Goal: Task Accomplishment & Management: Use online tool/utility

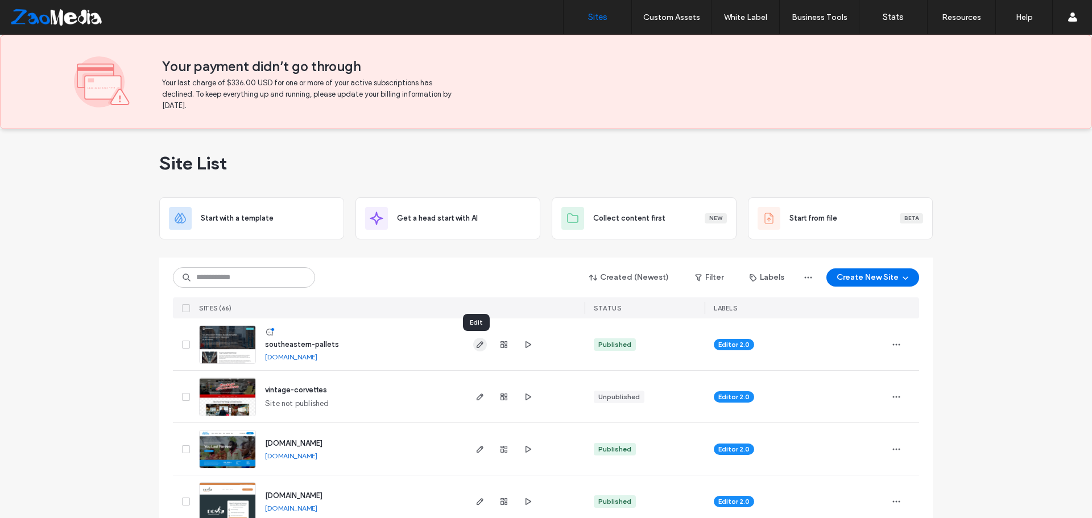
click at [475, 345] on icon "button" at bounding box center [479, 344] width 9 height 9
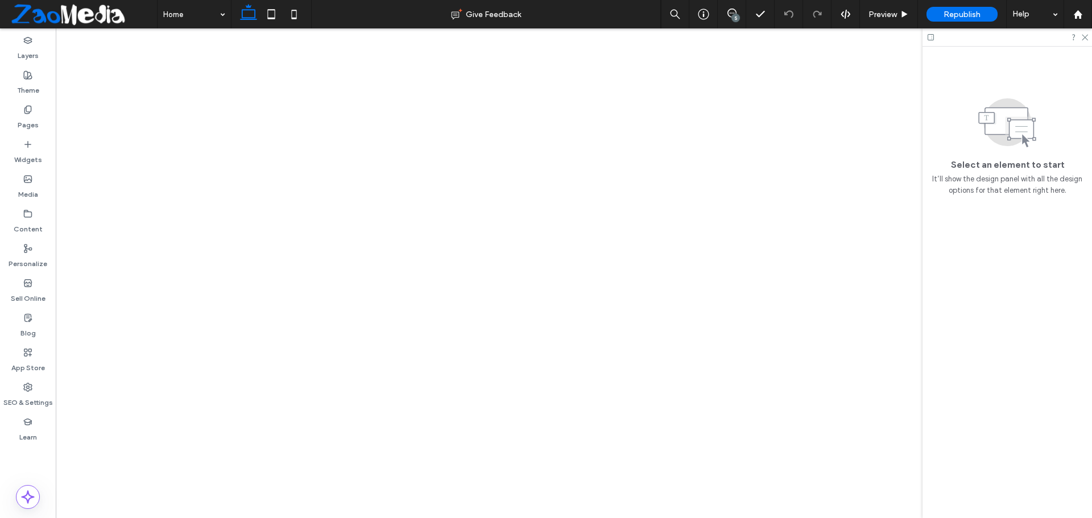
click at [1085, 38] on use at bounding box center [1085, 38] width 6 height 6
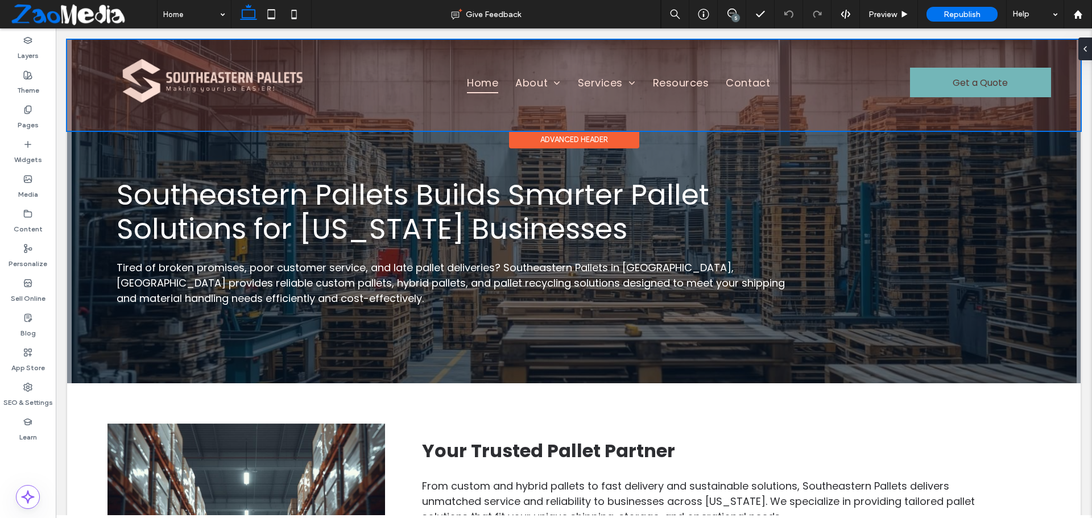
click at [804, 88] on div at bounding box center [573, 85] width 1013 height 91
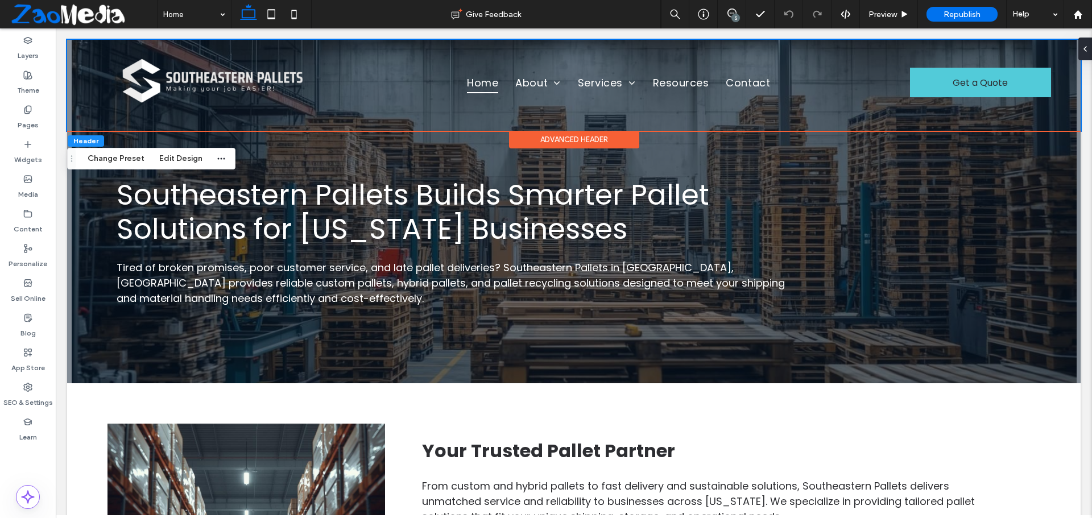
click at [533, 141] on div "Advanced Header" at bounding box center [574, 140] width 130 height 18
click at [550, 137] on div "Advanced Header" at bounding box center [574, 140] width 130 height 18
click at [186, 156] on button "Edit Design" at bounding box center [181, 159] width 58 height 14
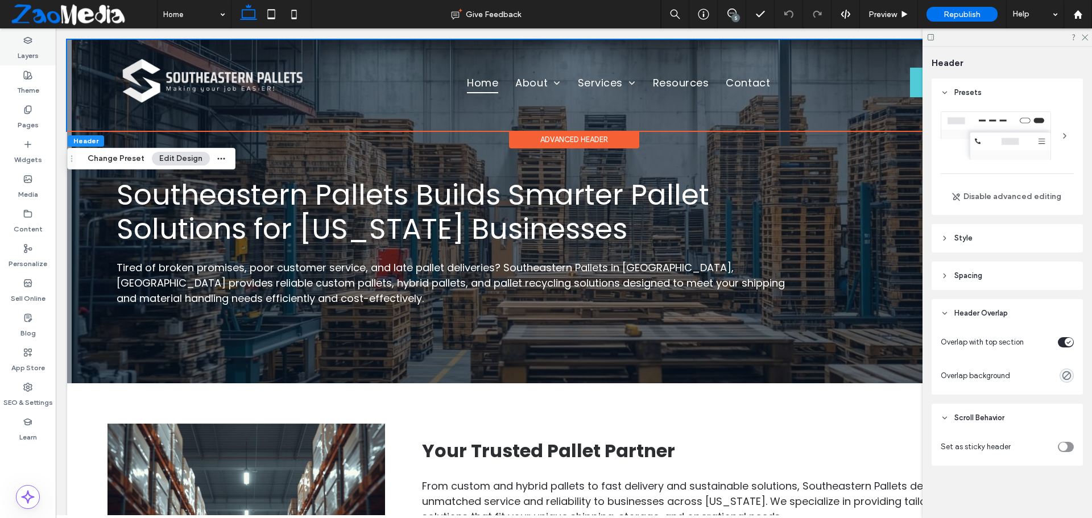
click at [26, 41] on icon at bounding box center [27, 40] width 9 height 9
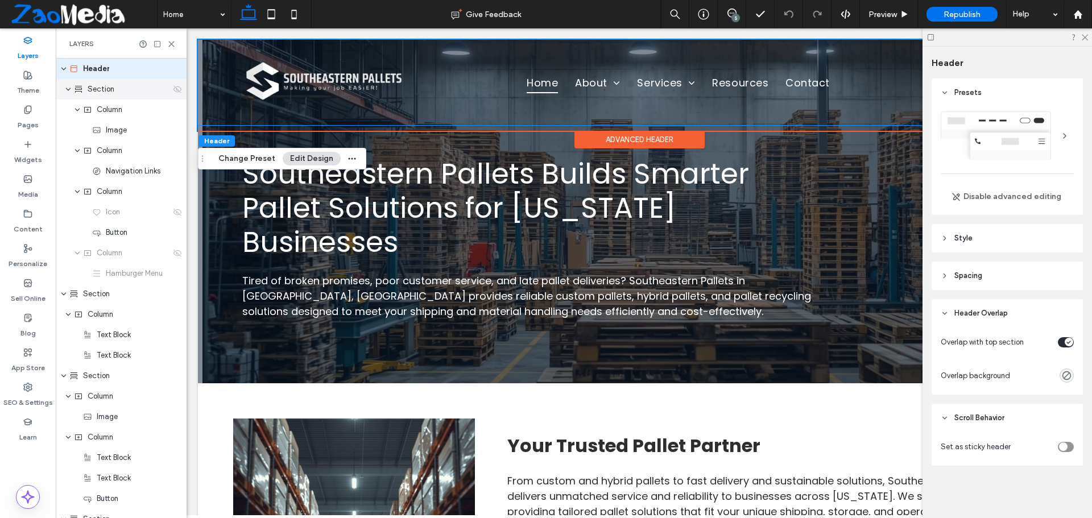
click at [110, 90] on span "Section" at bounding box center [101, 89] width 27 height 11
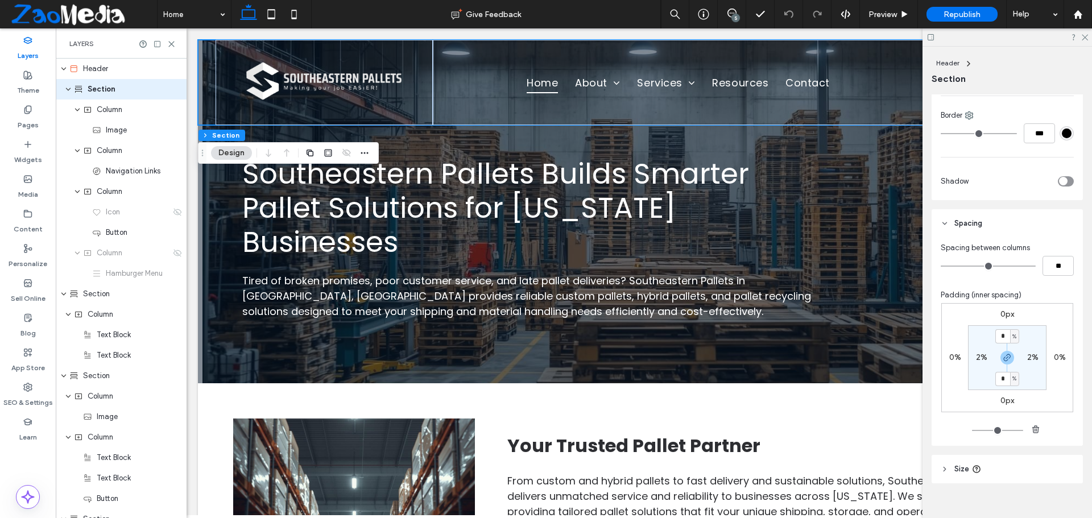
scroll to position [271, 0]
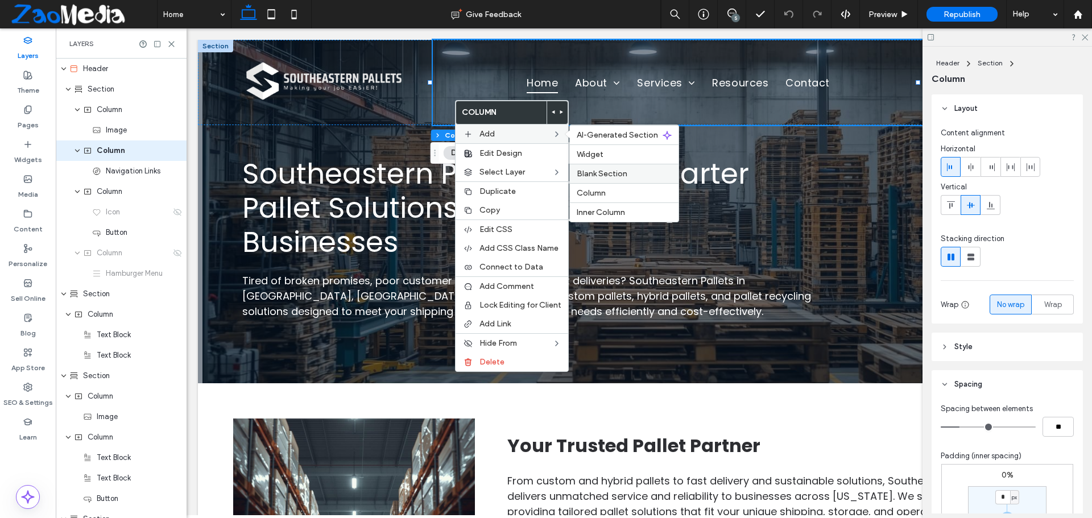
click at [602, 173] on span "Blank Section" at bounding box center [602, 174] width 51 height 10
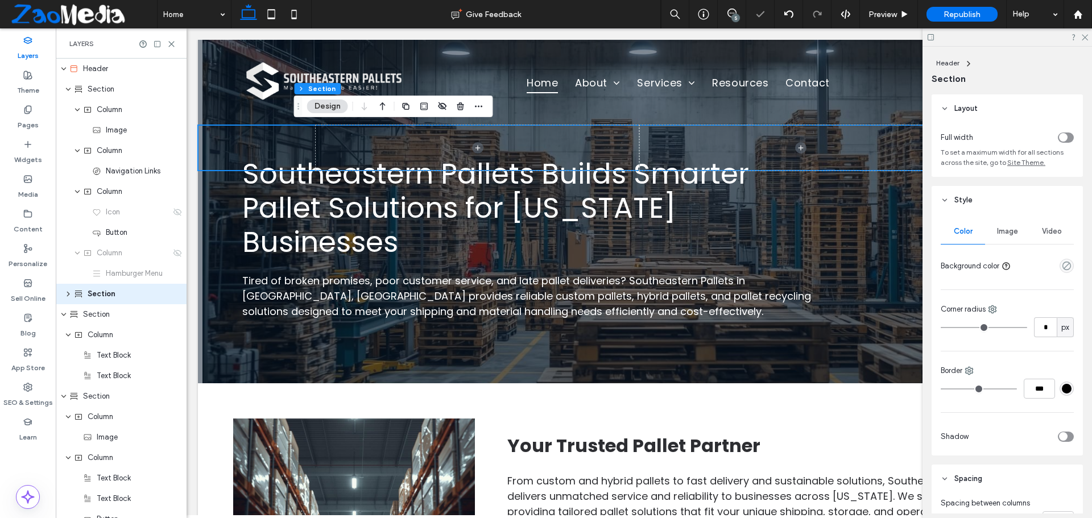
scroll to position [6, 0]
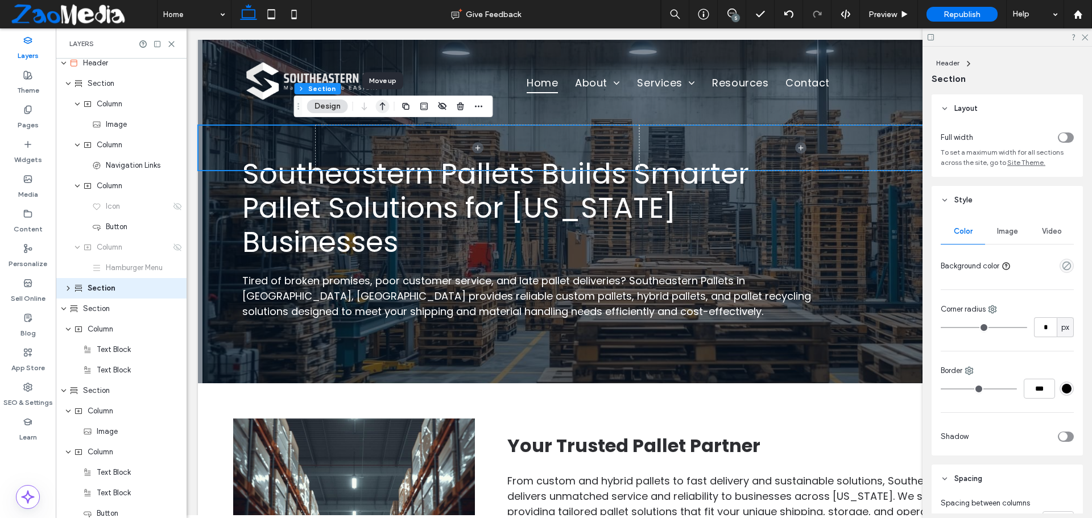
click at [384, 104] on icon "button" at bounding box center [383, 106] width 14 height 20
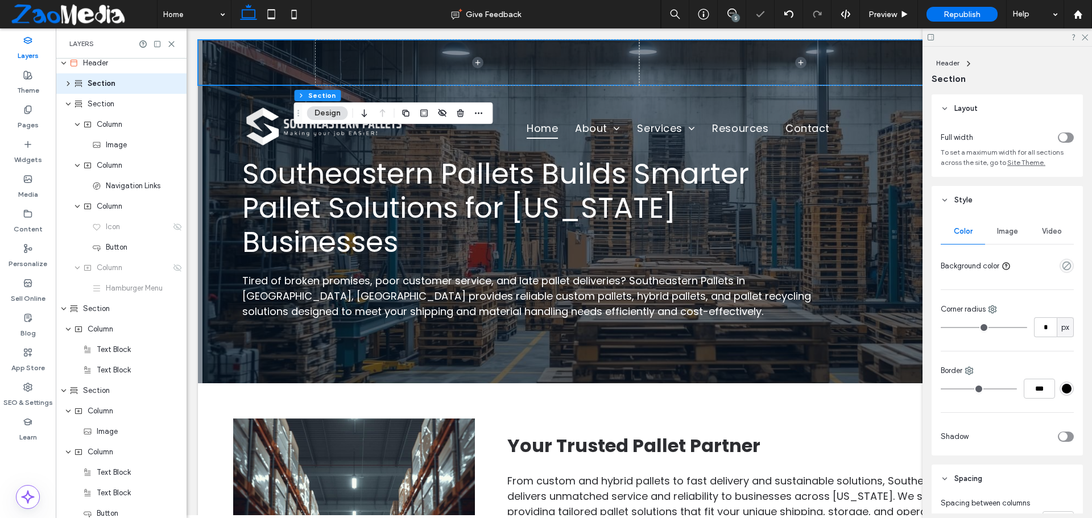
scroll to position [0, 0]
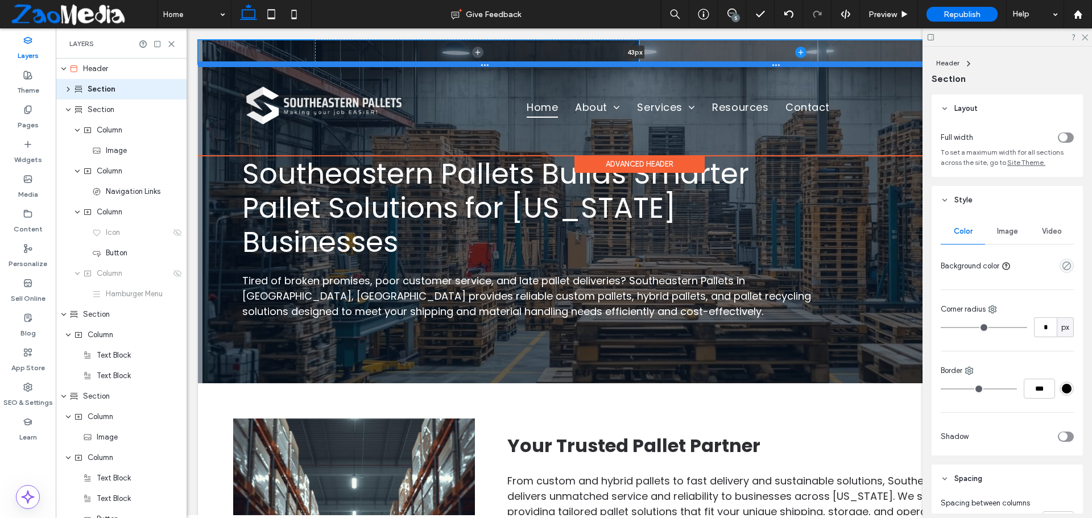
drag, startPoint x: 718, startPoint y: 86, endPoint x: 710, endPoint y: 65, distance: 22.5
click at [710, 65] on div at bounding box center [635, 64] width 874 height 6
type input "**"
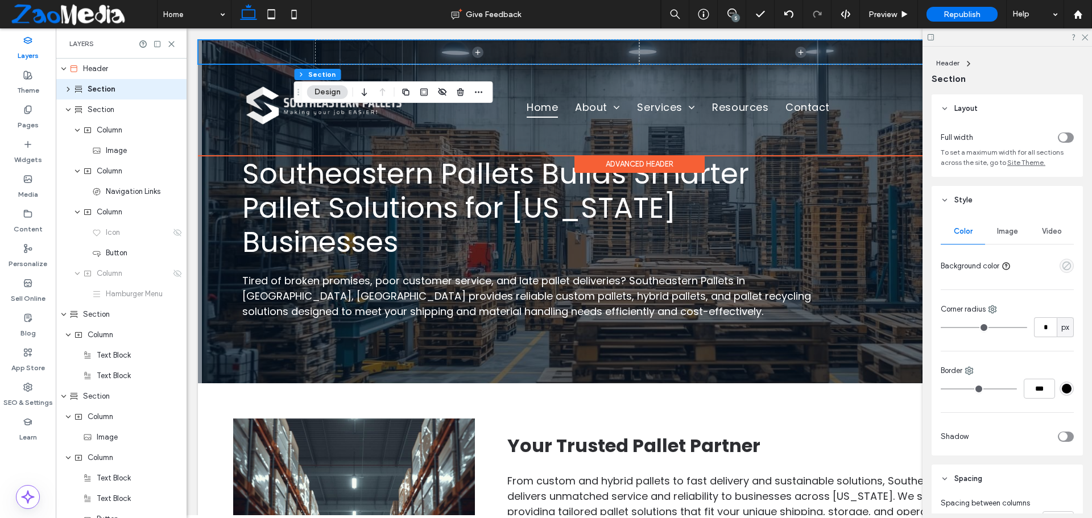
click at [1062, 267] on icon "empty color" at bounding box center [1067, 266] width 10 height 10
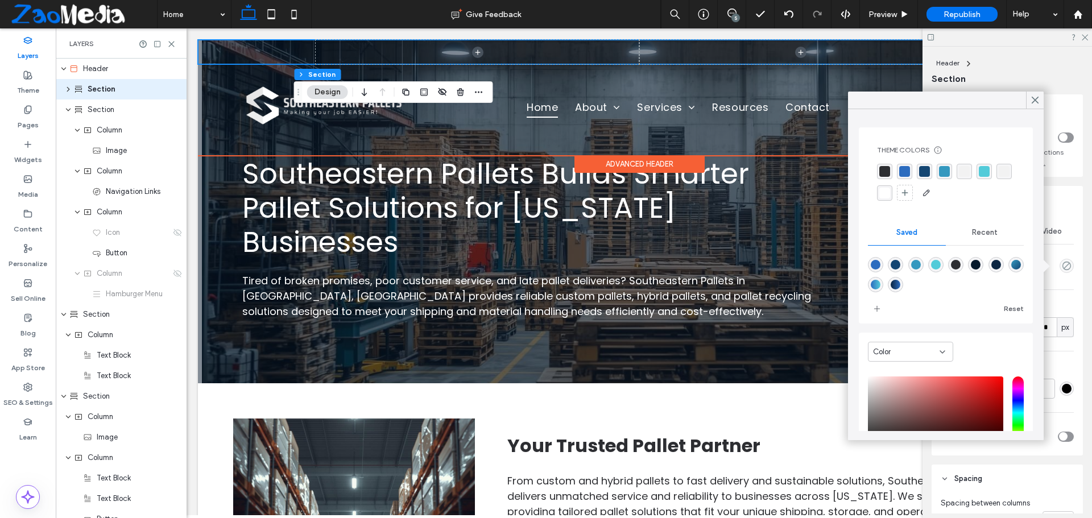
click at [928, 171] on div "rgba(20, 70, 115, 1)" at bounding box center [924, 171] width 11 height 11
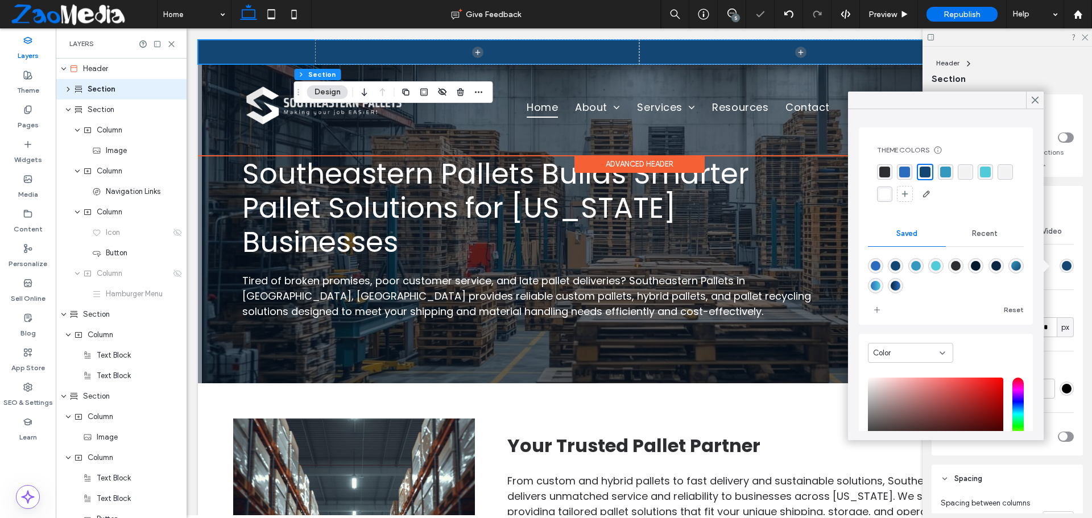
click at [879, 169] on div "rgba(45, 46, 50, 1)" at bounding box center [884, 172] width 11 height 11
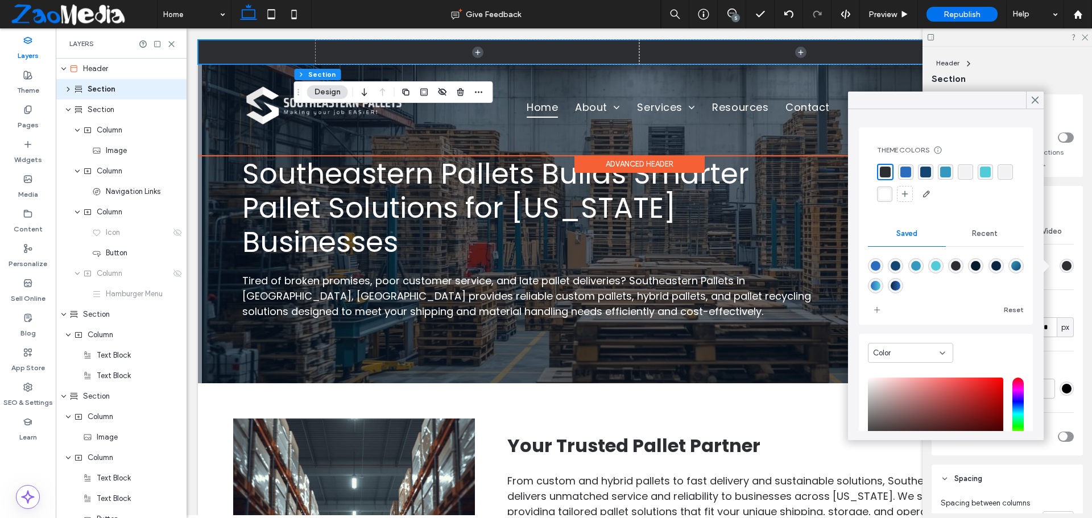
click at [980, 267] on div "rgba(6,25,44,1)" at bounding box center [976, 266] width 10 height 10
type input "*******"
type input "***"
type input "****"
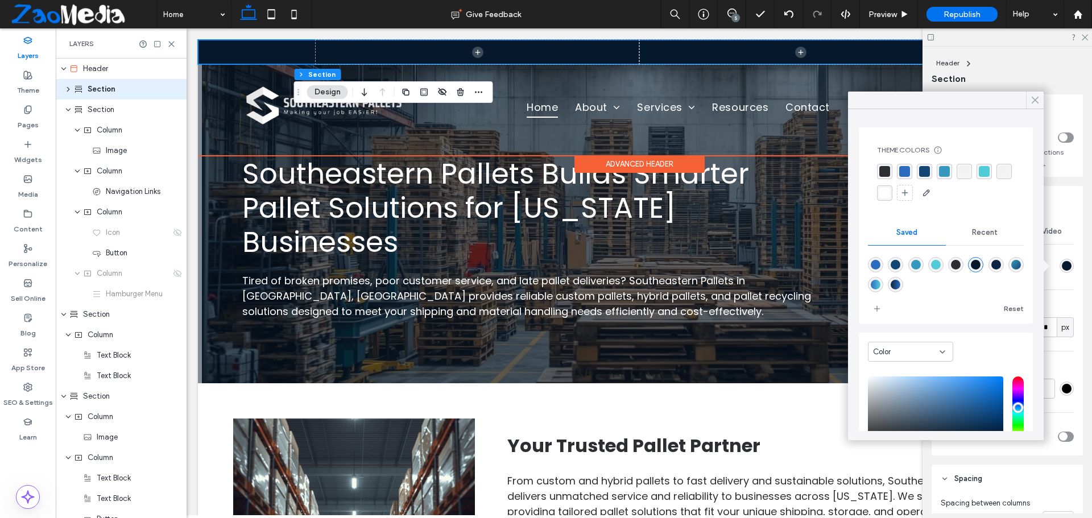
click at [1032, 97] on icon at bounding box center [1035, 100] width 10 height 10
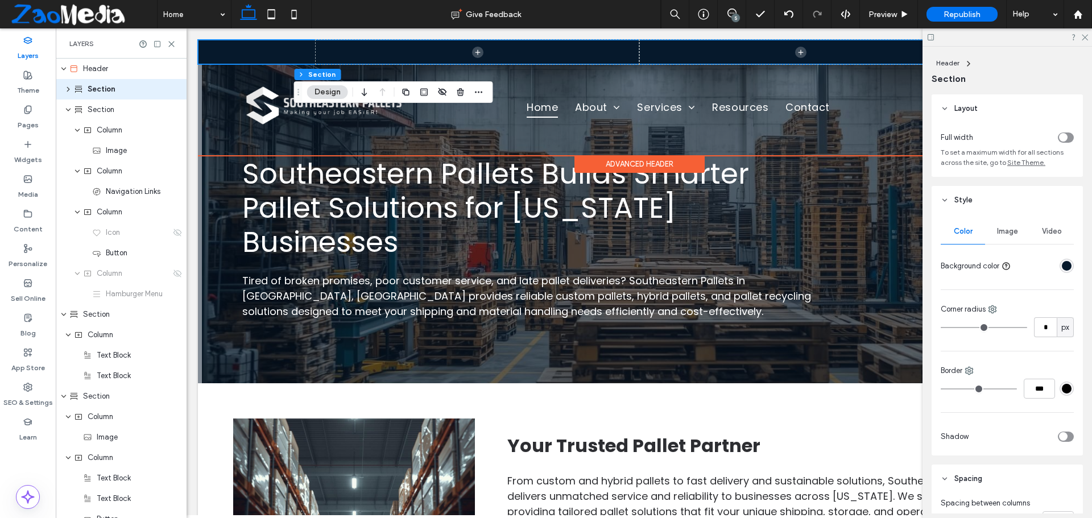
click at [1061, 136] on icon "toggle" at bounding box center [1063, 137] width 5 height 3
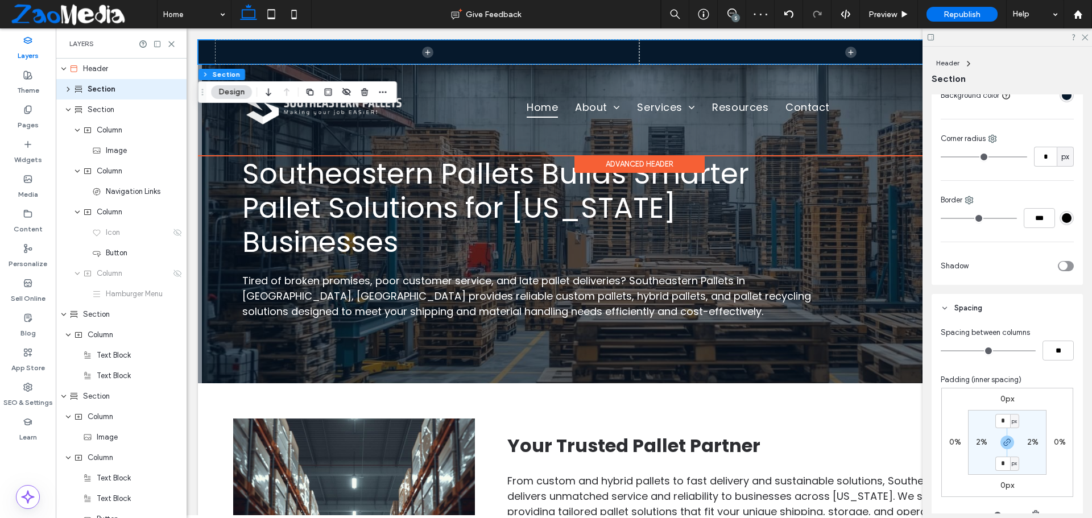
scroll to position [271, 0]
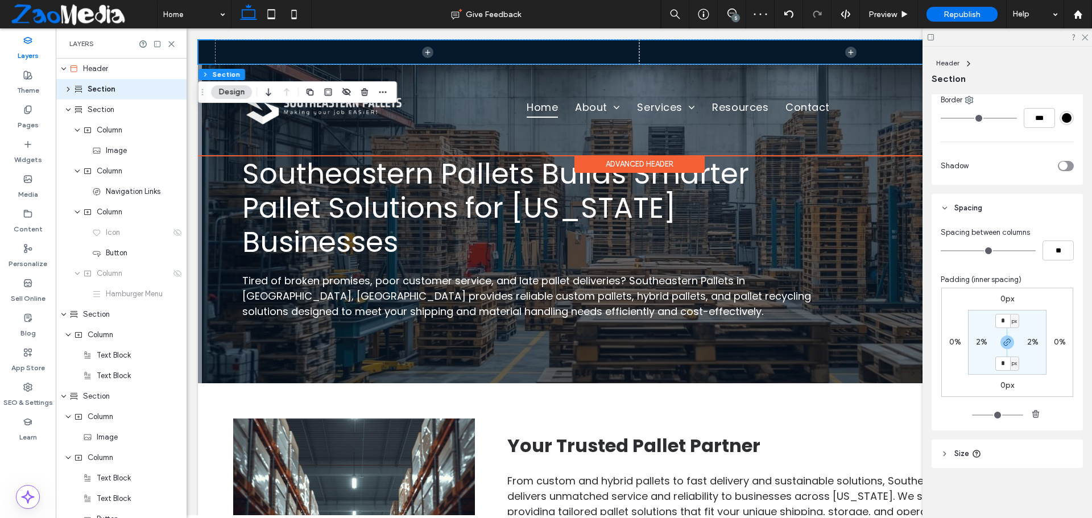
click at [972, 342] on div "2%" at bounding box center [982, 342] width 26 height 10
click at [976, 342] on label "2%" at bounding box center [981, 342] width 11 height 10
type input "*"
click at [1082, 38] on icon at bounding box center [1084, 36] width 7 height 7
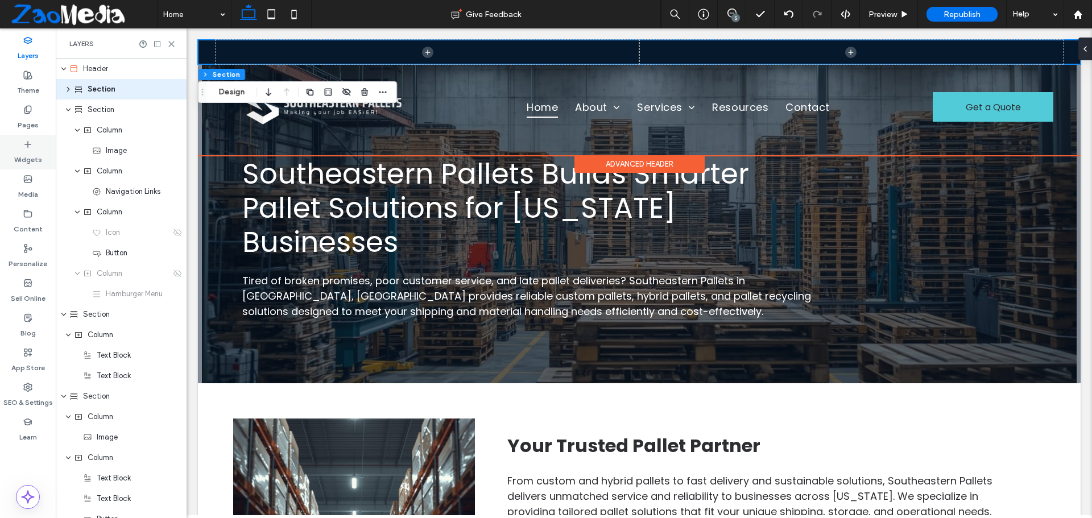
click at [29, 151] on label "Widgets" at bounding box center [28, 157] width 28 height 16
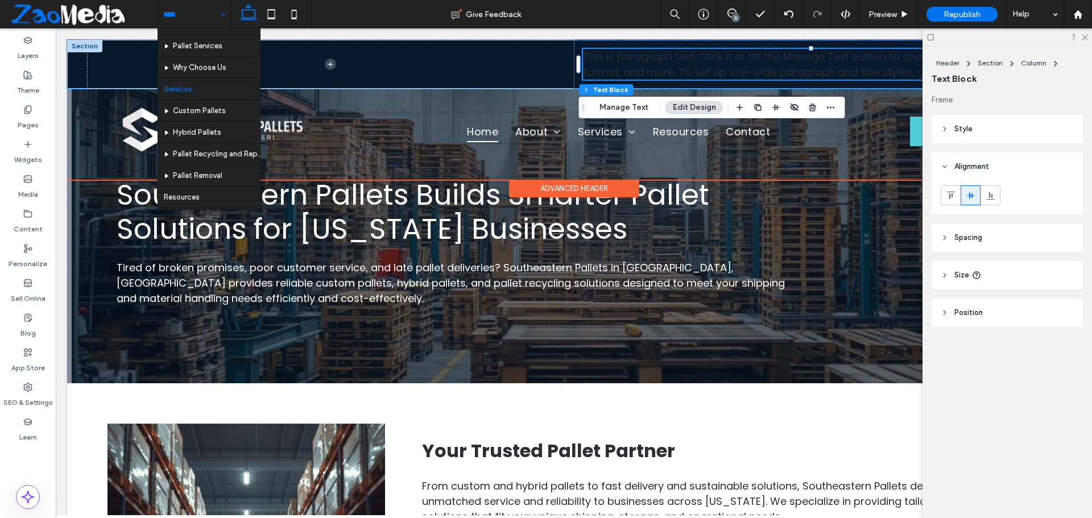
scroll to position [98, 0]
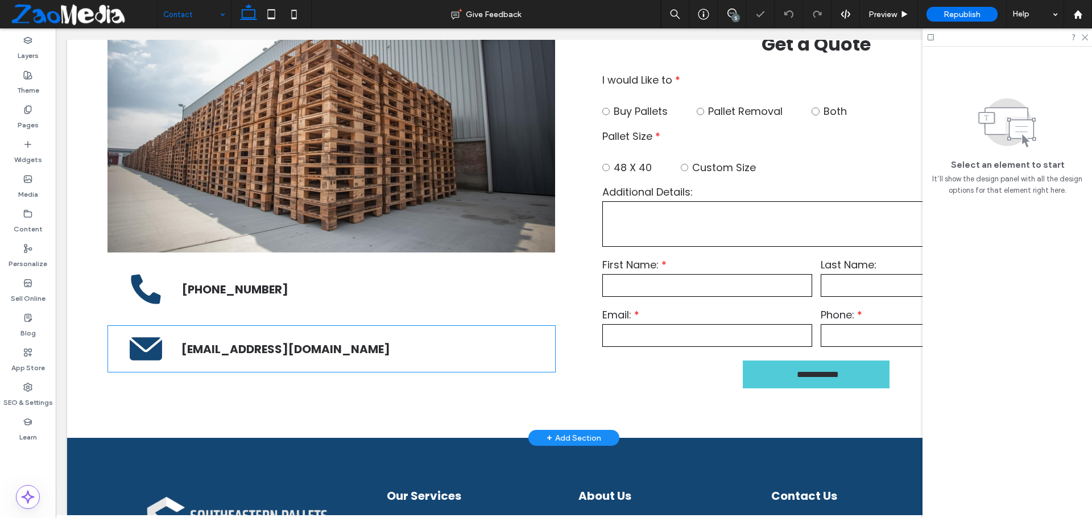
scroll to position [284, 0]
click at [514, 309] on div "[PHONE_NUMBER]" at bounding box center [331, 289] width 447 height 46
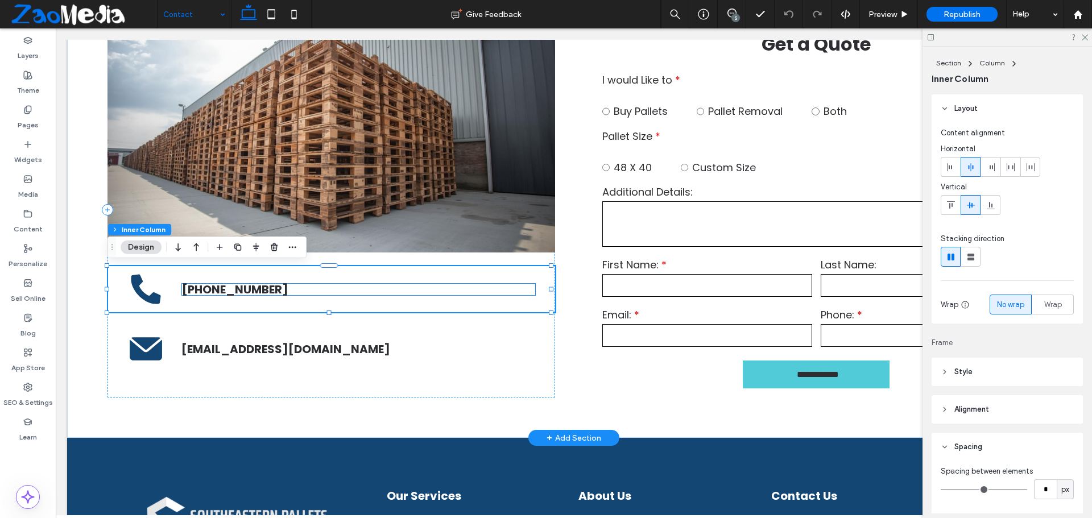
click at [235, 291] on link "[PHONE_NUMBER]" at bounding box center [235, 290] width 106 height 16
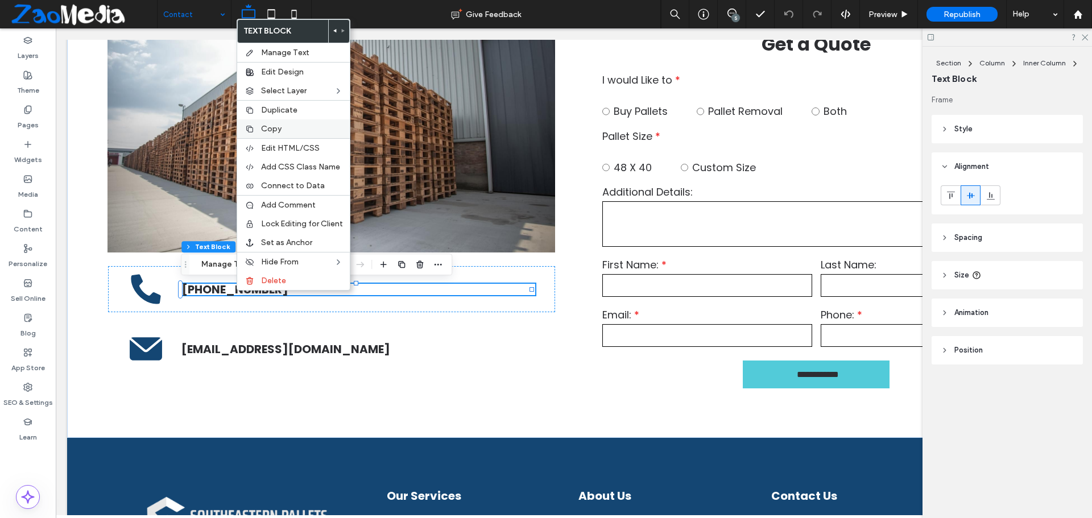
click at [281, 127] on span "Copy" at bounding box center [271, 129] width 20 height 10
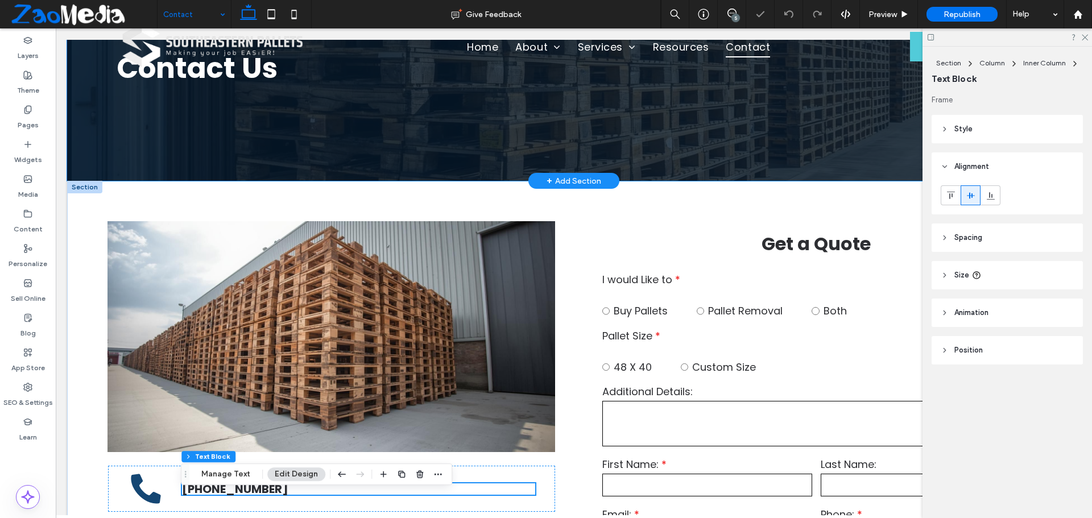
scroll to position [0, 0]
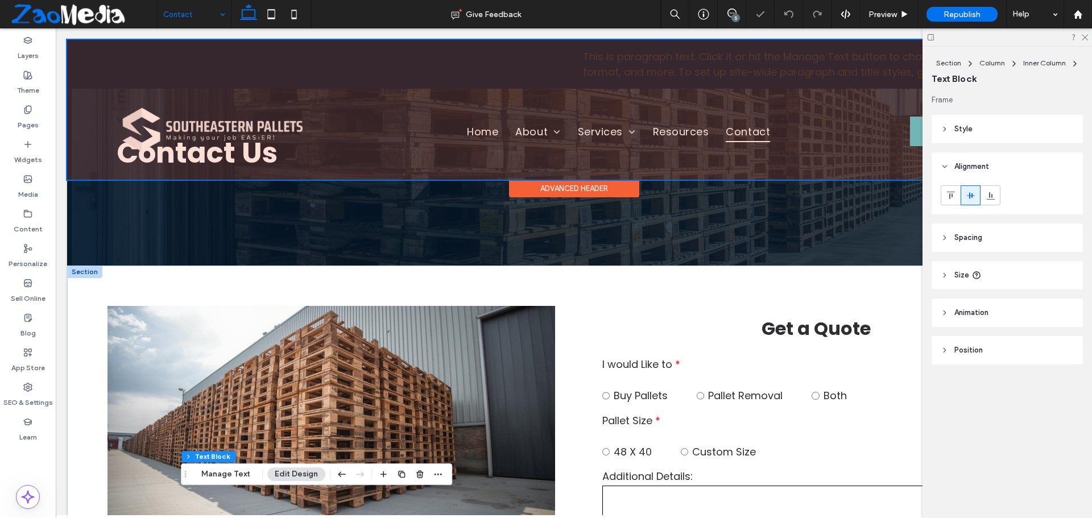
click at [677, 60] on div at bounding box center [573, 110] width 1013 height 140
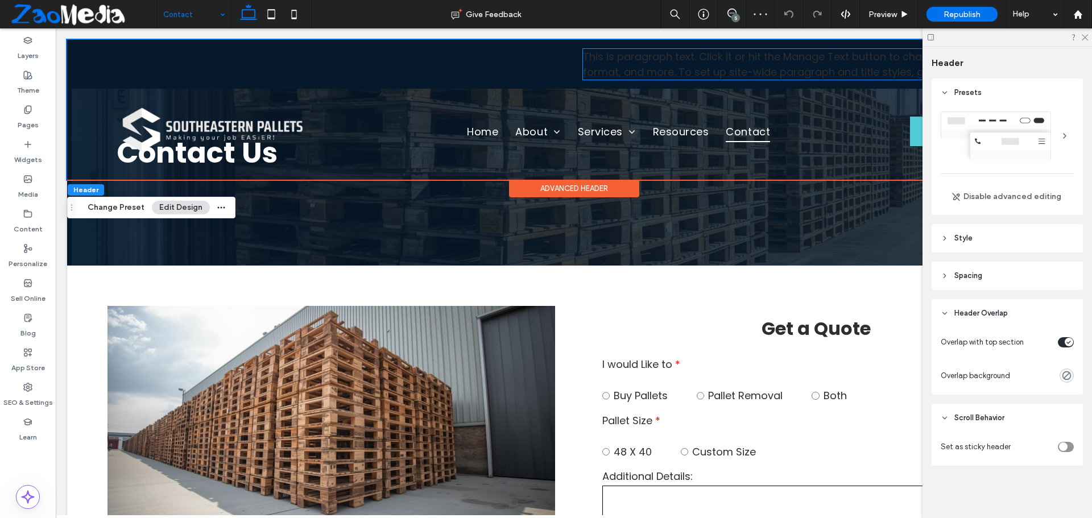
click at [677, 60] on span "This is paragraph text. Click it or hit the Manage Text button to change the fo…" at bounding box center [813, 64] width 460 height 30
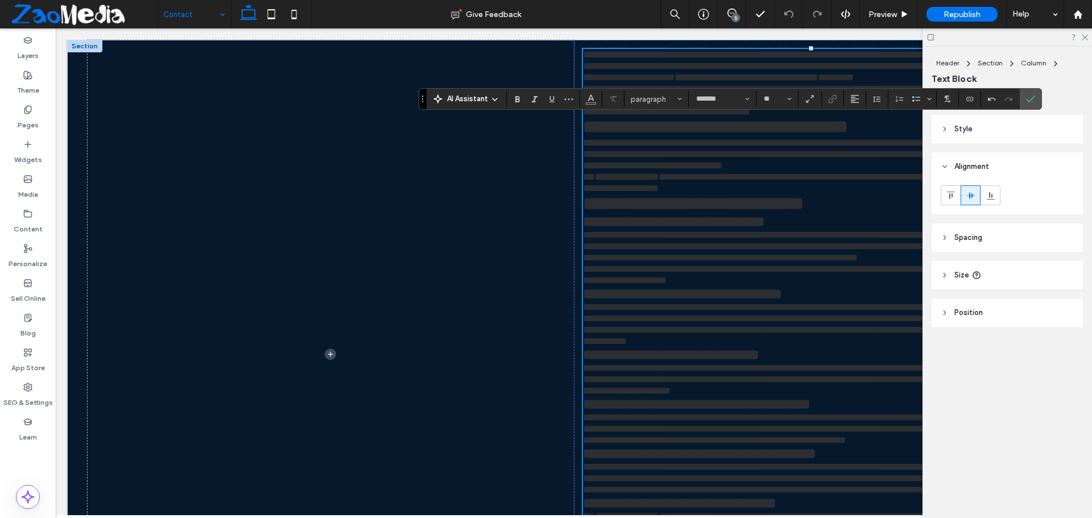
scroll to position [524, 0]
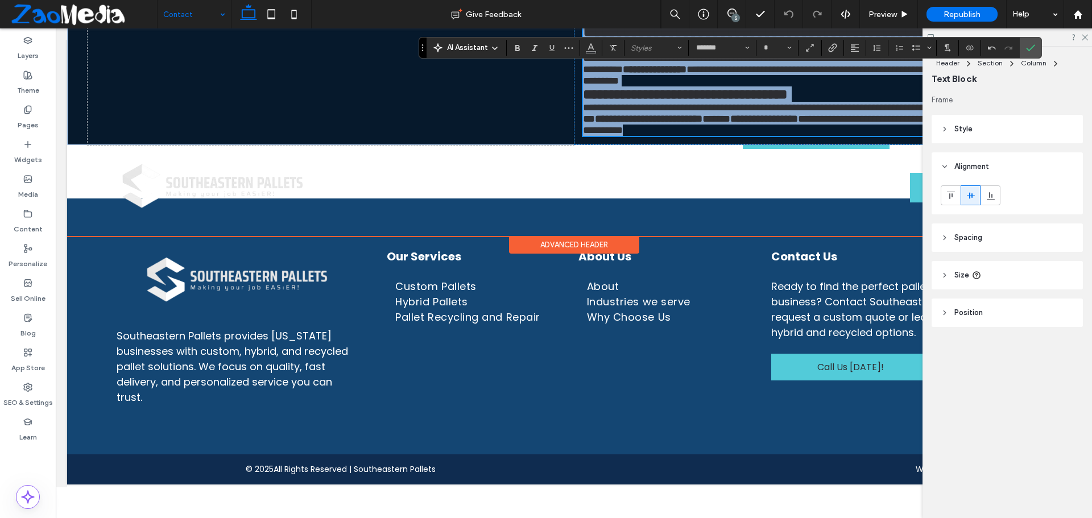
type input "**"
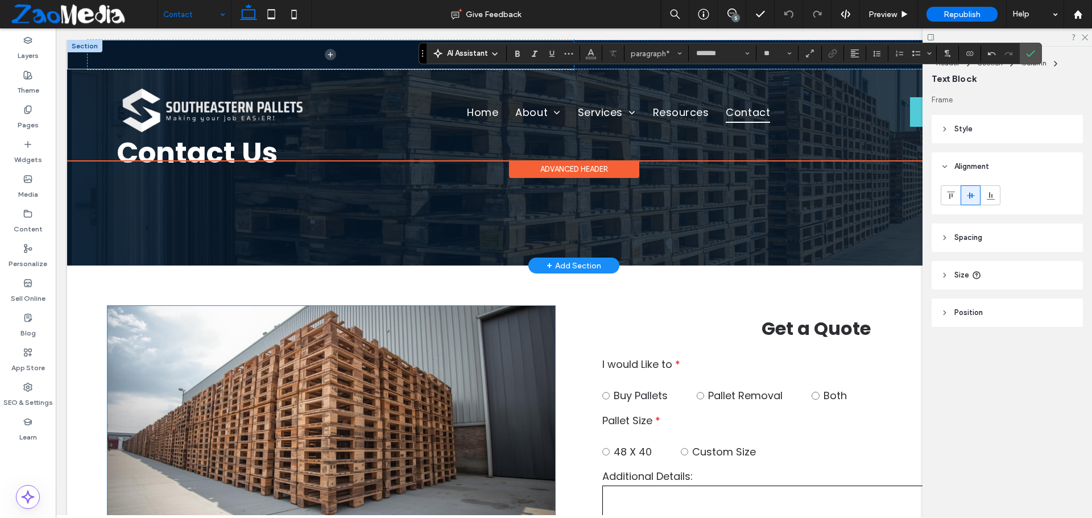
scroll to position [227, 0]
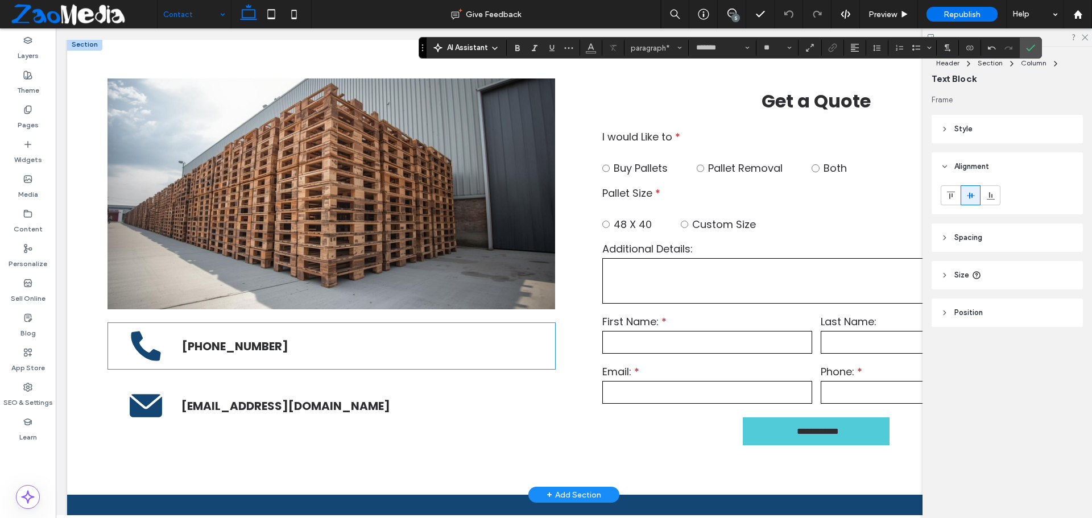
click at [229, 360] on div "[PHONE_NUMBER]" at bounding box center [331, 346] width 447 height 46
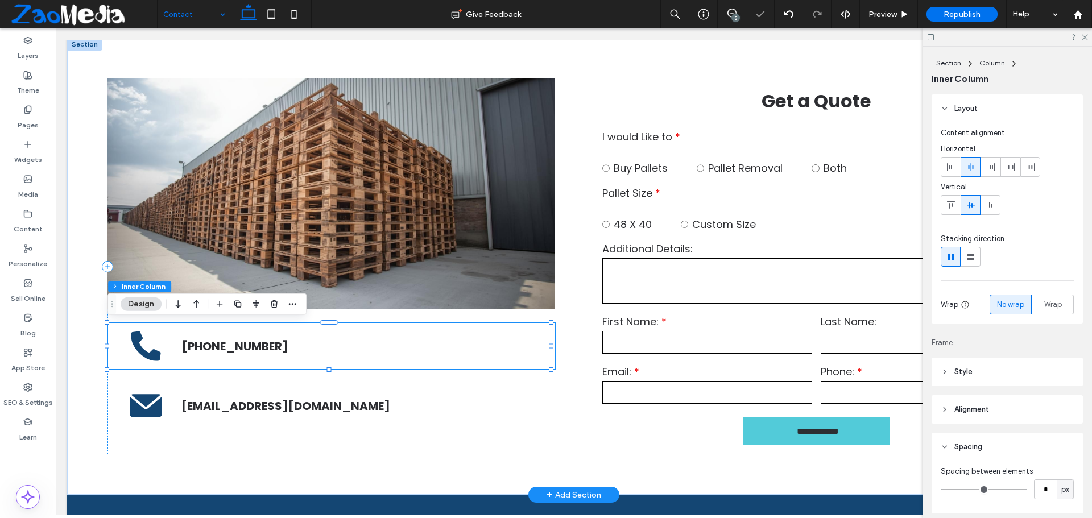
click at [227, 354] on div "[PHONE_NUMBER]" at bounding box center [331, 346] width 447 height 46
click at [224, 342] on link "[PHONE_NUMBER]" at bounding box center [235, 346] width 106 height 16
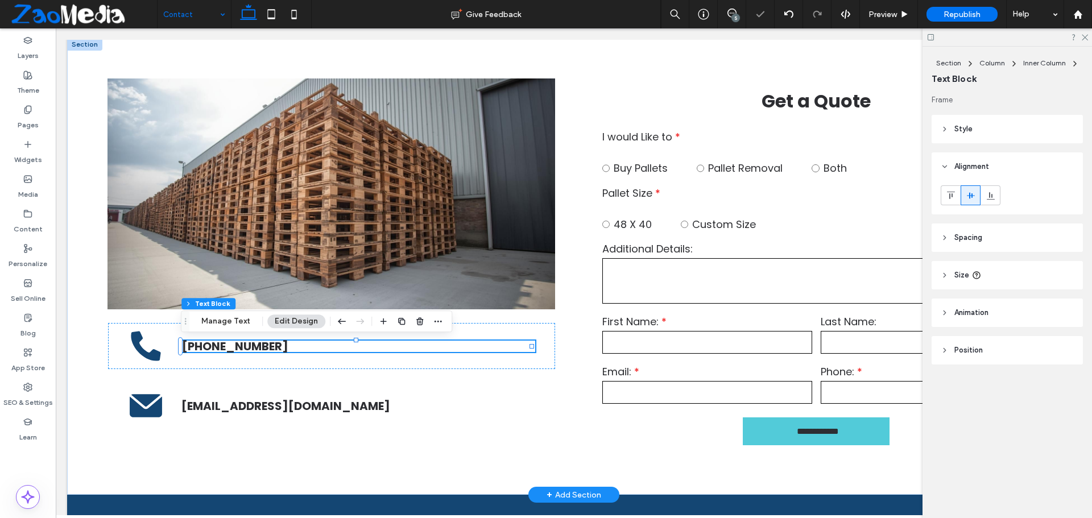
click at [224, 342] on link "[PHONE_NUMBER]" at bounding box center [235, 346] width 106 height 16
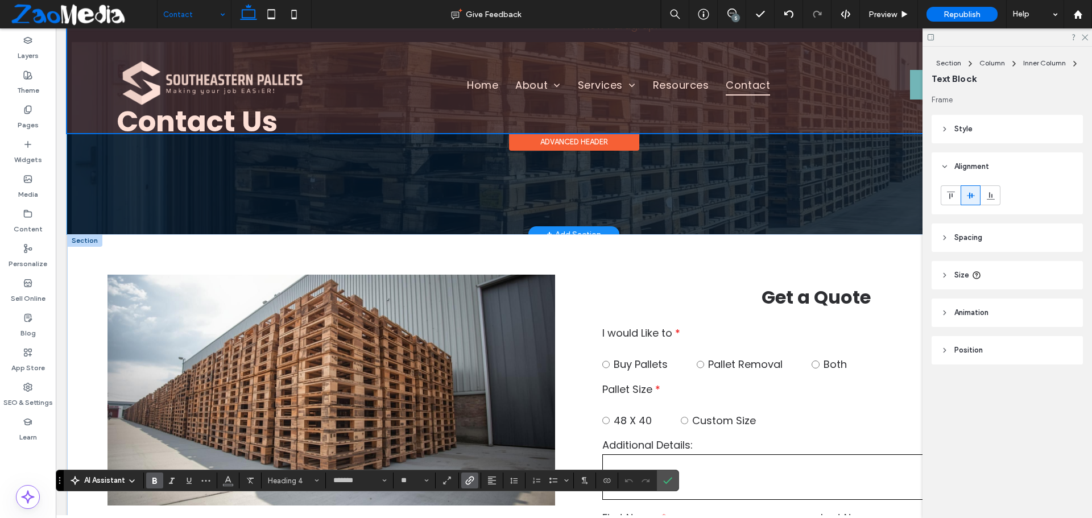
scroll to position [0, 0]
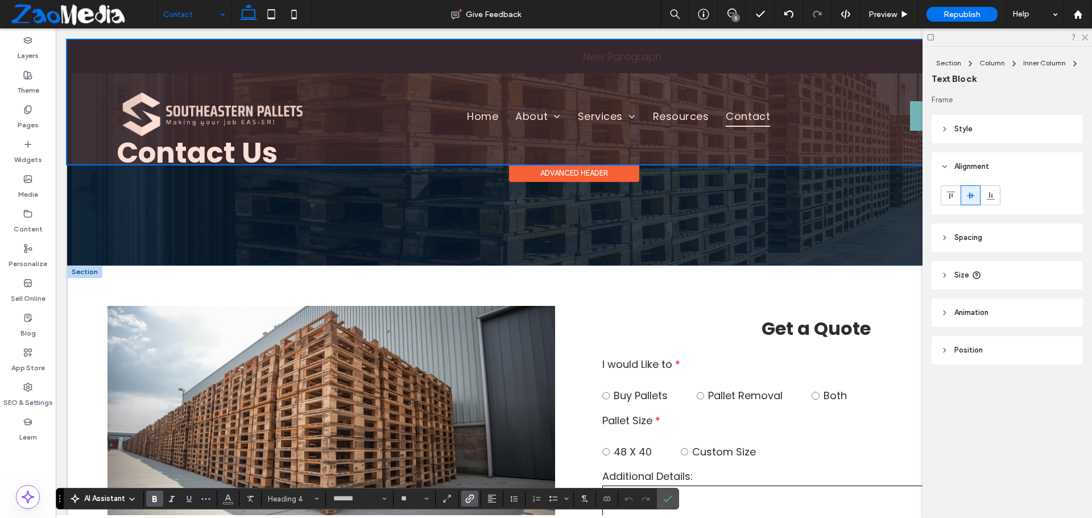
click at [632, 48] on div at bounding box center [573, 102] width 1013 height 125
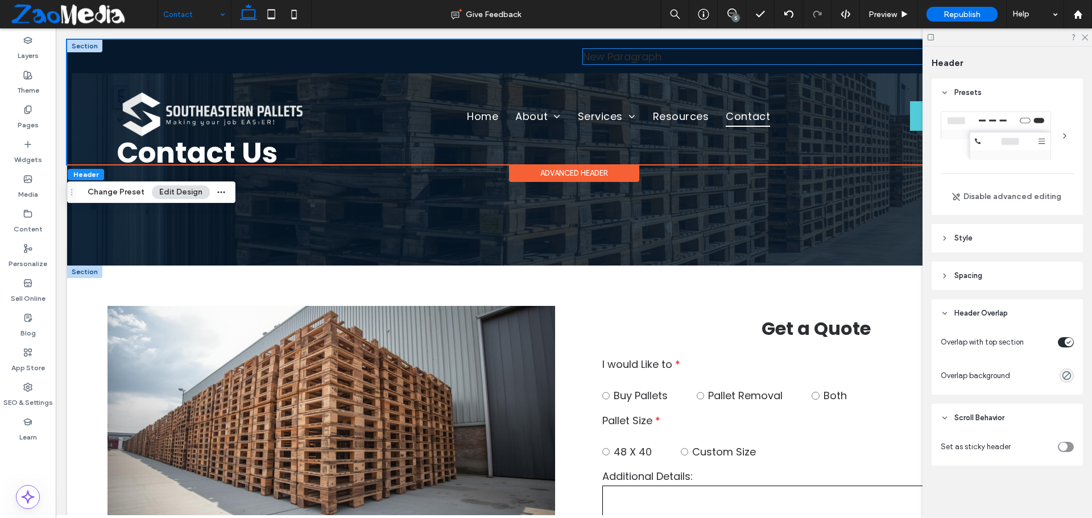
click at [622, 51] on p "New Paragraph" at bounding box center [817, 56] width 468 height 15
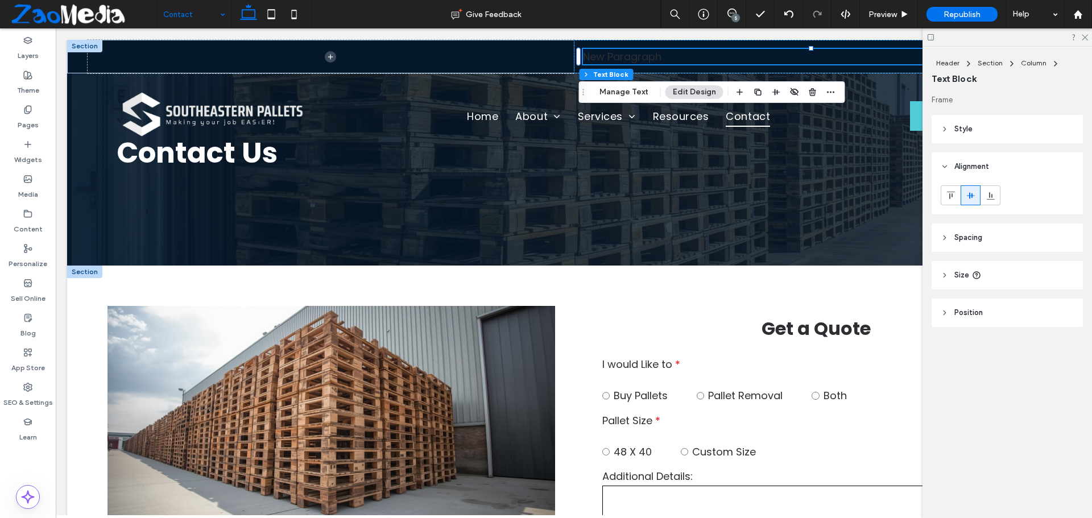
click at [620, 56] on p "New Paragraph" at bounding box center [817, 56] width 468 height 15
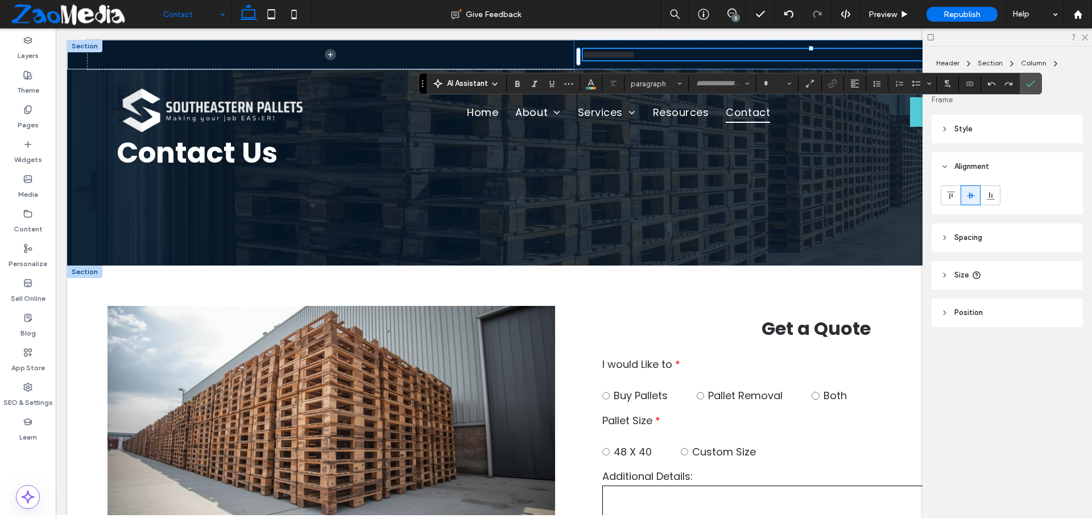
type input "*******"
click at [620, 56] on span "**********" at bounding box center [609, 54] width 52 height 10
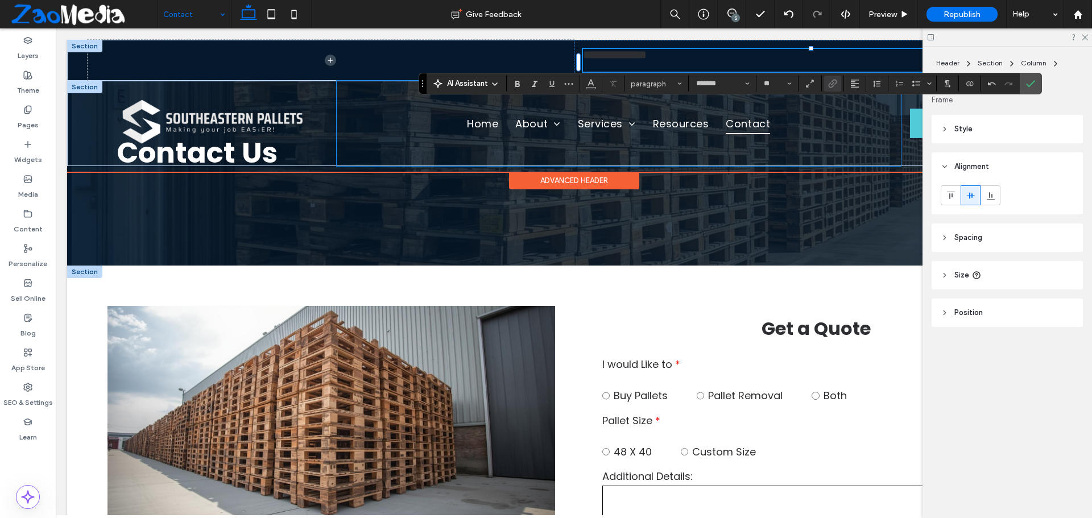
type input "**"
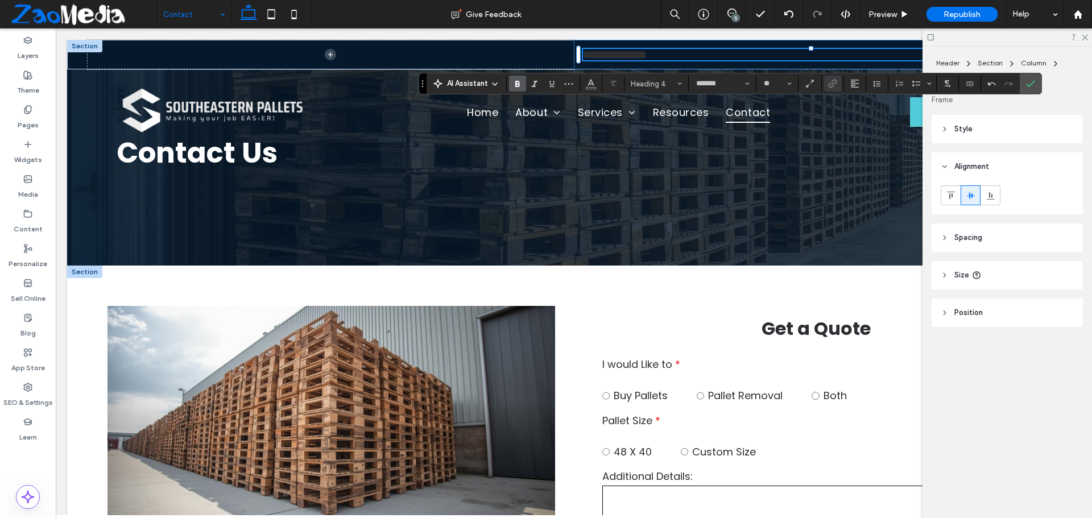
click at [620, 56] on link "**********" at bounding box center [615, 54] width 64 height 11
click at [589, 87] on span "Color" at bounding box center [590, 82] width 9 height 15
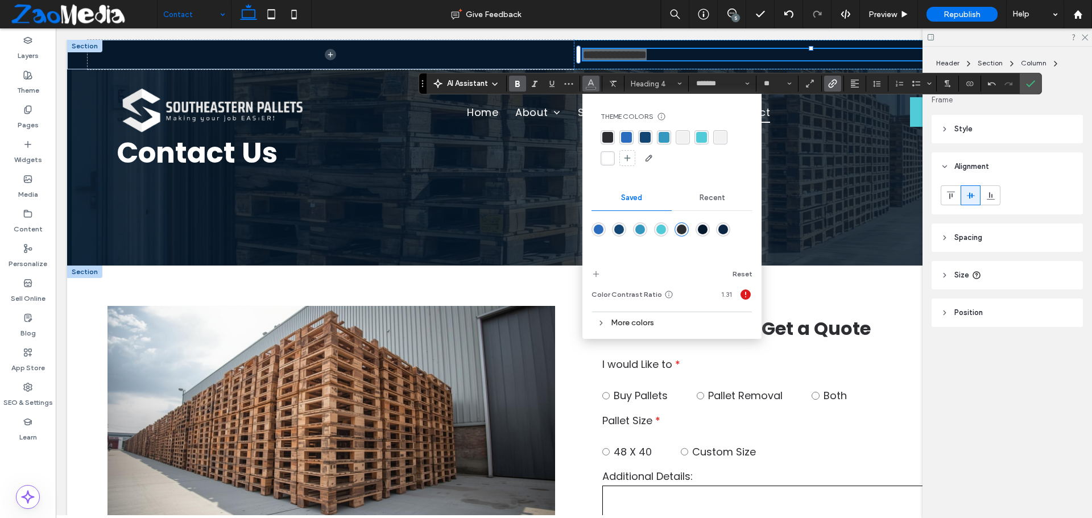
click at [605, 158] on div "rgba(255, 255, 255, 1)" at bounding box center [607, 158] width 11 height 11
click at [1031, 78] on span "Confirm" at bounding box center [1030, 83] width 9 height 19
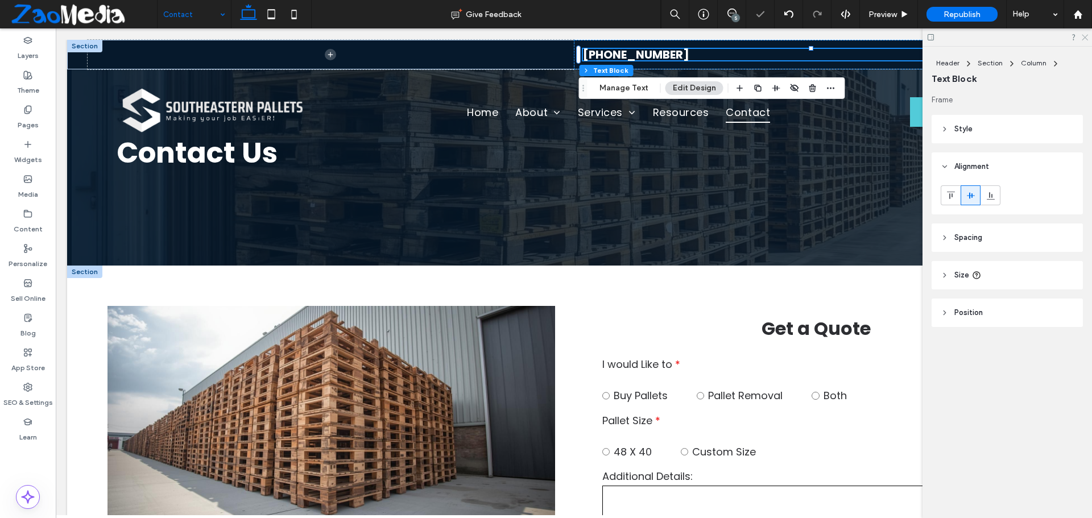
click at [1085, 35] on icon at bounding box center [1084, 36] width 7 height 7
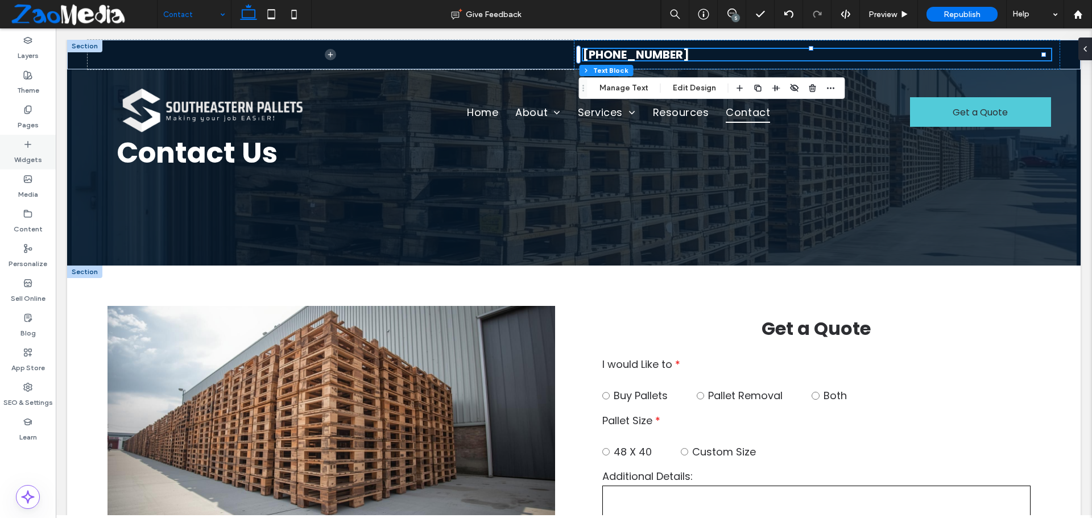
click at [23, 149] on label "Widgets" at bounding box center [28, 157] width 28 height 16
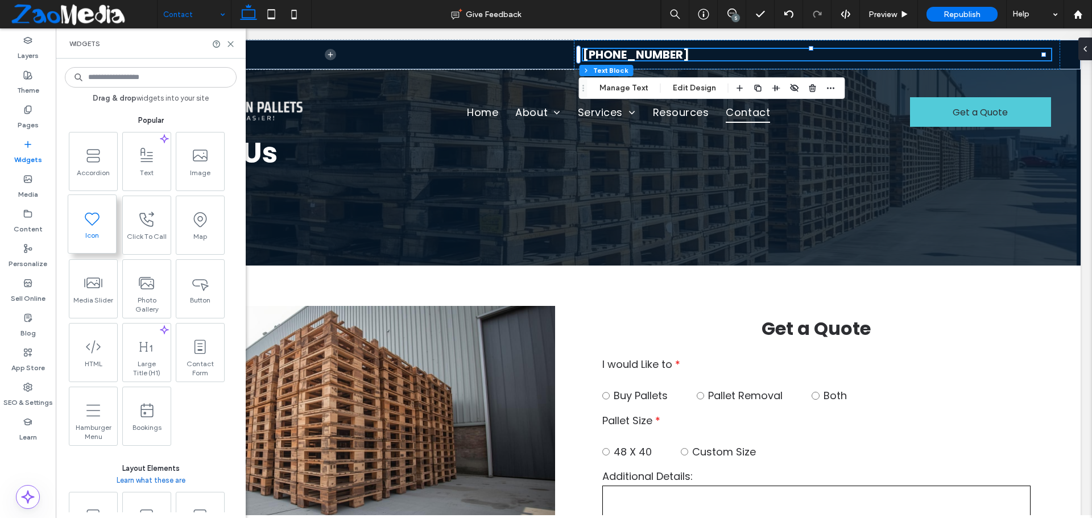
click at [82, 231] on span "Icon" at bounding box center [92, 239] width 48 height 16
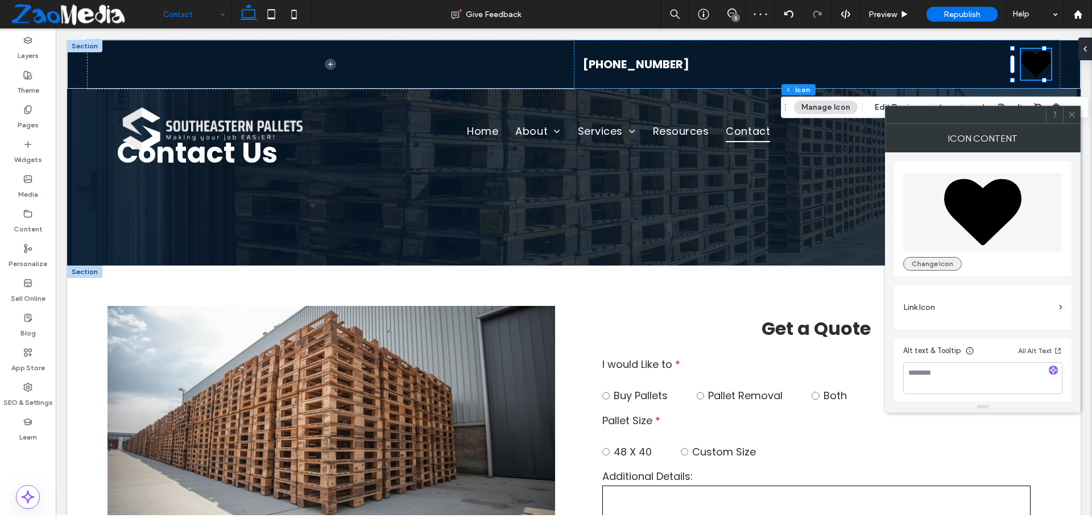
click at [928, 268] on button "Change Icon" at bounding box center [932, 264] width 59 height 14
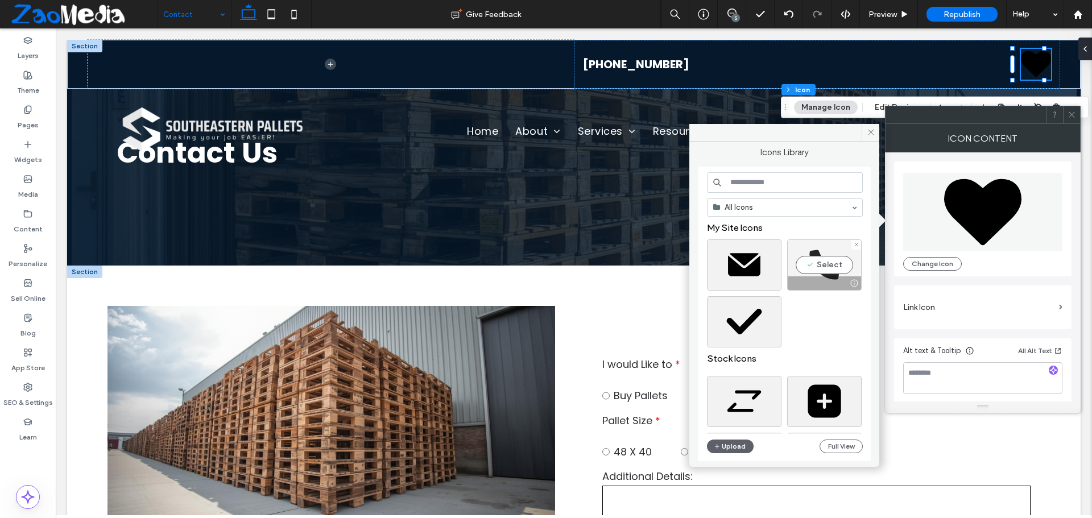
click at [825, 265] on div "Select" at bounding box center [824, 264] width 75 height 51
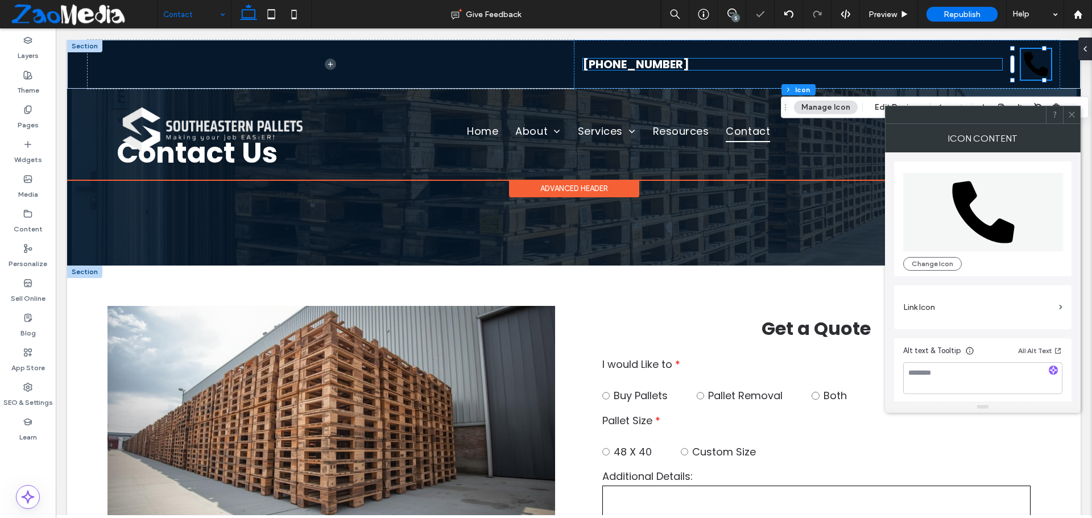
click at [978, 67] on h4 "[PHONE_NUMBER]" at bounding box center [792, 64] width 419 height 11
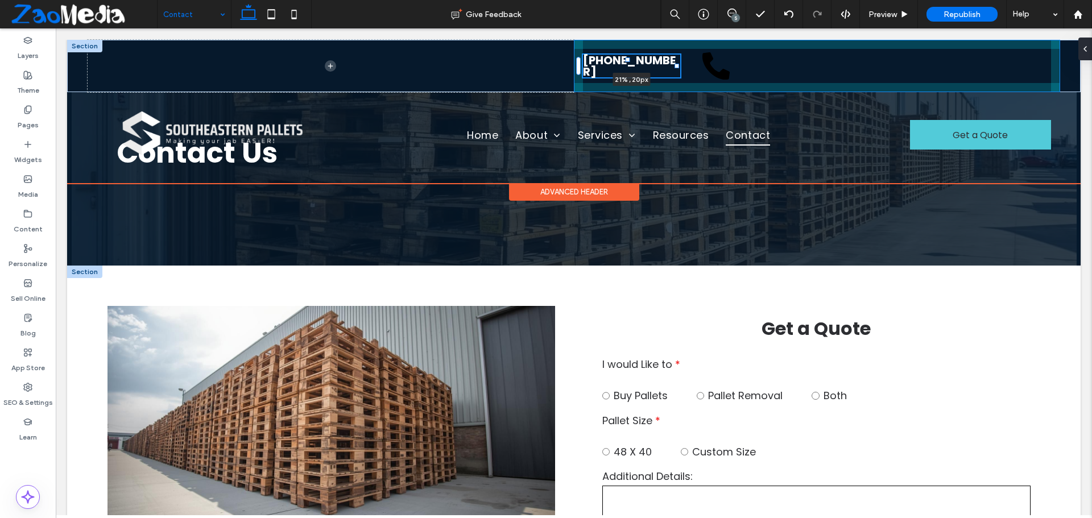
drag, startPoint x: 994, startPoint y: 65, endPoint x: 676, endPoint y: 71, distance: 318.0
click at [580, 61] on div at bounding box center [579, 60] width 1 height 1
type input "**"
type input "****"
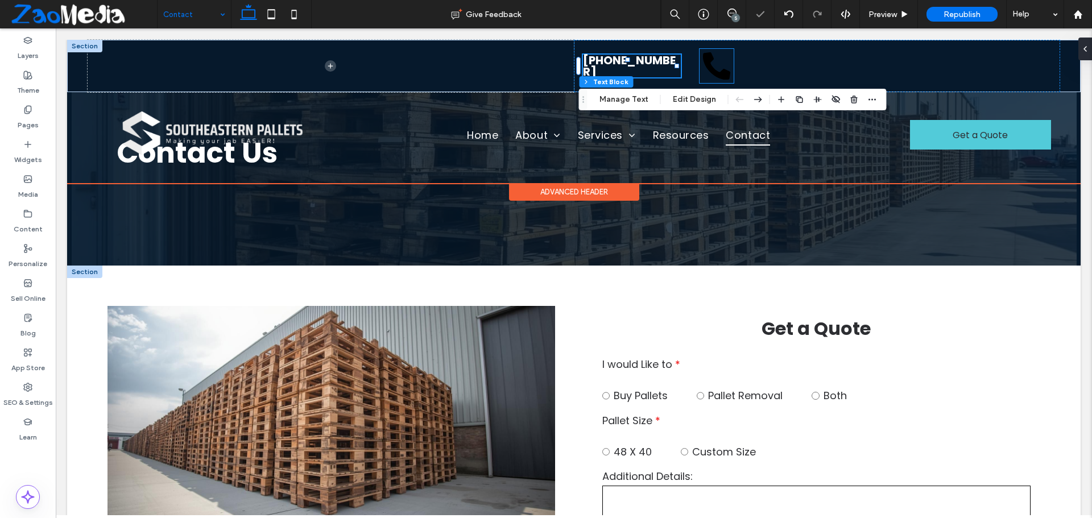
click at [703, 61] on icon at bounding box center [716, 65] width 27 height 27
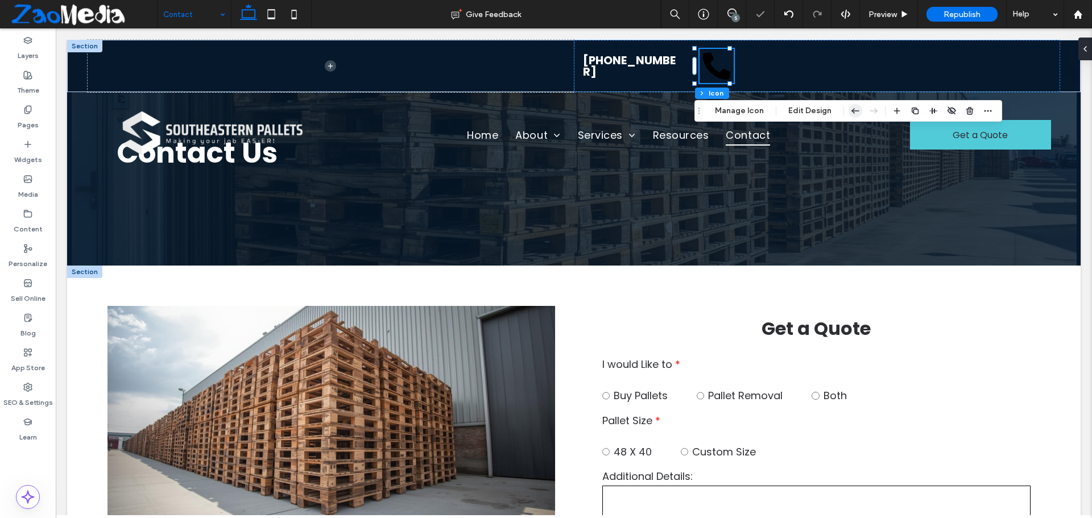
click at [854, 108] on icon "button" at bounding box center [856, 111] width 14 height 20
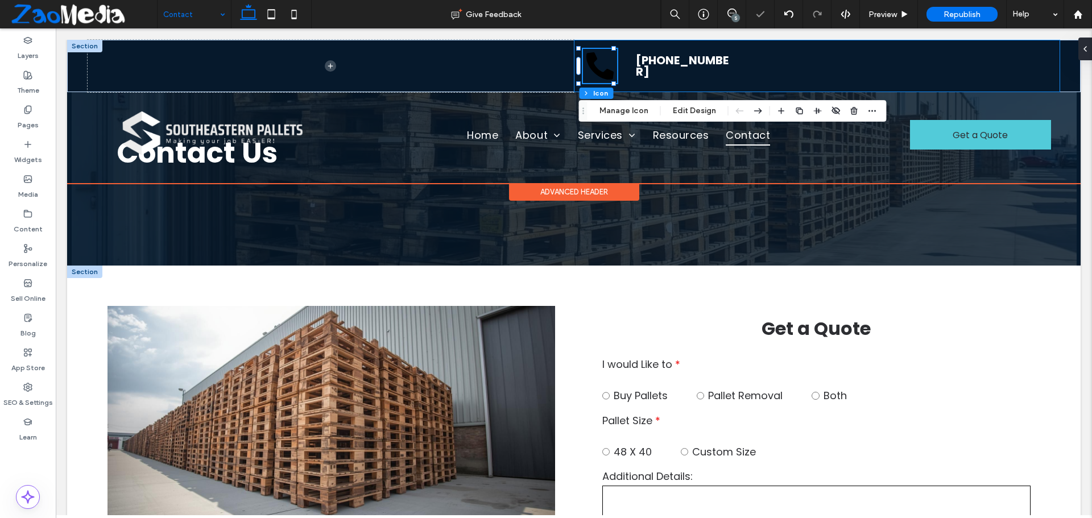
click at [781, 77] on div "[PHONE_NUMBER]" at bounding box center [817, 66] width 486 height 52
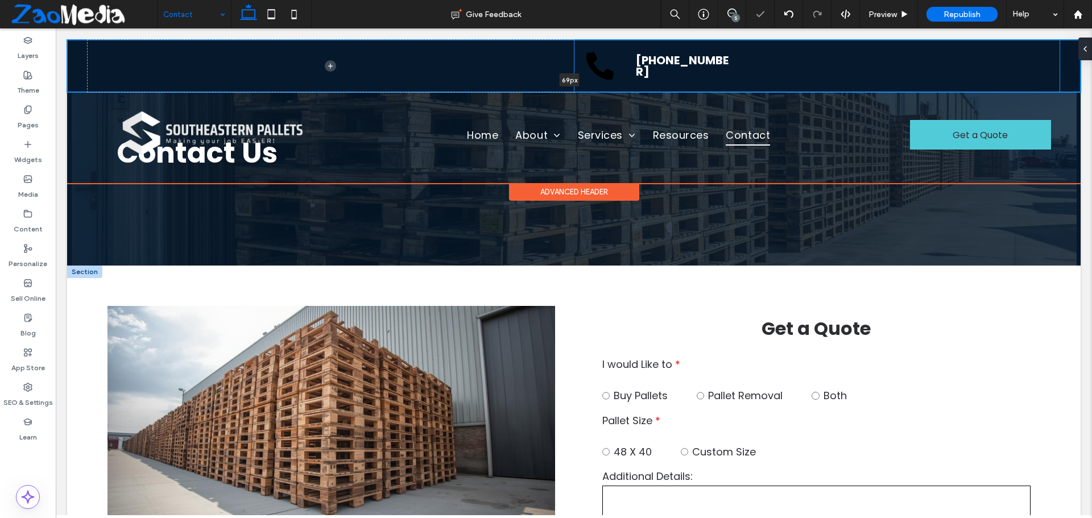
drag, startPoint x: 794, startPoint y: 90, endPoint x: 794, endPoint y: 77, distance: 13.1
click at [794, 77] on div "(678) 673-8864 69px Section" at bounding box center [573, 66] width 1013 height 52
type input "**"
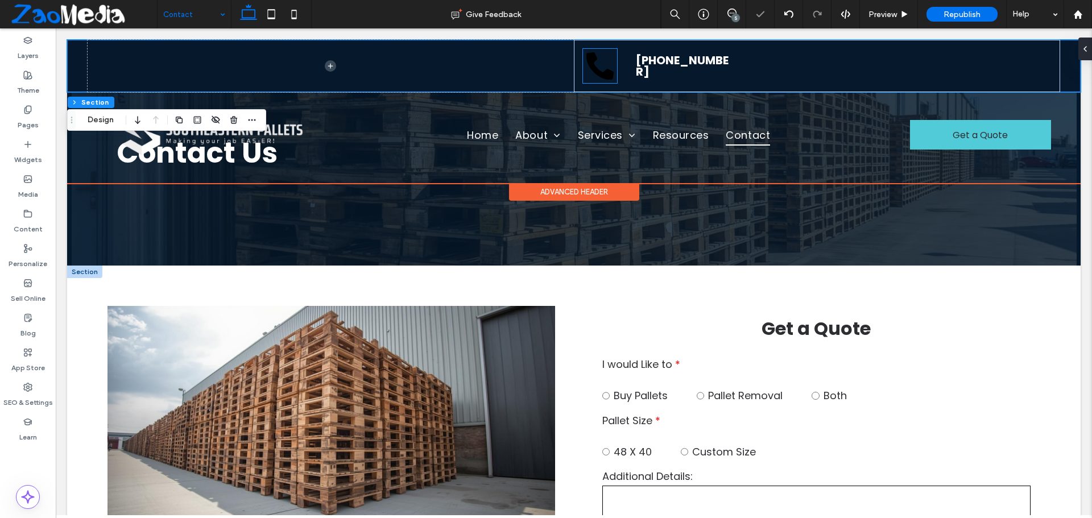
click at [586, 61] on icon at bounding box center [599, 65] width 27 height 27
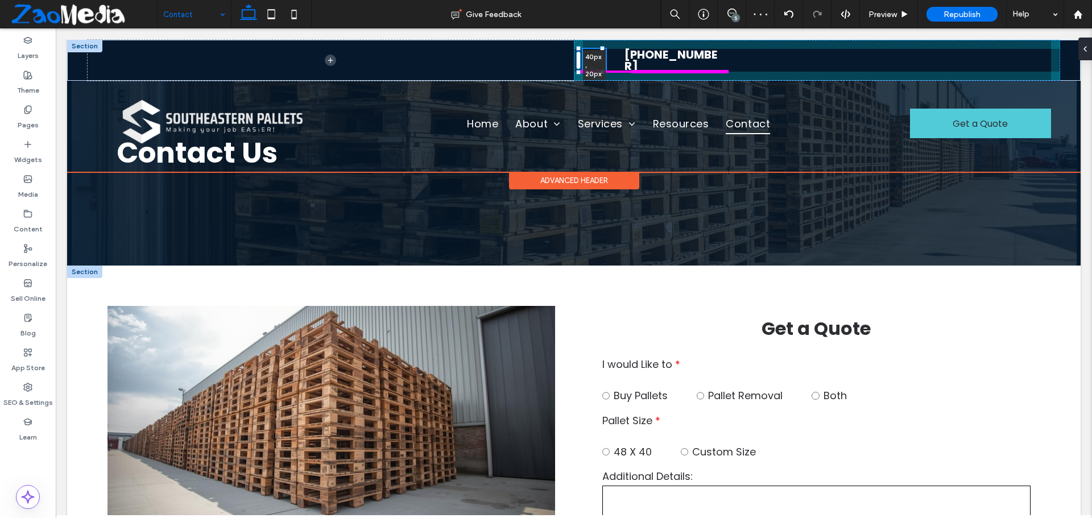
drag, startPoint x: 577, startPoint y: 84, endPoint x: 589, endPoint y: 76, distance: 13.9
click at [589, 76] on div "40px , 20px (678) 673-8864" at bounding box center [573, 60] width 1013 height 41
type input "**"
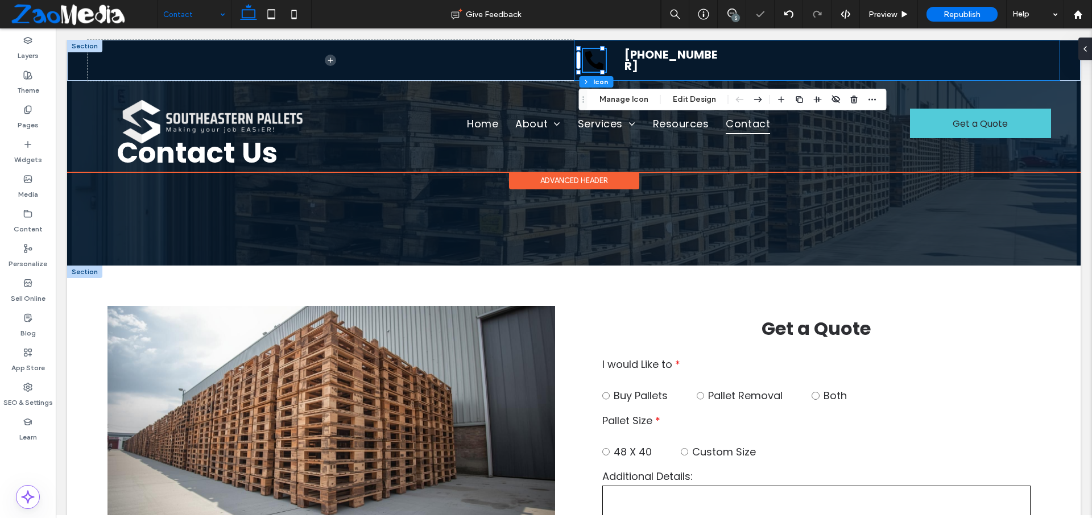
click at [761, 59] on div "40px , 20px (678) 673-8864" at bounding box center [817, 60] width 486 height 41
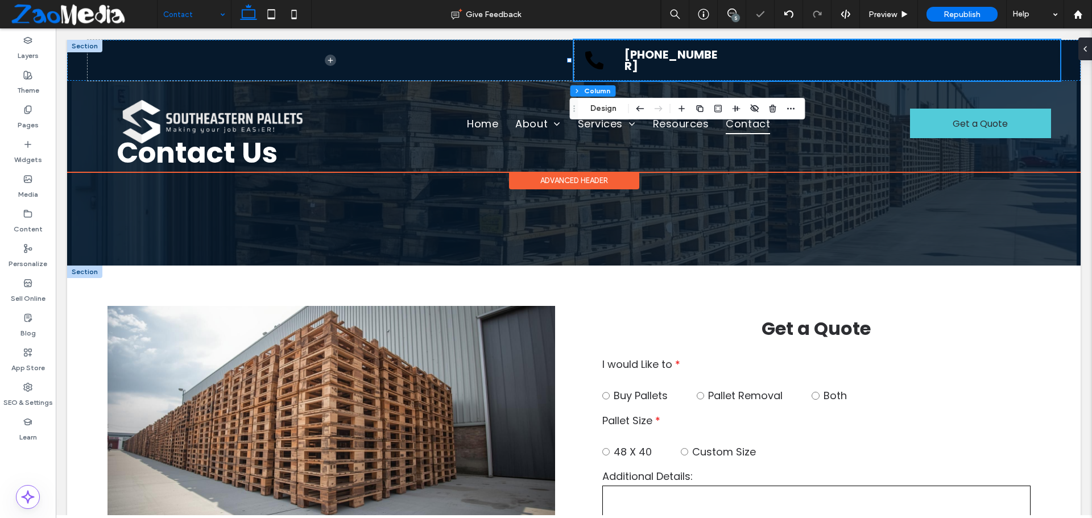
click at [744, 61] on div "[PHONE_NUMBER]" at bounding box center [817, 60] width 486 height 41
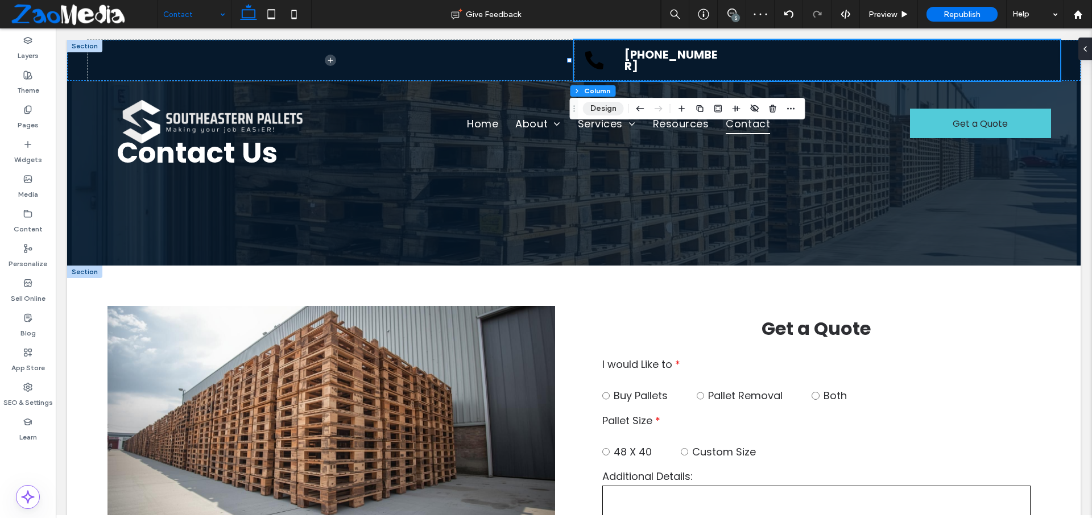
click at [589, 103] on button "Design" at bounding box center [603, 109] width 41 height 14
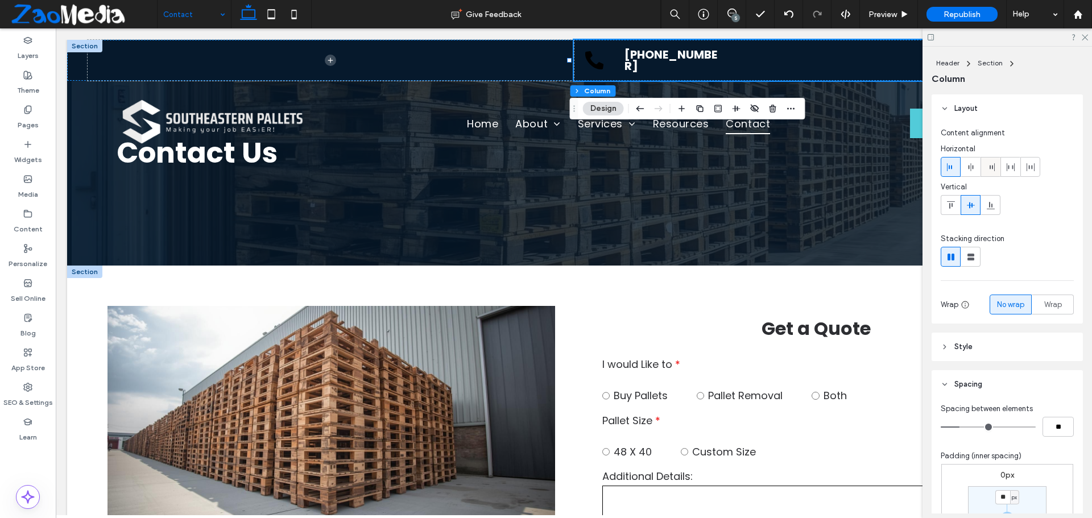
click at [995, 166] on div at bounding box center [990, 167] width 19 height 19
drag, startPoint x: 1084, startPoint y: 37, endPoint x: 1025, endPoint y: 9, distance: 65.1
click at [1084, 37] on icon at bounding box center [1084, 36] width 7 height 7
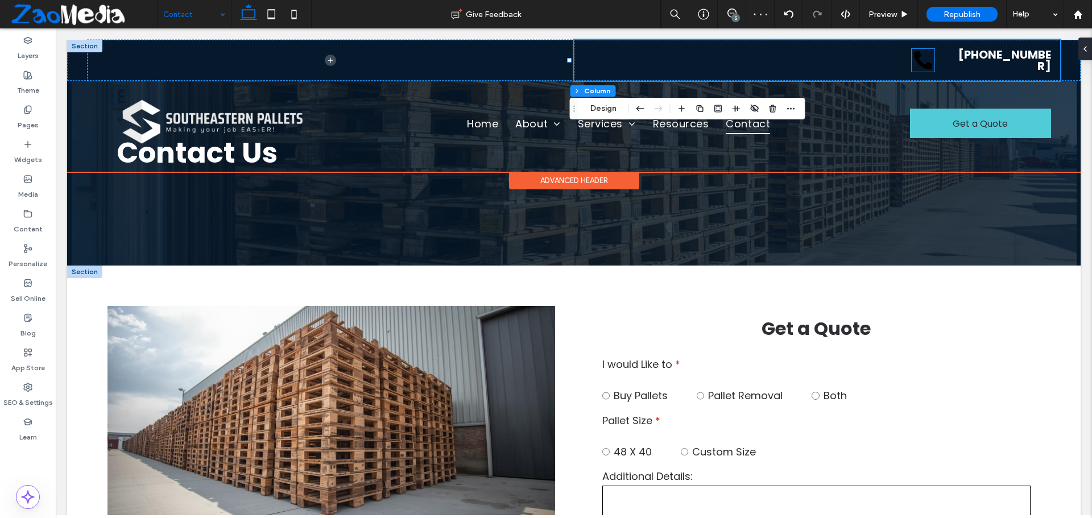
click at [912, 64] on icon at bounding box center [923, 60] width 23 height 23
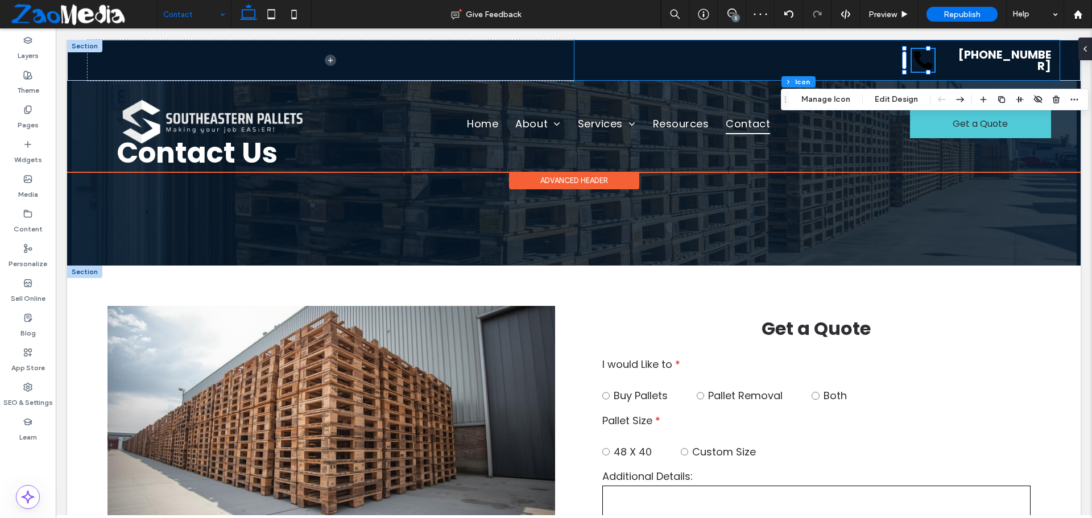
click at [941, 64] on div "[PHONE_NUMBER]" at bounding box center [817, 60] width 486 height 41
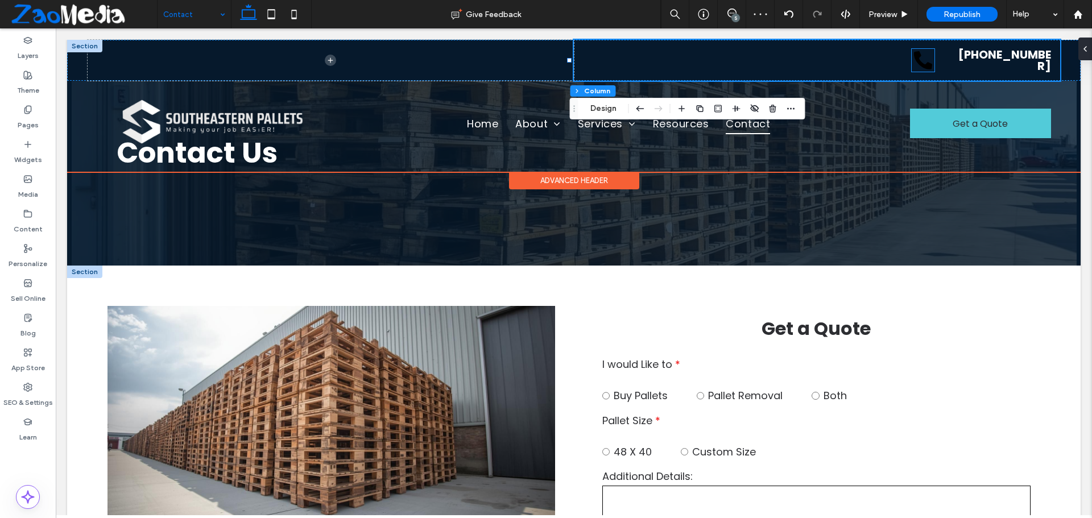
click at [922, 60] on icon at bounding box center [923, 60] width 23 height 23
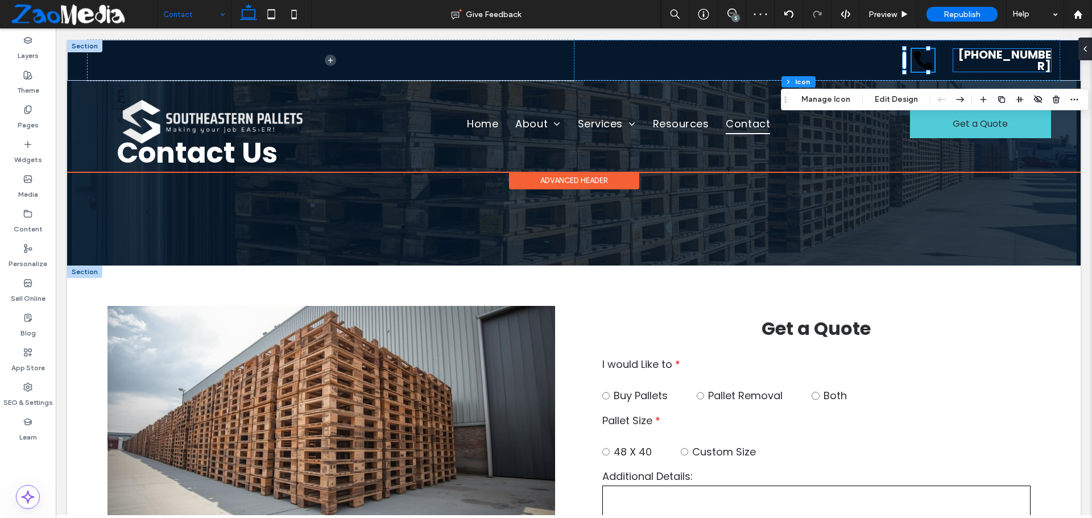
click at [958, 58] on link "[PHONE_NUMBER]" at bounding box center [1004, 60] width 93 height 27
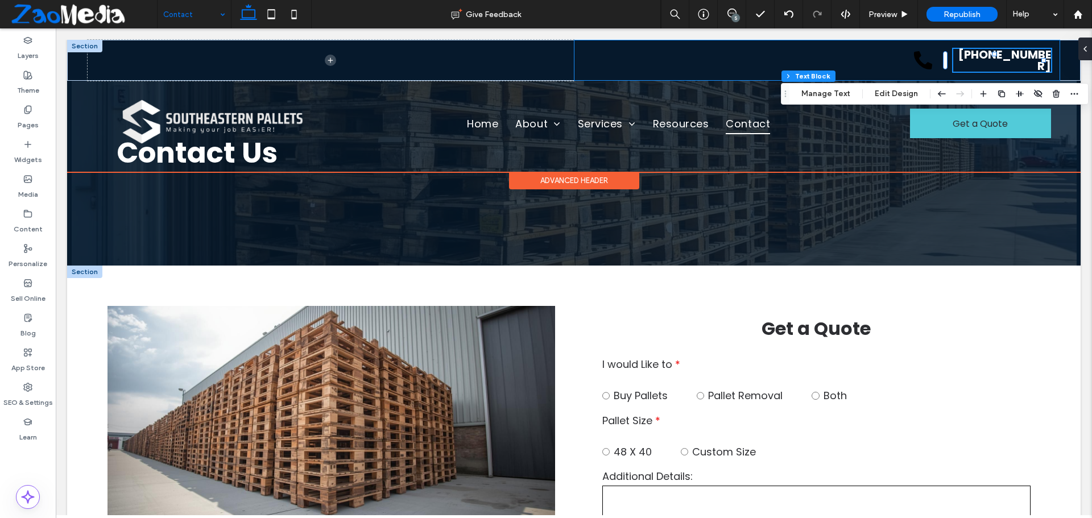
click at [844, 61] on div "[PHONE_NUMBER]" at bounding box center [817, 60] width 486 height 41
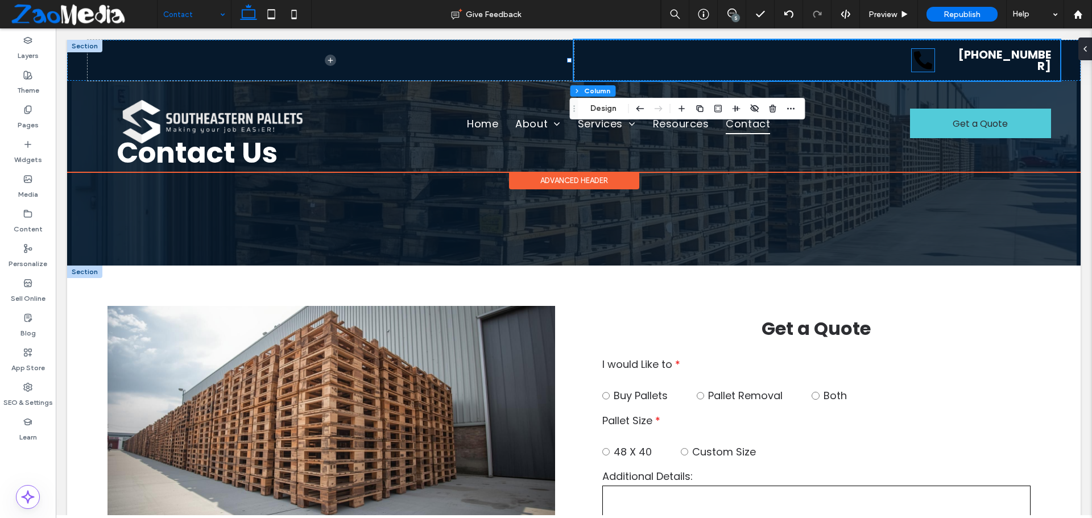
click at [914, 60] on icon at bounding box center [923, 60] width 18 height 18
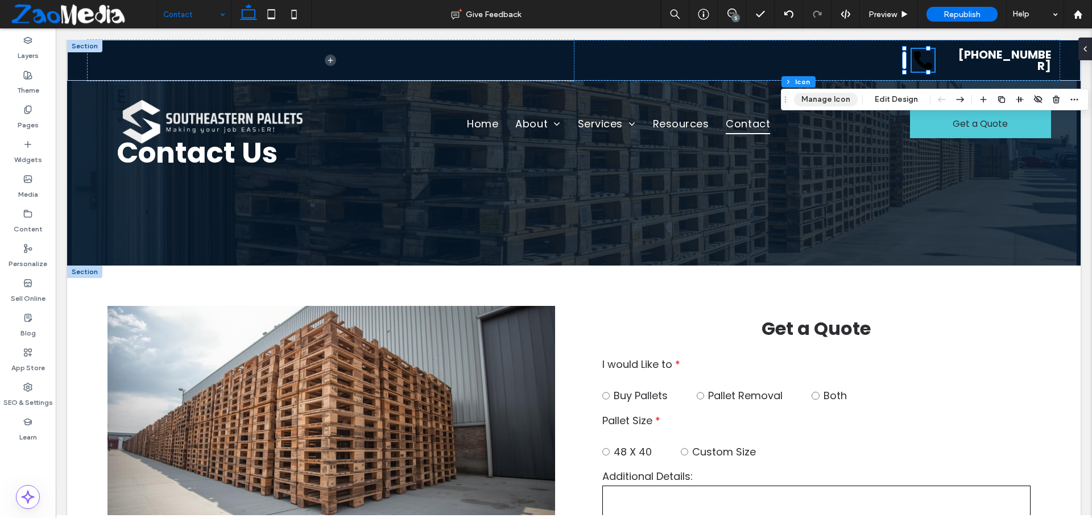
click at [836, 98] on button "Manage Icon" at bounding box center [826, 100] width 64 height 14
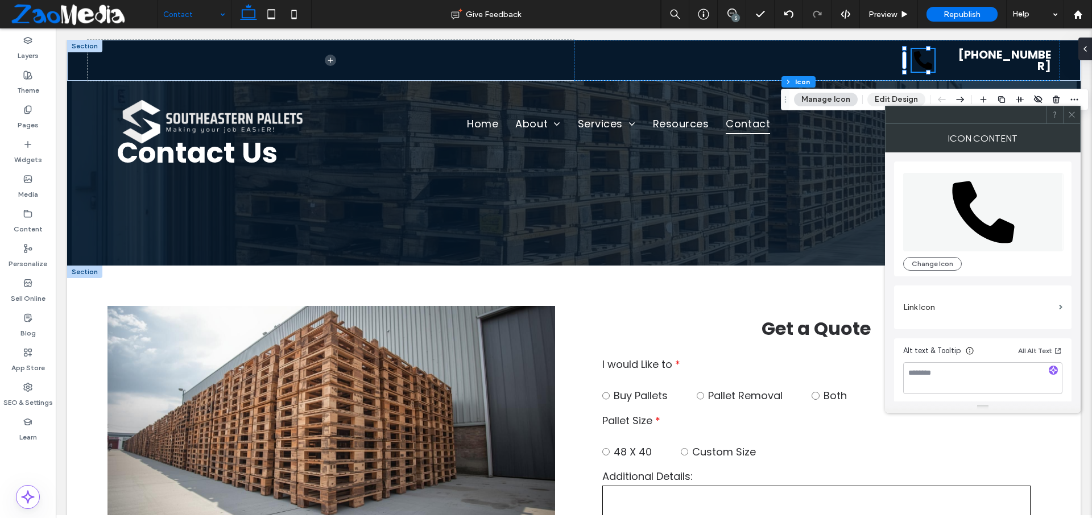
click at [891, 99] on button "Edit Design" at bounding box center [896, 100] width 58 height 14
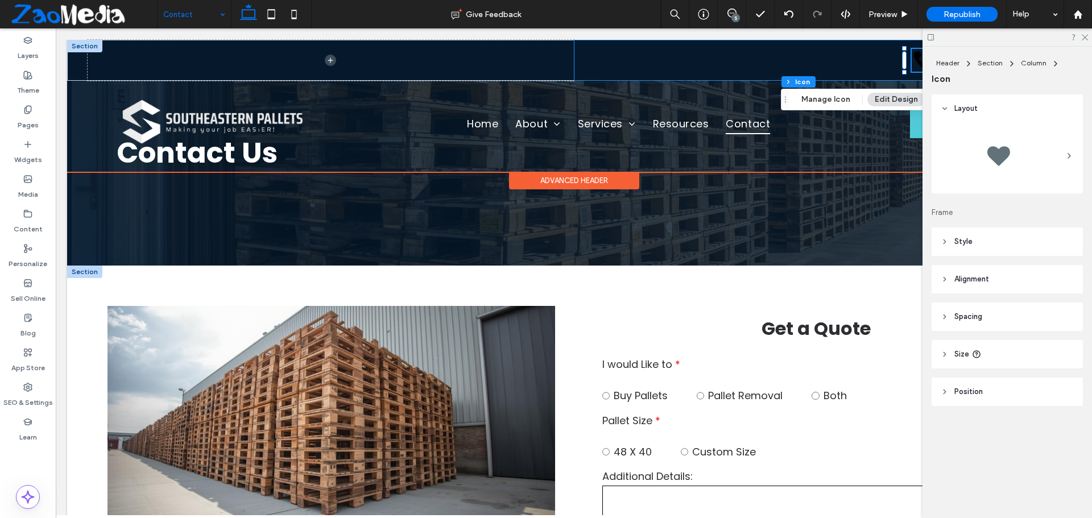
click at [863, 55] on div "[PHONE_NUMBER]" at bounding box center [817, 60] width 486 height 41
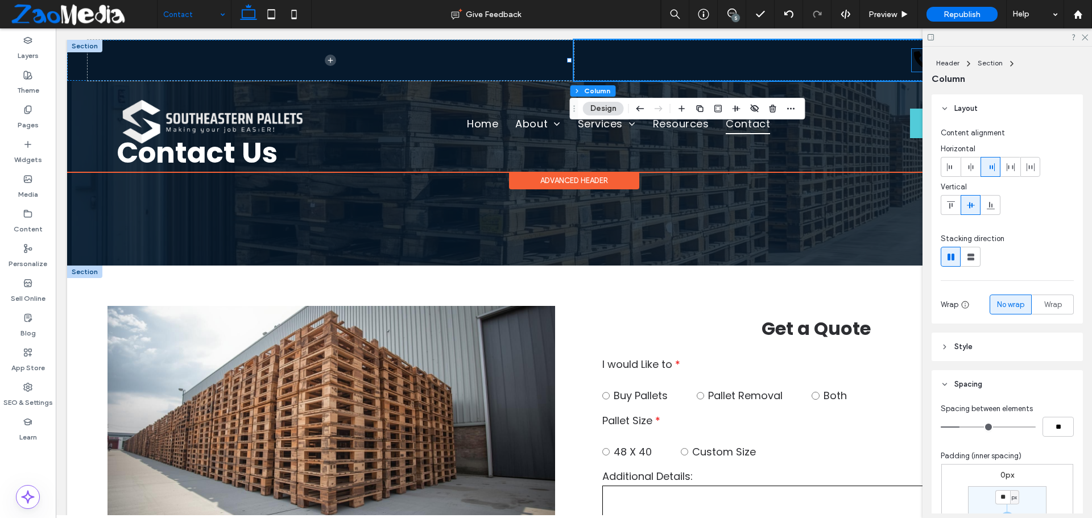
click at [912, 63] on icon at bounding box center [923, 60] width 23 height 23
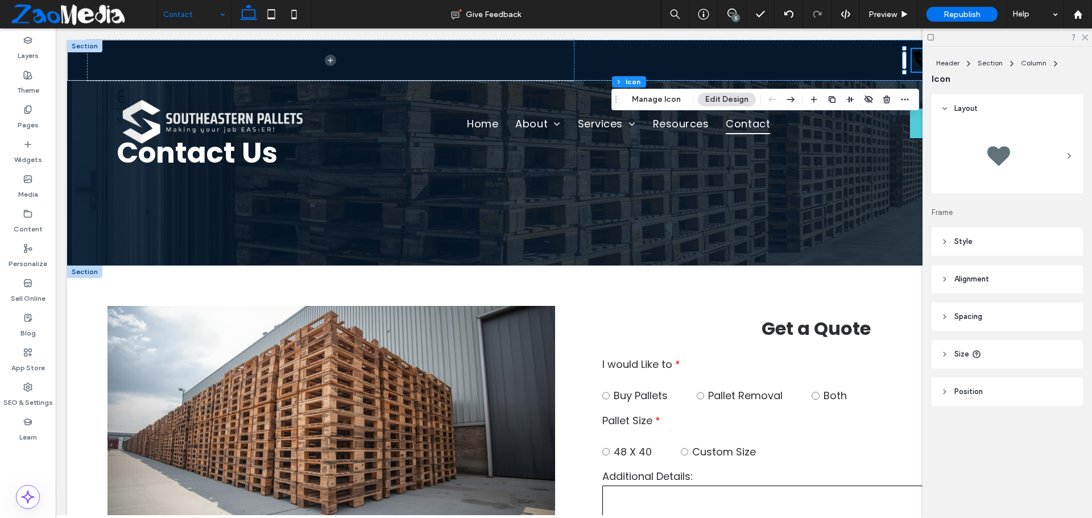
click at [956, 242] on span "Style" at bounding box center [963, 241] width 18 height 11
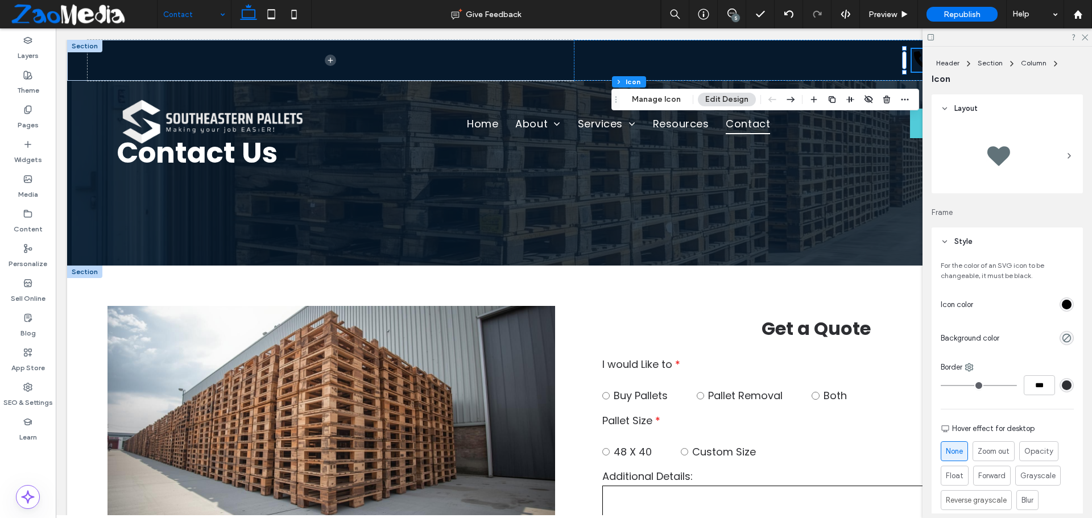
click at [1062, 303] on div "rgb(0, 0, 0)" at bounding box center [1067, 305] width 10 height 10
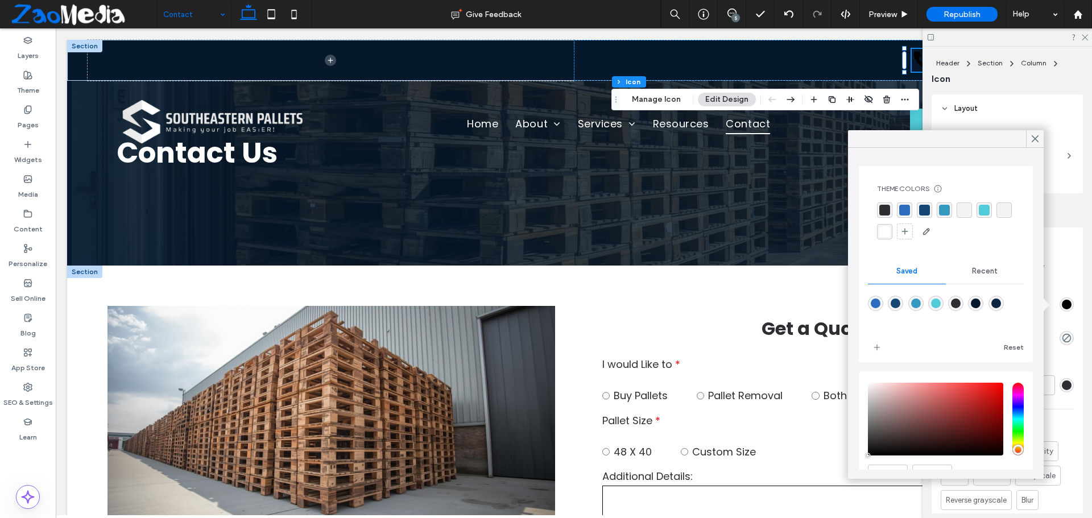
click at [890, 229] on div "rgba(255, 255, 255, 1)" at bounding box center [884, 231] width 11 height 11
click at [1031, 137] on icon at bounding box center [1035, 139] width 10 height 10
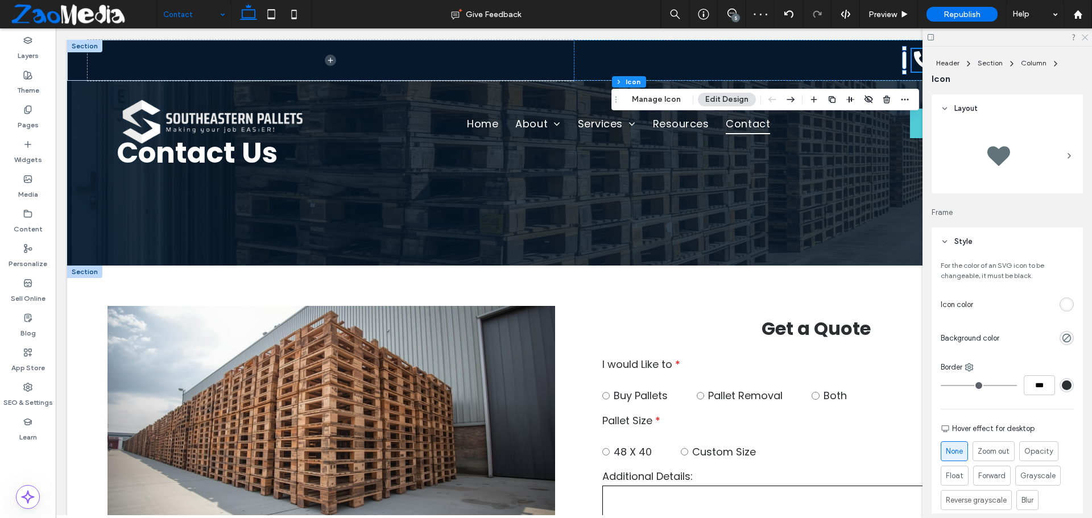
click at [1083, 33] on icon at bounding box center [1084, 36] width 7 height 7
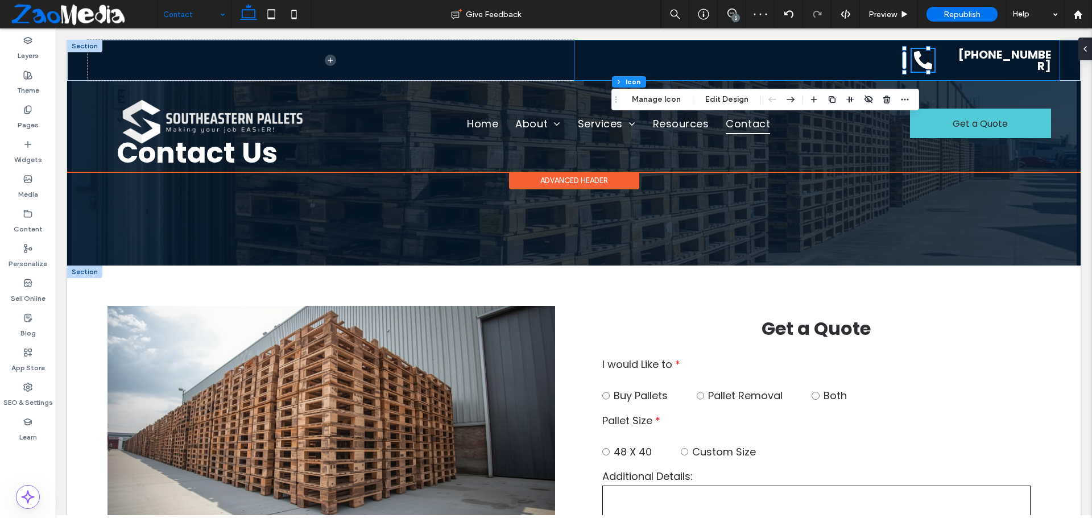
click at [943, 64] on div "[PHONE_NUMBER]" at bounding box center [817, 60] width 486 height 41
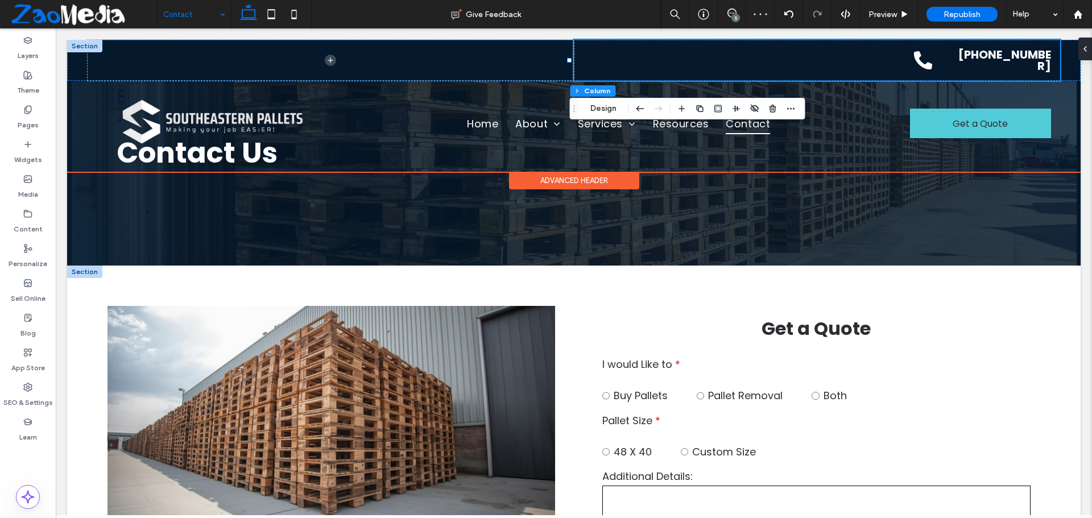
click at [942, 64] on div "[PHONE_NUMBER]" at bounding box center [817, 60] width 486 height 41
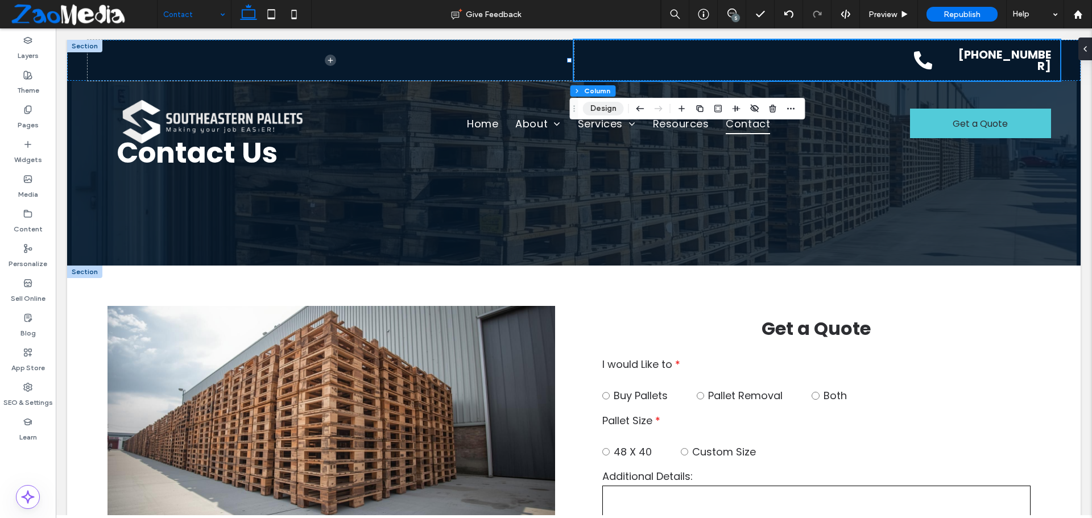
click at [608, 106] on button "Design" at bounding box center [603, 109] width 41 height 14
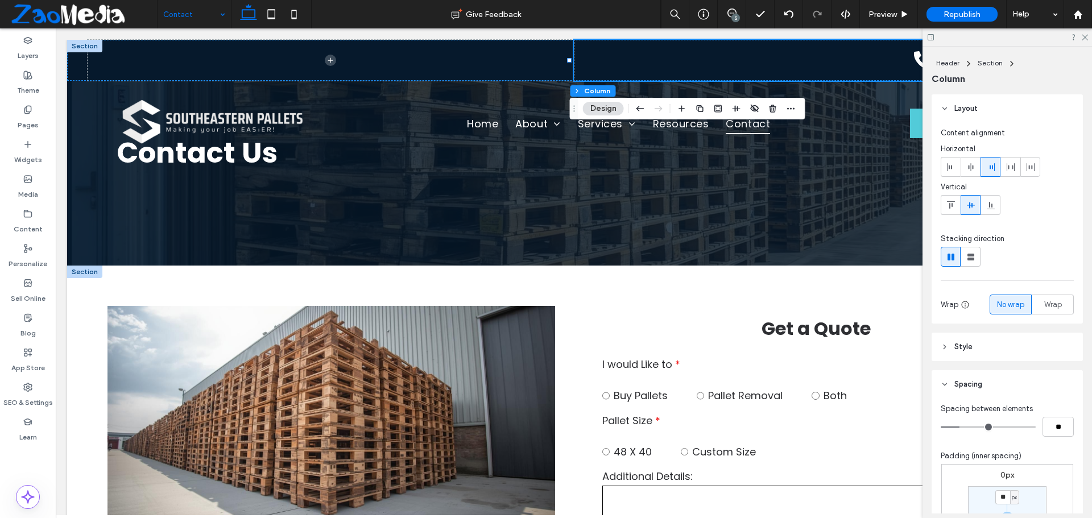
type input "*"
type input "**"
click at [957, 428] on input "range" at bounding box center [988, 427] width 95 height 1
type input "*"
type input "**"
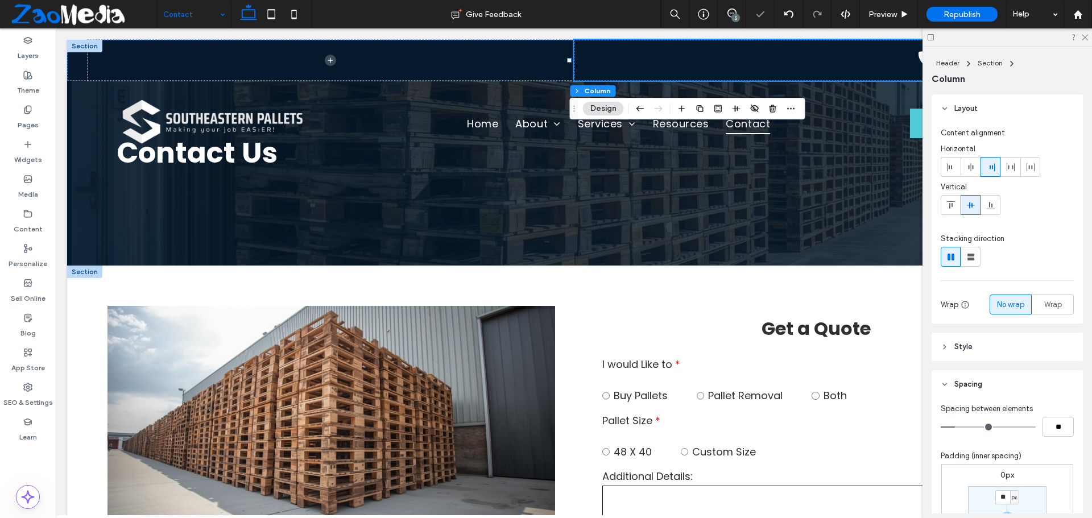
type input "*"
type input "**"
type input "*"
type input "**"
type input "*"
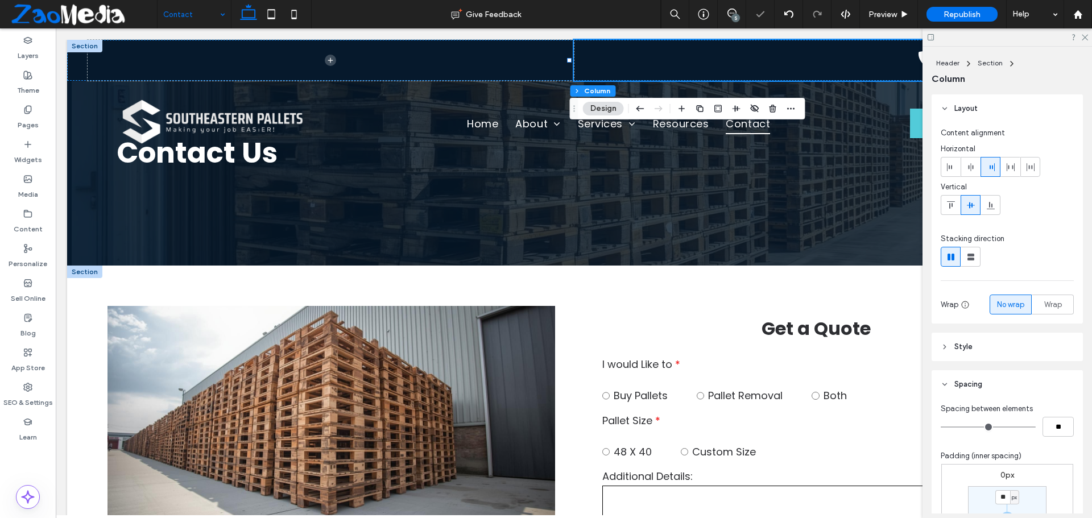
type input "**"
type input "*"
type input "**"
click at [954, 427] on input "range" at bounding box center [988, 427] width 95 height 1
click at [1083, 38] on icon at bounding box center [1084, 36] width 7 height 7
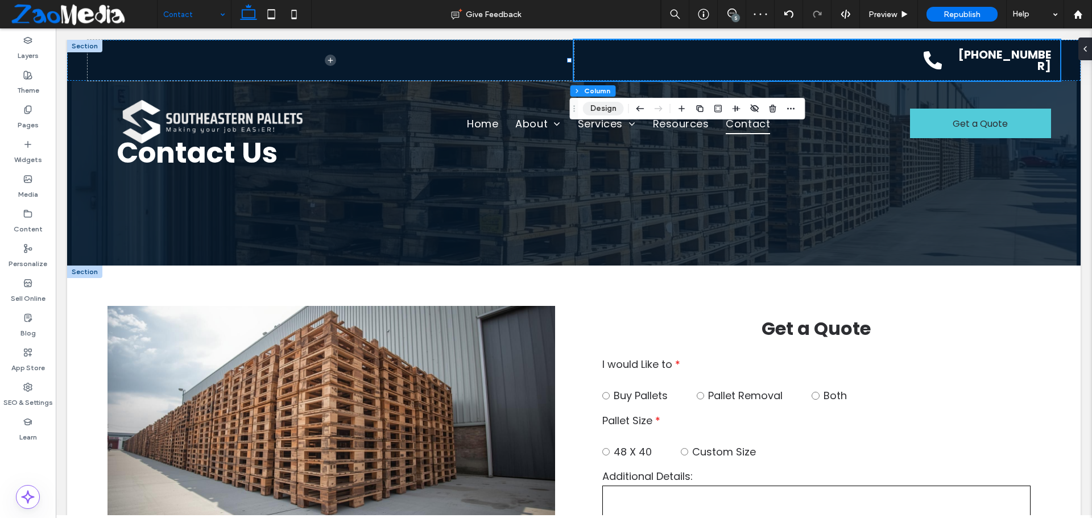
click at [612, 109] on button "Design" at bounding box center [603, 109] width 41 height 14
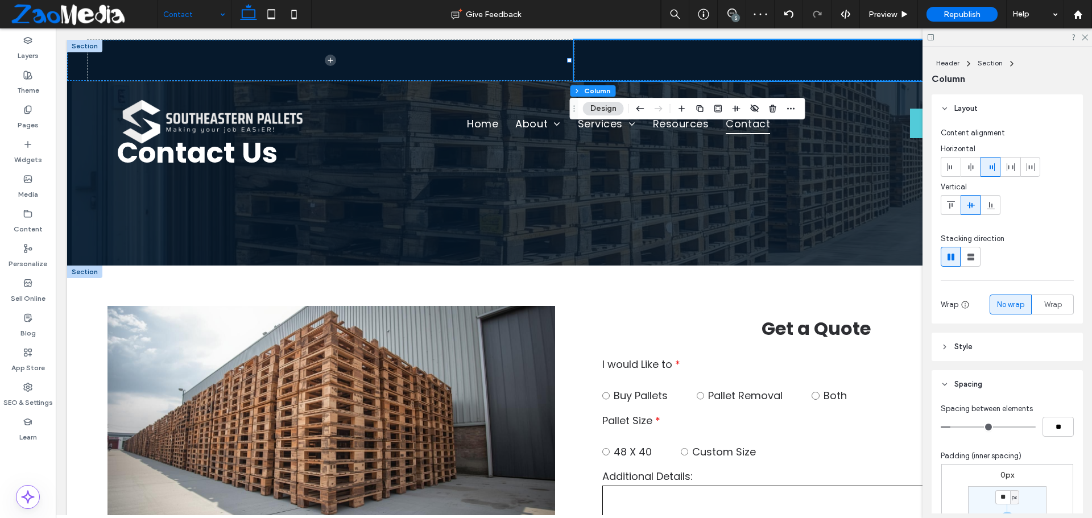
scroll to position [176, 0]
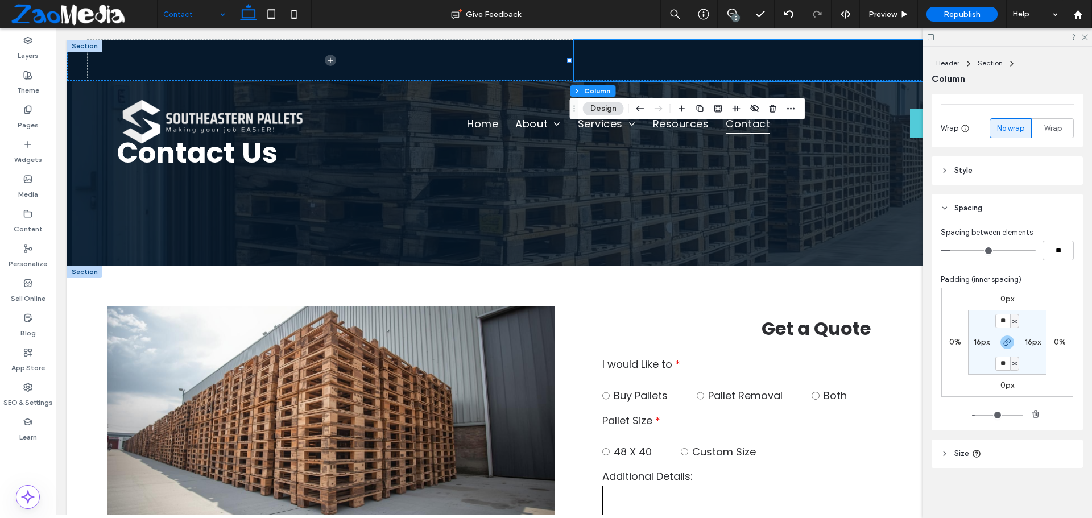
type input "*"
type input "**"
type input "*"
click at [949, 251] on input "range" at bounding box center [988, 250] width 95 height 1
click at [1082, 39] on icon at bounding box center [1084, 36] width 7 height 7
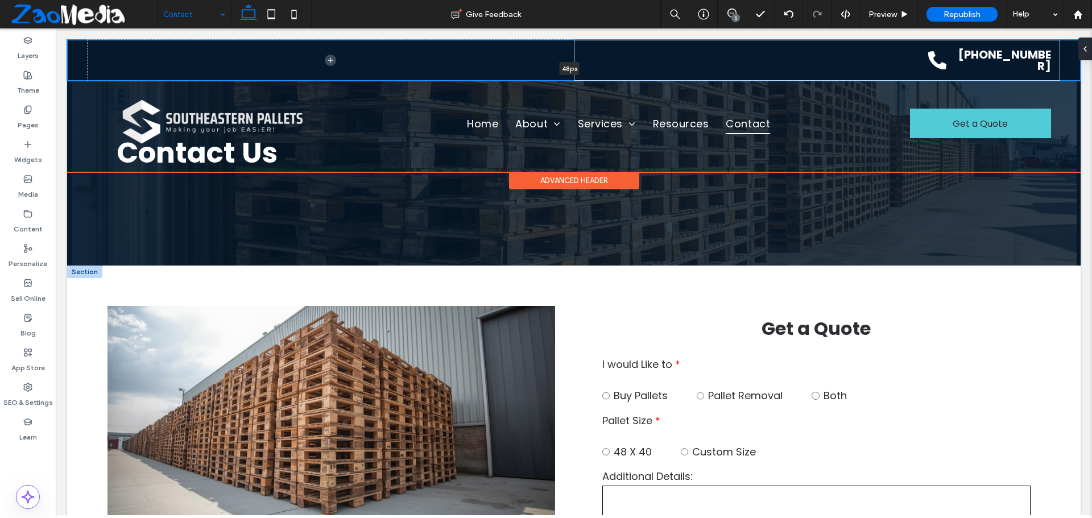
drag, startPoint x: 1060, startPoint y: 80, endPoint x: 1060, endPoint y: 65, distance: 14.8
click at [1060, 65] on div "(678) 673-8864 48px Section" at bounding box center [573, 60] width 1013 height 41
type input "**"
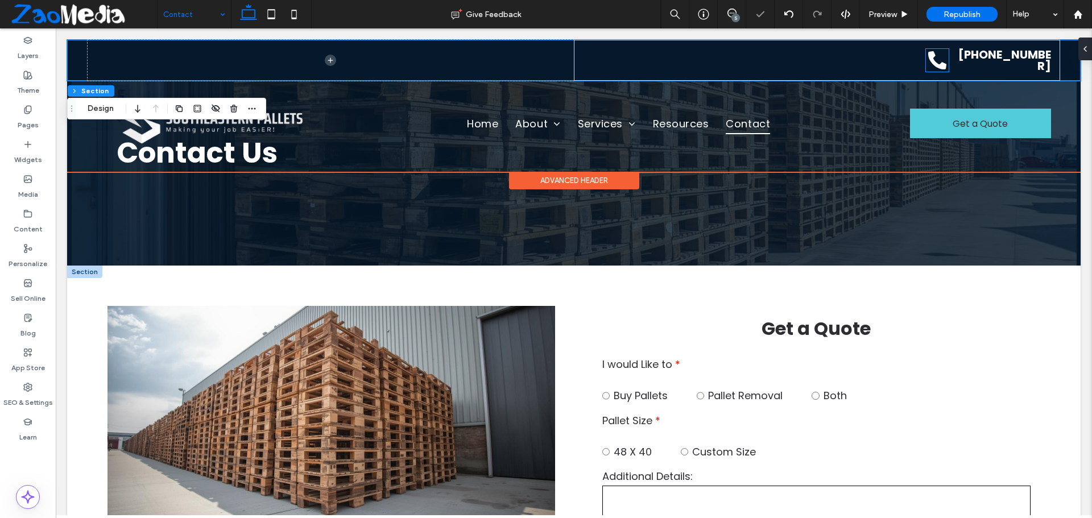
click at [928, 64] on icon at bounding box center [937, 60] width 18 height 18
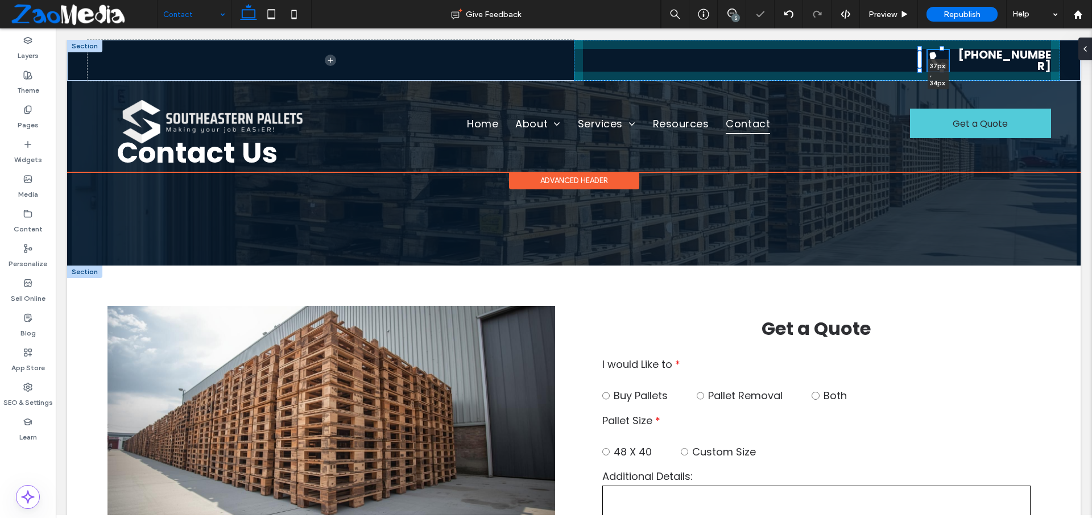
click at [921, 72] on div at bounding box center [919, 70] width 5 height 5
type input "**"
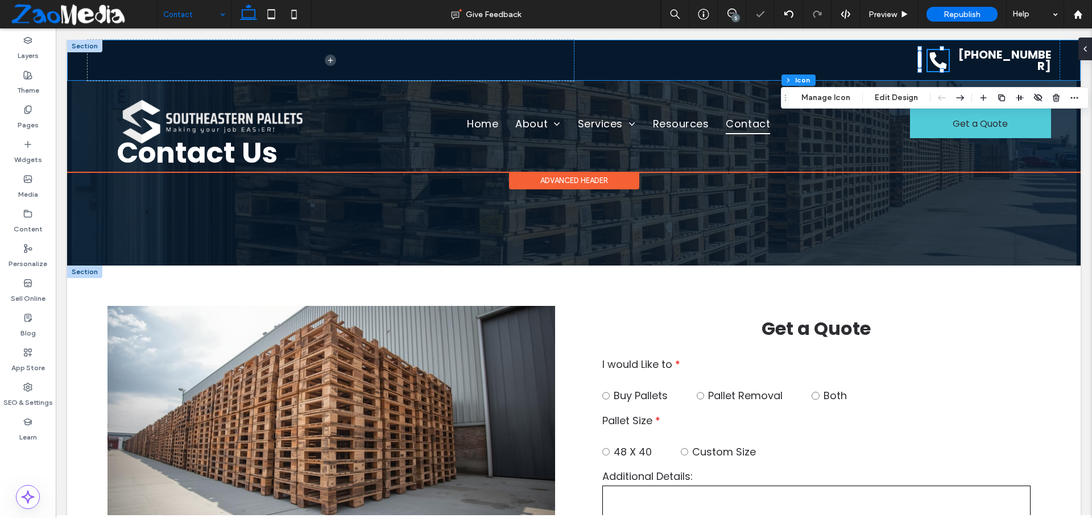
click at [76, 66] on div "37px , 34px (678) 673-8864" at bounding box center [573, 60] width 1013 height 41
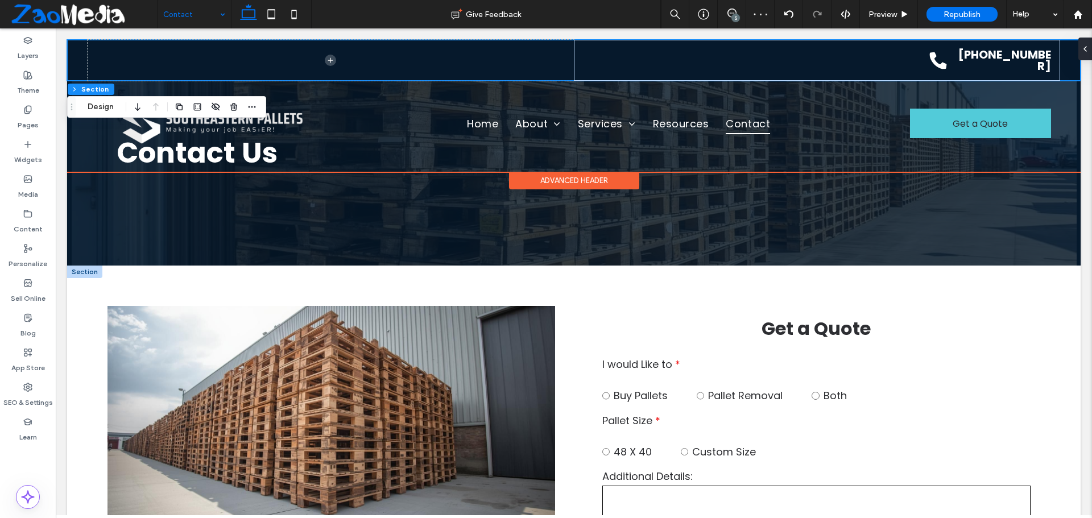
click at [1060, 60] on div "[PHONE_NUMBER]" at bounding box center [573, 60] width 1013 height 41
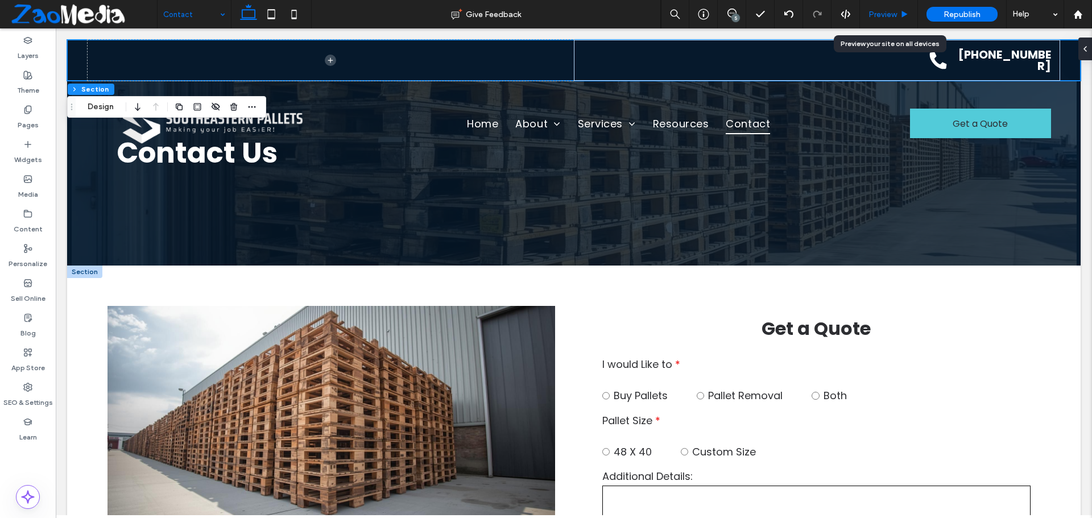
click at [887, 14] on span "Preview" at bounding box center [882, 15] width 28 height 10
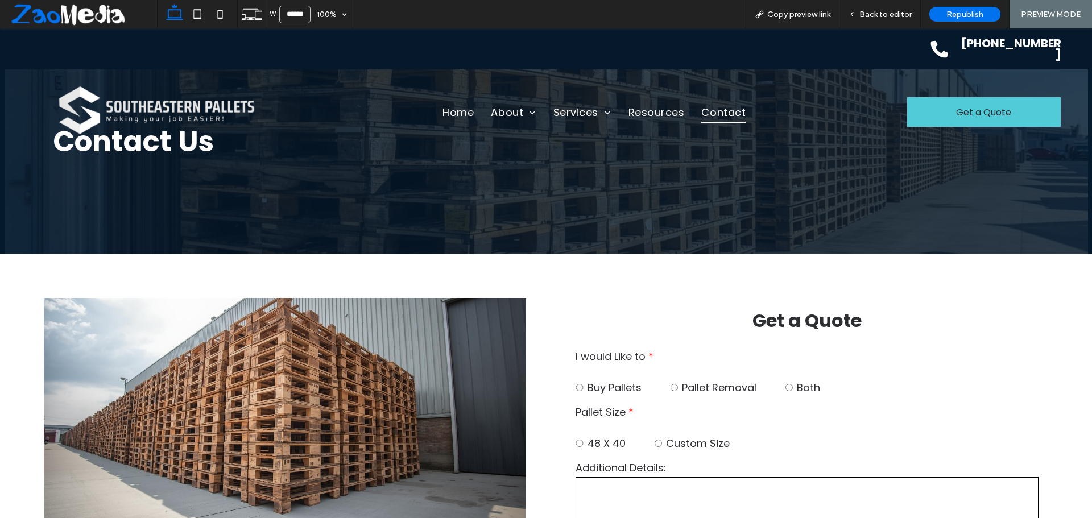
click at [887, 14] on span "Back to editor" at bounding box center [885, 15] width 52 height 10
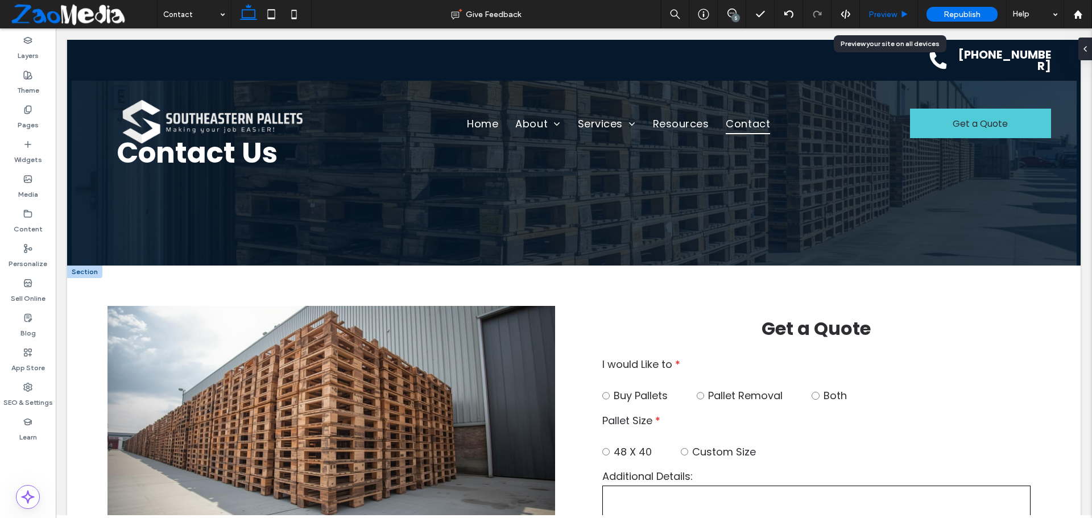
click at [877, 17] on span "Preview" at bounding box center [882, 15] width 28 height 10
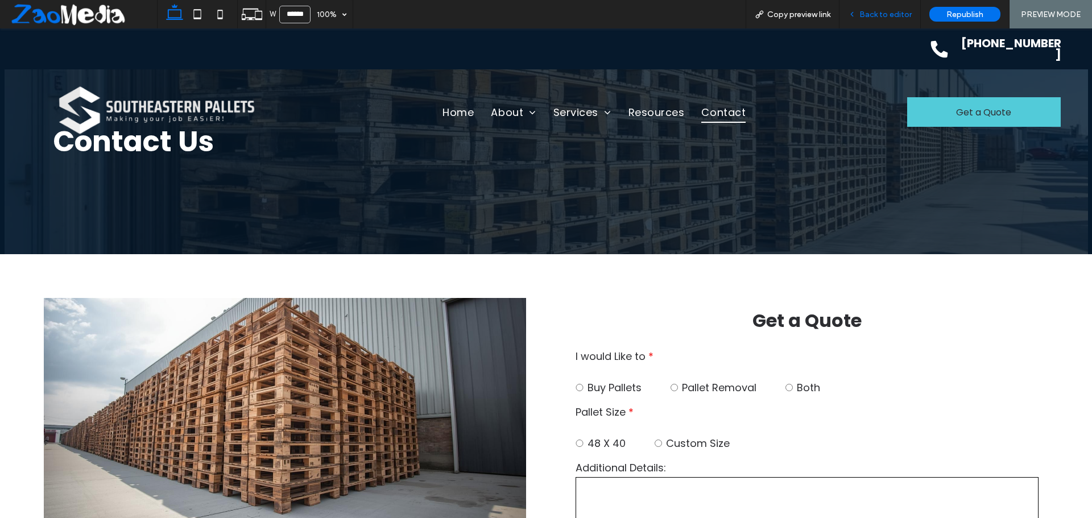
click at [881, 6] on div "Back to editor" at bounding box center [879, 14] width 81 height 28
click at [882, 15] on span "Back to editor" at bounding box center [885, 15] width 52 height 10
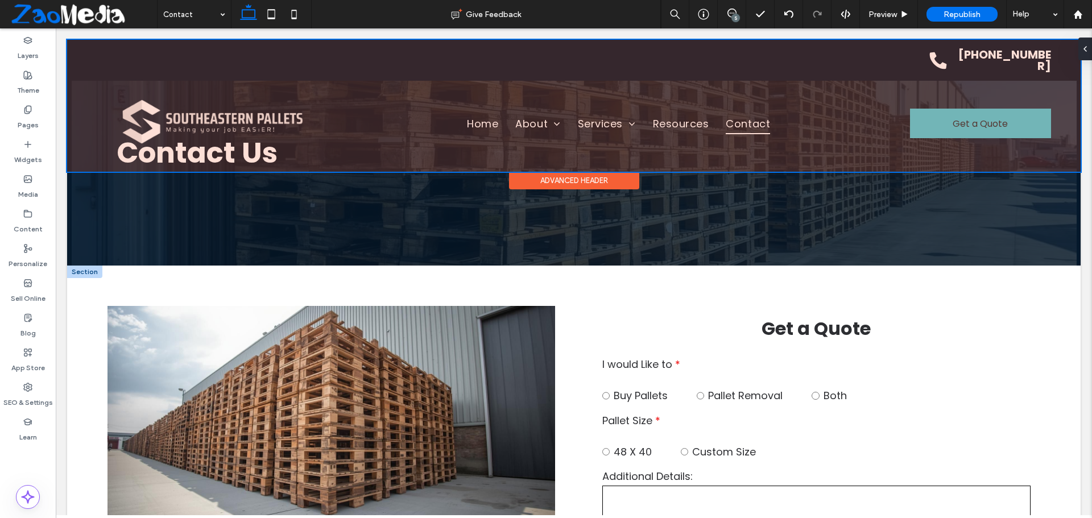
click at [1049, 65] on div at bounding box center [573, 106] width 1013 height 132
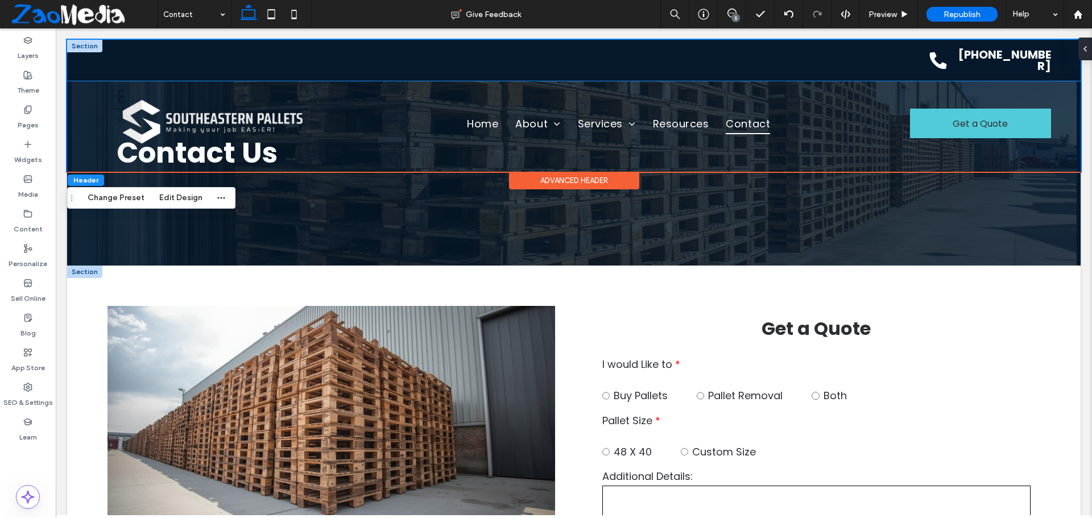
click at [1056, 67] on div "[PHONE_NUMBER]" at bounding box center [573, 60] width 1013 height 41
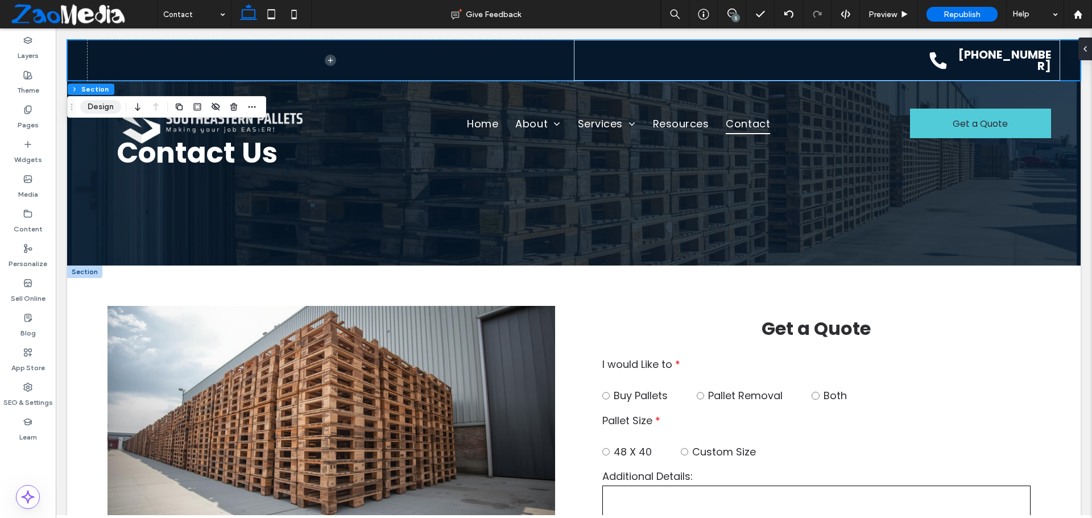
click at [89, 108] on button "Design" at bounding box center [100, 107] width 41 height 14
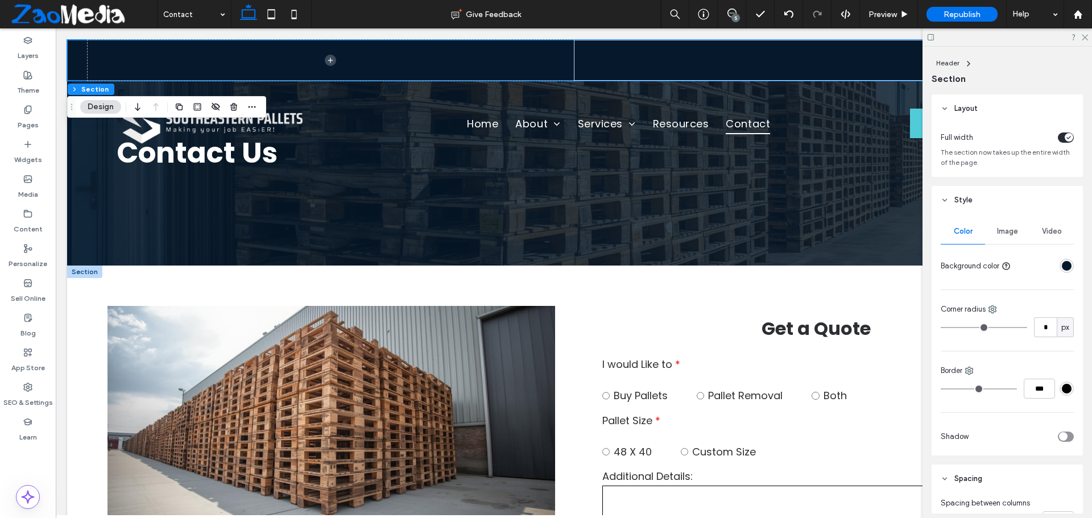
scroll to position [57, 0]
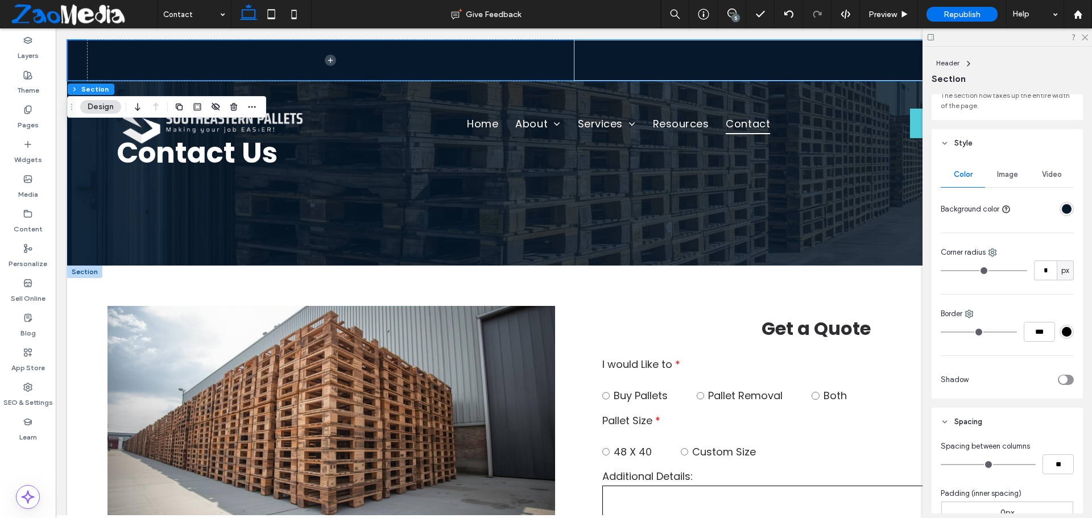
click at [1062, 212] on div "rgba(6,25,44,1)" at bounding box center [1067, 209] width 10 height 10
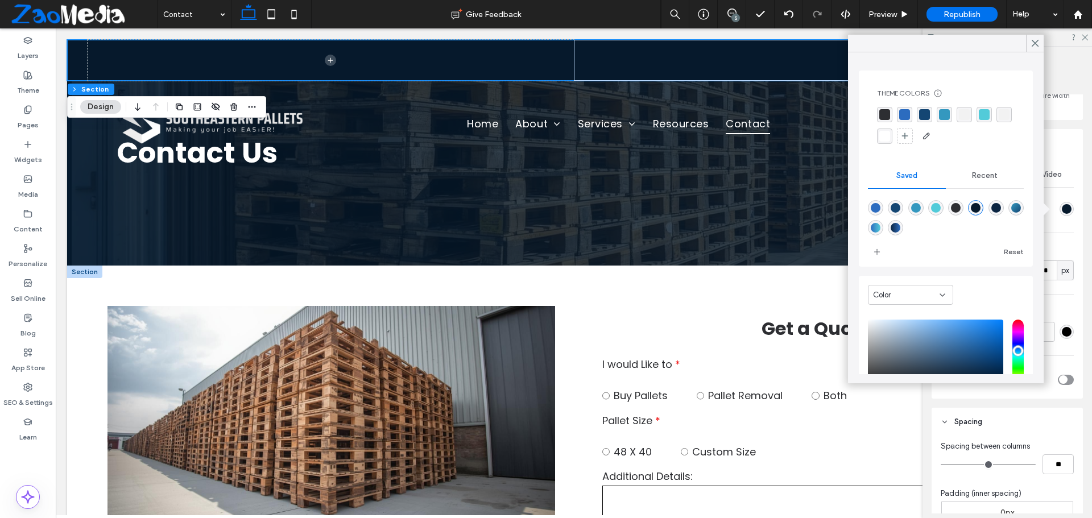
scroll to position [90, 0]
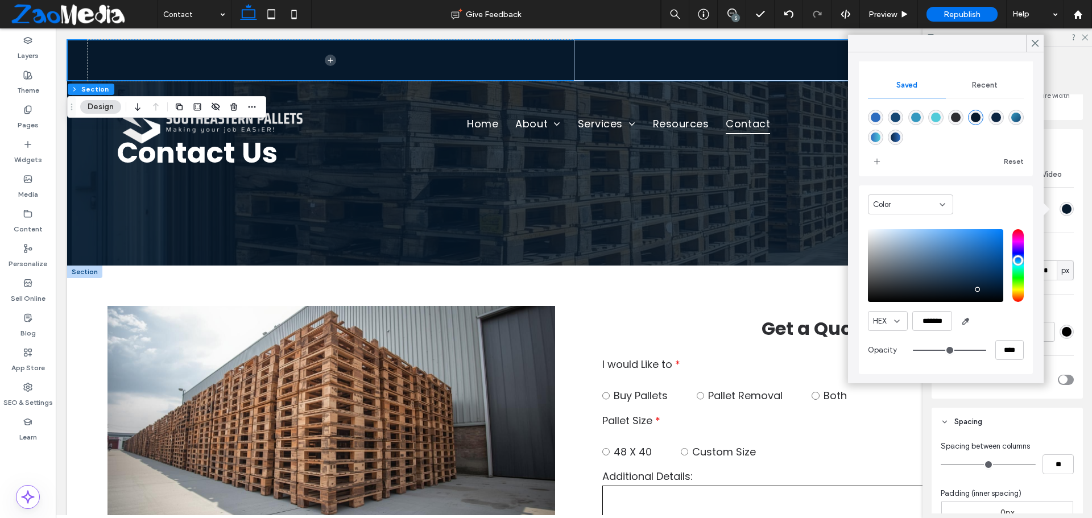
type input "**"
type input "***"
type input "*"
type input "**"
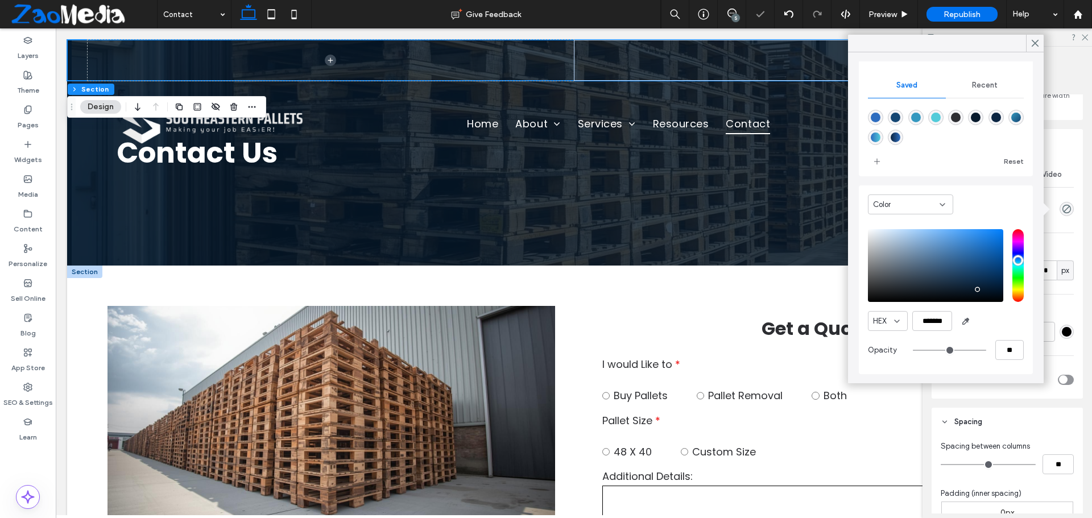
drag, startPoint x: 921, startPoint y: 350, endPoint x: 852, endPoint y: 353, distance: 68.9
type input "*"
click at [913, 351] on input "range" at bounding box center [949, 350] width 73 height 1
click at [1035, 45] on icon at bounding box center [1035, 43] width 10 height 10
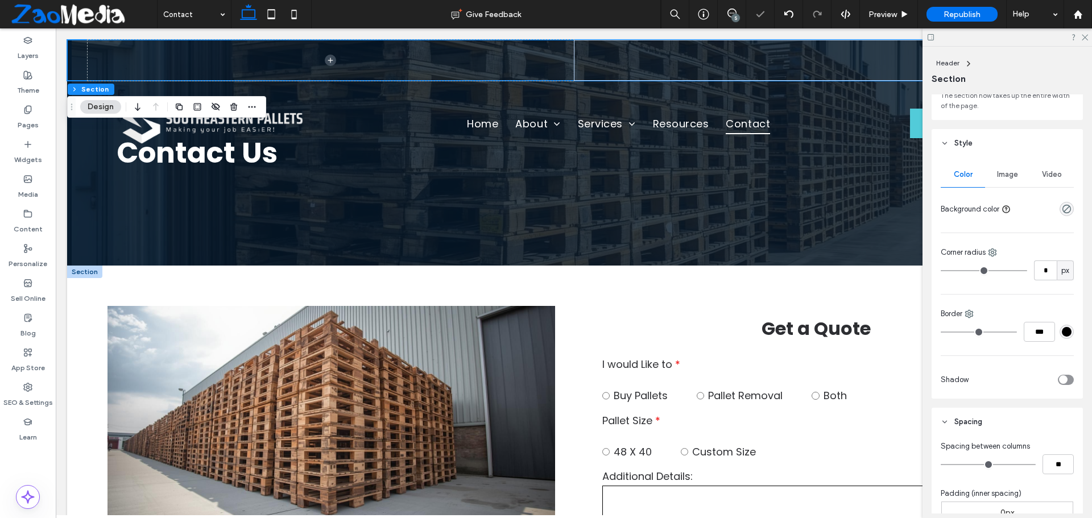
click at [1085, 32] on div at bounding box center [1006, 37] width 169 height 18
click at [1085, 38] on use at bounding box center [1085, 38] width 6 height 6
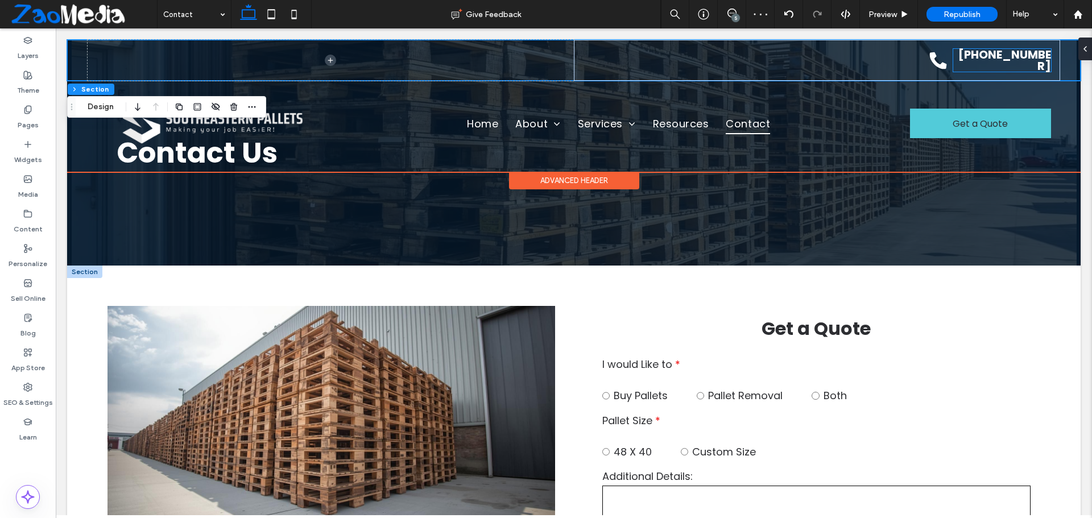
drag, startPoint x: 1007, startPoint y: 65, endPoint x: 1001, endPoint y: 75, distance: 11.2
click at [1007, 65] on link "[PHONE_NUMBER]" at bounding box center [1004, 60] width 93 height 27
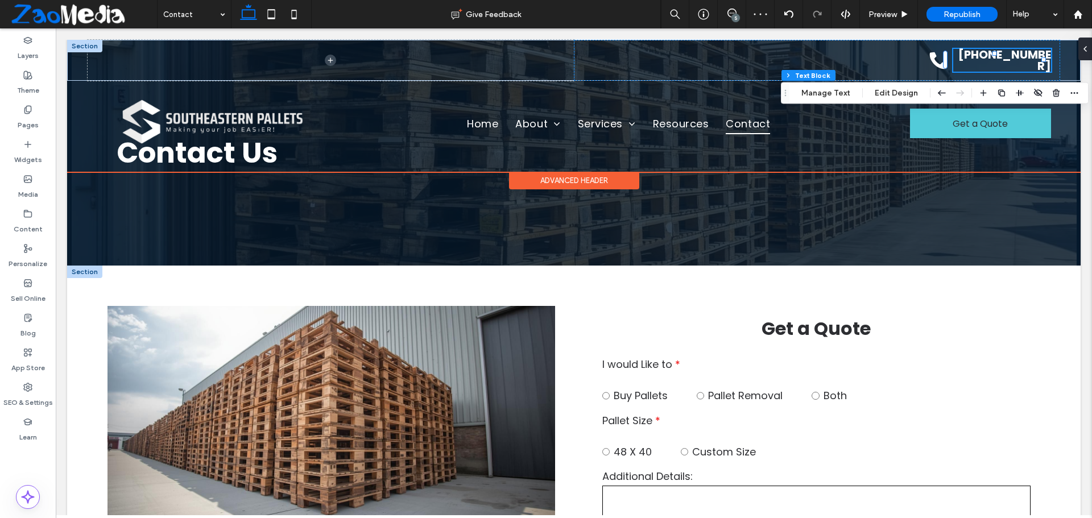
click at [999, 61] on link "[PHONE_NUMBER]" at bounding box center [1004, 60] width 93 height 27
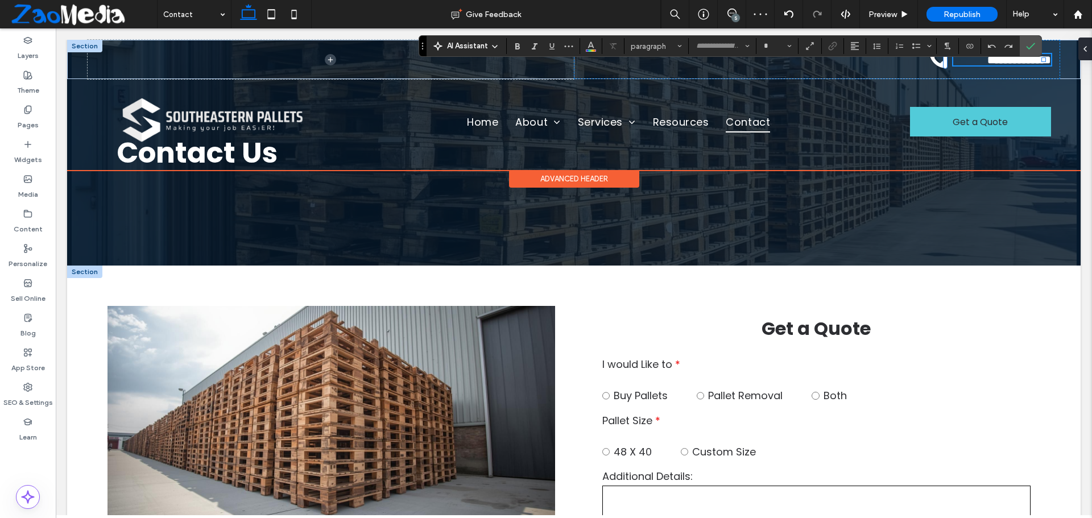
type input "*******"
type input "**"
click at [921, 75] on div "**********" at bounding box center [817, 59] width 486 height 39
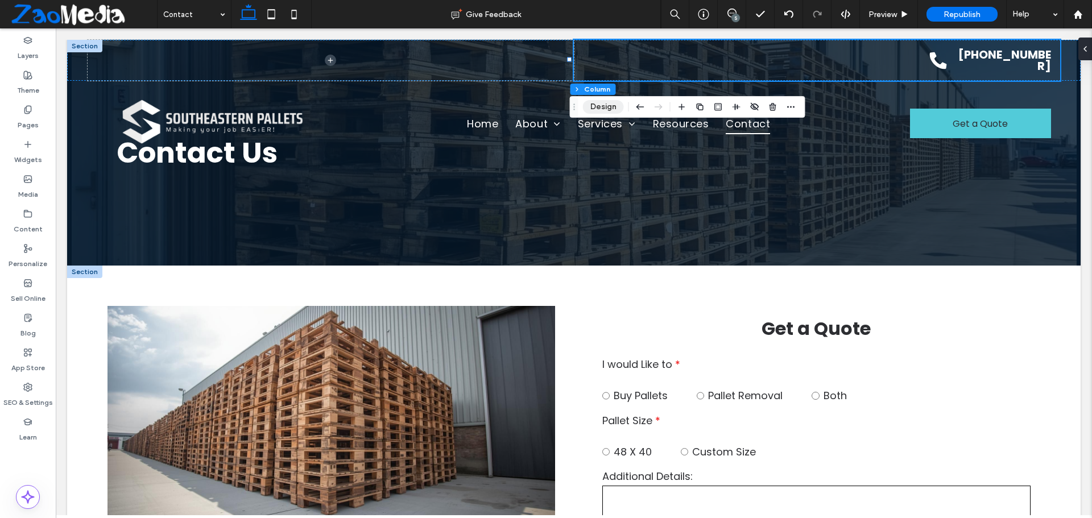
click at [606, 108] on button "Design" at bounding box center [603, 107] width 41 height 14
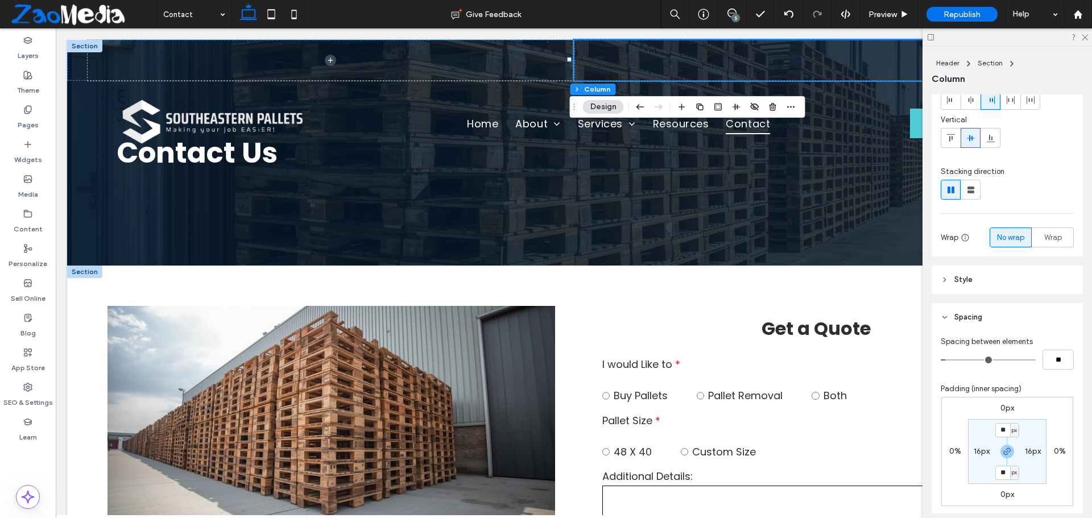
scroll to position [171, 0]
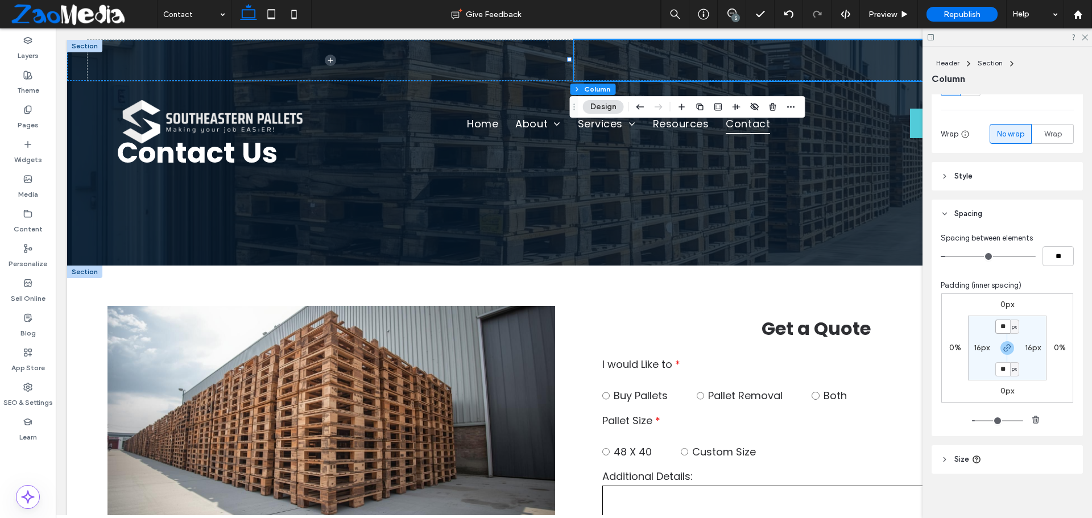
click at [1000, 327] on input "**" at bounding box center [1002, 327] width 15 height 14
type input "*"
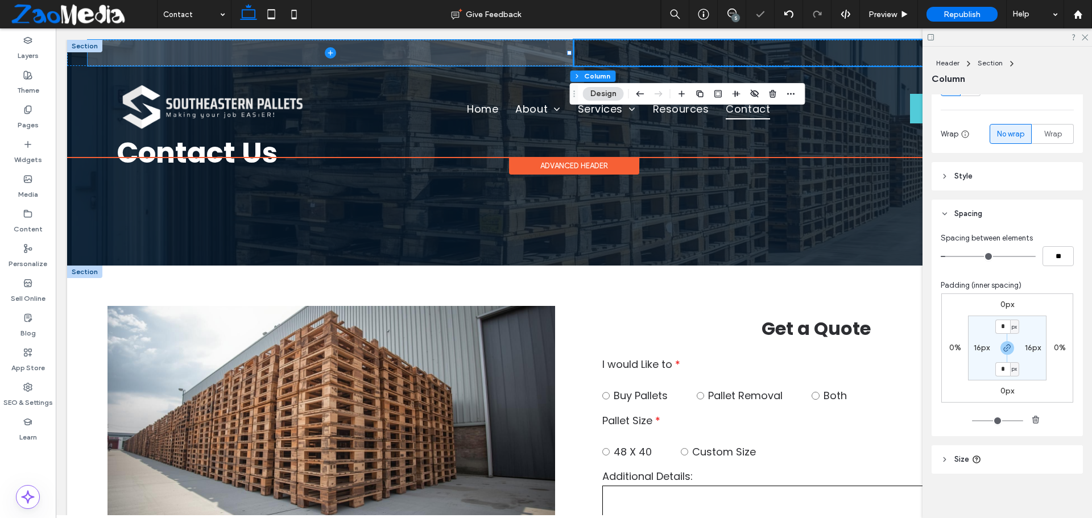
click at [444, 58] on span at bounding box center [331, 53] width 486 height 26
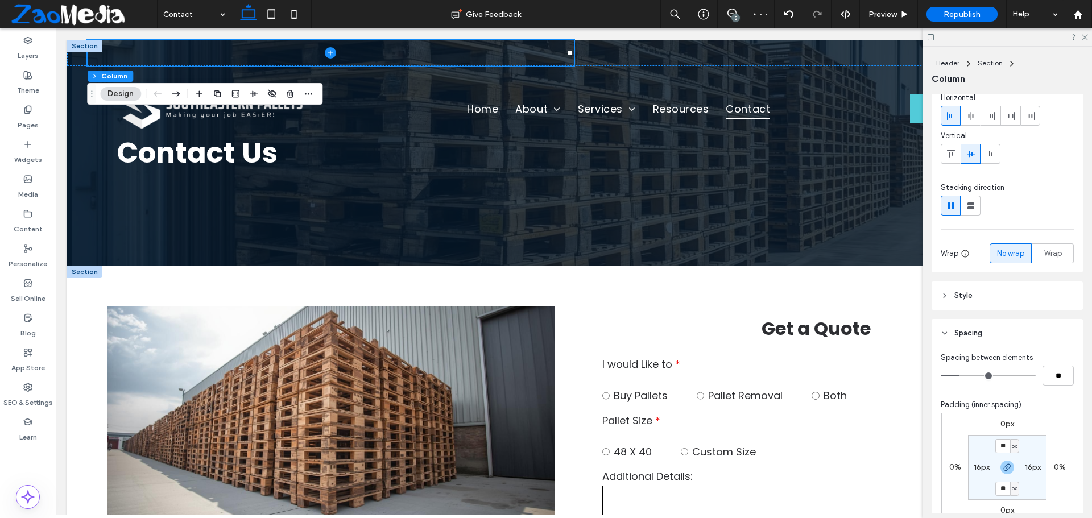
scroll to position [114, 0]
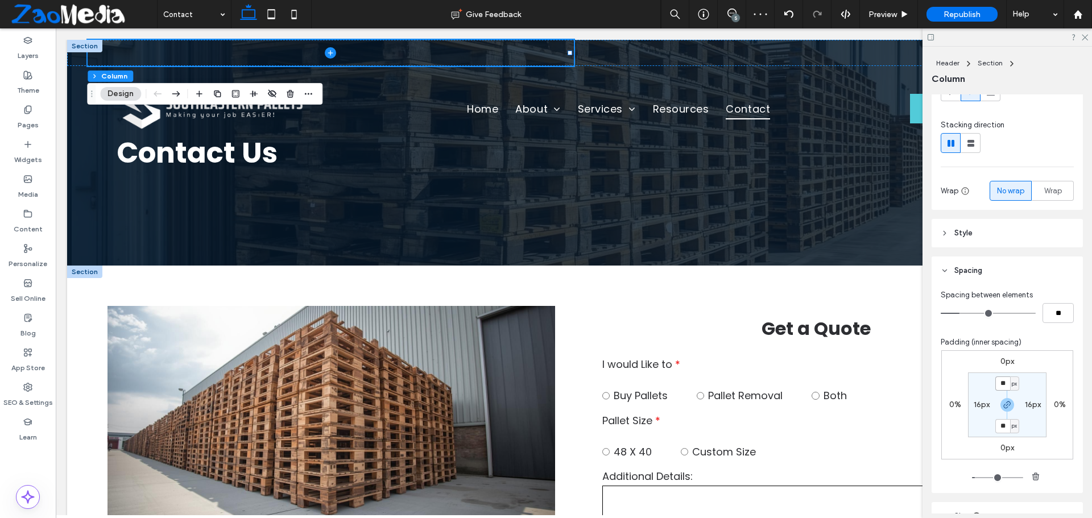
click at [998, 390] on input "**" at bounding box center [1002, 383] width 15 height 14
type input "*"
click at [975, 407] on label "16px" at bounding box center [982, 405] width 16 height 10
type input "**"
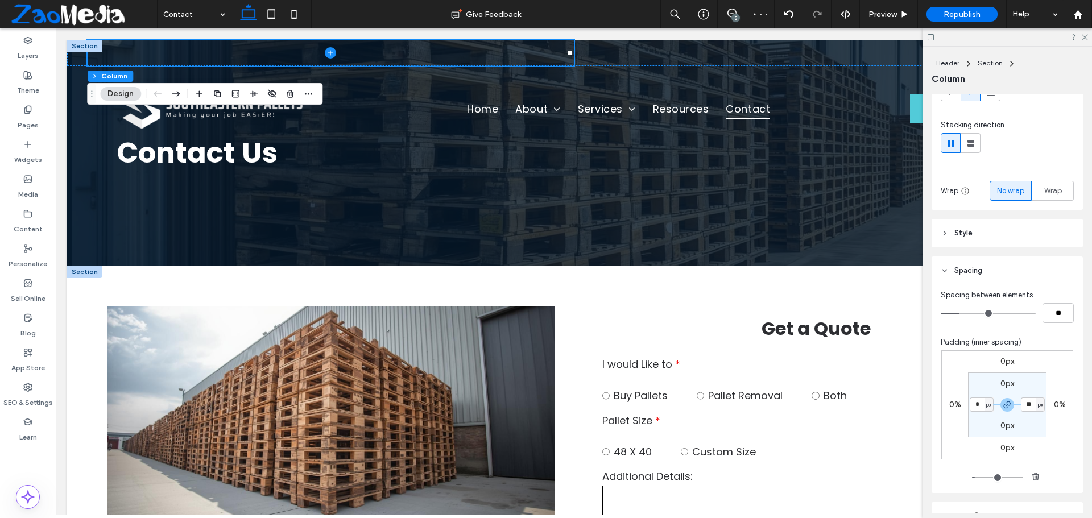
type input "*"
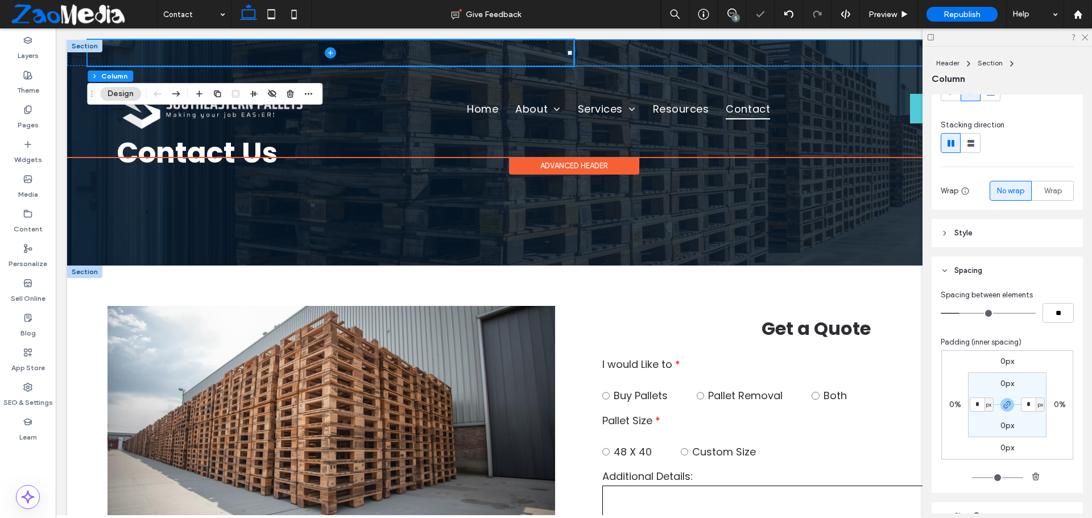
click at [709, 47] on div "[PHONE_NUMBER]" at bounding box center [817, 53] width 486 height 26
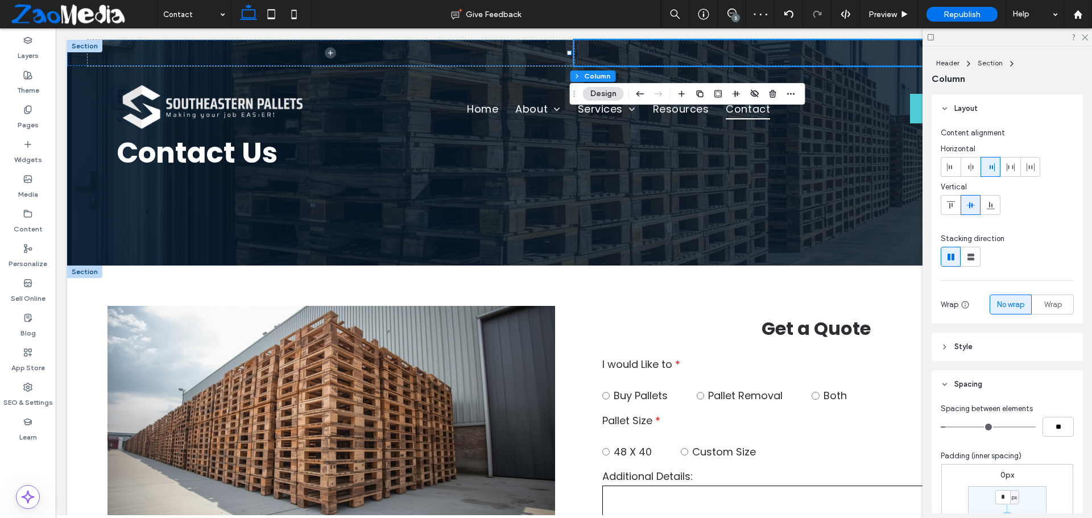
scroll to position [171, 0]
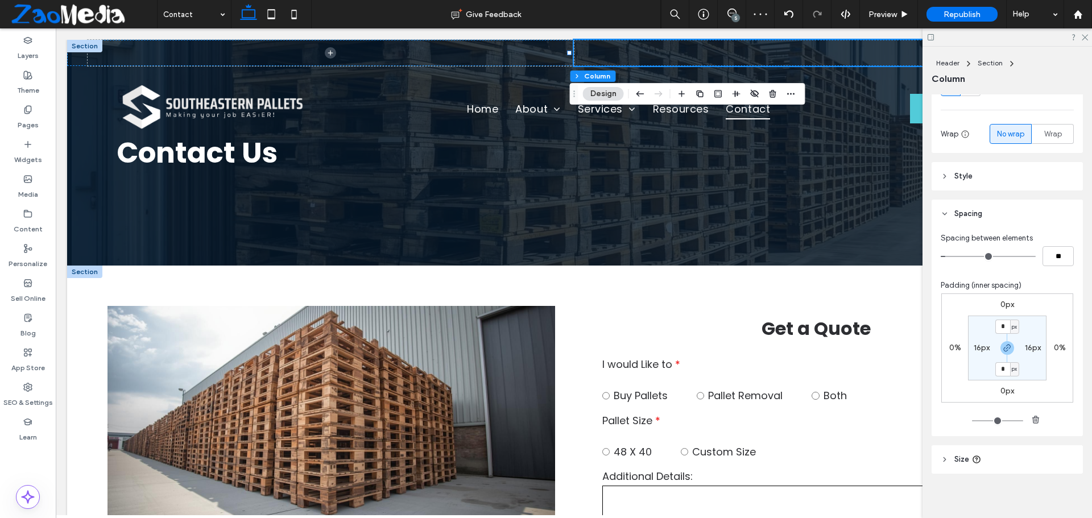
click at [974, 347] on label "16px" at bounding box center [982, 348] width 16 height 10
type input "**"
type input "*"
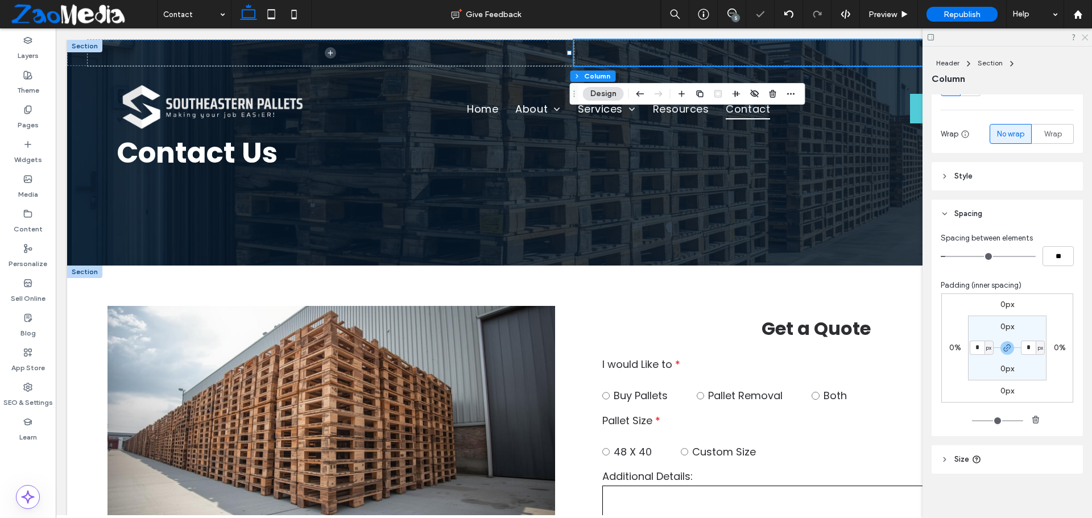
click at [1083, 37] on icon at bounding box center [1084, 36] width 7 height 7
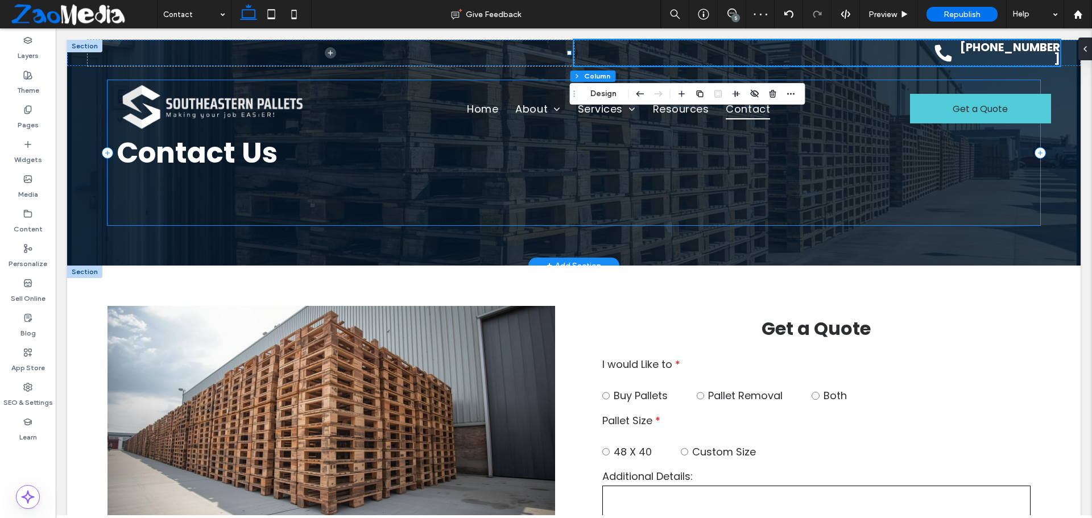
click at [275, 205] on div "Contact Us" at bounding box center [573, 152] width 932 height 144
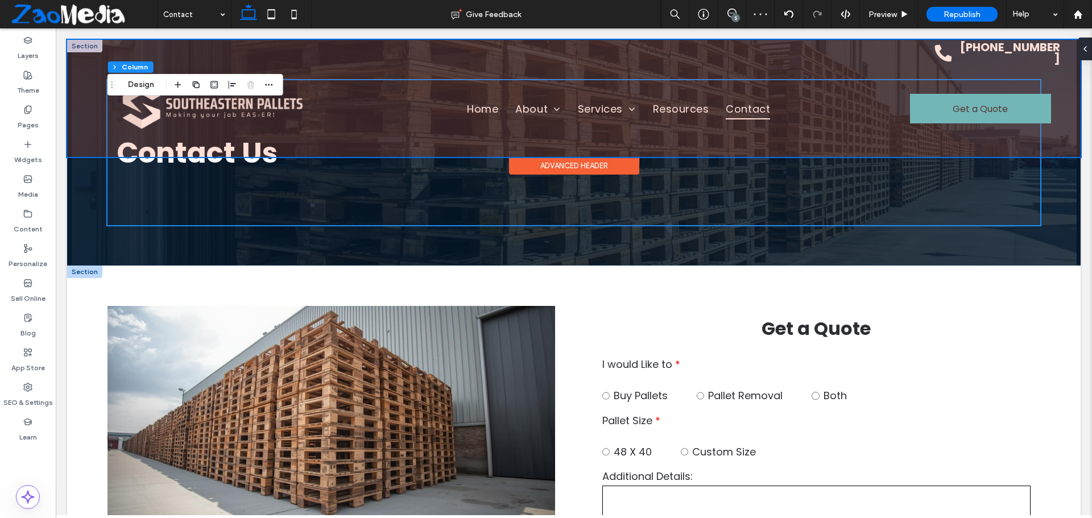
click at [230, 158] on div "Advanced Header" at bounding box center [573, 157] width 1013 height 1
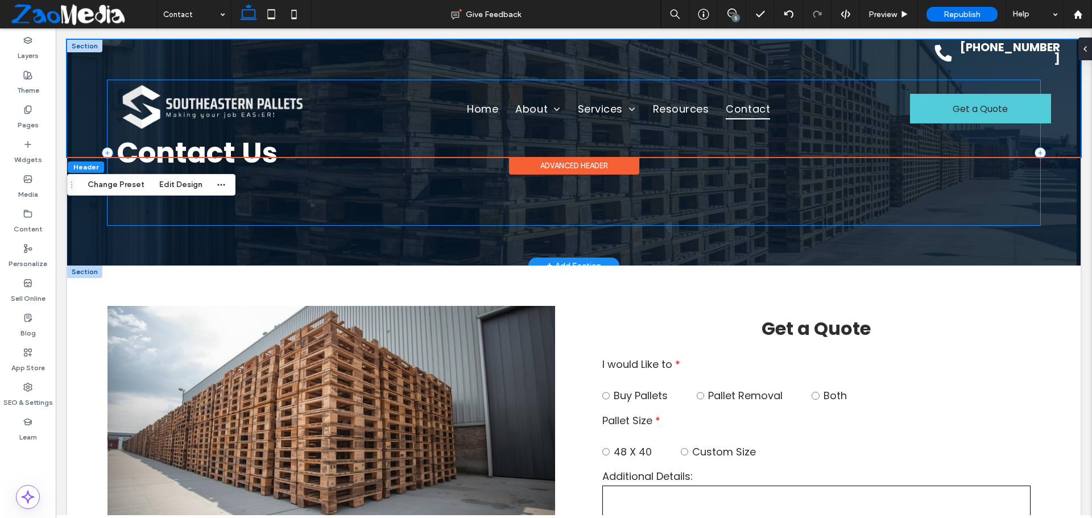
click at [284, 212] on div "Contact Us" at bounding box center [573, 152] width 932 height 144
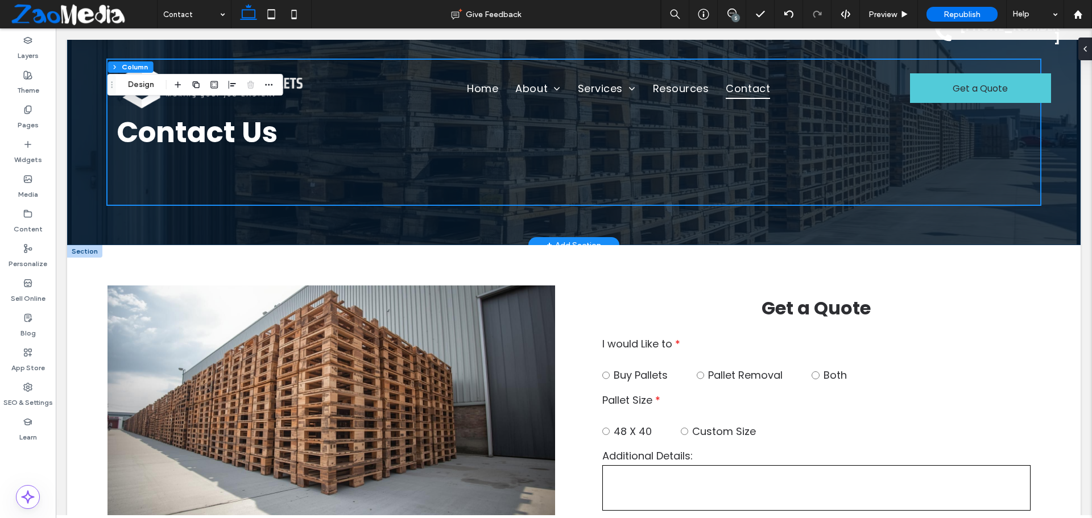
scroll to position [0, 0]
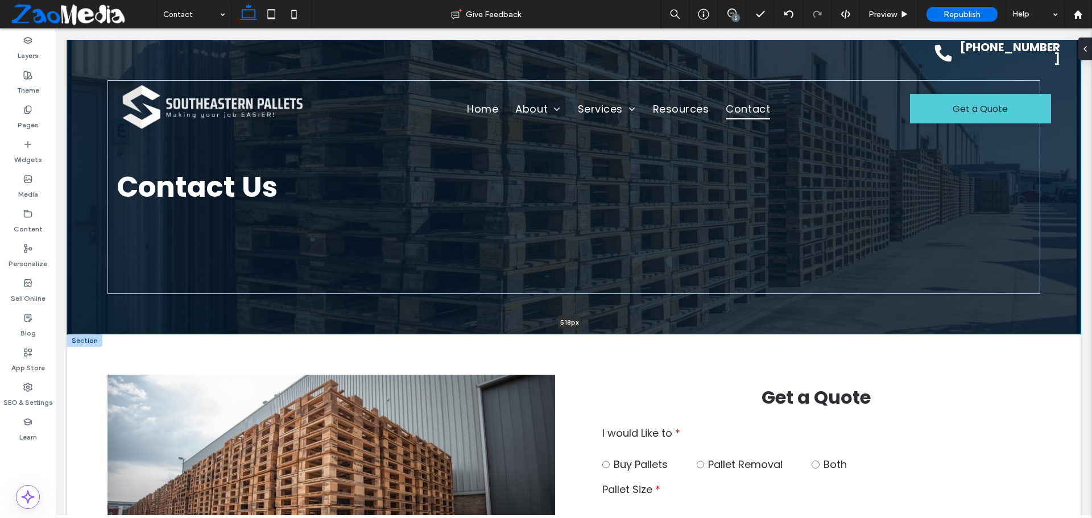
drag, startPoint x: 652, startPoint y: 266, endPoint x: 647, endPoint y: 335, distance: 69.0
click at [647, 335] on div "**********" at bounding box center [573, 415] width 1013 height 751
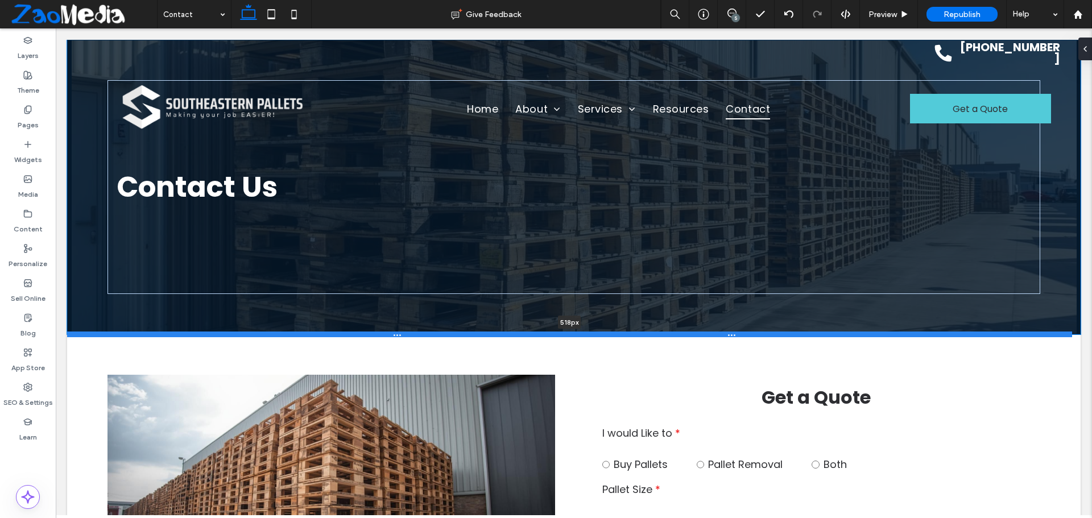
type input "***"
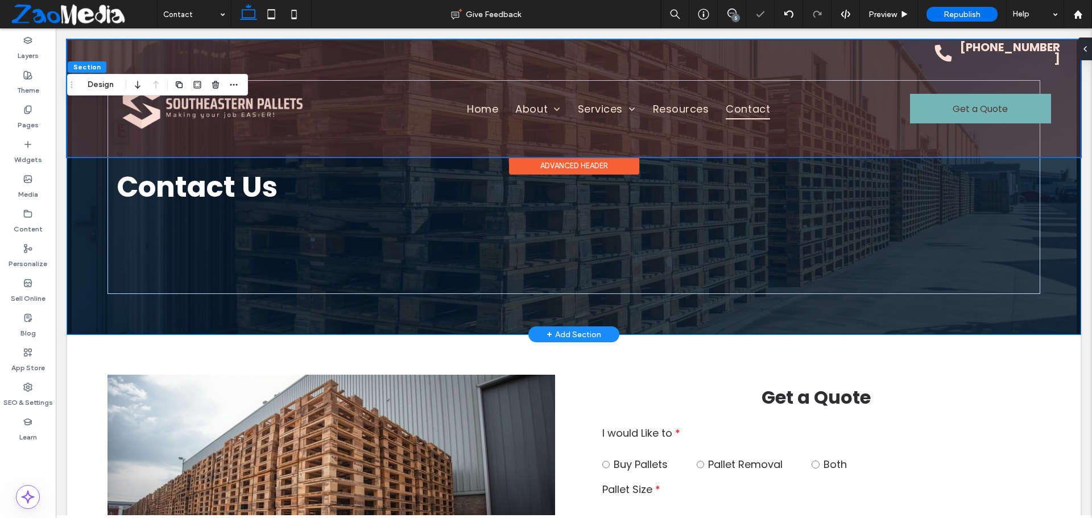
click at [652, 52] on div at bounding box center [573, 98] width 1013 height 117
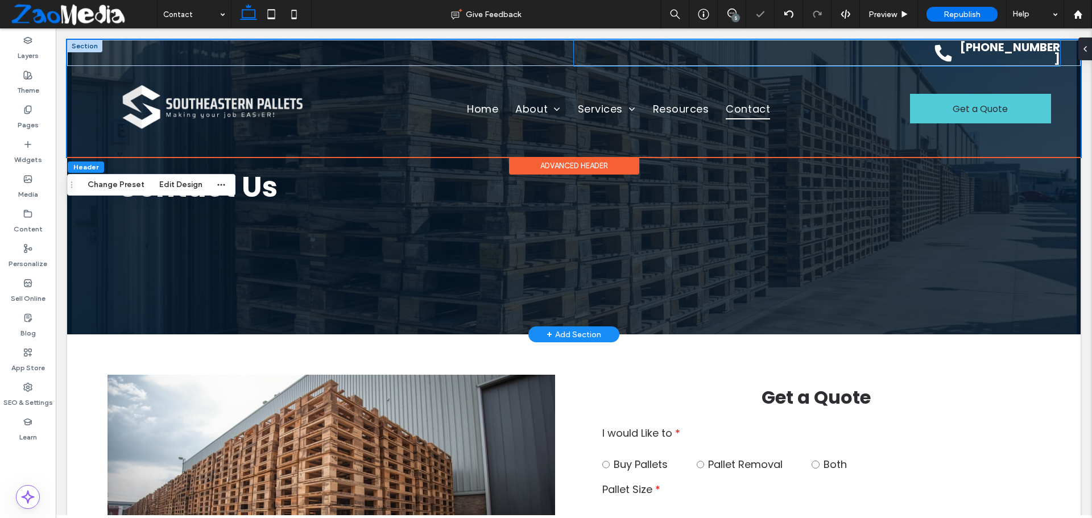
click at [652, 52] on div "[PHONE_NUMBER]" at bounding box center [817, 53] width 486 height 26
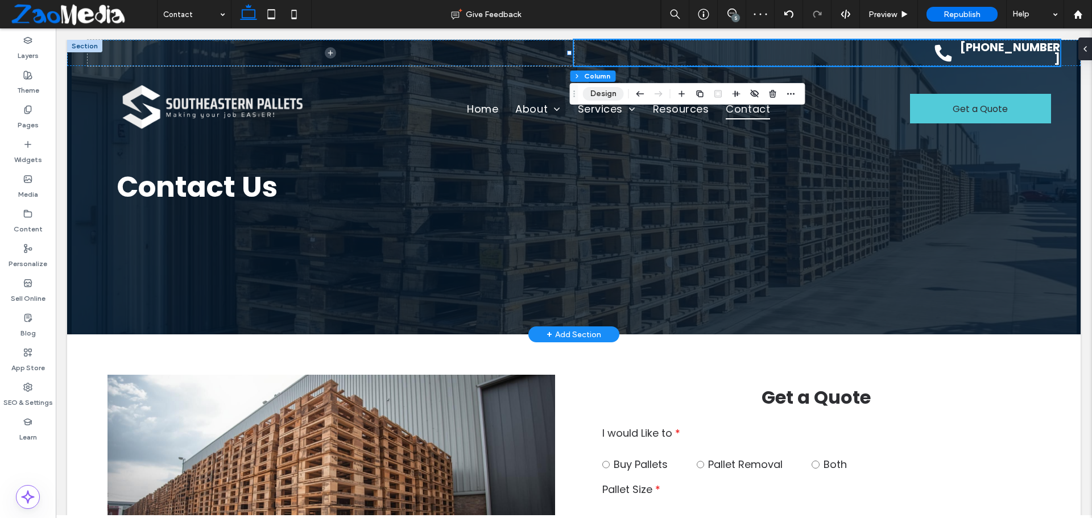
click at [593, 90] on button "Design" at bounding box center [603, 94] width 41 height 14
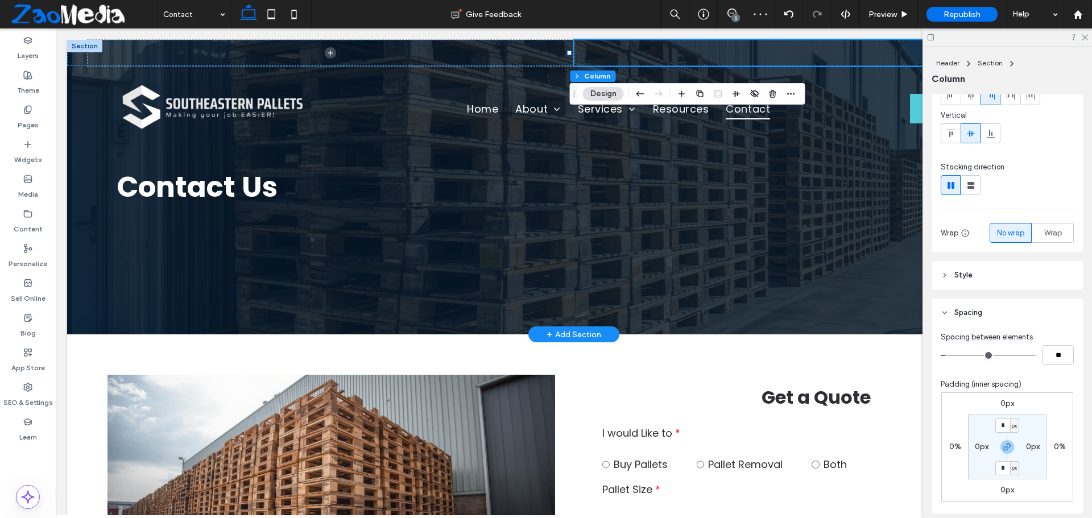
scroll to position [171, 0]
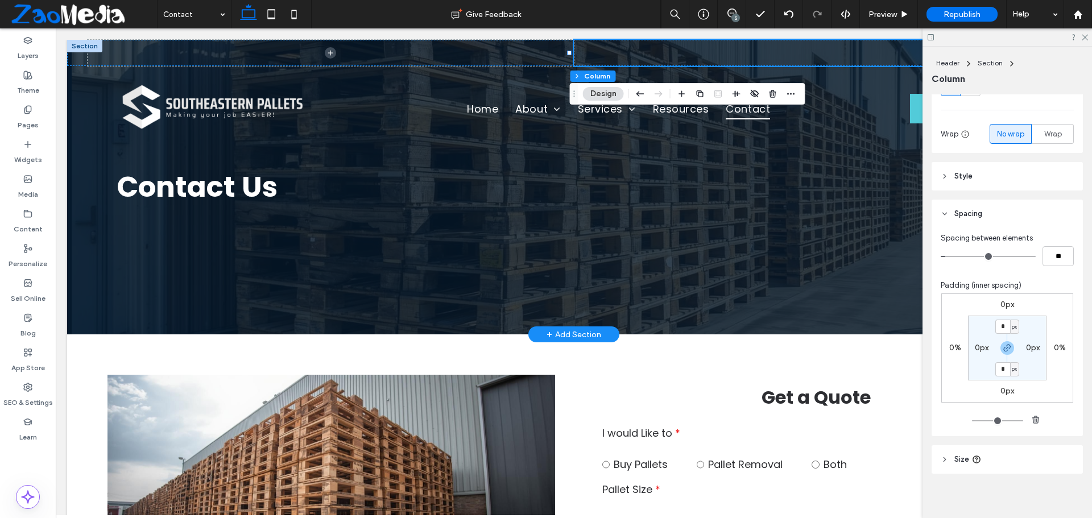
click at [1001, 305] on label "0px" at bounding box center [1007, 305] width 14 height 10
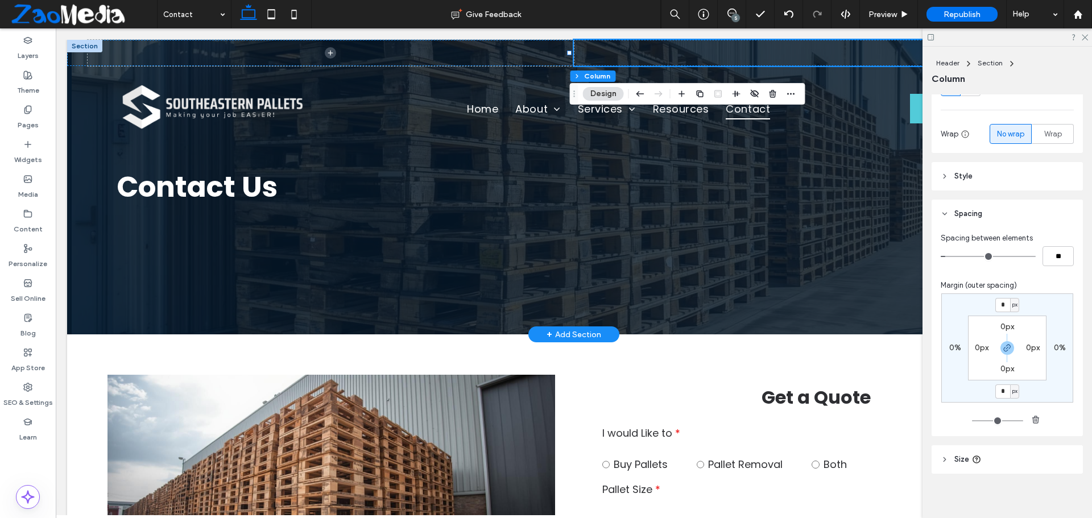
click at [1003, 326] on label "0px" at bounding box center [1007, 327] width 14 height 10
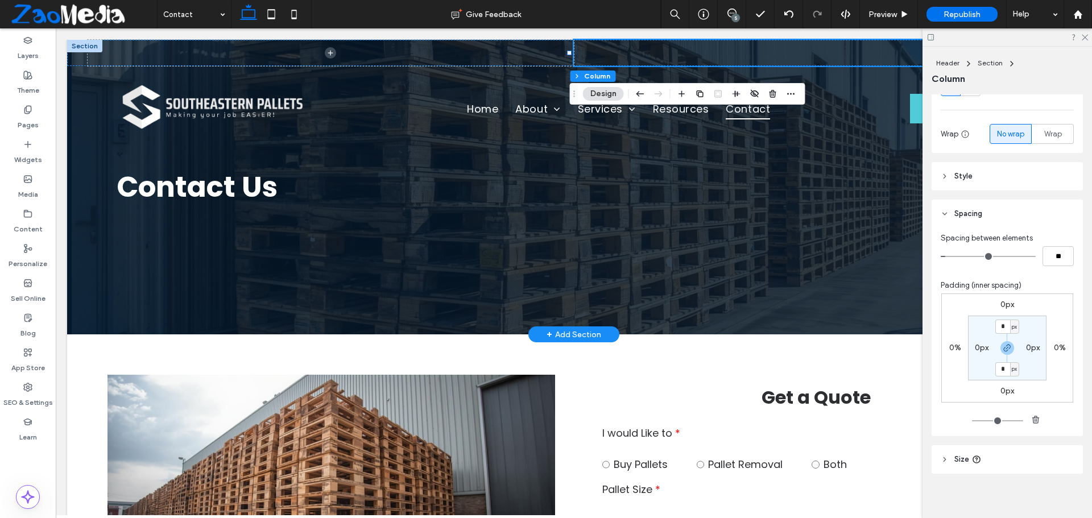
click at [999, 317] on section "* px 0px * px 0px" at bounding box center [1007, 348] width 78 height 65
click at [1005, 351] on icon "button" at bounding box center [1007, 348] width 9 height 9
click at [1012, 329] on span "px" at bounding box center [1014, 326] width 5 height 11
click at [1011, 358] on span "%" at bounding box center [1007, 363] width 7 height 11
click at [995, 332] on input "*" at bounding box center [1002, 327] width 15 height 14
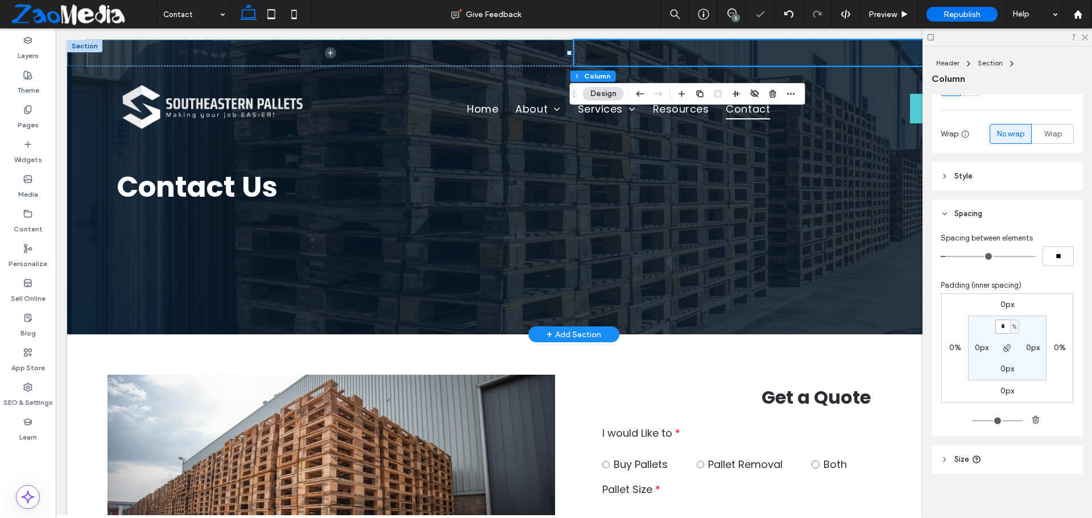
type input "*"
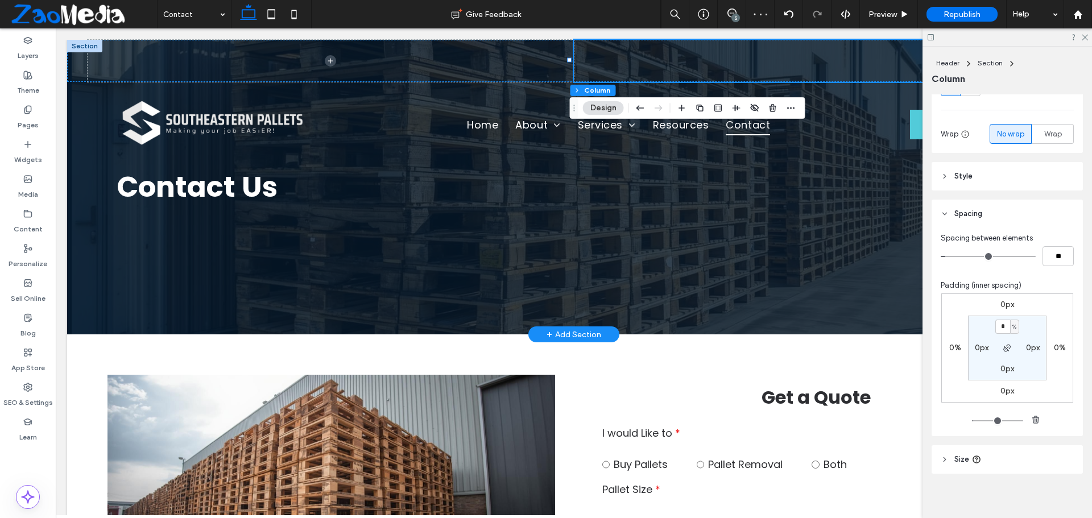
click at [1083, 41] on div at bounding box center [1006, 37] width 169 height 18
click at [1083, 35] on icon at bounding box center [1084, 36] width 7 height 7
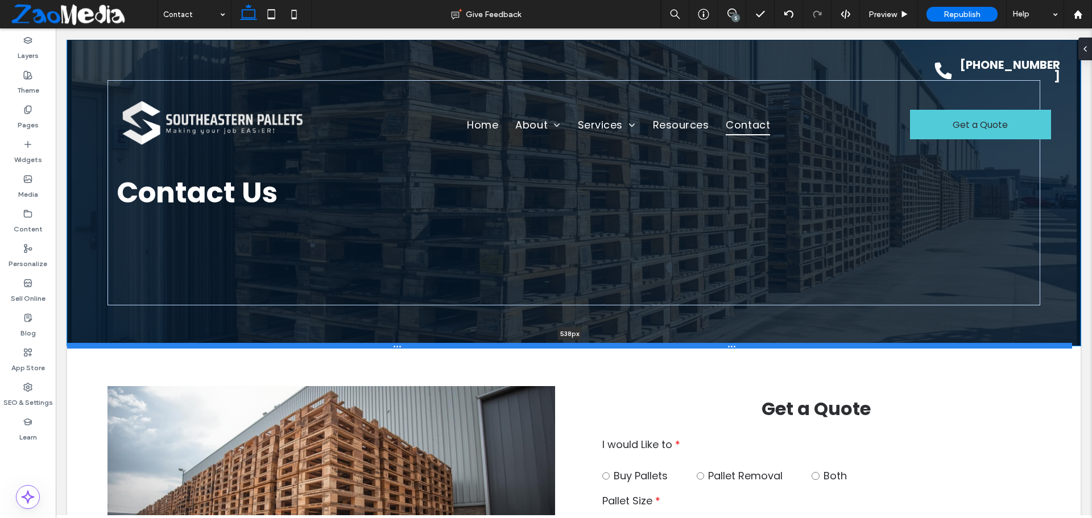
drag, startPoint x: 504, startPoint y: 334, endPoint x: 502, endPoint y: 345, distance: 11.6
click at [502, 345] on div at bounding box center [569, 346] width 1005 height 6
type input "***"
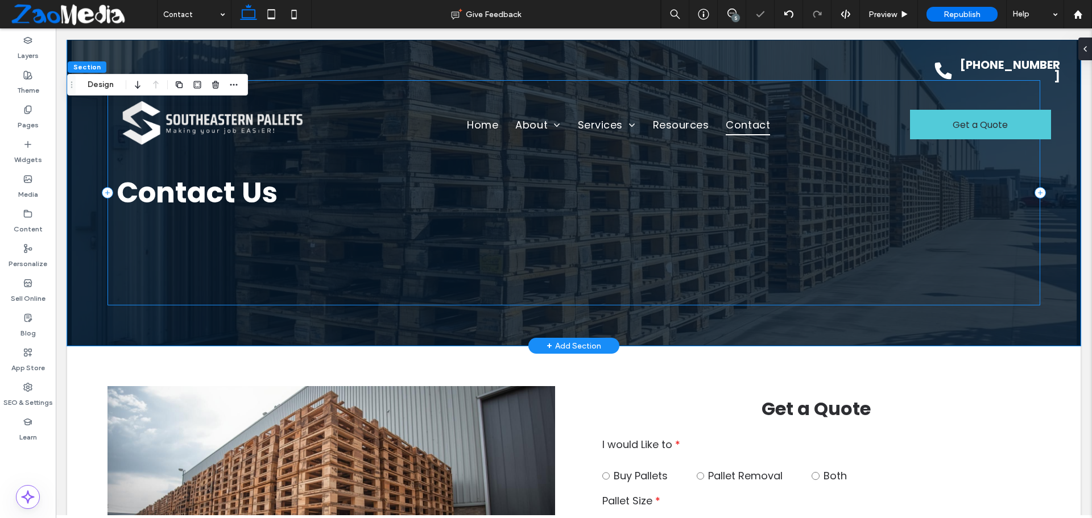
click at [491, 289] on div "Contact Us" at bounding box center [573, 192] width 932 height 225
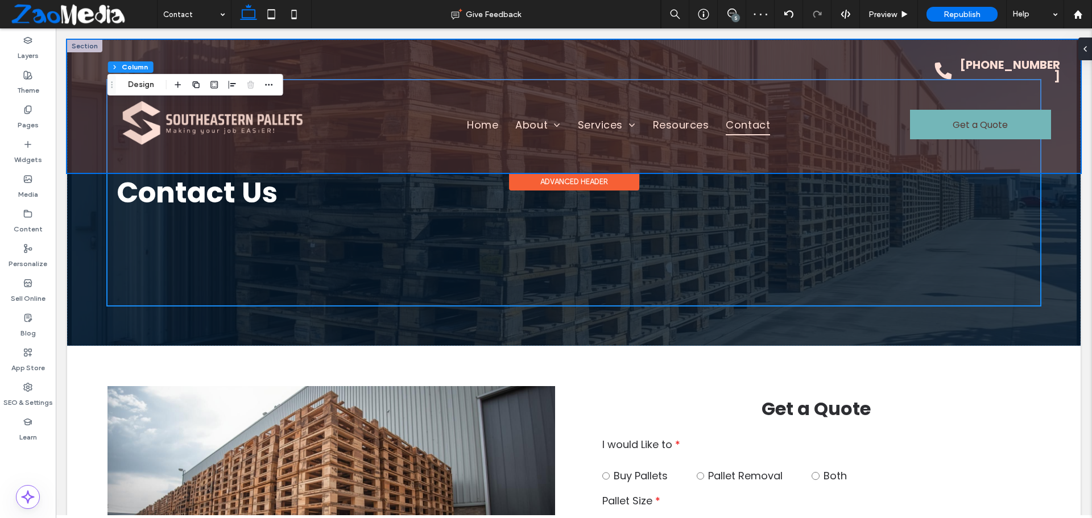
click at [767, 59] on div at bounding box center [573, 106] width 1013 height 133
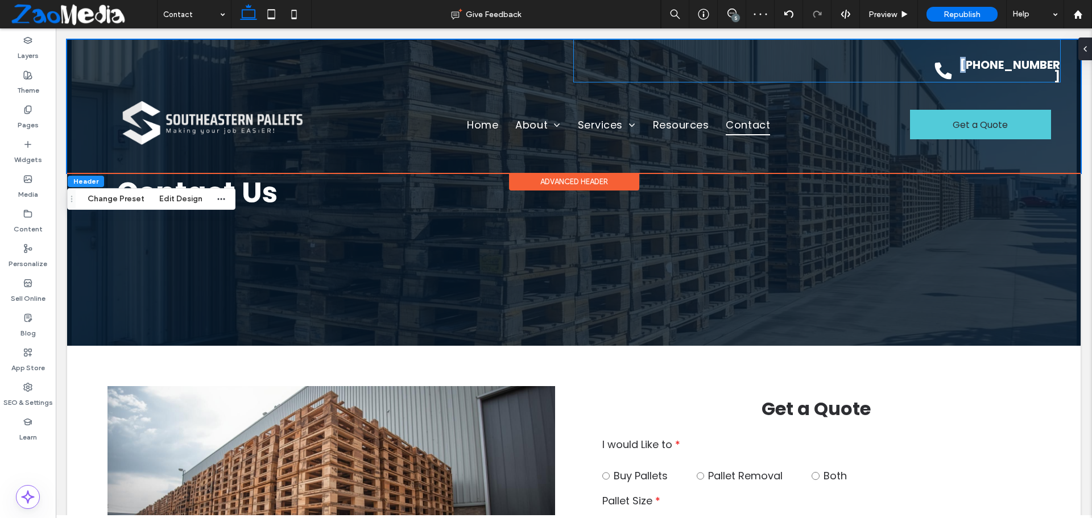
click at [767, 59] on div "[PHONE_NUMBER]" at bounding box center [817, 61] width 486 height 42
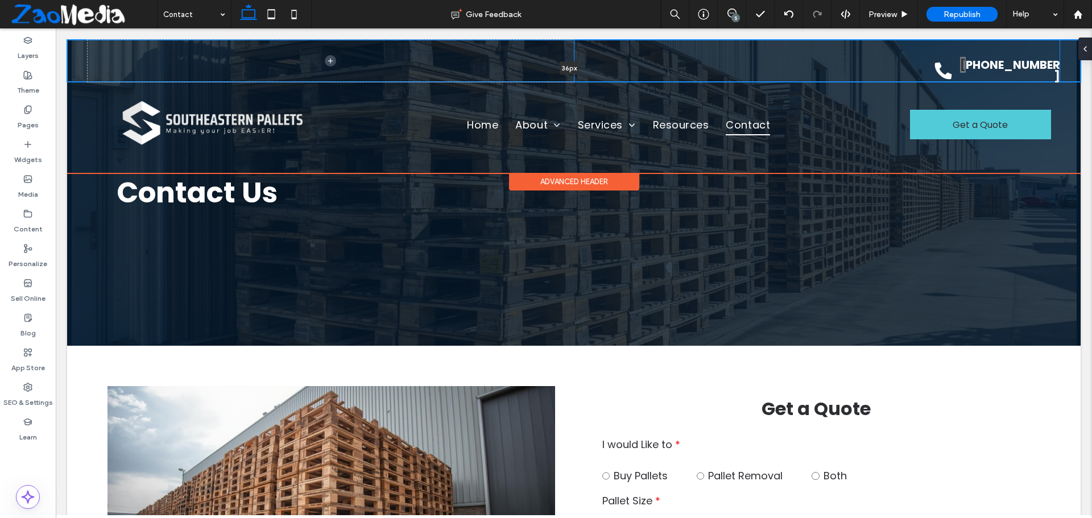
drag, startPoint x: 773, startPoint y: 78, endPoint x: 771, endPoint y: 59, distance: 19.4
click at [771, 59] on div "(678) 673-8864 36px Section" at bounding box center [573, 61] width 1013 height 42
type input "**"
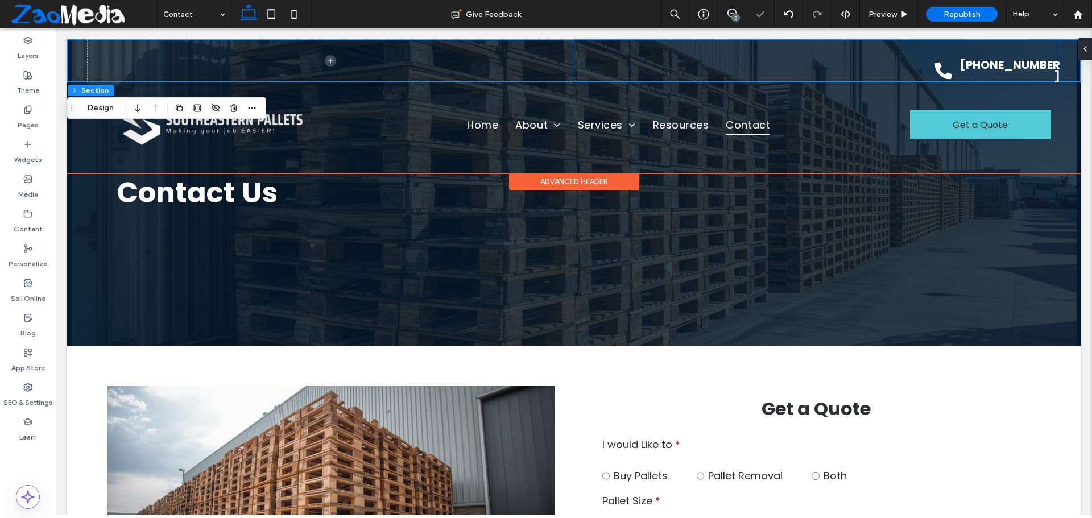
click at [771, 59] on div "[PHONE_NUMBER]" at bounding box center [817, 61] width 486 height 42
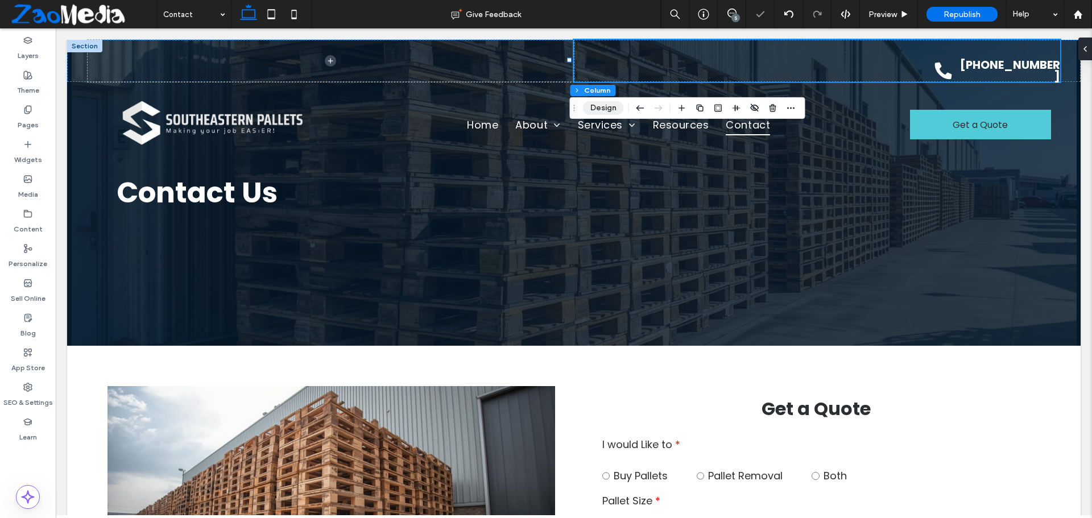
click at [602, 106] on button "Design" at bounding box center [603, 108] width 41 height 14
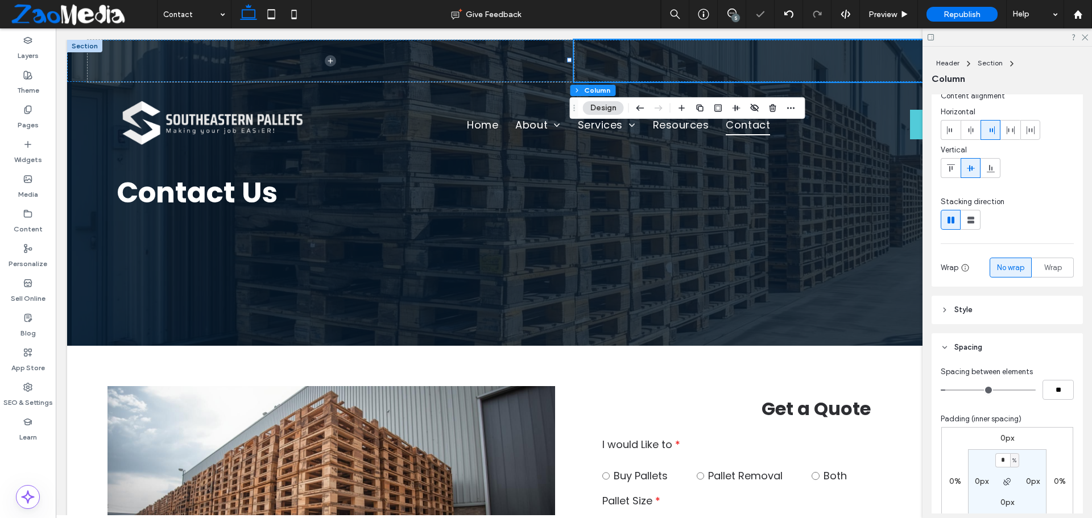
scroll to position [57, 0]
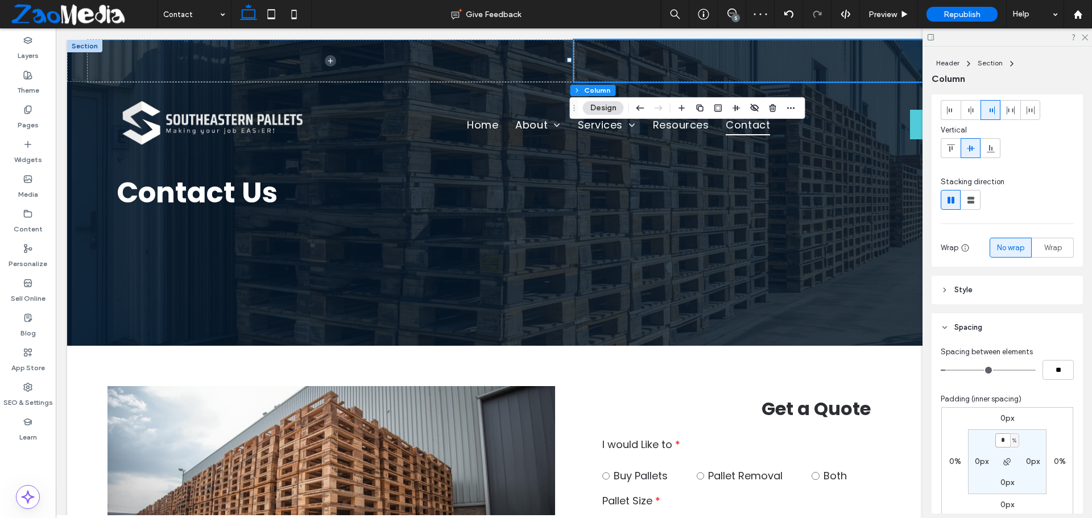
click at [1004, 439] on input "*" at bounding box center [1002, 440] width 15 height 14
type input "*"
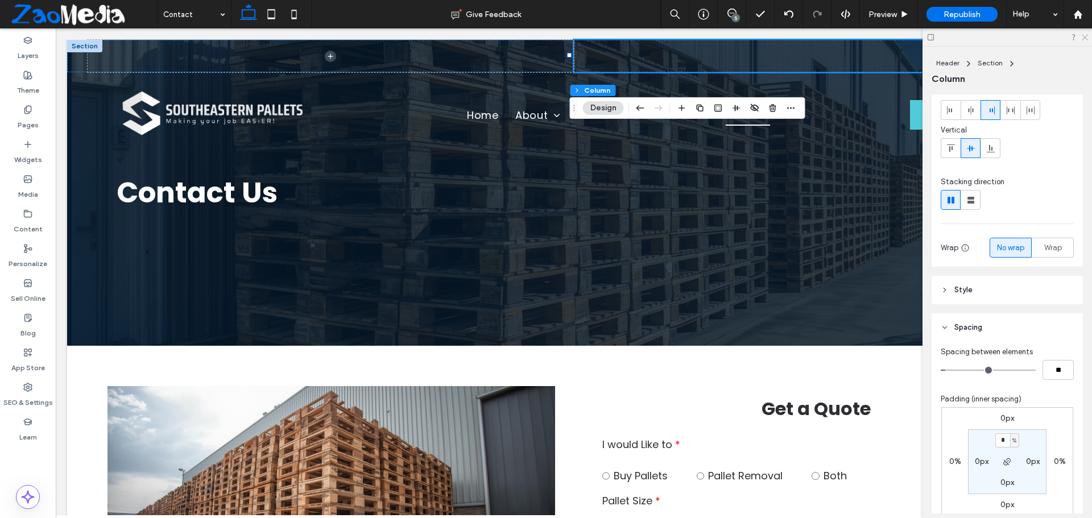
click at [1085, 37] on use at bounding box center [1085, 38] width 6 height 6
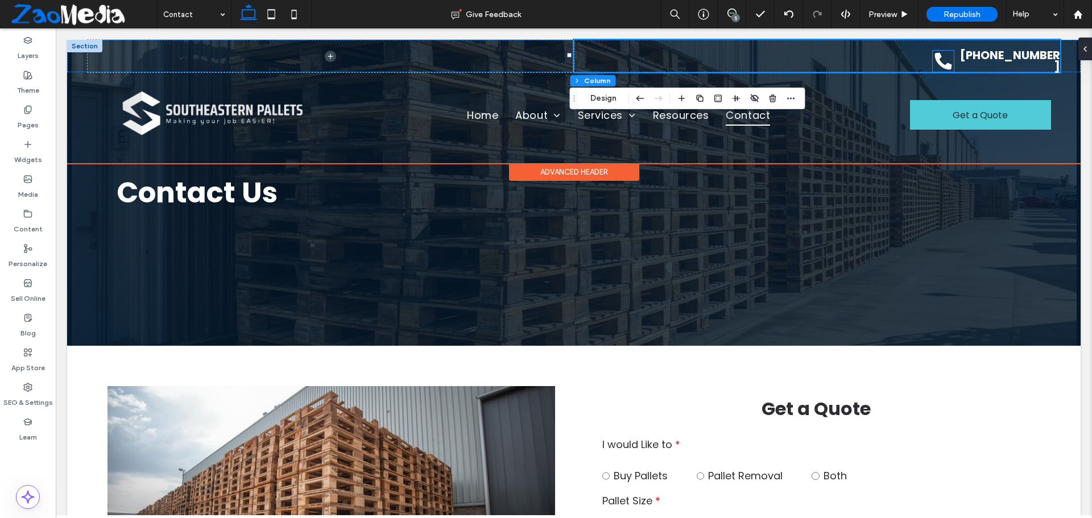
click at [943, 53] on icon at bounding box center [943, 61] width 21 height 21
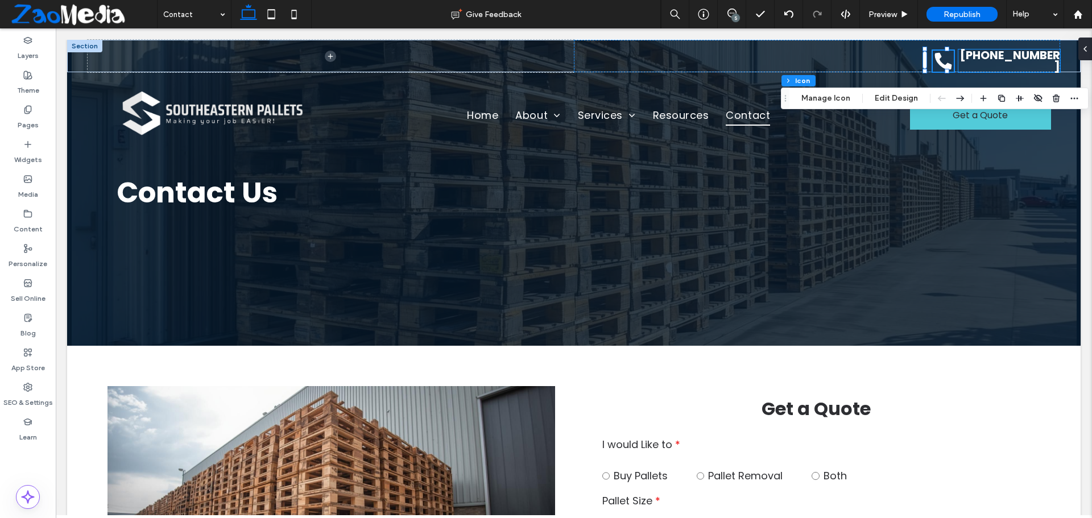
click at [958, 61] on h4 "[PHONE_NUMBER]" at bounding box center [1009, 60] width 102 height 23
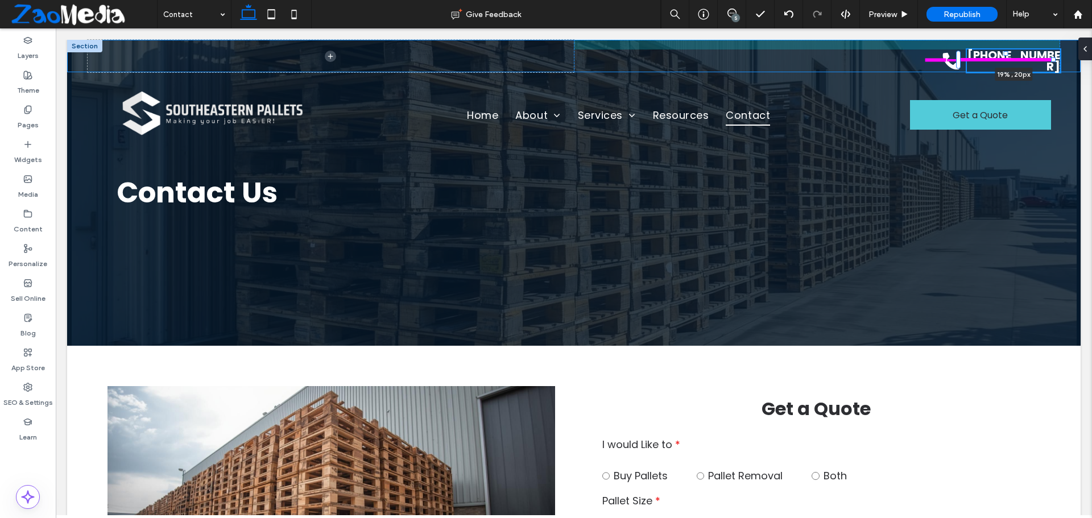
drag, startPoint x: 1053, startPoint y: 60, endPoint x: 1046, endPoint y: 60, distance: 7.4
click at [1046, 60] on div "(678) 673-8864 19% , 20px" at bounding box center [573, 56] width 1013 height 32
type input "**"
type input "****"
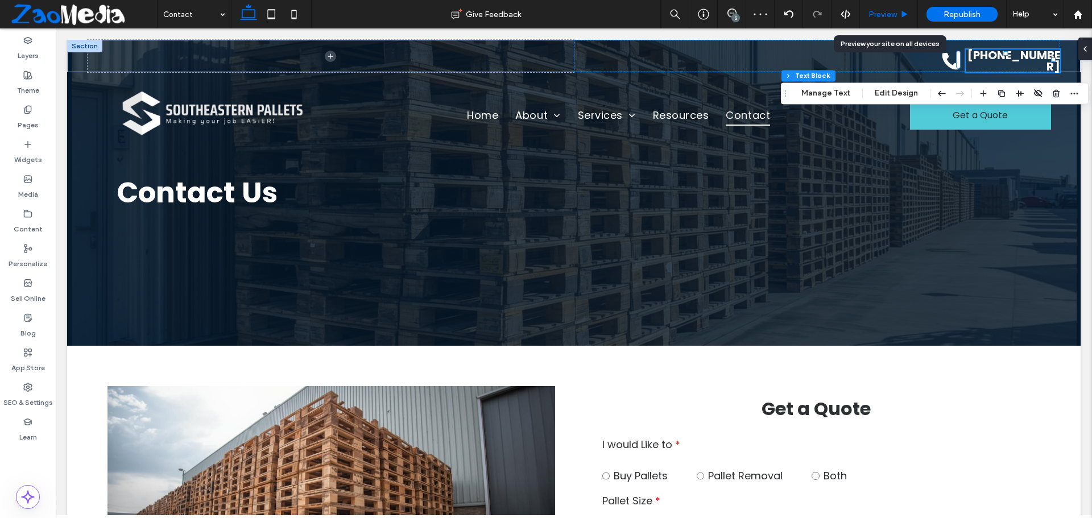
click at [908, 13] on icon at bounding box center [904, 14] width 9 height 9
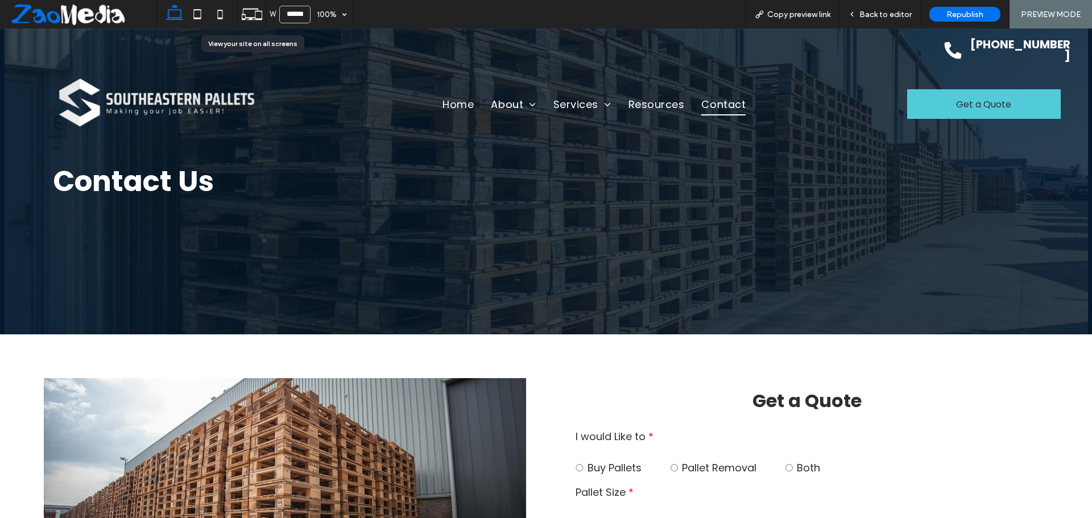
click at [249, 20] on icon at bounding box center [252, 14] width 22 height 22
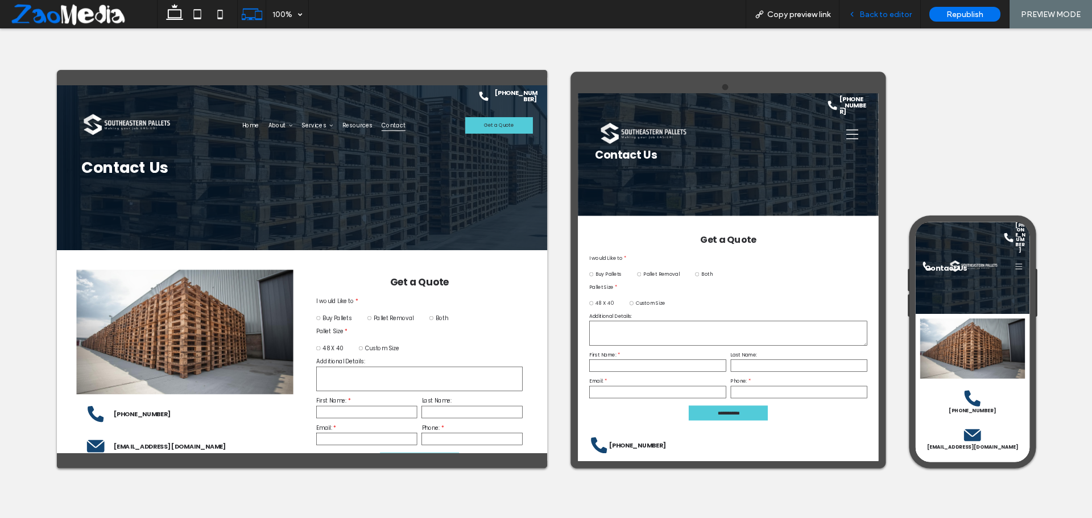
click at [892, 20] on div "Back to editor" at bounding box center [879, 14] width 81 height 28
click at [879, 15] on span "Back to editor" at bounding box center [885, 15] width 52 height 10
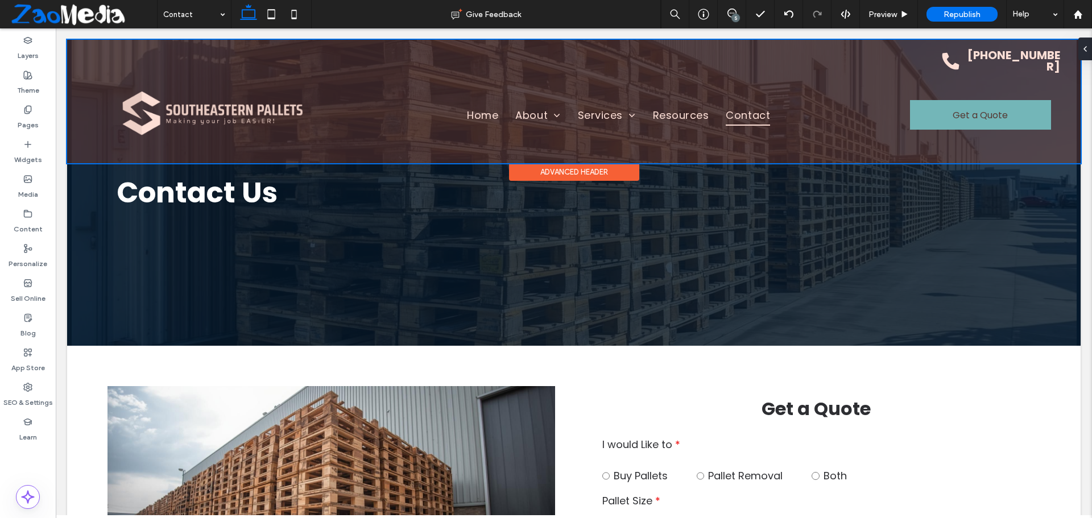
click at [975, 54] on div at bounding box center [573, 101] width 1013 height 123
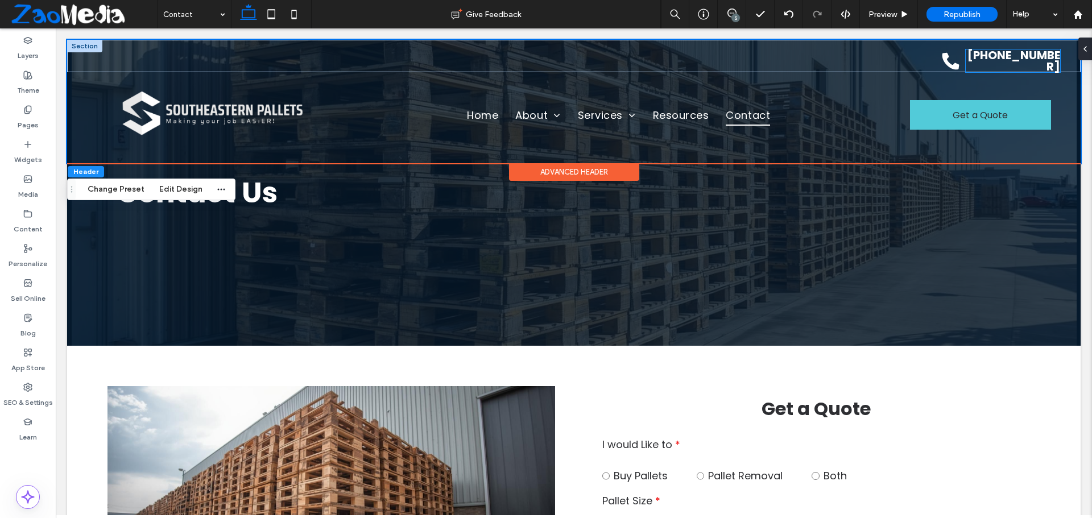
click at [978, 57] on link "[PHONE_NUMBER]" at bounding box center [1013, 60] width 93 height 27
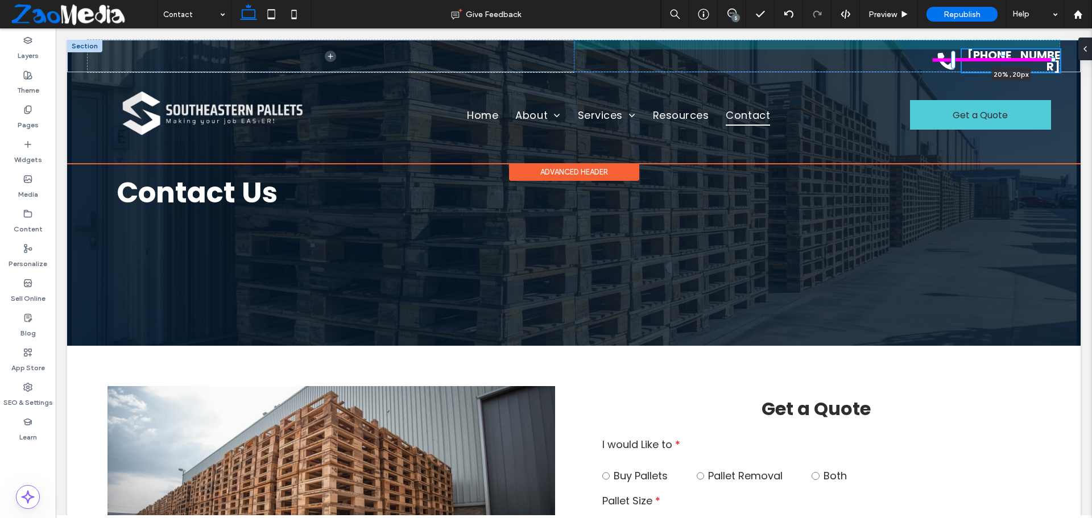
drag, startPoint x: 1052, startPoint y: 59, endPoint x: 1057, endPoint y: 62, distance: 5.9
click at [1057, 62] on div "(678) 673-8864 20% , 20px" at bounding box center [573, 56] width 1013 height 32
type input "**"
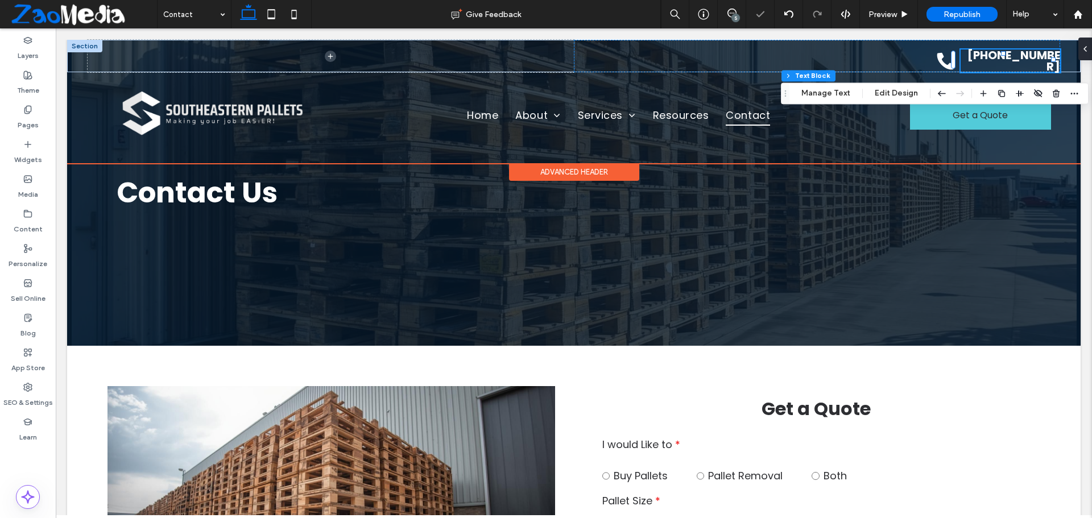
click at [994, 60] on link "[PHONE_NUMBER]" at bounding box center [1013, 60] width 93 height 27
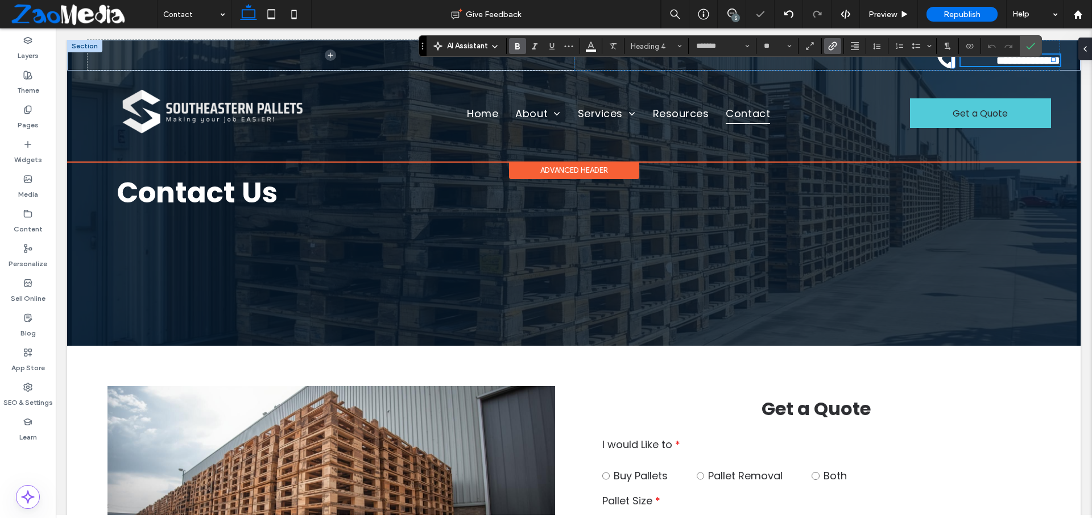
click at [996, 60] on link "**********" at bounding box center [1028, 60] width 64 height 11
click at [859, 48] on button "Alignment" at bounding box center [854, 46] width 17 height 16
click at [864, 81] on use "ui.textEditor.alignment.center" at bounding box center [863, 81] width 8 height 8
click at [1030, 44] on icon "Confirm" at bounding box center [1030, 46] width 9 height 9
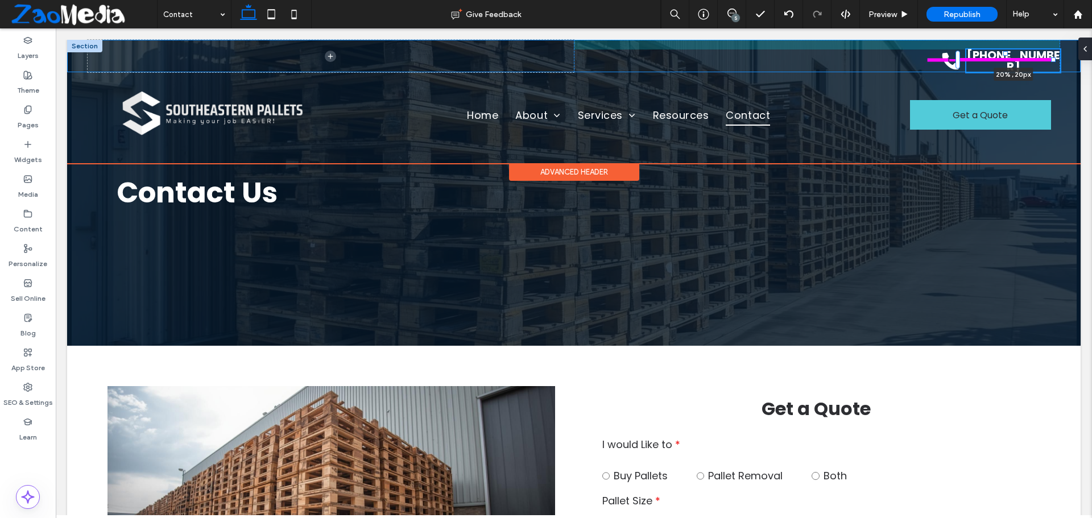
click at [1049, 59] on div "(678) 673-8864 20% , 20px" at bounding box center [573, 56] width 1013 height 32
type input "****"
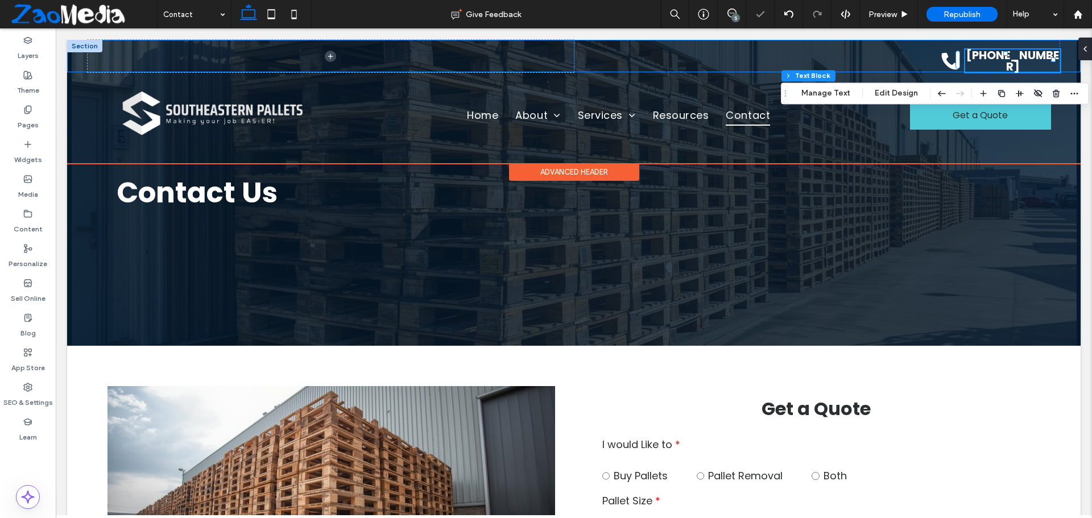
click at [992, 59] on link "[PHONE_NUMBER]" at bounding box center [1012, 60] width 93 height 27
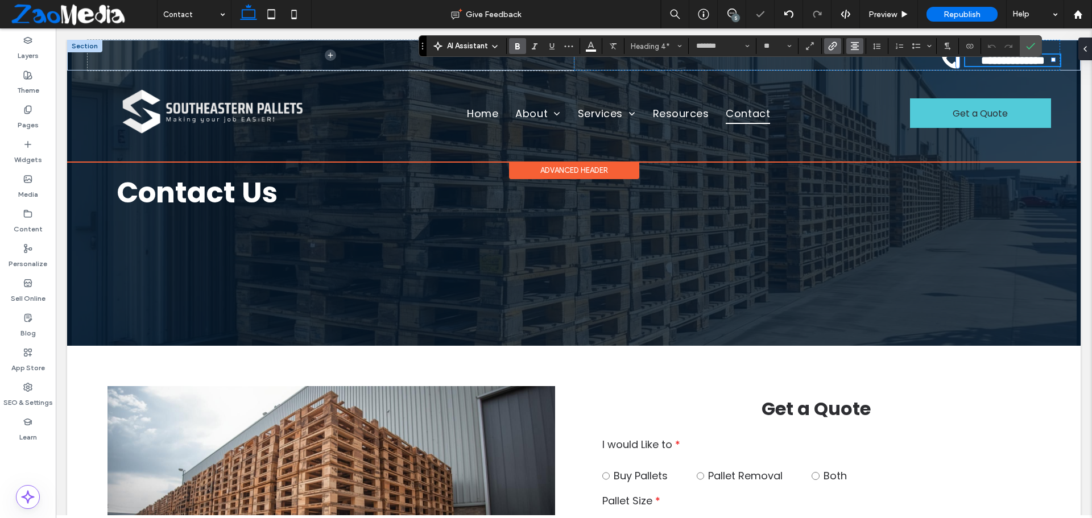
click at [855, 40] on span "Alignment" at bounding box center [854, 46] width 9 height 15
click at [863, 65] on icon "ui.textEditor.alignment.left" at bounding box center [863, 64] width 9 height 9
click at [1034, 44] on icon "Confirm" at bounding box center [1030, 46] width 9 height 9
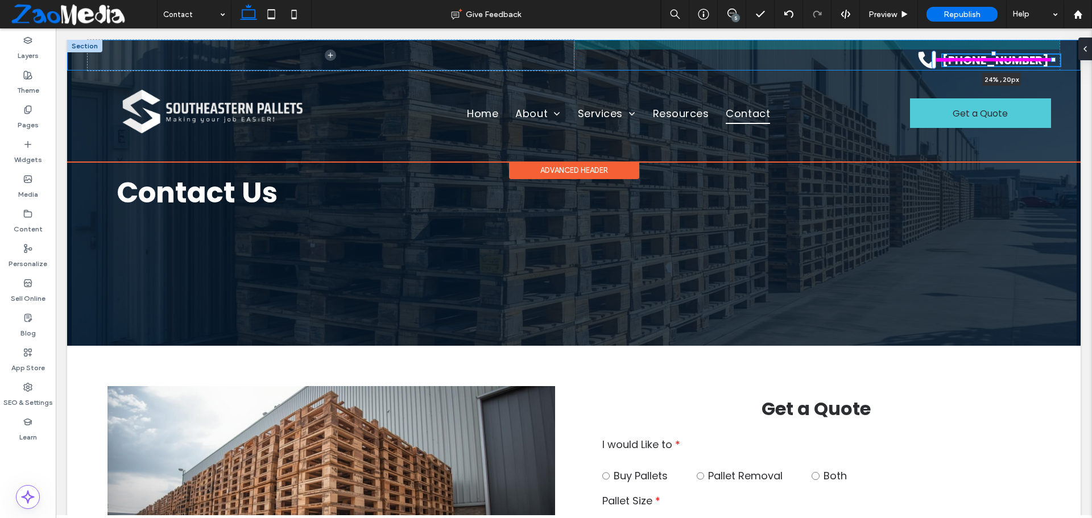
drag, startPoint x: 1054, startPoint y: 58, endPoint x: 1078, endPoint y: 57, distance: 23.9
type input "**"
type input "****"
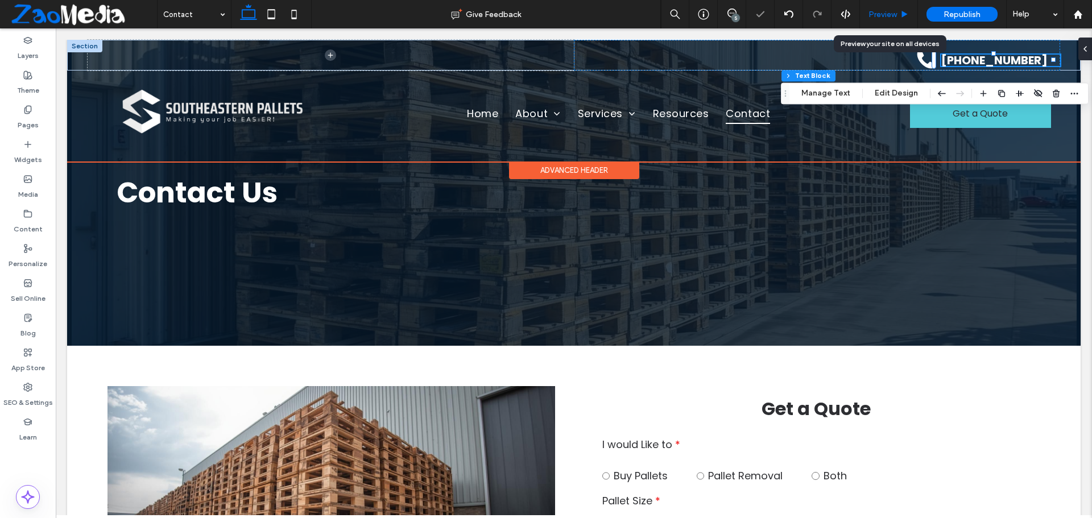
click at [882, 10] on span "Preview" at bounding box center [882, 15] width 28 height 10
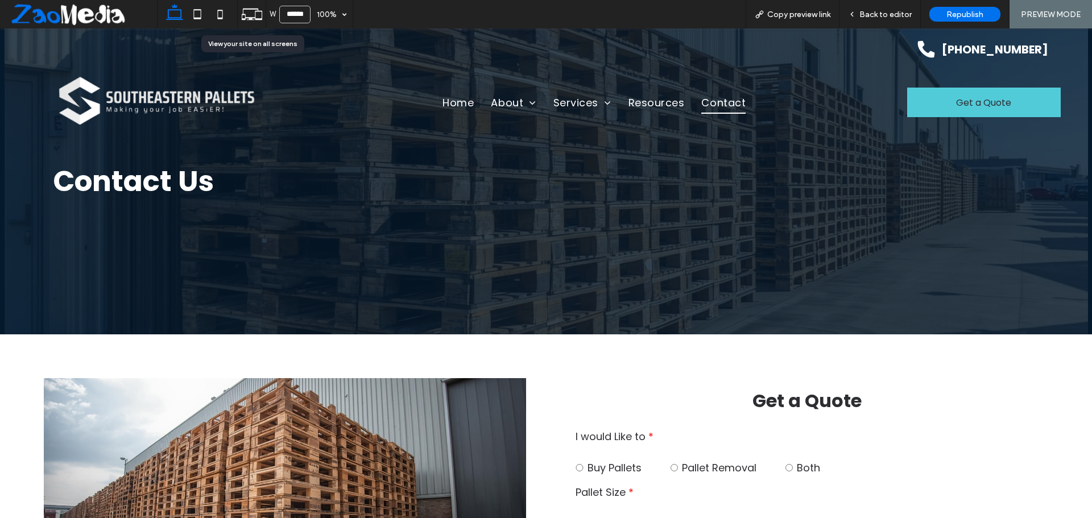
click at [258, 15] on icon at bounding box center [252, 14] width 22 height 22
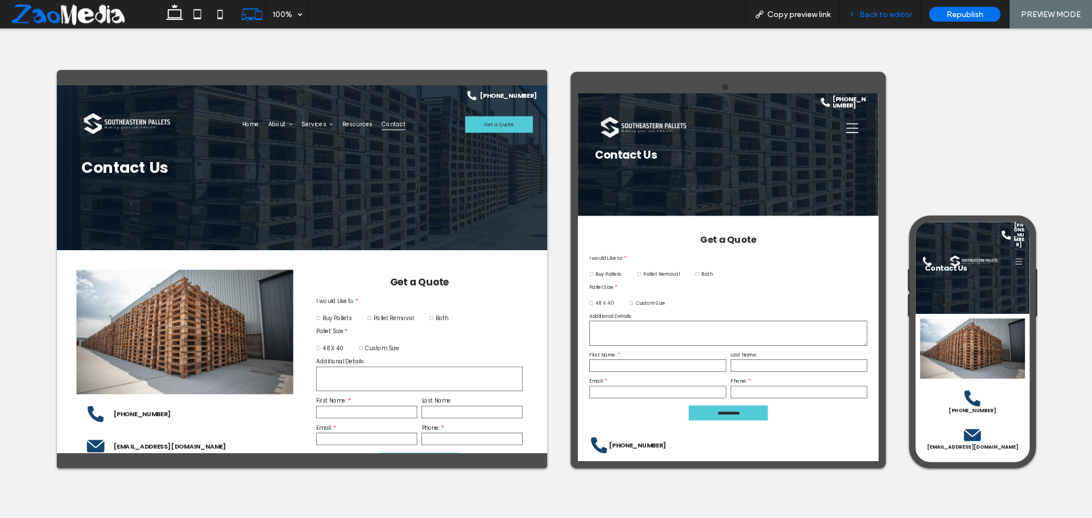
click at [876, 17] on span "Back to editor" at bounding box center [885, 15] width 52 height 10
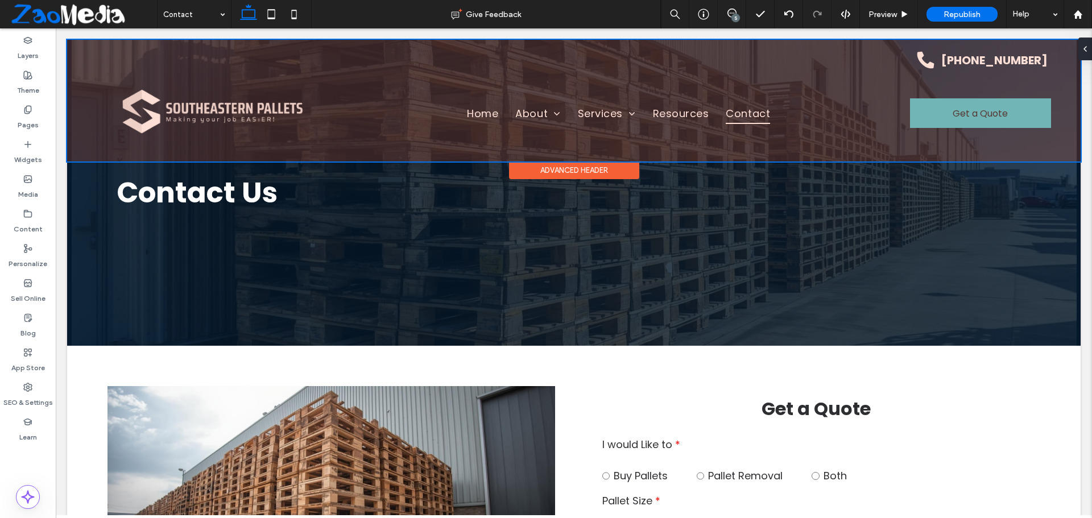
click at [911, 65] on div at bounding box center [573, 101] width 1013 height 122
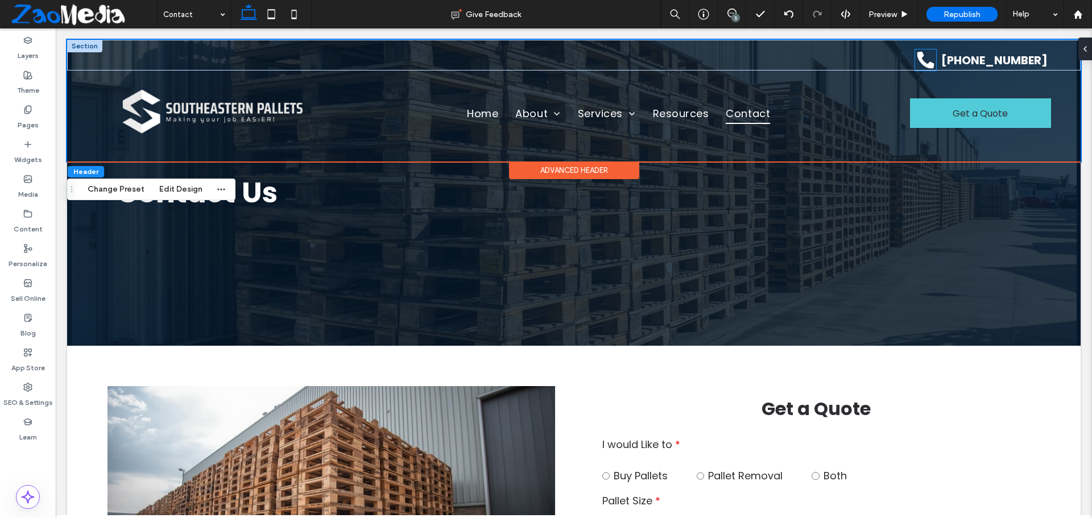
click at [917, 58] on icon at bounding box center [925, 60] width 17 height 17
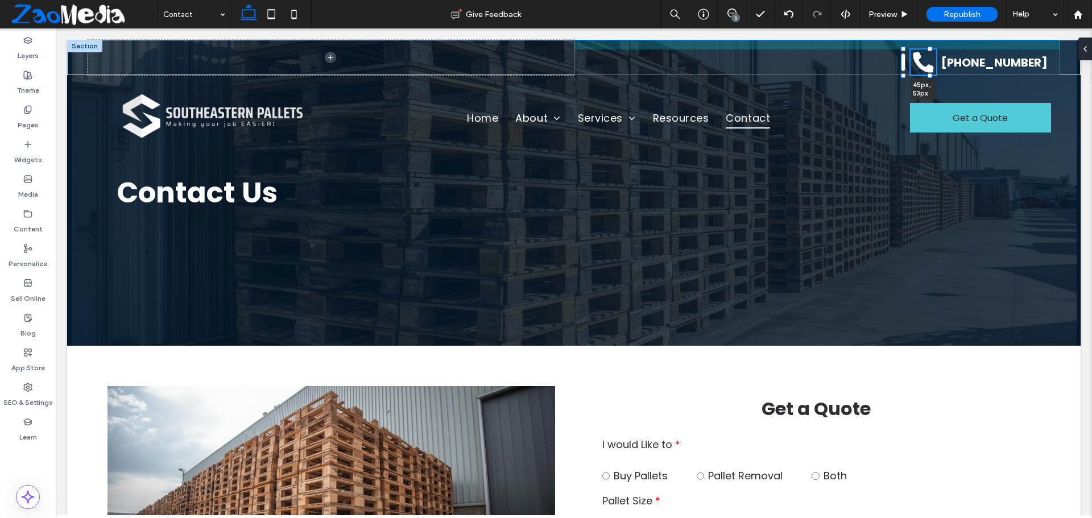
click at [934, 48] on div "45px , 53px (678) 673-8864" at bounding box center [573, 57] width 1013 height 35
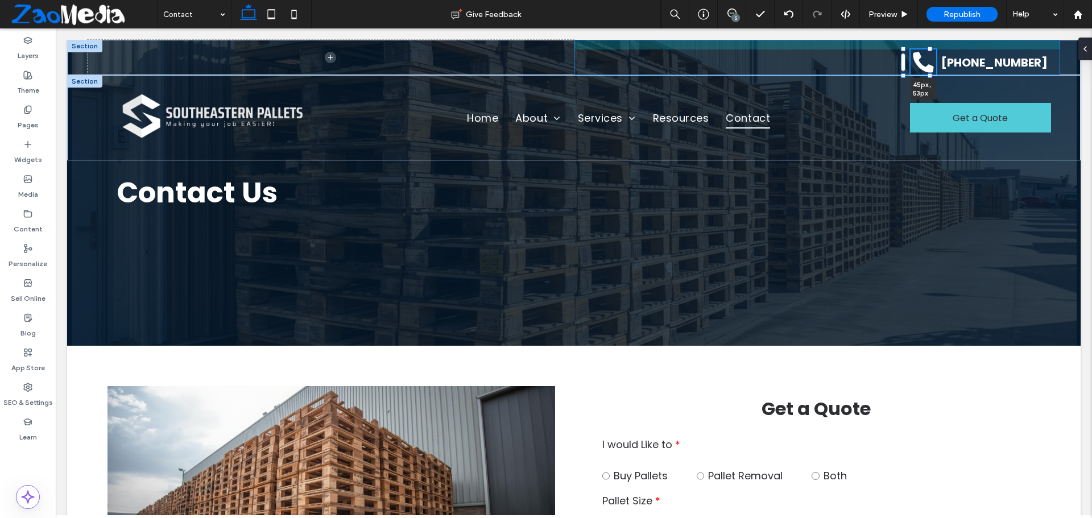
type input "**"
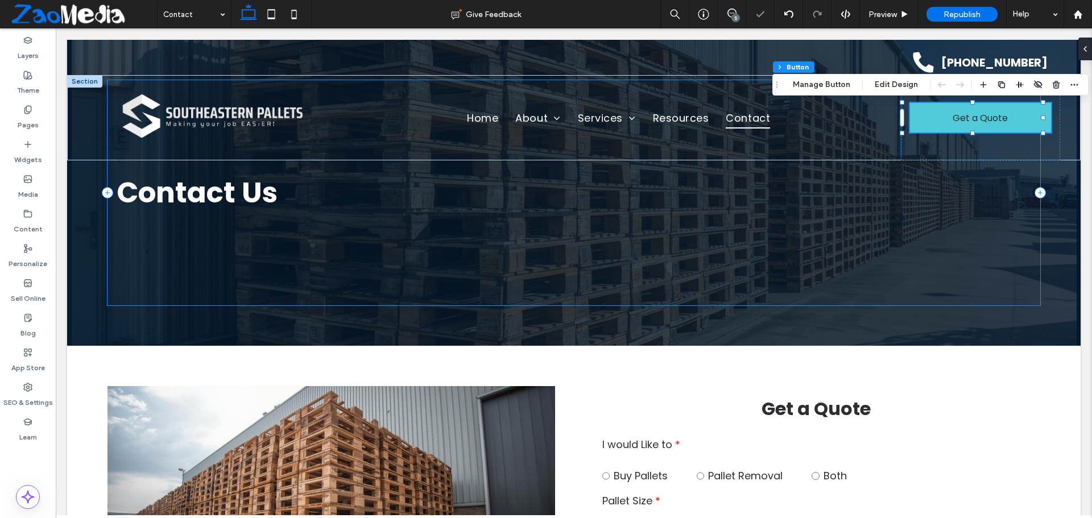
click at [846, 243] on div "Contact Us" at bounding box center [573, 192] width 932 height 225
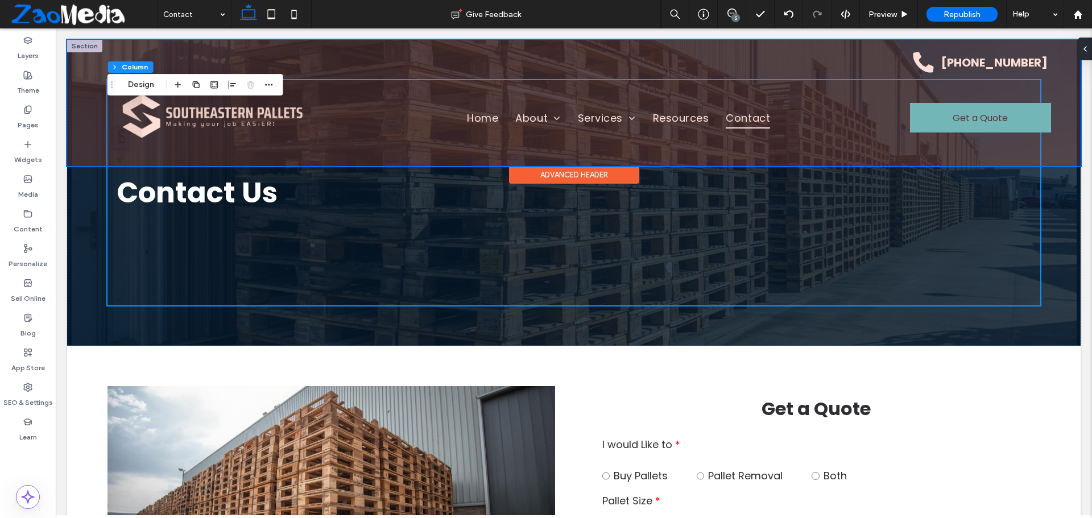
click at [975, 61] on div at bounding box center [573, 103] width 1013 height 126
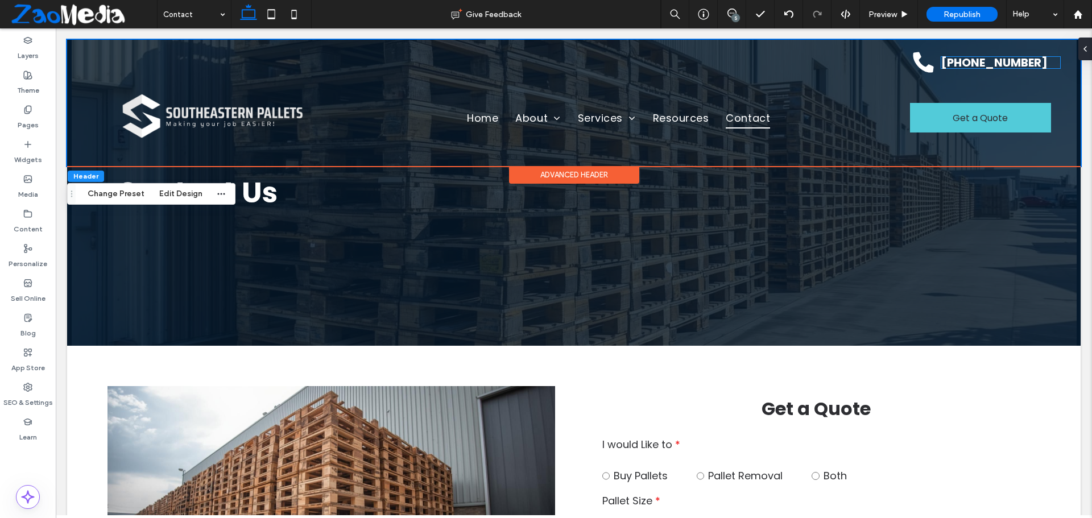
click at [975, 61] on link "(678) 673-8864" at bounding box center [994, 63] width 106 height 16
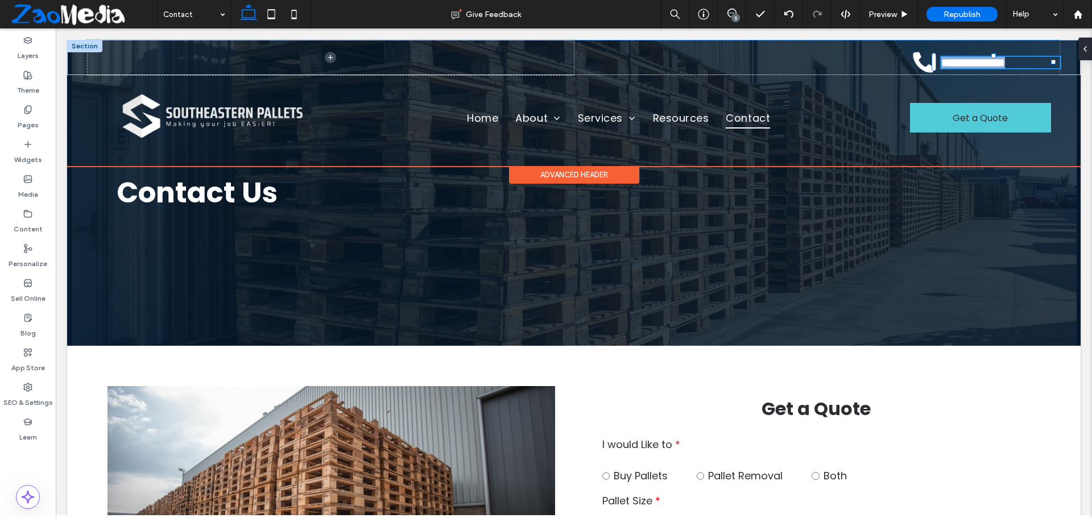
type input "*******"
type input "**"
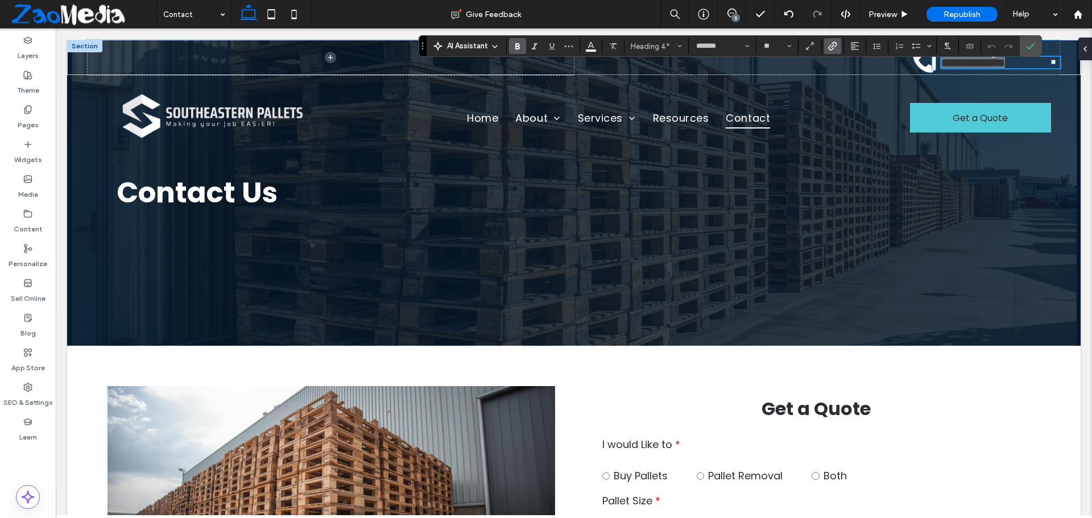
click at [834, 46] on icon "Link" at bounding box center [832, 46] width 9 height 9
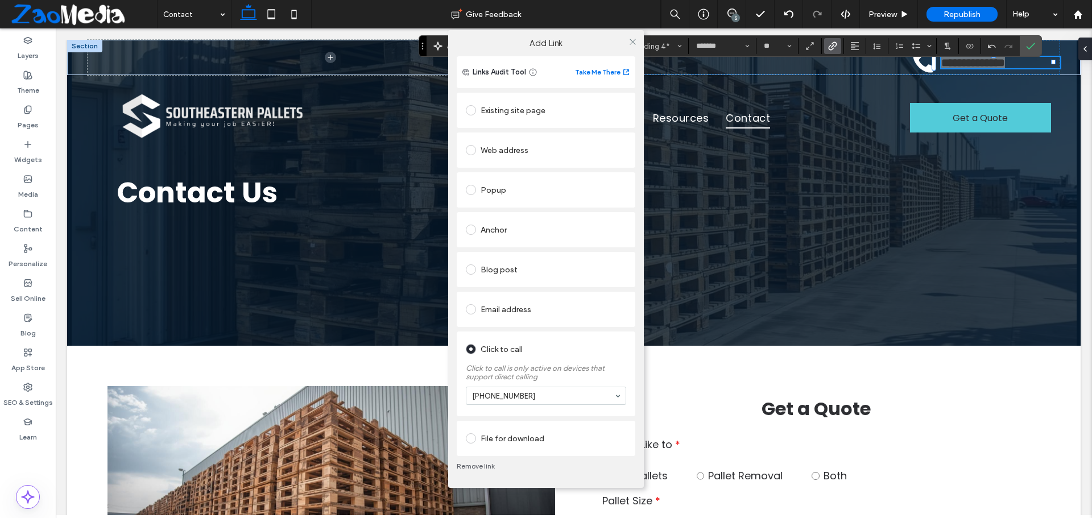
click at [1031, 40] on div "Add Link Links Audit Tool Take Me There Existing site page Web address Popup An…" at bounding box center [546, 259] width 1092 height 518
click at [634, 41] on icon at bounding box center [632, 42] width 9 height 9
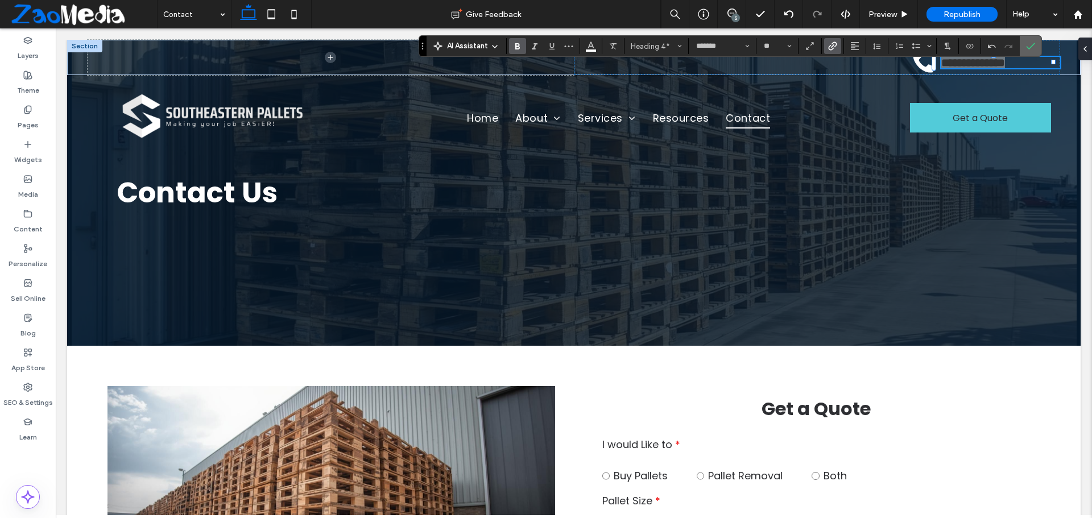
drag, startPoint x: 1032, startPoint y: 49, endPoint x: 1017, endPoint y: 34, distance: 22.1
click at [1032, 49] on icon "Confirm" at bounding box center [1030, 46] width 9 height 9
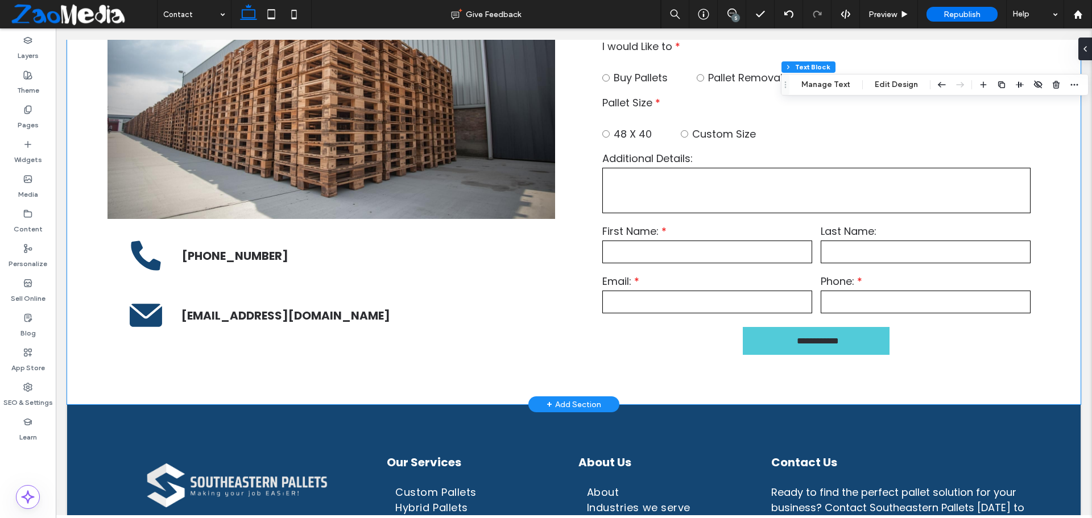
scroll to position [575, 0]
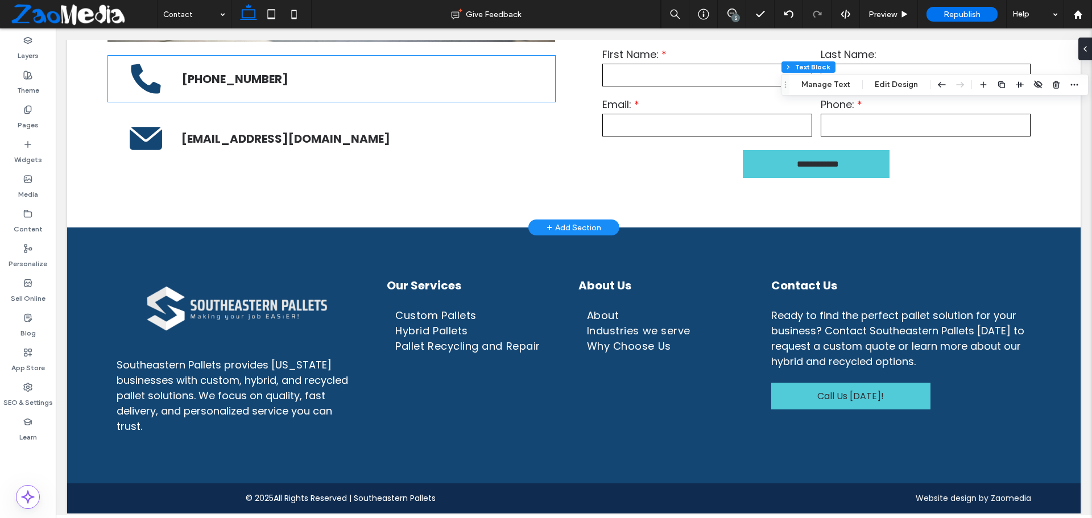
click at [365, 70] on div "(678) 673-8864" at bounding box center [331, 79] width 447 height 46
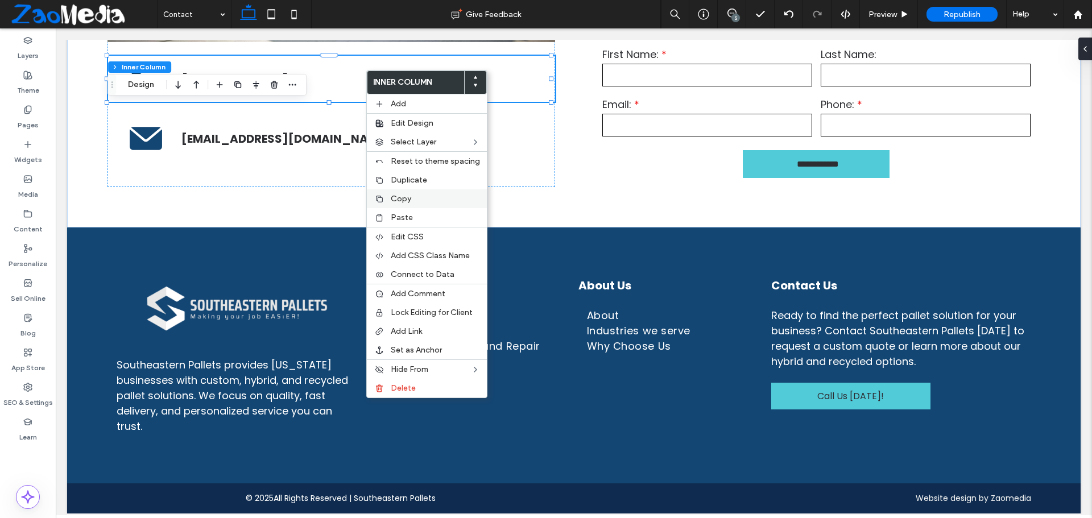
click at [405, 204] on div "Copy" at bounding box center [427, 198] width 120 height 19
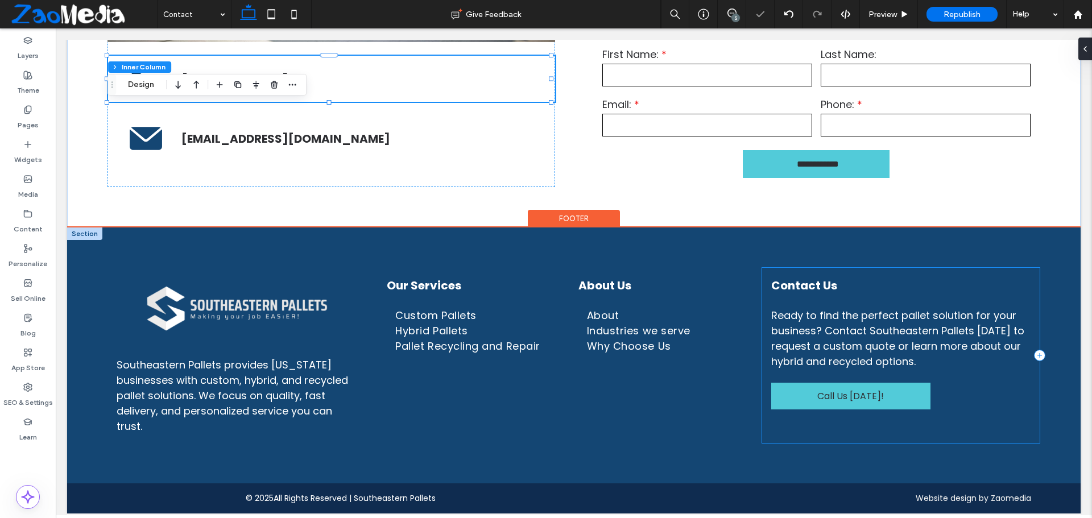
click at [868, 428] on div "Contact Us Ready to find the perfect pallet solution for your business? Contact…" at bounding box center [901, 355] width 278 height 175
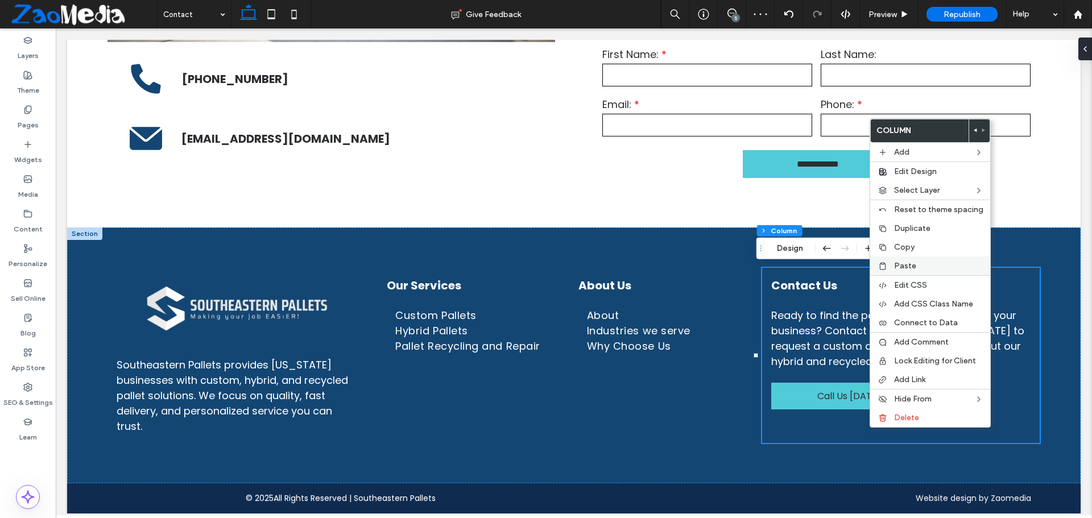
click at [898, 264] on span "Paste" at bounding box center [905, 266] width 22 height 10
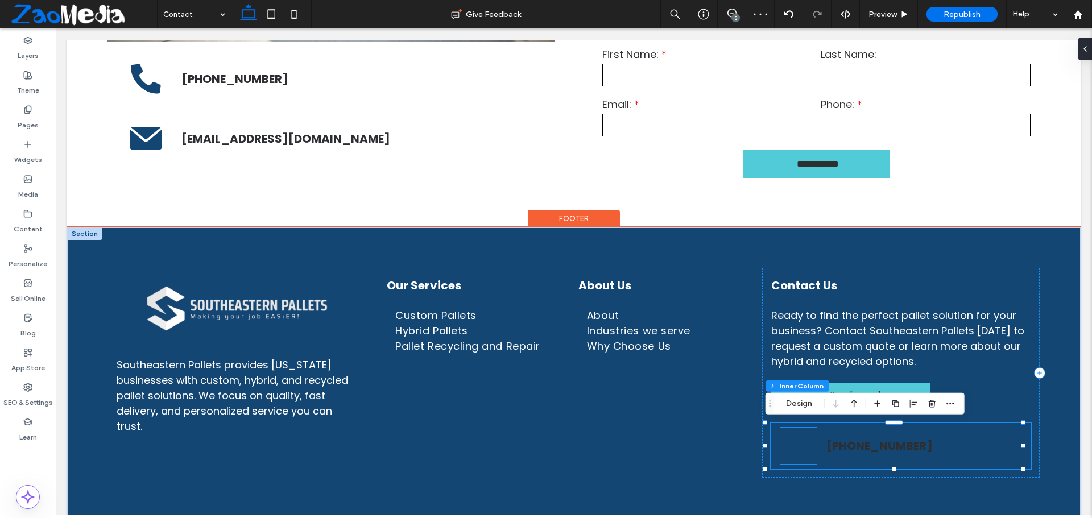
click at [790, 446] on icon at bounding box center [798, 446] width 36 height 36
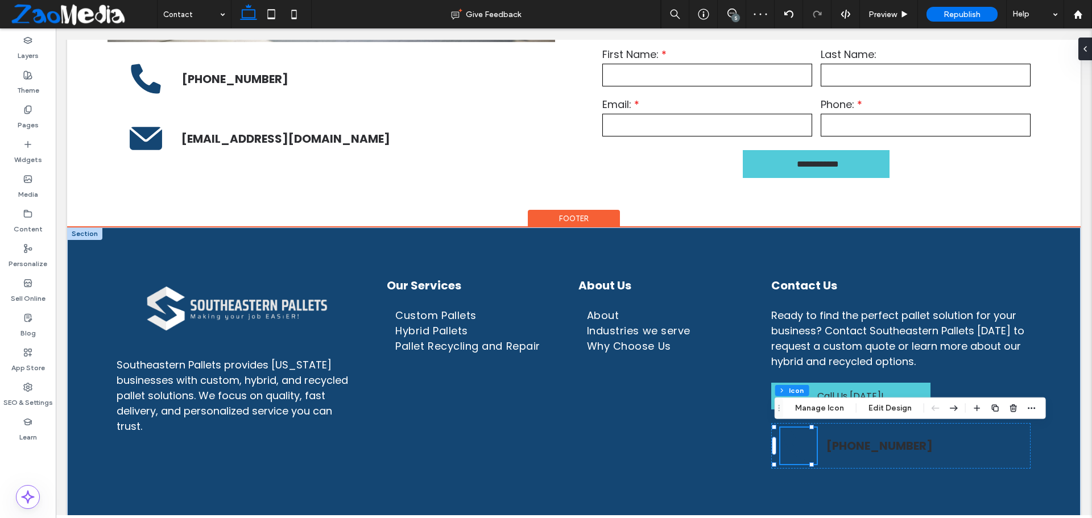
click at [790, 446] on icon at bounding box center [798, 446] width 36 height 36
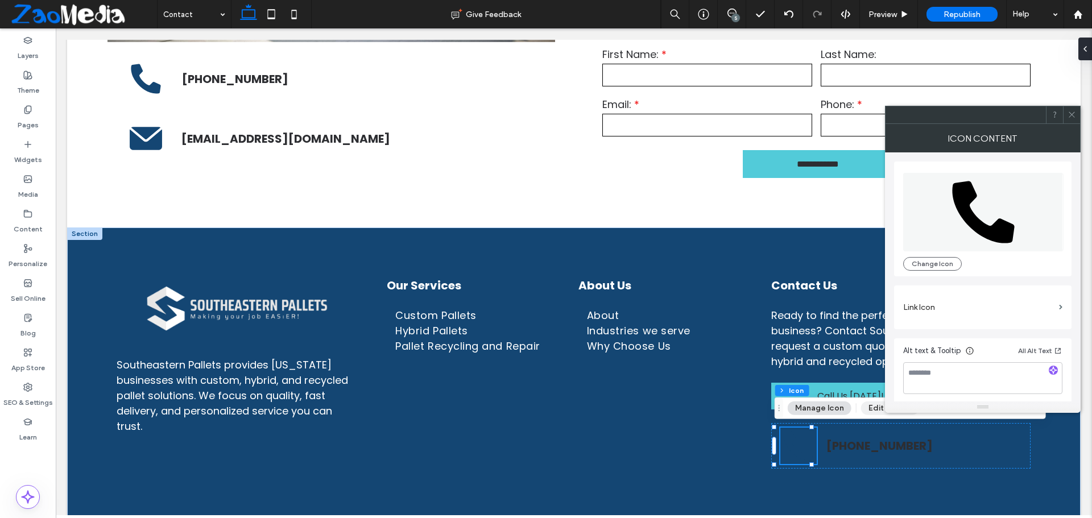
click at [863, 409] on button "Edit Design" at bounding box center [890, 409] width 58 height 14
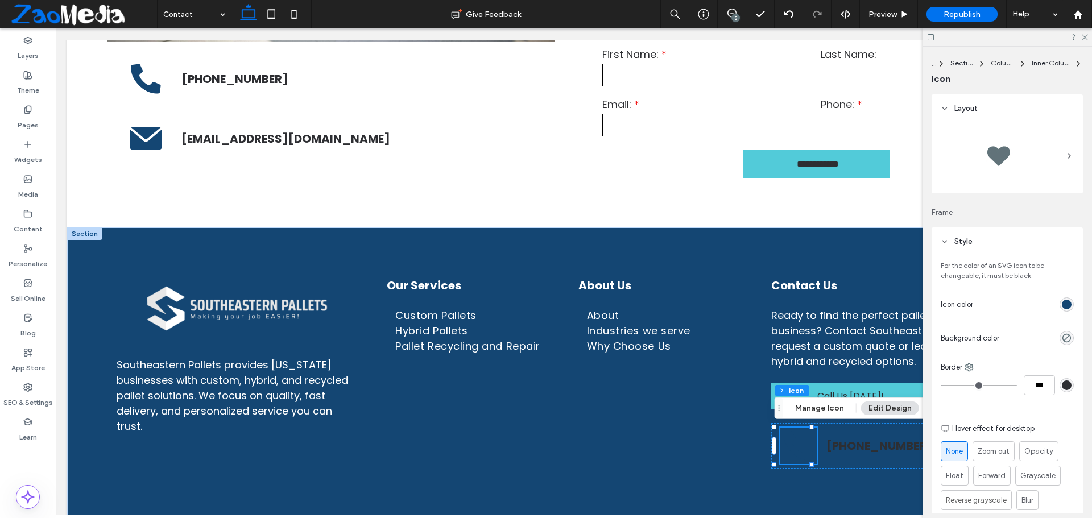
click at [1062, 300] on div "rgb(20, 70, 115)" at bounding box center [1067, 305] width 10 height 10
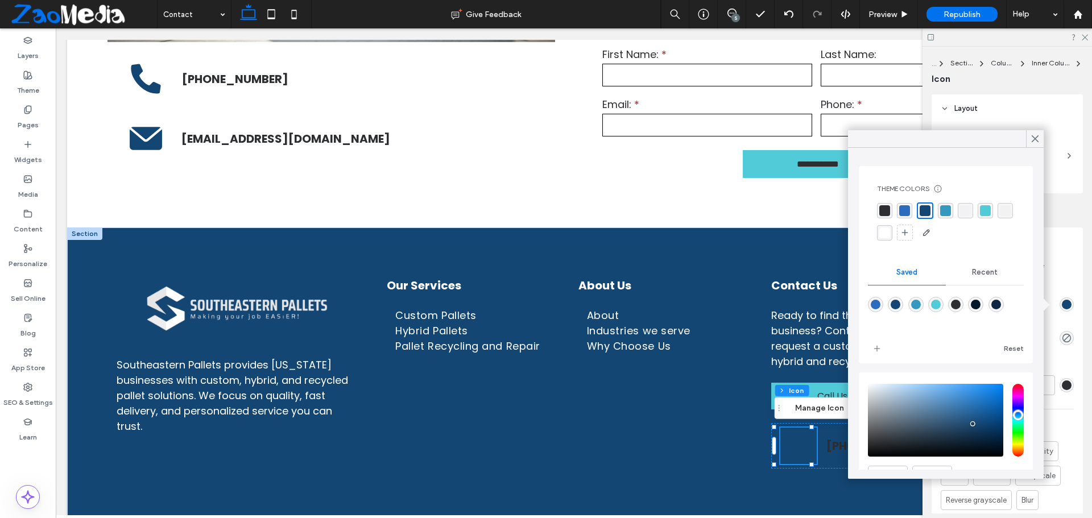
click at [890, 237] on div "rgba(255, 255, 255, 1)" at bounding box center [884, 232] width 11 height 11
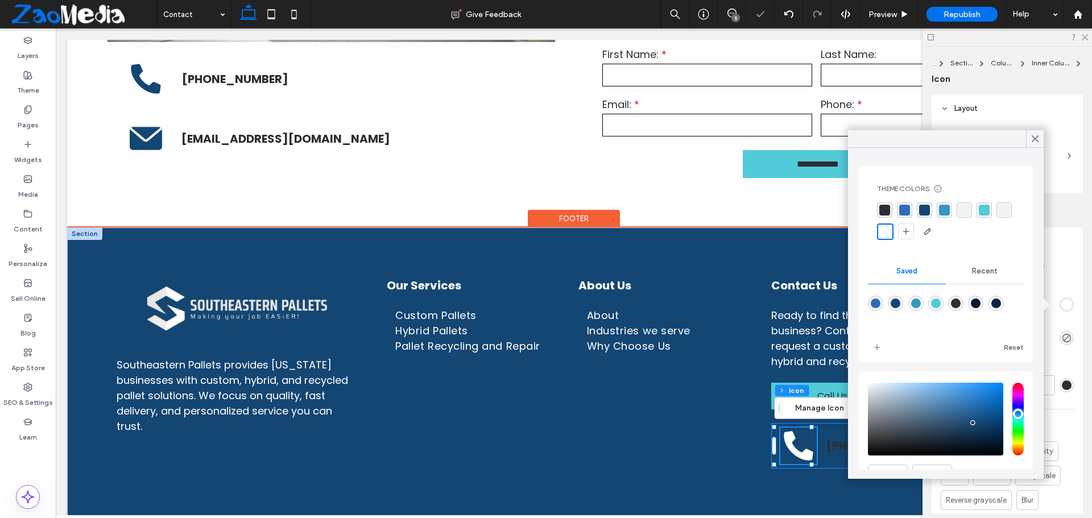
click at [822, 457] on div "[PHONE_NUMBER]" at bounding box center [900, 445] width 259 height 45
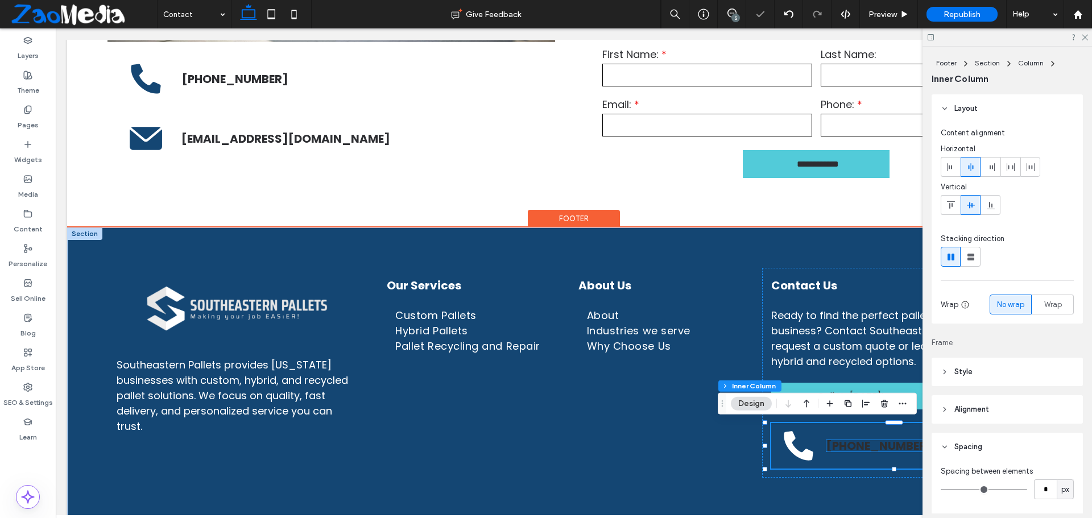
click at [826, 450] on link "[PHONE_NUMBER]" at bounding box center [879, 446] width 106 height 16
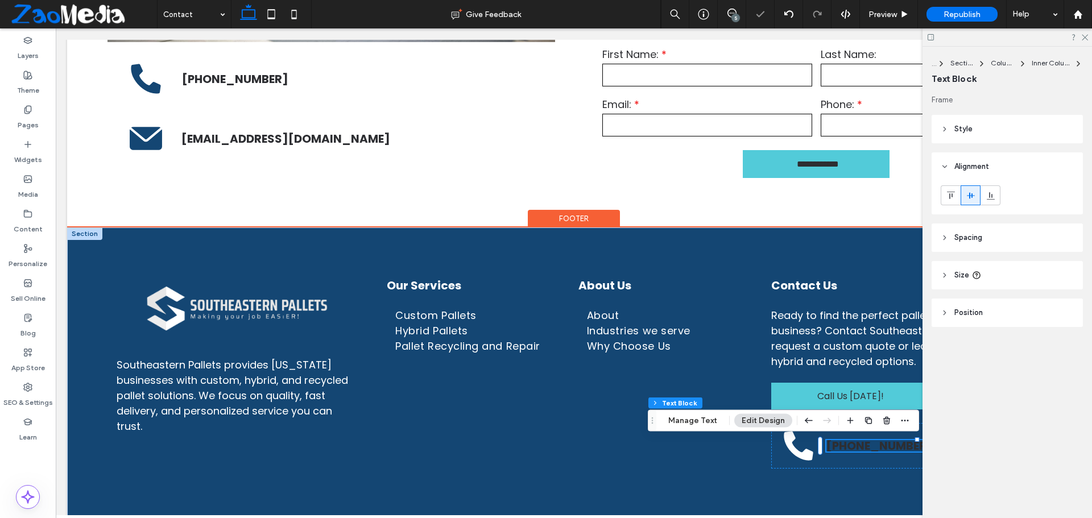
click at [826, 450] on link "[PHONE_NUMBER]" at bounding box center [879, 446] width 106 height 16
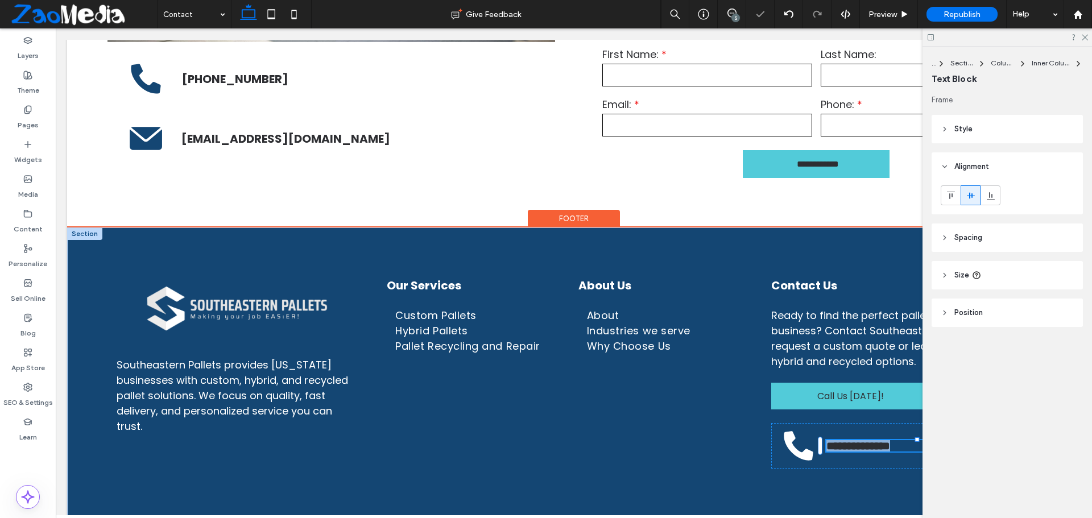
type input "*******"
type input "**"
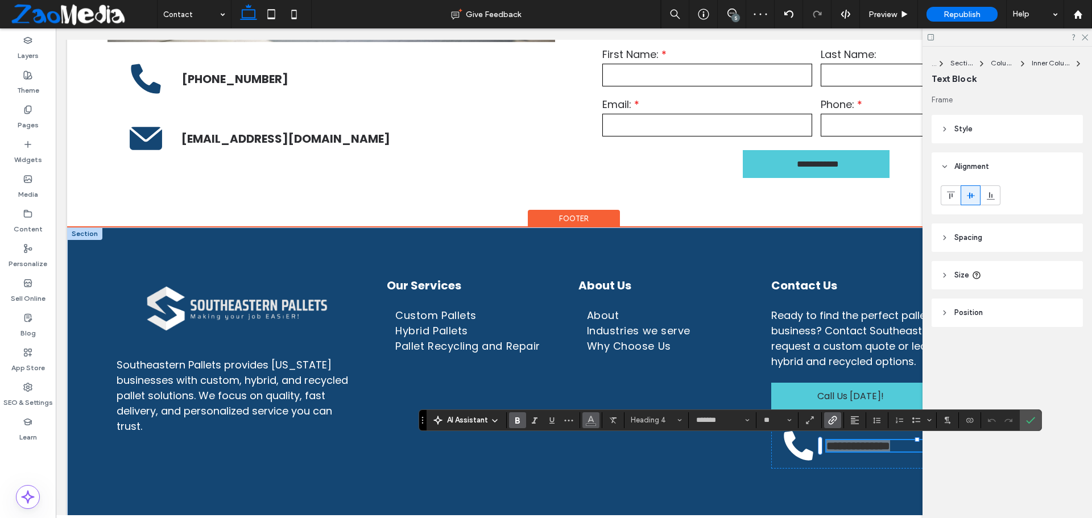
click at [585, 420] on button "Color" at bounding box center [590, 420] width 17 height 16
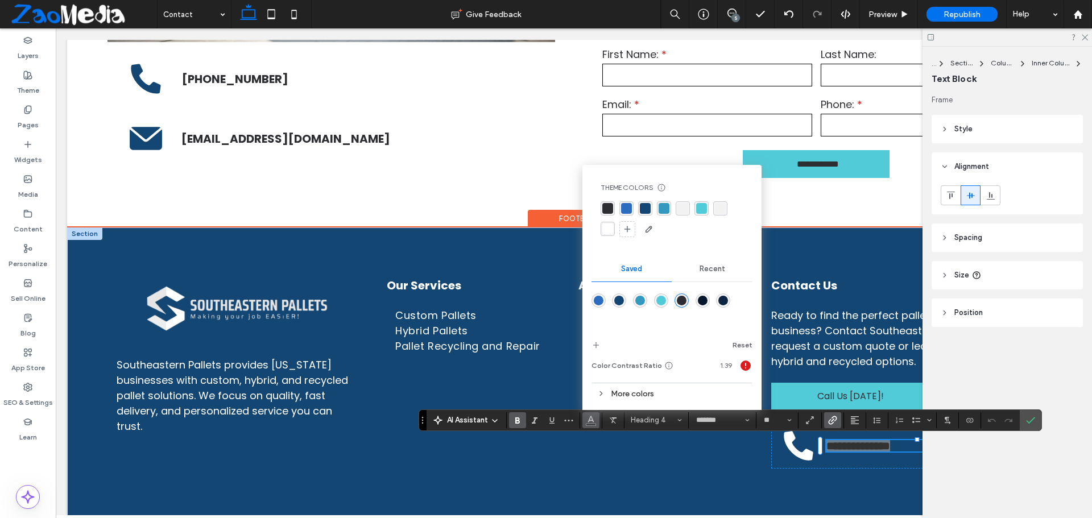
click at [611, 236] on div "rgba(255, 255, 255, 1)" at bounding box center [608, 229] width 14 height 14
click at [1032, 415] on span "Confirm" at bounding box center [1030, 420] width 9 height 19
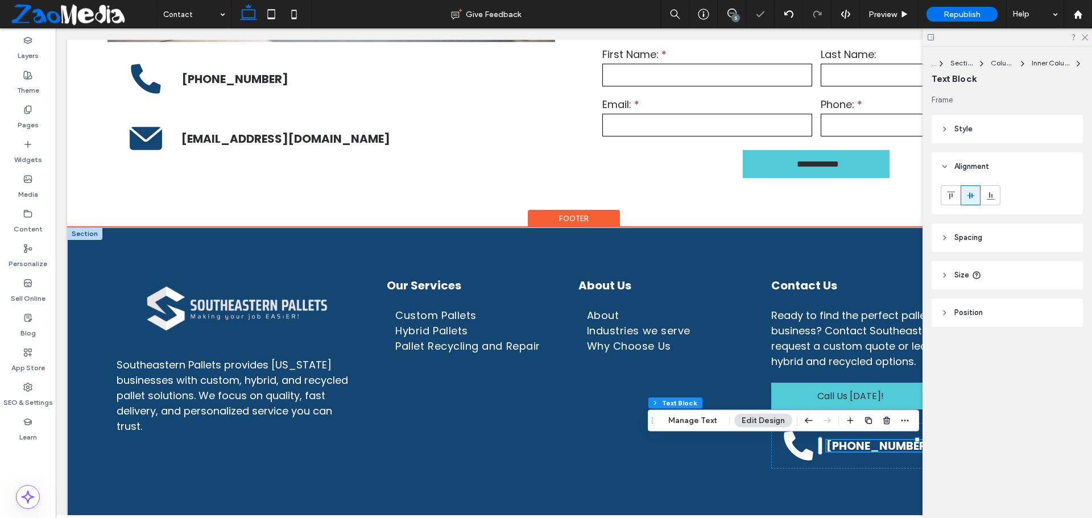
click at [1078, 39] on div at bounding box center [1006, 37] width 169 height 18
click at [1083, 34] on icon at bounding box center [1084, 36] width 7 height 7
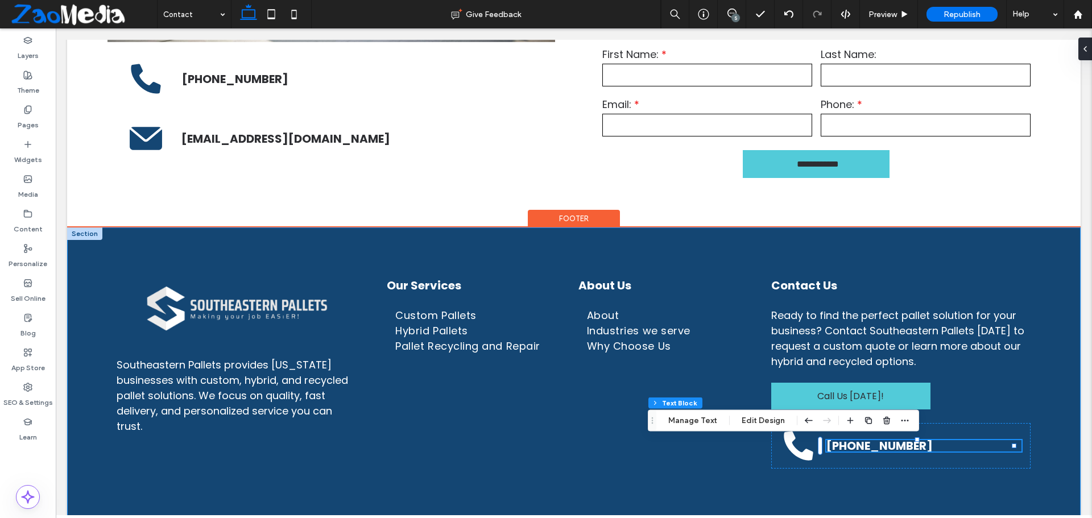
click at [1043, 378] on div "Southeastern Pallets provides Georgia businesses with custom, hybrid, and recyc…" at bounding box center [573, 372] width 1013 height 291
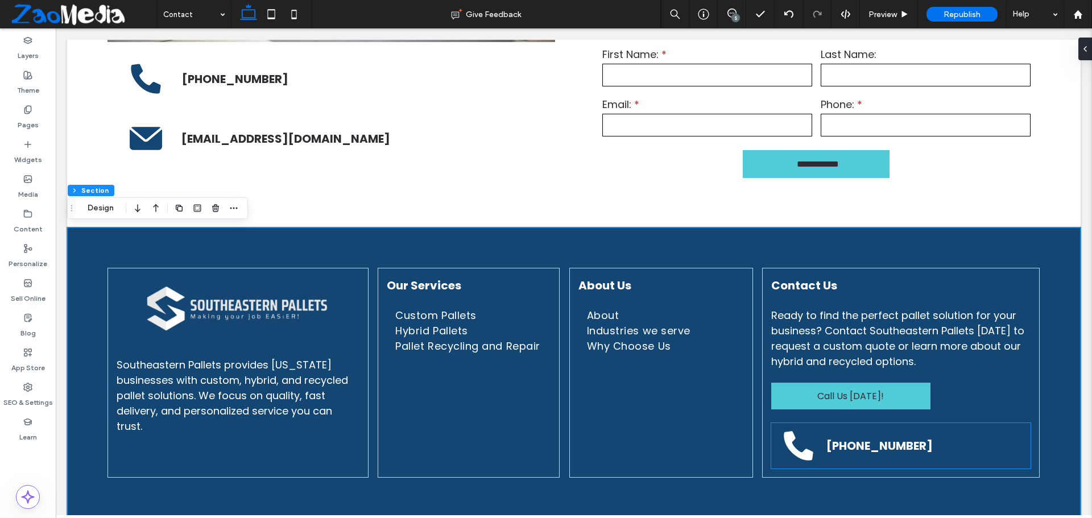
click at [783, 456] on icon at bounding box center [798, 446] width 36 height 36
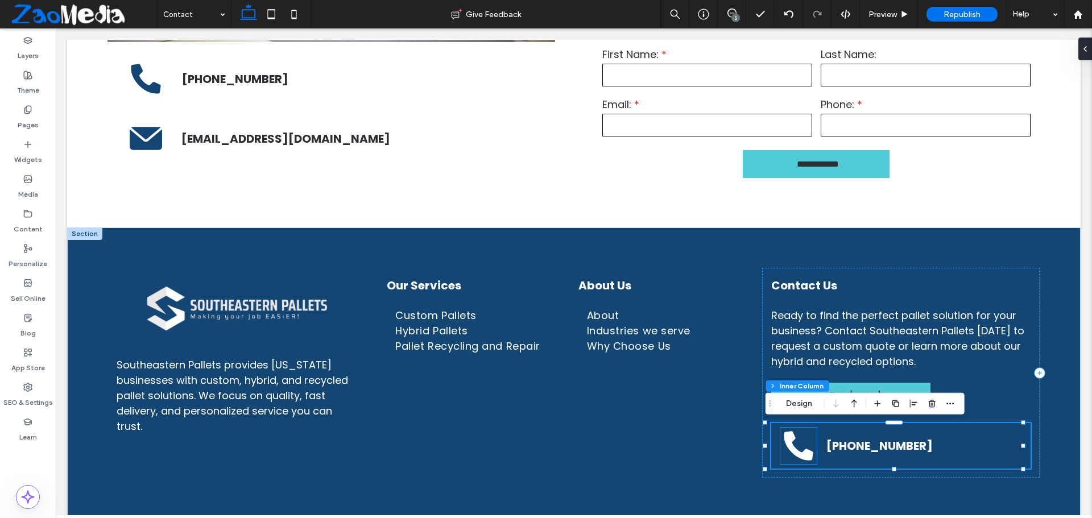
click at [789, 454] on icon at bounding box center [798, 446] width 29 height 29
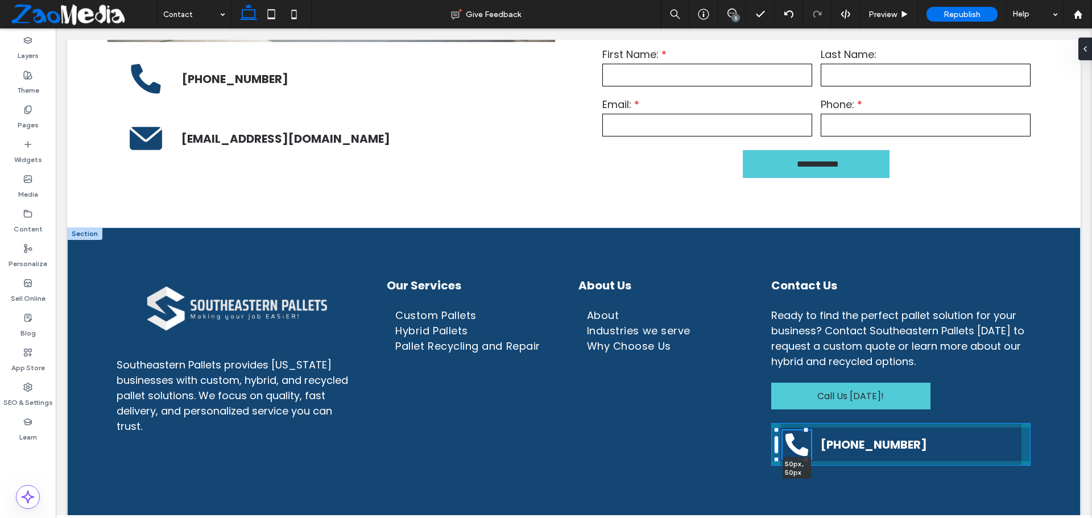
drag, startPoint x: 811, startPoint y: 464, endPoint x: 806, endPoint y: 460, distance: 6.0
click at [806, 460] on div at bounding box center [806, 459] width 5 height 5
type input "**"
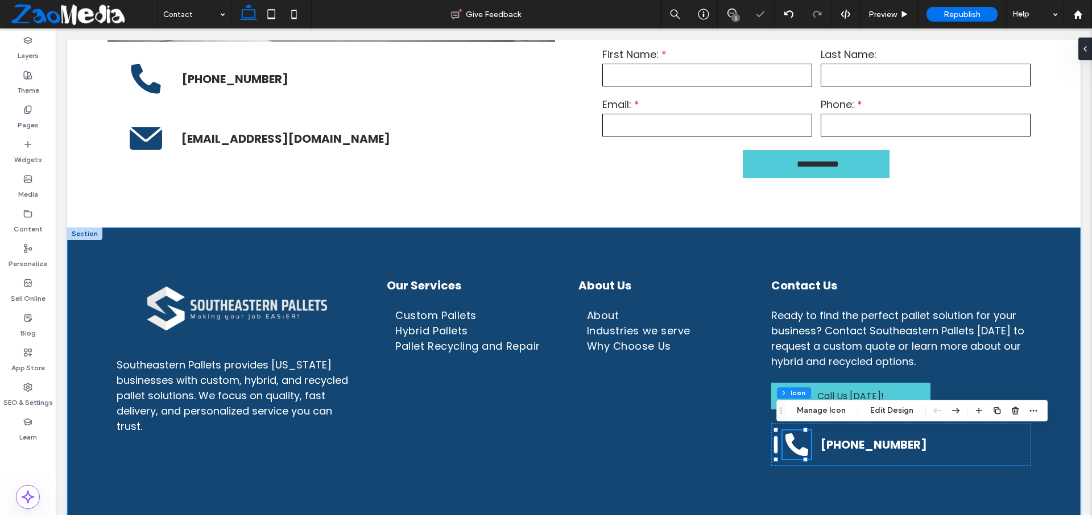
click at [833, 482] on div "Southeastern Pallets provides Georgia businesses with custom, hybrid, and recyc…" at bounding box center [573, 371] width 1013 height 288
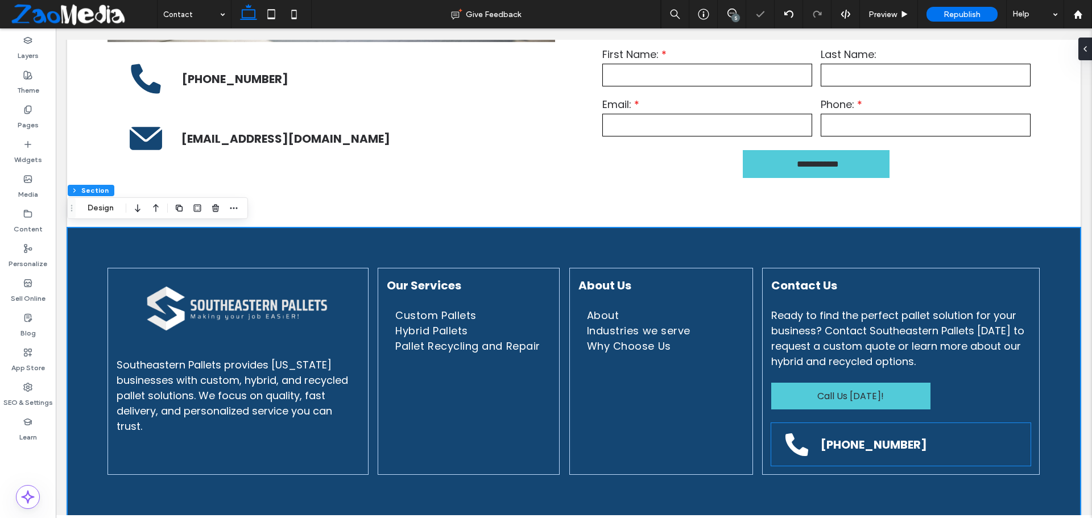
click at [871, 441] on link "[PHONE_NUMBER]" at bounding box center [874, 445] width 106 height 16
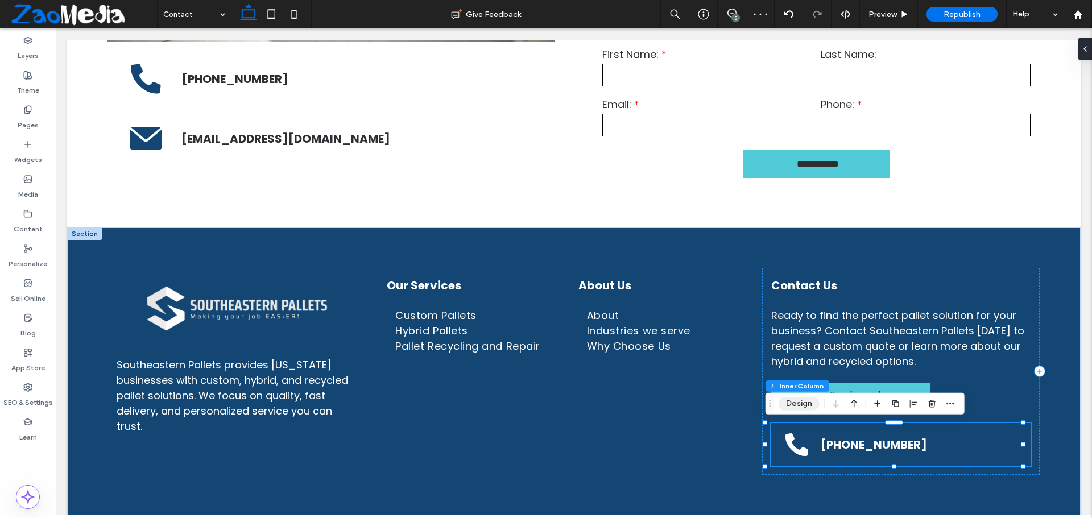
click at [796, 407] on button "Design" at bounding box center [799, 404] width 41 height 14
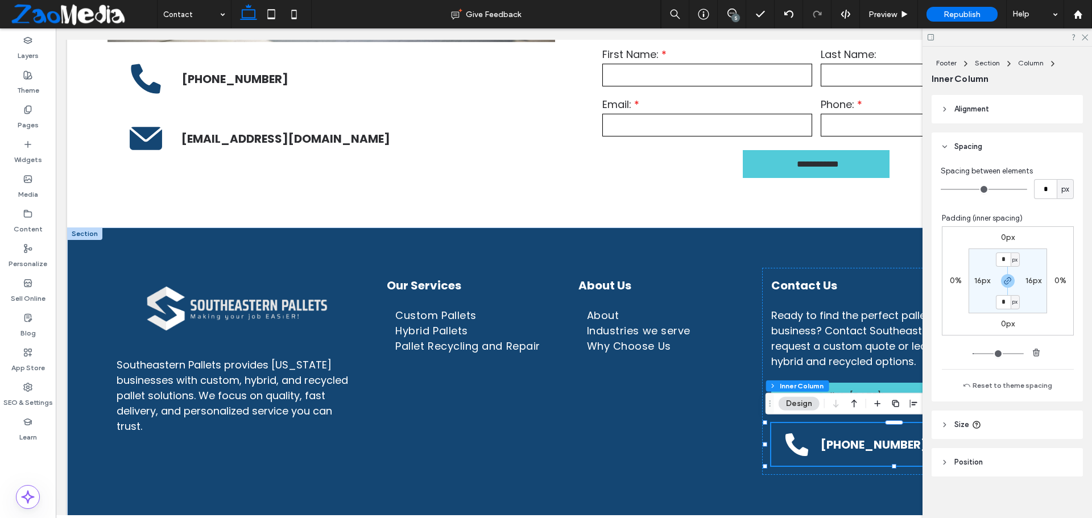
scroll to position [309, 0]
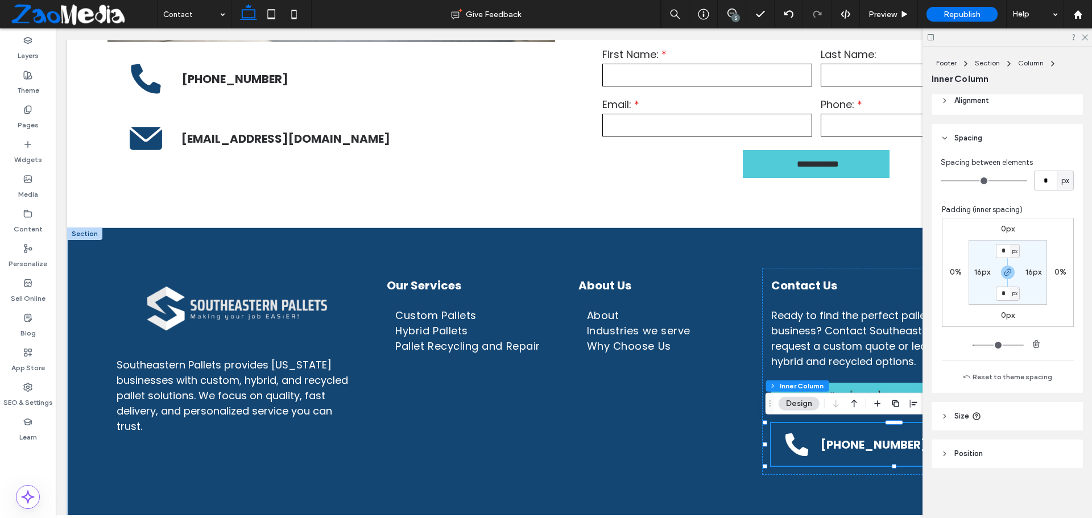
click at [974, 272] on label "16px" at bounding box center [982, 272] width 16 height 10
type input "**"
type input "*"
type input "**"
type input "*"
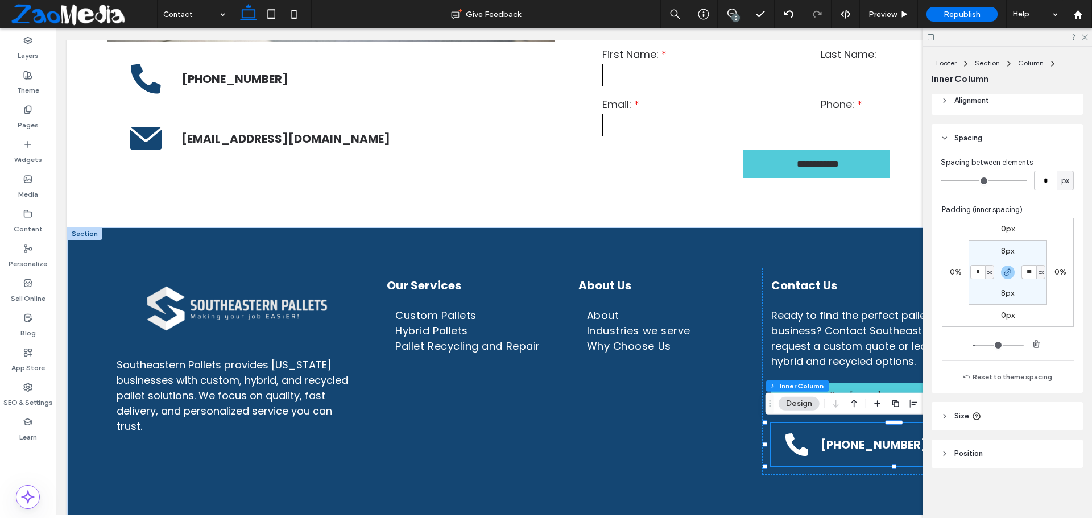
type input "*"
type input "**"
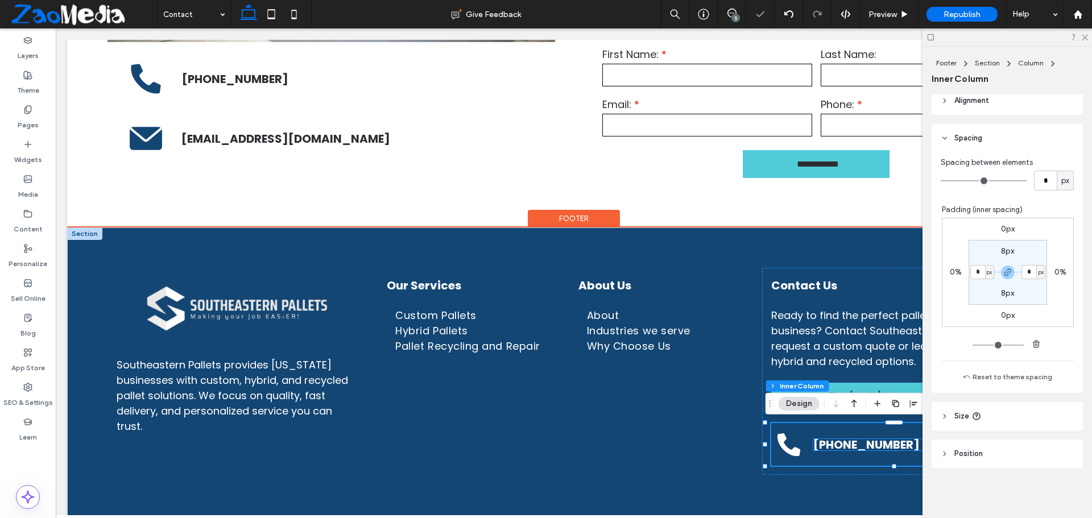
click at [835, 449] on link "[PHONE_NUMBER]" at bounding box center [866, 445] width 106 height 16
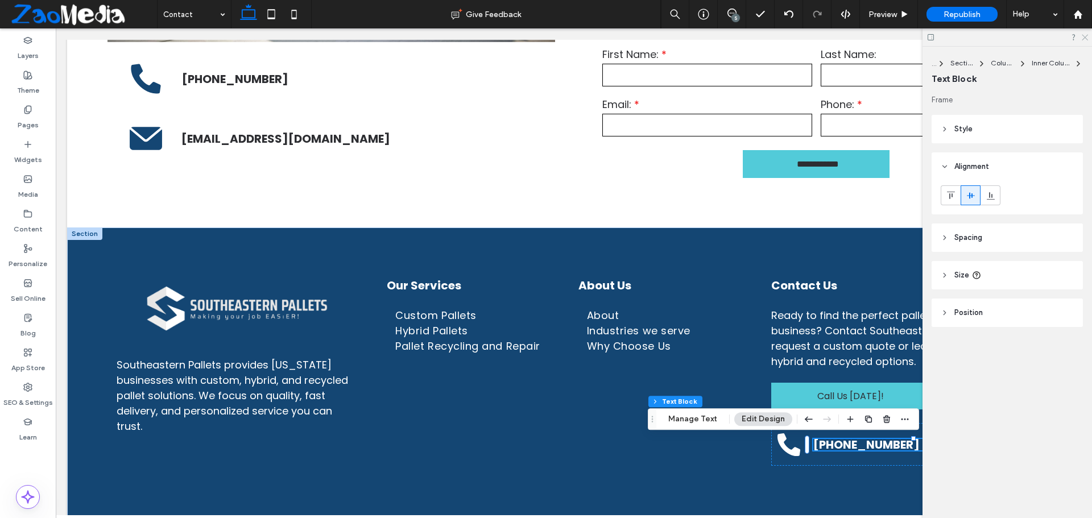
click at [1083, 36] on icon at bounding box center [1084, 36] width 7 height 7
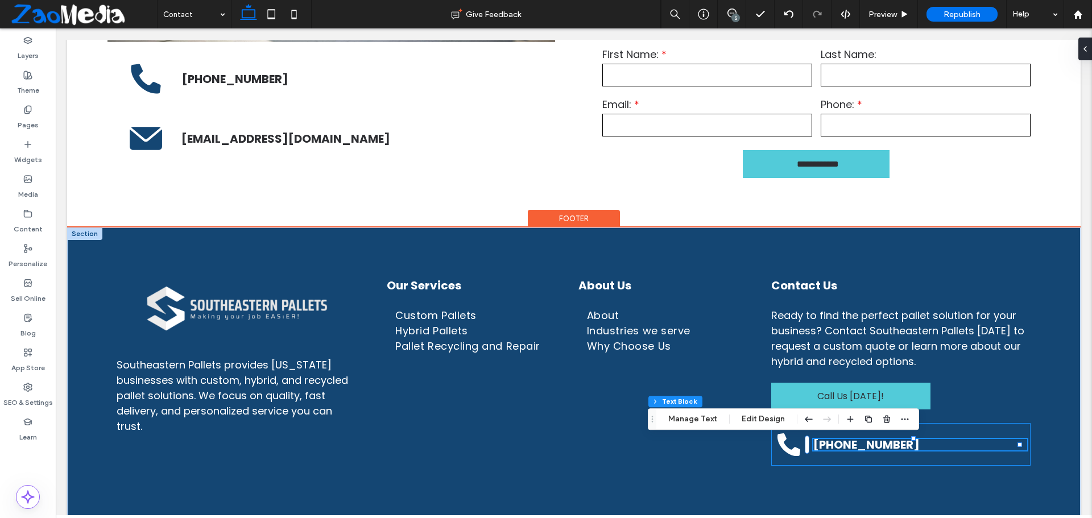
click at [1020, 446] on div "[PHONE_NUMBER]" at bounding box center [900, 444] width 259 height 43
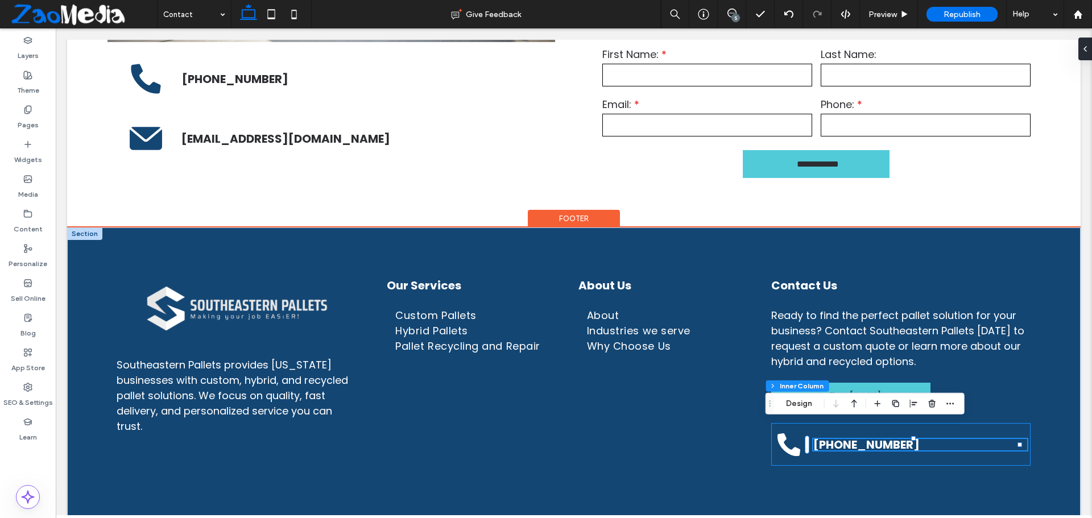
type input "**"
click at [990, 449] on h4 "[PHONE_NUMBER]" at bounding box center [920, 444] width 214 height 11
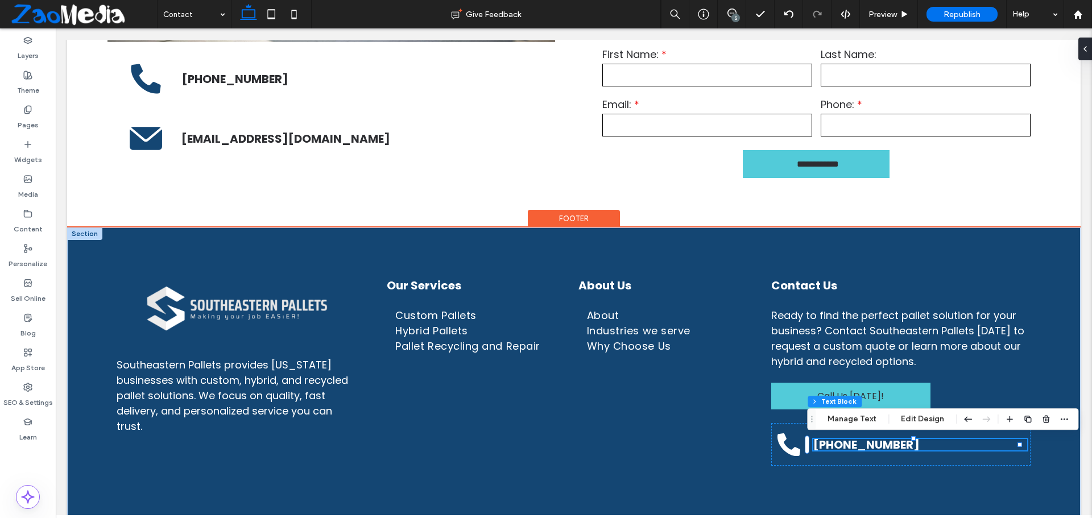
click at [990, 449] on h4 "[PHONE_NUMBER]" at bounding box center [920, 444] width 214 height 11
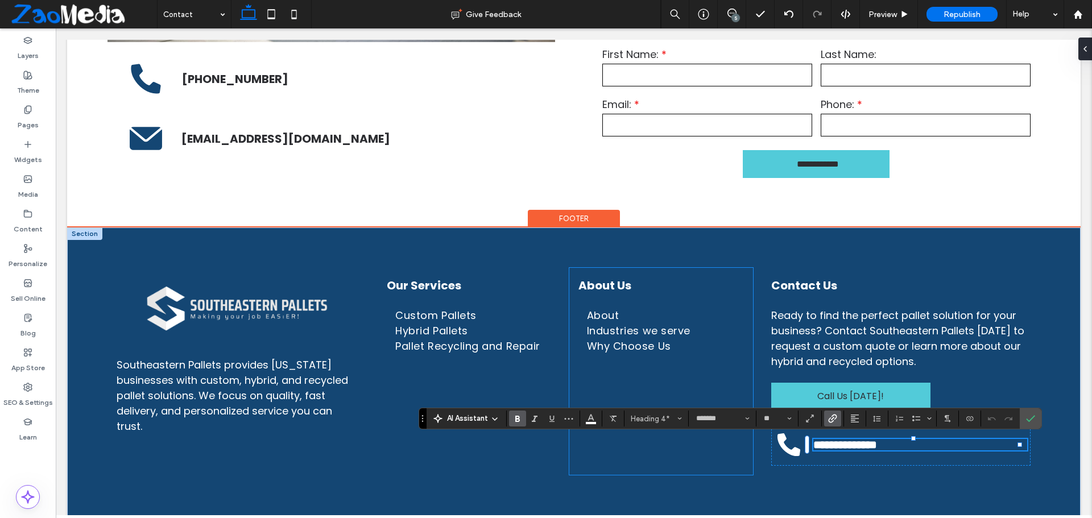
click at [616, 459] on div "About Us About Industries we serve Why Choose Us" at bounding box center [661, 371] width 184 height 207
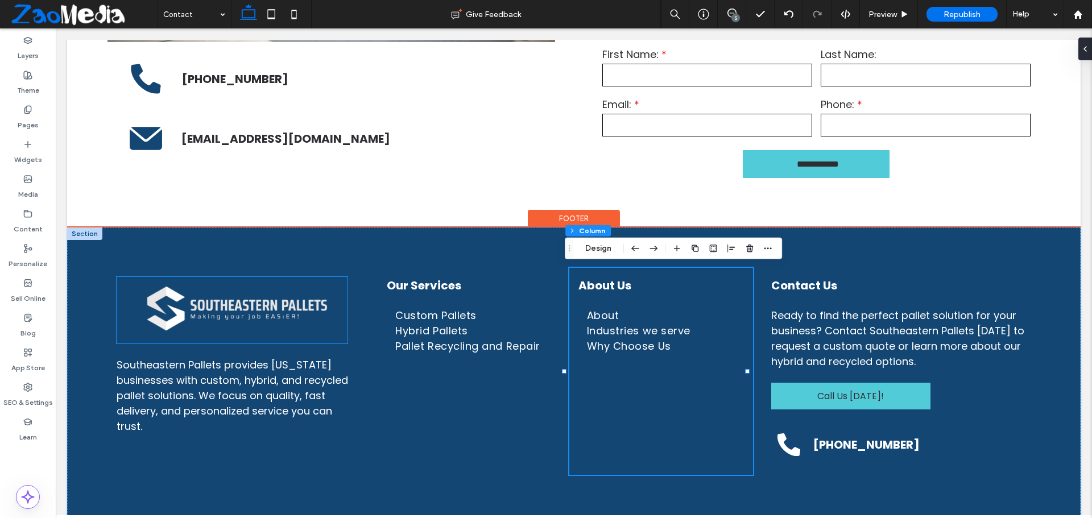
click at [160, 297] on img at bounding box center [232, 310] width 231 height 67
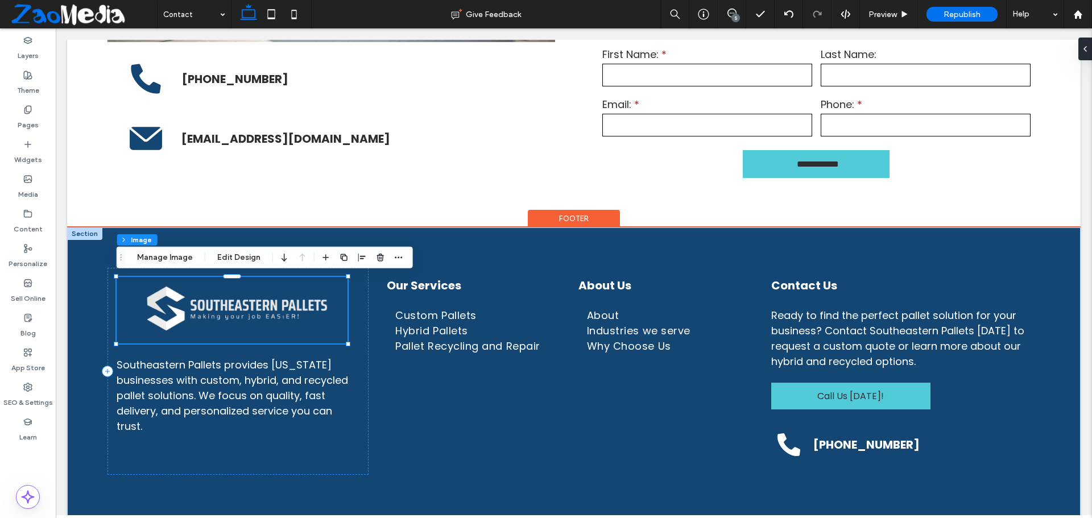
click at [127, 307] on img at bounding box center [232, 310] width 231 height 67
click at [226, 328] on img at bounding box center [232, 310] width 231 height 67
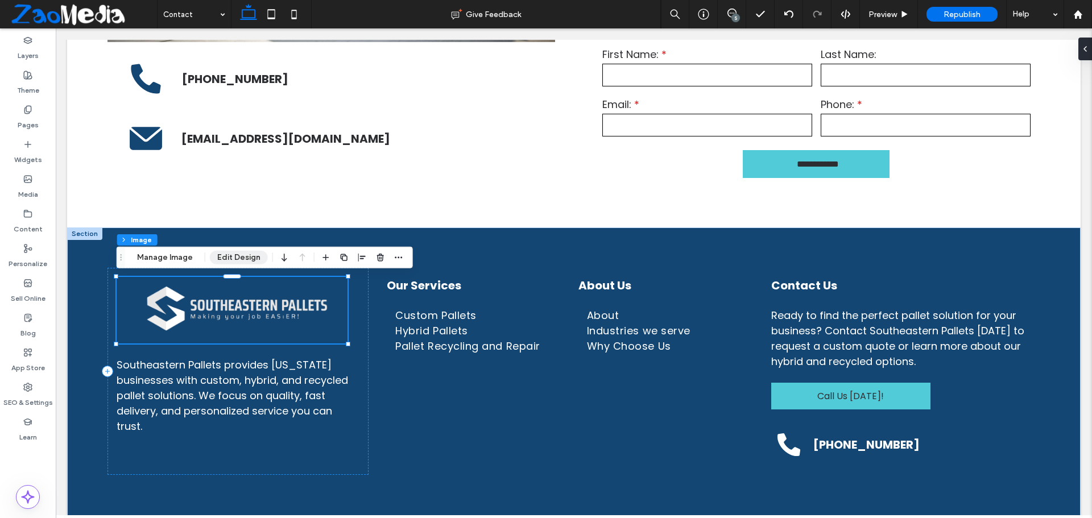
click at [223, 260] on button "Edit Design" at bounding box center [239, 258] width 58 height 14
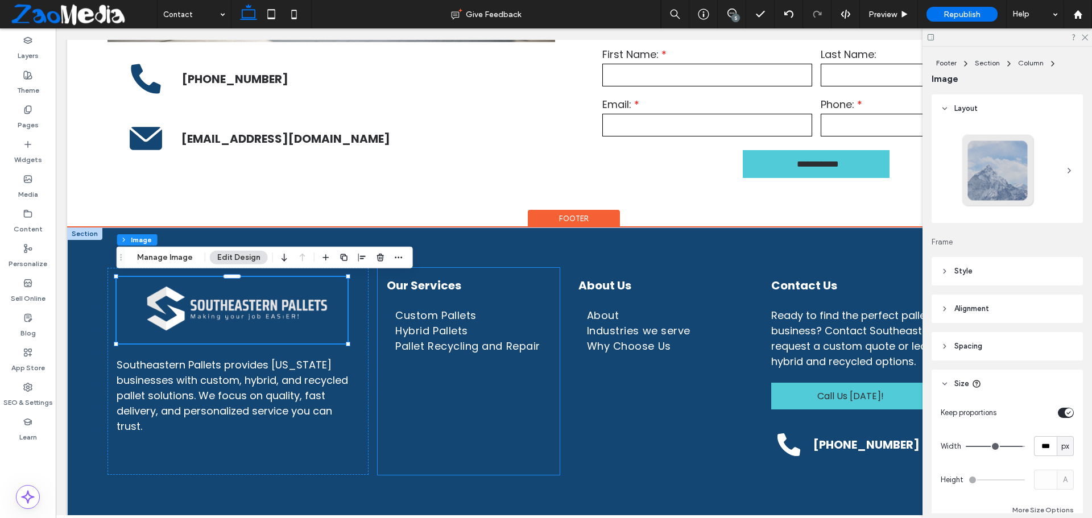
click at [390, 423] on div "Our Services Custom Pallets Hybrid Pallets Pallet Recycling and Repair" at bounding box center [469, 371] width 182 height 207
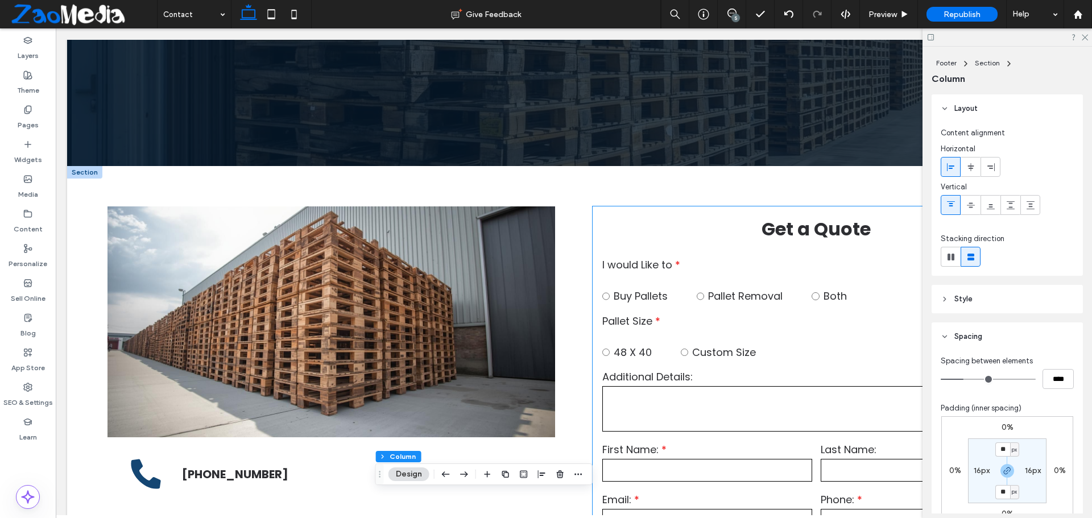
scroll to position [177, 0]
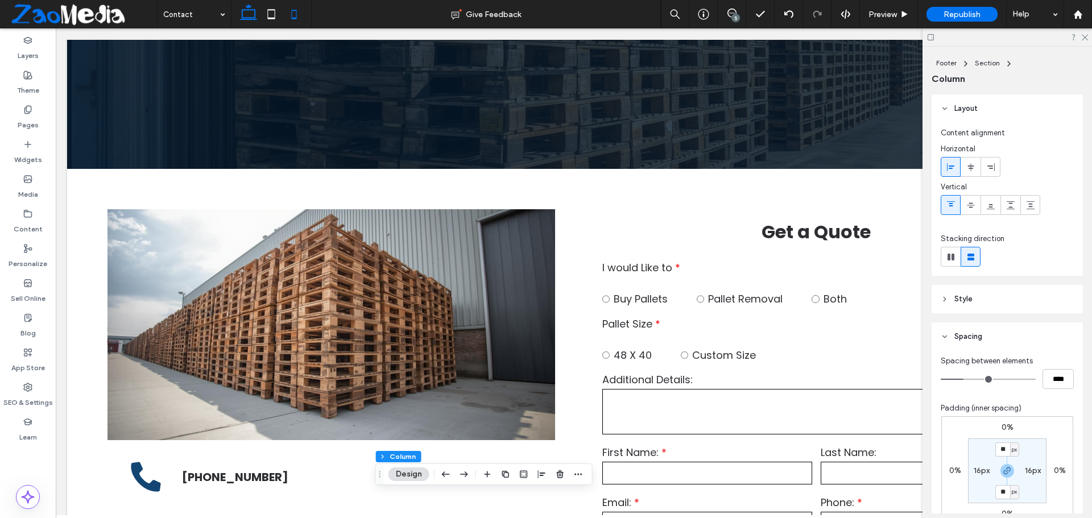
click at [293, 15] on icon at bounding box center [294, 14] width 23 height 23
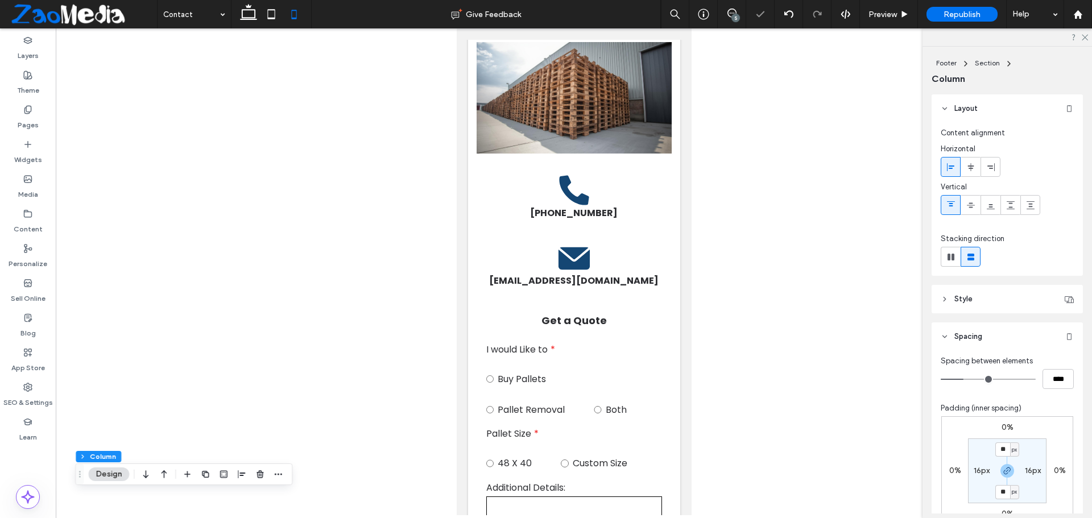
type input "**"
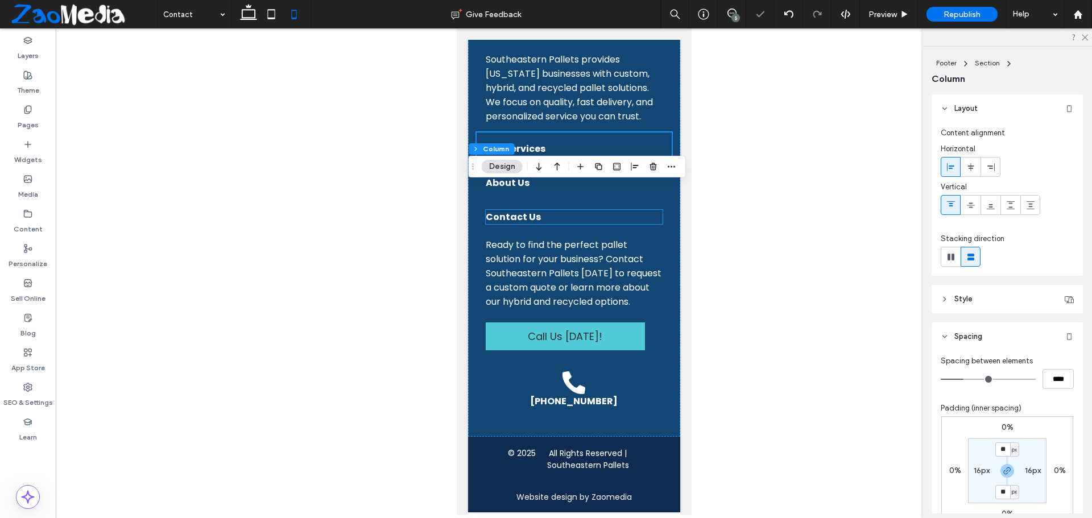
scroll to position [1097, 0]
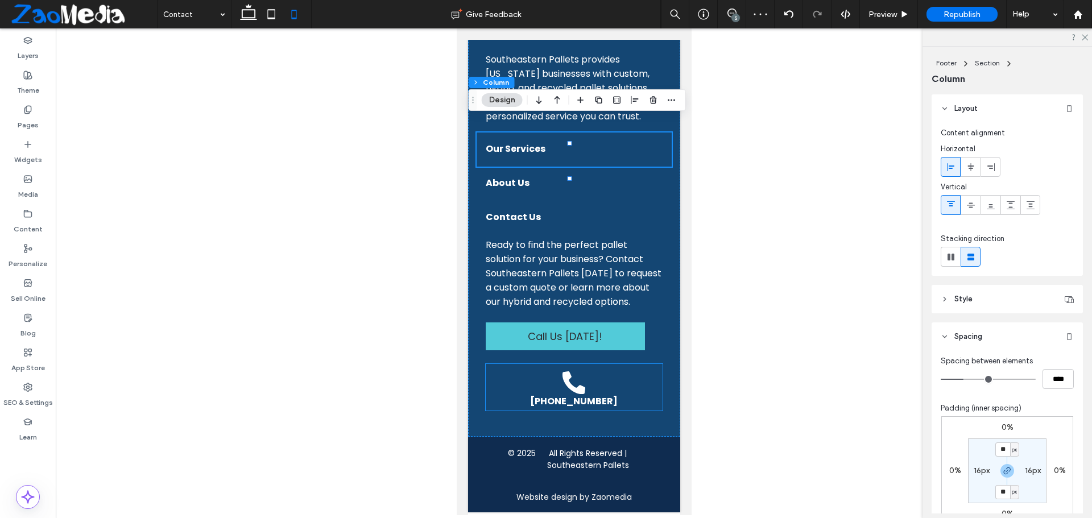
click at [511, 394] on div "[PHONE_NUMBER]" at bounding box center [573, 387] width 177 height 47
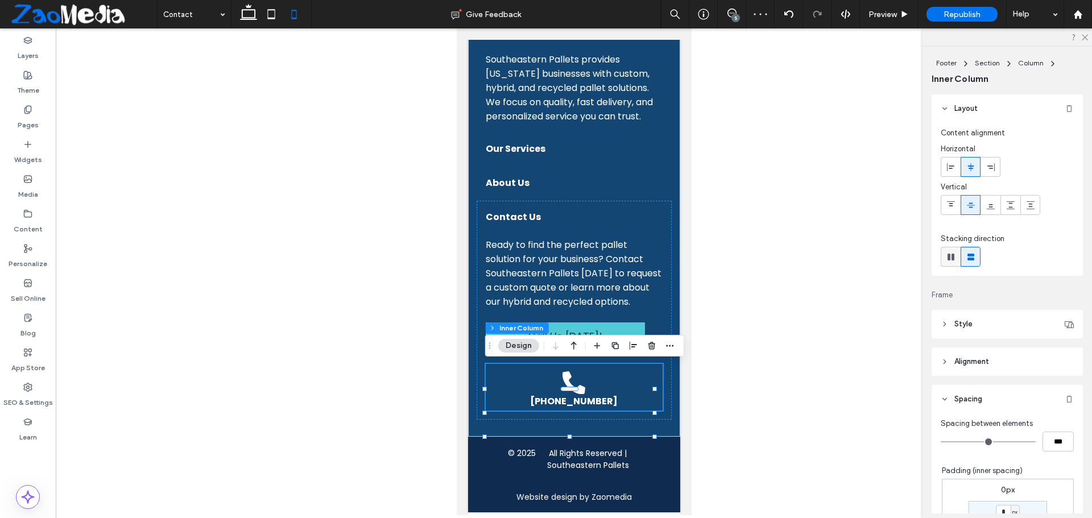
click at [950, 255] on icon at bounding box center [950, 256] width 11 height 11
type input "**"
type input "*"
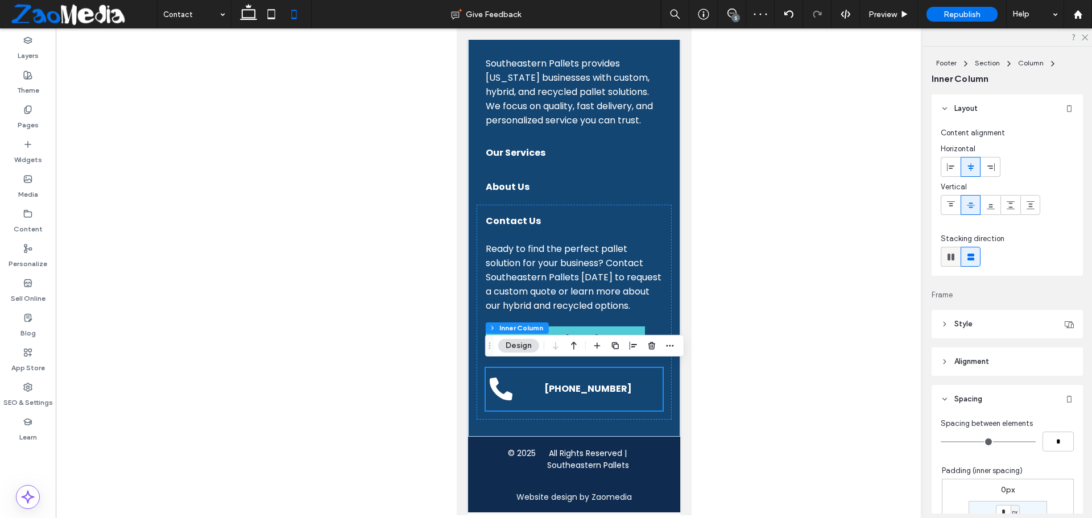
type input "**"
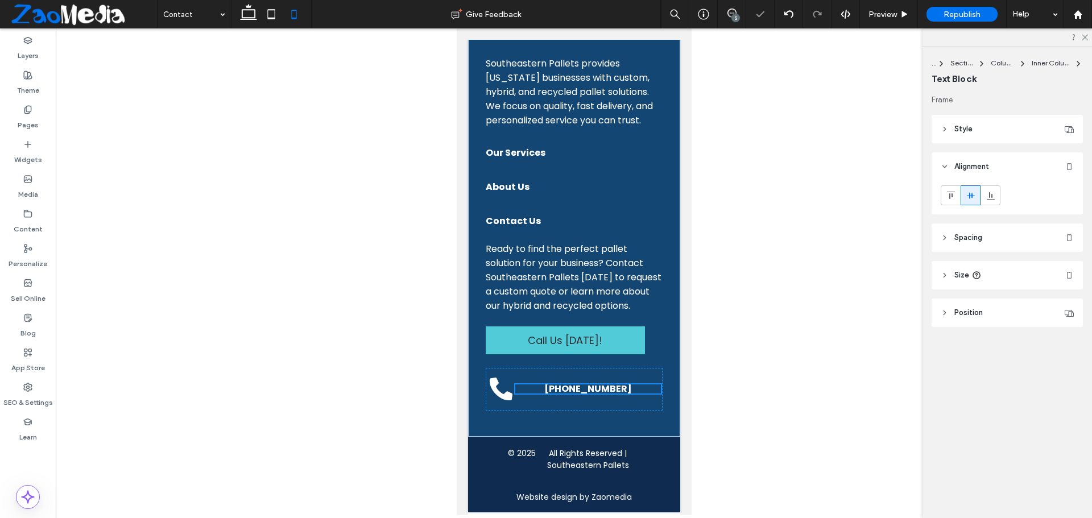
scroll to position [1090, 0]
drag, startPoint x: 654, startPoint y: 391, endPoint x: 660, endPoint y: 395, distance: 6.6
click at [660, 395] on div "Southeastern Pallets provides Georgia businesses with custom, hybrid, and recyc…" at bounding box center [573, 201] width 212 height 471
type input "**"
type input "****"
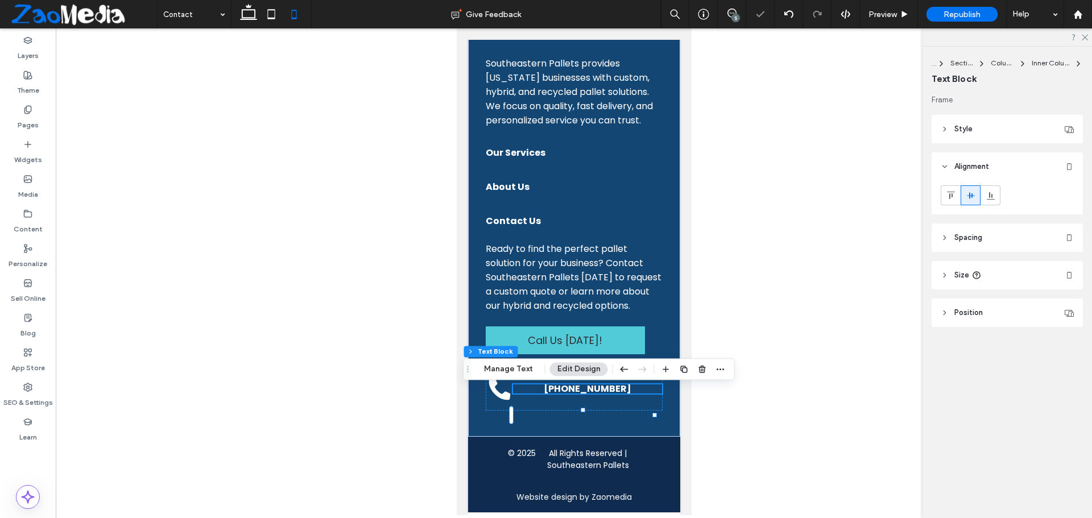
click at [521, 394] on h4 "[PHONE_NUMBER]" at bounding box center [586, 388] width 148 height 9
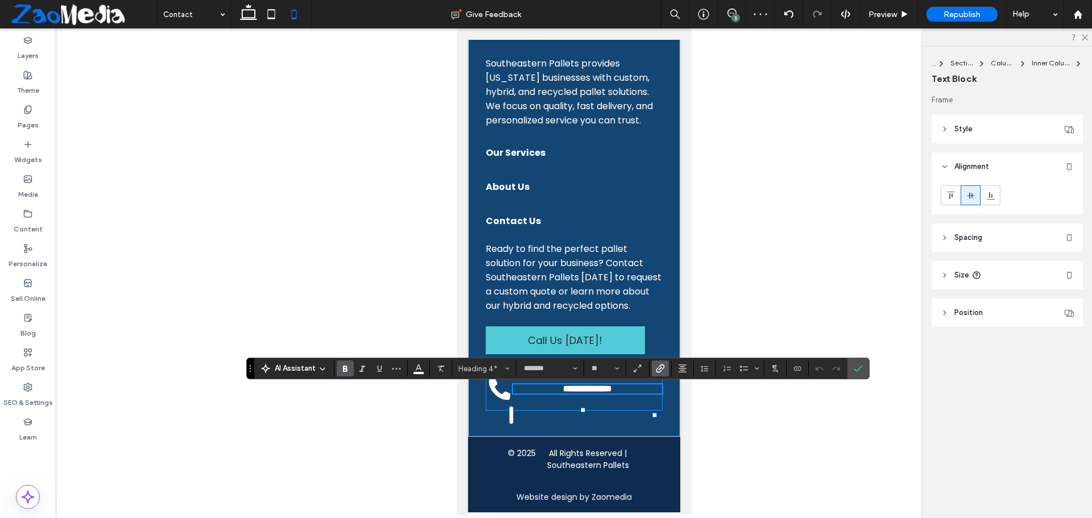
click at [554, 411] on div "**********" at bounding box center [573, 389] width 177 height 43
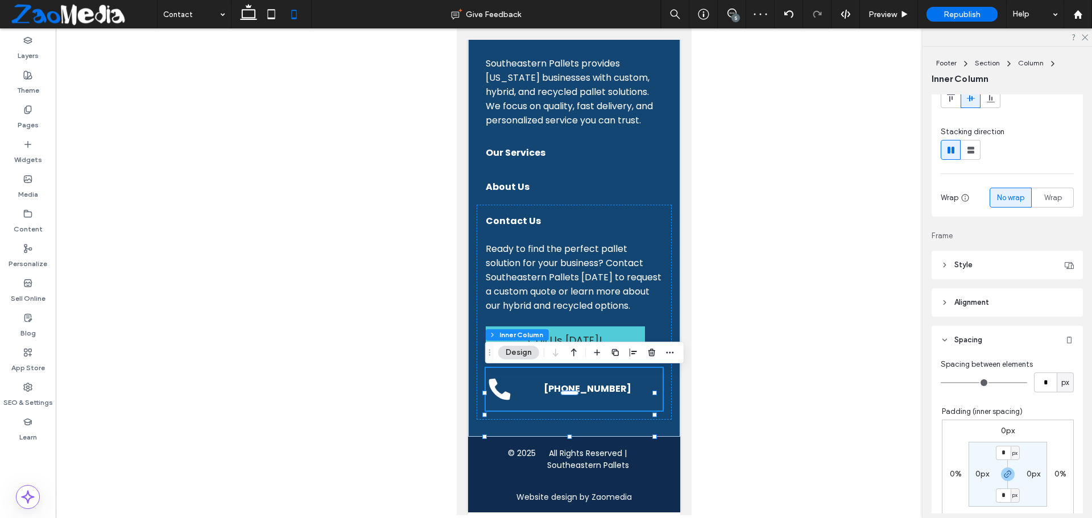
scroll to position [114, 0]
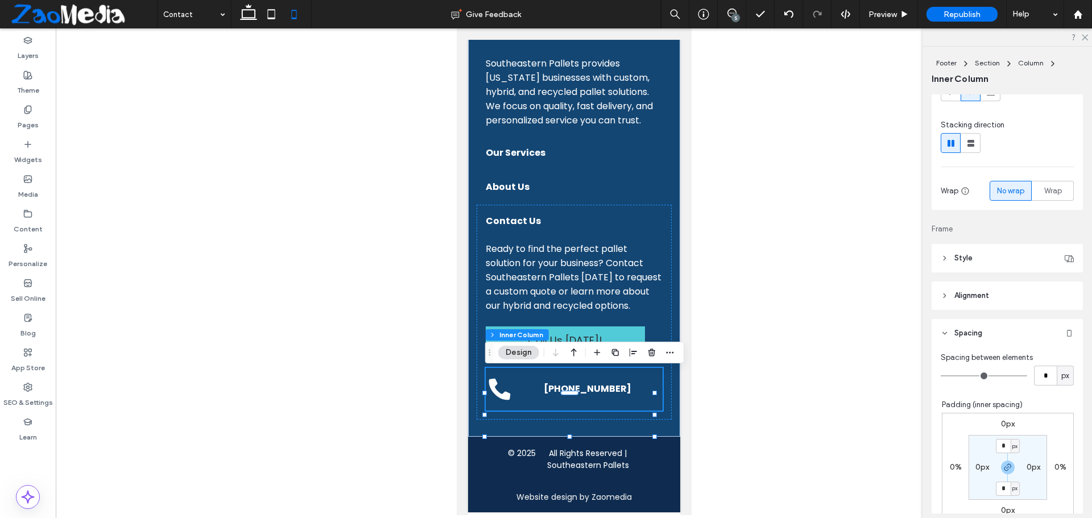
type input "**"
drag, startPoint x: 980, startPoint y: 371, endPoint x: 986, endPoint y: 372, distance: 5.7
click at [986, 375] on input "range" at bounding box center [984, 375] width 86 height 1
type input "**"
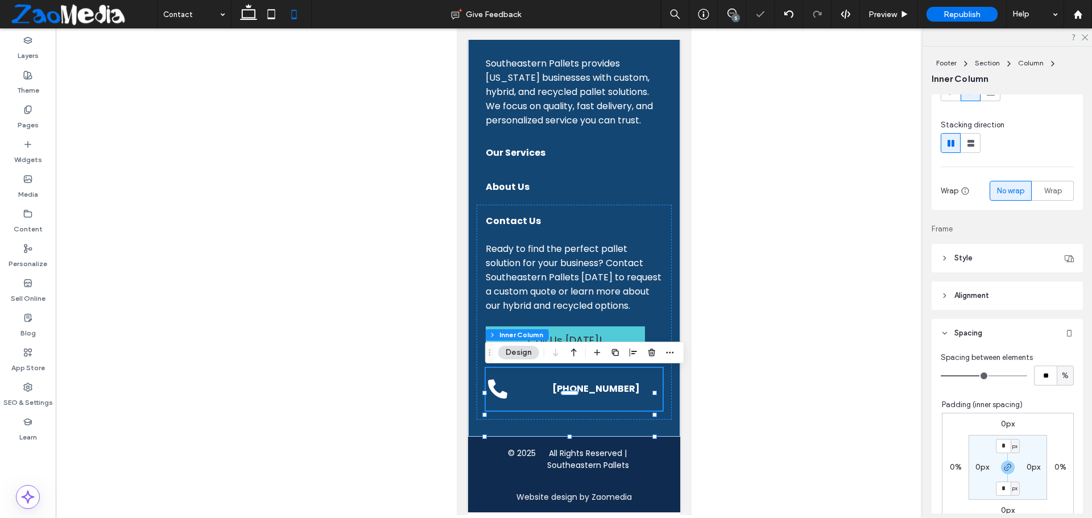
type input "**"
type input "*"
drag, startPoint x: 986, startPoint y: 372, endPoint x: 976, endPoint y: 371, distance: 9.7
click at [976, 375] on input "range" at bounding box center [984, 375] width 86 height 1
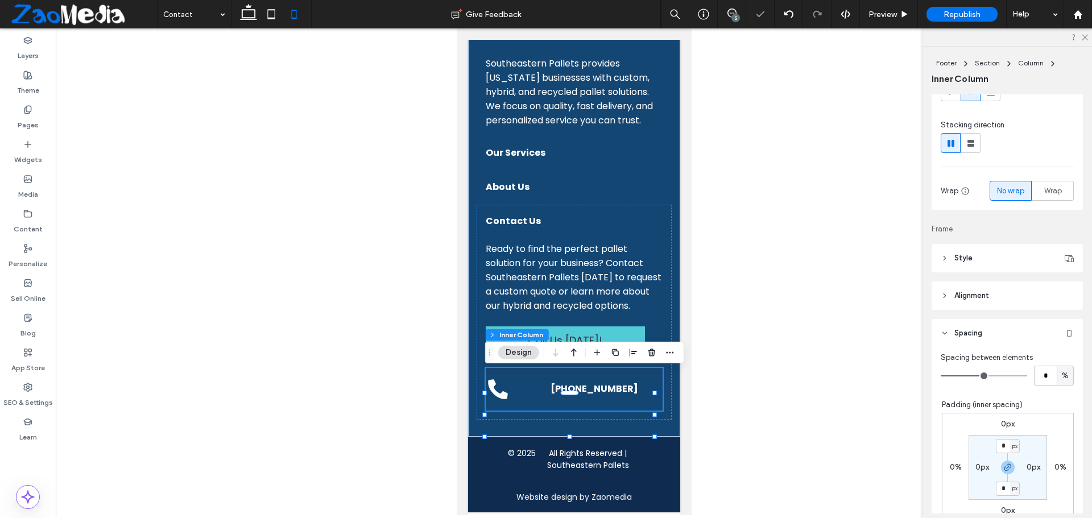
type input "*"
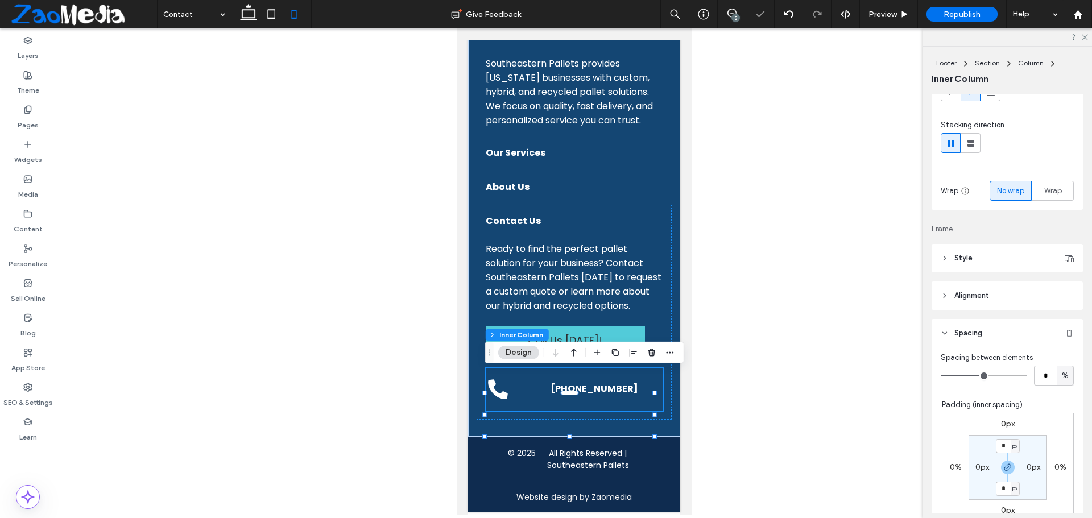
type input "*"
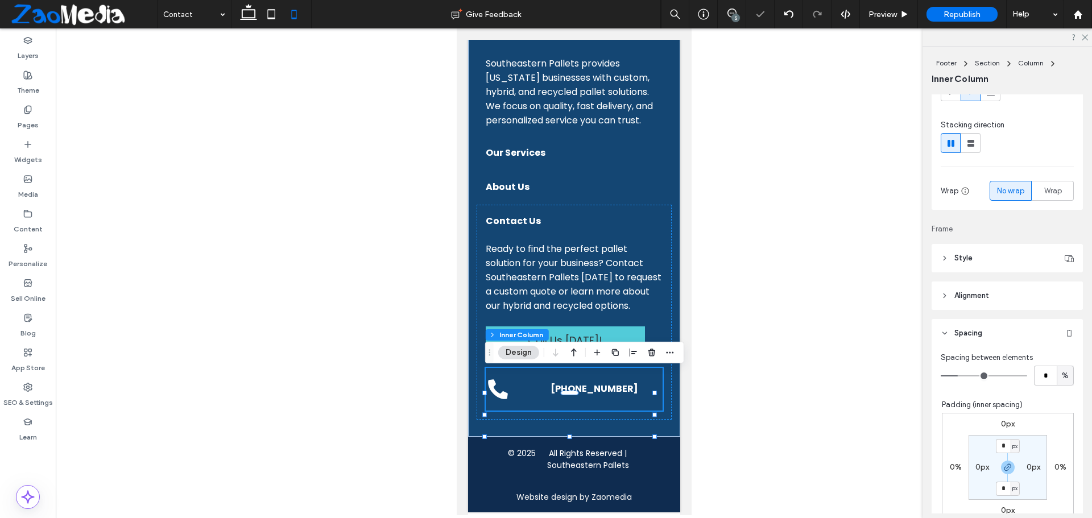
type input "*"
drag, startPoint x: 976, startPoint y: 371, endPoint x: 953, endPoint y: 369, distance: 23.5
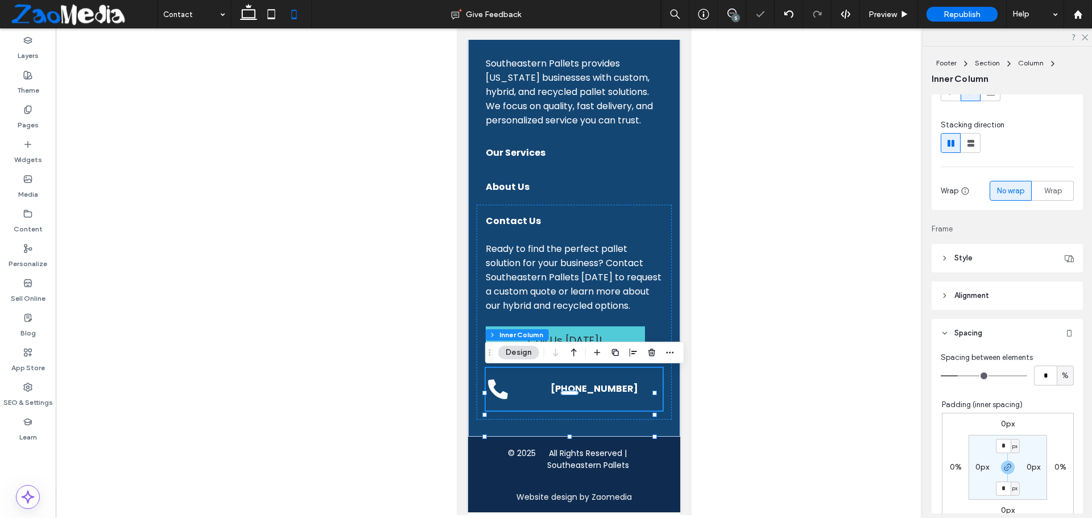
click at [953, 375] on input "range" at bounding box center [984, 375] width 86 height 1
type input "*"
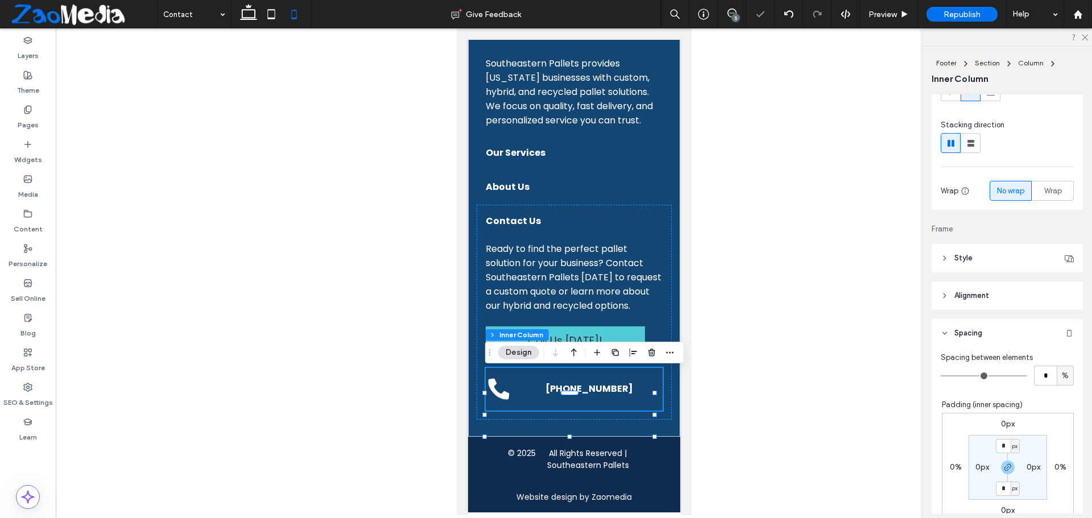
drag, startPoint x: 955, startPoint y: 374, endPoint x: 925, endPoint y: 370, distance: 29.8
type input "*"
click at [941, 375] on input "range" at bounding box center [984, 375] width 86 height 1
click at [524, 398] on div "[PHONE_NUMBER]" at bounding box center [573, 389] width 177 height 43
click at [539, 394] on h4 "[PHONE_NUMBER]" at bounding box center [586, 388] width 148 height 9
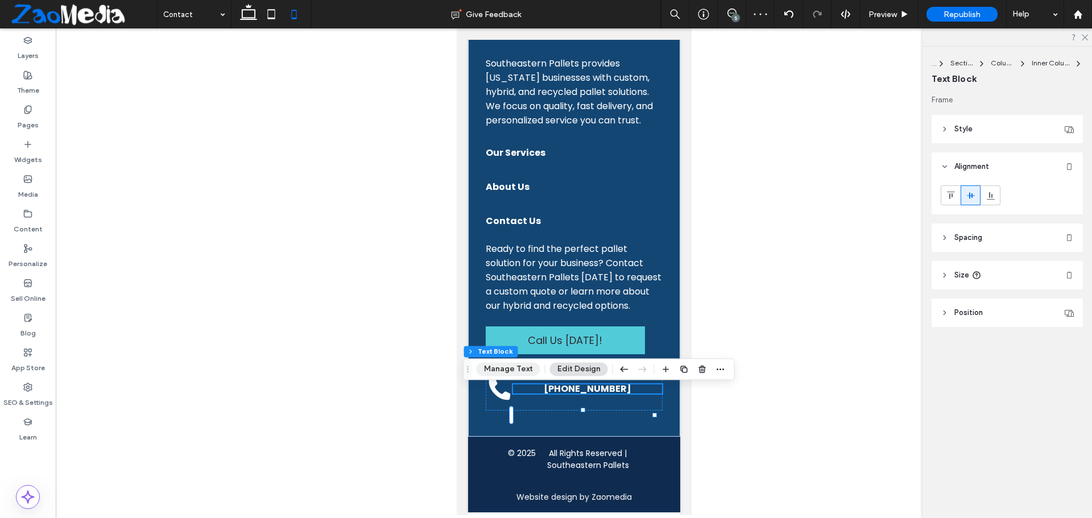
click at [511, 367] on button "Manage Text" at bounding box center [509, 369] width 64 height 14
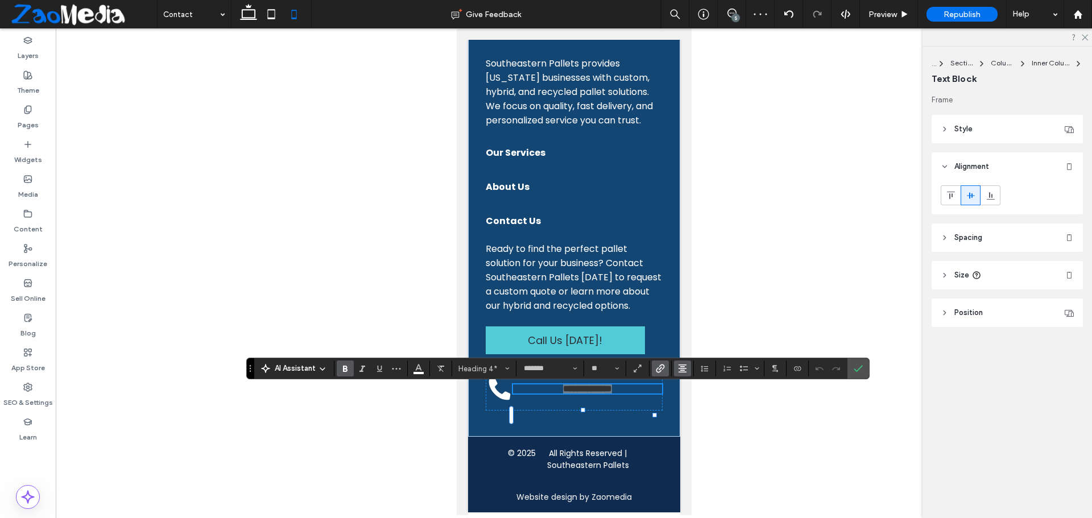
click at [686, 375] on span "Alignment" at bounding box center [682, 368] width 9 height 15
click at [690, 296] on icon "ui.textEditor.alignment.left" at bounding box center [690, 300] width 9 height 9
click at [856, 366] on icon "Confirm" at bounding box center [858, 368] width 9 height 9
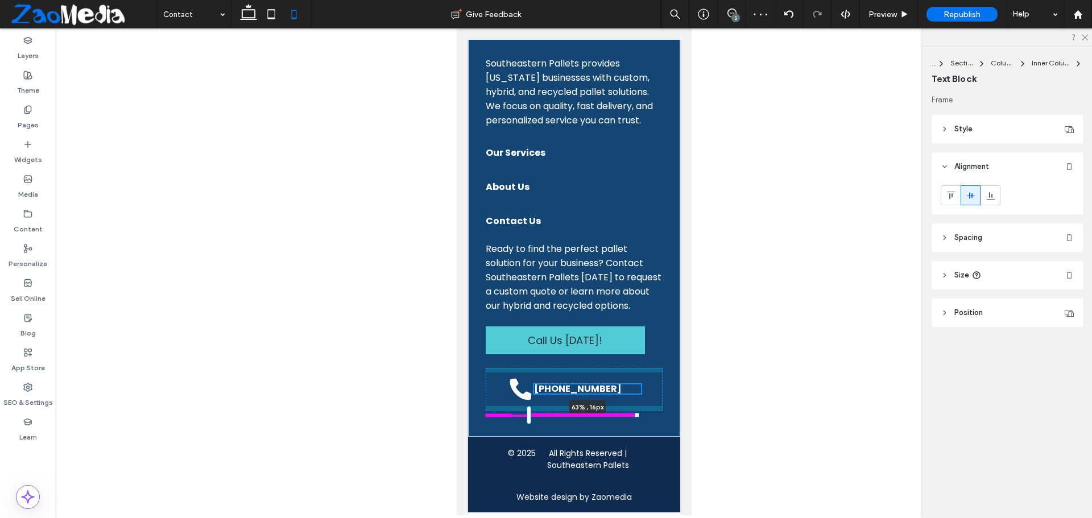
drag, startPoint x: 655, startPoint y: 394, endPoint x: 638, endPoint y: 395, distance: 17.7
click at [638, 413] on div at bounding box center [636, 415] width 5 height 5
type input "**"
type input "****"
drag, startPoint x: 638, startPoint y: 393, endPoint x: 626, endPoint y: 393, distance: 11.4
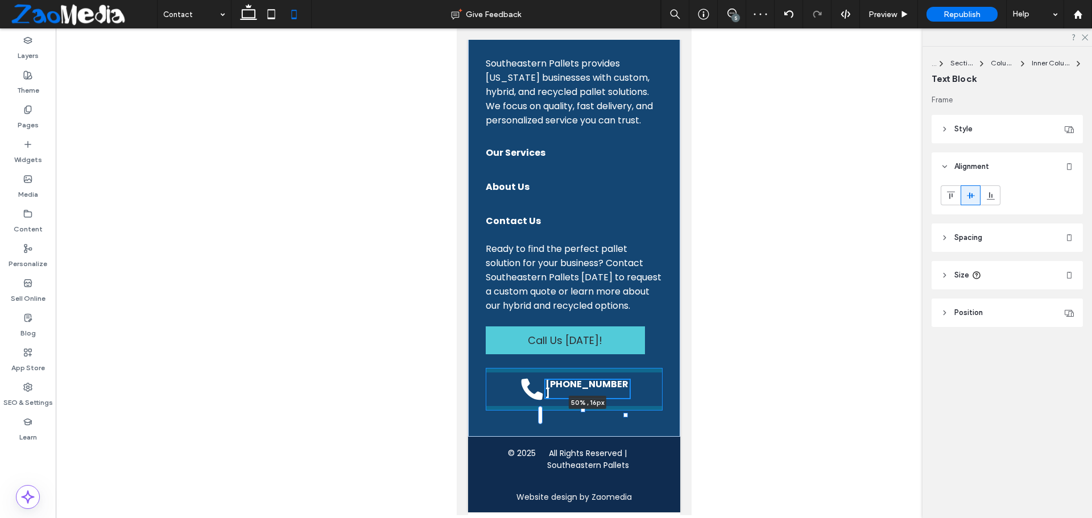
click at [626, 413] on div at bounding box center [625, 415] width 5 height 5
type input "**"
type input "****"
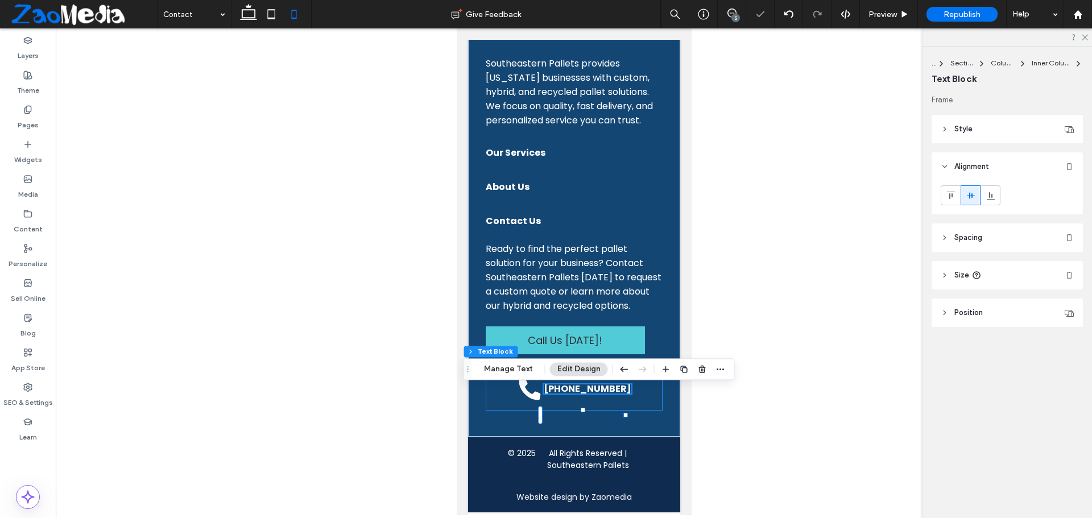
click at [511, 400] on div "(678) 673-8864 50% , 16px" at bounding box center [573, 389] width 177 height 43
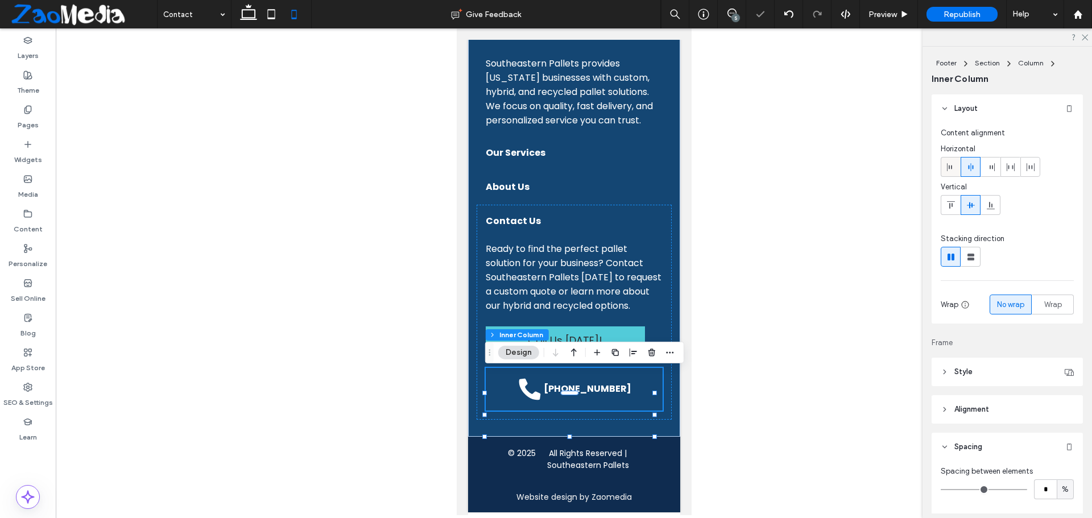
click at [948, 165] on icon at bounding box center [950, 167] width 9 height 9
type input "*"
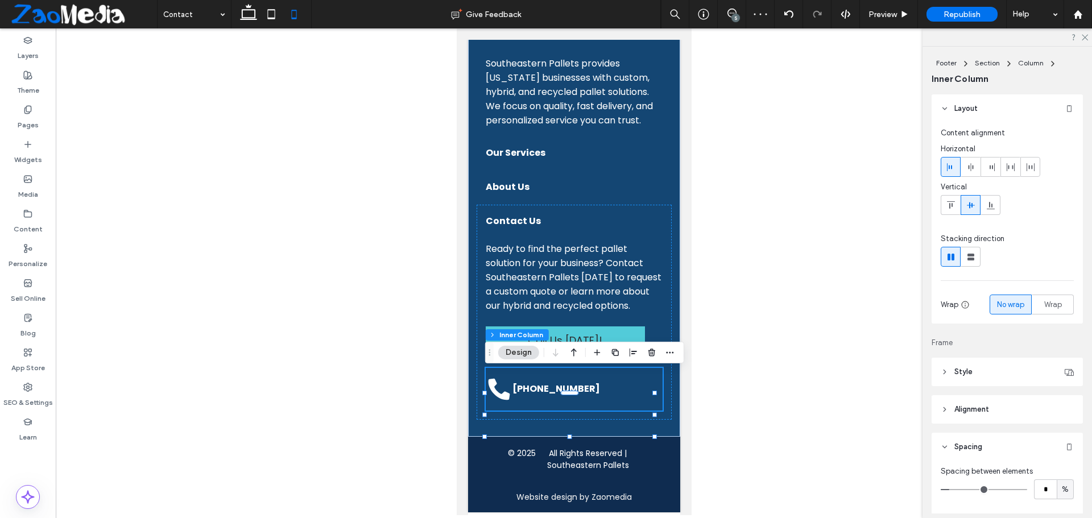
type input "*"
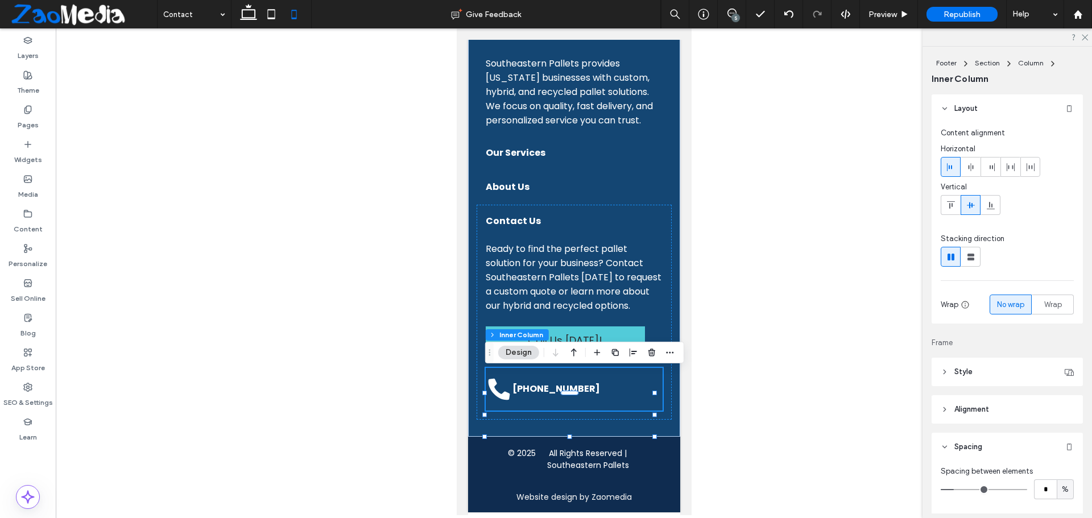
type input "*"
drag, startPoint x: 941, startPoint y: 486, endPoint x: 959, endPoint y: 489, distance: 18.5
click at [959, 489] on input "range" at bounding box center [984, 489] width 86 height 1
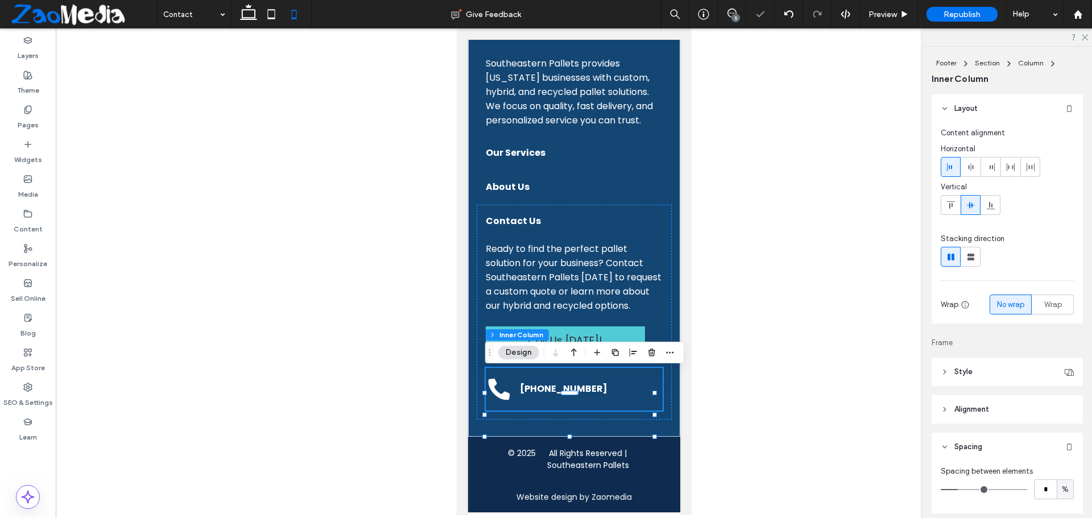
type input "*"
click at [963, 490] on input "range" at bounding box center [984, 489] width 86 height 1
click at [748, 332] on div at bounding box center [574, 271] width 1036 height 487
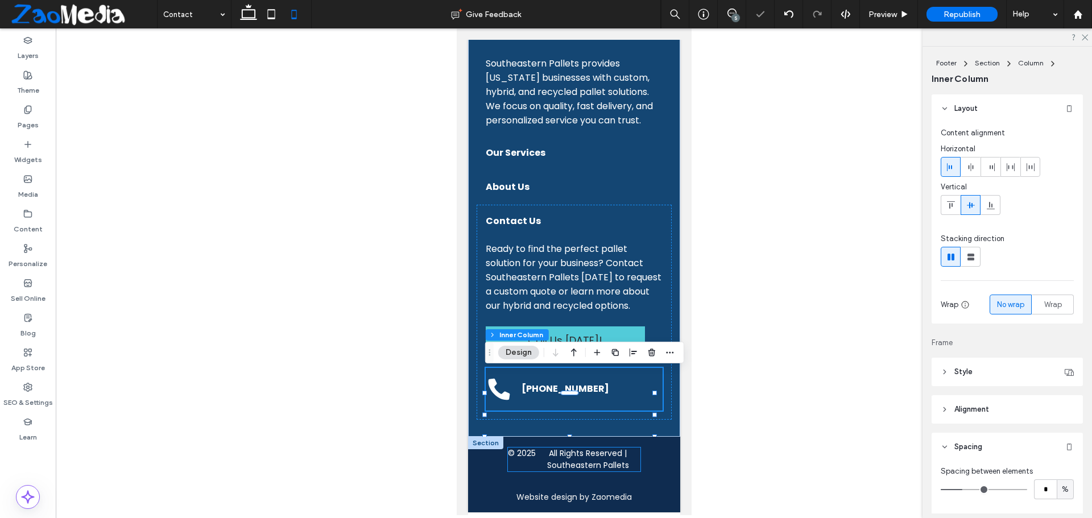
click at [606, 454] on p "All Rights Reserved | Southeastern Pallets" at bounding box center [587, 460] width 105 height 24
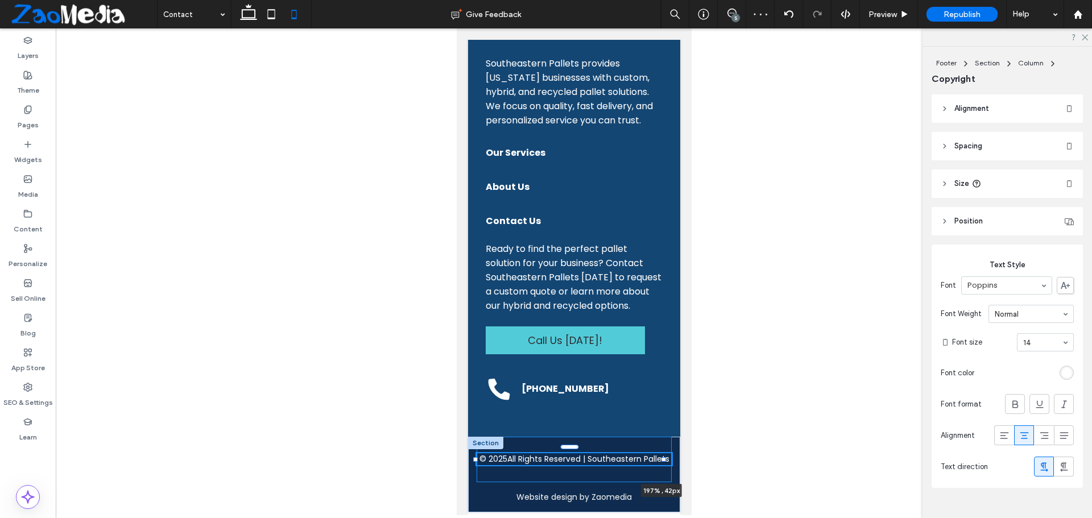
drag, startPoint x: 635, startPoint y: 462, endPoint x: 756, endPoint y: 471, distance: 121.5
type input "***"
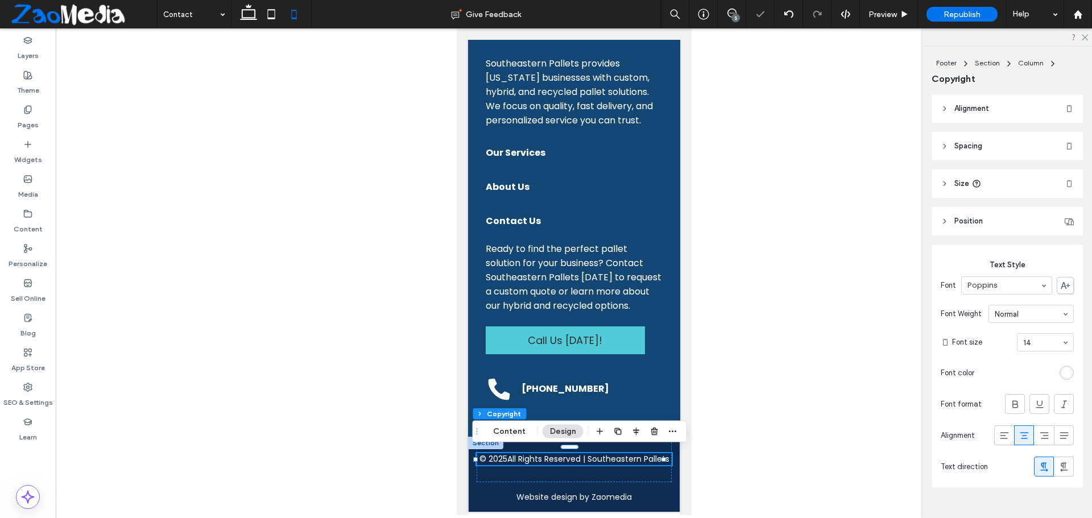
click at [557, 461] on p "All Rights Reserved | Southeastern Pallets" at bounding box center [588, 459] width 162 height 12
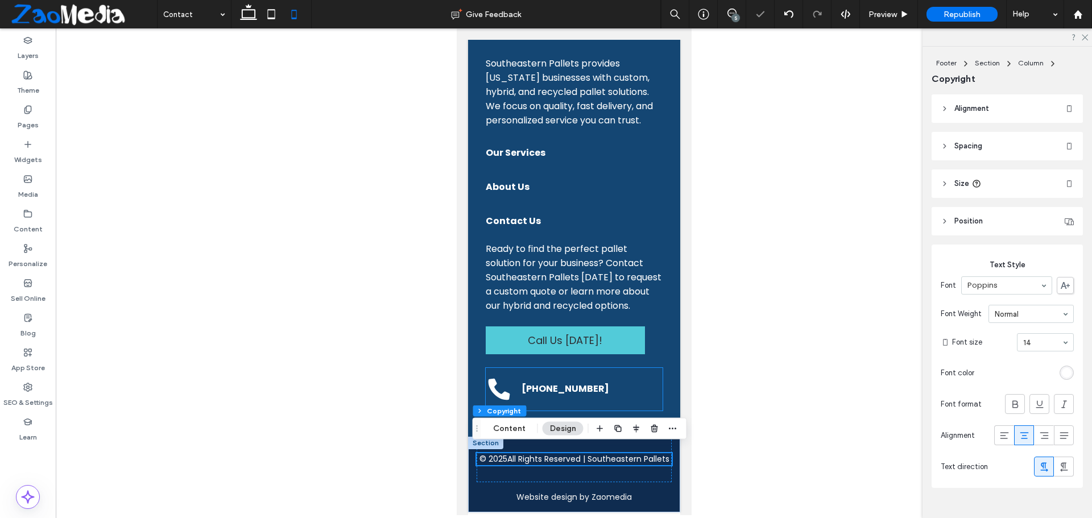
scroll to position [1093, 0]
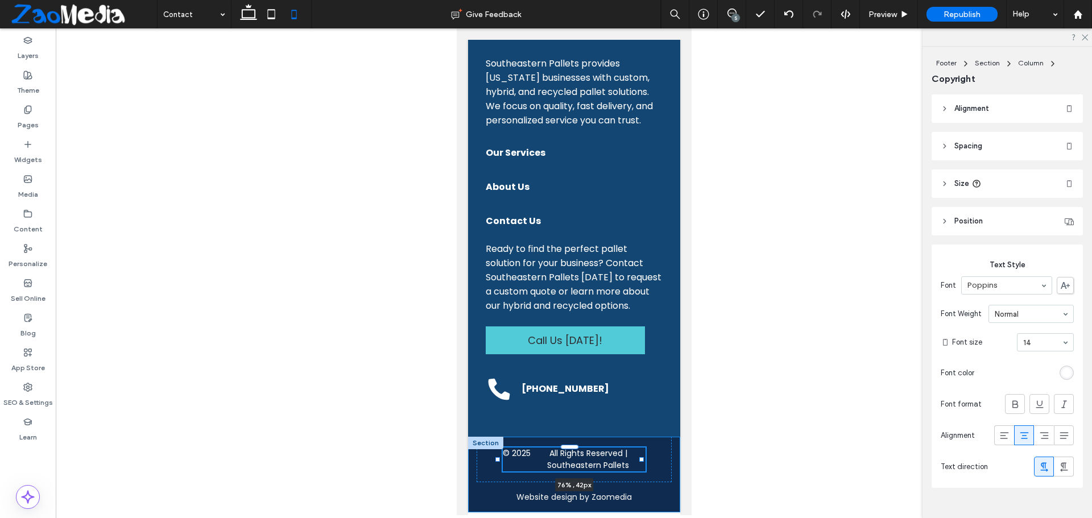
drag, startPoint x: 663, startPoint y: 458, endPoint x: 641, endPoint y: 459, distance: 22.2
click at [641, 459] on div at bounding box center [641, 459] width 5 height 5
type input "**"
type input "****"
drag, startPoint x: 641, startPoint y: 459, endPoint x: 713, endPoint y: 460, distance: 71.7
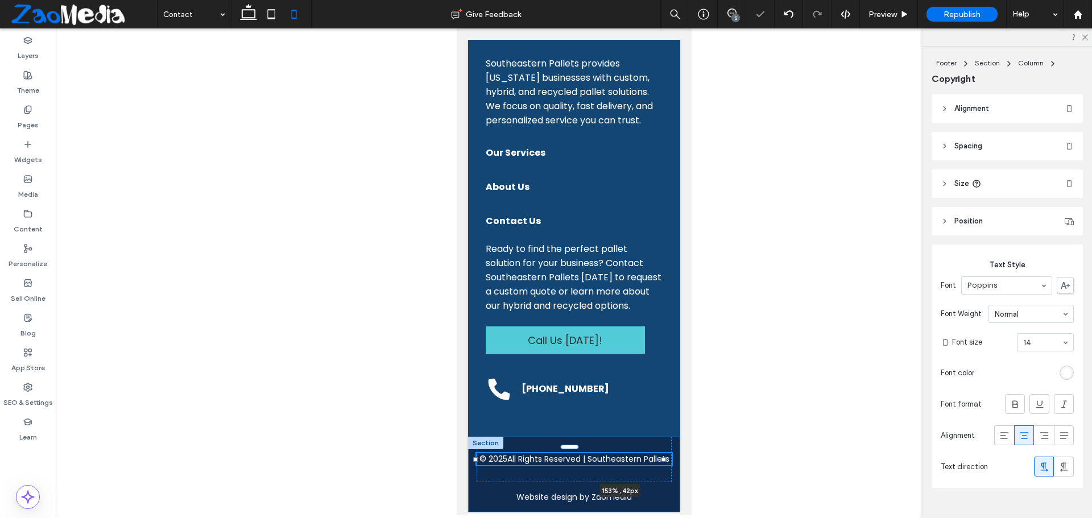
type input "***"
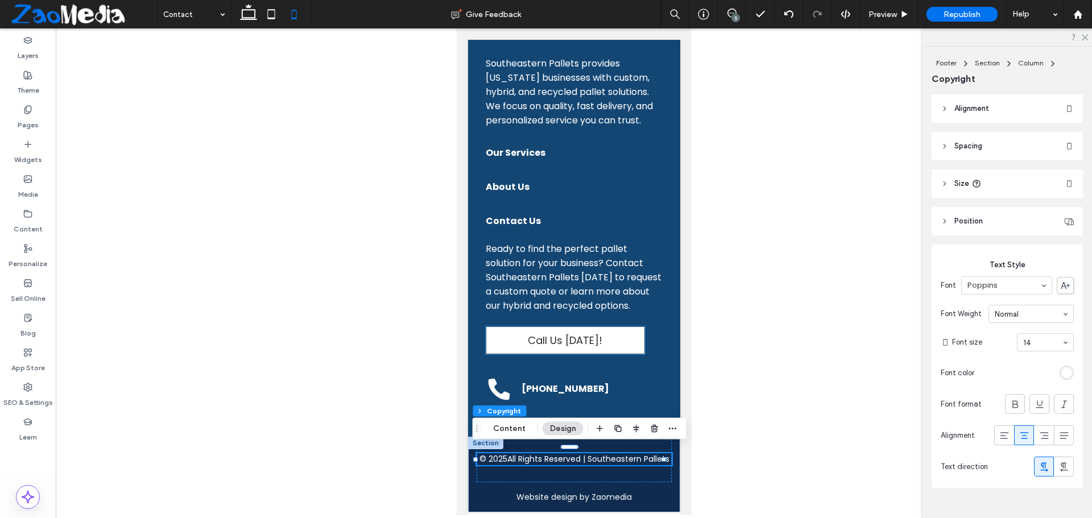
click at [550, 346] on span "Call Us Today!" at bounding box center [564, 340] width 75 height 15
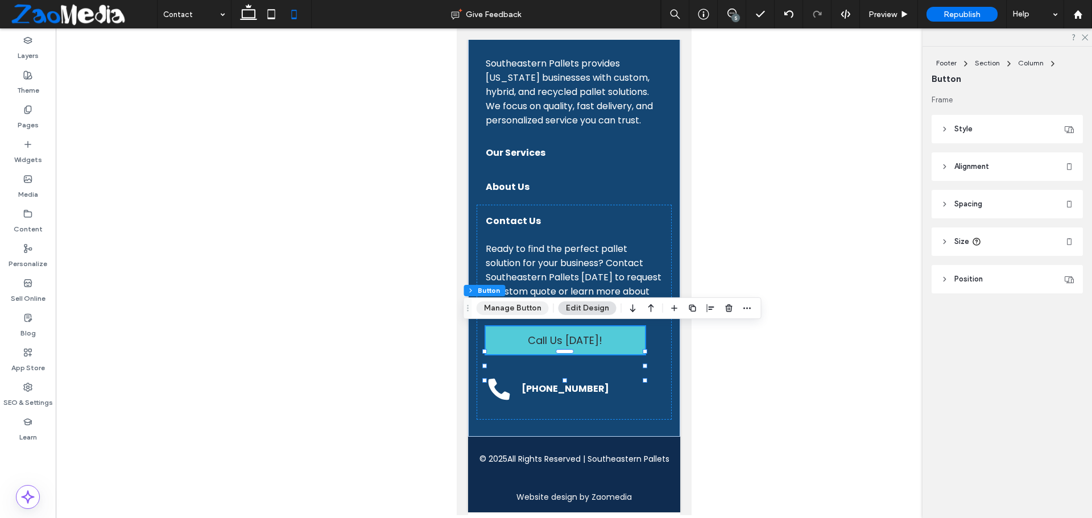
click at [512, 308] on button "Manage Button" at bounding box center [513, 308] width 72 height 14
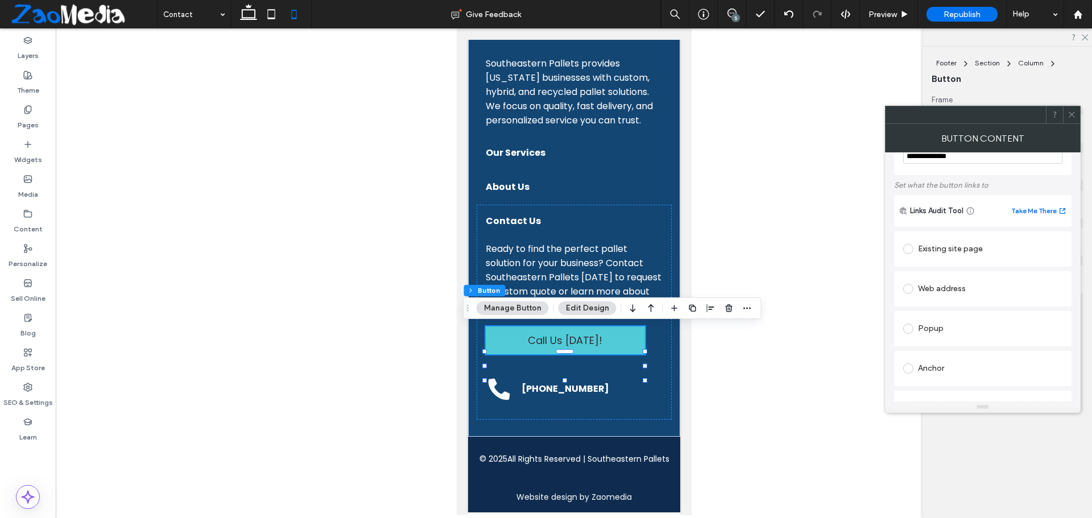
scroll to position [30, 0]
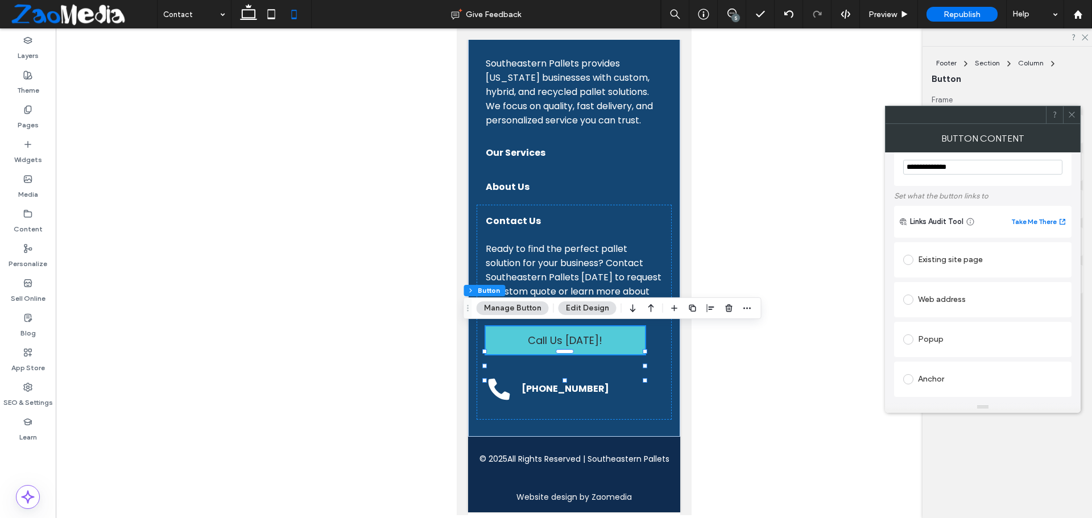
click at [940, 297] on div "Web address" at bounding box center [982, 300] width 159 height 18
click at [945, 260] on div "Existing site page" at bounding box center [982, 260] width 159 height 18
click at [955, 168] on input "**********" at bounding box center [982, 167] width 159 height 15
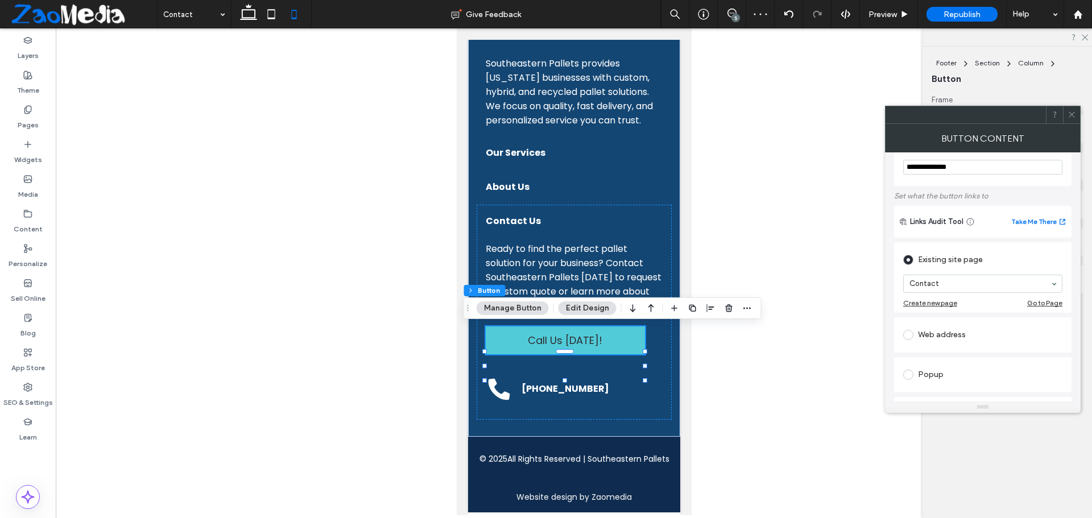
click at [955, 168] on input "**********" at bounding box center [982, 167] width 159 height 15
click at [929, 169] on input "**********" at bounding box center [982, 167] width 159 height 15
click at [924, 170] on input "**********" at bounding box center [982, 167] width 159 height 15
drag, startPoint x: 966, startPoint y: 165, endPoint x: 908, endPoint y: 171, distance: 57.7
click at [908, 171] on input "**********" at bounding box center [982, 167] width 159 height 15
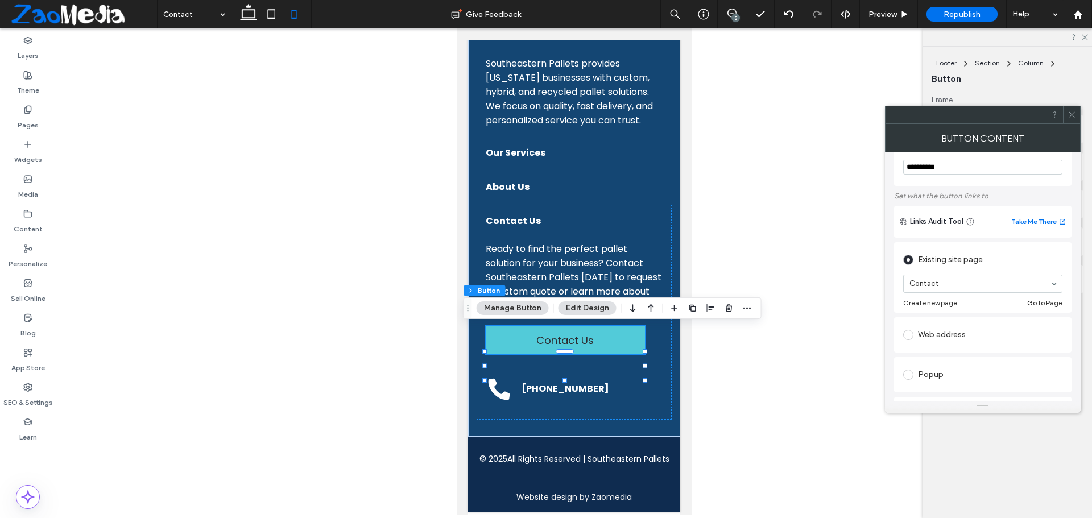
type input "**********"
click at [1070, 112] on icon at bounding box center [1071, 114] width 9 height 9
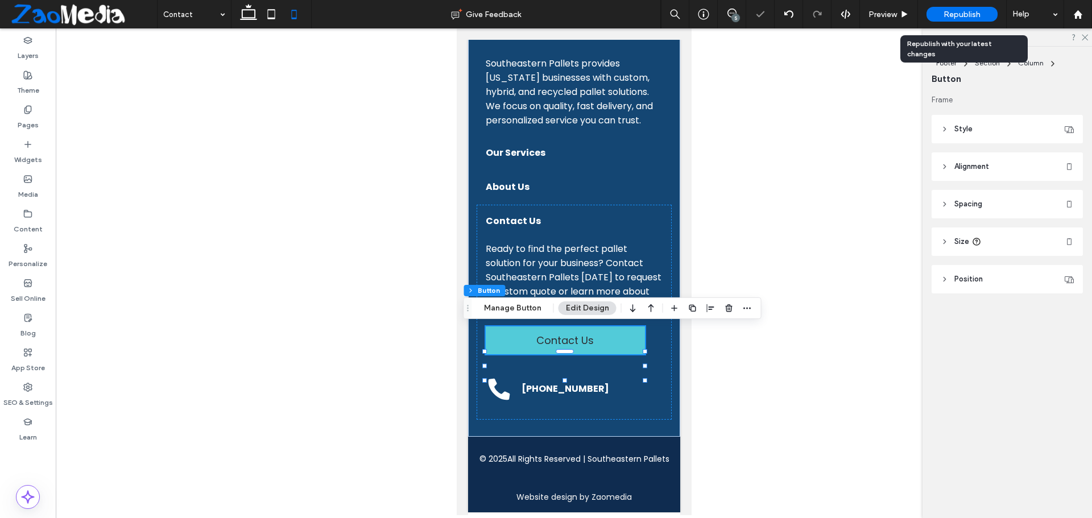
click at [976, 15] on span "Republish" at bounding box center [961, 15] width 37 height 10
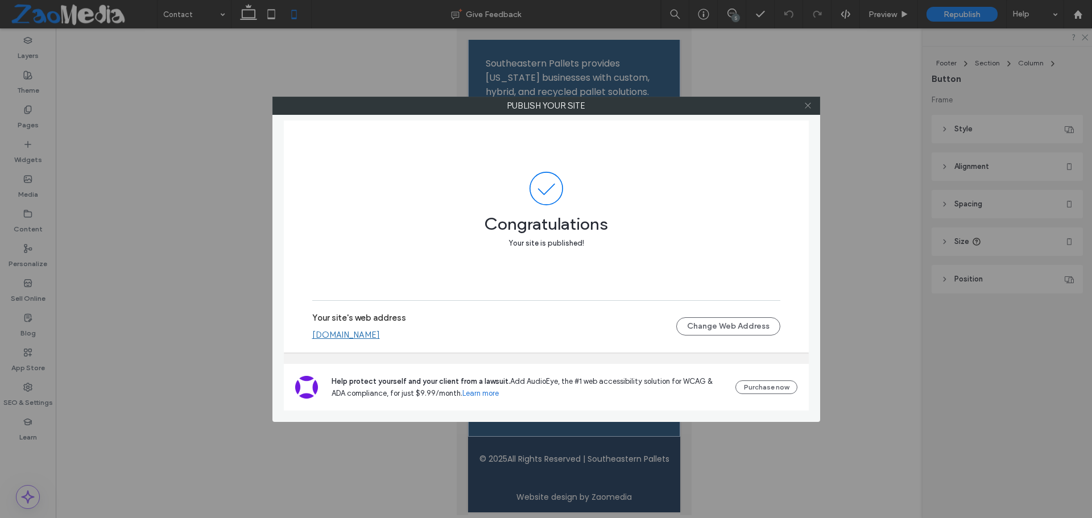
click at [812, 109] on icon at bounding box center [808, 105] width 9 height 9
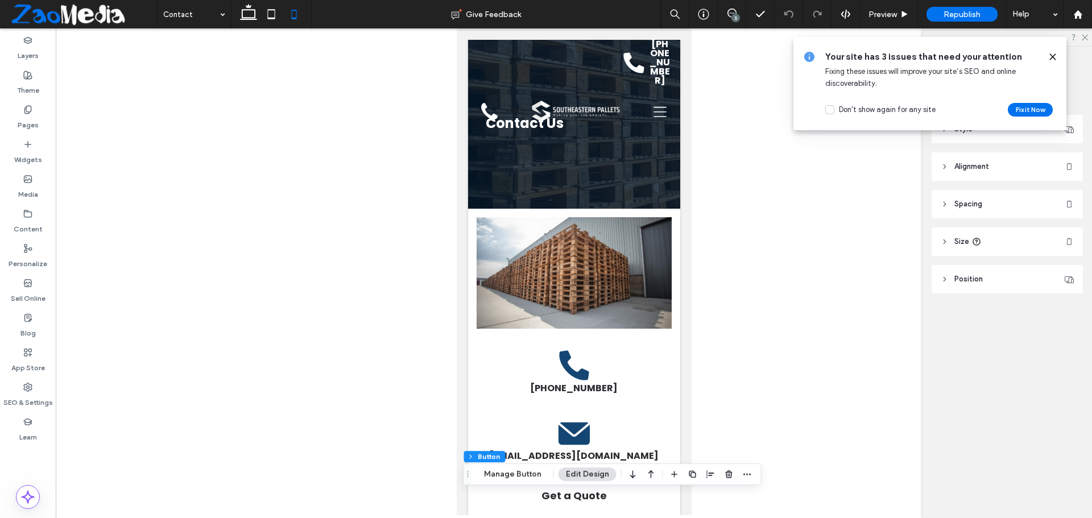
scroll to position [0, 0]
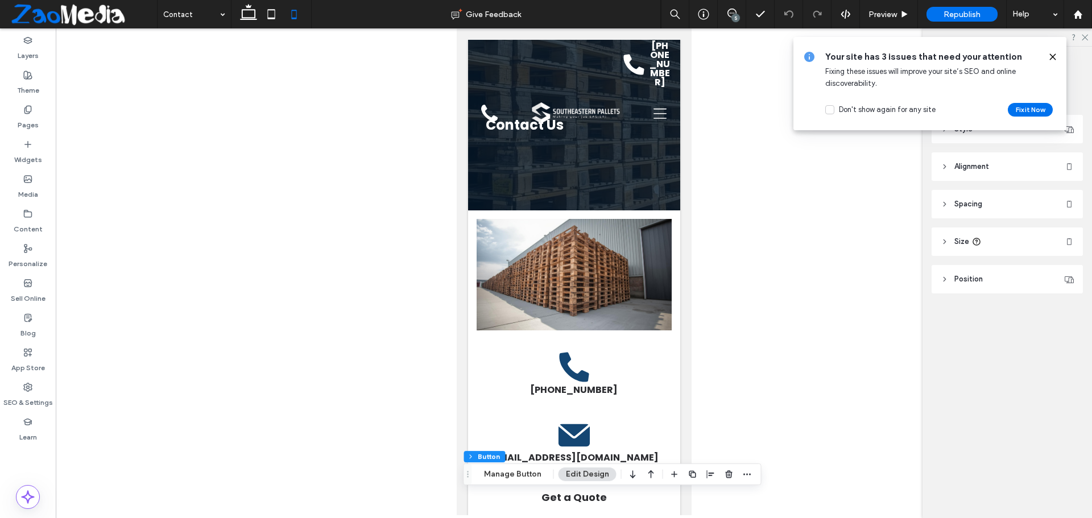
drag, startPoint x: 685, startPoint y: 423, endPoint x: 1167, endPoint y: 90, distance: 585.9
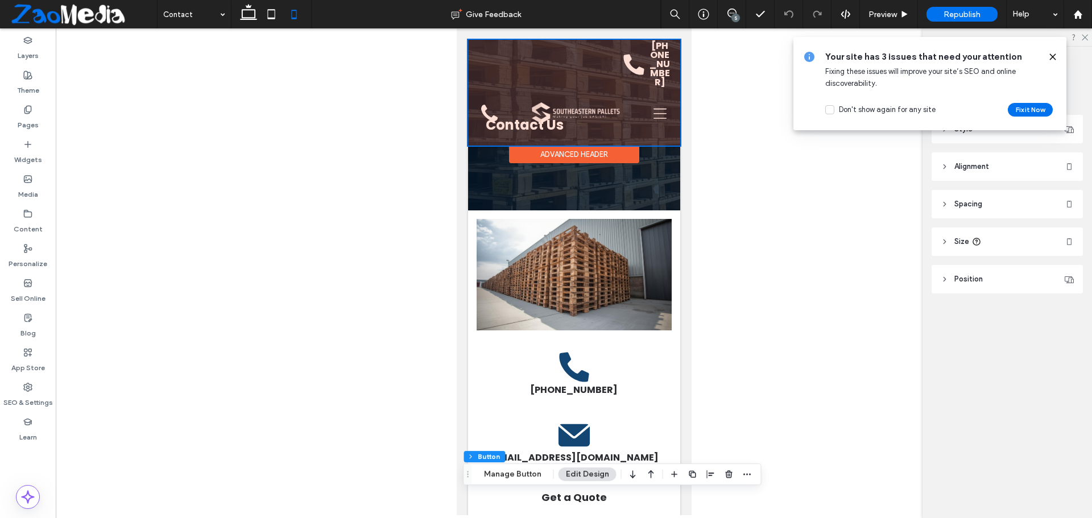
click at [635, 75] on div at bounding box center [573, 93] width 212 height 106
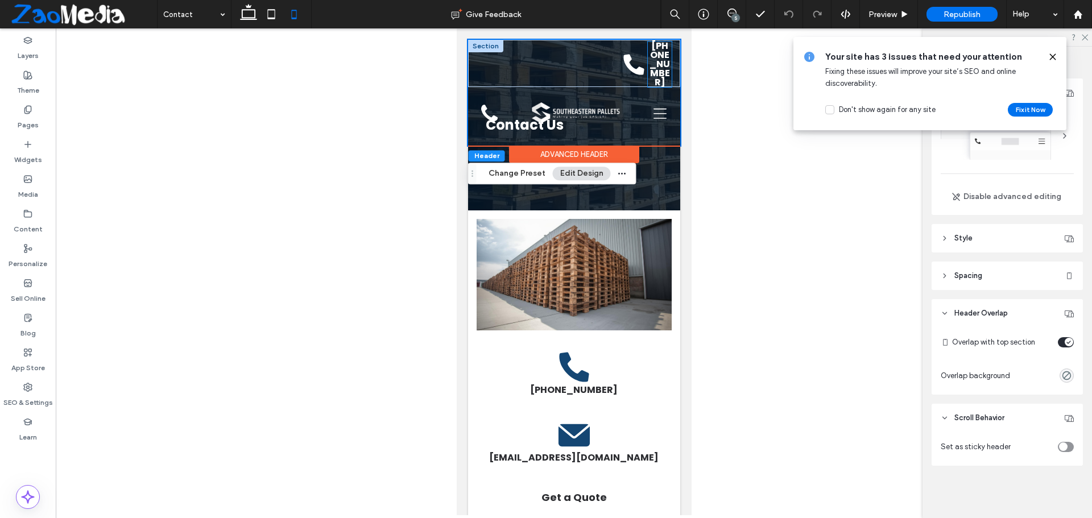
click at [649, 71] on link "[PHONE_NUMBER]" at bounding box center [659, 63] width 20 height 49
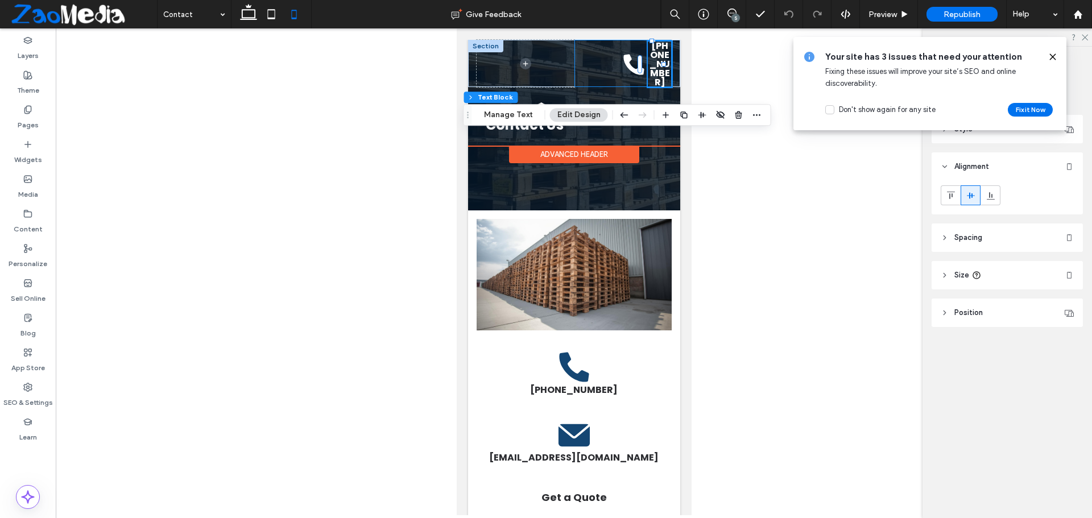
click at [606, 73] on div "[PHONE_NUMBER]" at bounding box center [623, 63] width 98 height 47
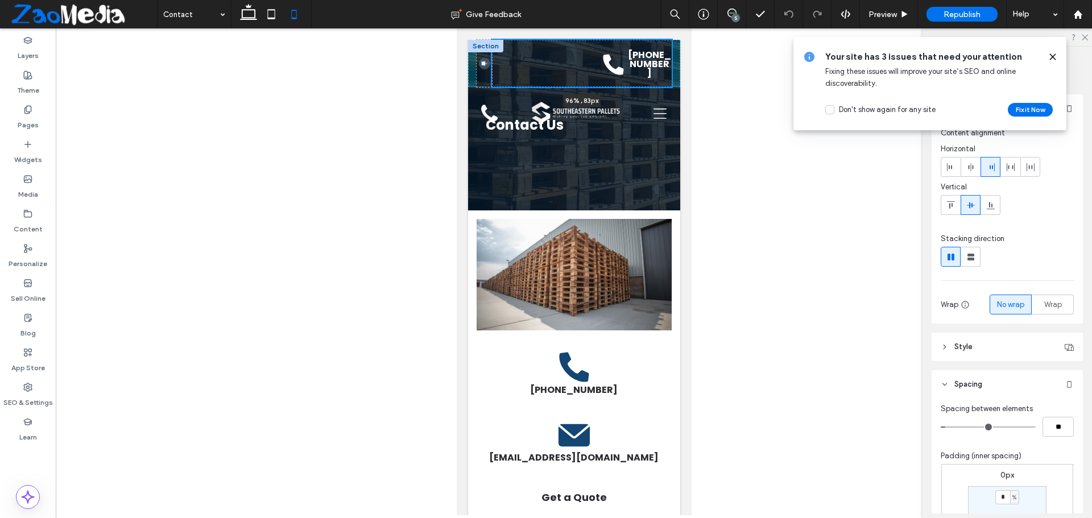
drag, startPoint x: 569, startPoint y: 62, endPoint x: 435, endPoint y: 63, distance: 134.2
type input "**"
type input "*****"
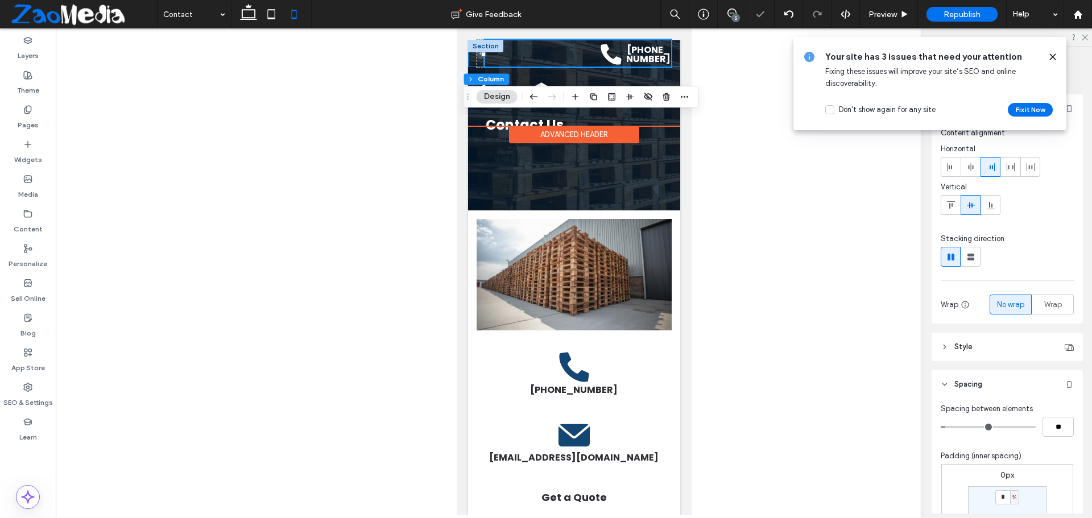
click at [667, 49] on div "(678) 673-8864 96% , 83px" at bounding box center [573, 53] width 212 height 27
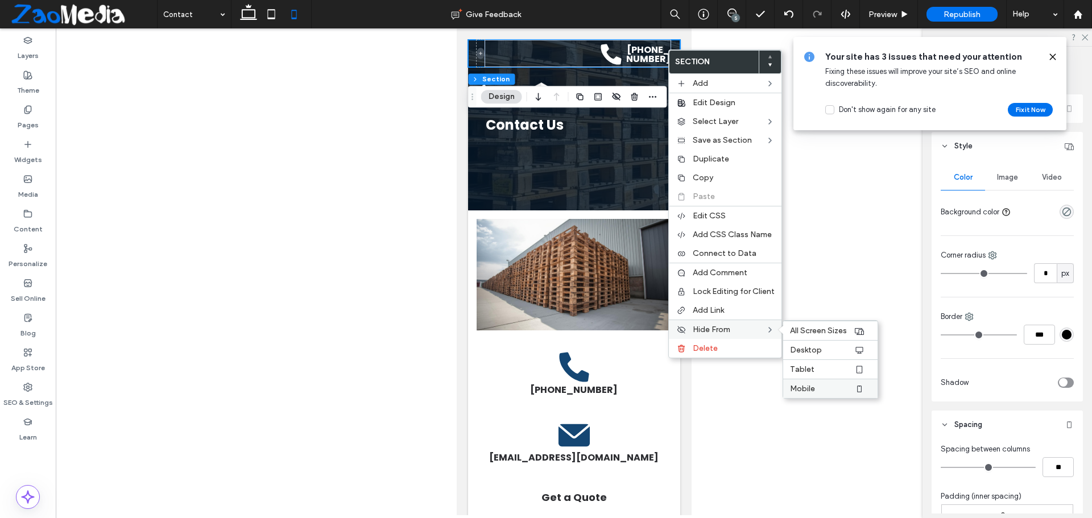
click at [813, 388] on span "Mobile" at bounding box center [802, 389] width 25 height 10
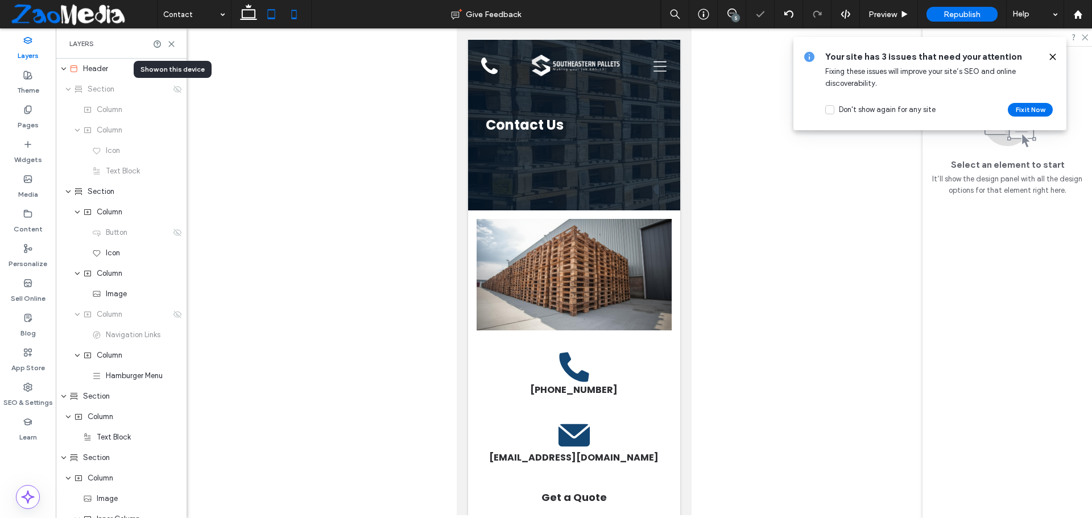
click at [268, 15] on icon at bounding box center [271, 14] width 23 height 23
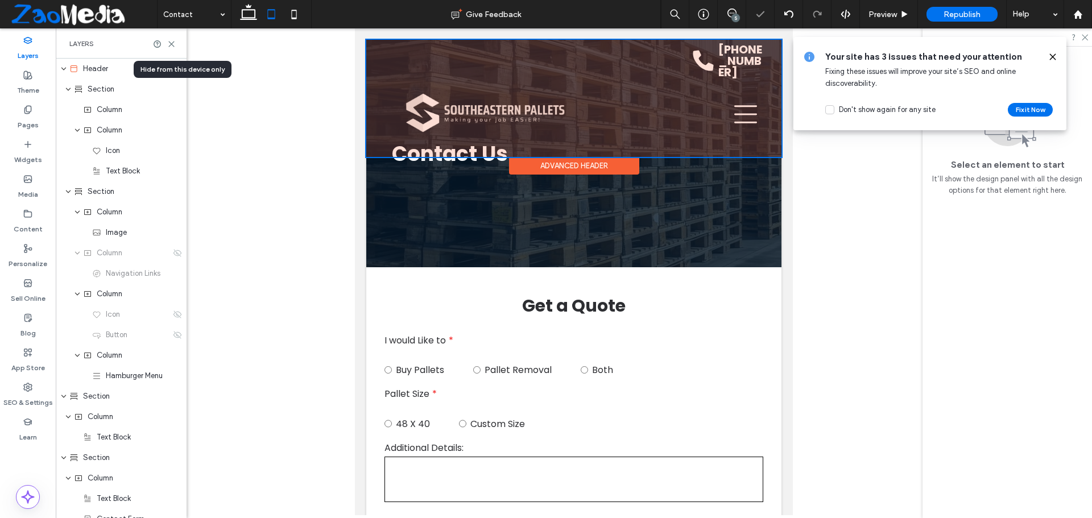
click at [698, 65] on div at bounding box center [573, 98] width 415 height 117
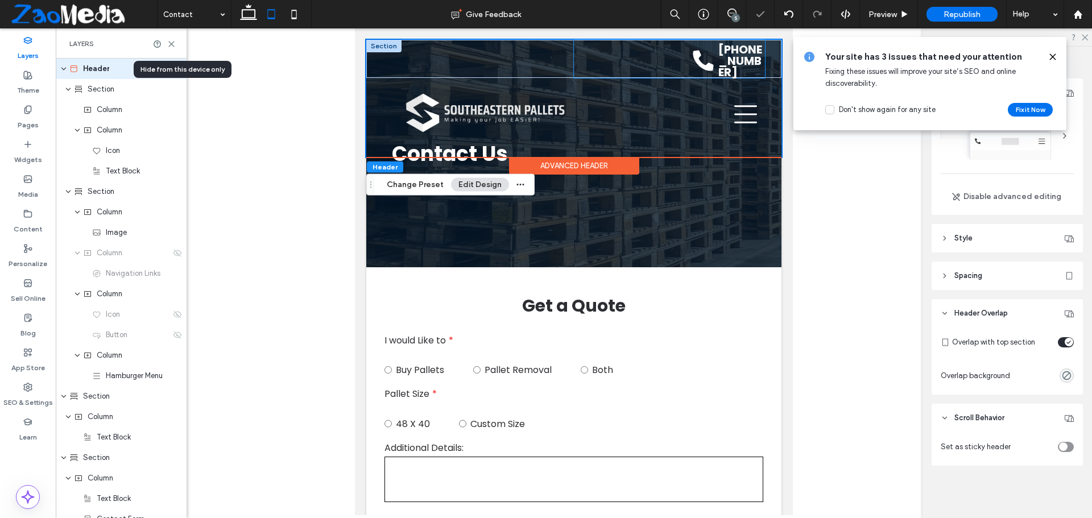
click at [649, 53] on div "[PHONE_NUMBER]" at bounding box center [669, 59] width 191 height 38
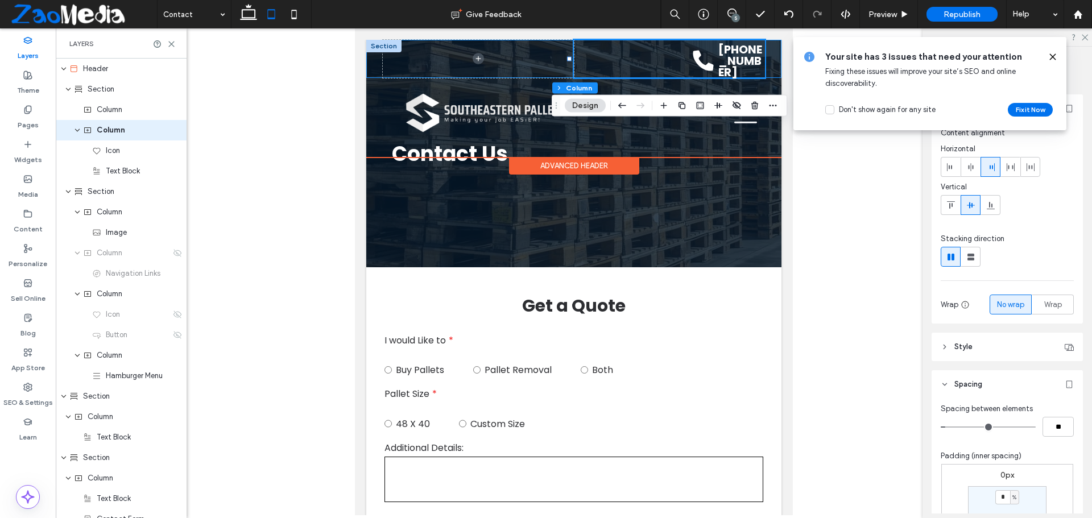
click at [771, 60] on div "[PHONE_NUMBER]" at bounding box center [573, 59] width 415 height 38
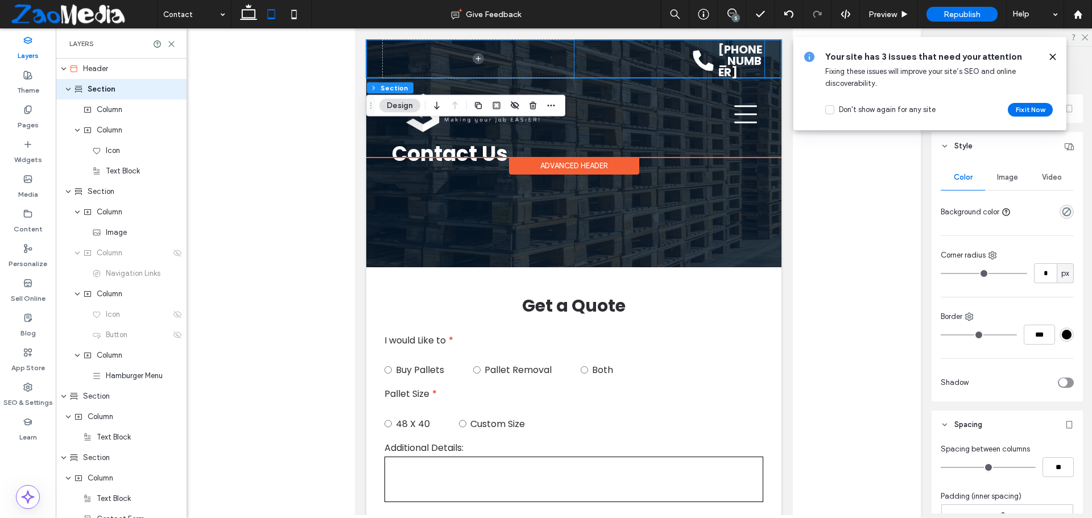
click at [674, 56] on div "[PHONE_NUMBER]" at bounding box center [669, 59] width 191 height 38
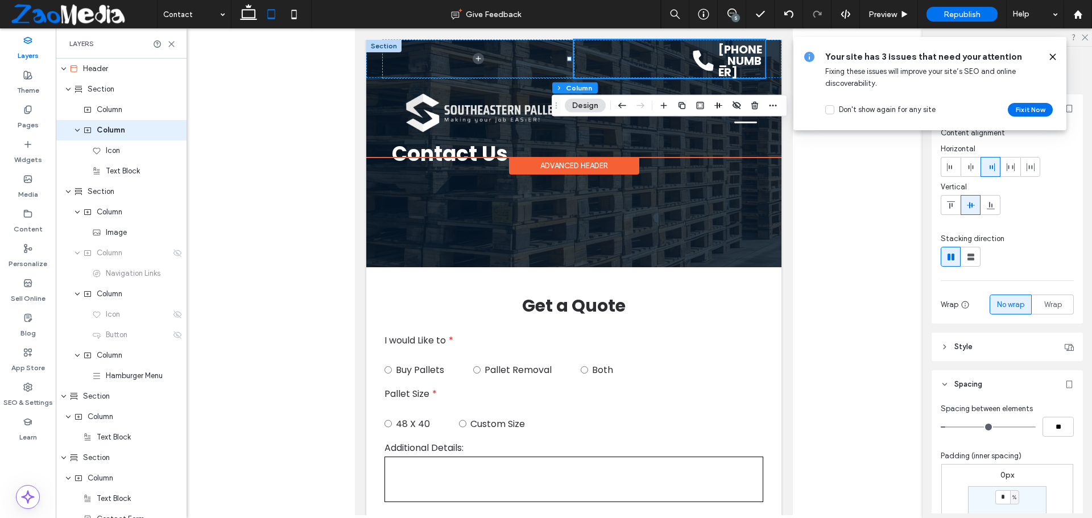
click at [693, 56] on icon at bounding box center [703, 61] width 20 height 20
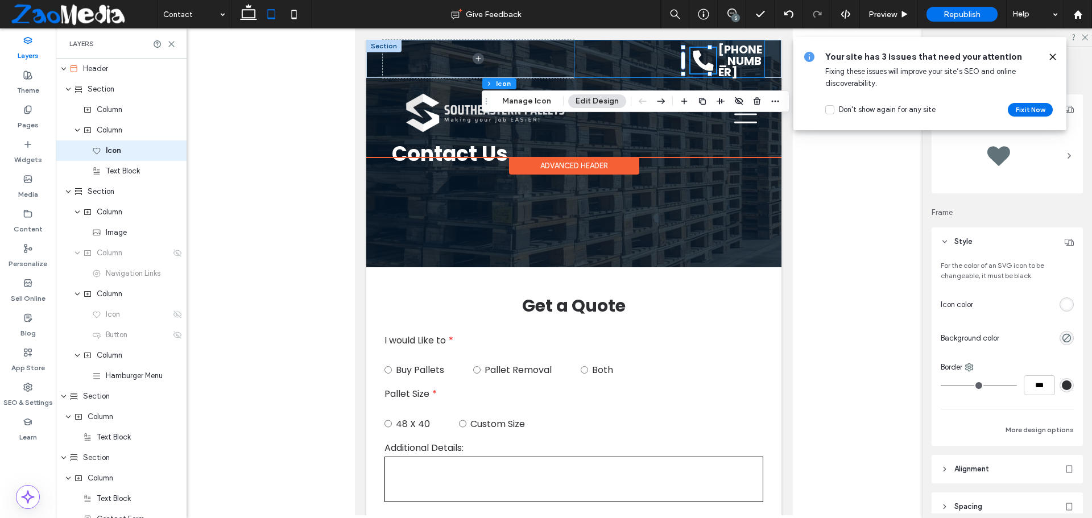
click at [670, 56] on div "[PHONE_NUMBER]" at bounding box center [669, 59] width 191 height 38
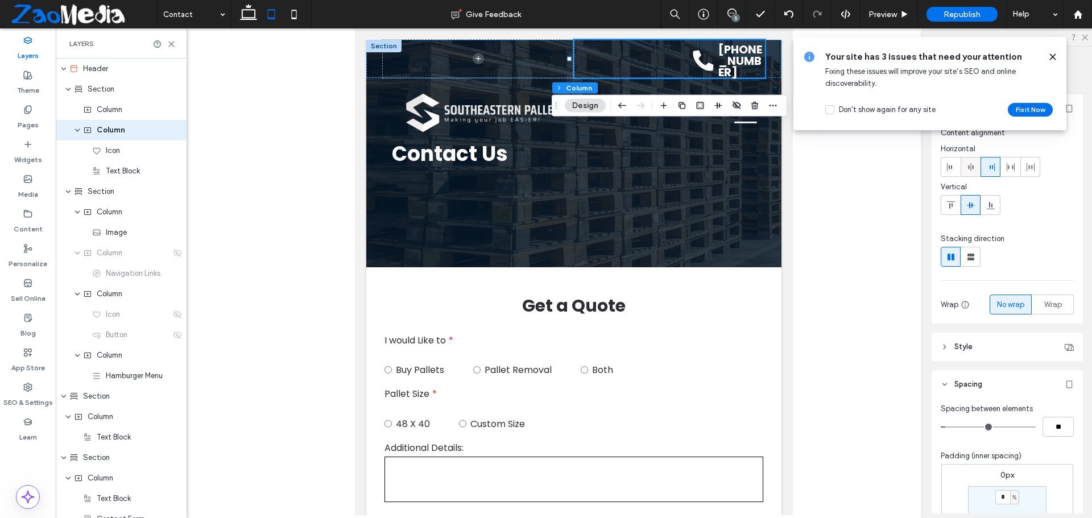
click at [976, 168] on div at bounding box center [970, 167] width 19 height 19
click at [985, 167] on div at bounding box center [990, 167] width 19 height 19
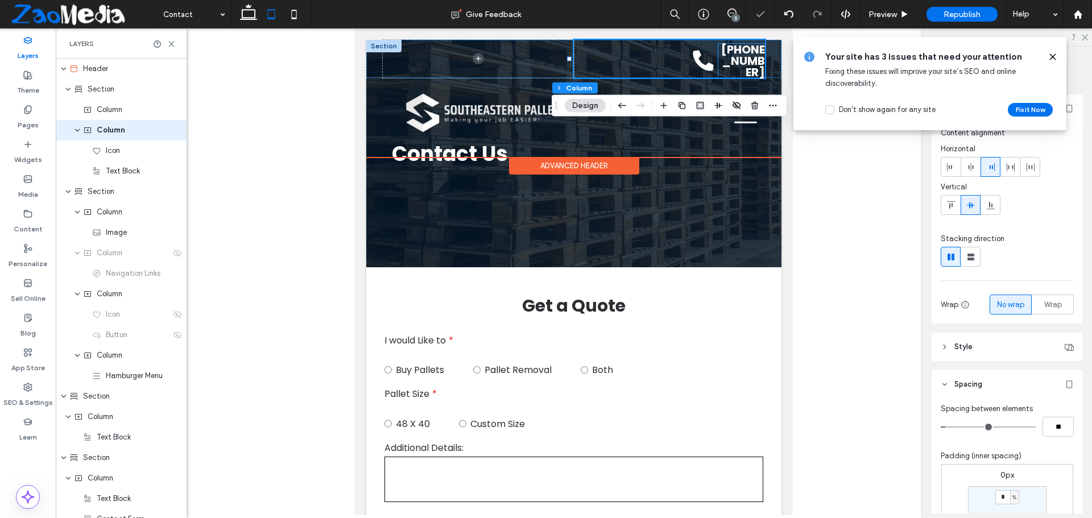
click at [740, 49] on link "[PHONE_NUMBER]" at bounding box center [743, 61] width 44 height 39
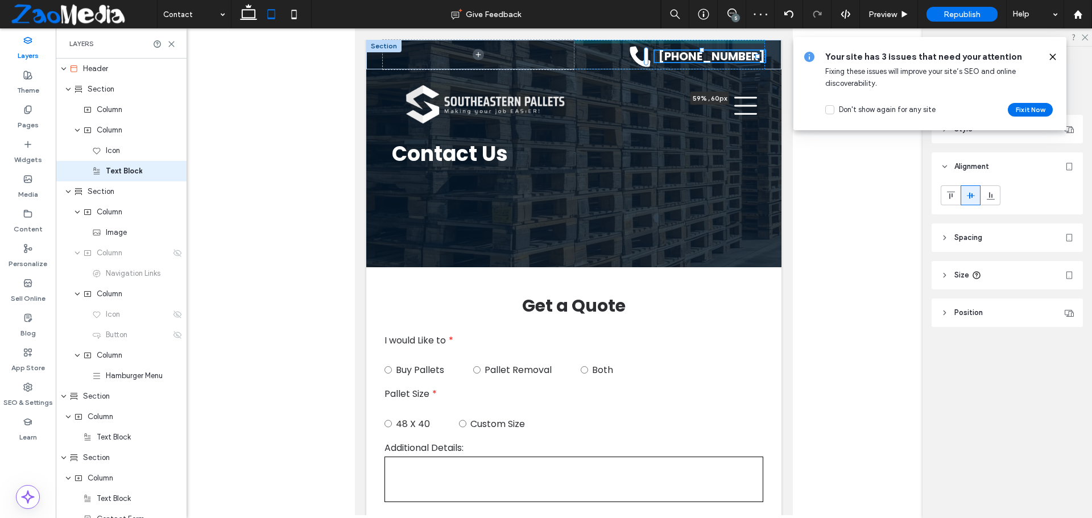
drag, startPoint x: 756, startPoint y: 60, endPoint x: 820, endPoint y: 69, distance: 65.0
type input "**"
type input "****"
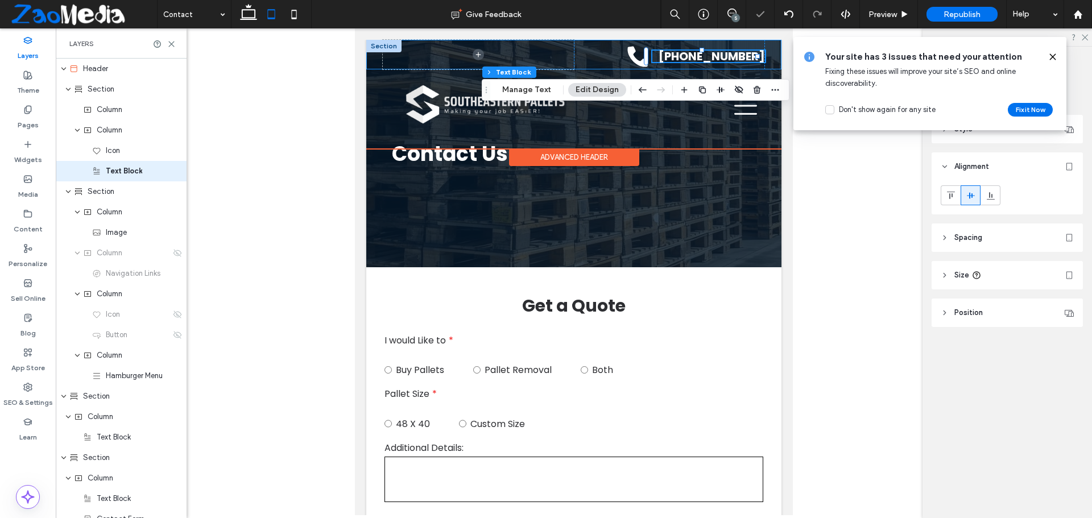
click at [769, 53] on div "(678) 673-8864 59% , 60px" at bounding box center [573, 55] width 415 height 30
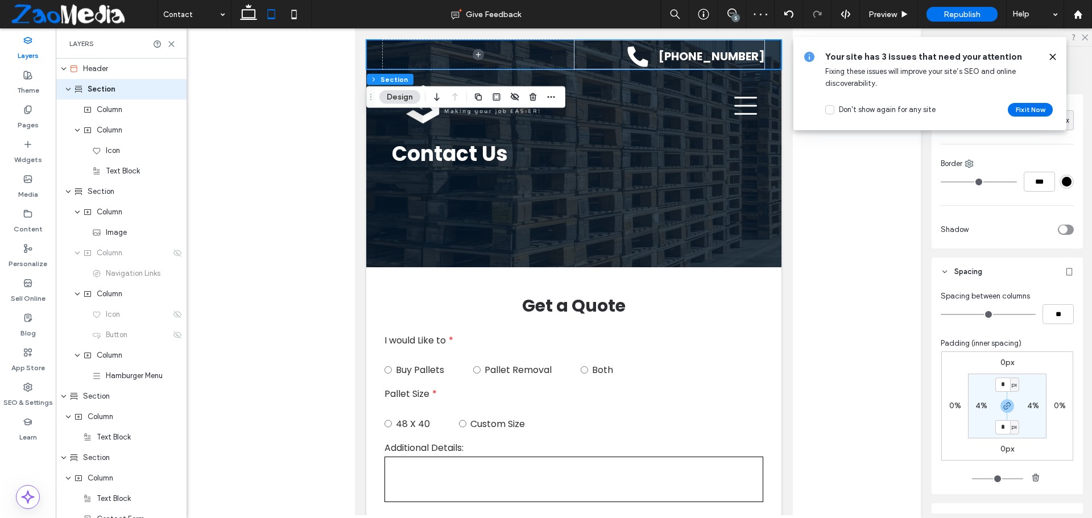
scroll to position [217, 0]
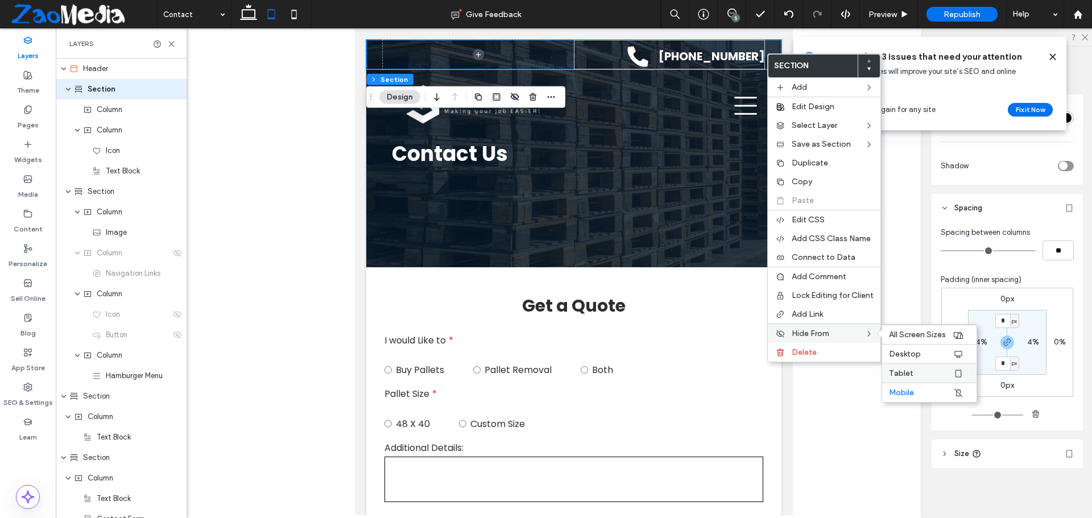
click at [905, 376] on span "Tablet" at bounding box center [901, 374] width 24 height 10
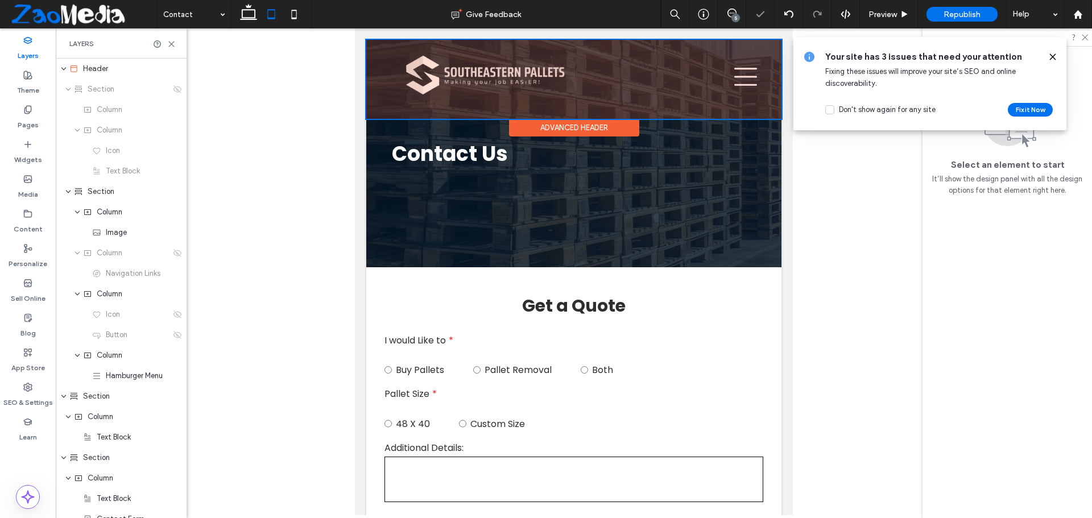
click at [736, 79] on div at bounding box center [573, 79] width 415 height 79
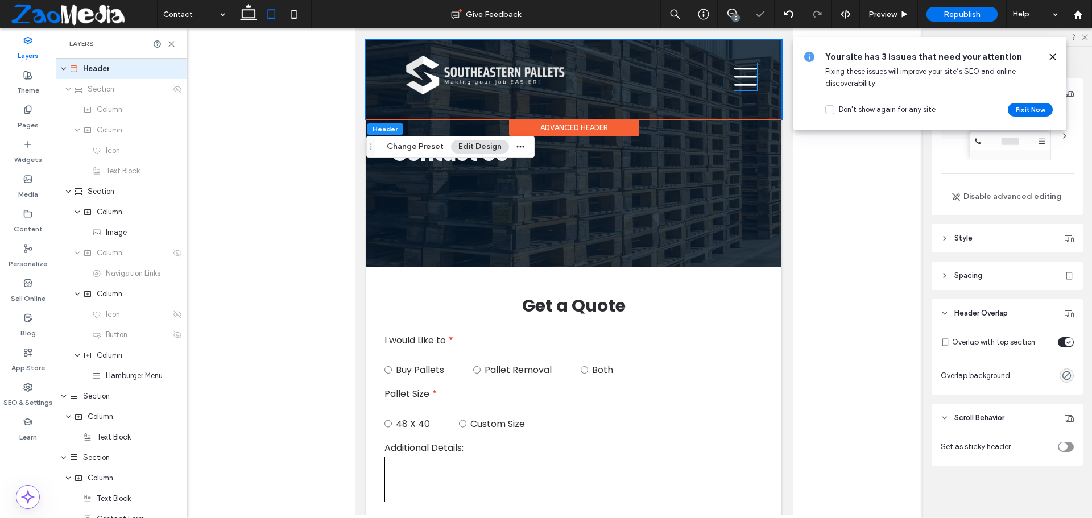
click at [736, 79] on icon at bounding box center [745, 76] width 23 height 27
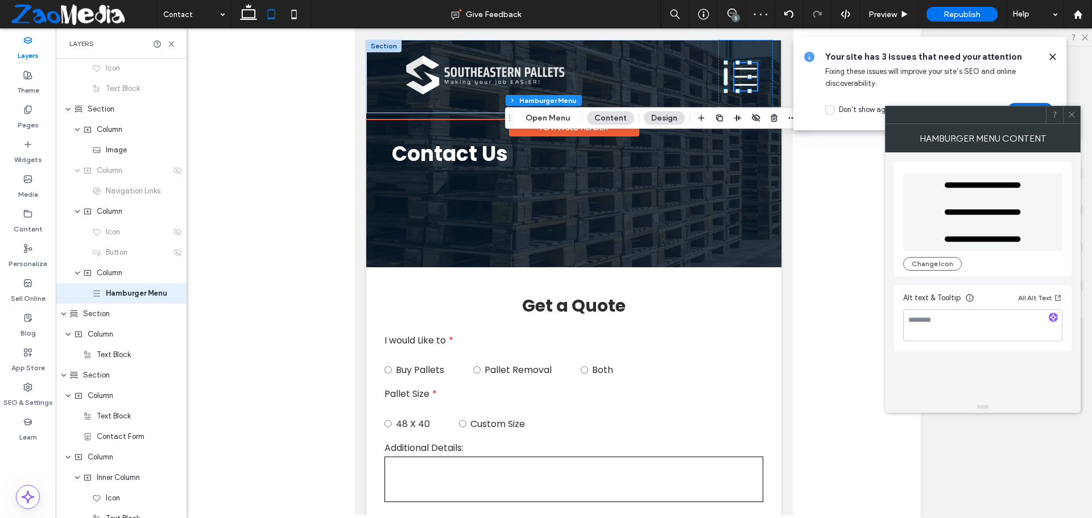
scroll to position [88, 0]
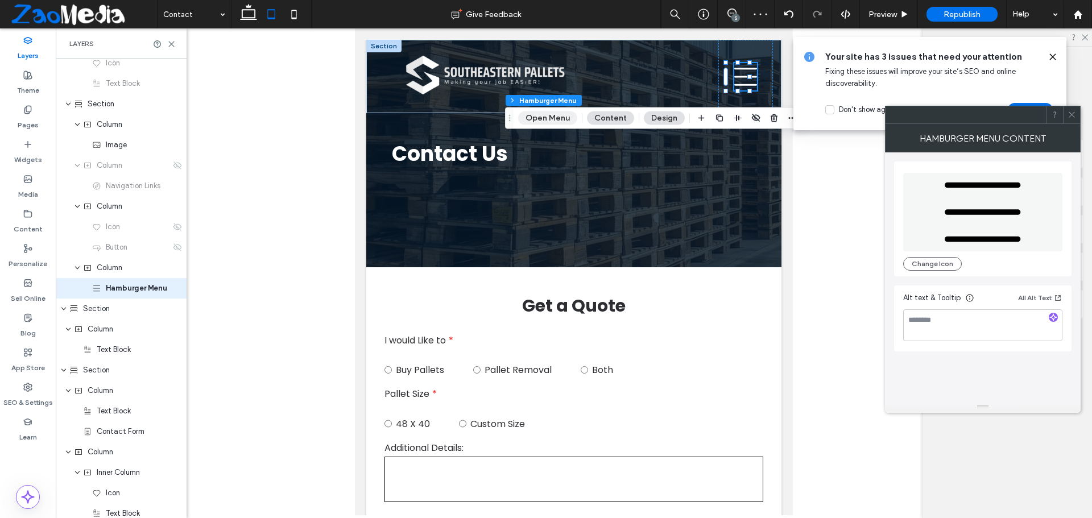
click at [538, 113] on button "Open Menu" at bounding box center [547, 118] width 59 height 14
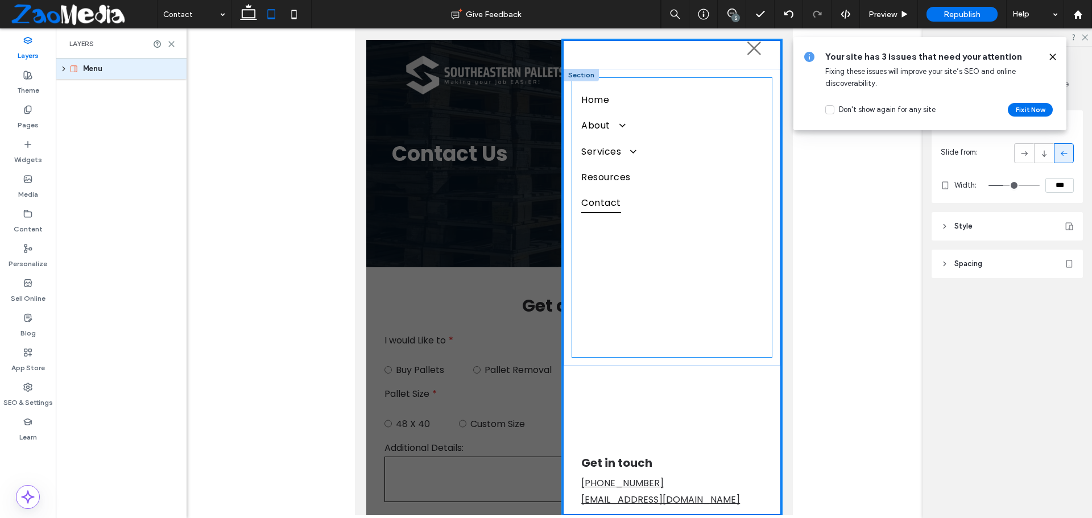
scroll to position [28, 0]
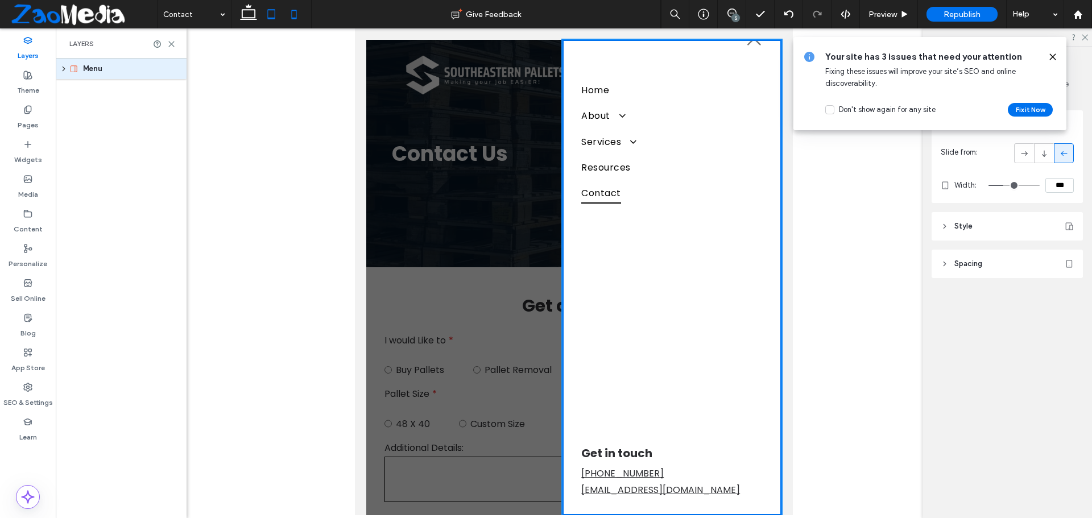
click at [289, 14] on icon at bounding box center [294, 14] width 23 height 23
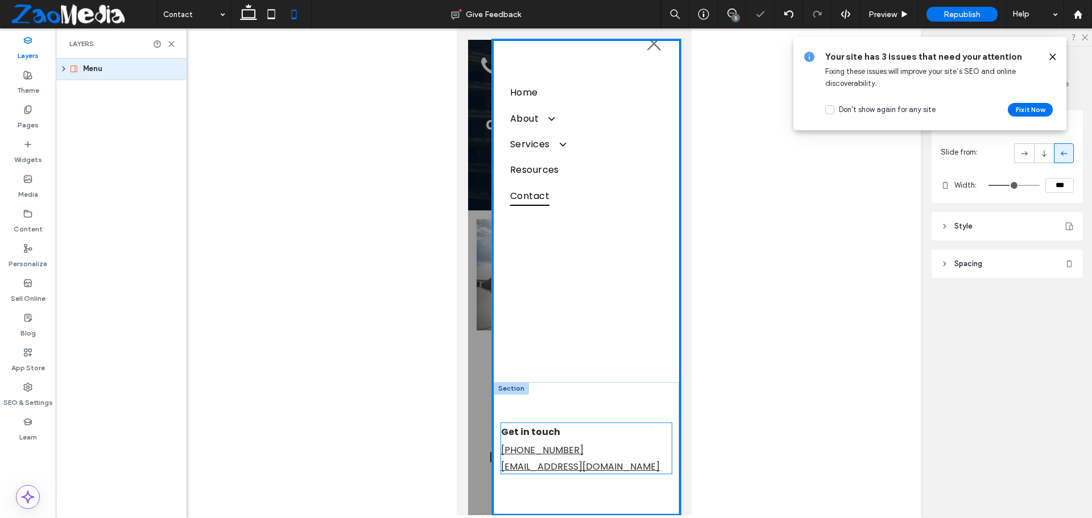
click at [534, 452] on link "(770) 712-3134" at bounding box center [541, 450] width 82 height 13
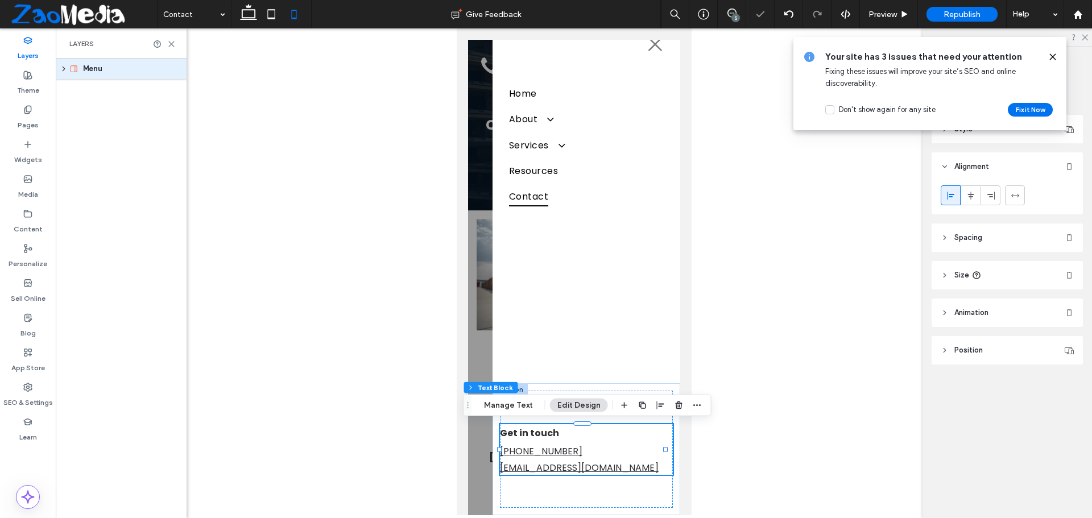
scroll to position [24, 0]
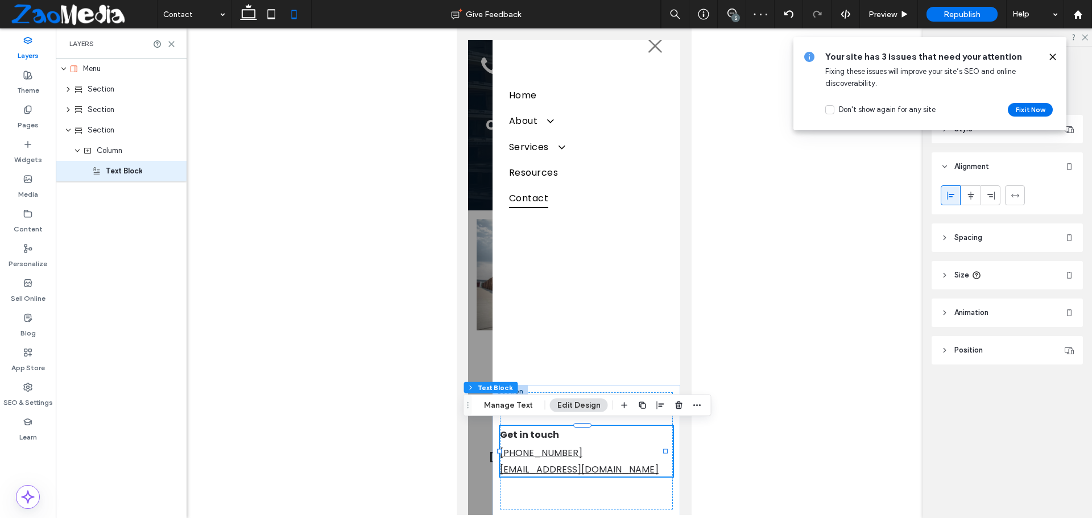
click at [534, 452] on link "(770) 712-3134" at bounding box center [540, 452] width 82 height 13
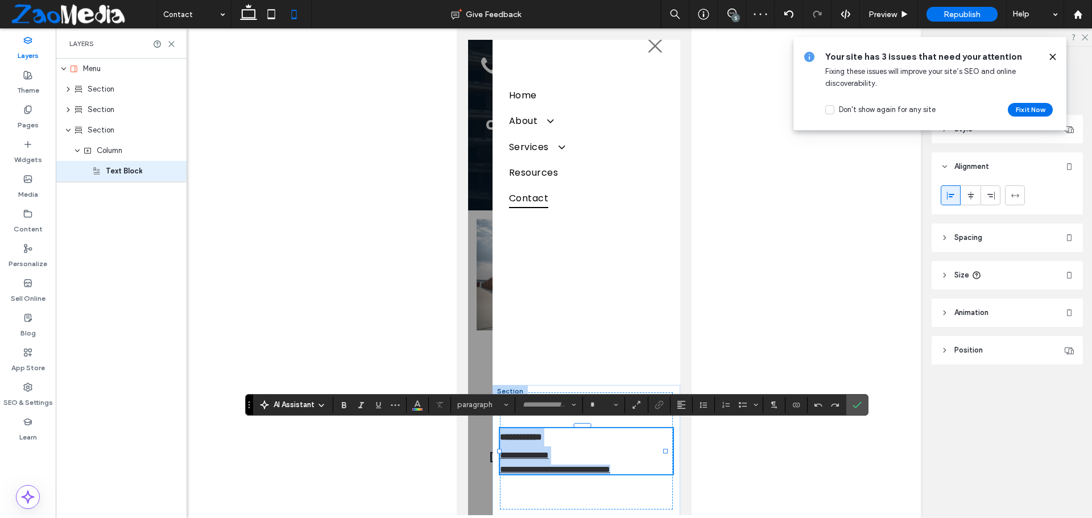
type input "*******"
type input "**"
click at [534, 452] on link "**********" at bounding box center [523, 455] width 49 height 9
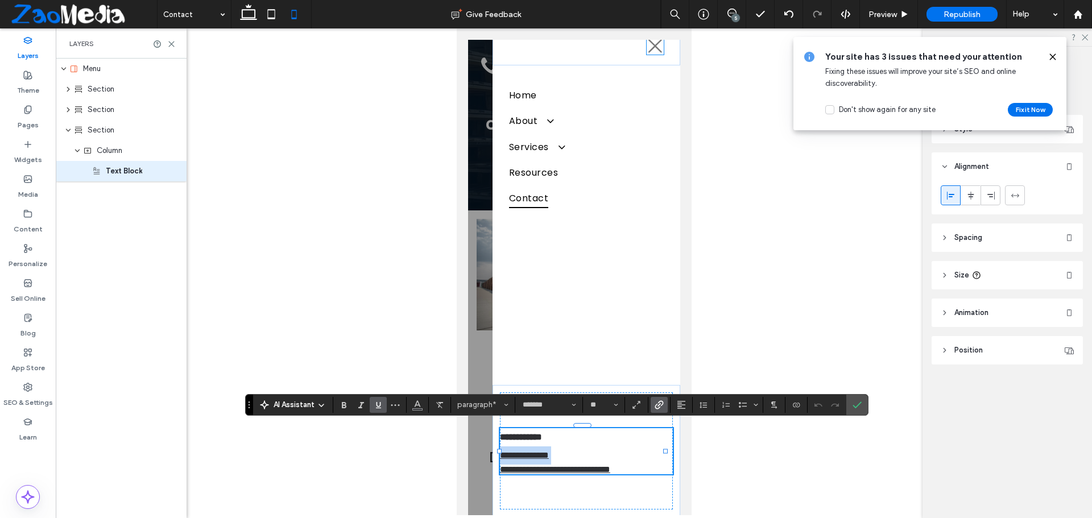
click at [646, 49] on icon at bounding box center [654, 46] width 17 height 17
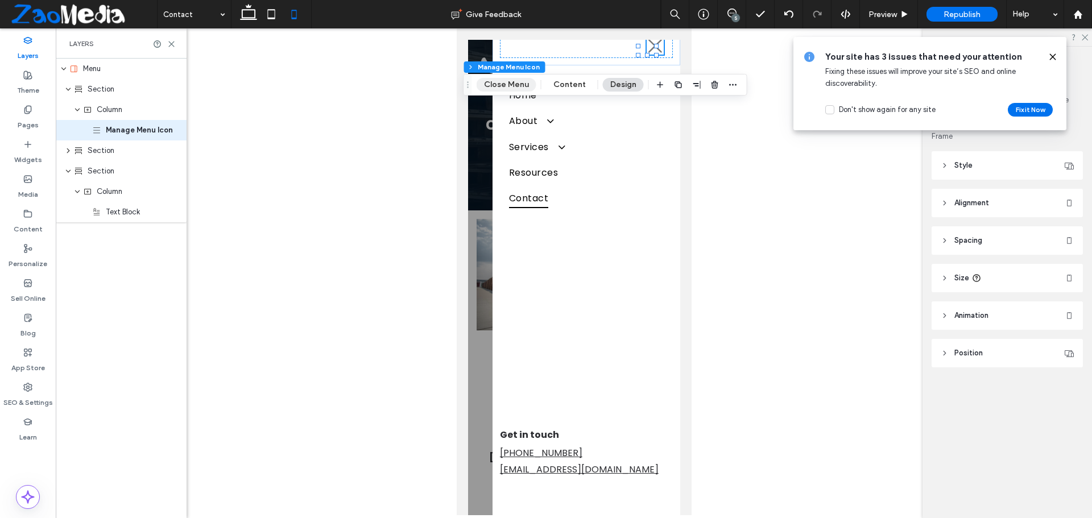
drag, startPoint x: 504, startPoint y: 83, endPoint x: 129, endPoint y: 294, distance: 431.1
click at [504, 83] on button "Close Menu" at bounding box center [507, 85] width 60 height 14
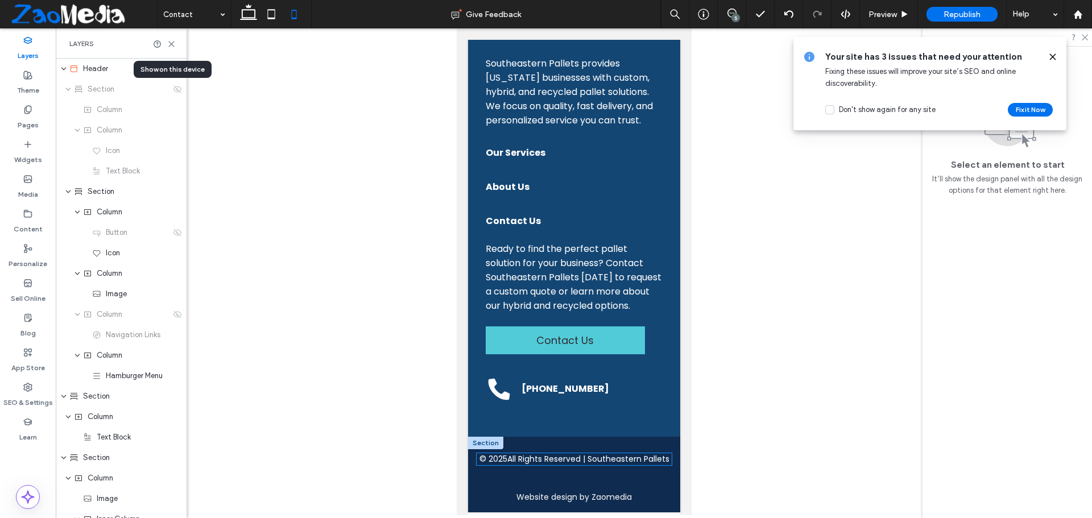
scroll to position [1093, 0]
click at [559, 393] on link "[PHONE_NUMBER]" at bounding box center [565, 388] width 88 height 13
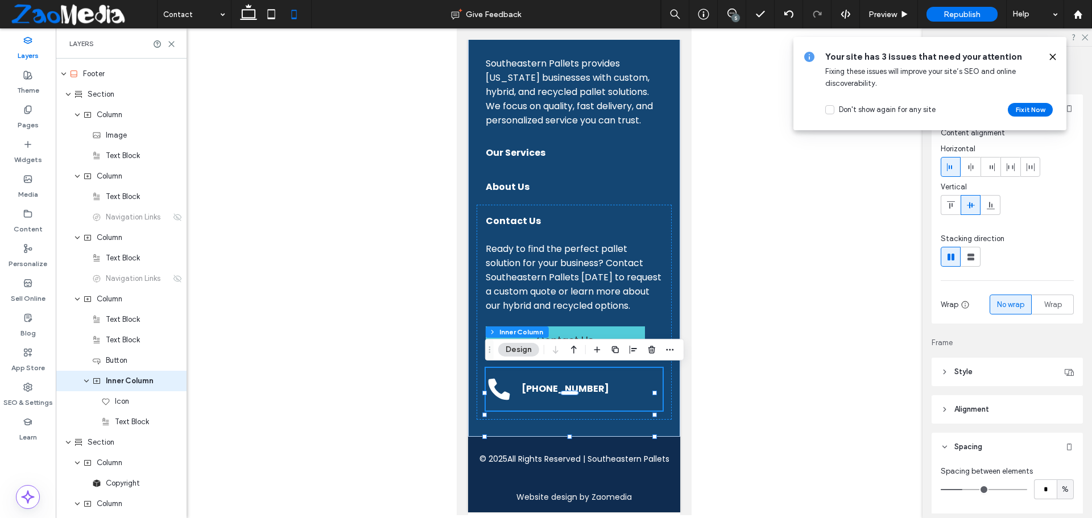
click at [558, 391] on link "[PHONE_NUMBER]" at bounding box center [565, 388] width 88 height 13
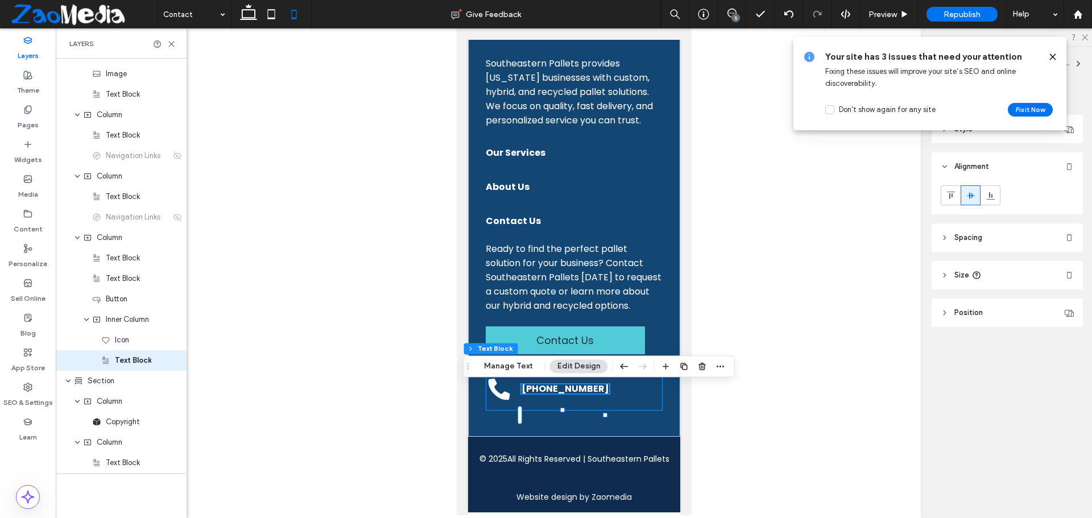
scroll to position [692, 0]
click at [558, 391] on link "[PHONE_NUMBER]" at bounding box center [565, 388] width 88 height 13
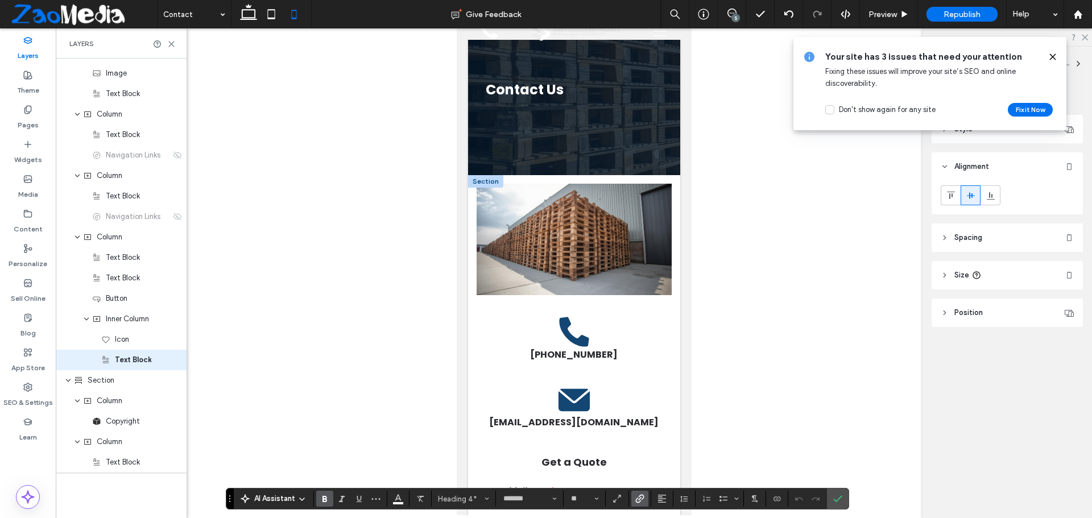
scroll to position [0, 0]
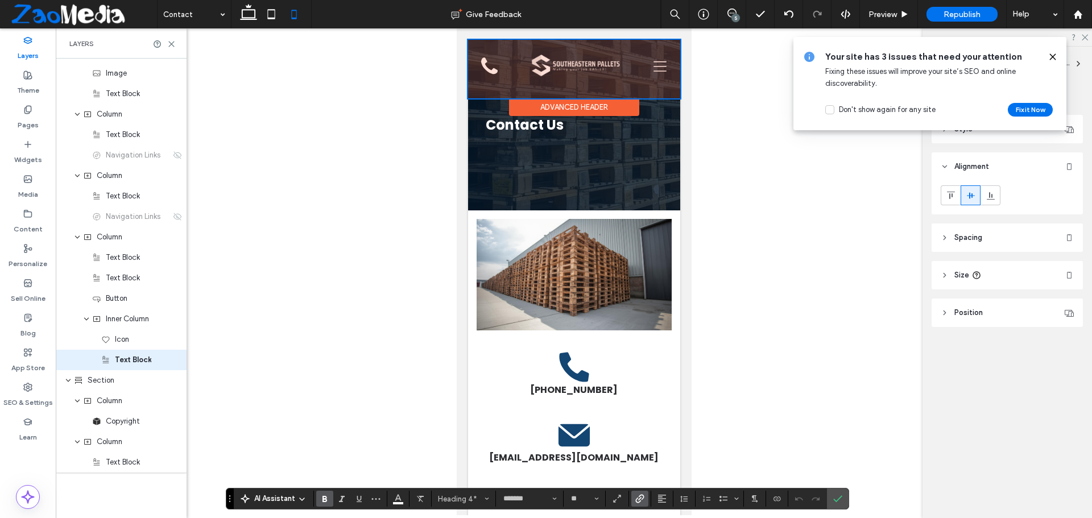
click at [648, 67] on div at bounding box center [573, 69] width 212 height 59
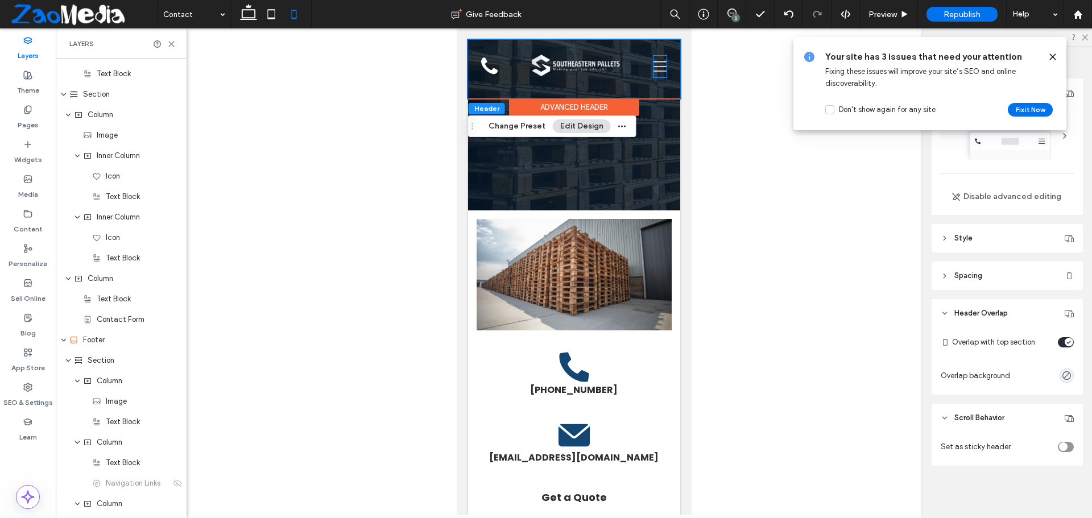
click at [653, 67] on icon at bounding box center [659, 67] width 13 height 22
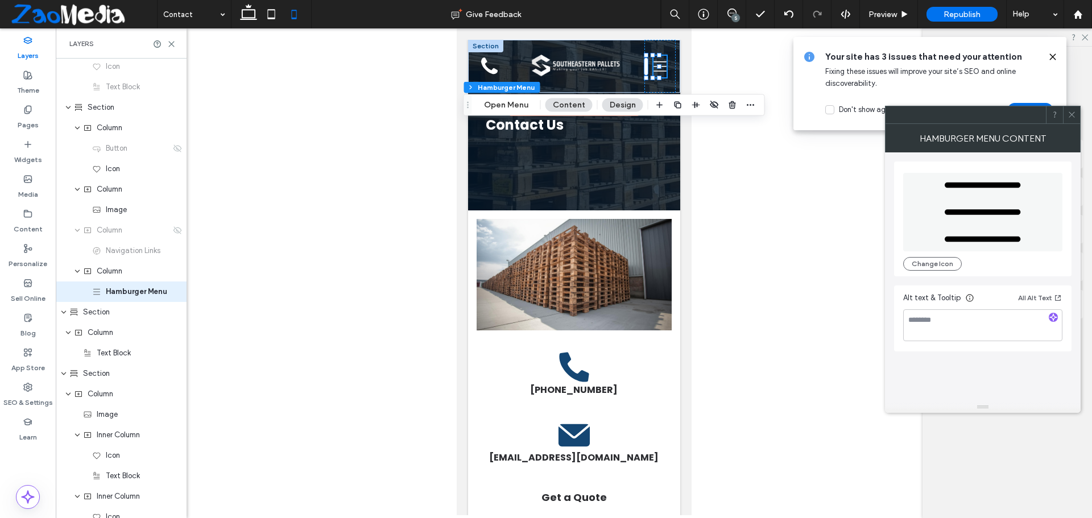
scroll to position [88, 0]
click at [487, 110] on button "Open Menu" at bounding box center [506, 105] width 59 height 14
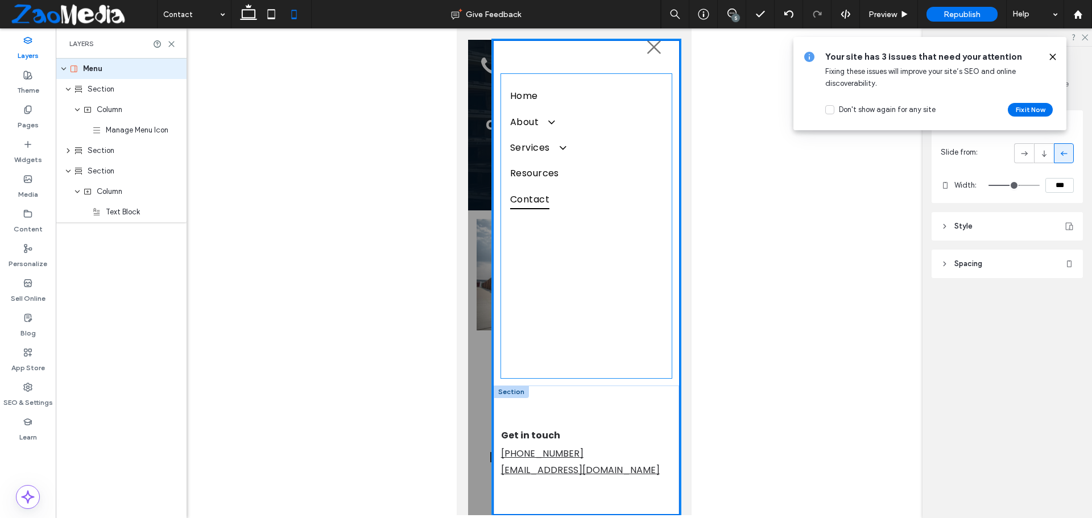
scroll to position [26, 0]
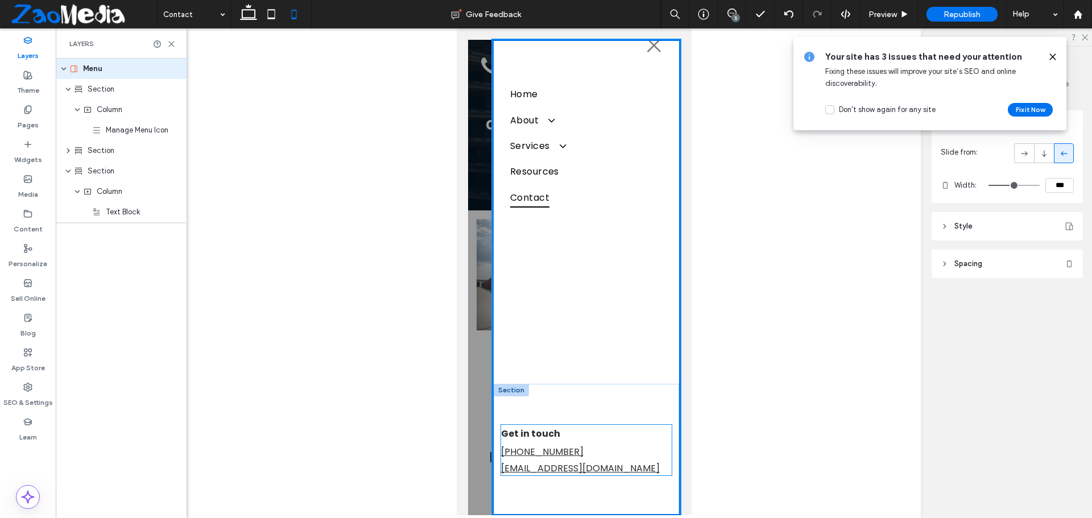
click at [530, 453] on link "(770) 712-3134" at bounding box center [541, 451] width 82 height 13
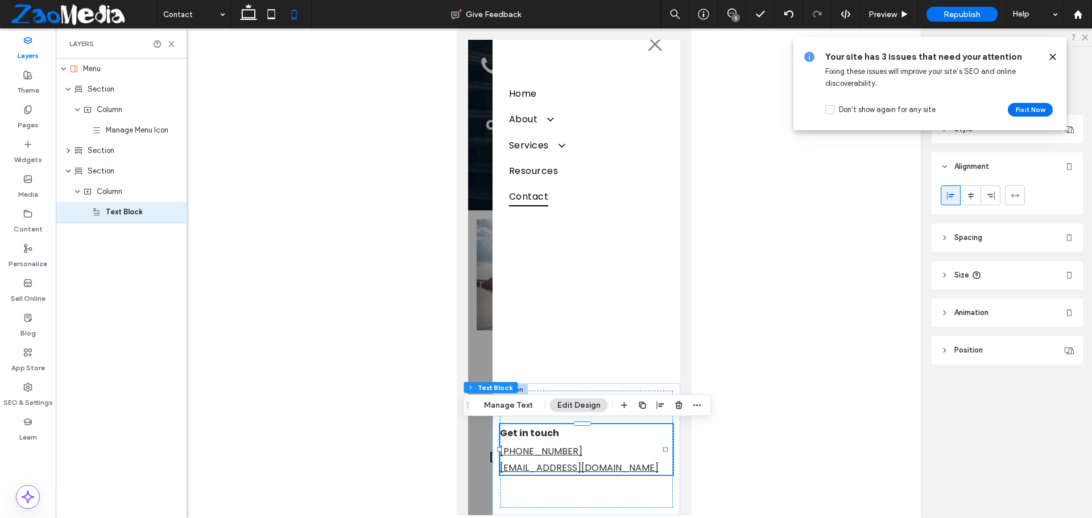
scroll to position [24, 0]
click at [530, 453] on link "(770) 712-3134" at bounding box center [540, 452] width 82 height 13
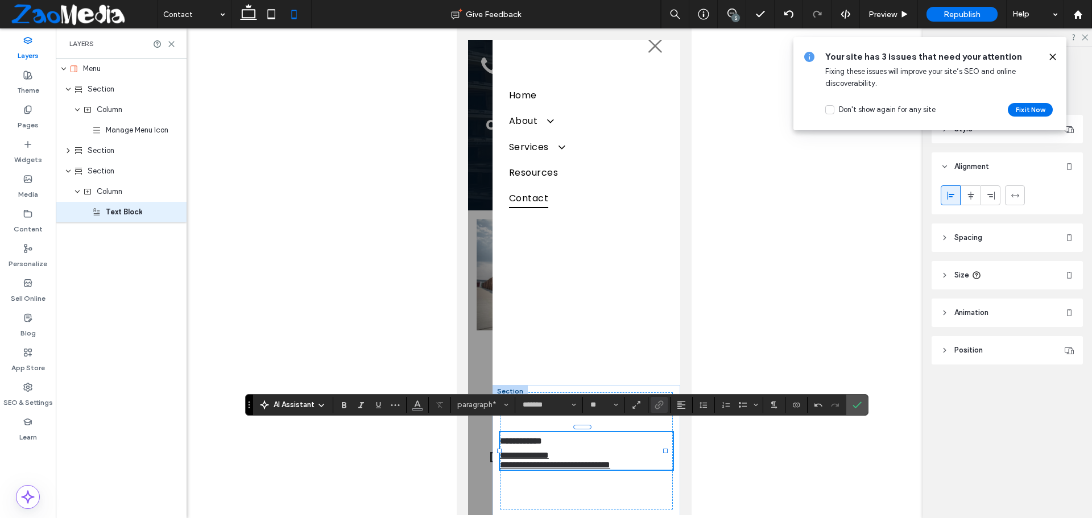
click at [543, 454] on link "**********" at bounding box center [523, 455] width 49 height 9
click at [664, 402] on label "Link" at bounding box center [659, 405] width 17 height 16
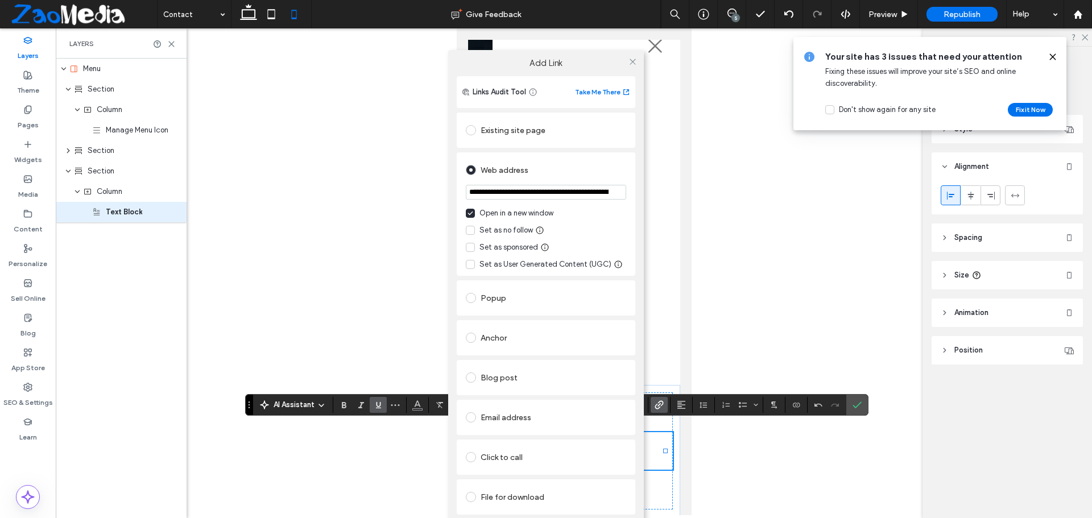
click at [508, 457] on div "Click to call" at bounding box center [546, 457] width 160 height 18
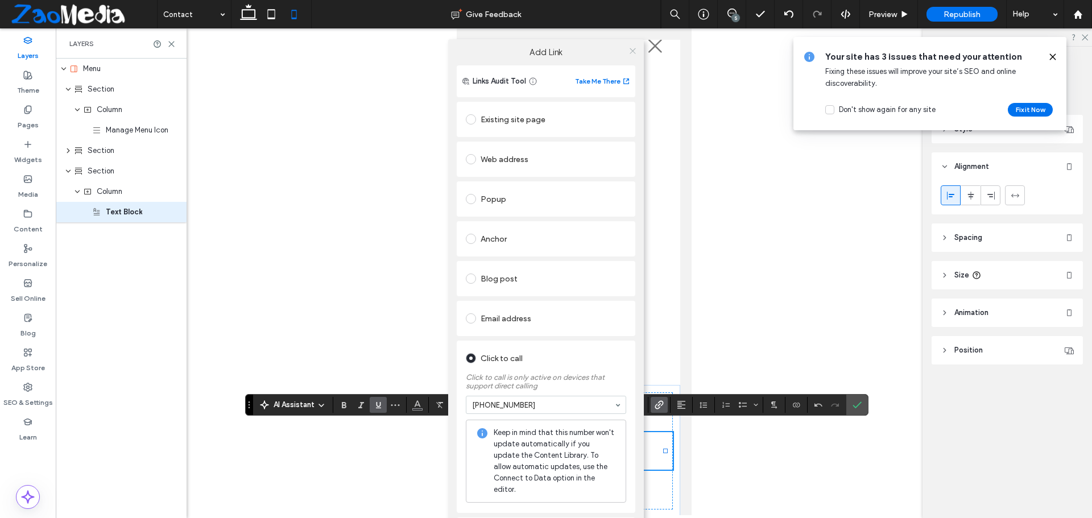
click at [629, 50] on icon at bounding box center [632, 51] width 9 height 9
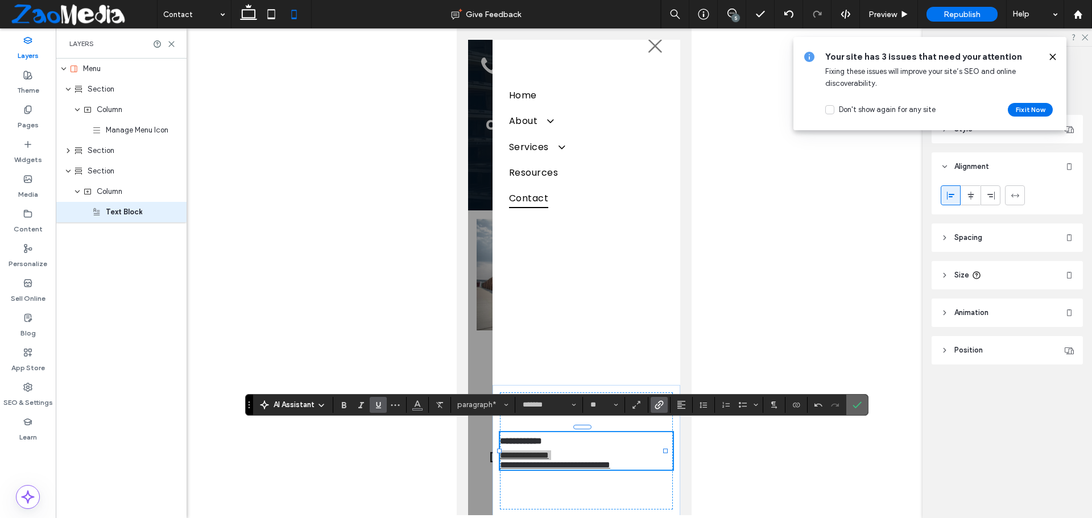
click at [859, 405] on icon "Confirm" at bounding box center [856, 404] width 9 height 9
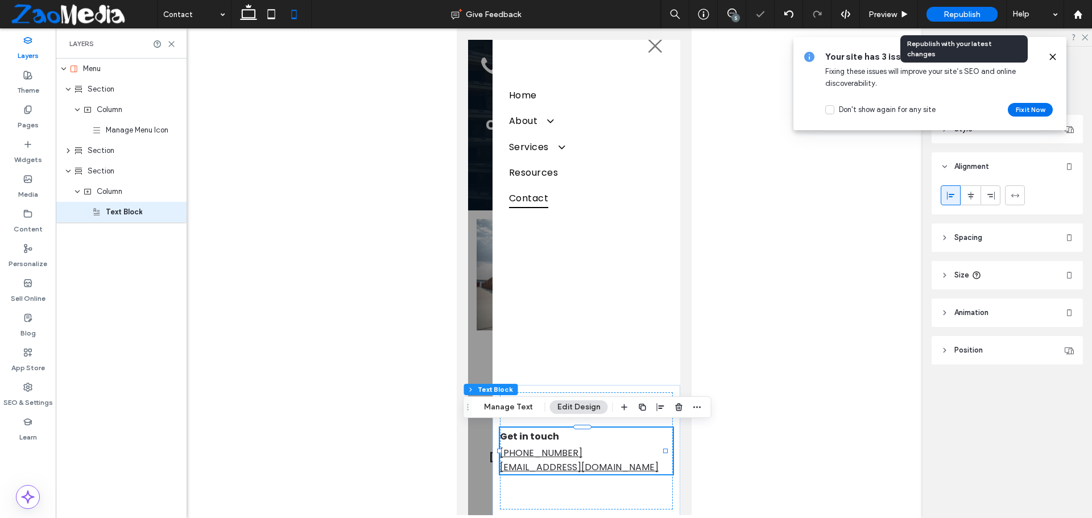
click at [940, 13] on div "Republish" at bounding box center [961, 14] width 71 height 15
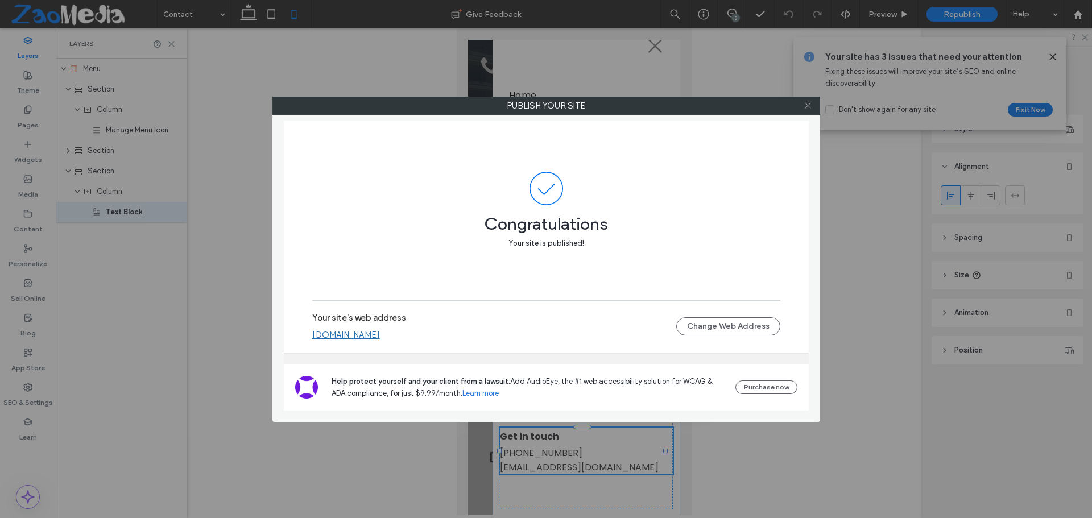
click at [805, 101] on span at bounding box center [808, 105] width 9 height 17
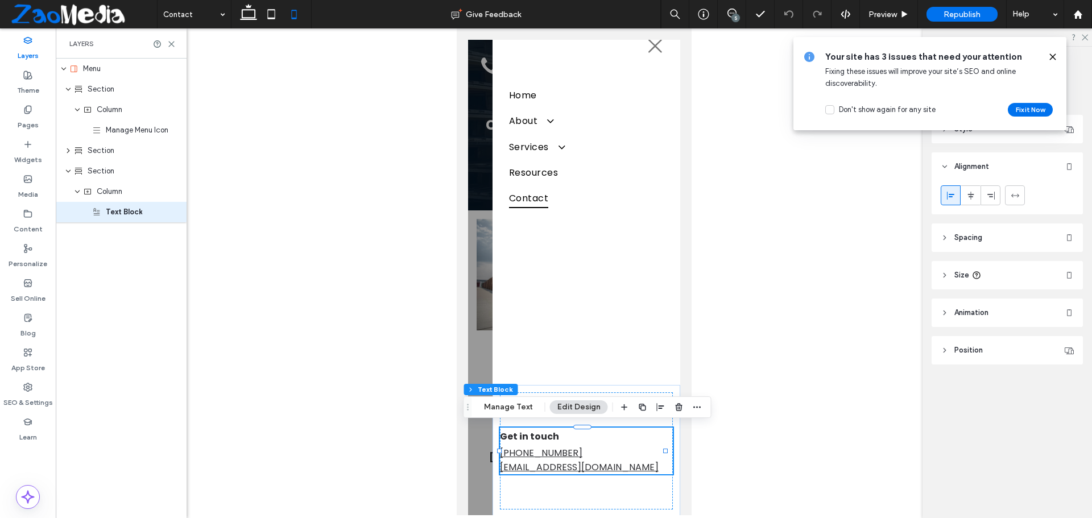
click at [1054, 57] on icon at bounding box center [1052, 56] width 9 height 9
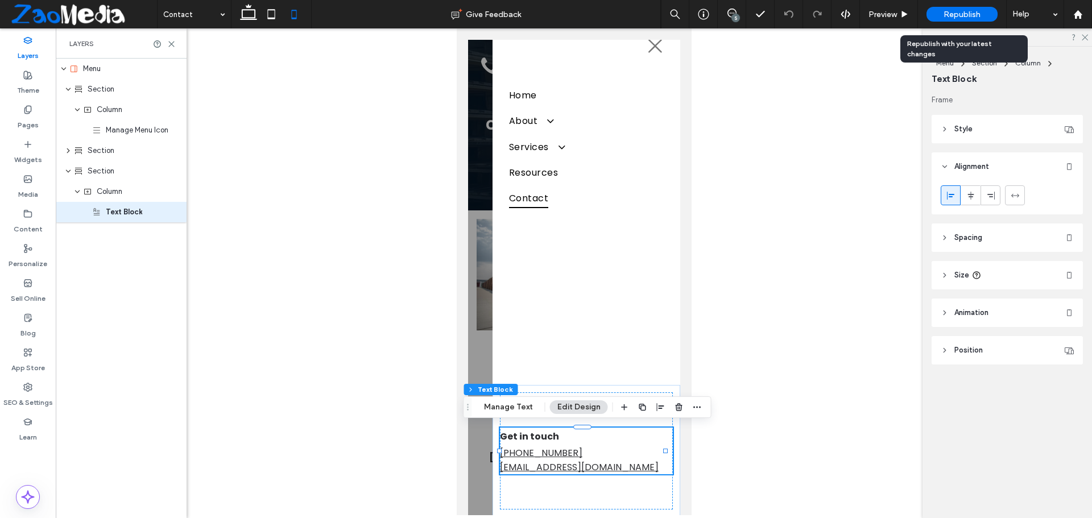
click at [969, 23] on div "Republish" at bounding box center [961, 14] width 71 height 28
click at [950, 15] on span "Republish" at bounding box center [961, 15] width 37 height 10
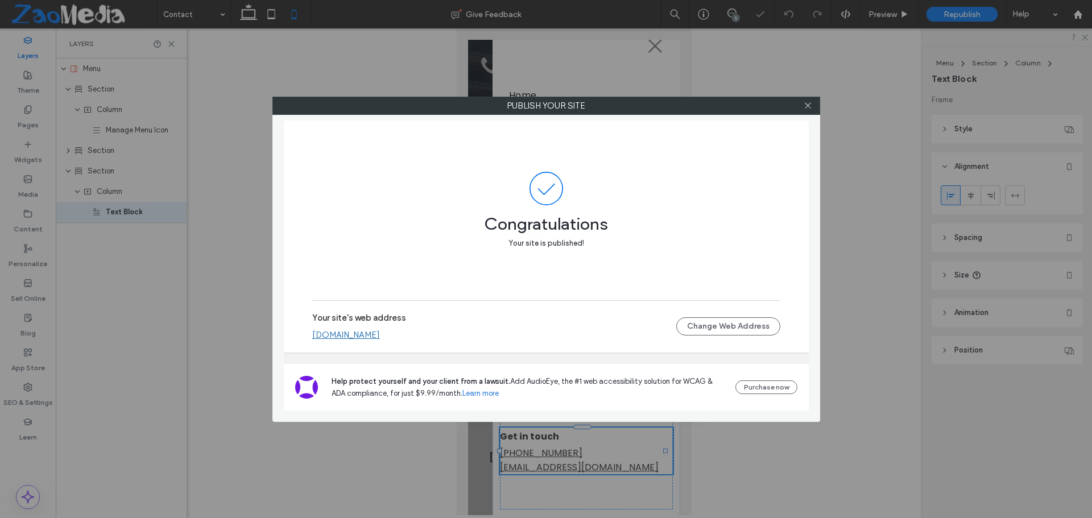
click at [819, 104] on label "Publish your site" at bounding box center [546, 105] width 547 height 17
click at [812, 106] on icon at bounding box center [808, 105] width 9 height 9
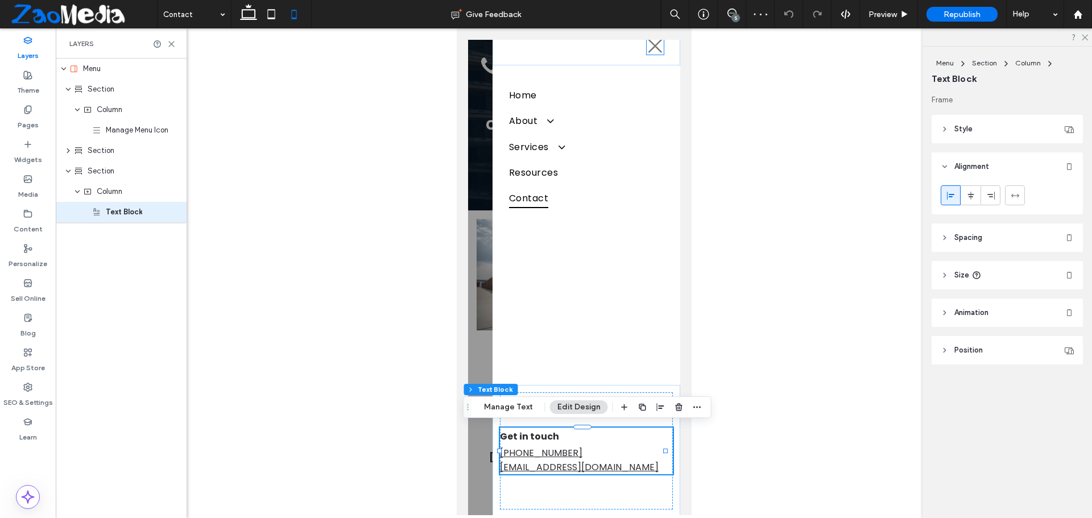
click at [646, 46] on icon at bounding box center [654, 46] width 17 height 17
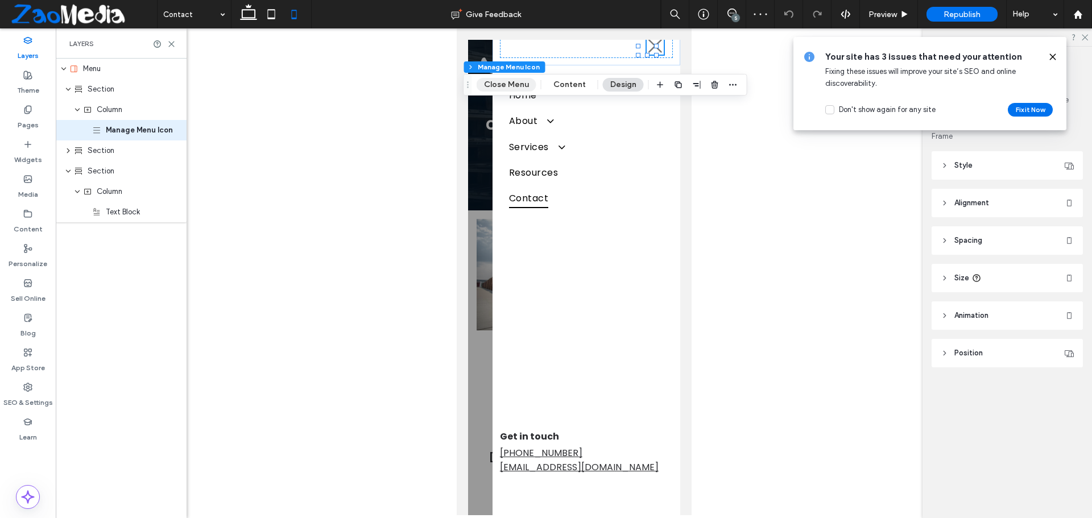
click at [510, 80] on button "Close Menu" at bounding box center [507, 85] width 60 height 14
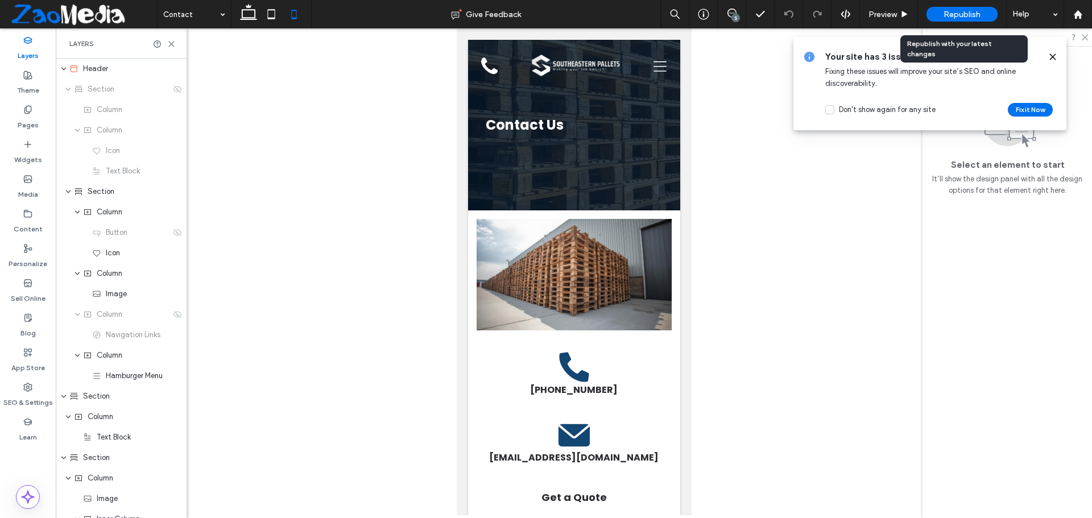
click at [957, 10] on span "Republish" at bounding box center [961, 15] width 37 height 10
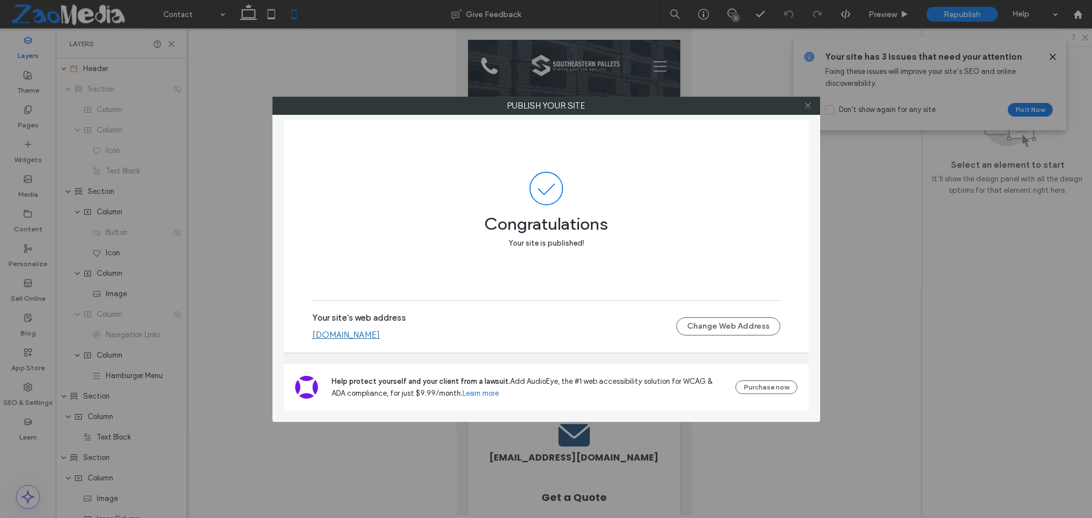
click at [806, 102] on icon at bounding box center [808, 105] width 9 height 9
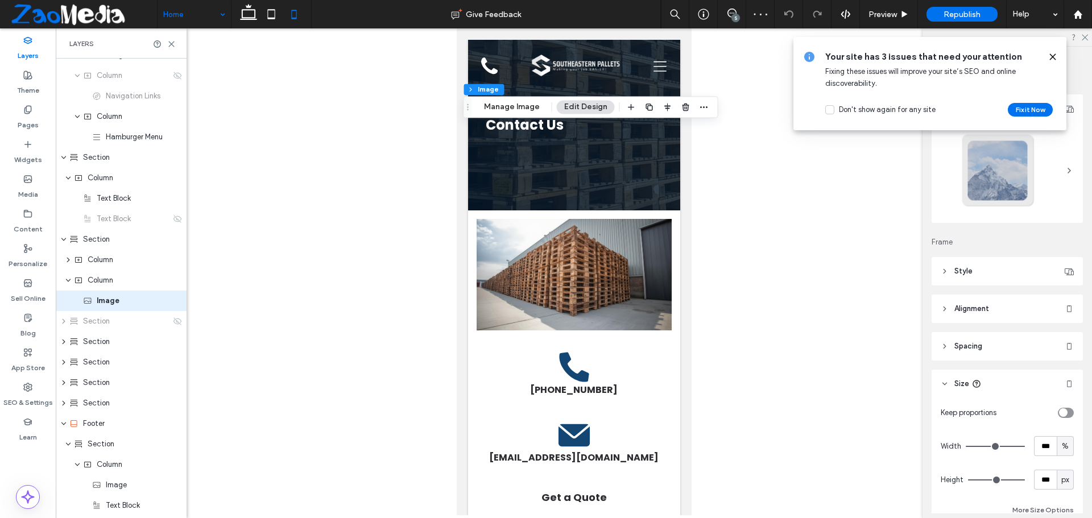
scroll to position [251, 0]
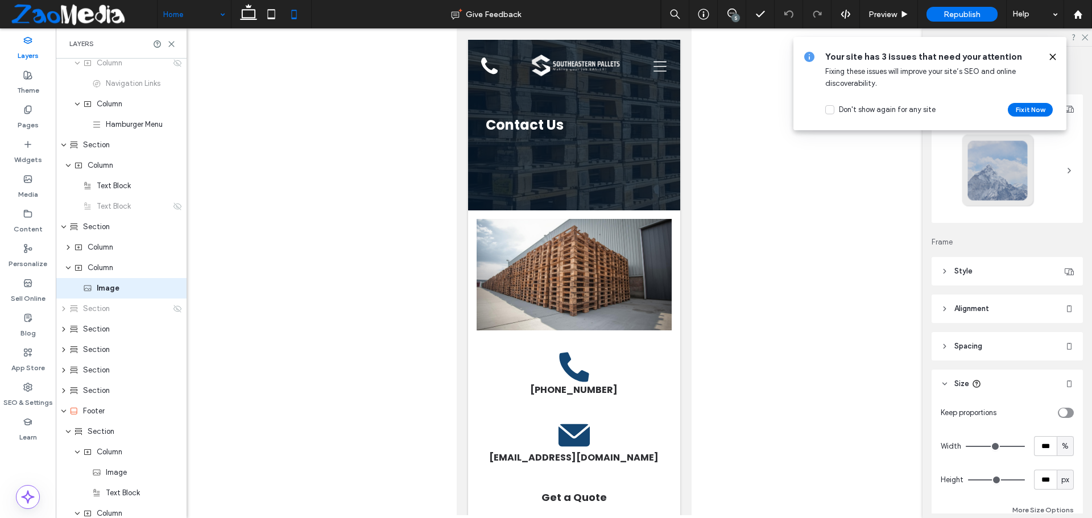
type input "***"
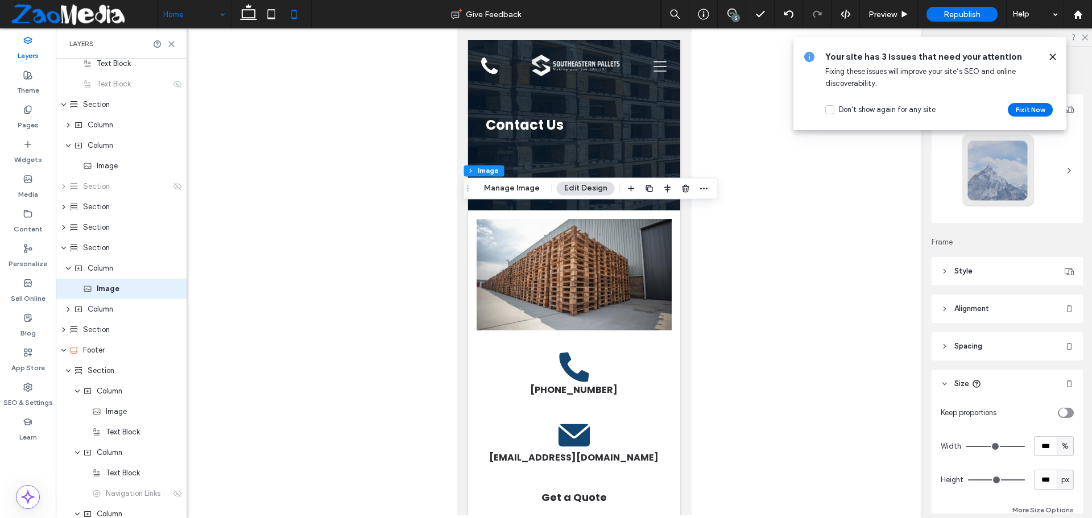
scroll to position [374, 0]
type input "***"
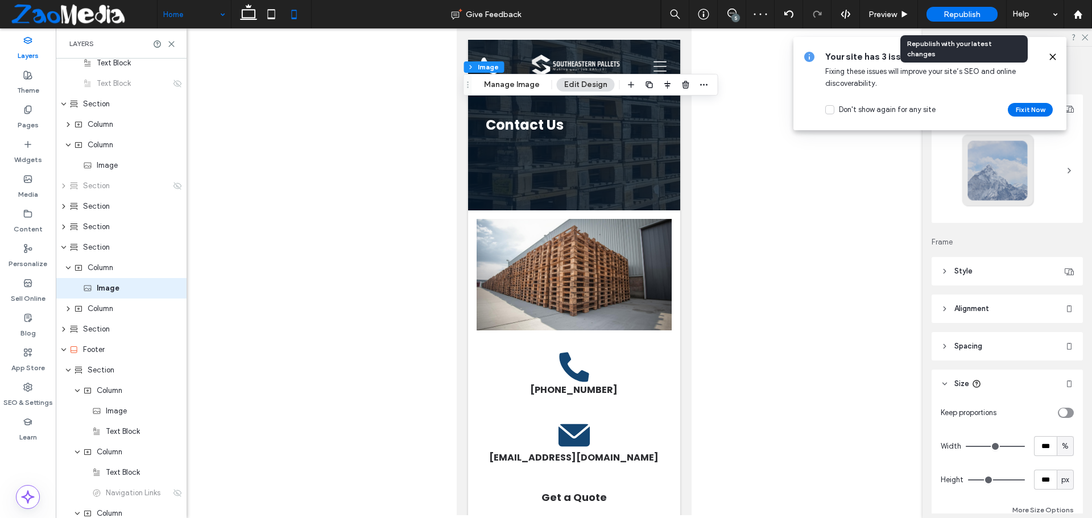
click at [946, 15] on span "Republish" at bounding box center [961, 15] width 37 height 10
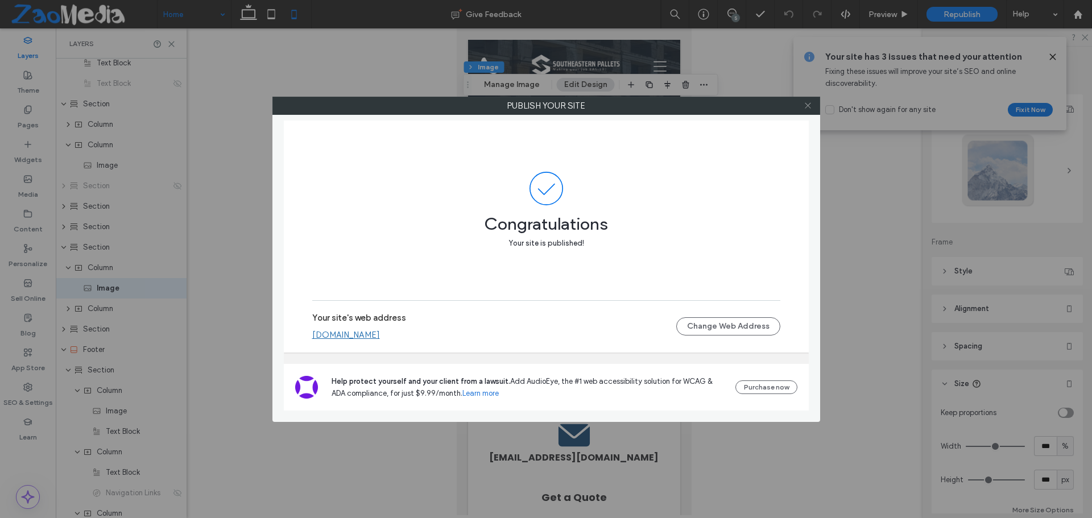
click at [809, 103] on icon at bounding box center [808, 105] width 9 height 9
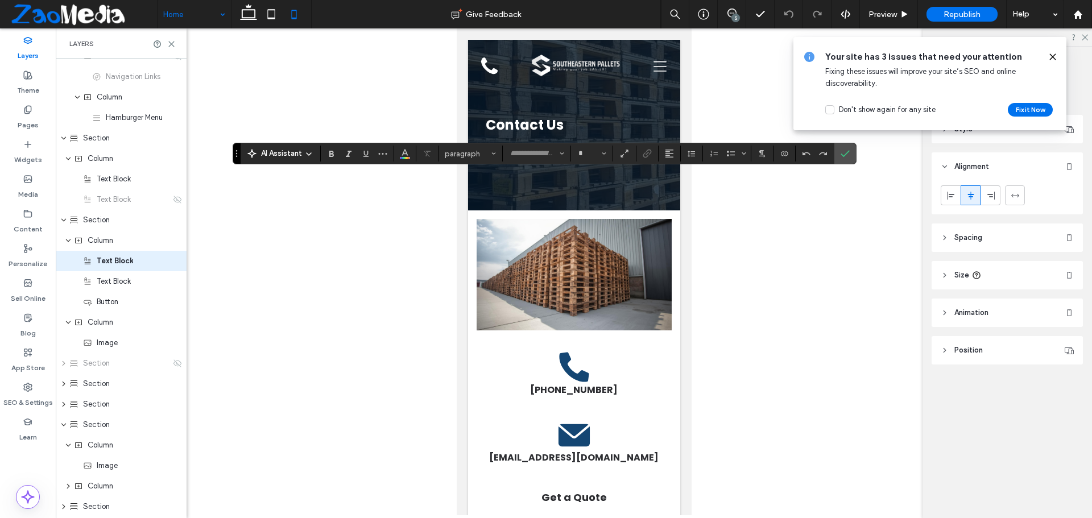
scroll to position [231, 0]
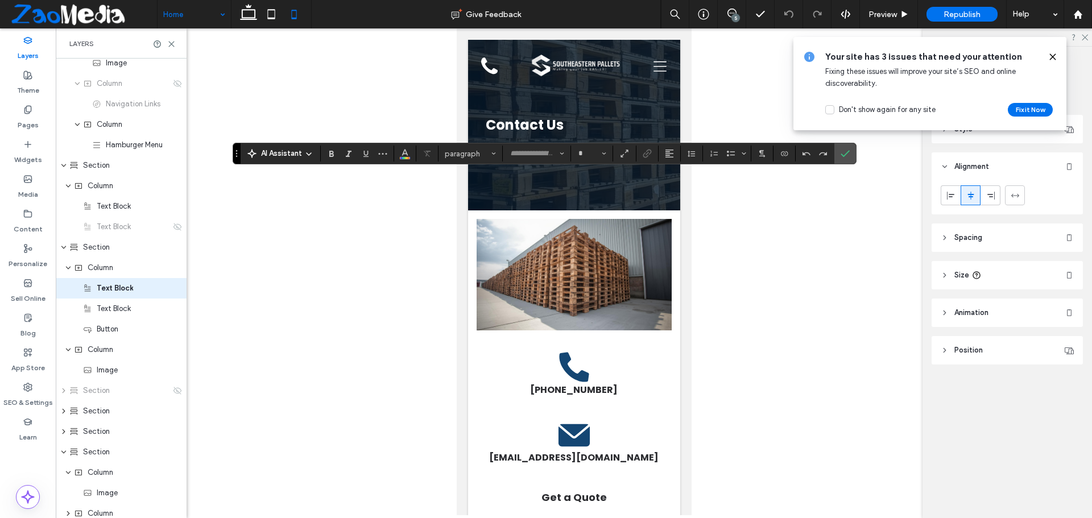
type input "*******"
type input "**"
click at [674, 152] on button "Alignment" at bounding box center [669, 154] width 17 height 16
click at [676, 169] on icon "ui.textEditor.alignment.left" at bounding box center [677, 172] width 9 height 9
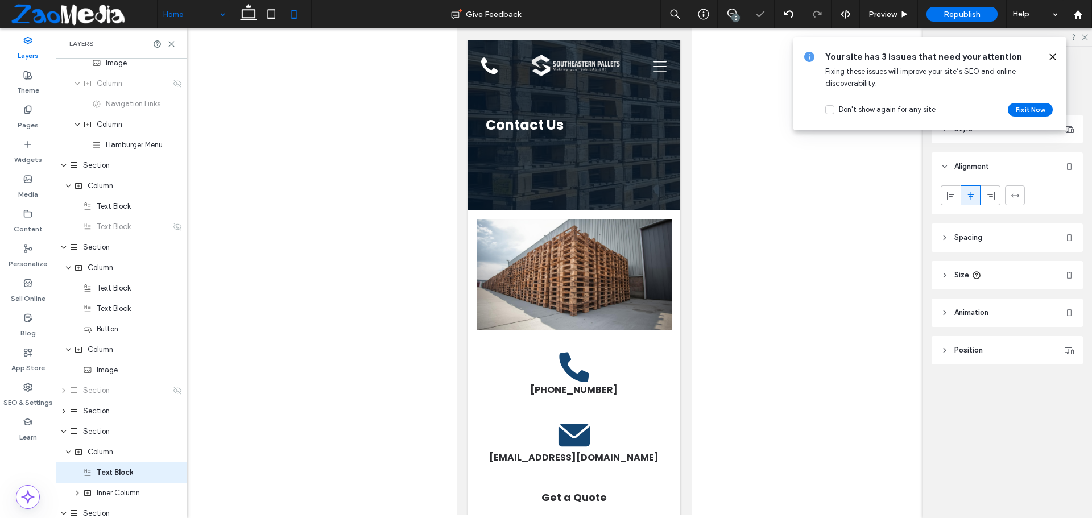
scroll to position [415, 0]
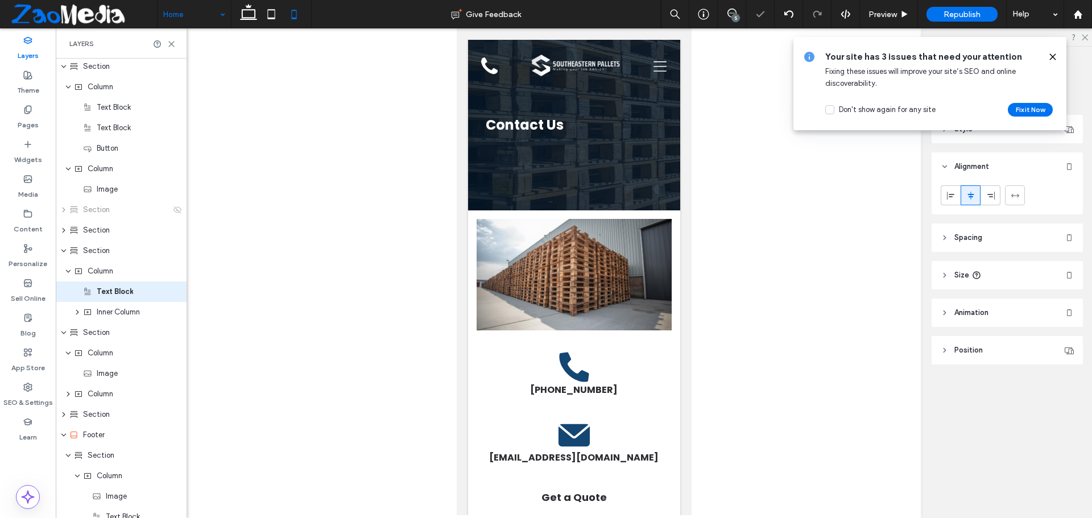
type input "*******"
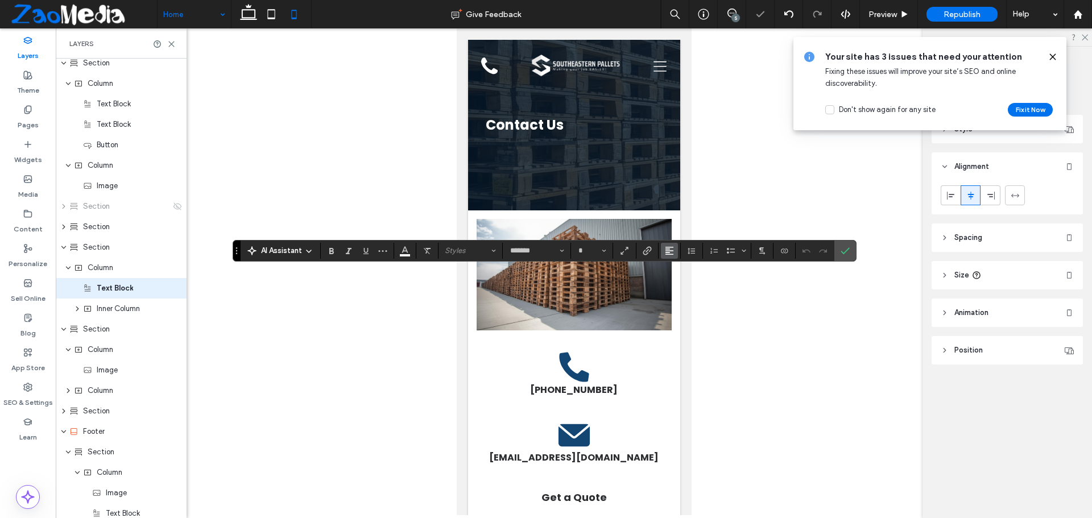
click at [676, 253] on button "Alignment" at bounding box center [669, 251] width 17 height 16
click at [678, 265] on icon "ui.textEditor.alignment.left" at bounding box center [677, 268] width 9 height 9
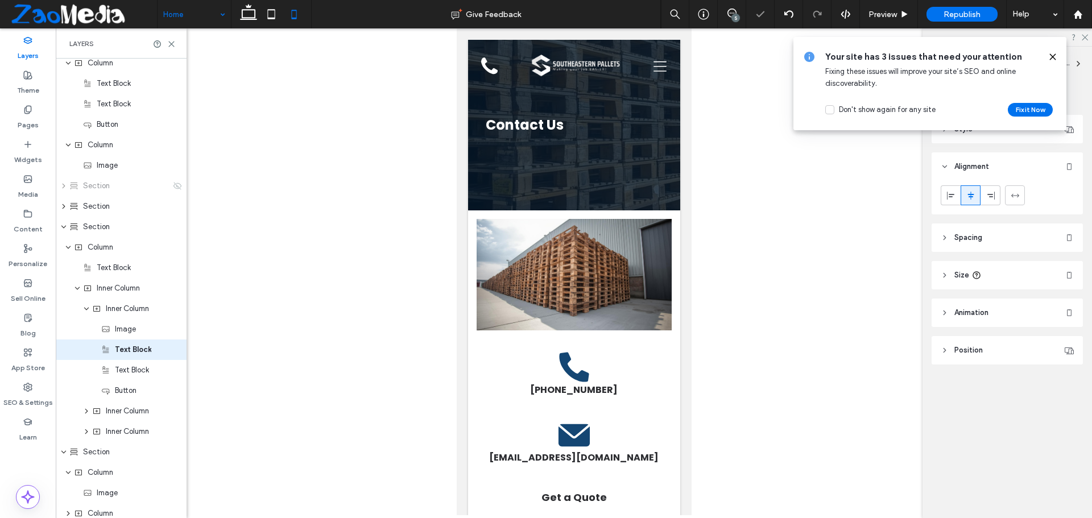
type input "*******"
type input "**"
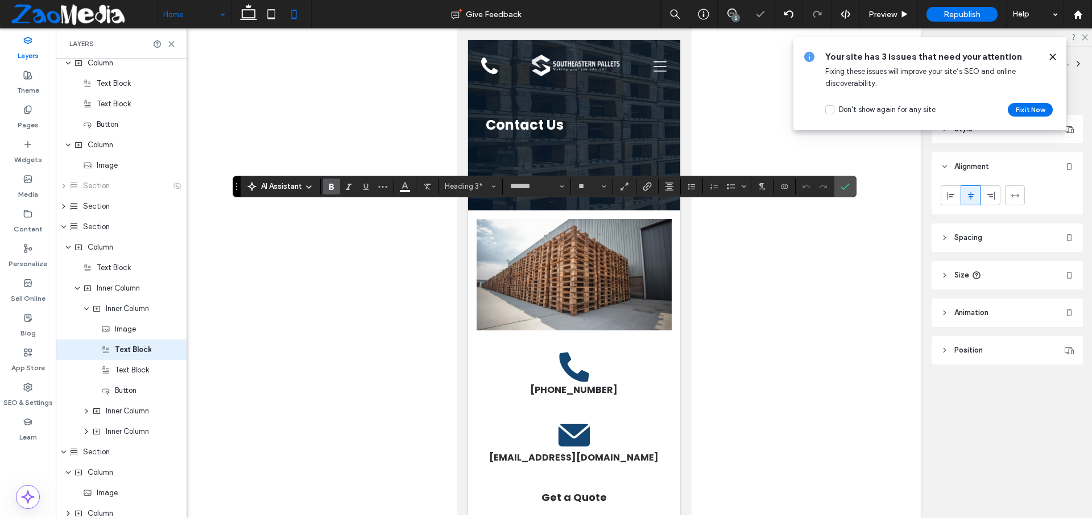
scroll to position [497, 0]
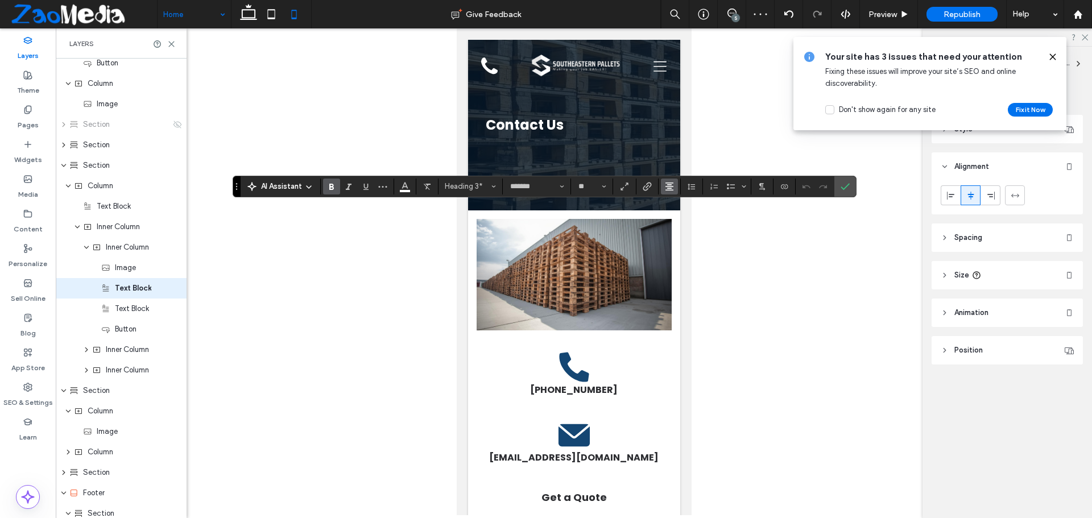
click at [674, 187] on button "Alignment" at bounding box center [669, 187] width 17 height 16
click at [671, 206] on label "ui.textEditor.alignment.left" at bounding box center [681, 205] width 40 height 16
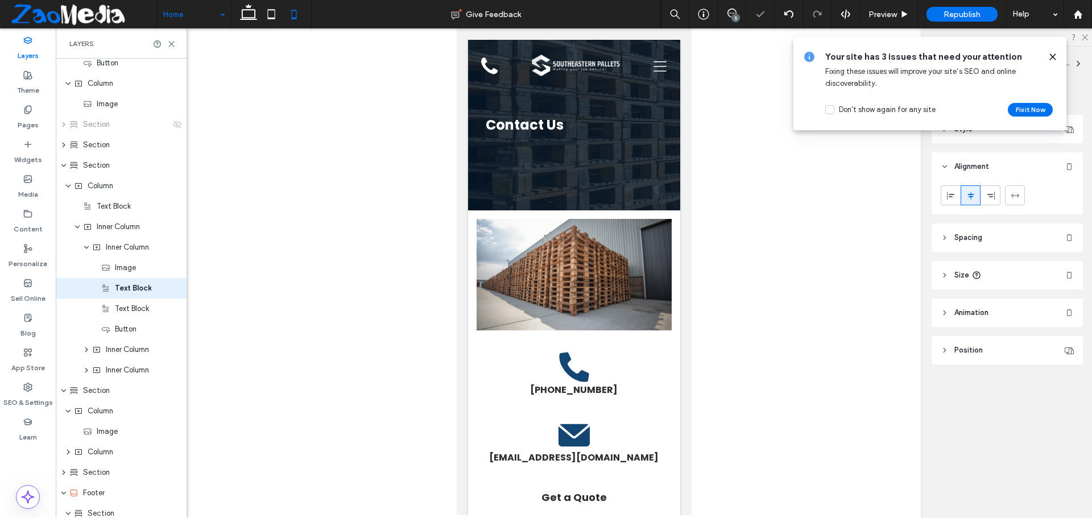
type input "***"
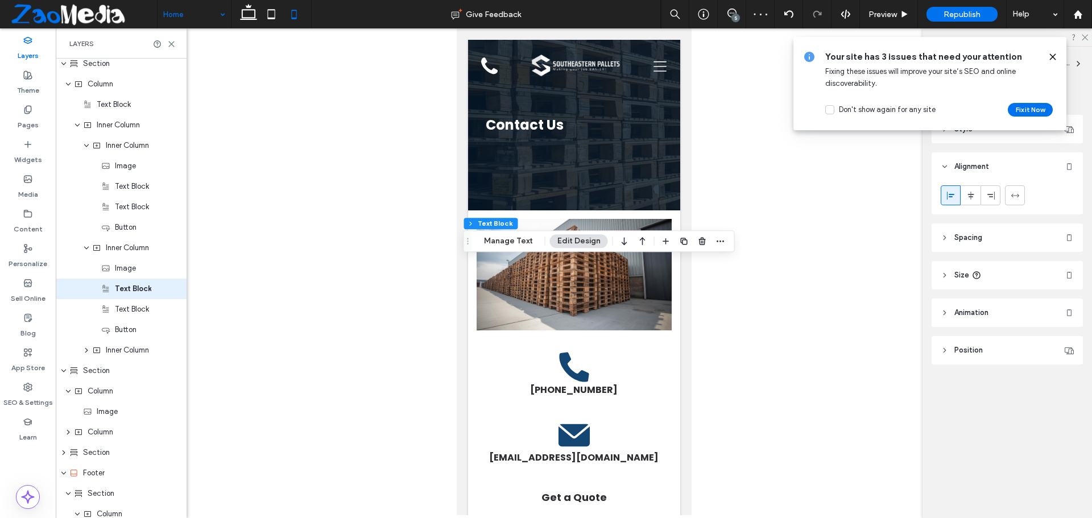
scroll to position [599, 0]
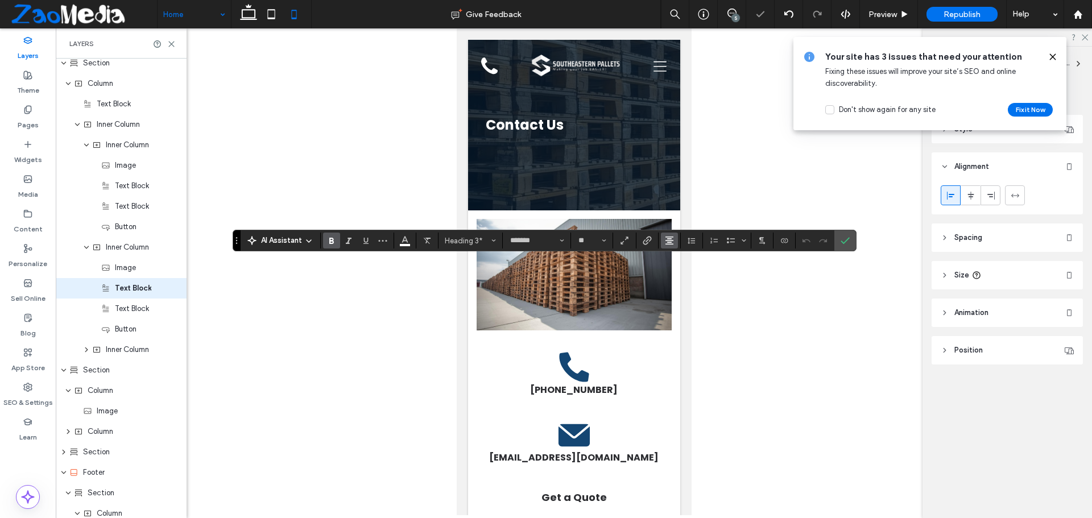
click at [662, 242] on button "Alignment" at bounding box center [669, 241] width 17 height 16
click at [666, 255] on span "ui.textEditor.alignment.left" at bounding box center [667, 259] width 5 height 16
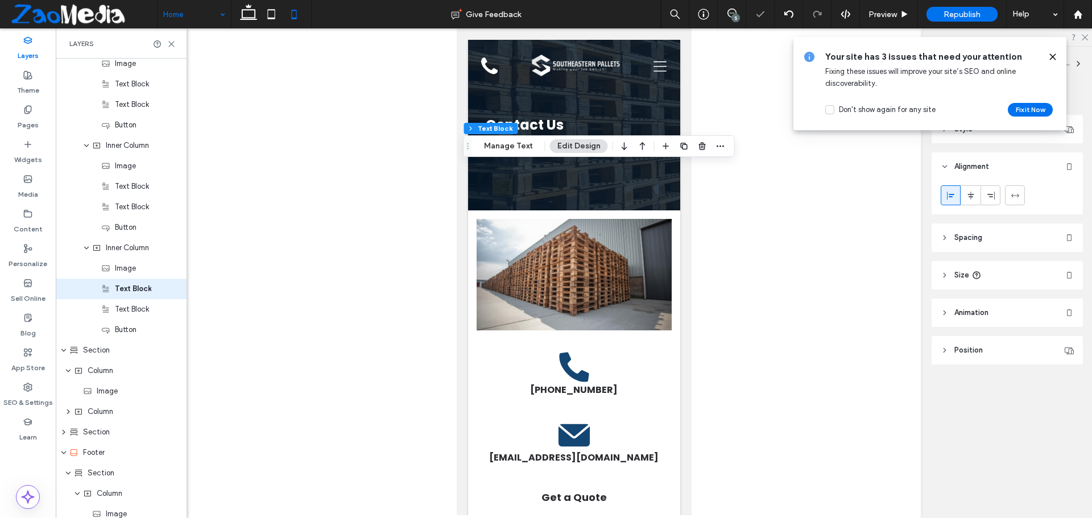
scroll to position [702, 0]
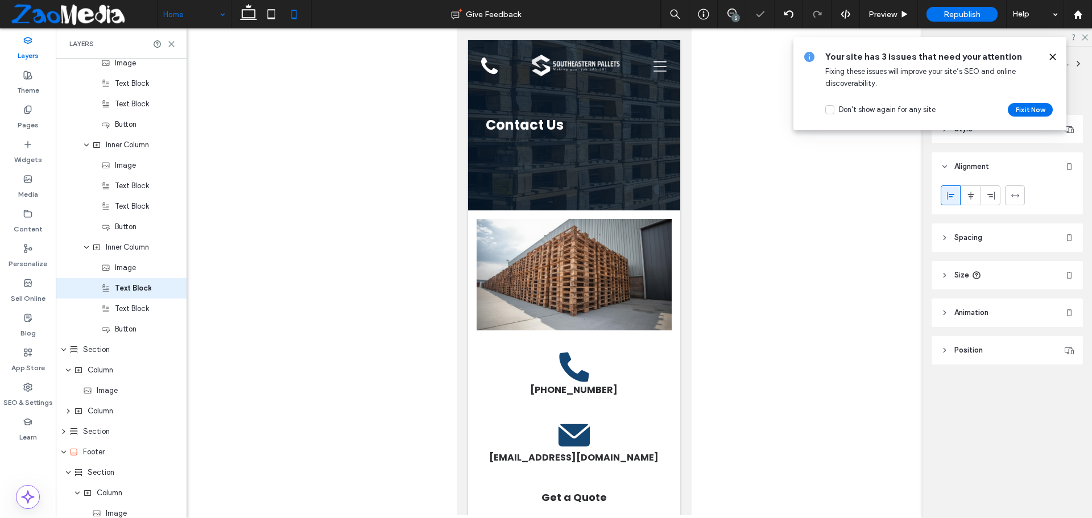
type input "*******"
type input "**"
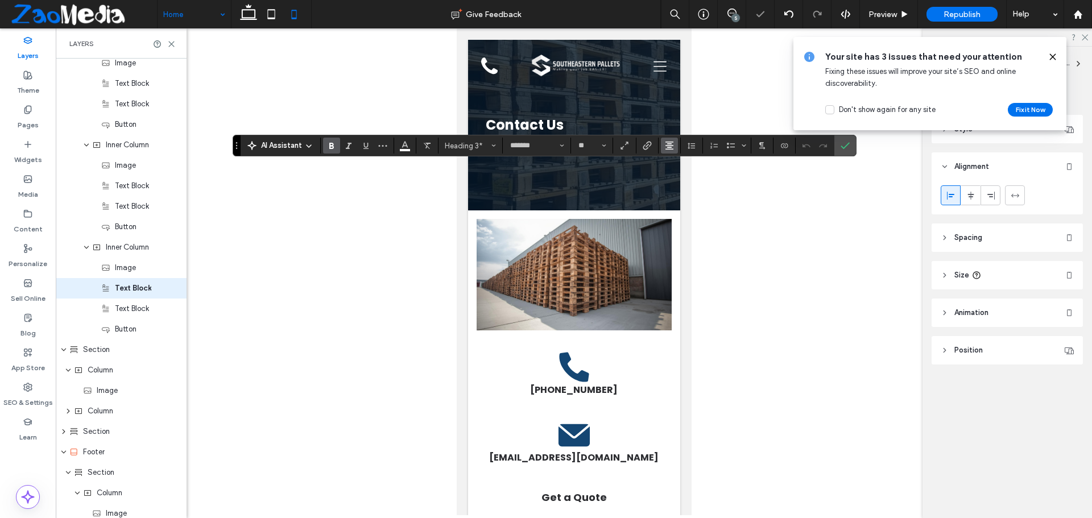
click at [666, 149] on use "Alignment" at bounding box center [669, 146] width 8 height 8
click at [668, 162] on span "ui.textEditor.alignment.left" at bounding box center [667, 164] width 5 height 16
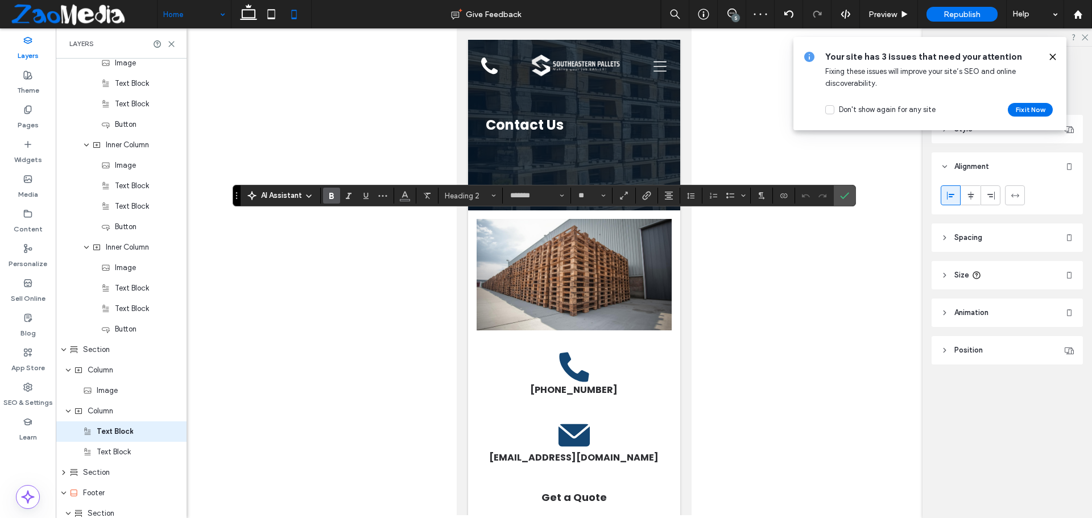
type input "*******"
type input "**"
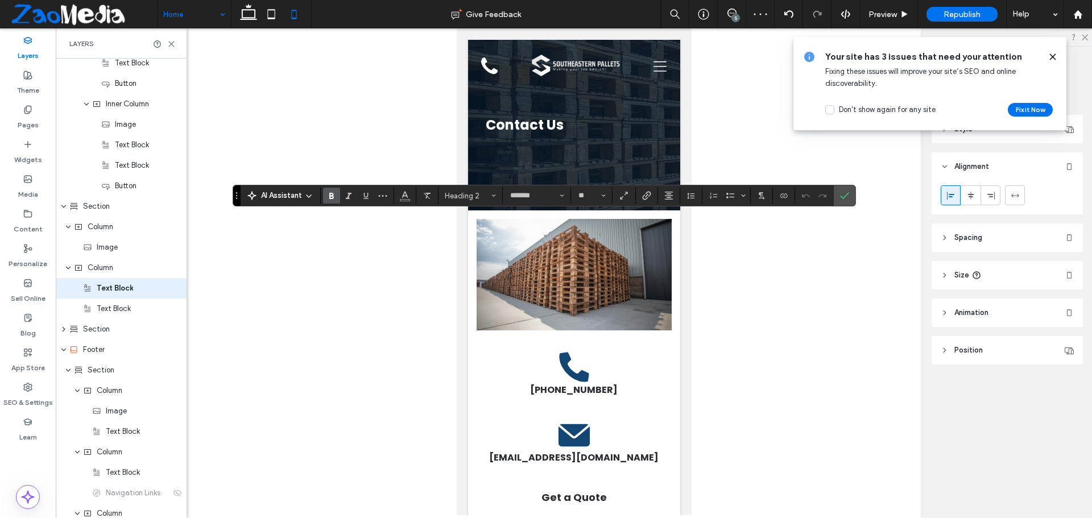
click at [678, 197] on section at bounding box center [669, 196] width 22 height 16
click at [674, 197] on button "Alignment" at bounding box center [668, 196] width 17 height 16
click at [673, 208] on label "ui.textEditor.alignment.left" at bounding box center [680, 214] width 40 height 16
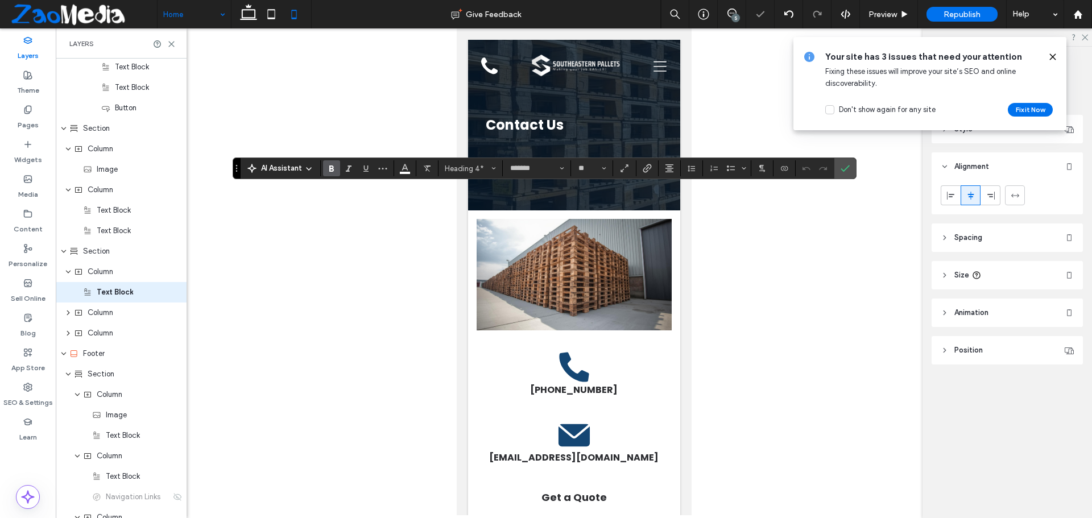
scroll to position [927, 0]
click at [664, 175] on button "Alignment" at bounding box center [669, 168] width 17 height 16
click at [666, 184] on span "ui.textEditor.alignment.left" at bounding box center [667, 187] width 5 height 16
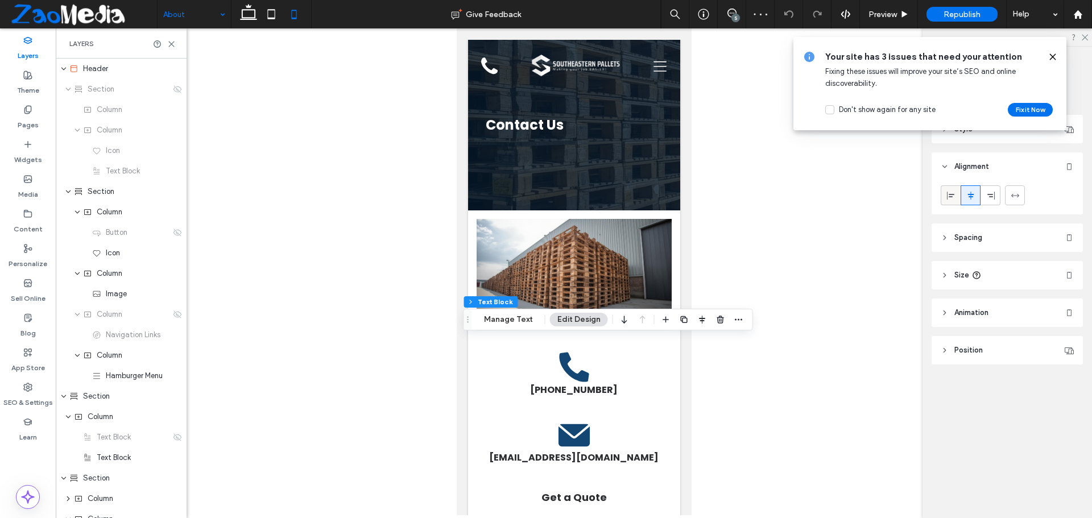
scroll to position [251, 0]
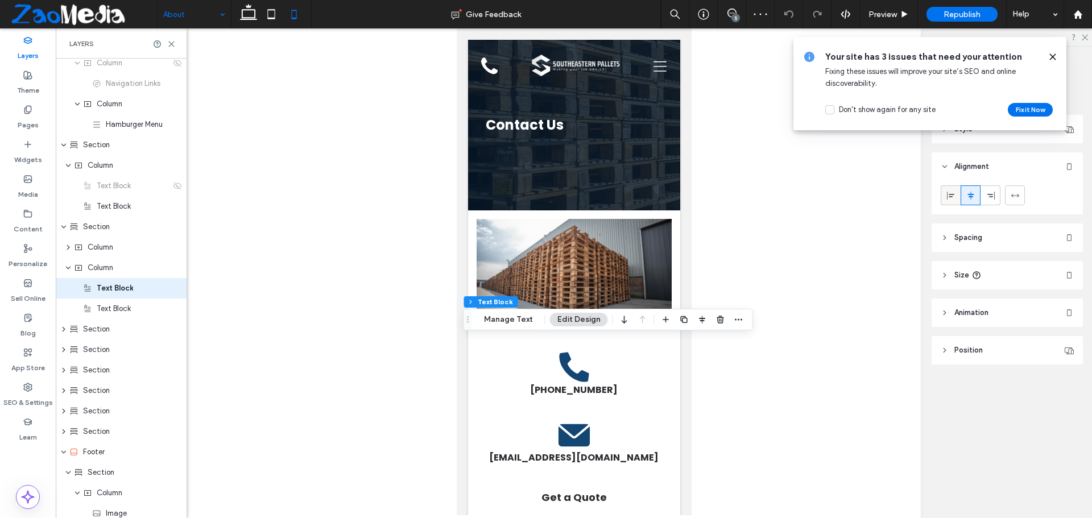
click at [951, 196] on use at bounding box center [950, 195] width 7 height 8
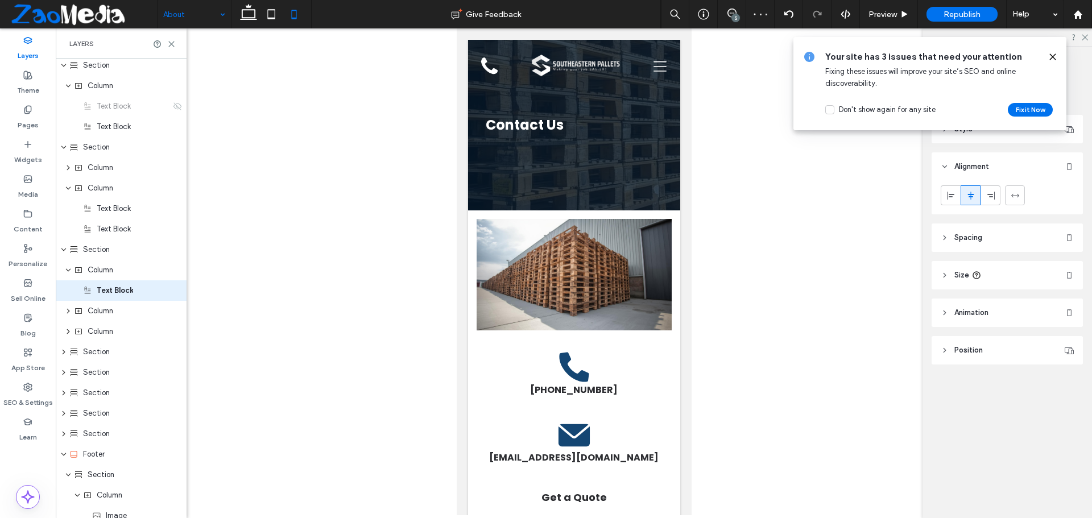
scroll to position [333, 0]
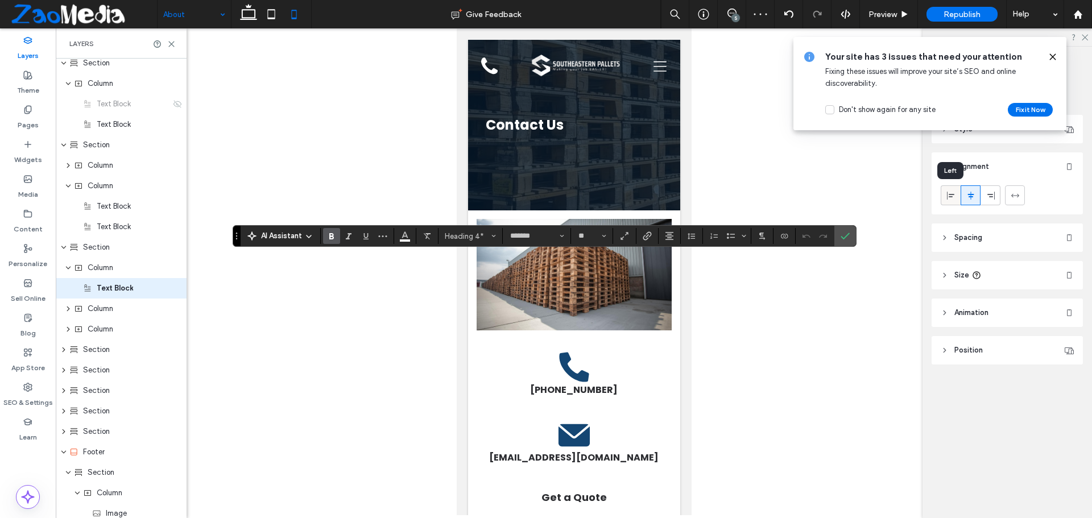
click at [952, 194] on use at bounding box center [950, 195] width 7 height 8
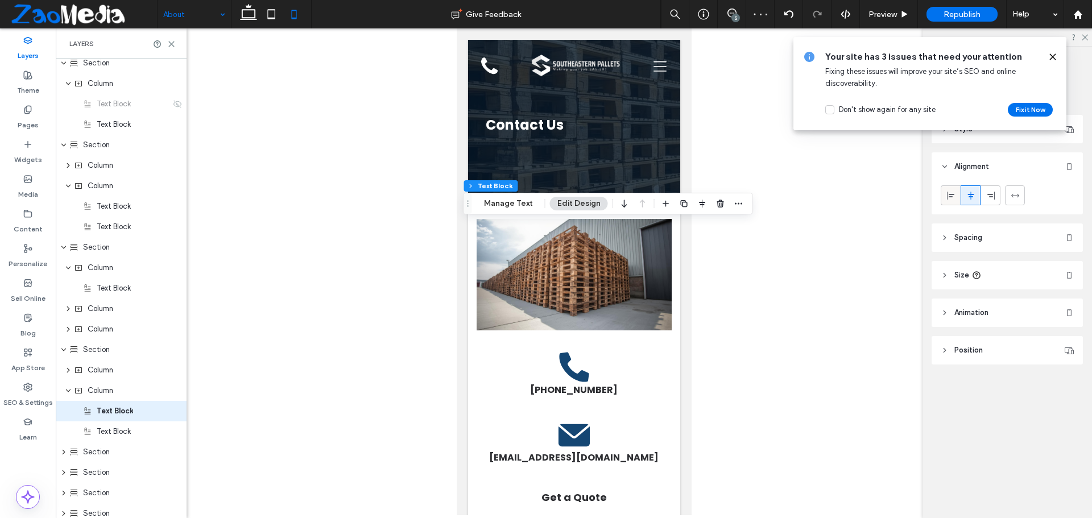
scroll to position [456, 0]
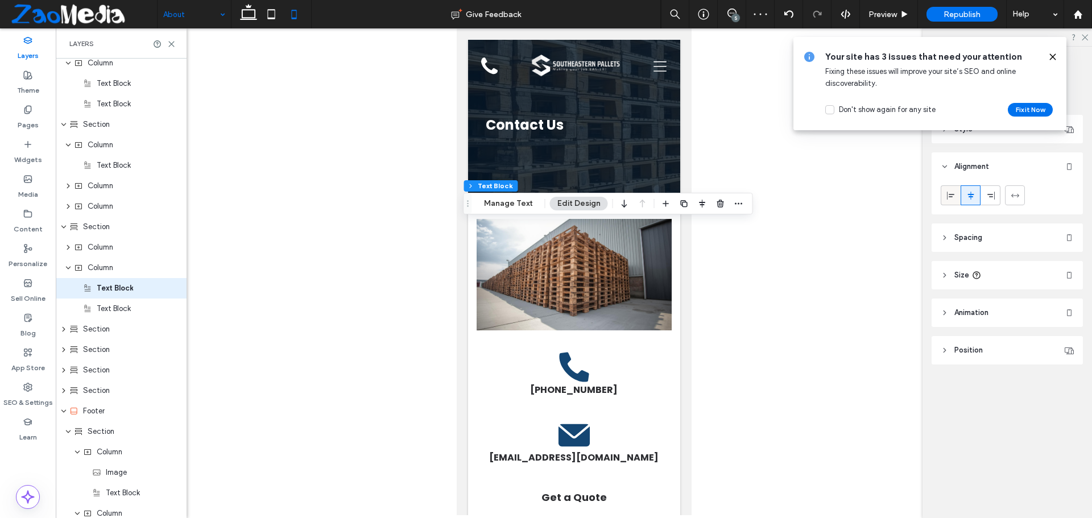
click at [953, 198] on icon at bounding box center [950, 195] width 9 height 9
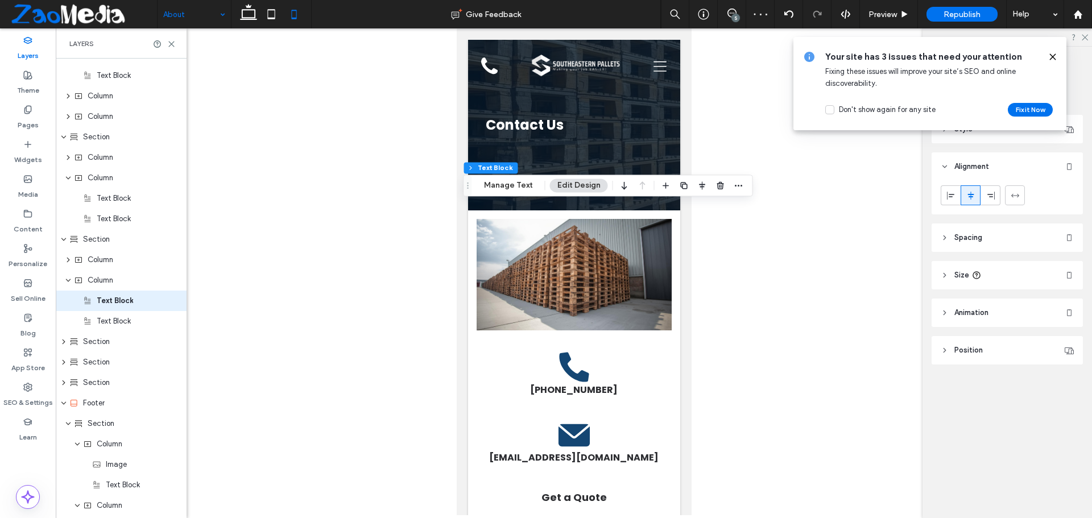
scroll to position [558, 0]
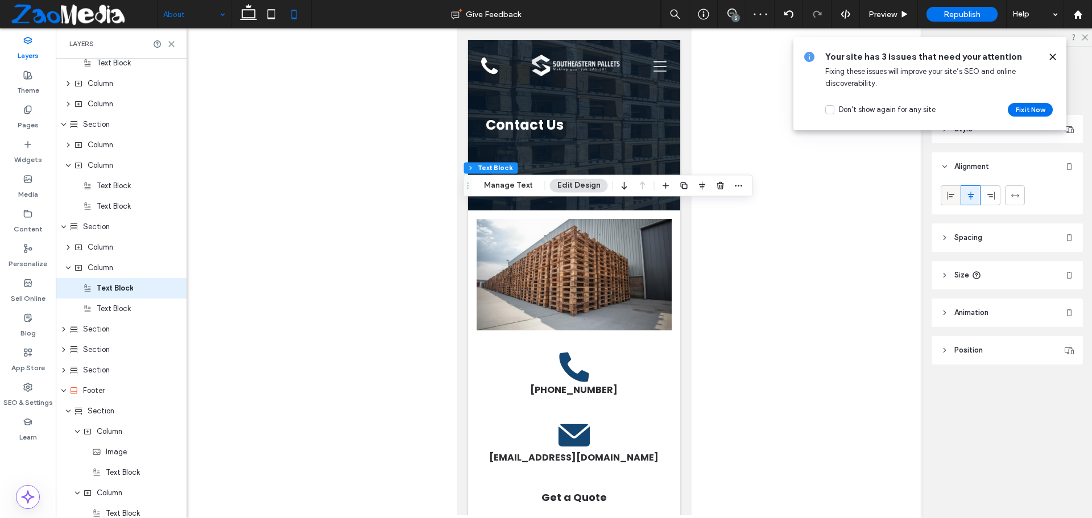
click at [945, 192] on div at bounding box center [950, 195] width 19 height 19
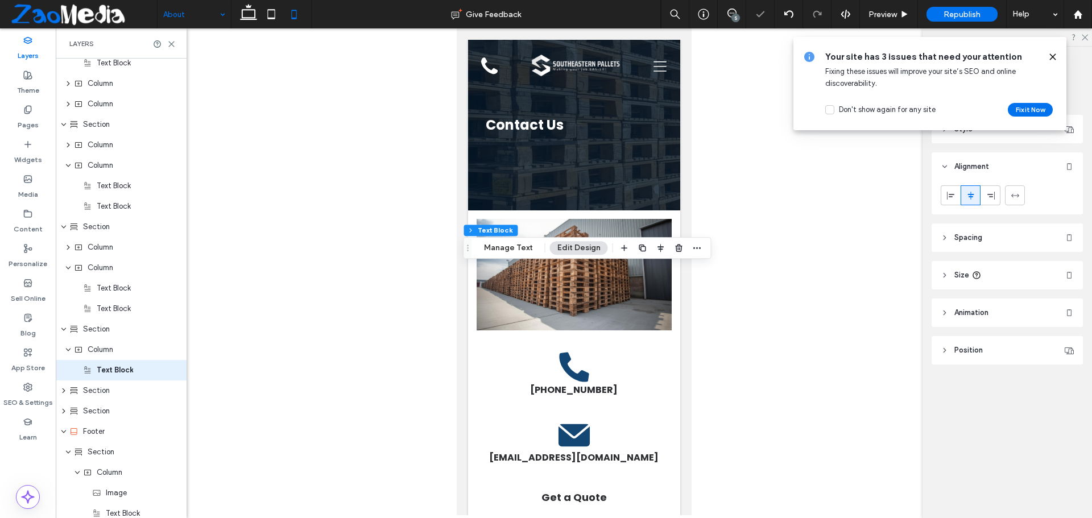
scroll to position [640, 0]
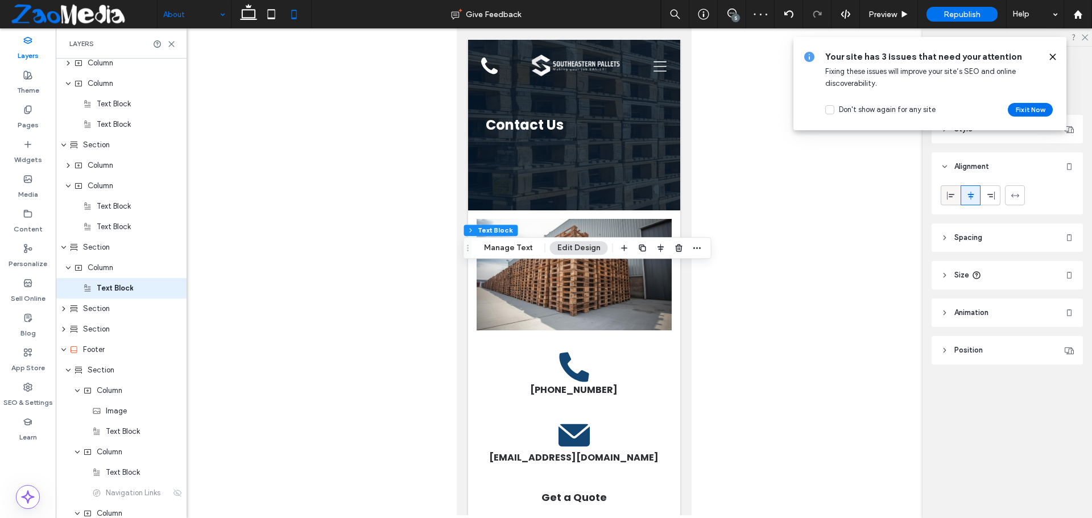
click at [951, 195] on icon at bounding box center [950, 195] width 9 height 9
click at [969, 194] on use at bounding box center [970, 195] width 6 height 8
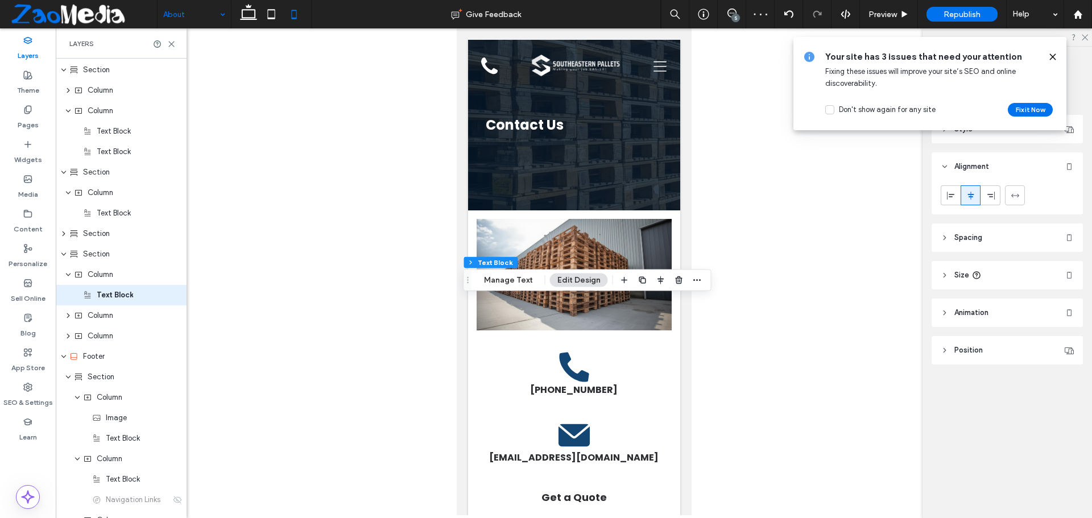
scroll to position [722, 0]
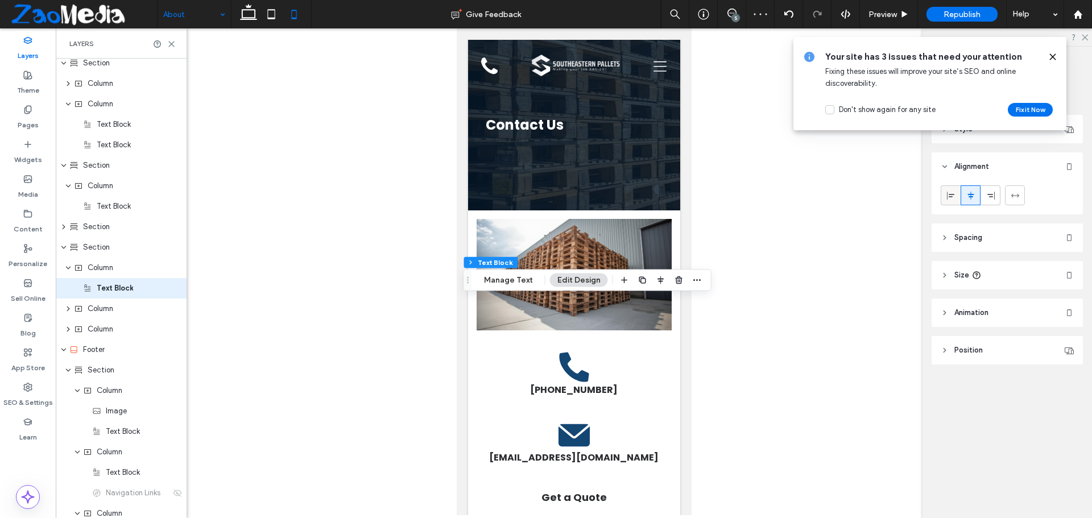
click at [950, 195] on icon at bounding box center [950, 195] width 9 height 9
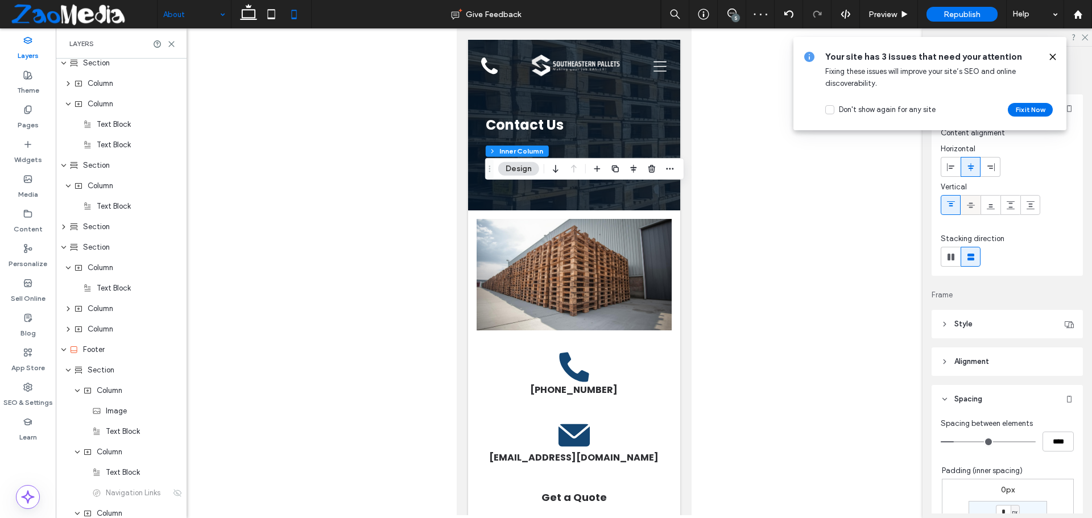
click at [969, 204] on icon at bounding box center [970, 205] width 9 height 9
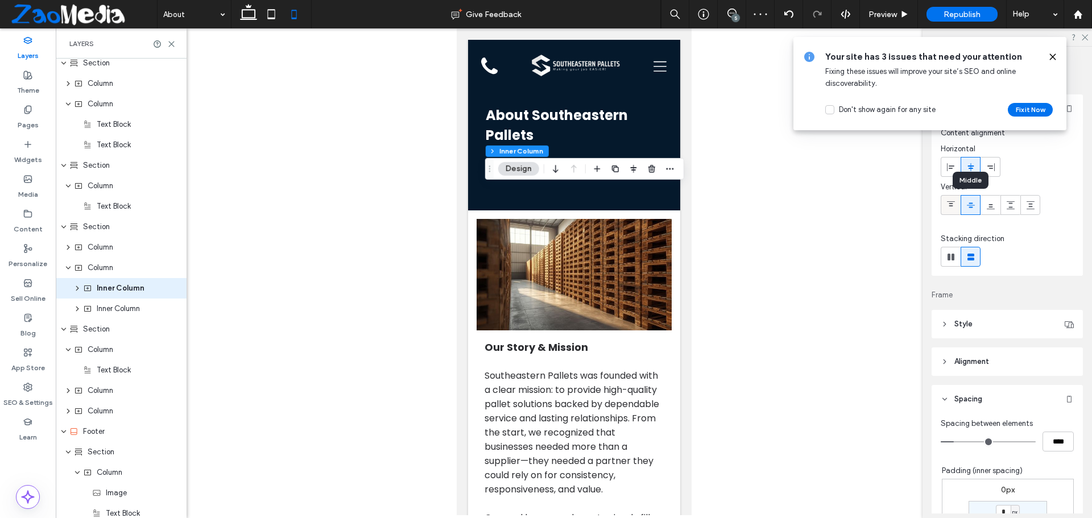
scroll to position [1990, 0]
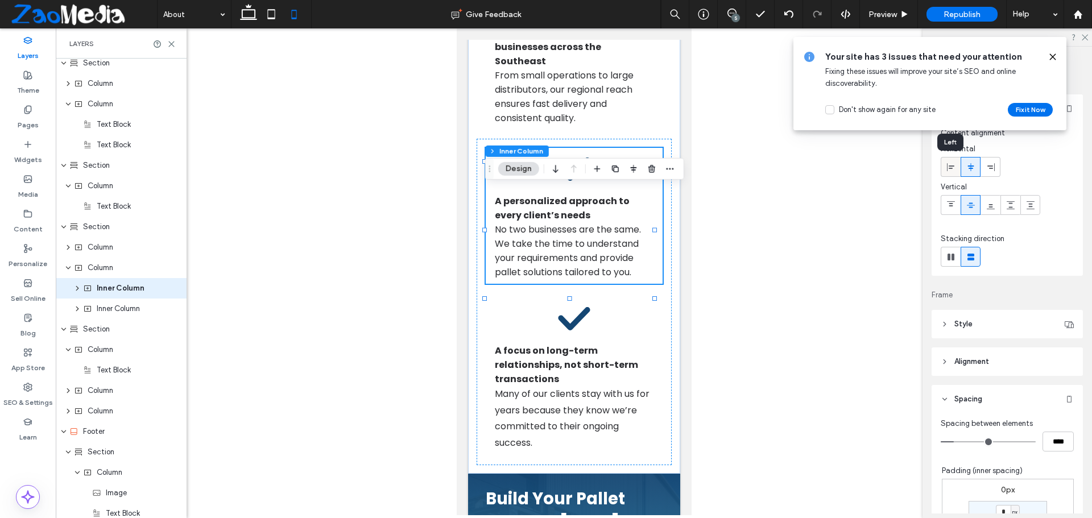
click at [951, 169] on icon at bounding box center [950, 167] width 9 height 9
click at [974, 169] on icon at bounding box center [970, 167] width 9 height 9
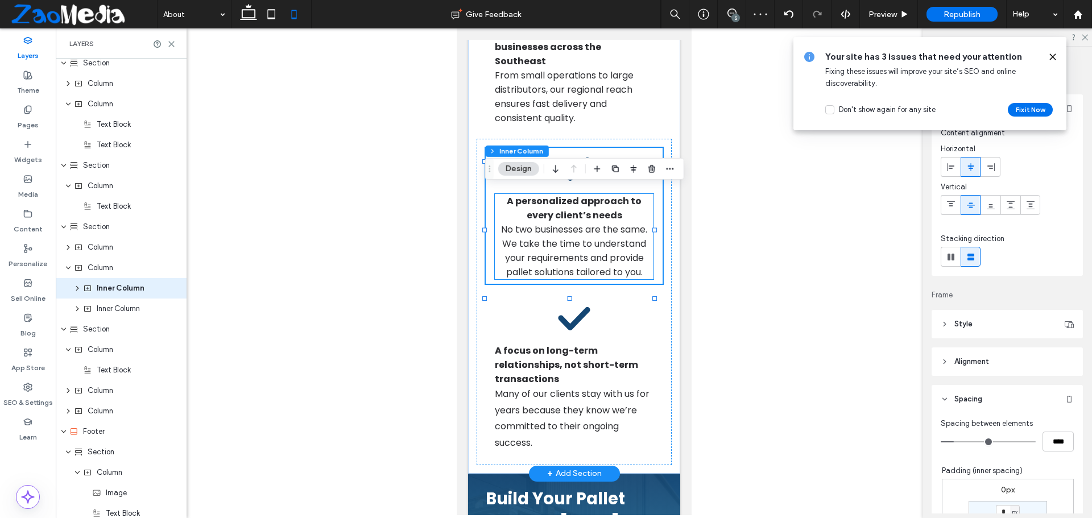
click at [559, 277] on span "No two businesses are the same. We take the time to understand your requirement…" at bounding box center [573, 251] width 146 height 56
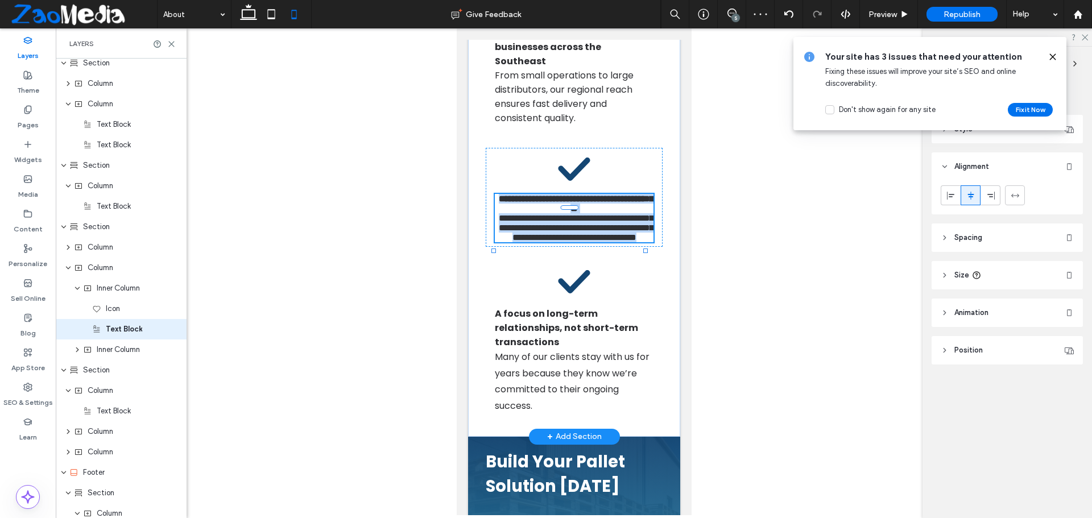
scroll to position [763, 0]
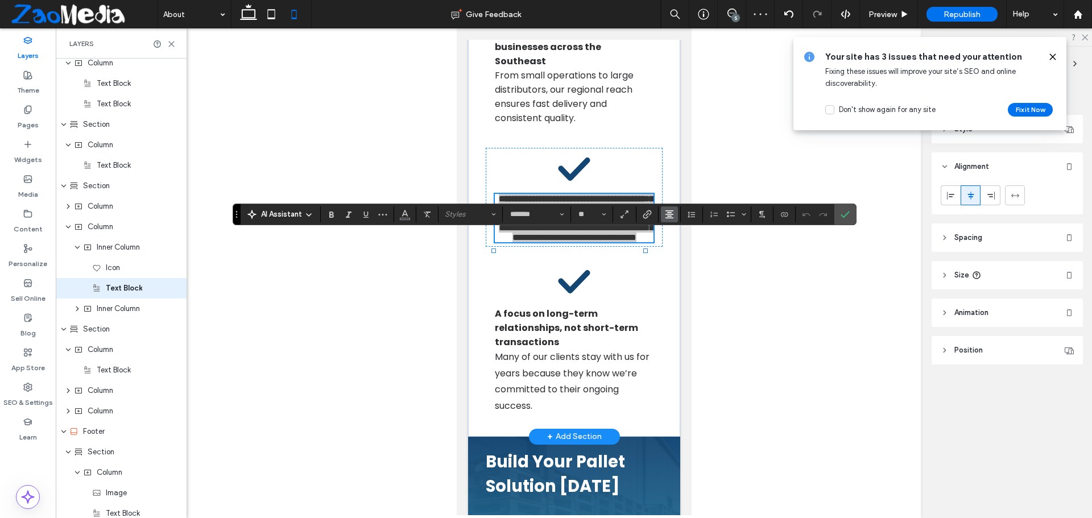
click at [671, 218] on icon "Alignment" at bounding box center [669, 214] width 9 height 9
click at [674, 230] on icon "ui.textEditor.alignment.left" at bounding box center [677, 232] width 9 height 9
click at [847, 210] on icon "Confirm" at bounding box center [845, 214] width 9 height 9
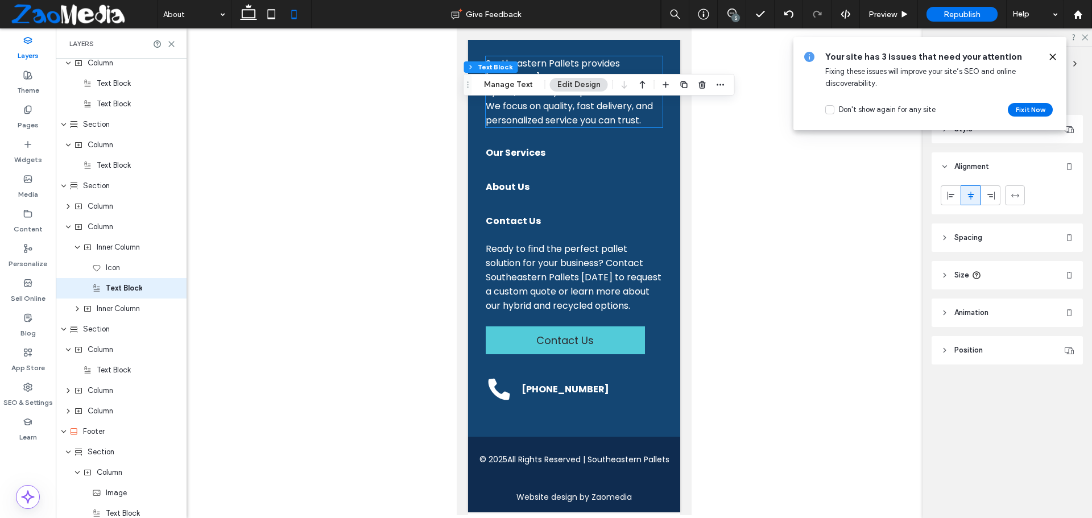
scroll to position [2782, 0]
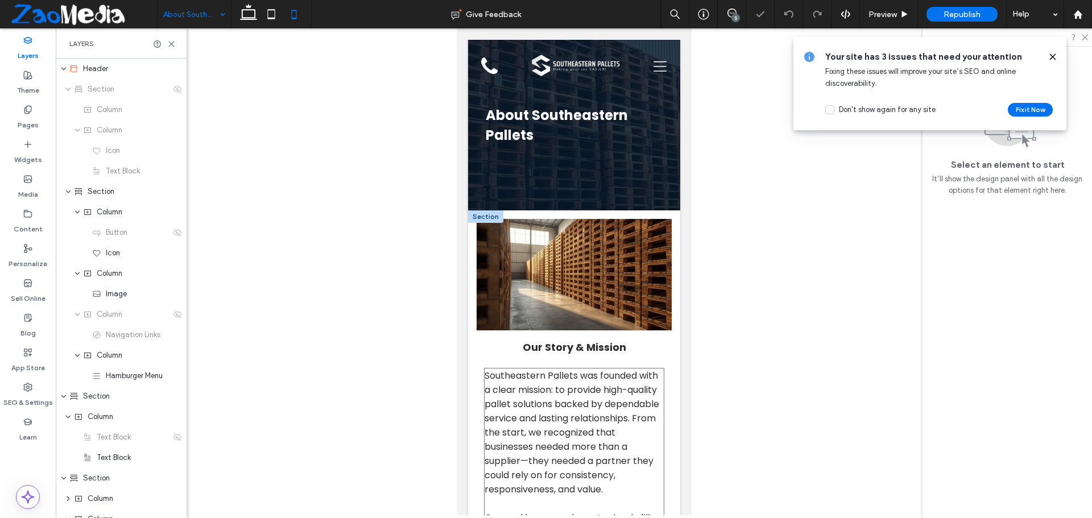
scroll to position [227, 0]
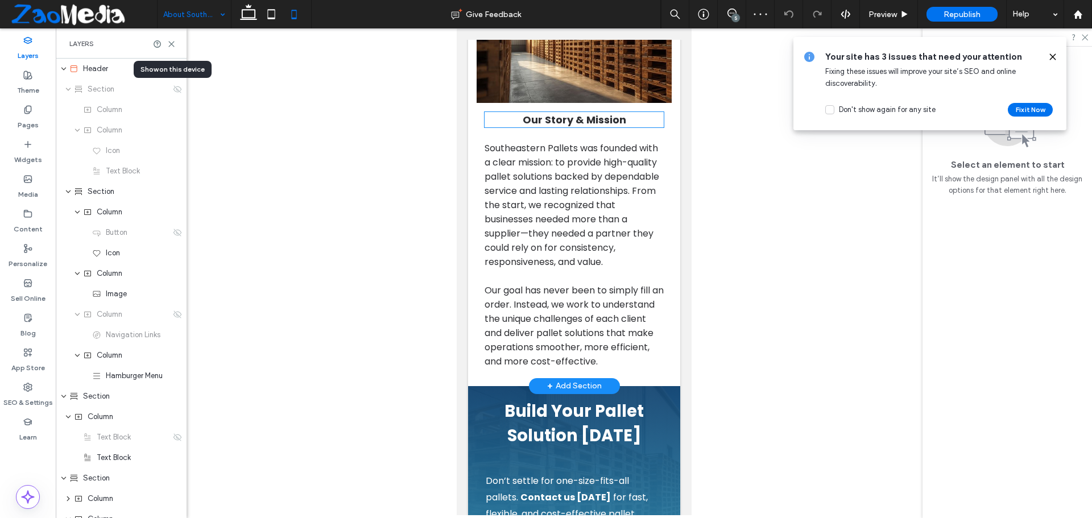
click at [493, 119] on h2 "Our Story & Mission" at bounding box center [574, 119] width 180 height 15
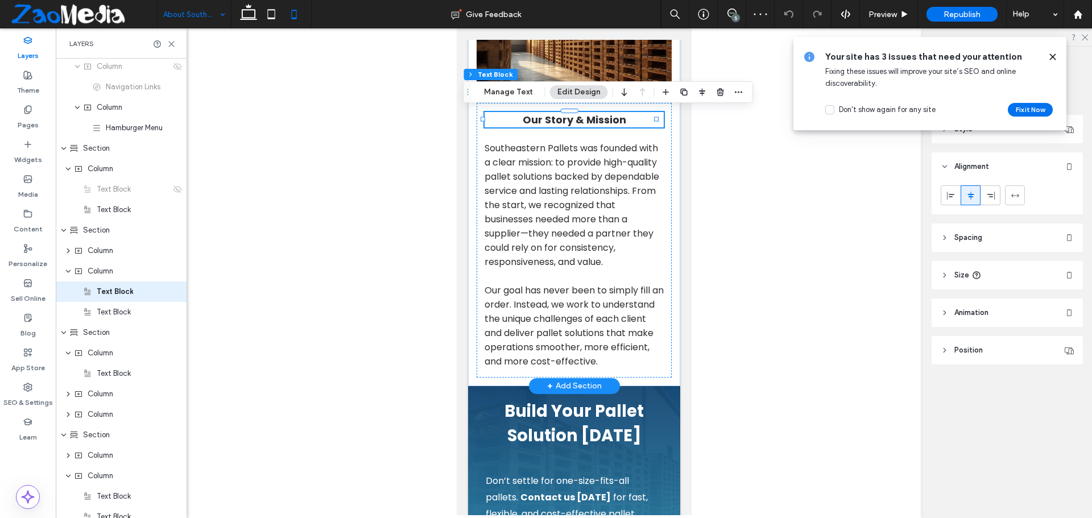
scroll to position [251, 0]
click at [946, 196] on icon at bounding box center [950, 195] width 9 height 9
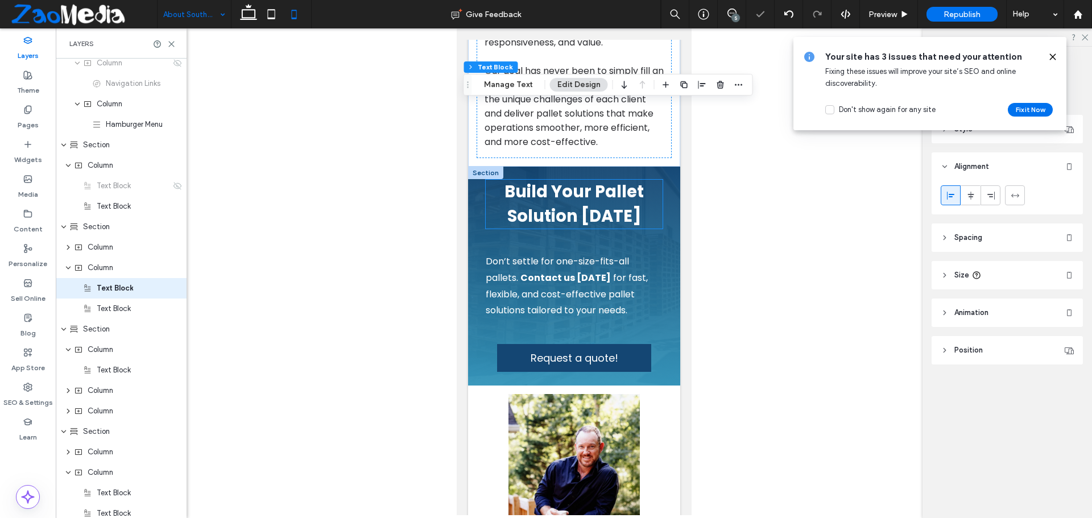
scroll to position [455, 0]
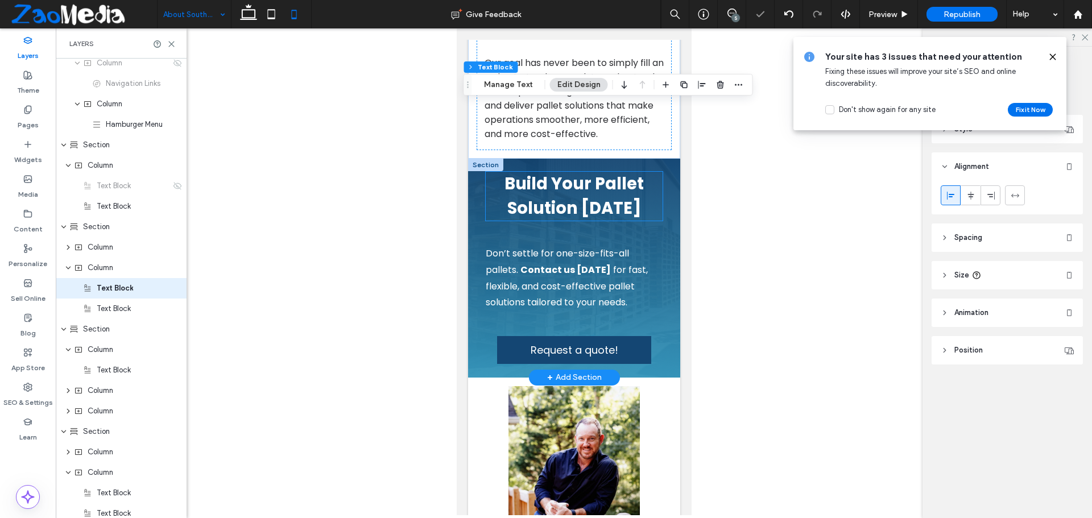
click at [502, 221] on h4 "Build Your Pallet Solution Today" at bounding box center [573, 196] width 177 height 49
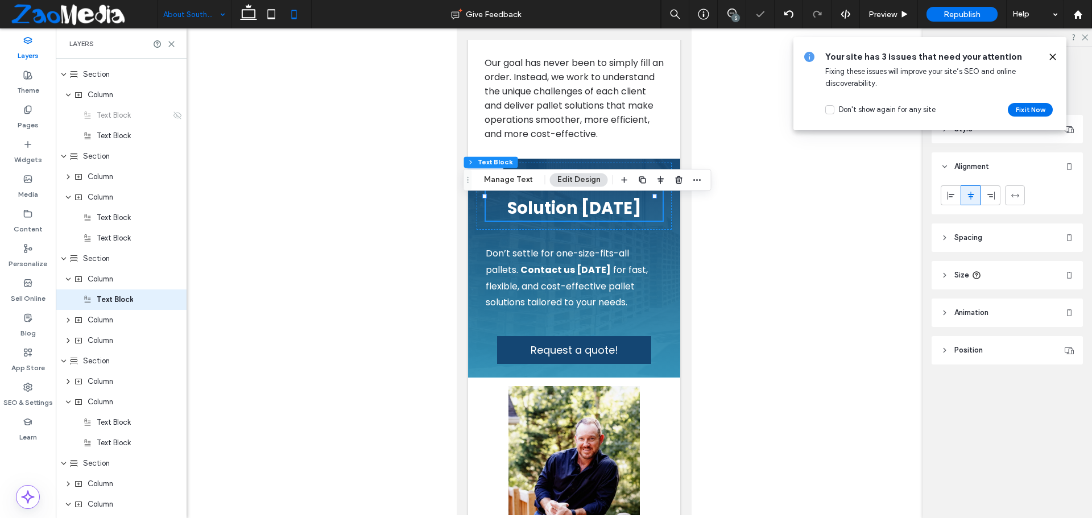
scroll to position [333, 0]
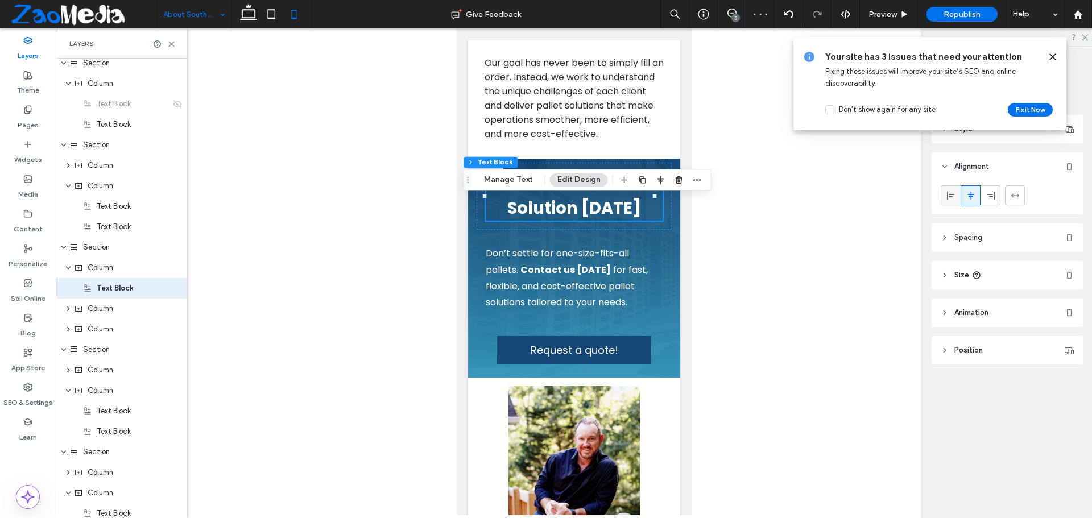
click at [952, 194] on use at bounding box center [950, 195] width 7 height 8
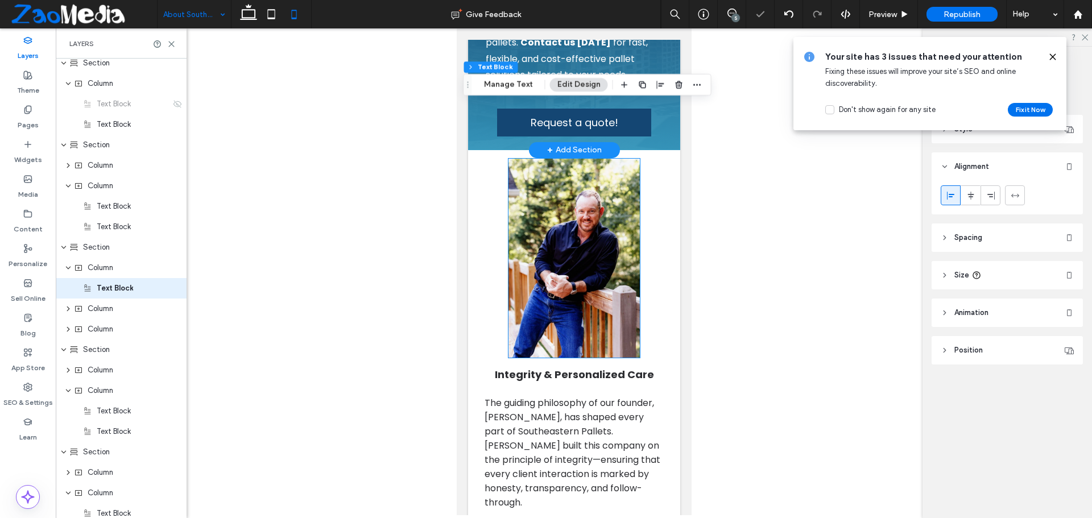
scroll to position [853, 0]
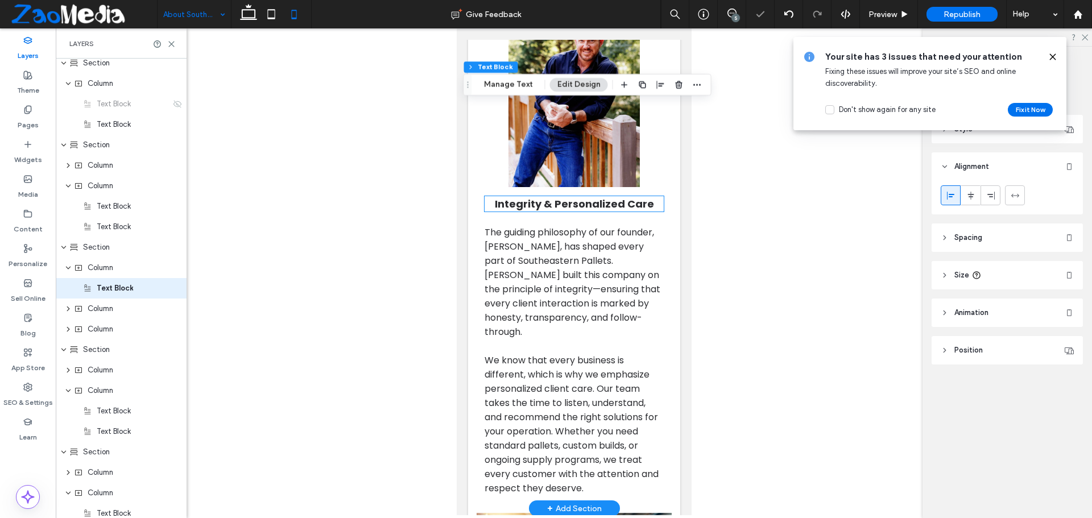
click at [494, 211] on span "Integrity & Personalized Care" at bounding box center [573, 204] width 159 height 14
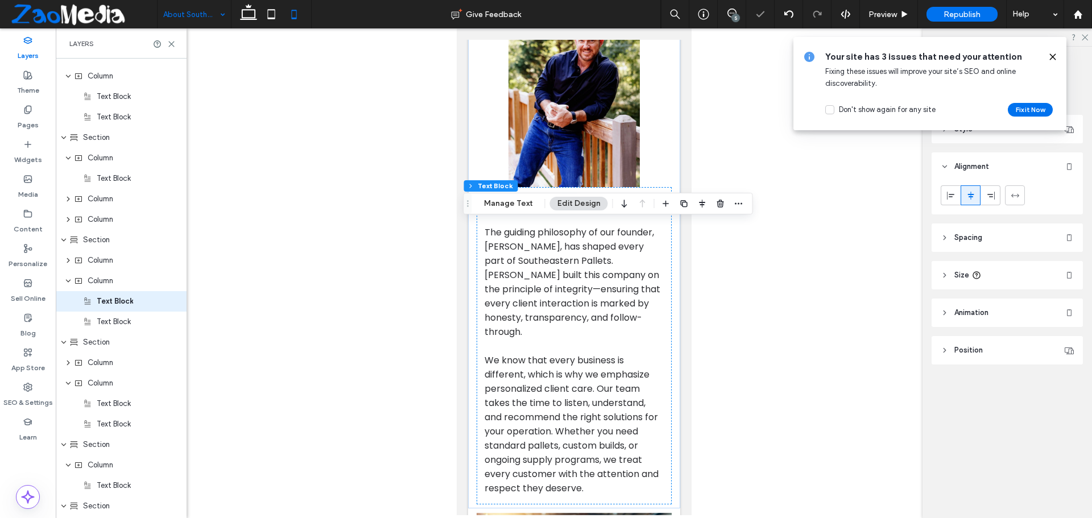
scroll to position [456, 0]
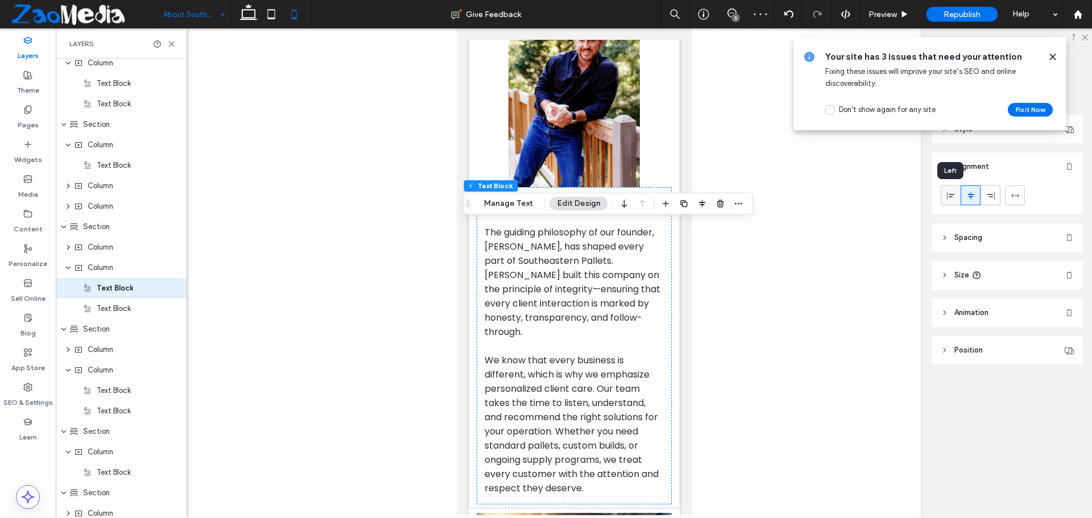
click at [952, 194] on use at bounding box center [950, 195] width 7 height 8
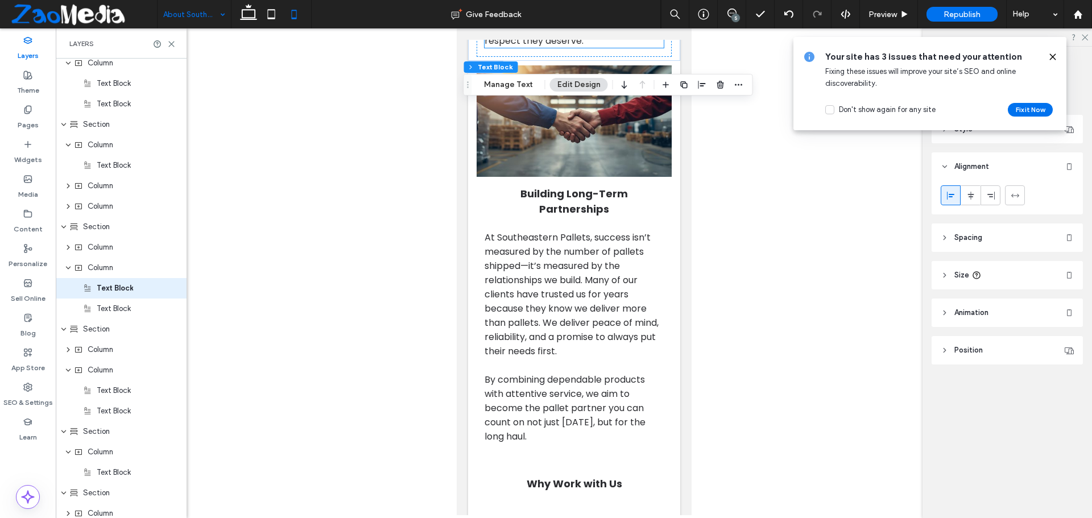
scroll to position [1308, 0]
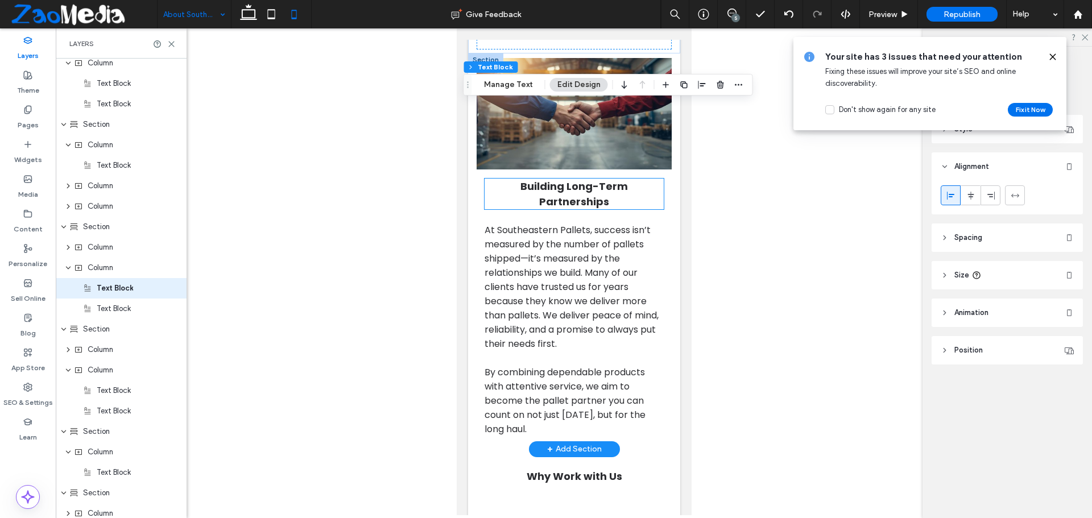
click at [506, 209] on h2 "Building Long-Term Partnerships" at bounding box center [574, 194] width 180 height 31
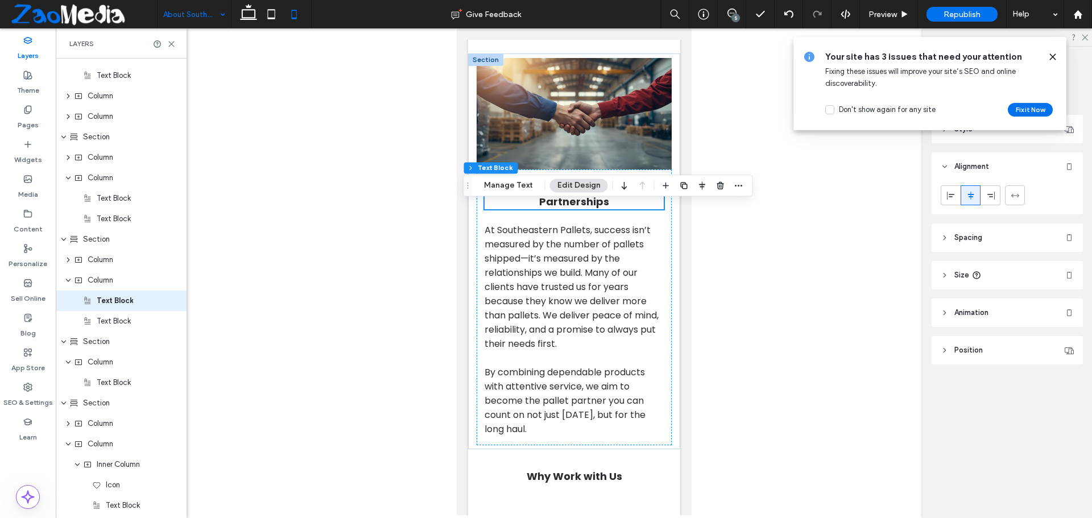
scroll to position [558, 0]
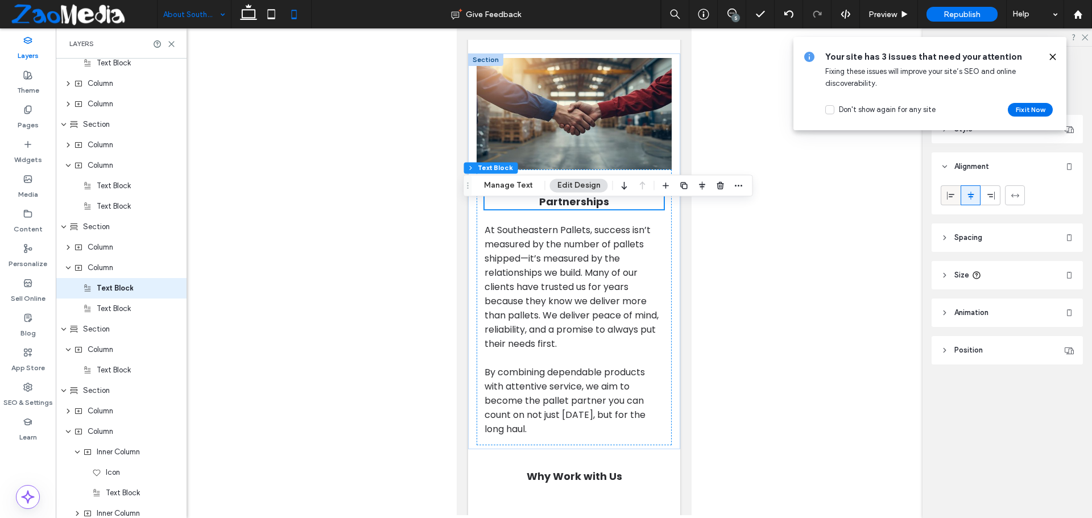
click at [945, 196] on div at bounding box center [950, 195] width 19 height 19
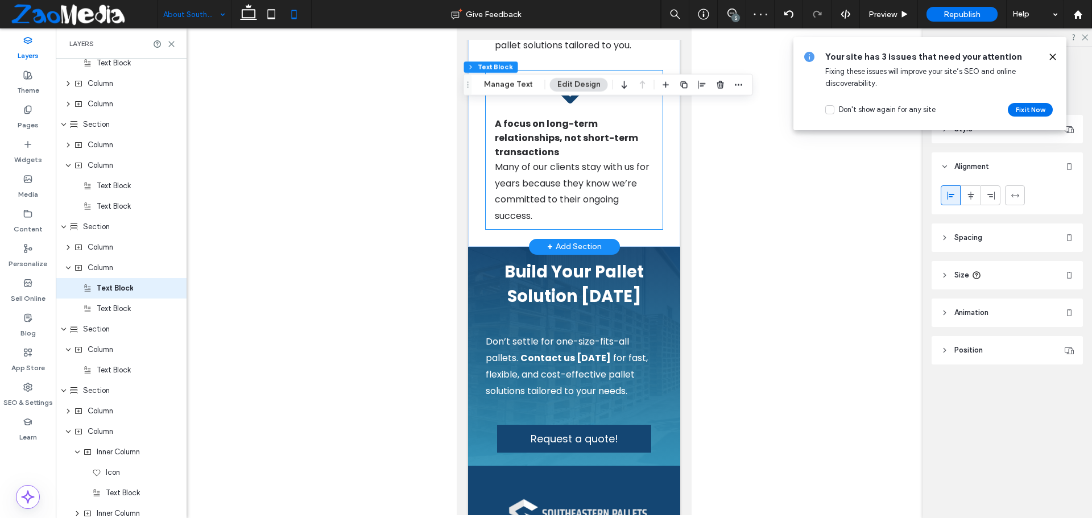
scroll to position [2218, 0]
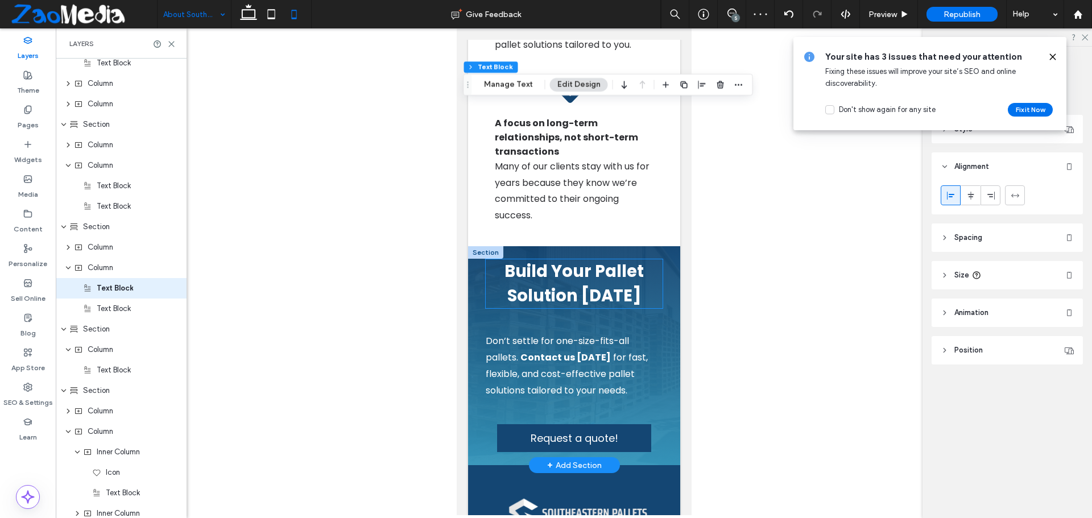
click at [490, 308] on h4 "Build Your Pallet Solution Today" at bounding box center [573, 283] width 177 height 49
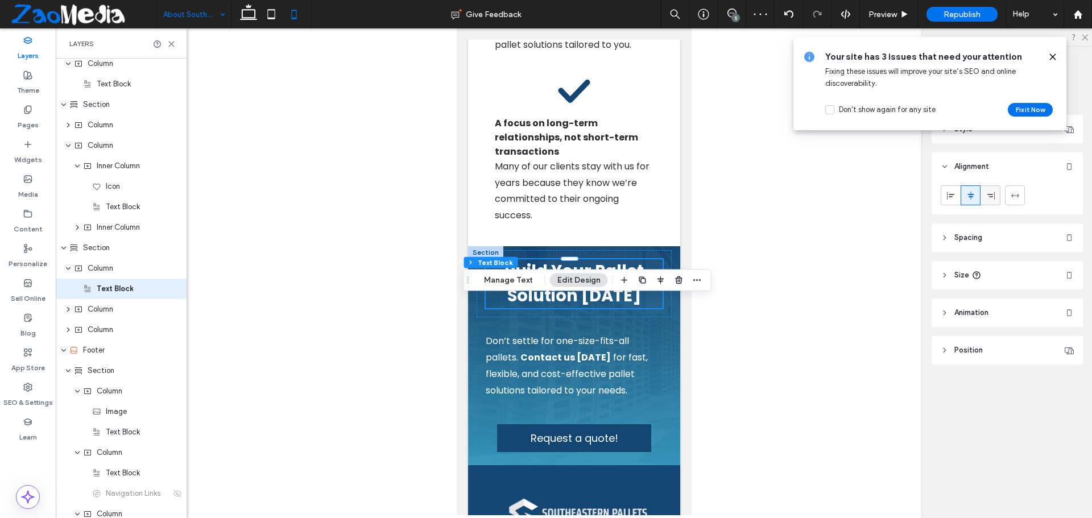
scroll to position [845, 0]
click at [955, 196] on icon at bounding box center [950, 195] width 9 height 9
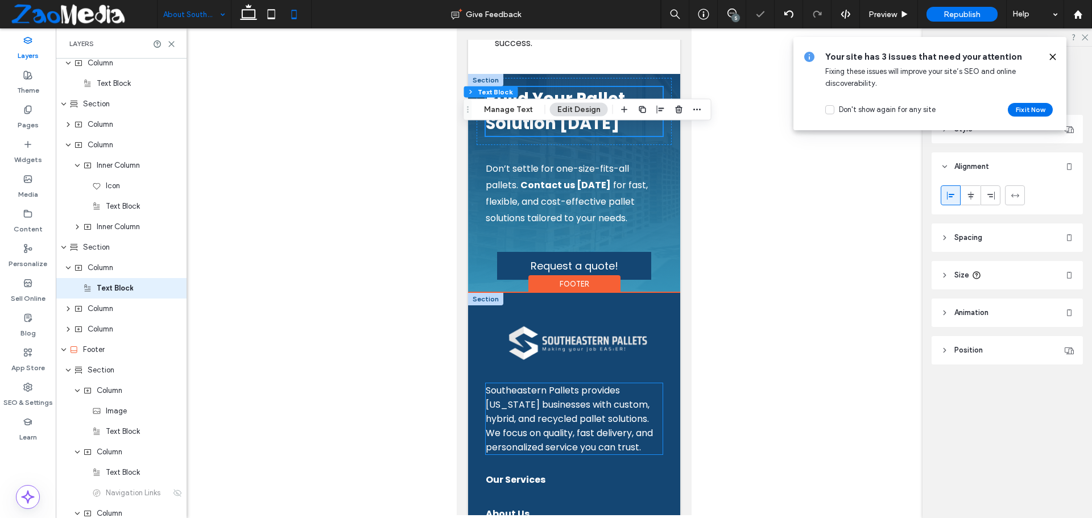
scroll to position [2389, 0]
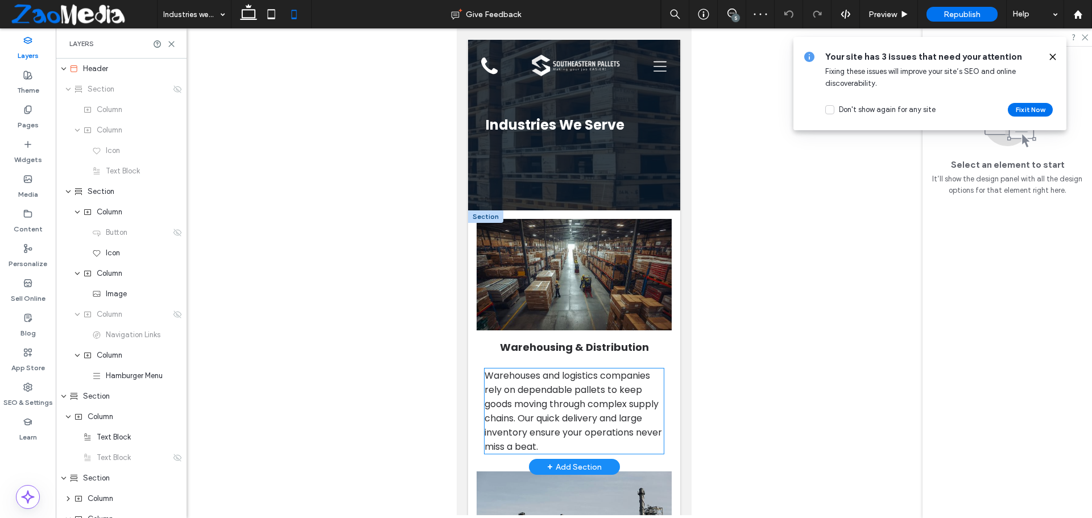
scroll to position [114, 0]
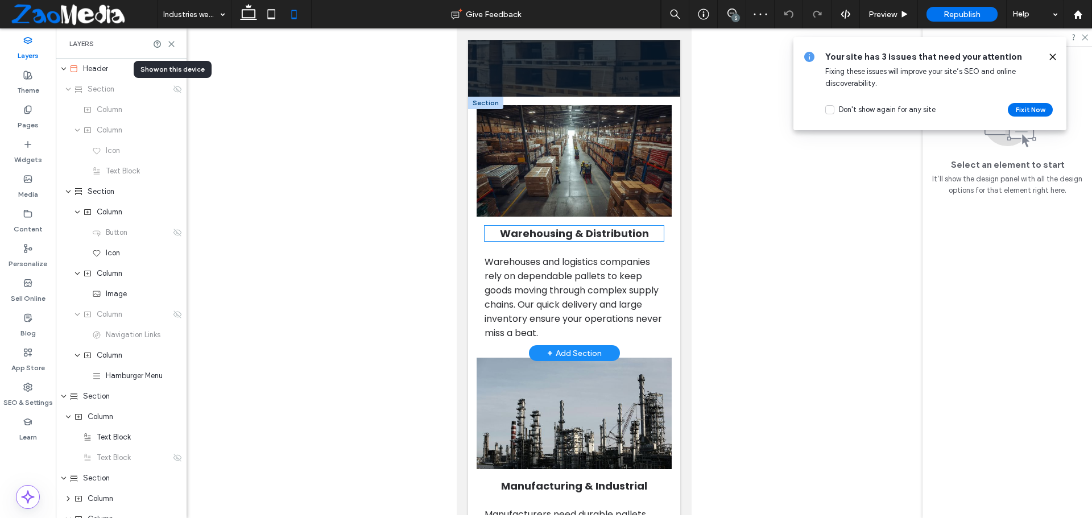
click at [484, 239] on h2 "Warehousing & Distribution" at bounding box center [574, 233] width 180 height 15
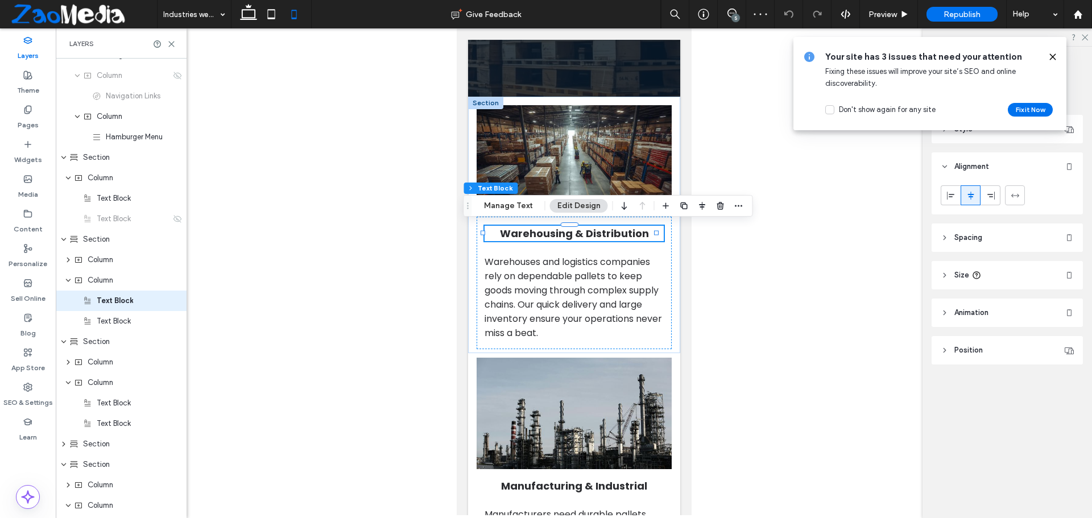
scroll to position [251, 0]
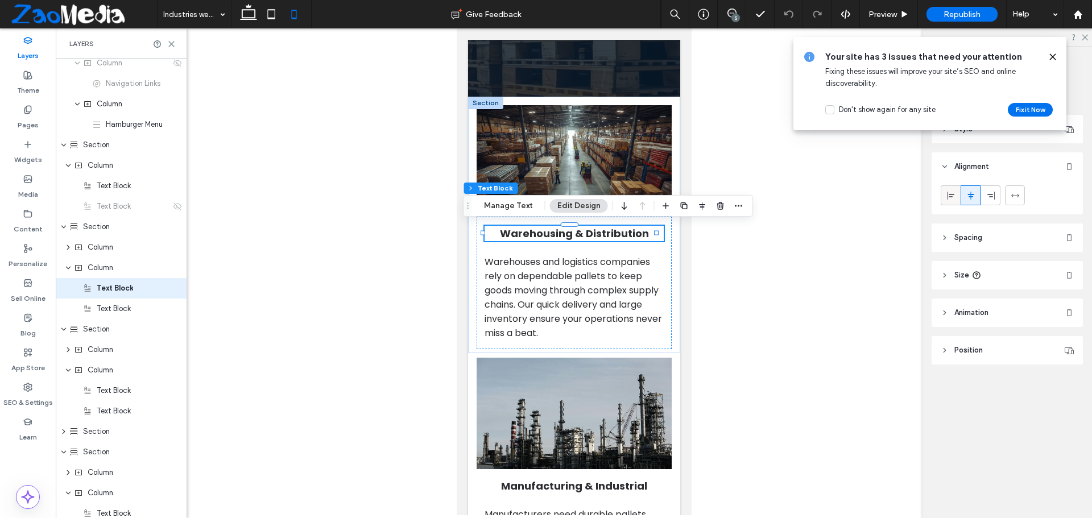
click at [953, 197] on icon at bounding box center [950, 195] width 9 height 9
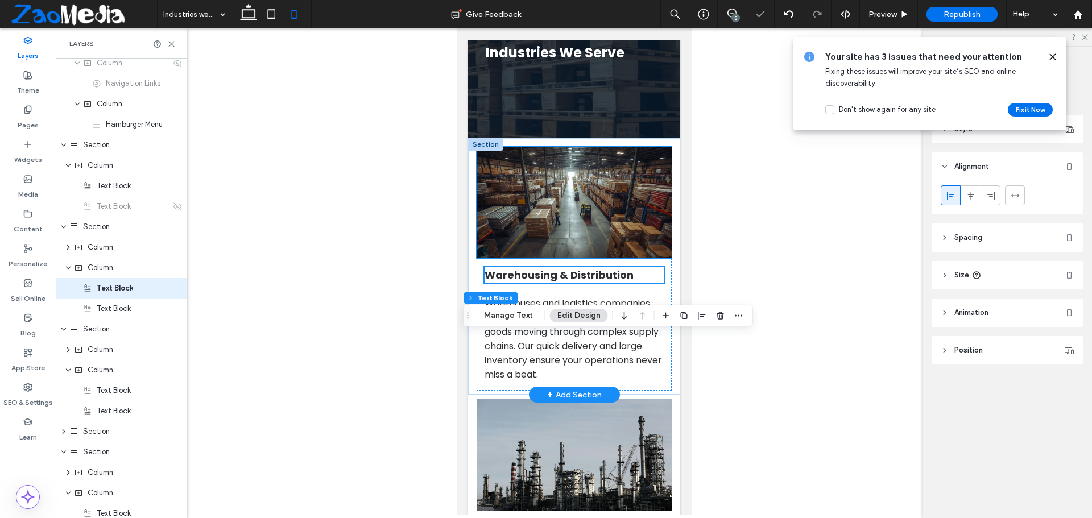
scroll to position [171, 0]
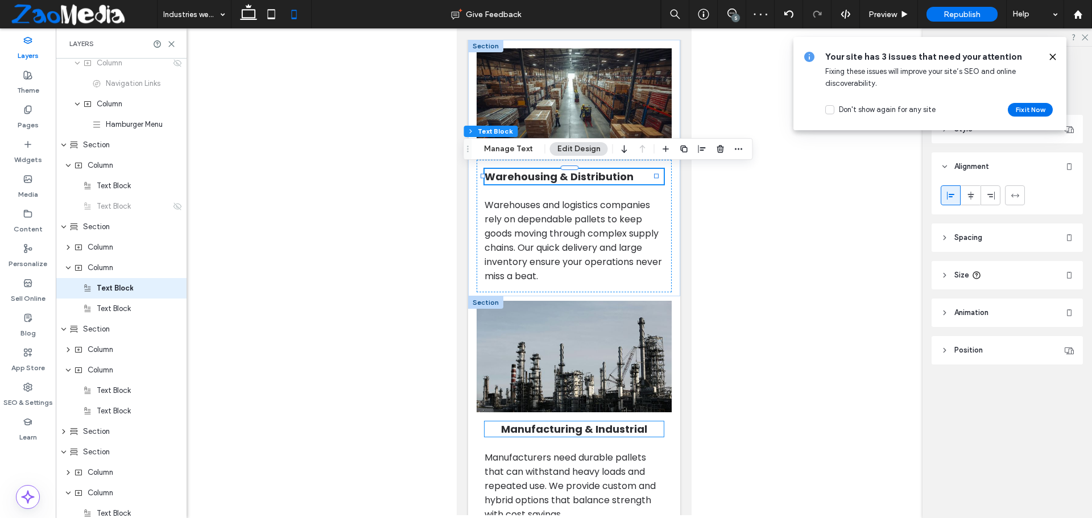
click at [500, 429] on span "Manufacturing & Industrial" at bounding box center [573, 429] width 146 height 14
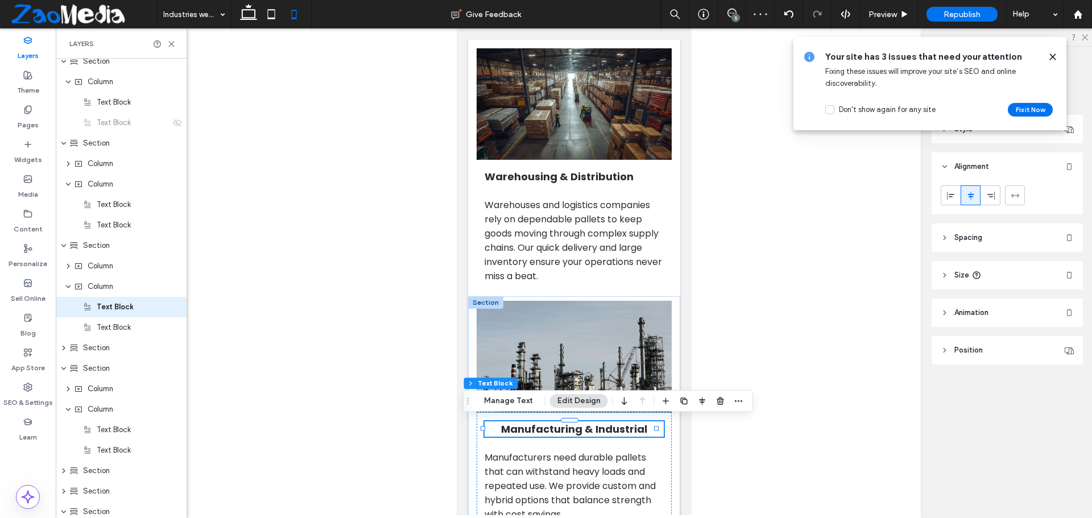
scroll to position [354, 0]
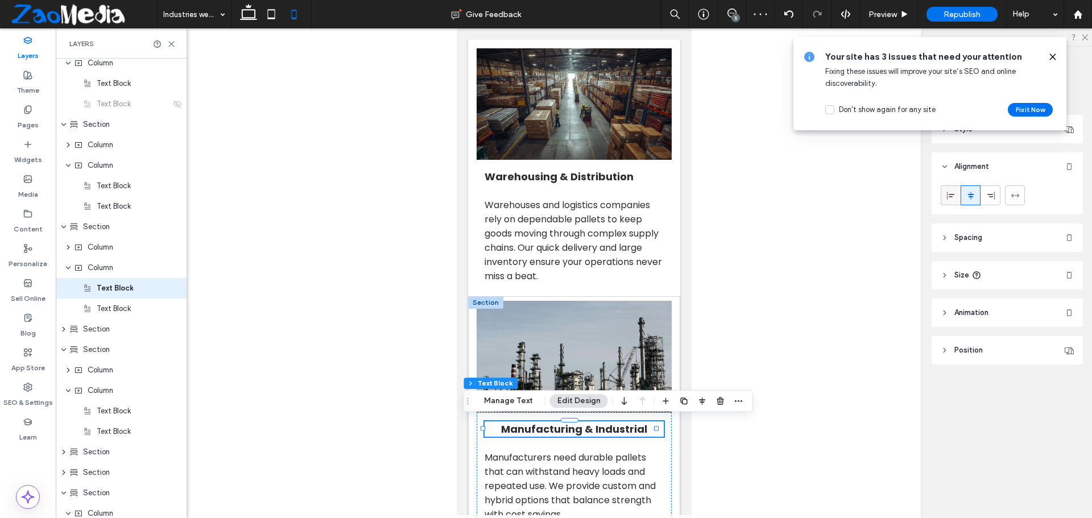
drag, startPoint x: 954, startPoint y: 196, endPoint x: 103, endPoint y: 255, distance: 852.8
click at [954, 196] on icon at bounding box center [950, 195] width 9 height 9
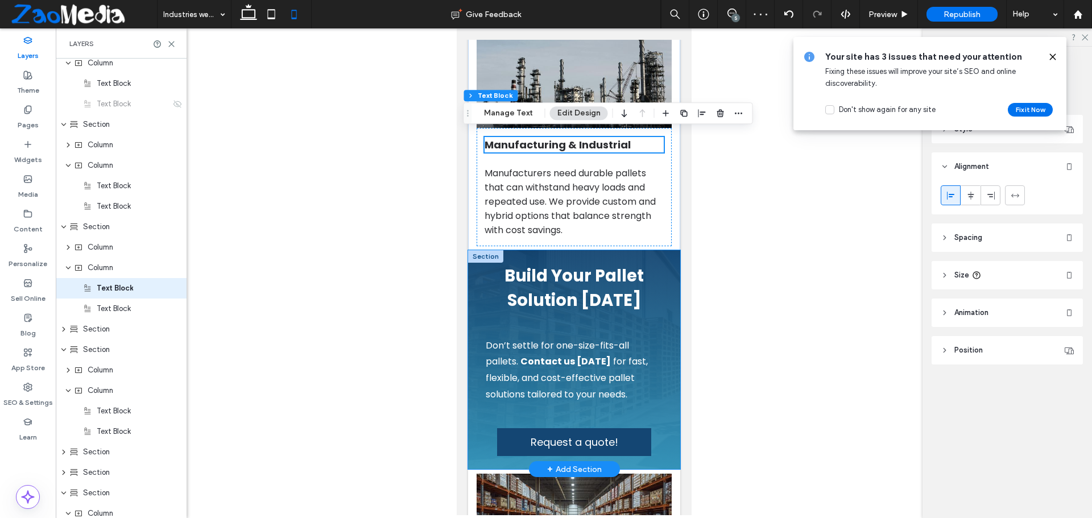
scroll to position [512, 0]
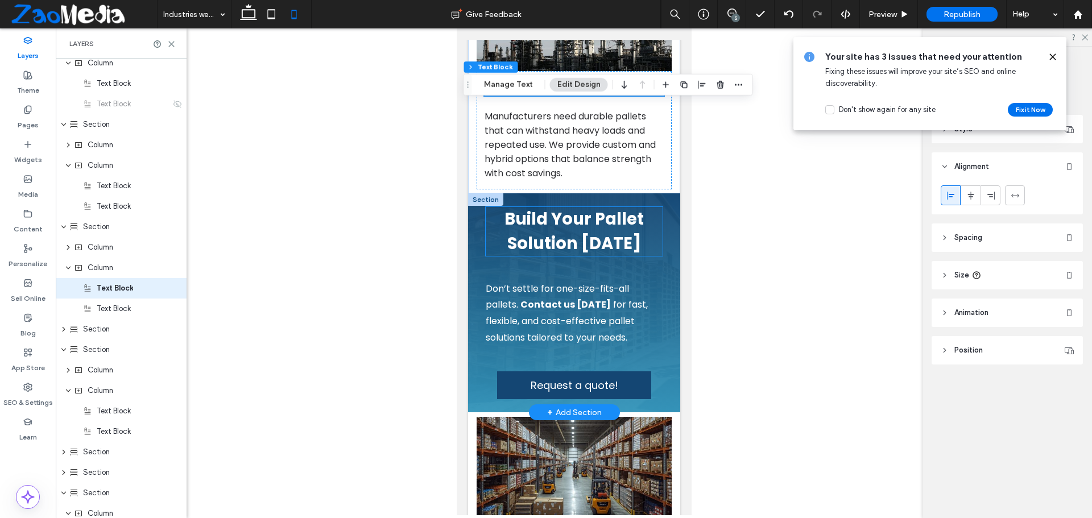
click at [494, 234] on h4 "Build Your Pallet Solution Today" at bounding box center [573, 231] width 177 height 49
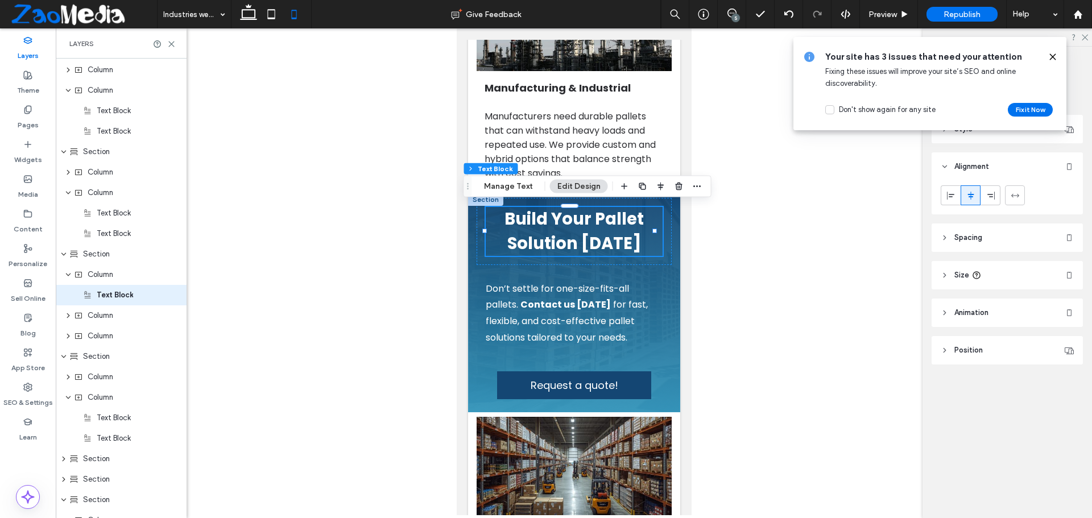
scroll to position [436, 0]
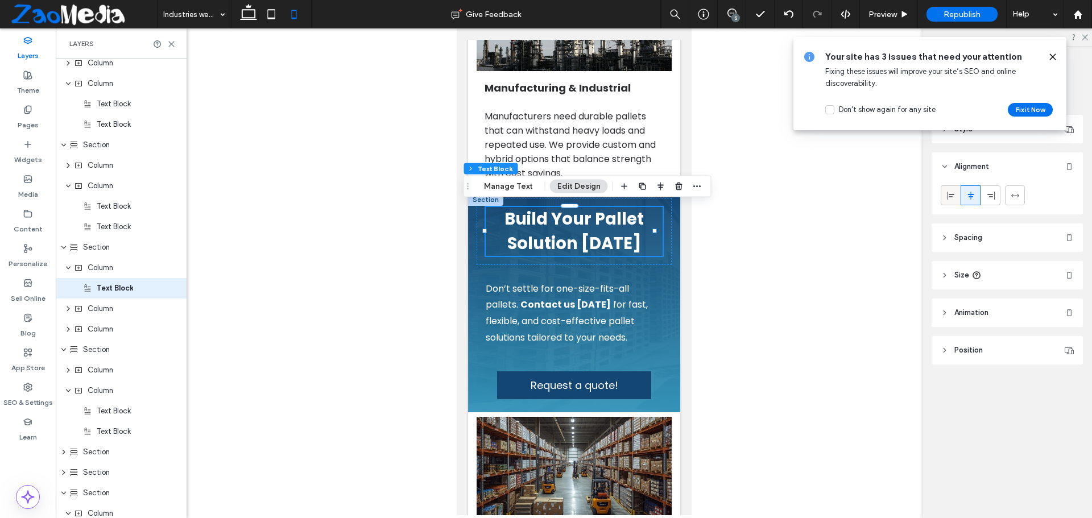
click at [947, 194] on icon at bounding box center [950, 195] width 9 height 9
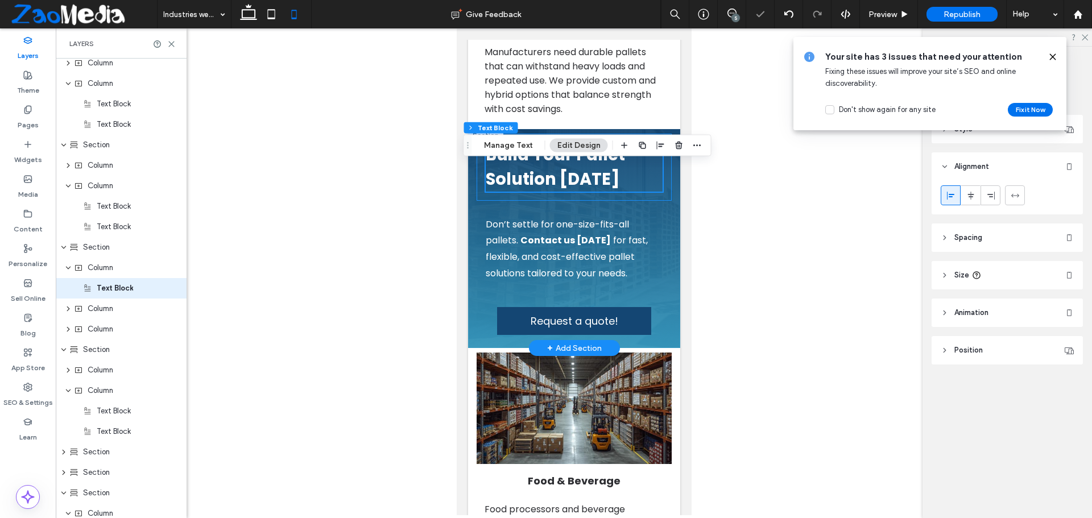
scroll to position [739, 0]
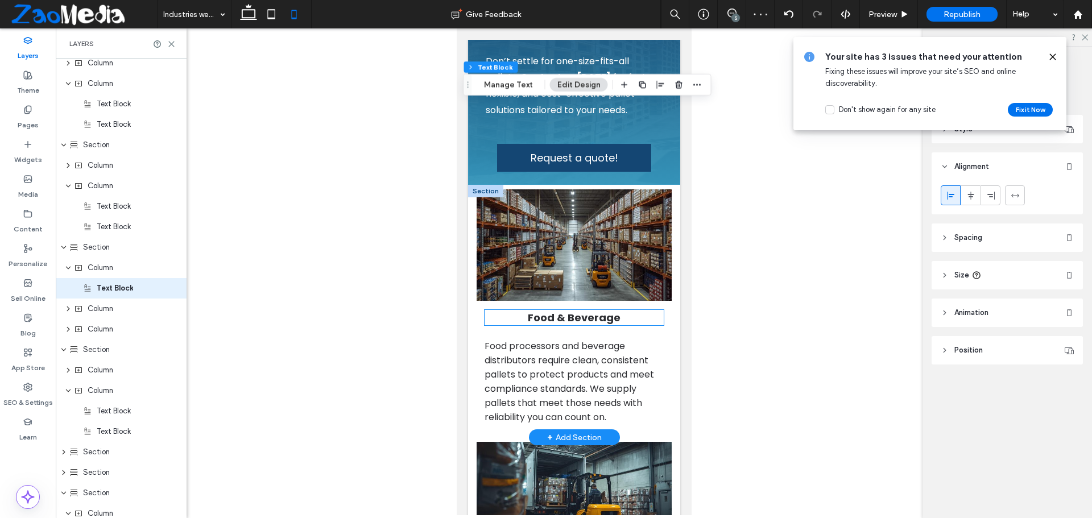
click at [501, 318] on h2 "Food & Beverage" at bounding box center [574, 317] width 180 height 15
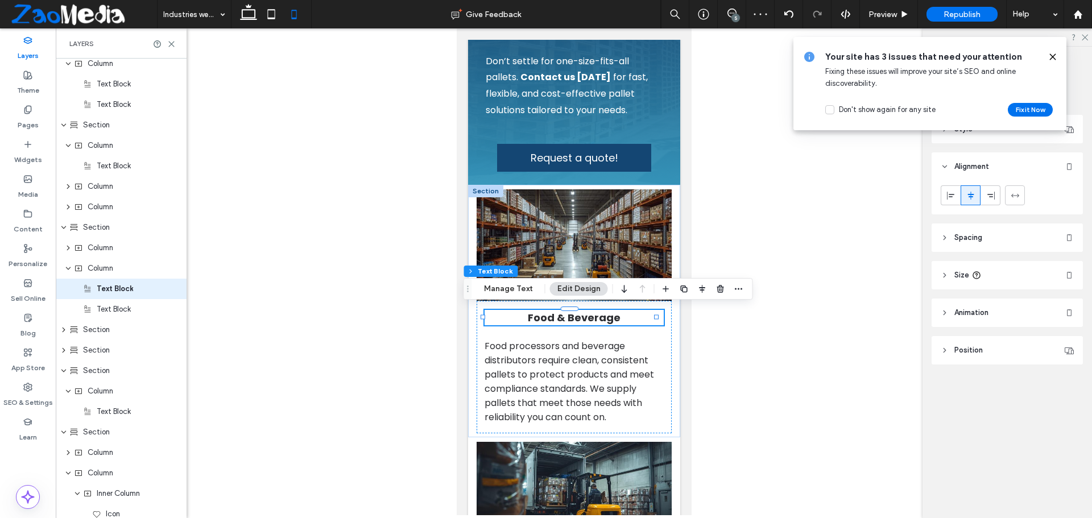
scroll to position [558, 0]
click at [951, 192] on icon at bounding box center [950, 195] width 9 height 9
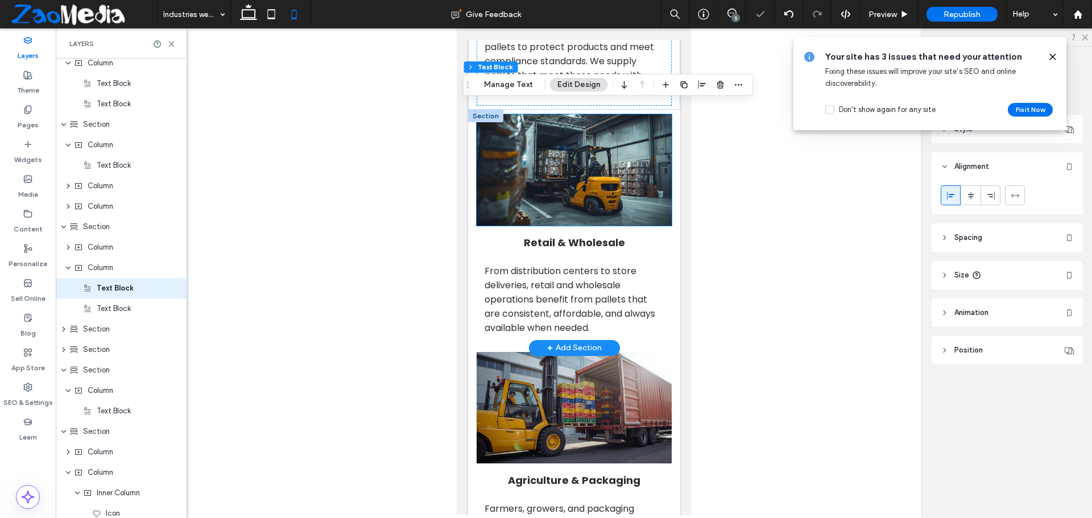
scroll to position [1137, 0]
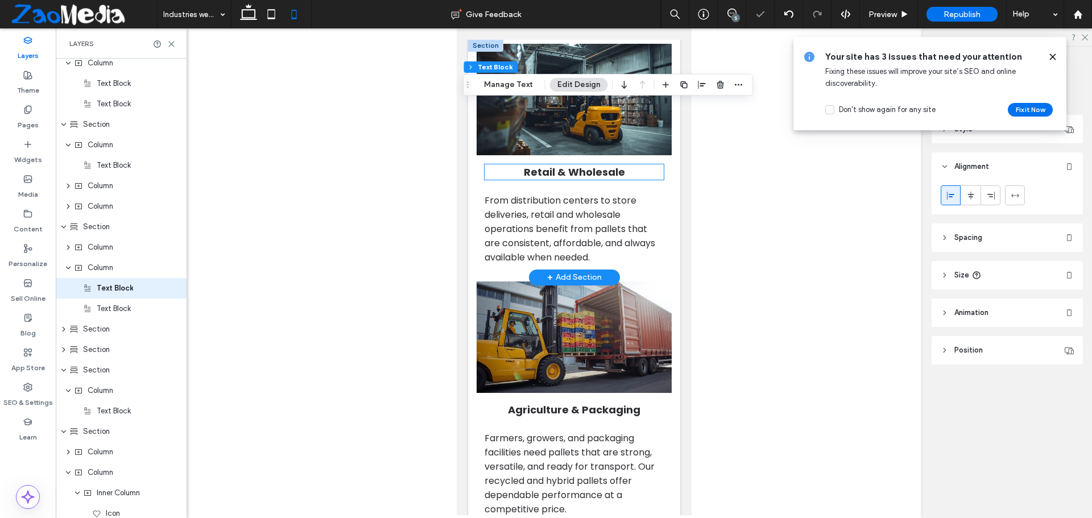
click at [499, 175] on h2 "Retail & Wholesale" at bounding box center [574, 171] width 180 height 15
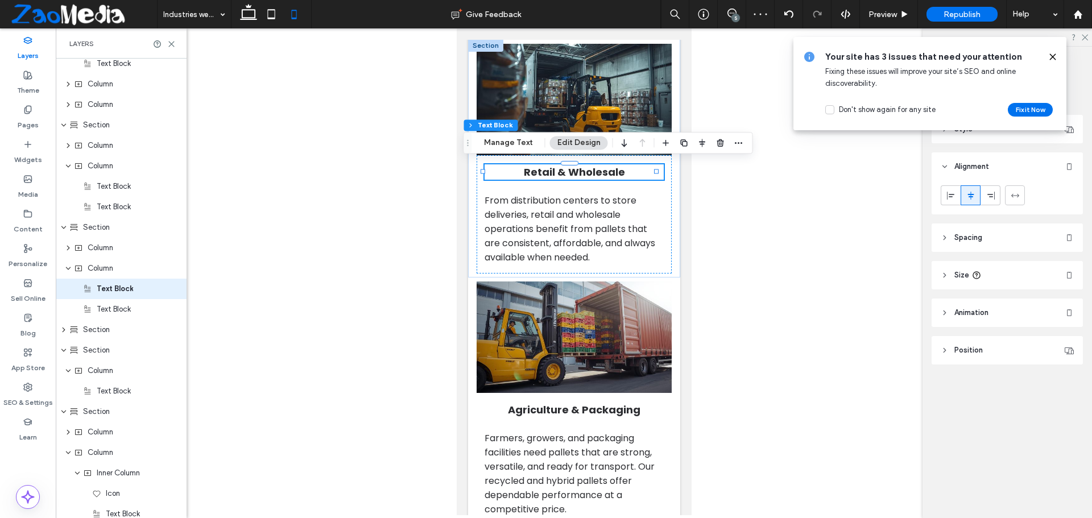
scroll to position [661, 0]
click at [951, 192] on icon at bounding box center [950, 195] width 9 height 9
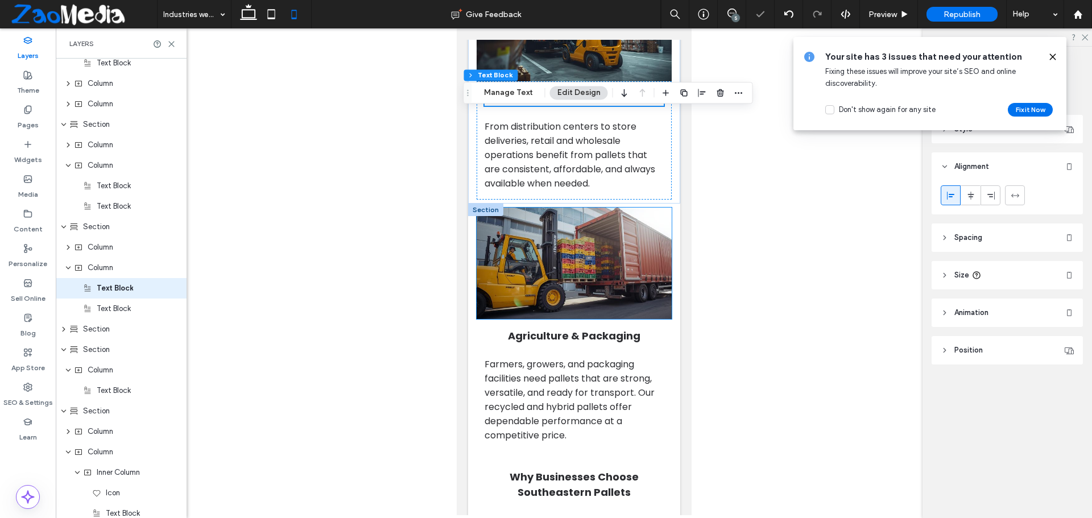
scroll to position [1251, 0]
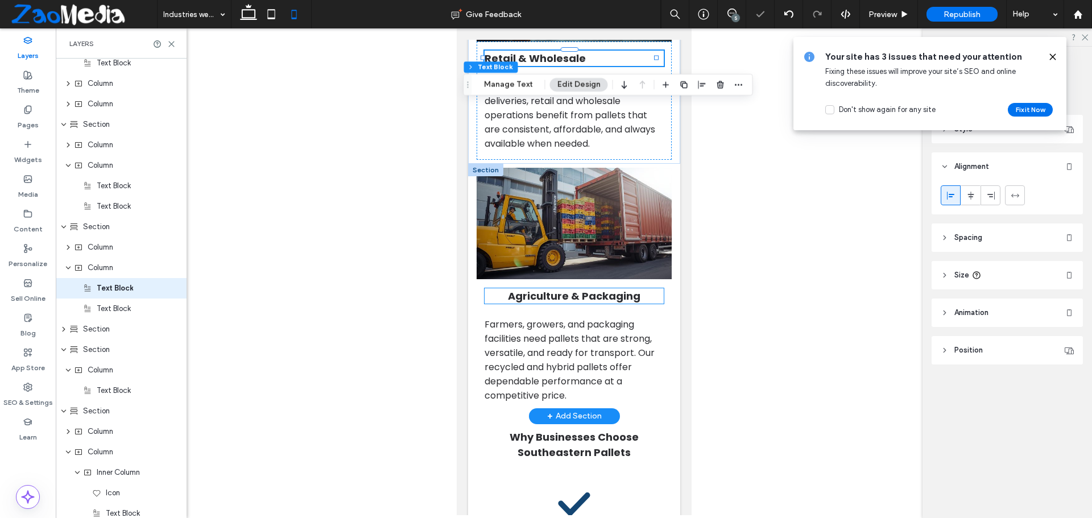
click at [494, 296] on h2 "Agriculture & Packaging" at bounding box center [574, 295] width 180 height 15
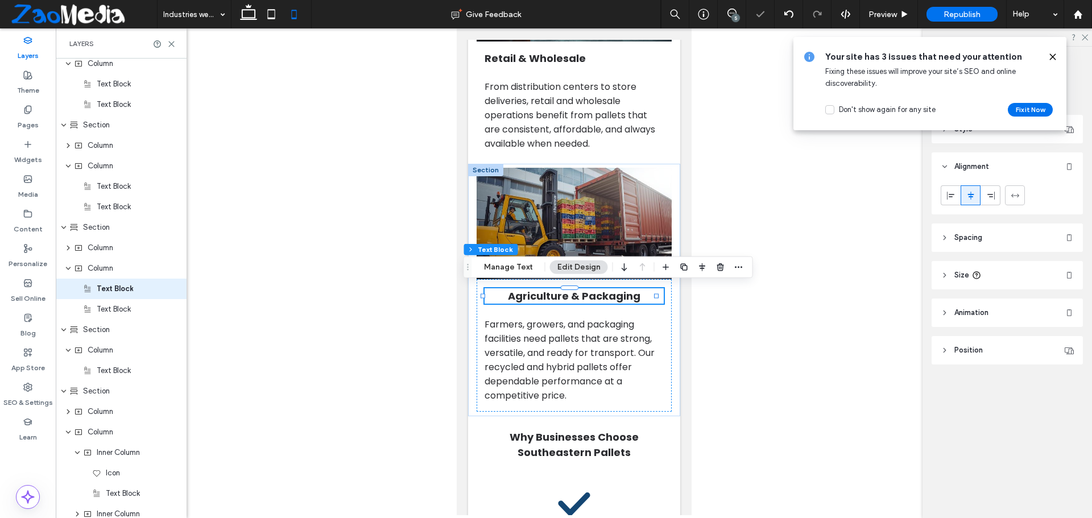
scroll to position [763, 0]
click at [948, 193] on icon at bounding box center [950, 195] width 9 height 9
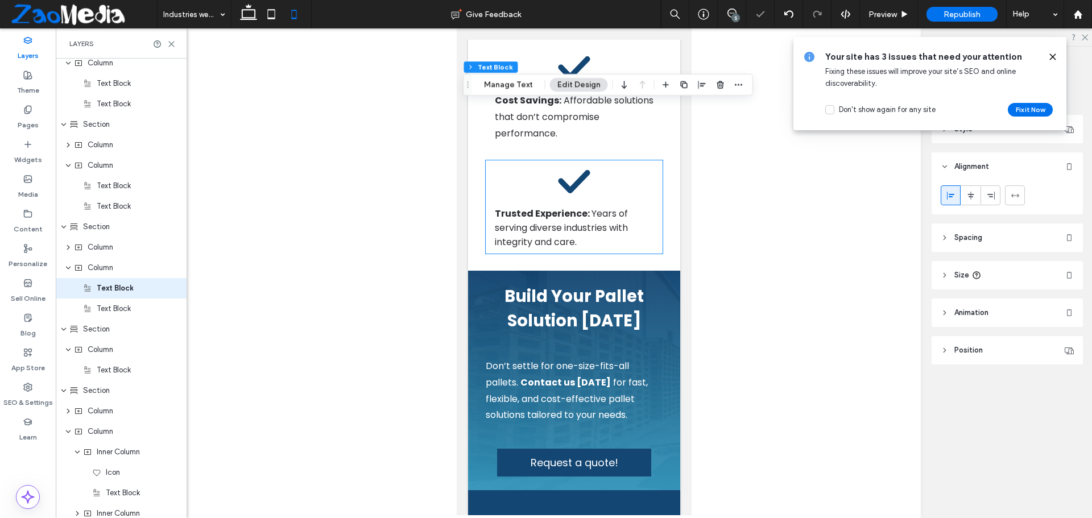
scroll to position [2047, 0]
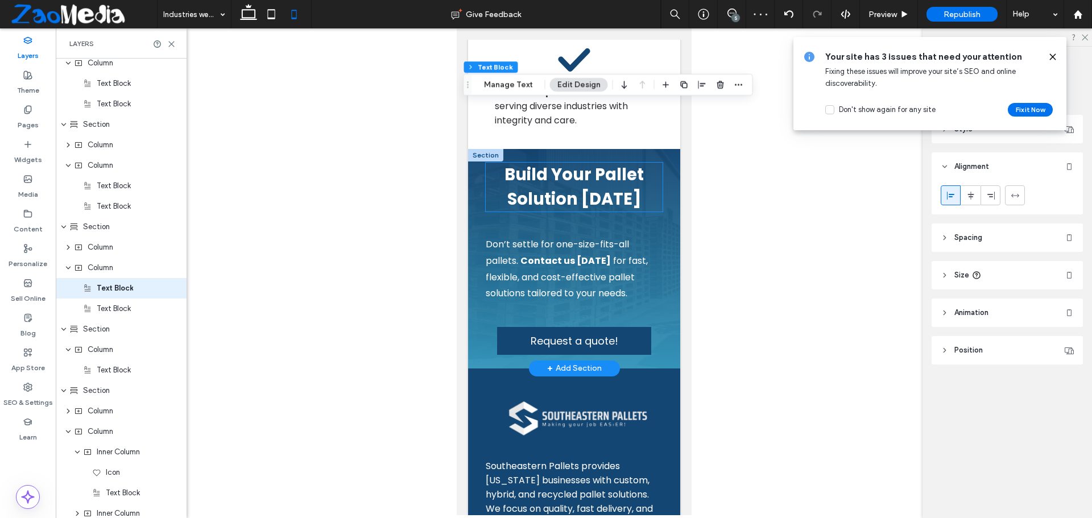
click at [494, 198] on h4 "Build Your Pallet Solution Today" at bounding box center [573, 187] width 177 height 49
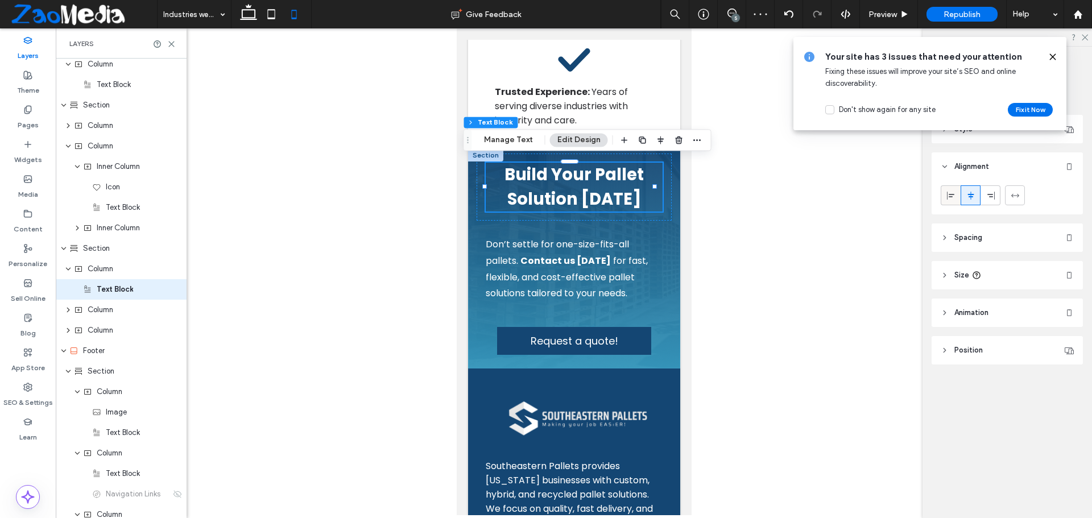
scroll to position [1050, 0]
click at [951, 198] on icon at bounding box center [950, 195] width 9 height 9
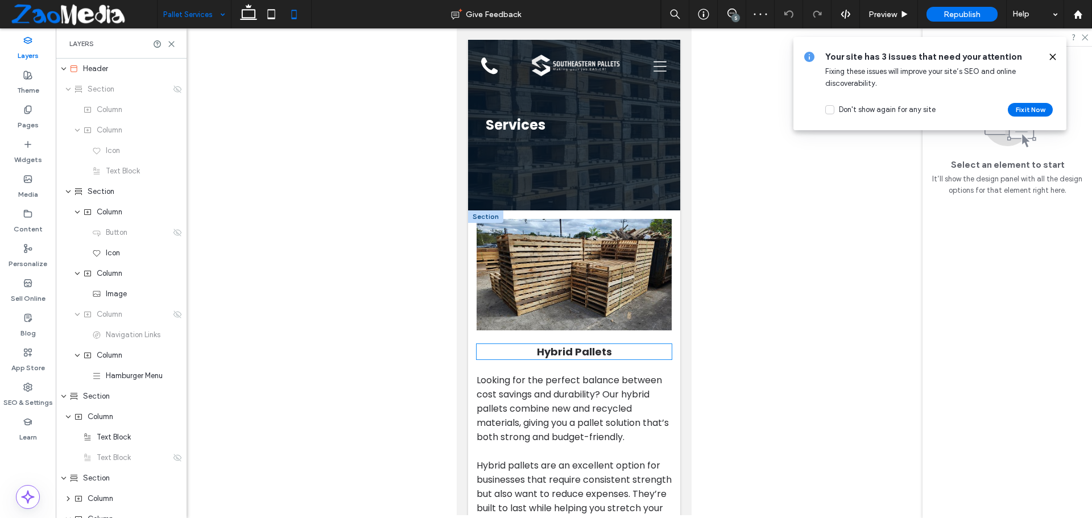
click at [508, 350] on h2 "Hybrid Pallets" at bounding box center [573, 351] width 195 height 15
click at [508, 357] on div "Hybrid Pallets" at bounding box center [573, 351] width 195 height 15
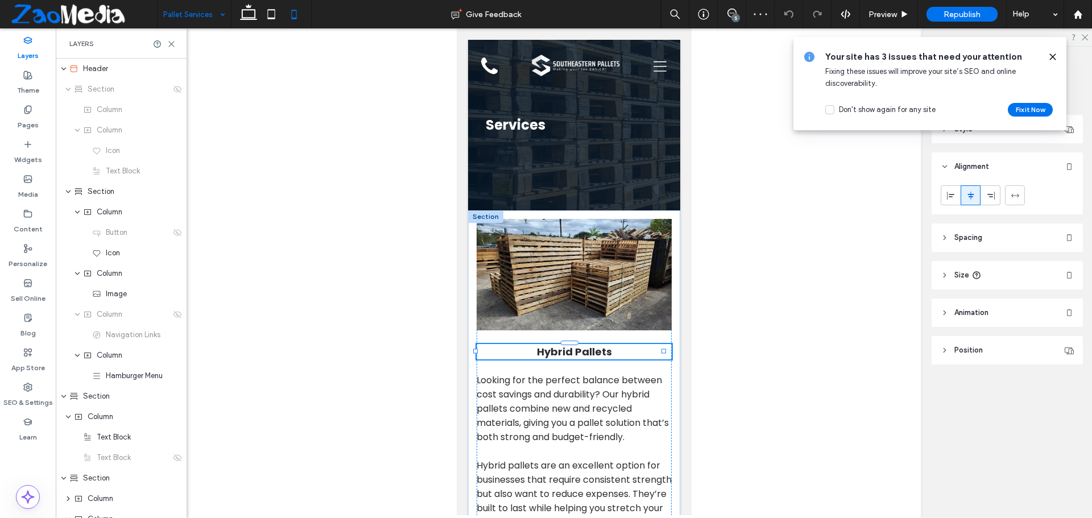
click at [516, 355] on div "Hybrid Pallets" at bounding box center [573, 351] width 195 height 15
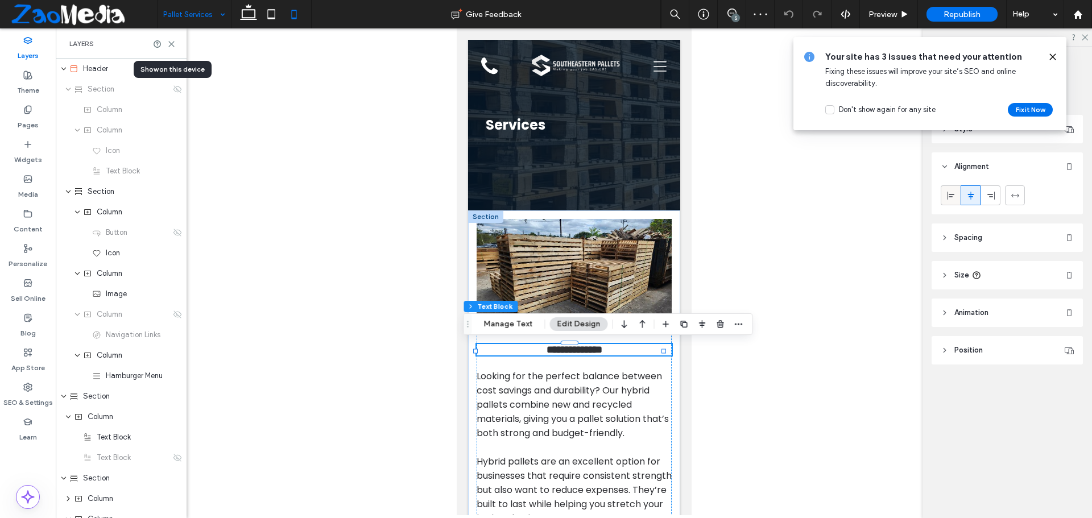
click at [951, 191] on icon at bounding box center [950, 195] width 9 height 9
click at [947, 200] on span at bounding box center [950, 195] width 9 height 19
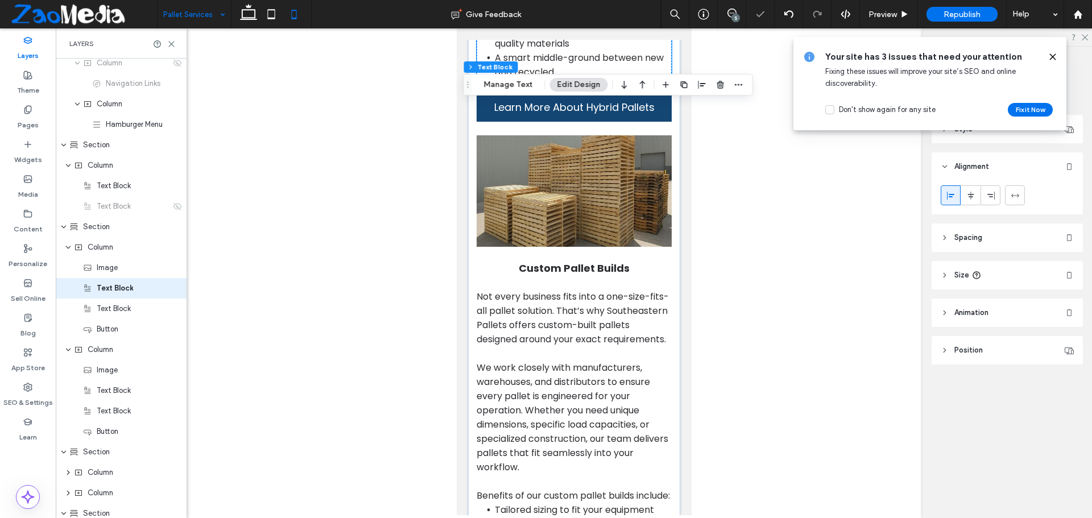
scroll to position [569, 0]
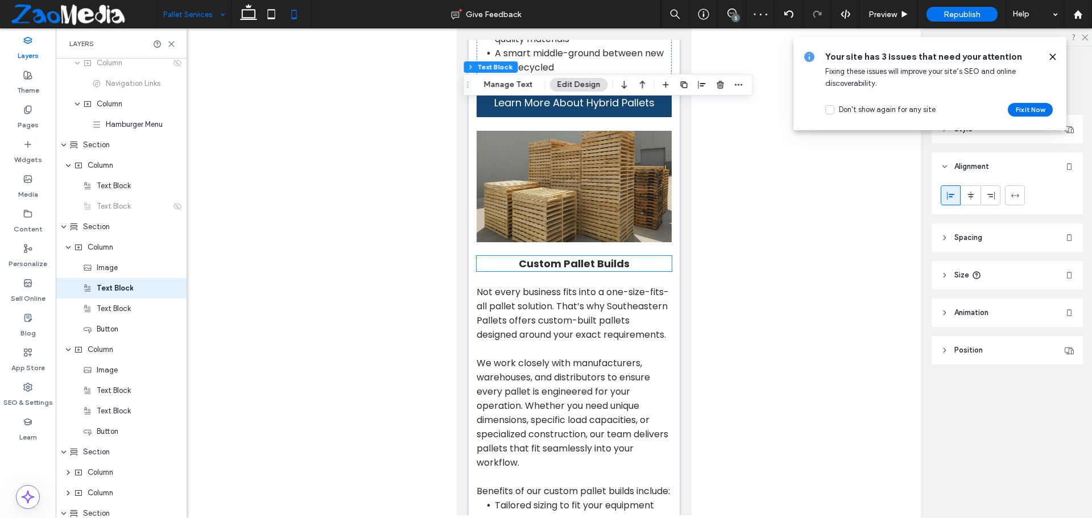
click at [493, 271] on h2 "Custom Pallet Builds" at bounding box center [573, 263] width 195 height 15
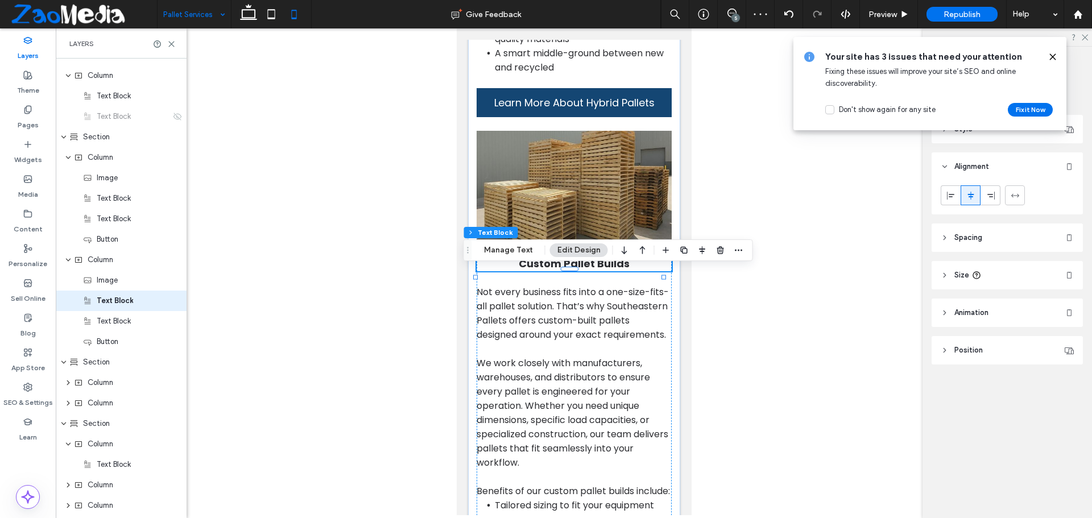
scroll to position [354, 0]
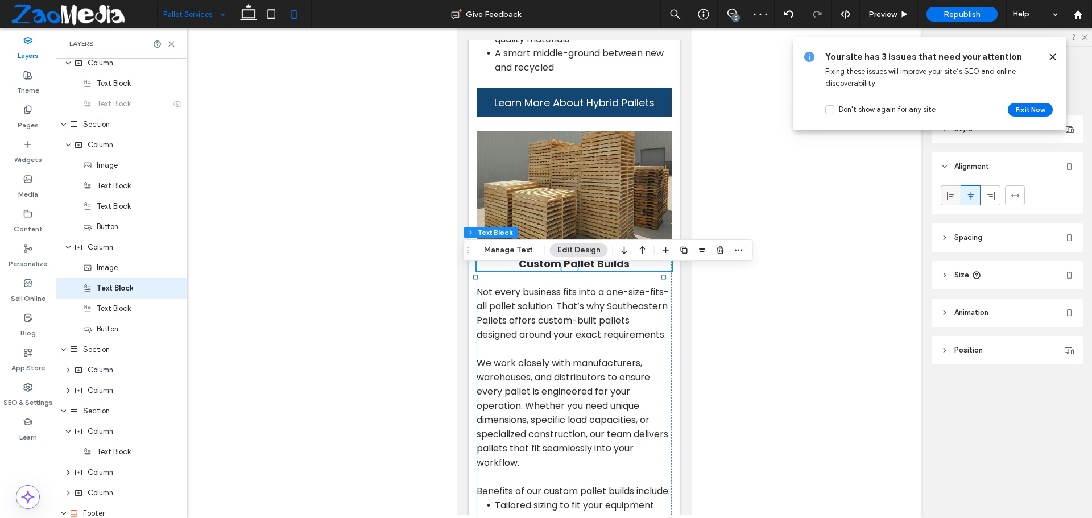
click at [945, 196] on div at bounding box center [950, 195] width 19 height 19
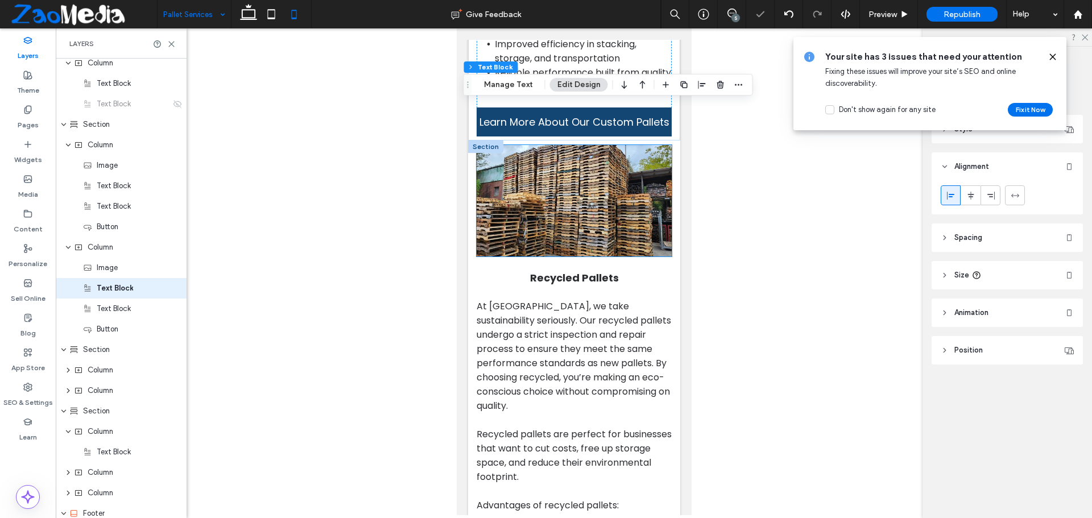
scroll to position [1137, 0]
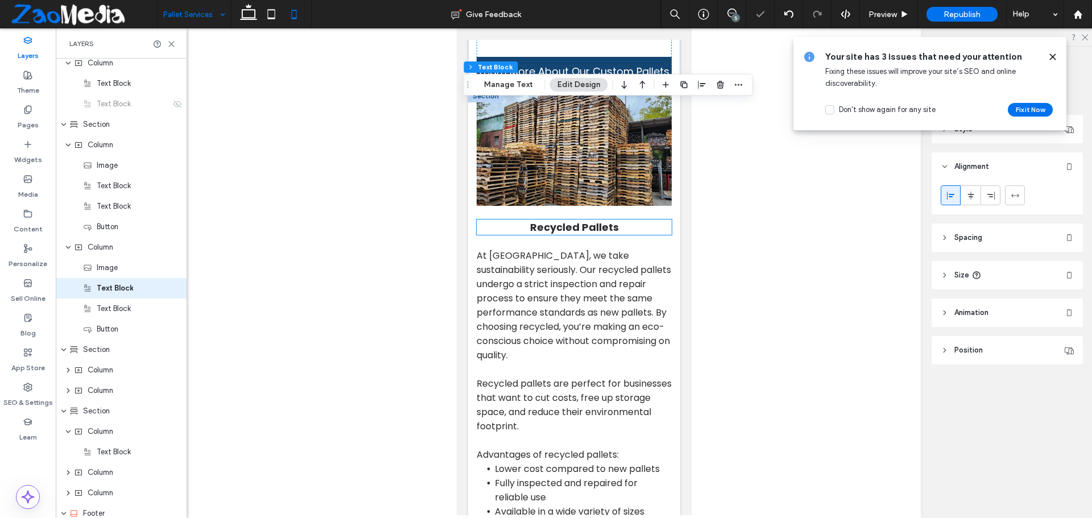
click at [503, 235] on h2 "Recycled Pallets" at bounding box center [573, 227] width 195 height 15
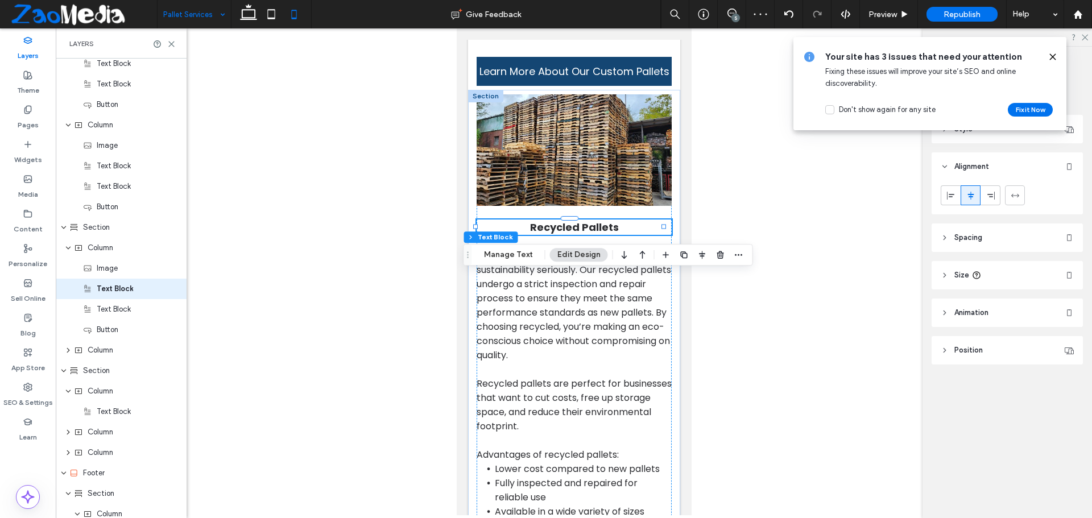
scroll to position [477, 0]
click at [947, 191] on icon at bounding box center [950, 195] width 9 height 9
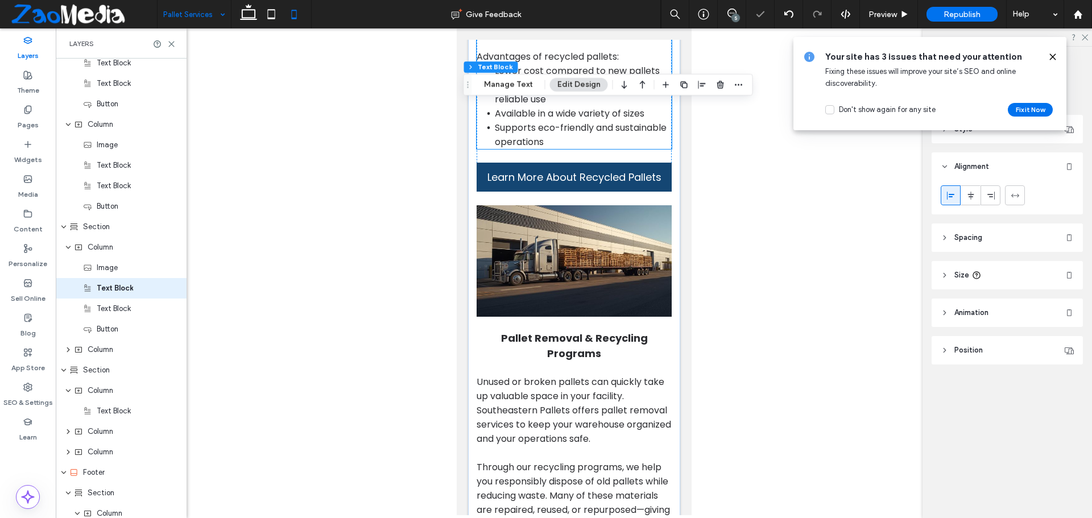
scroll to position [1763, 0]
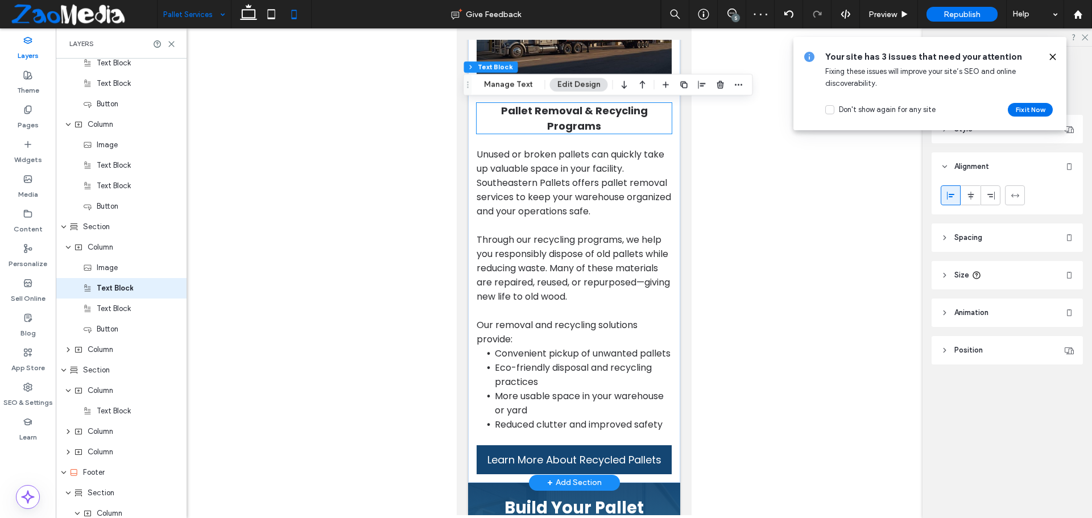
click at [485, 134] on h2 "Pallet Removal & Recycling Programs" at bounding box center [573, 118] width 195 height 31
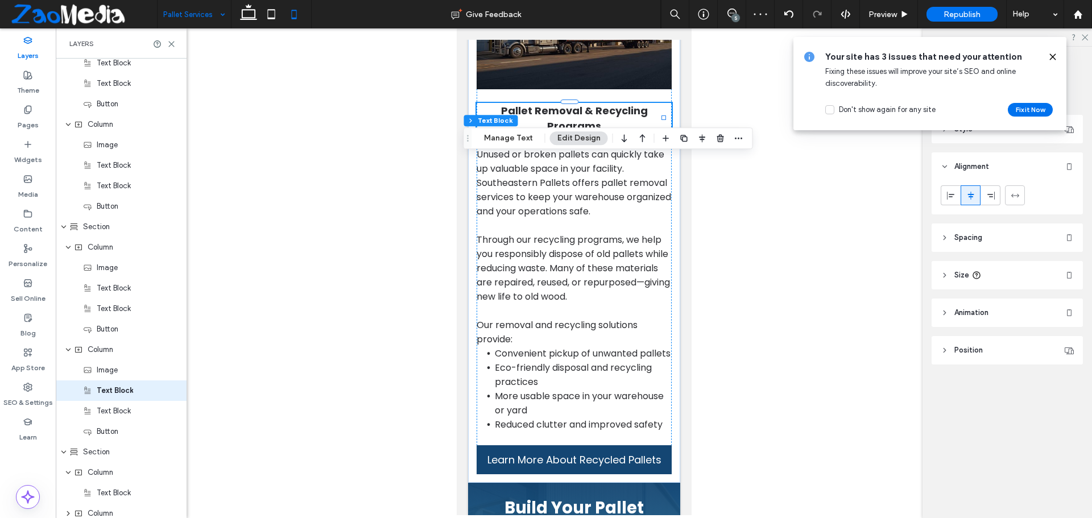
scroll to position [579, 0]
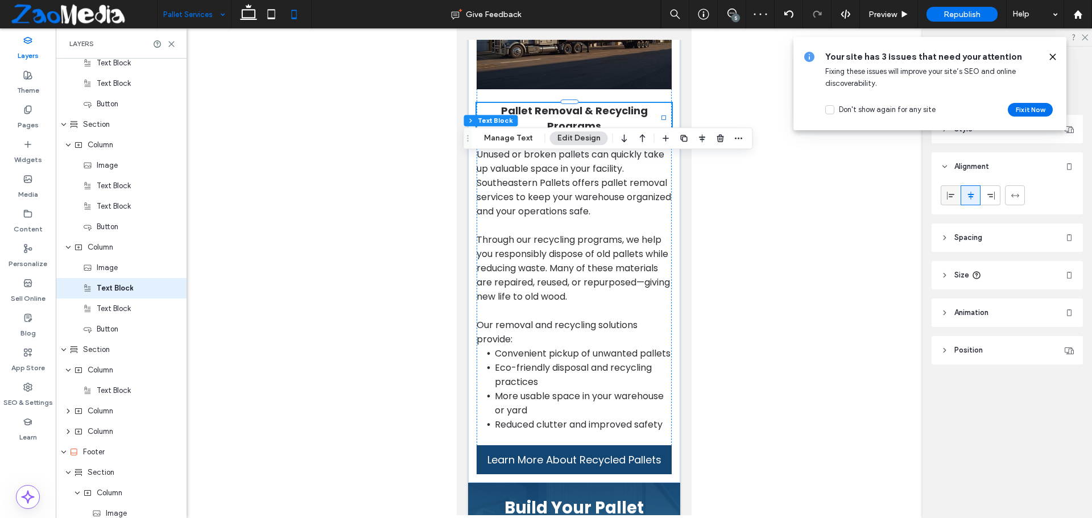
click at [951, 197] on use at bounding box center [950, 195] width 7 height 8
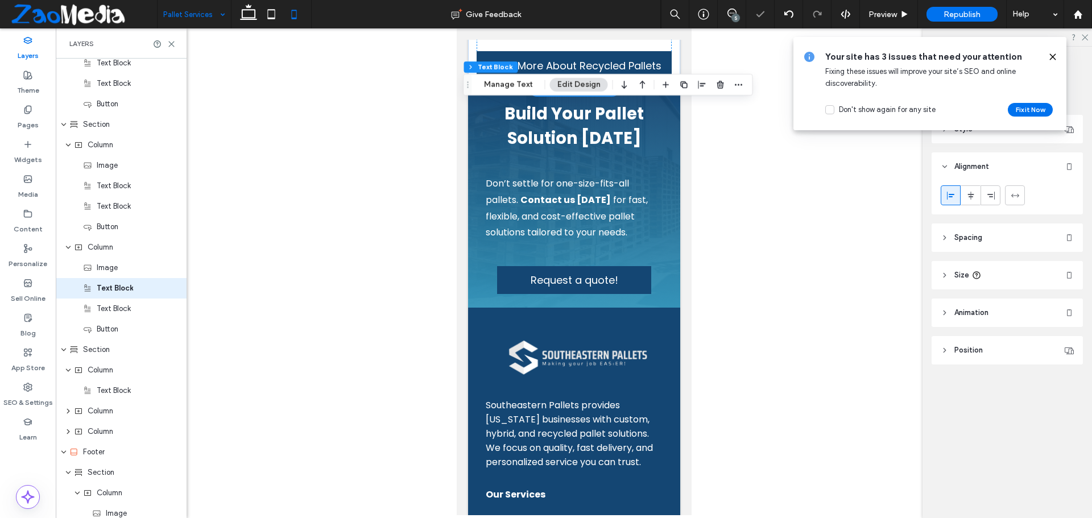
scroll to position [2161, 0]
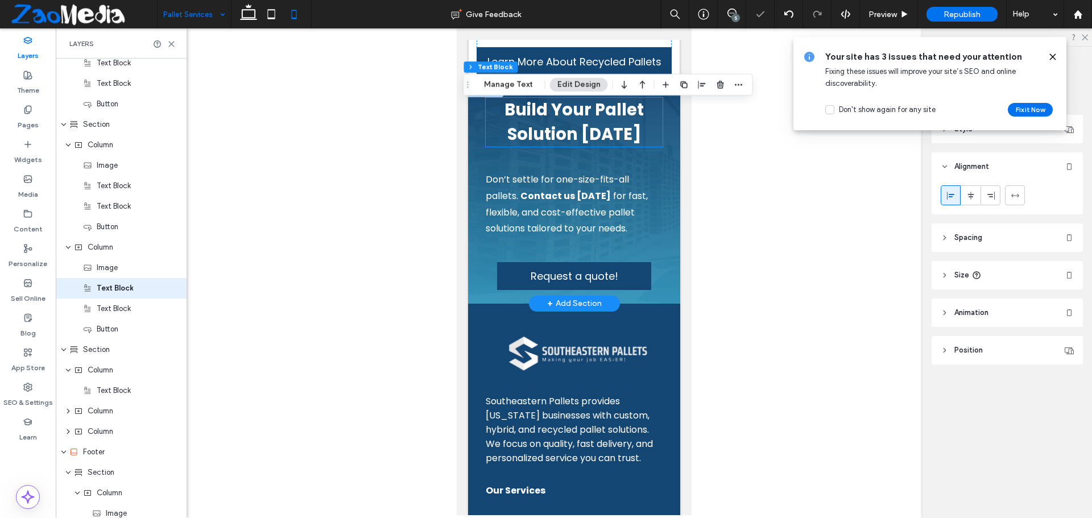
click at [493, 147] on h4 "Build Your Pallet Solution Today" at bounding box center [573, 122] width 177 height 49
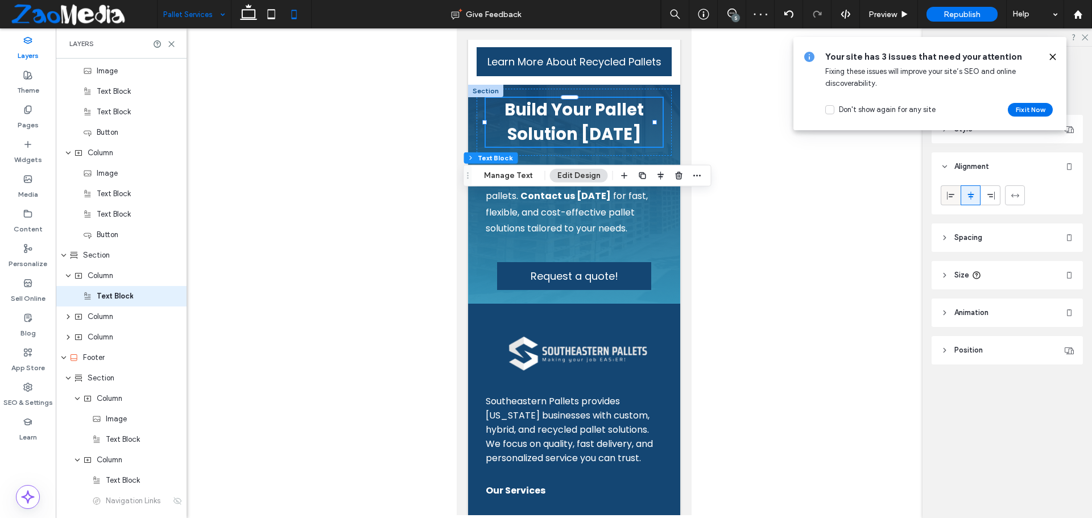
scroll to position [681, 0]
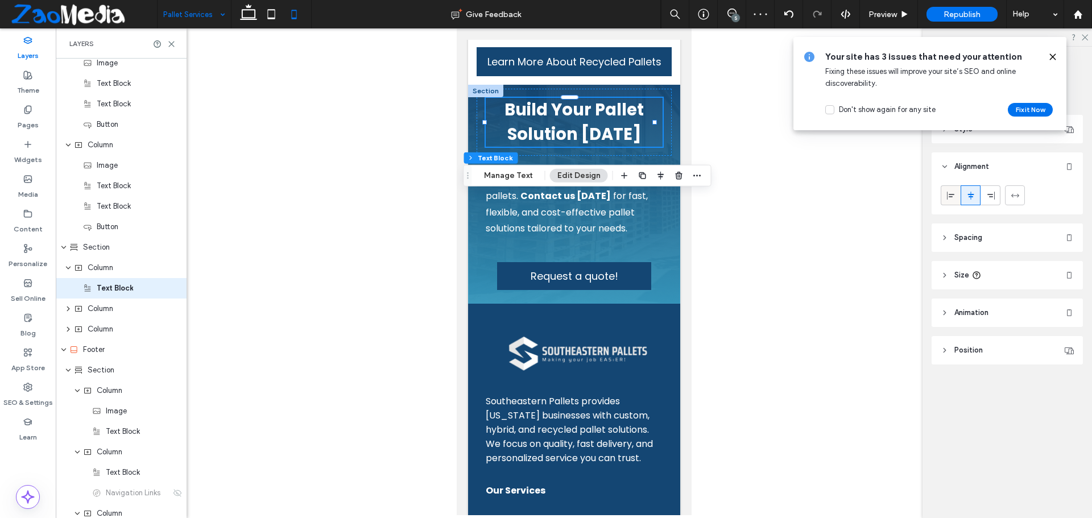
click at [946, 201] on span at bounding box center [950, 195] width 9 height 19
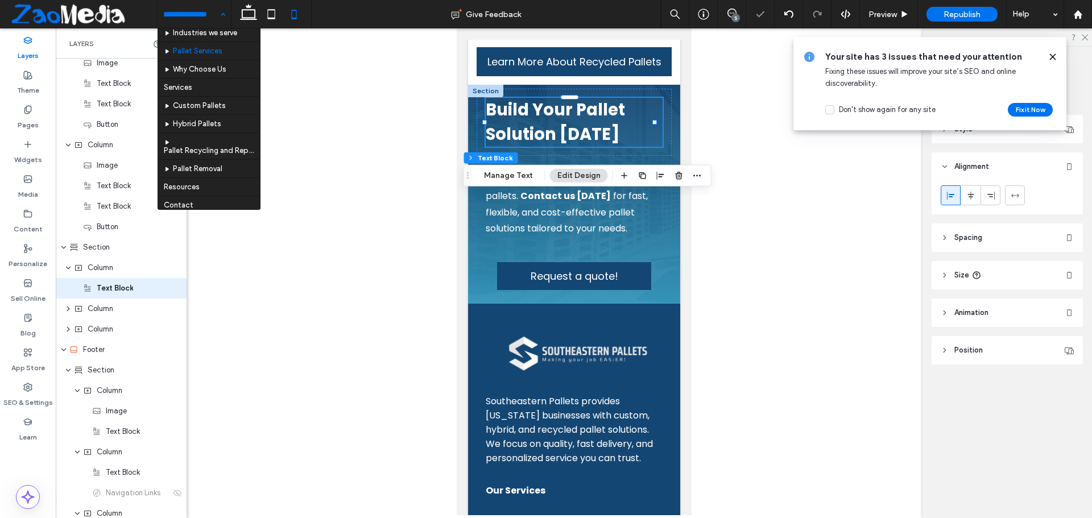
scroll to position [71, 0]
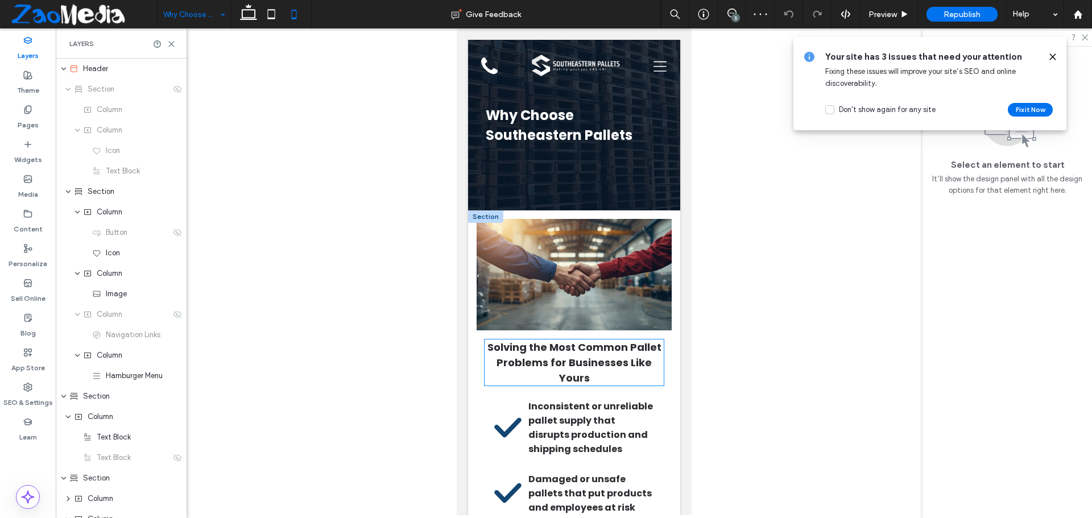
click at [485, 353] on h2 "Solving the Most Common Pallet Problems for Businesses Like Yours" at bounding box center [574, 363] width 180 height 46
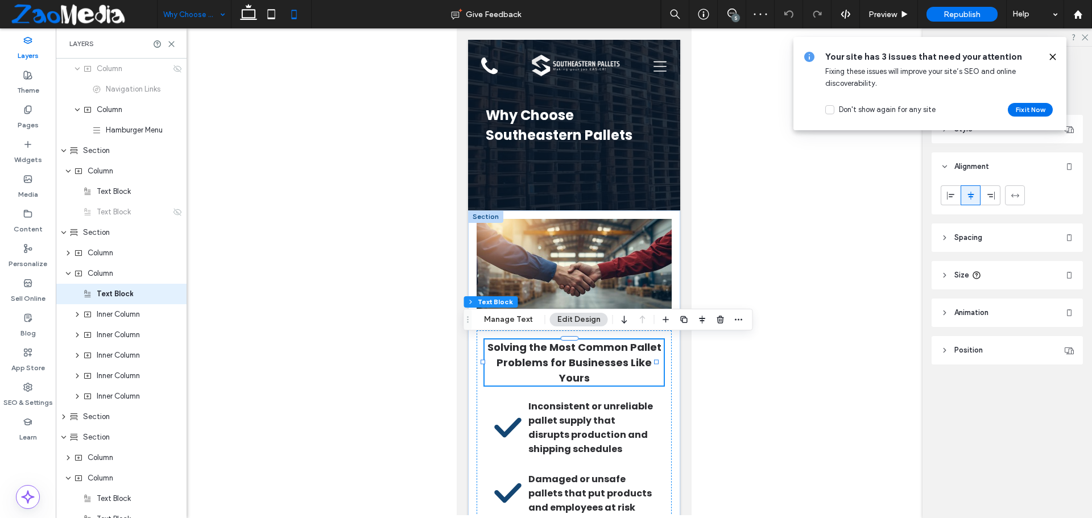
scroll to position [251, 0]
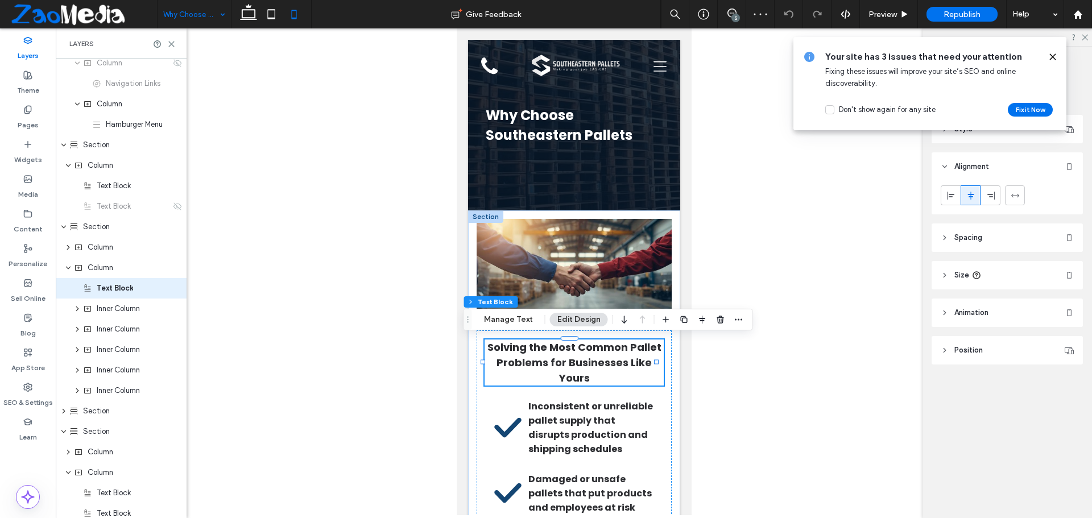
click at [487, 355] on h2 "Solving the Most Common Pallet Problems for Businesses Like Yours" at bounding box center [574, 363] width 180 height 46
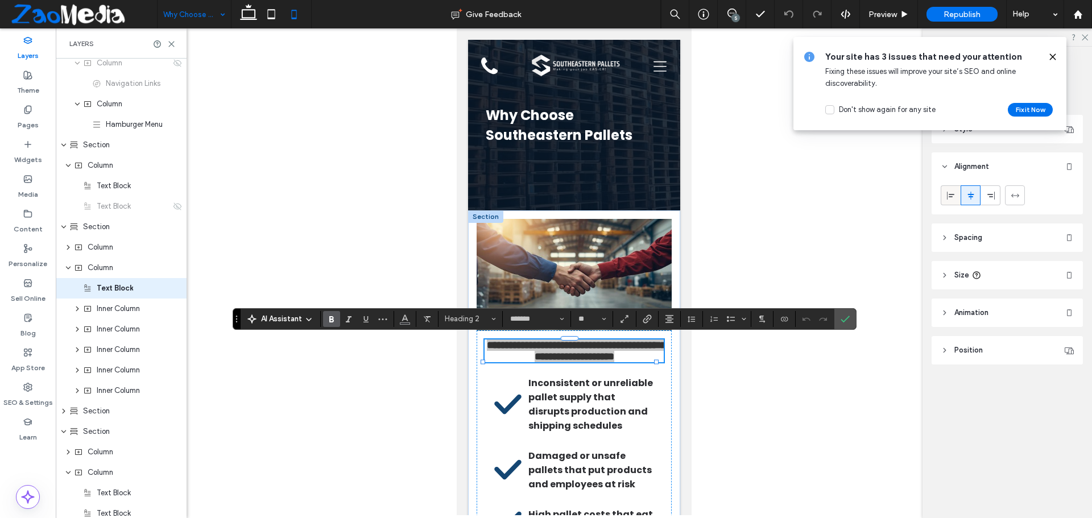
click at [950, 196] on icon at bounding box center [950, 195] width 9 height 9
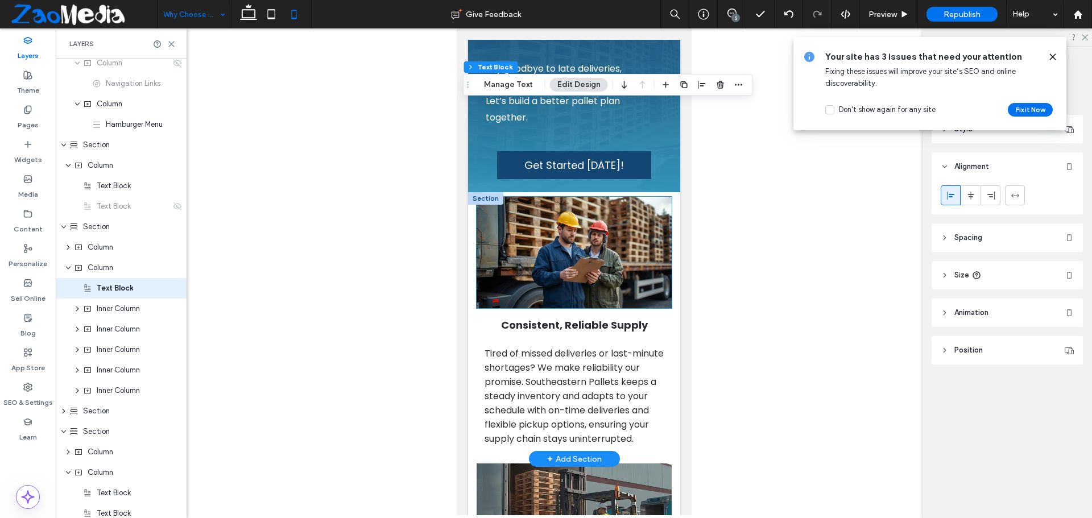
scroll to position [796, 0]
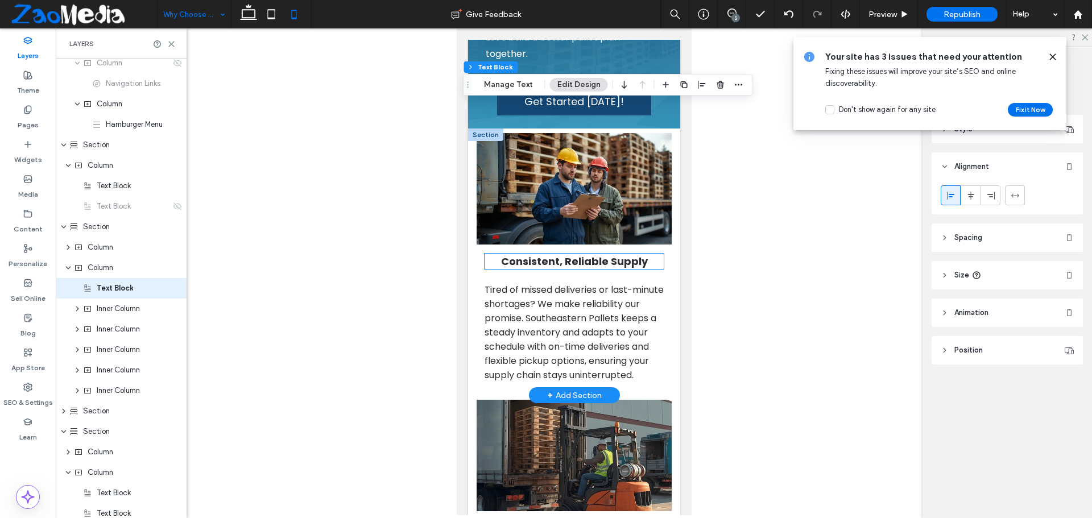
click at [494, 269] on h2 "Consistent, Reliable Supply" at bounding box center [574, 261] width 180 height 15
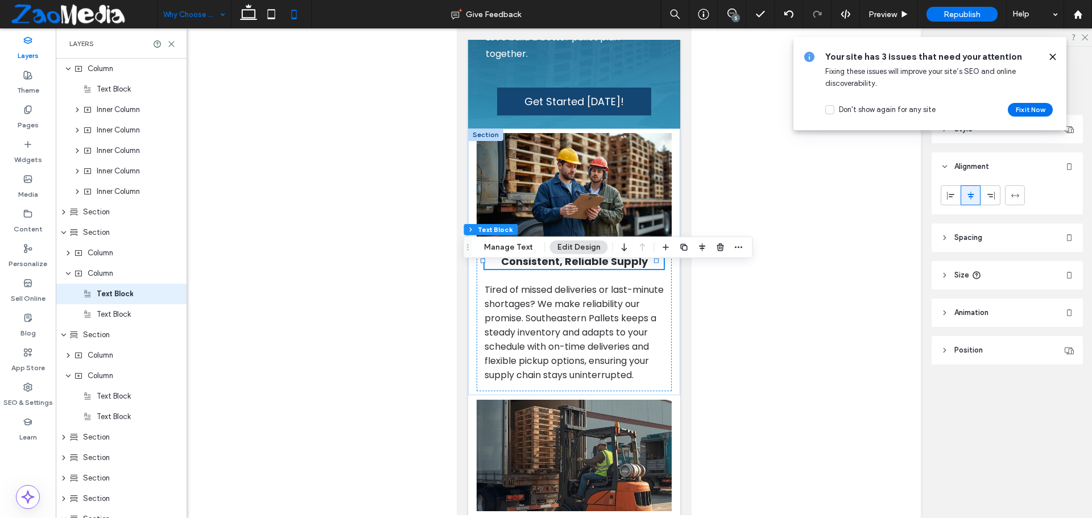
scroll to position [456, 0]
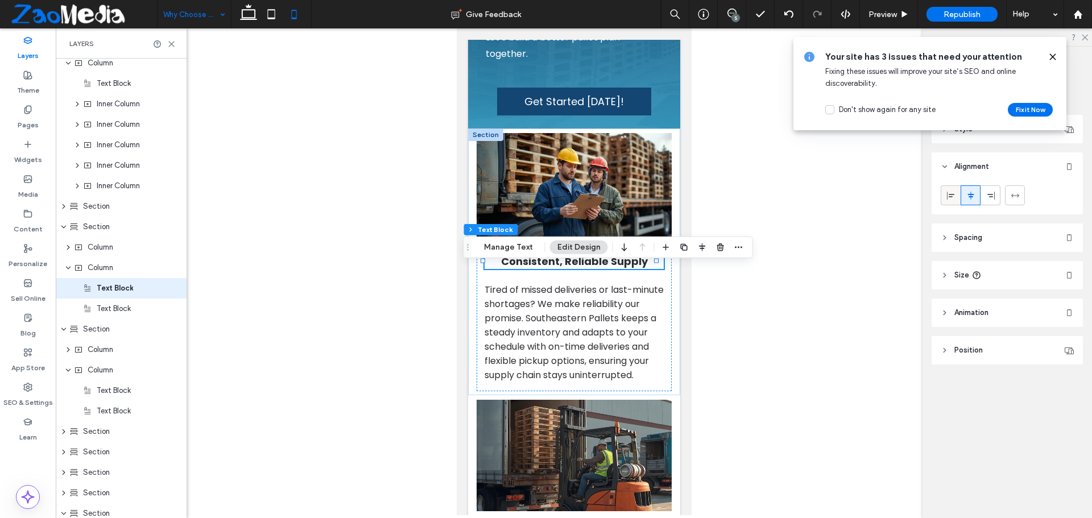
click at [947, 196] on use at bounding box center [950, 195] width 7 height 8
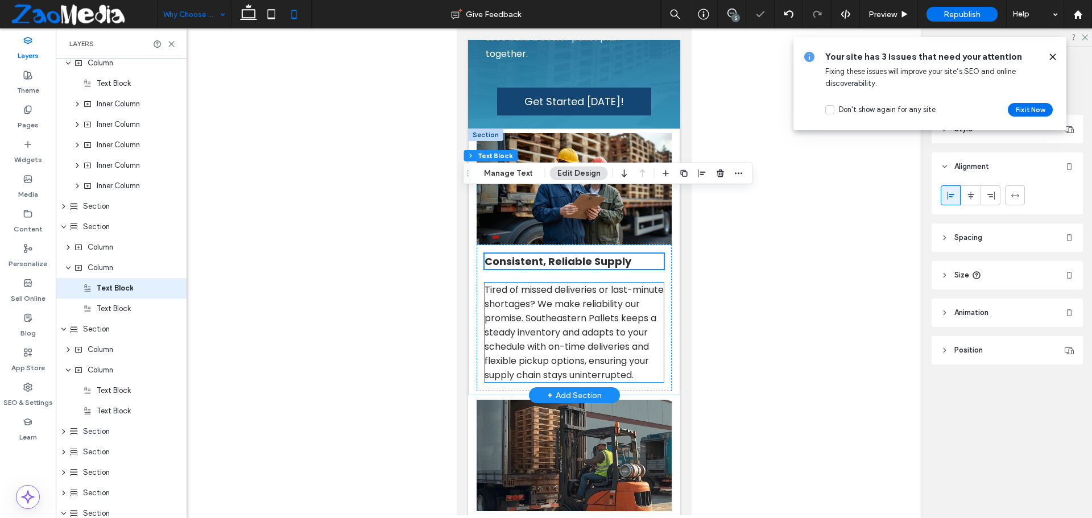
scroll to position [1024, 0]
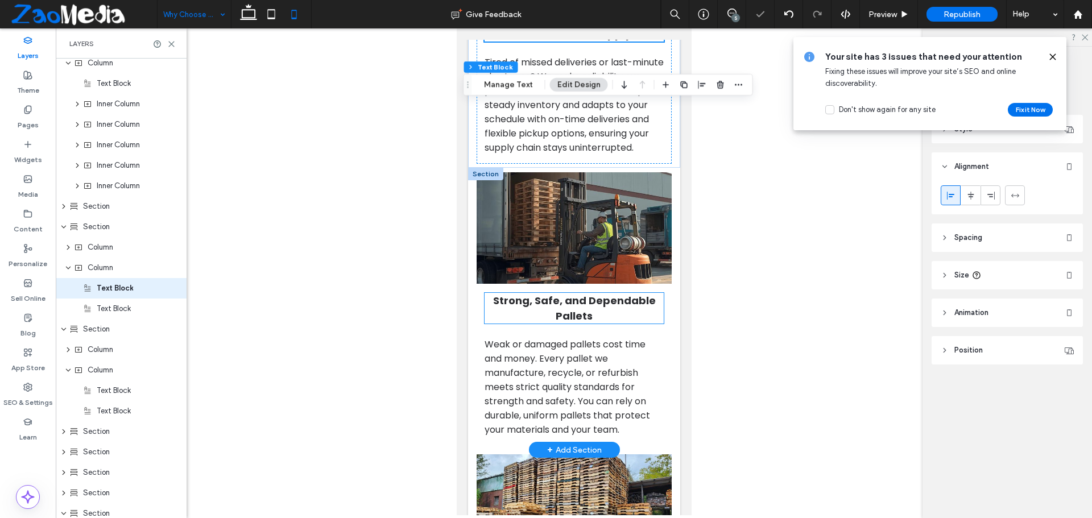
click at [502, 324] on h2 "Strong, Safe, and Dependable Pallets" at bounding box center [574, 308] width 180 height 31
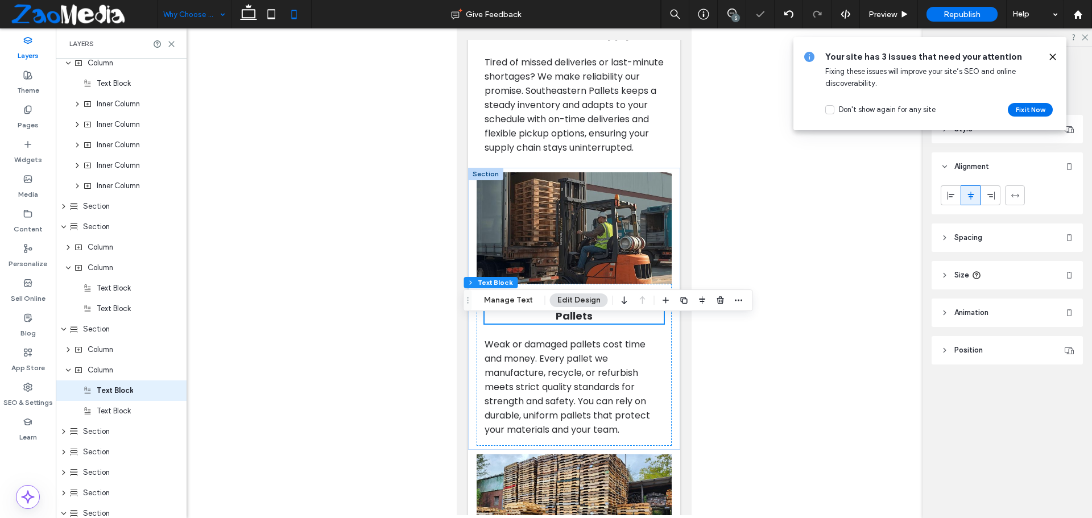
scroll to position [558, 0]
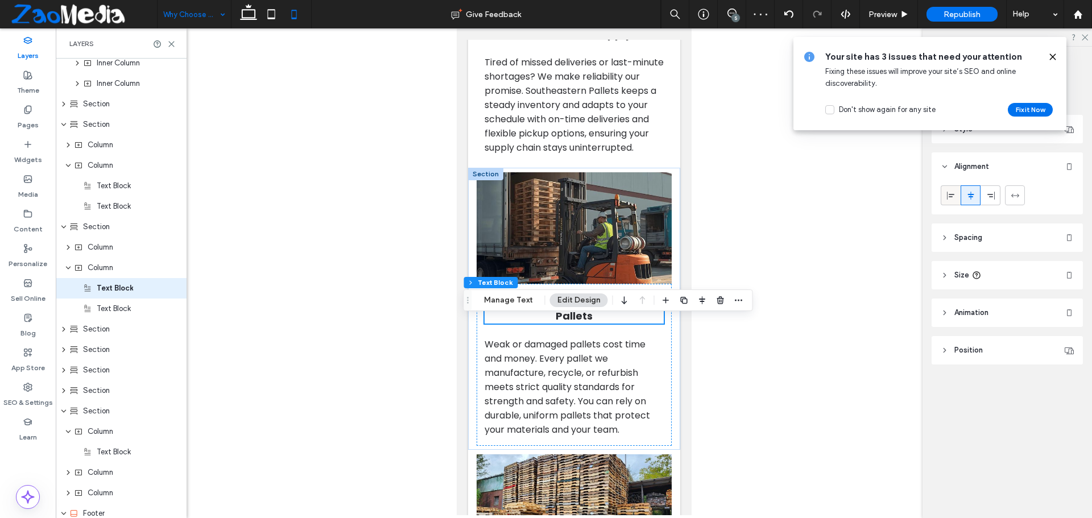
click at [954, 196] on icon at bounding box center [950, 195] width 9 height 9
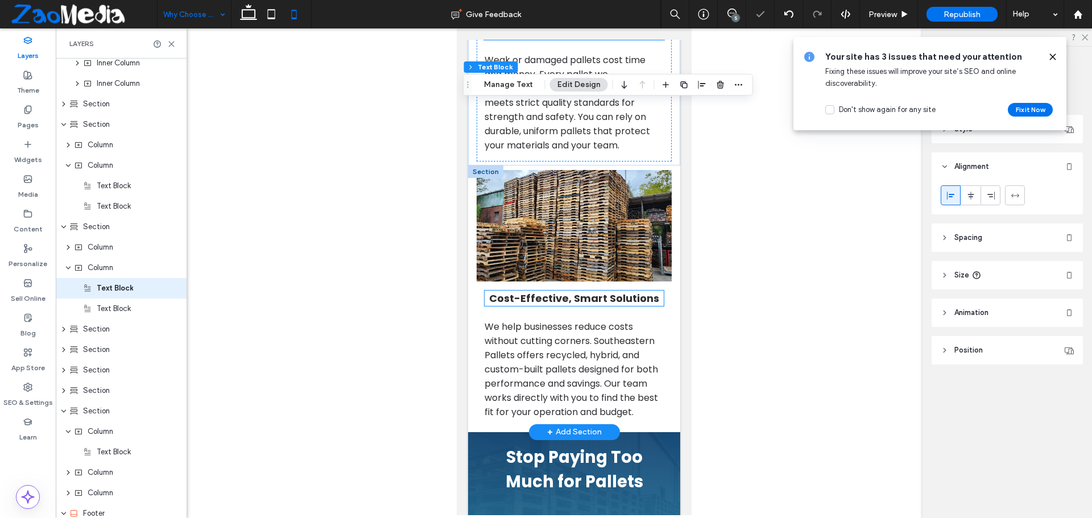
click at [510, 305] on span "Cost-Effective, Smart Solutions" at bounding box center [574, 298] width 170 height 14
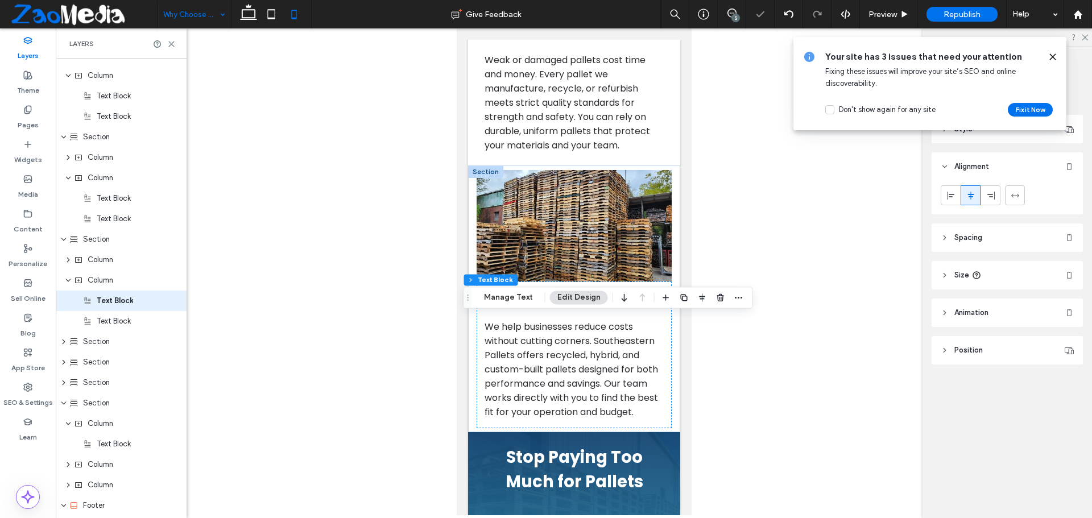
scroll to position [661, 0]
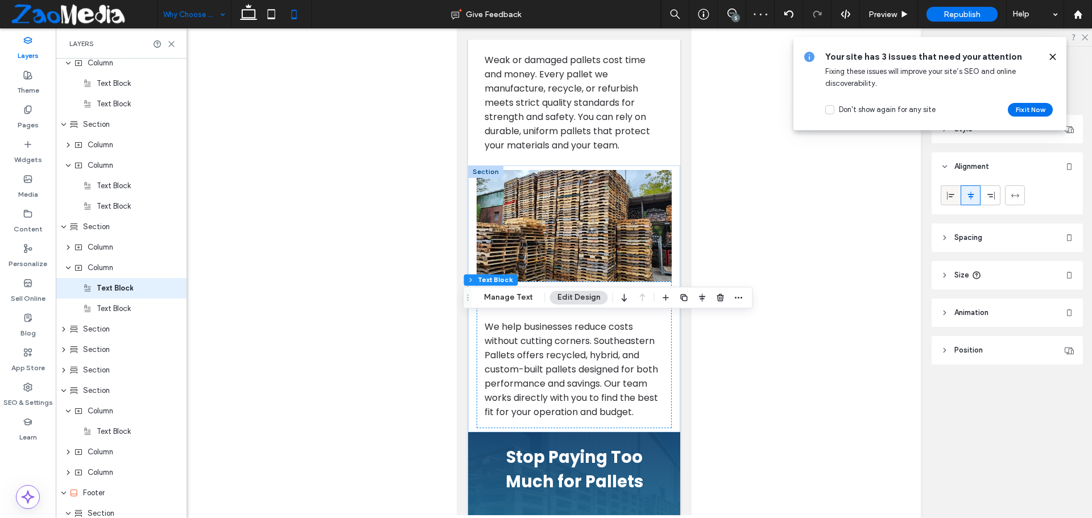
click at [952, 200] on icon at bounding box center [950, 195] width 9 height 9
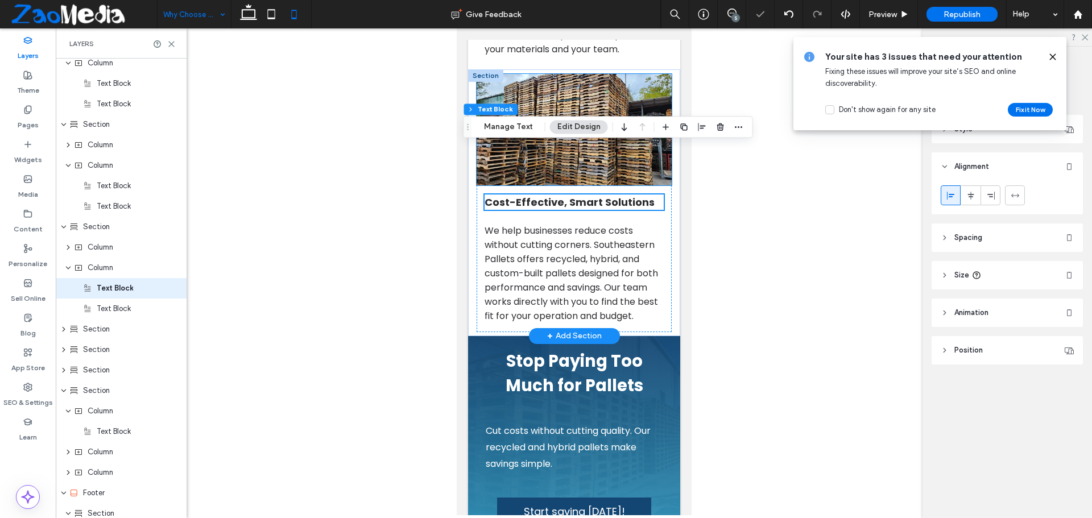
scroll to position [1479, 0]
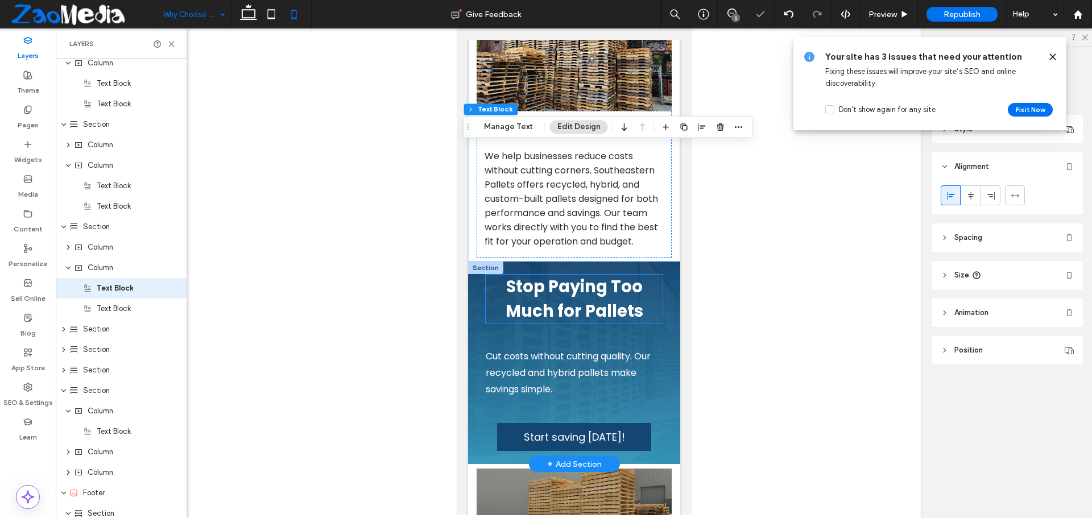
click at [508, 322] on span "Stop Paying Too Much for Pallets" at bounding box center [574, 298] width 138 height 47
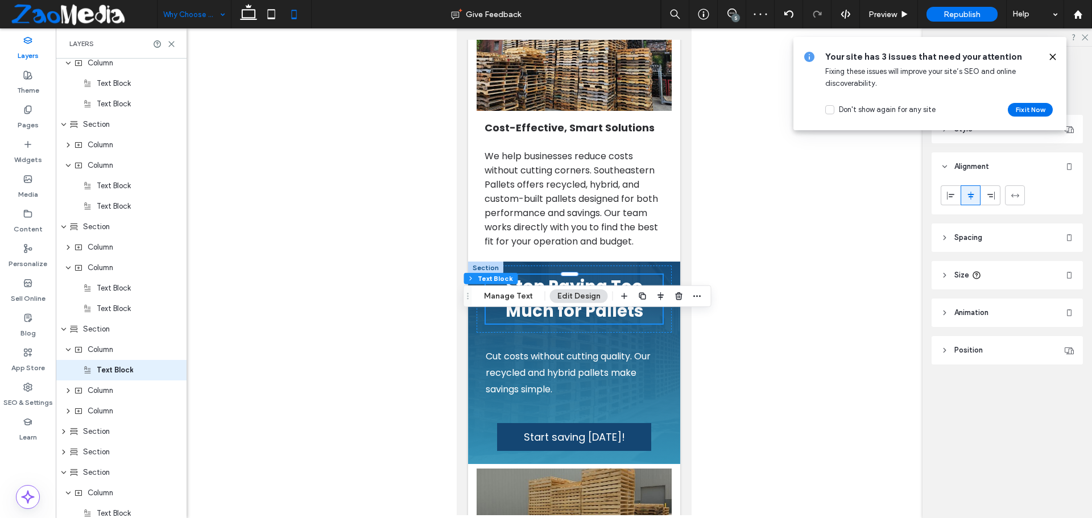
scroll to position [743, 0]
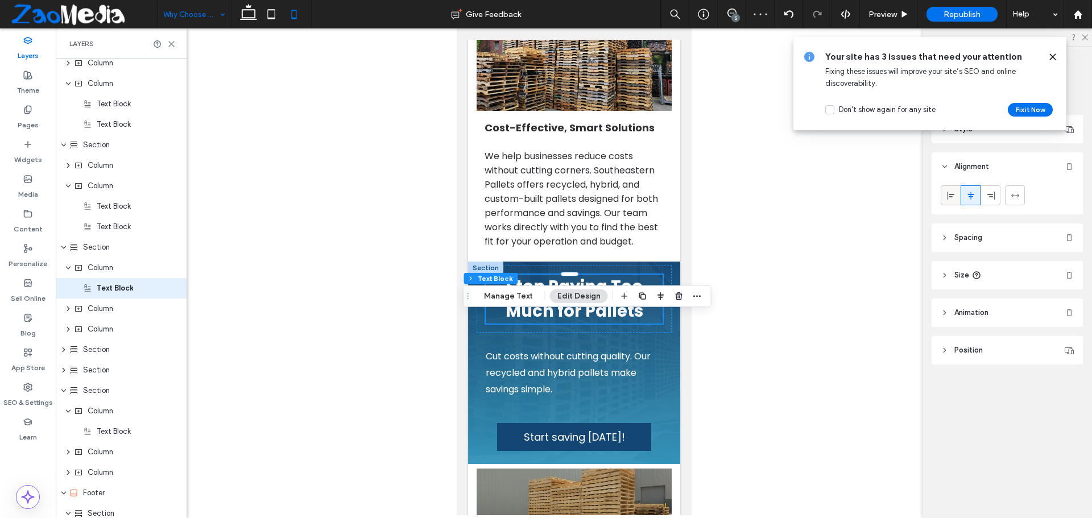
click at [950, 197] on use at bounding box center [950, 195] width 7 height 8
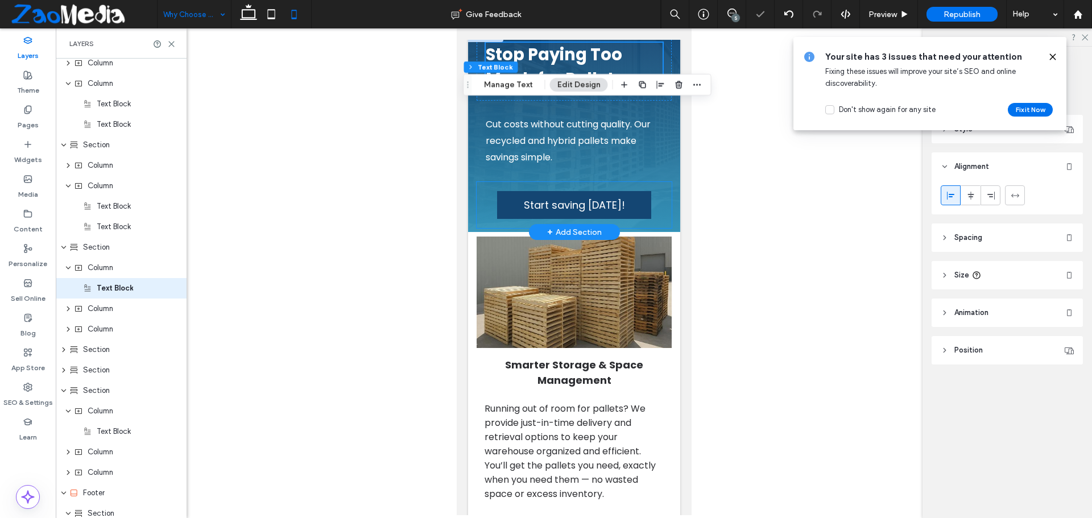
scroll to position [1763, 0]
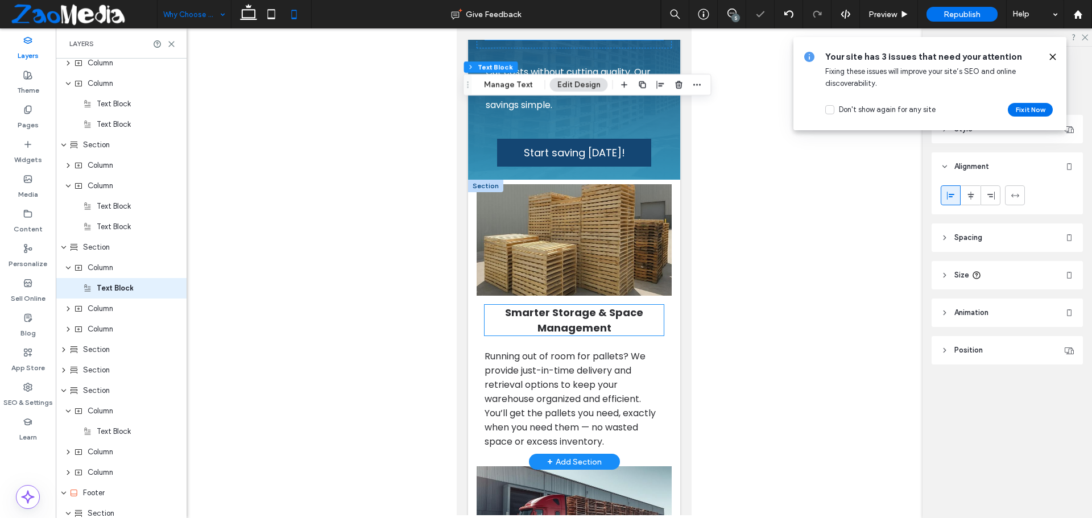
click at [508, 336] on h2 "Smarter Storage & Space Management" at bounding box center [574, 320] width 180 height 31
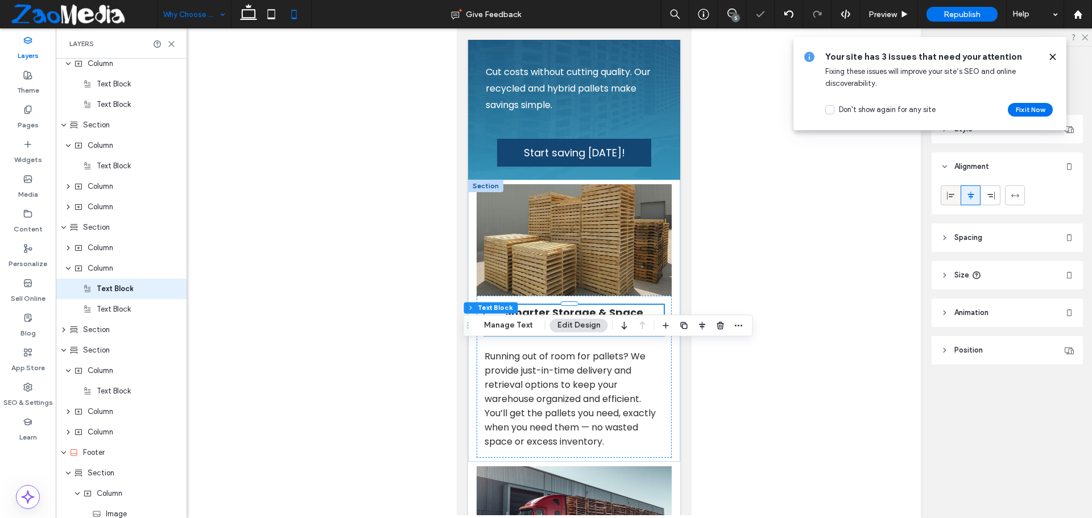
scroll to position [866, 0]
click at [945, 191] on div at bounding box center [950, 195] width 19 height 19
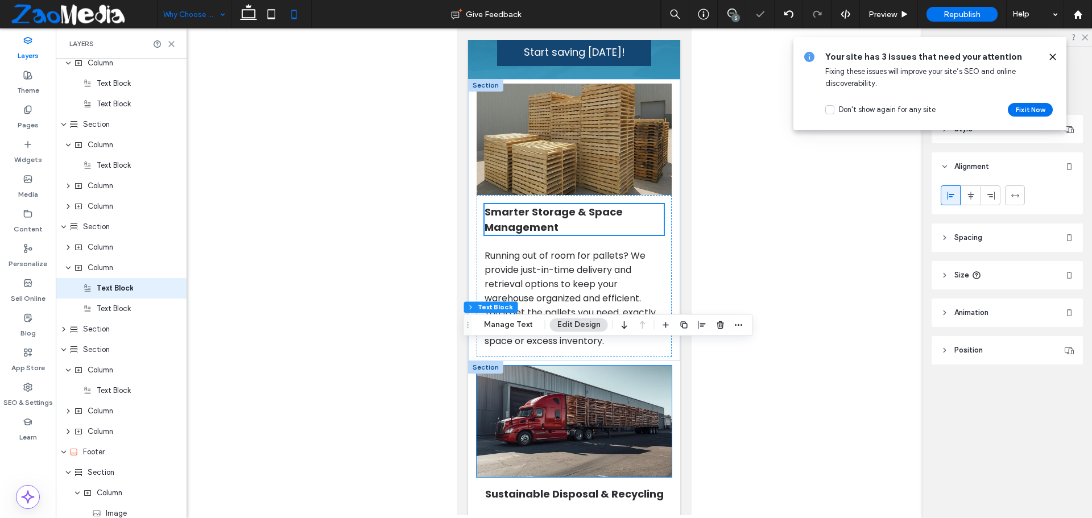
scroll to position [1990, 0]
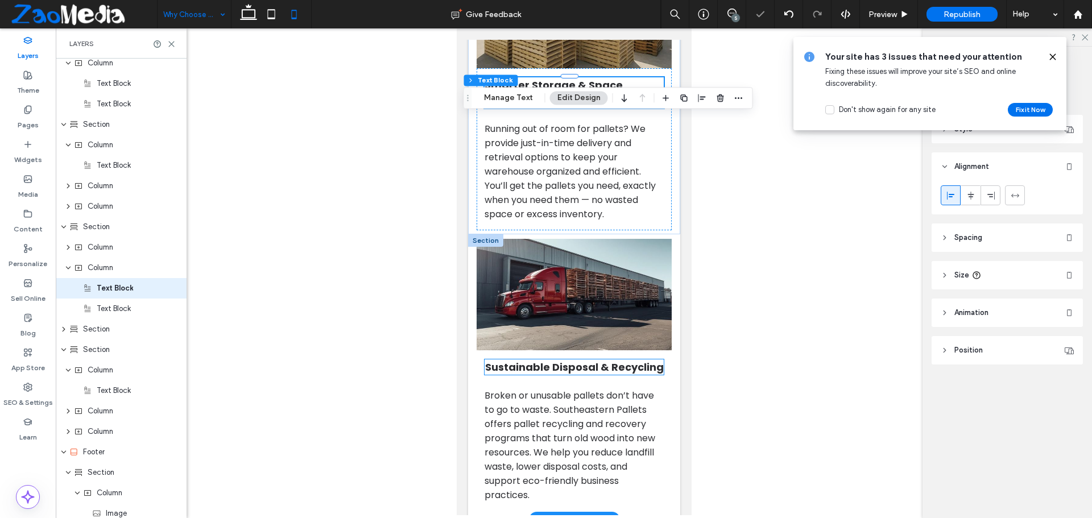
click at [502, 375] on h2 "Sustainable Disposal & Recycling" at bounding box center [574, 366] width 180 height 15
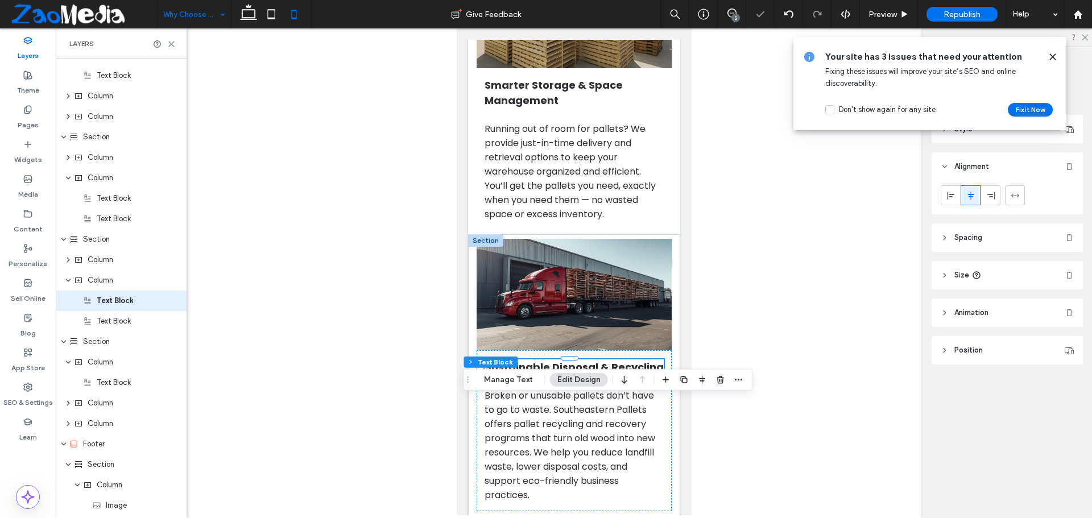
scroll to position [968, 0]
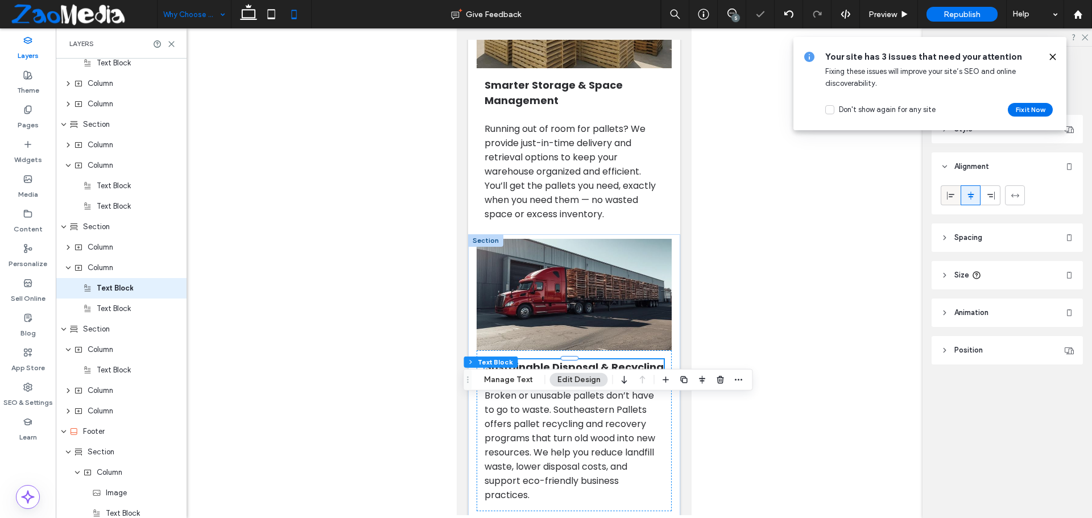
click at [951, 200] on span at bounding box center [950, 195] width 9 height 19
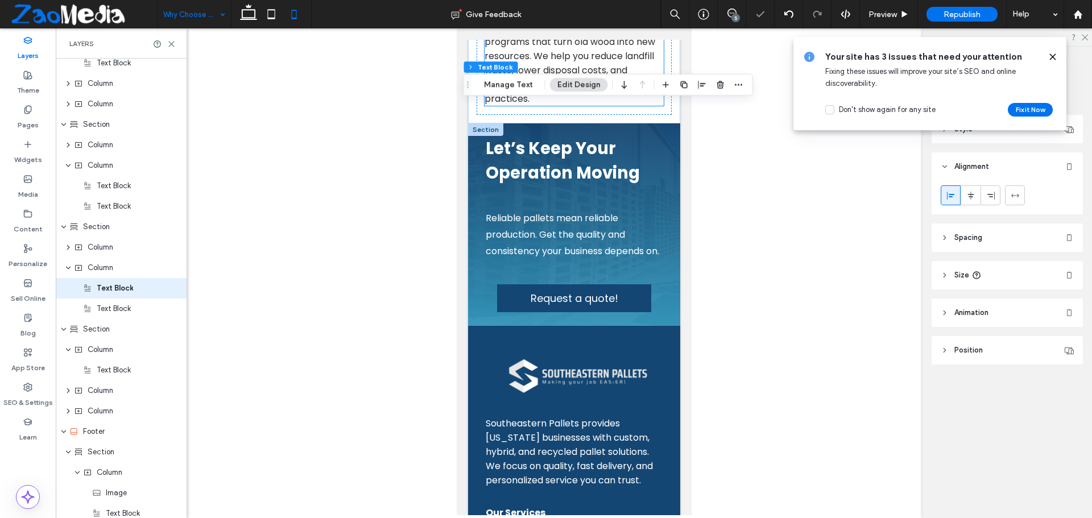
scroll to position [2445, 0]
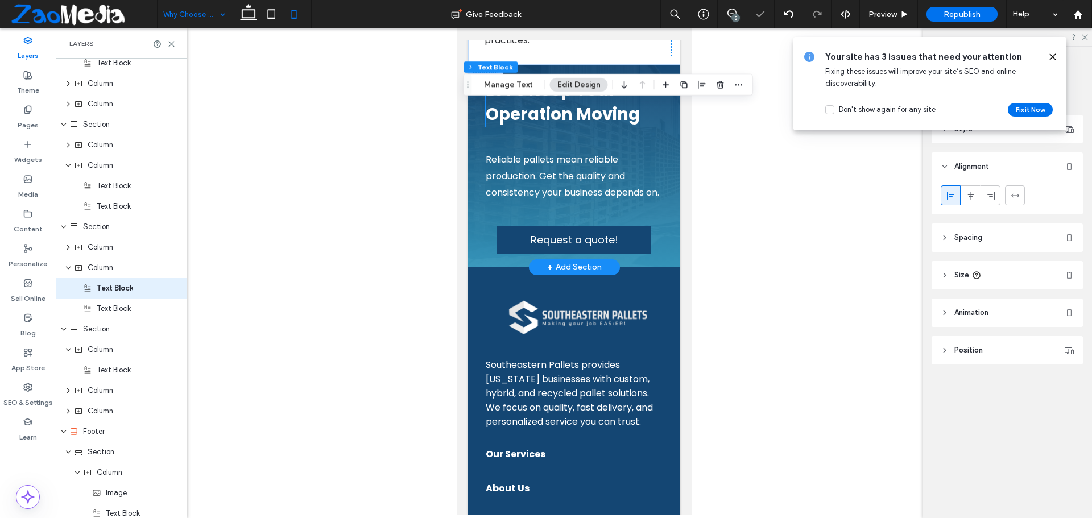
click at [498, 126] on span "Let’s Keep Your Operation Moving" at bounding box center [562, 101] width 154 height 47
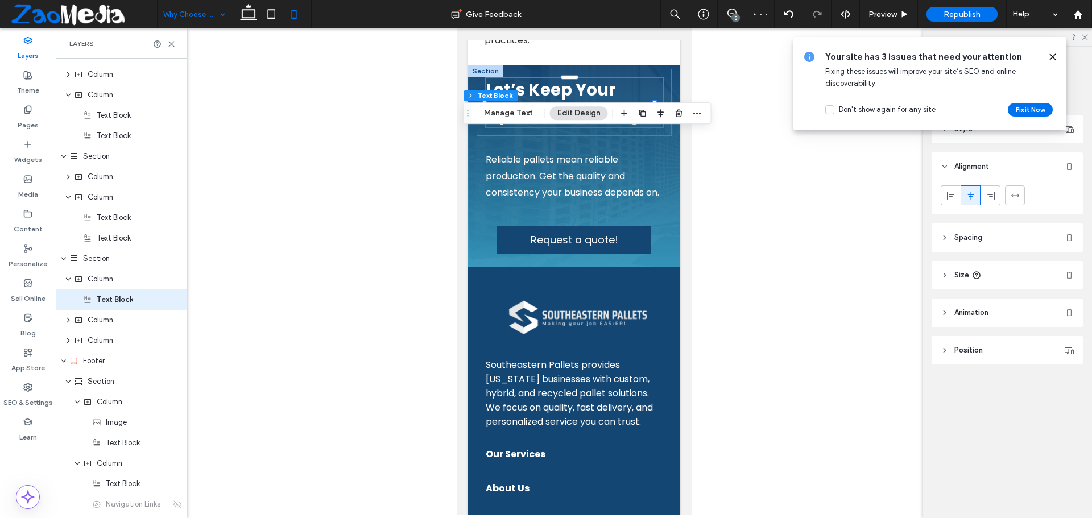
scroll to position [1050, 0]
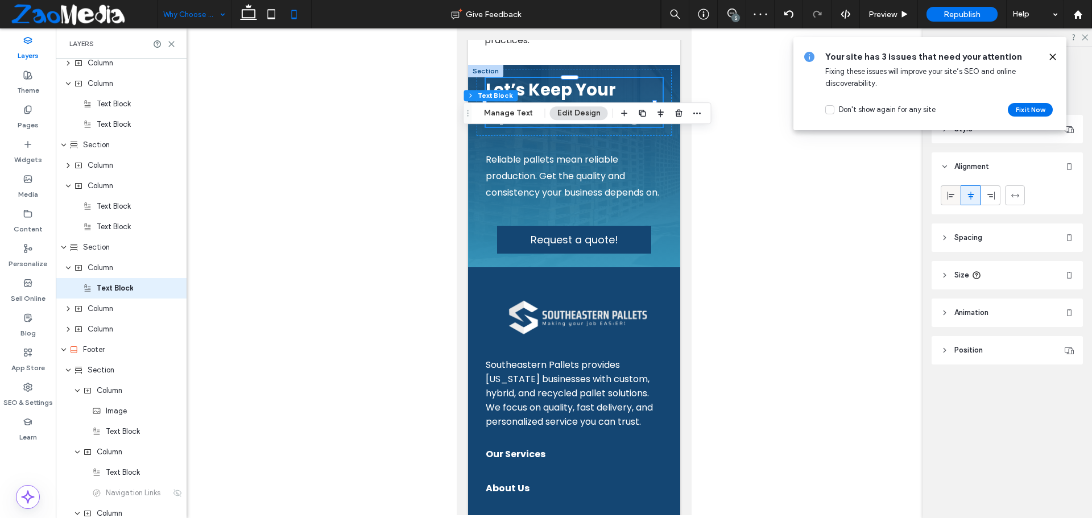
click at [942, 195] on div at bounding box center [950, 195] width 19 height 19
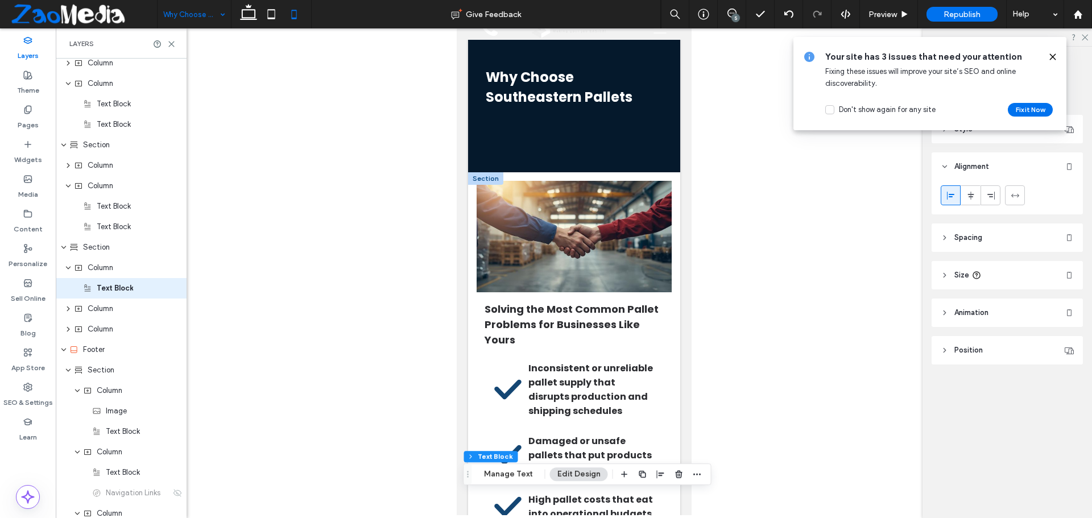
scroll to position [0, 0]
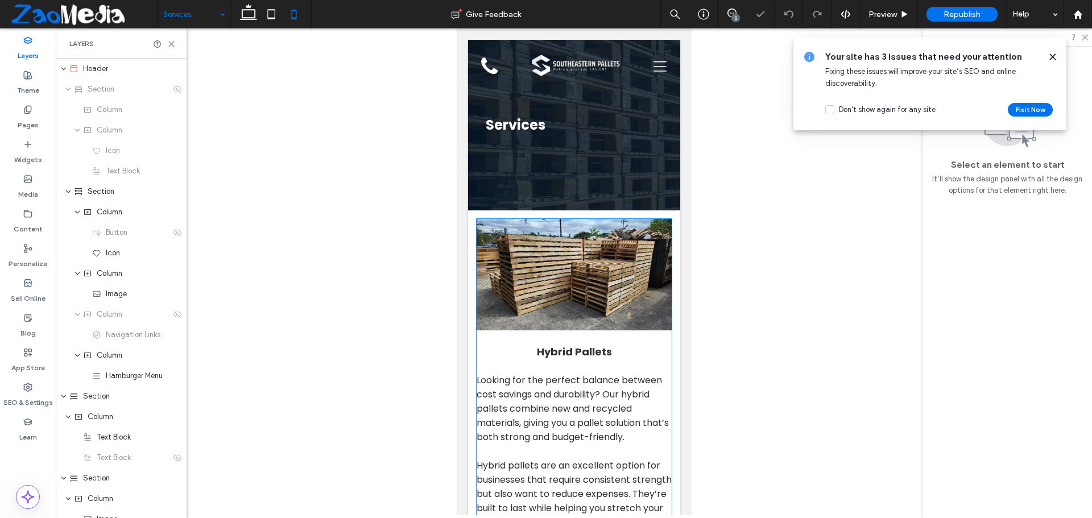
scroll to position [171, 0]
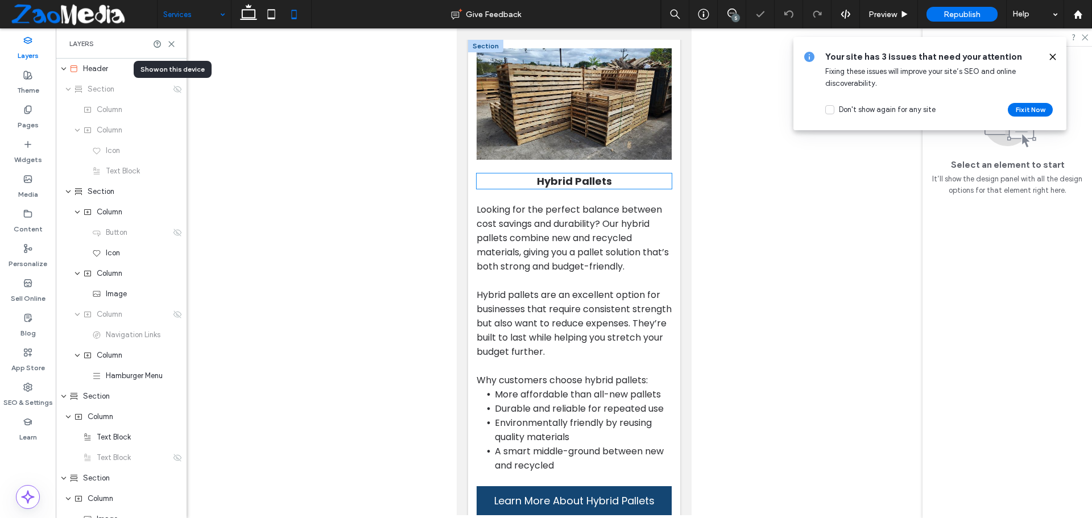
click at [496, 179] on h2 "Hybrid Pallets" at bounding box center [573, 180] width 195 height 15
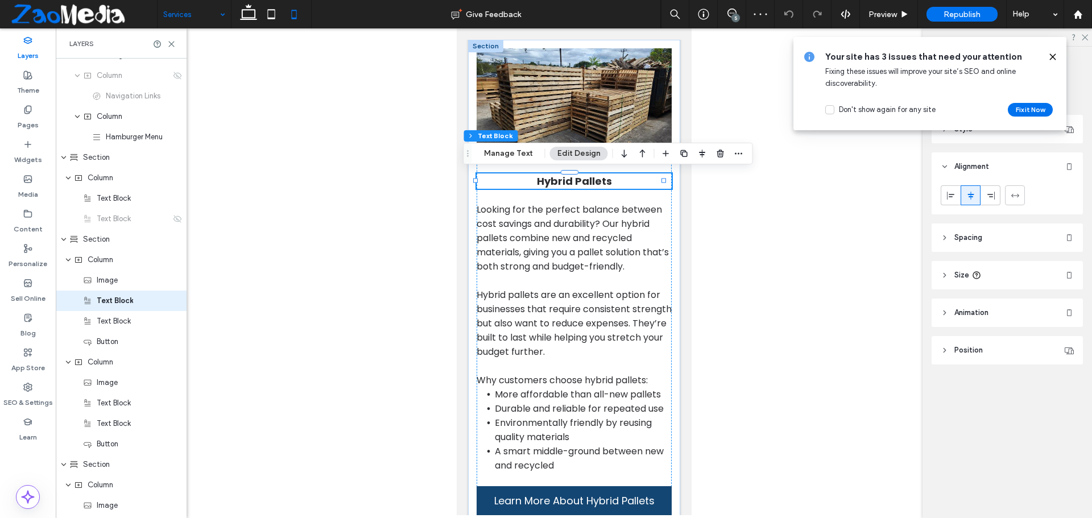
scroll to position [251, 0]
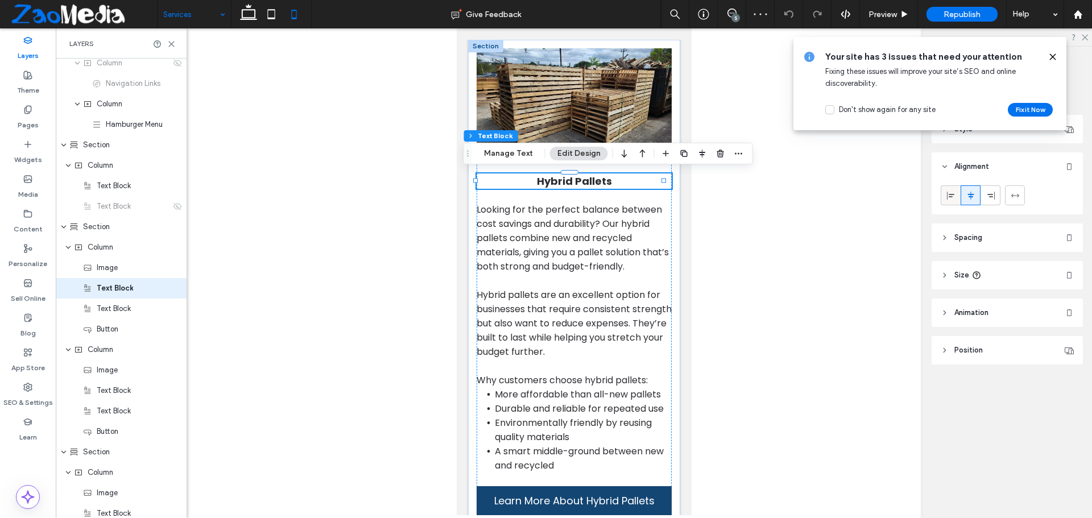
click at [945, 189] on div at bounding box center [950, 195] width 19 height 19
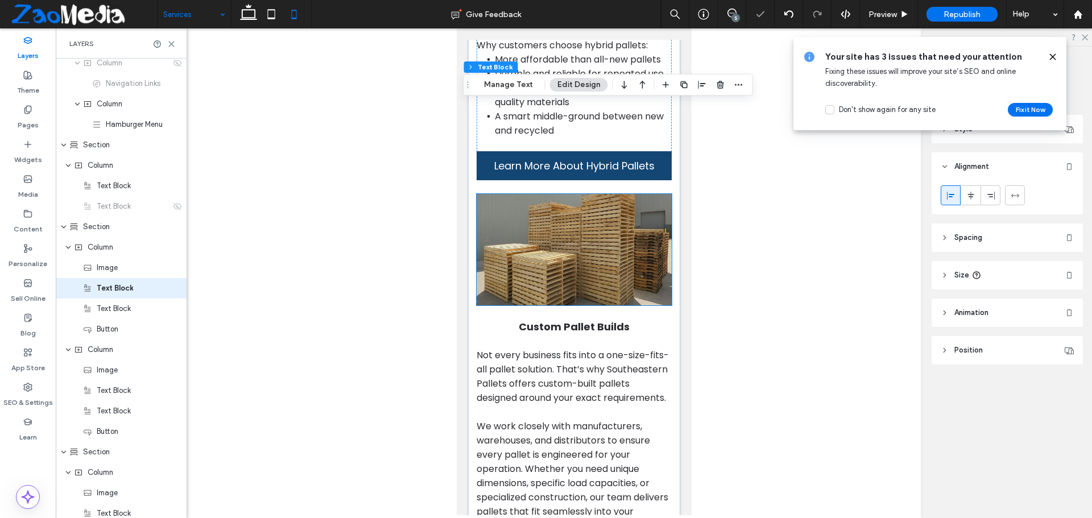
scroll to position [626, 0]
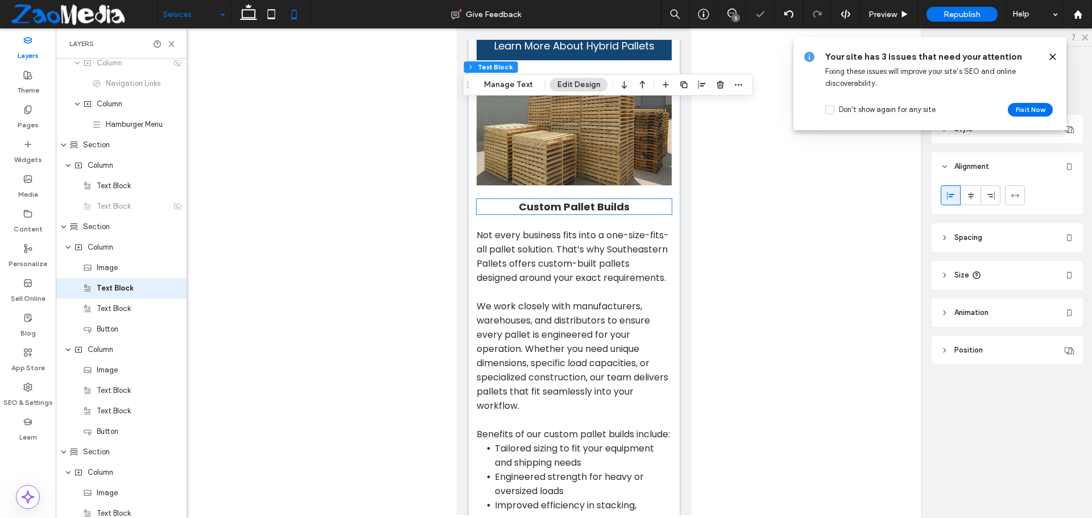
click at [481, 214] on h2 "Custom Pallet Builds" at bounding box center [573, 206] width 195 height 15
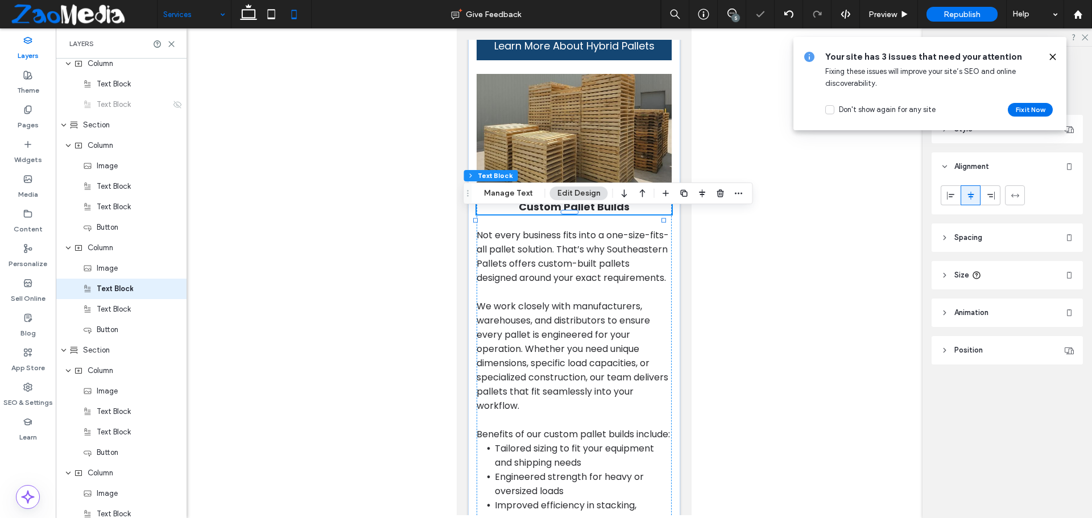
scroll to position [354, 0]
click at [940, 194] on div at bounding box center [1007, 198] width 151 height 34
click at [946, 196] on icon at bounding box center [950, 195] width 9 height 9
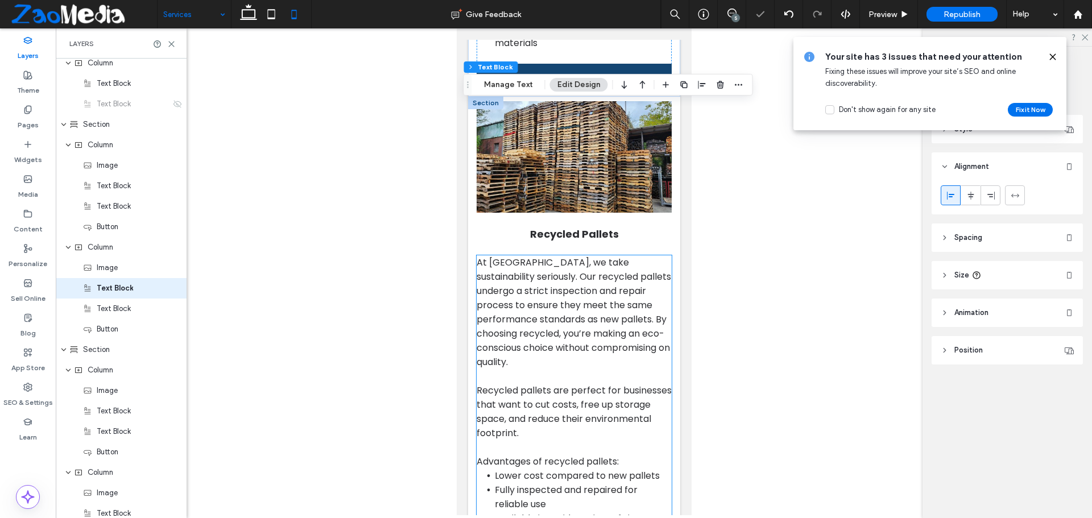
scroll to position [1251, 0]
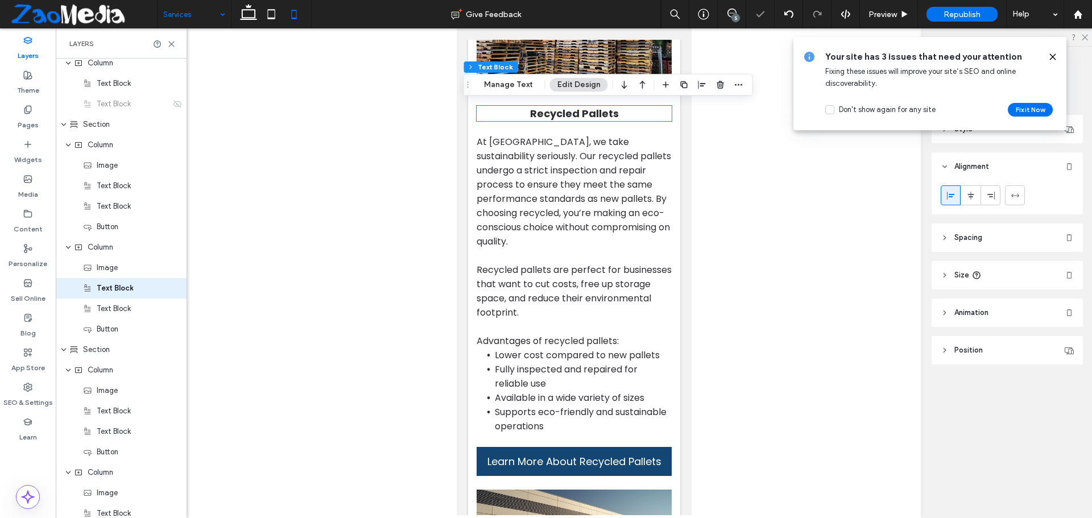
click at [515, 121] on h2 "Recycled Pallets" at bounding box center [573, 113] width 195 height 15
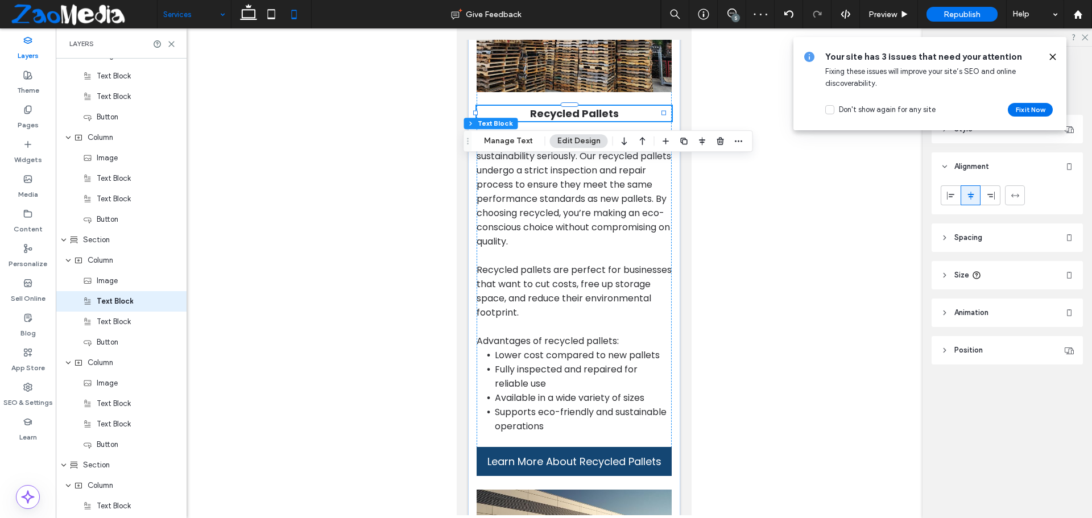
scroll to position [477, 0]
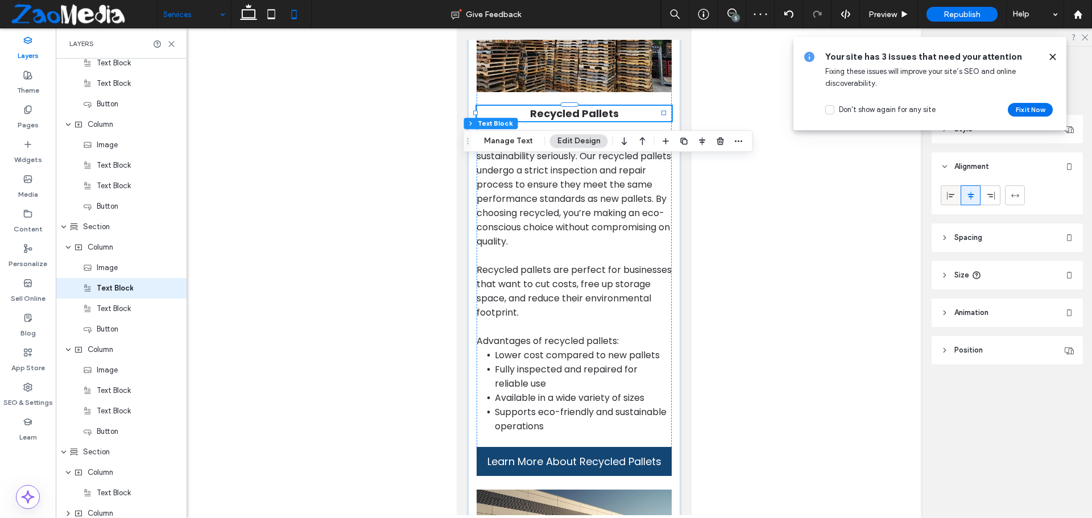
click at [946, 196] on icon at bounding box center [950, 195] width 9 height 9
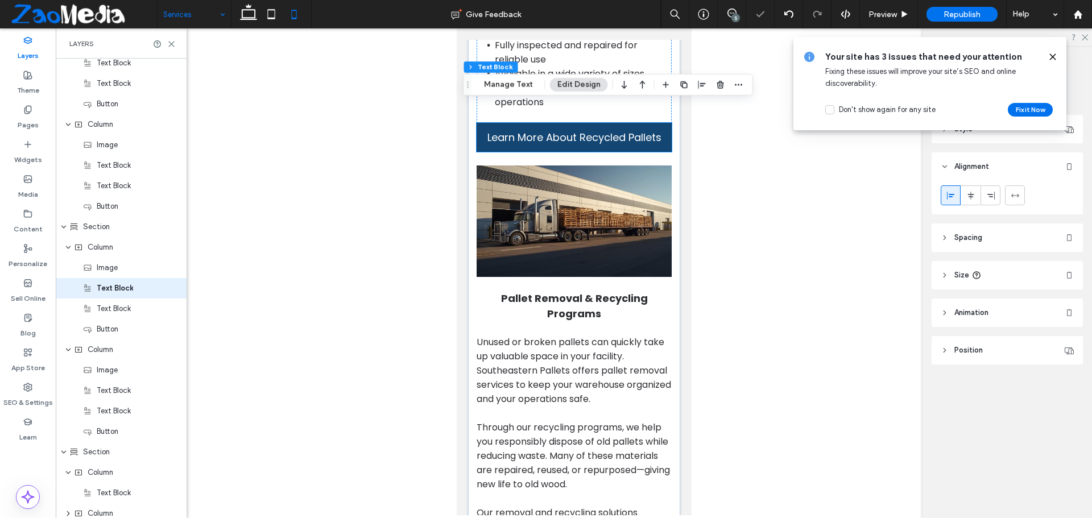
scroll to position [1649, 0]
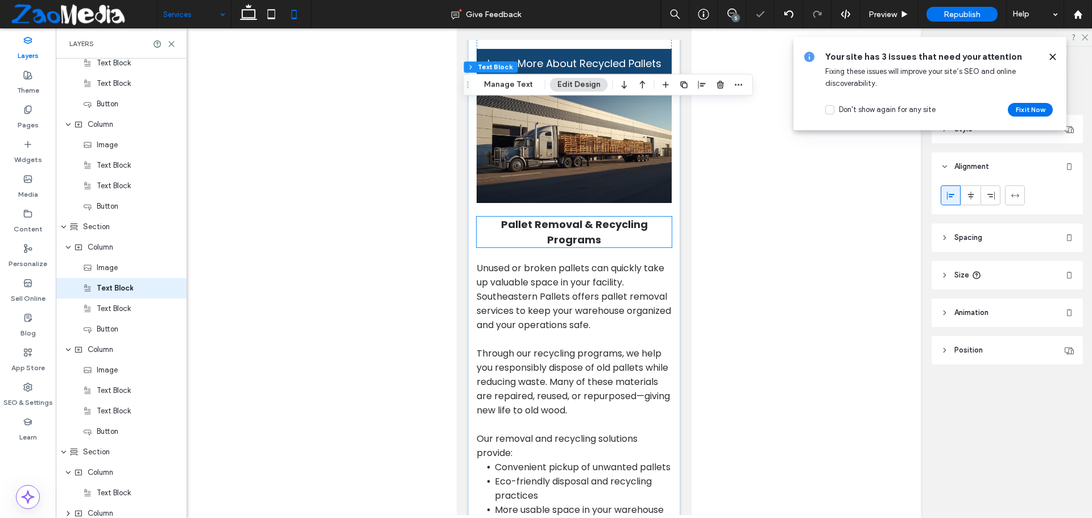
click at [497, 247] on h2 "Pallet Removal & Recycling Programs" at bounding box center [573, 232] width 195 height 31
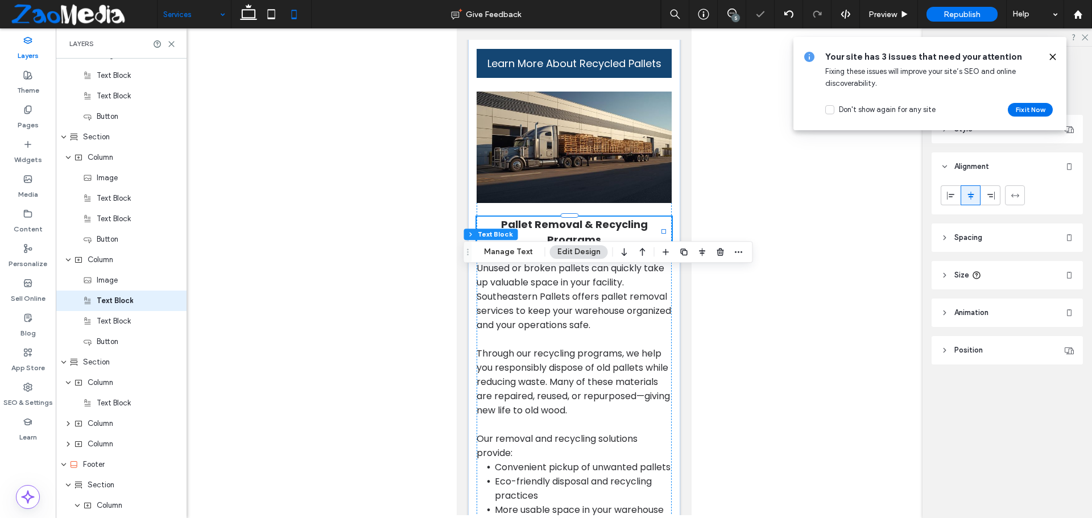
scroll to position [579, 0]
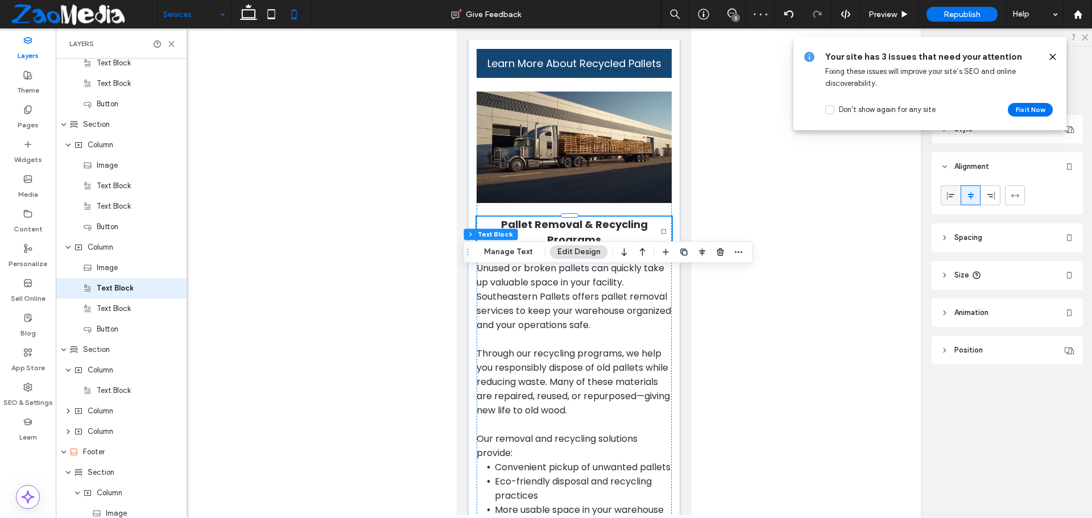
click at [945, 193] on div at bounding box center [950, 195] width 19 height 19
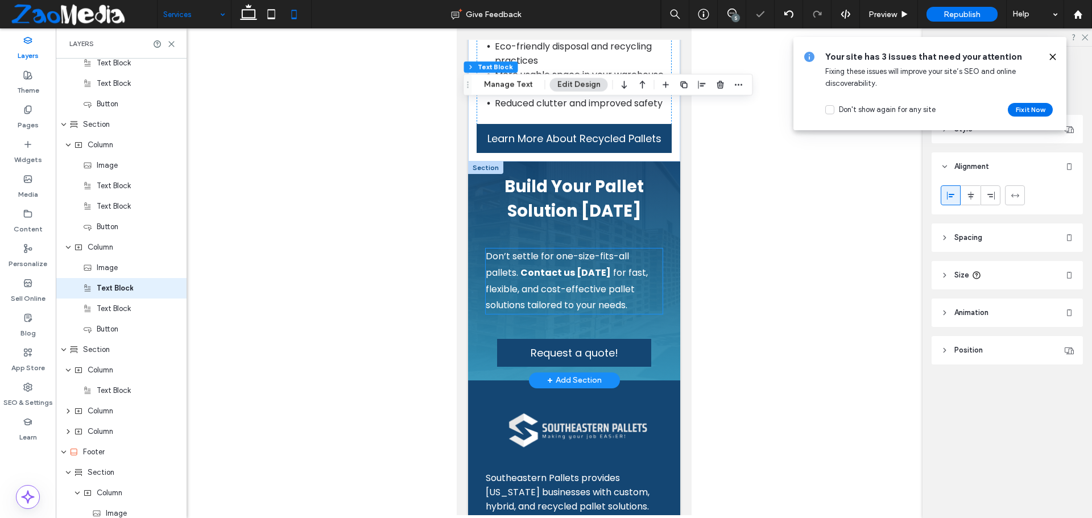
scroll to position [2104, 0]
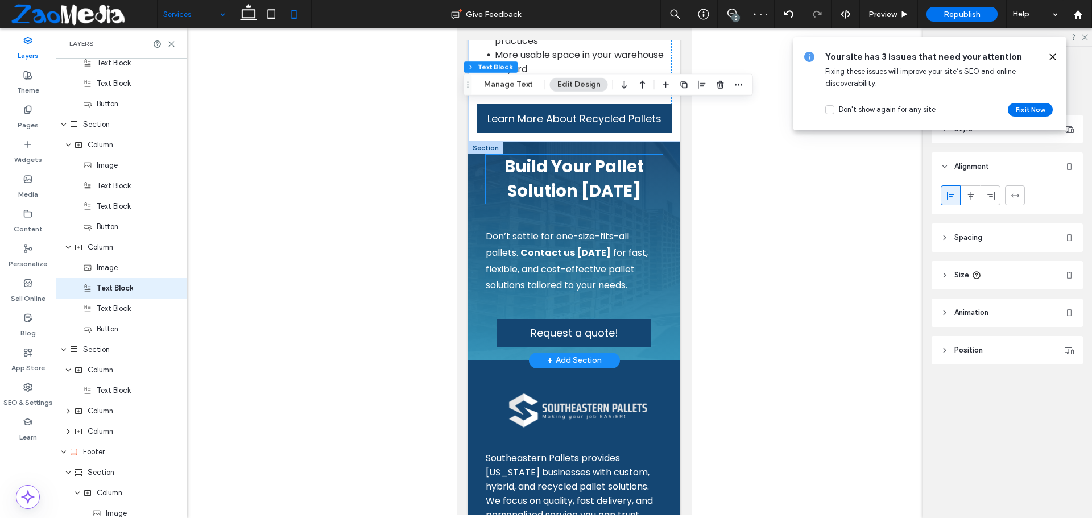
click at [490, 204] on h4 "Build Your Pallet Solution Today" at bounding box center [573, 179] width 177 height 49
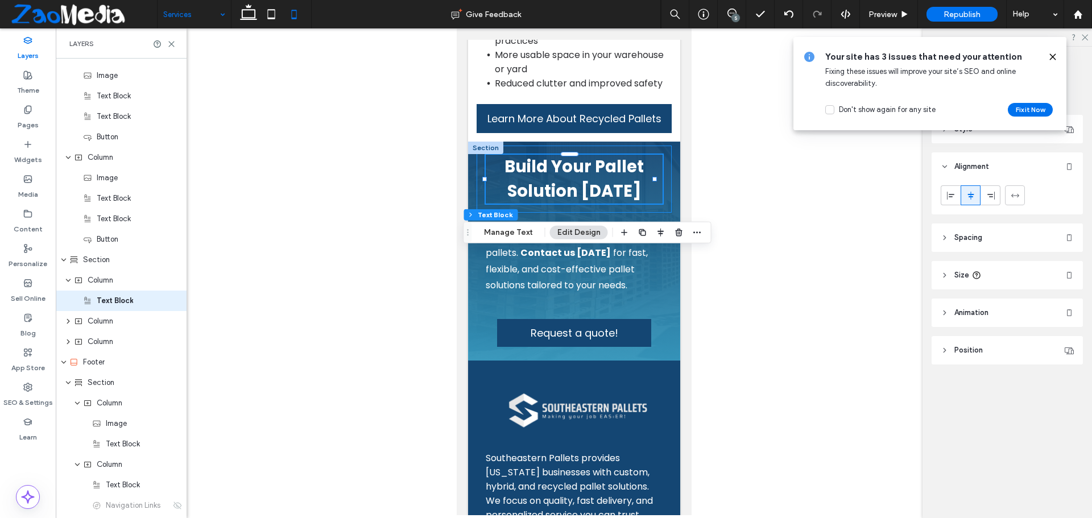
scroll to position [681, 0]
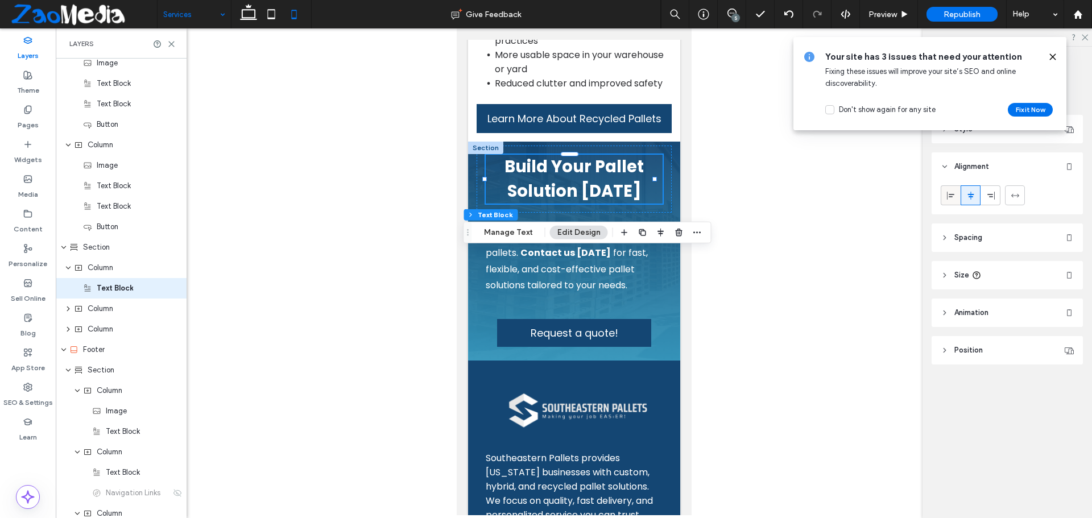
click at [954, 192] on icon at bounding box center [950, 195] width 9 height 9
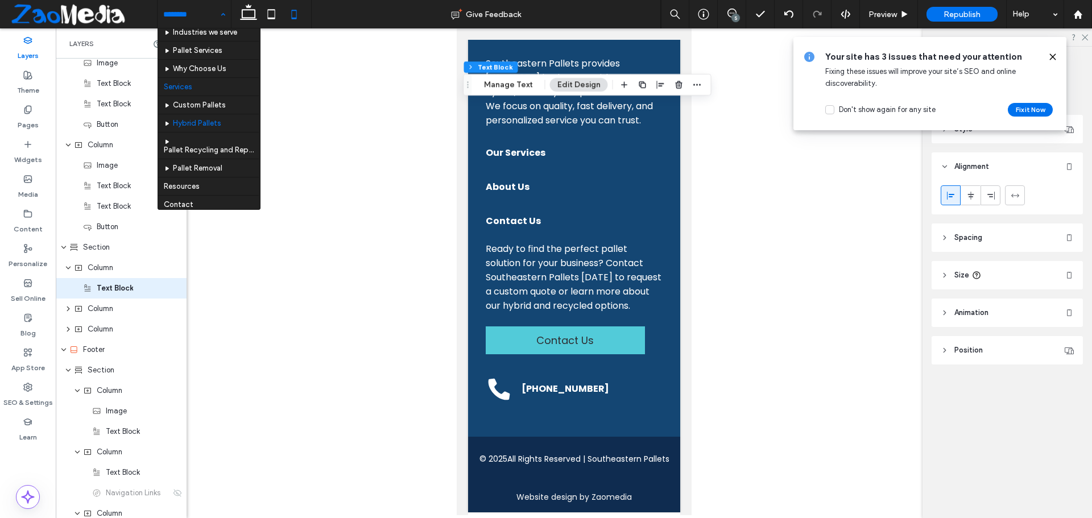
scroll to position [71, 0]
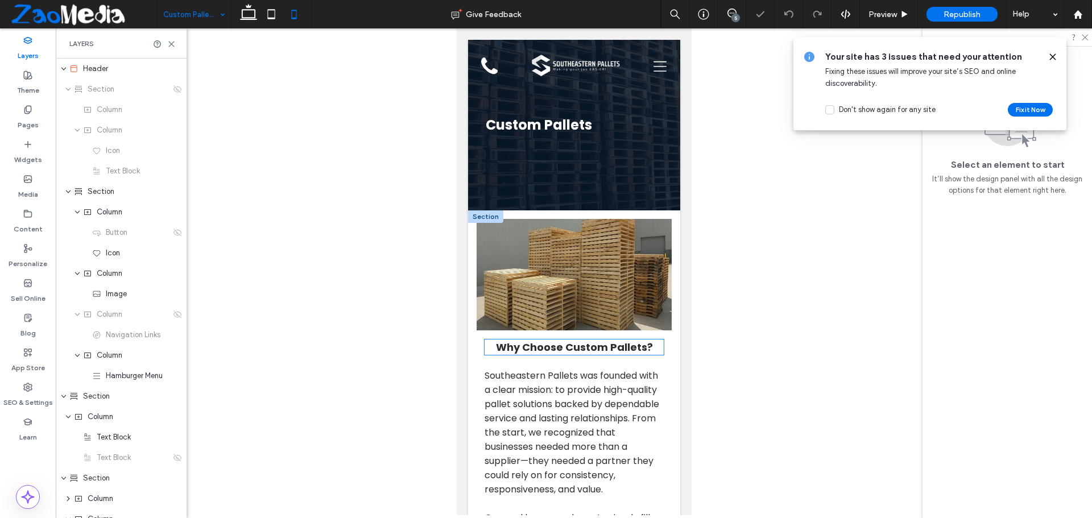
click at [489, 346] on h2 "Why Choose Custom Pallets?" at bounding box center [574, 347] width 180 height 15
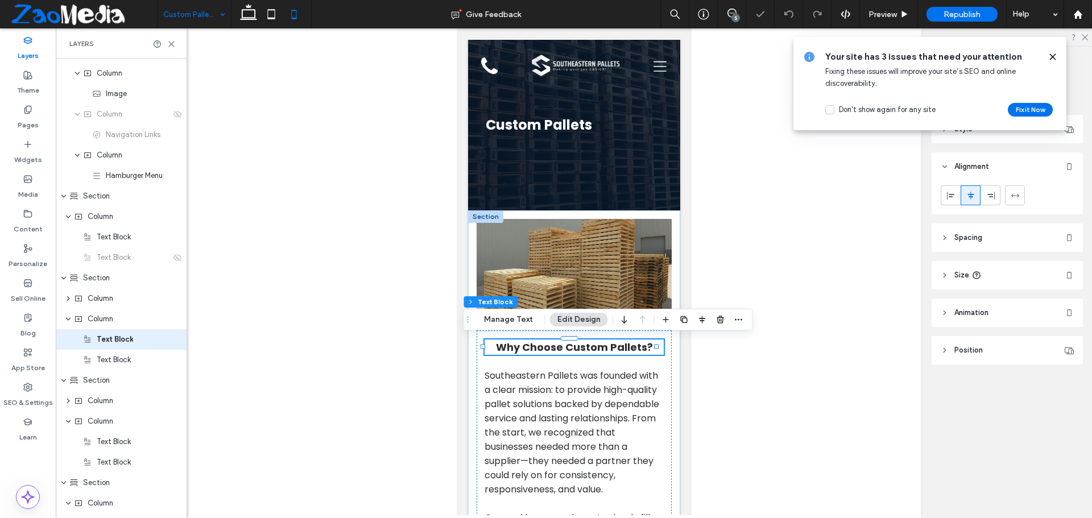
scroll to position [251, 0]
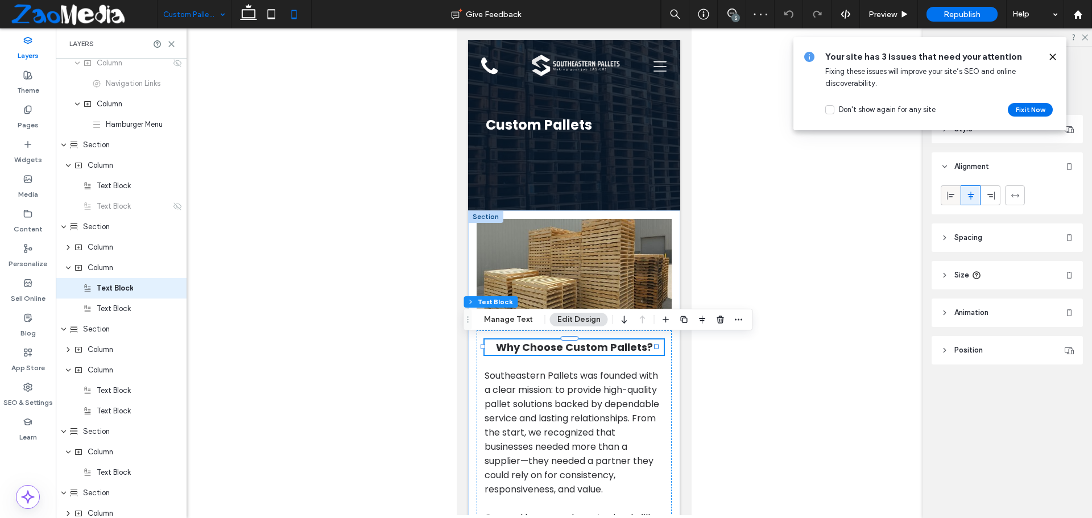
click at [955, 193] on div at bounding box center [950, 195] width 19 height 19
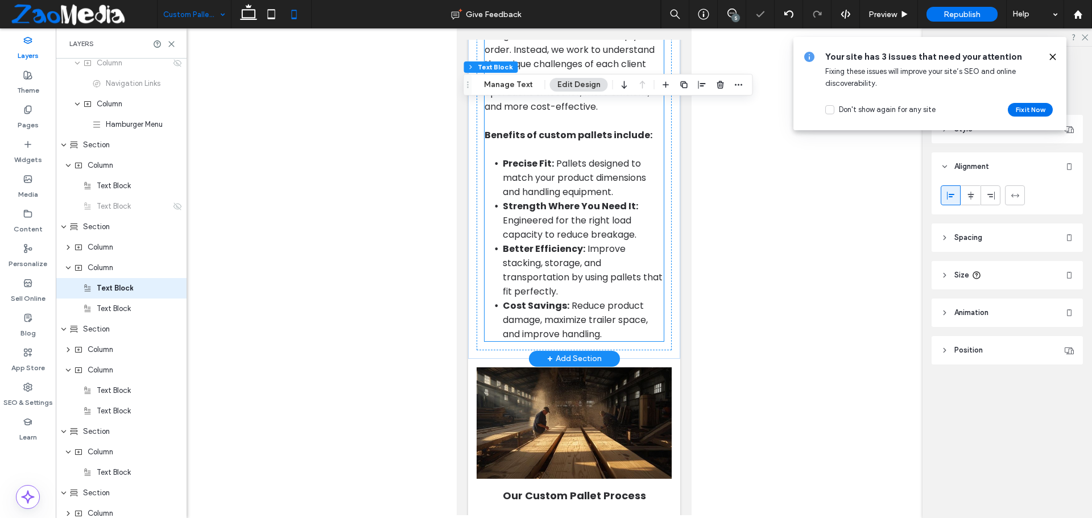
scroll to position [569, 0]
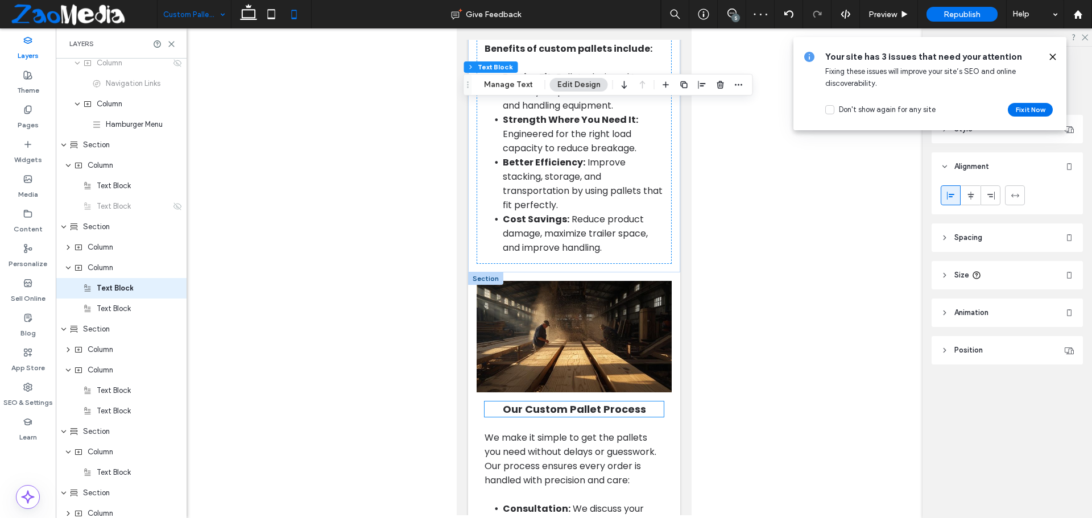
click at [490, 417] on h2 "Our Custom Pallet Process" at bounding box center [574, 409] width 180 height 15
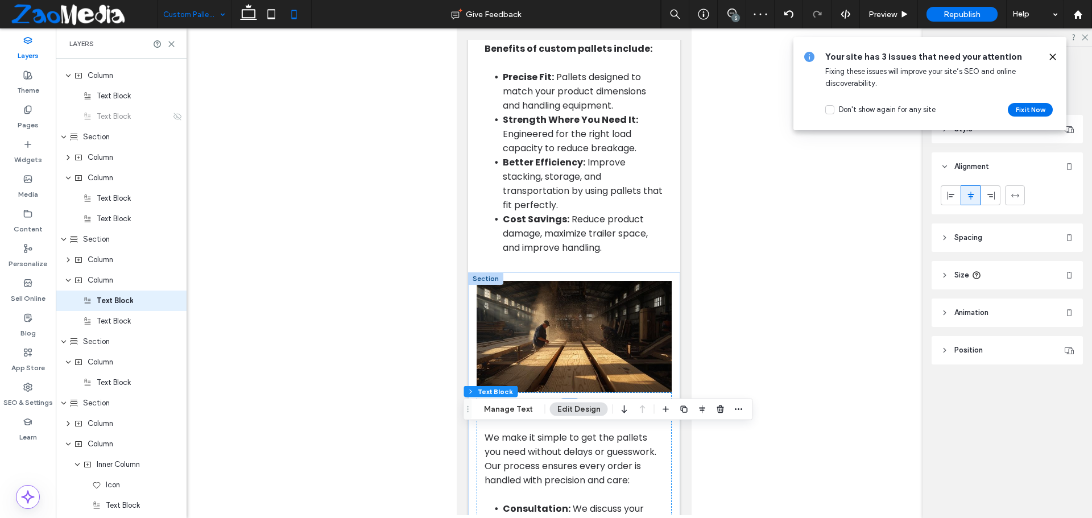
scroll to position [354, 0]
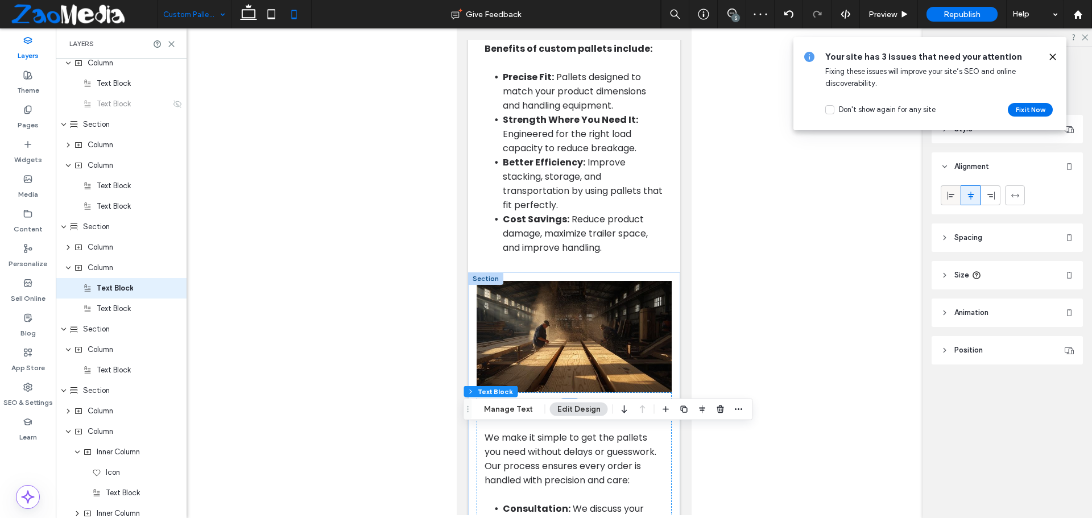
click at [948, 190] on span at bounding box center [950, 195] width 9 height 19
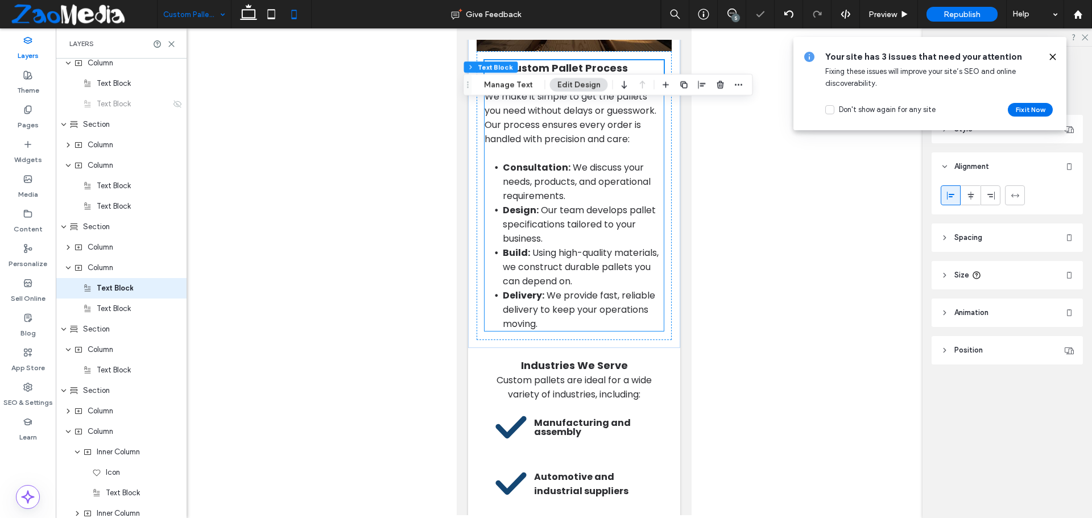
scroll to position [1024, 0]
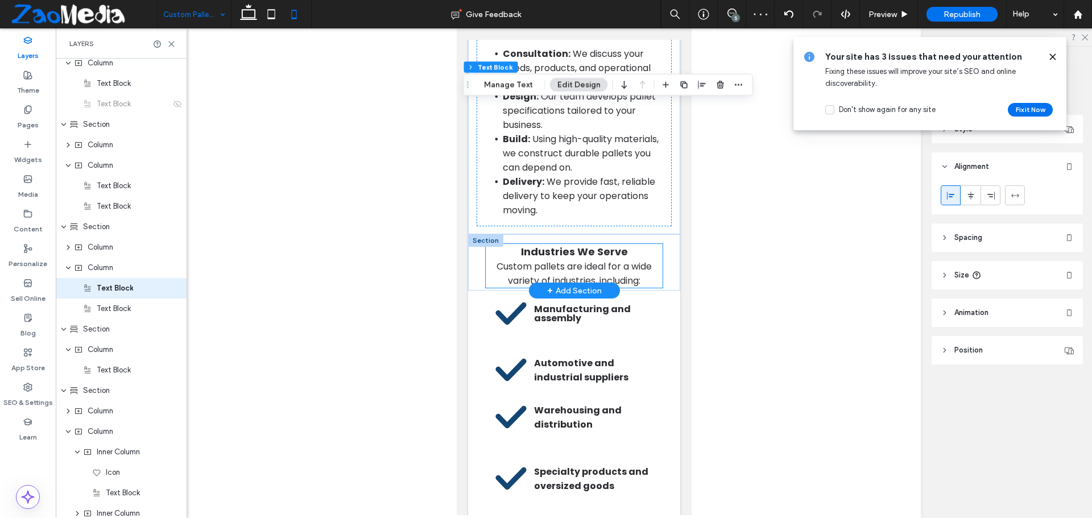
click at [500, 287] on span "Custom pallets are ideal for a wide variety of industries, including:" at bounding box center [573, 273] width 155 height 27
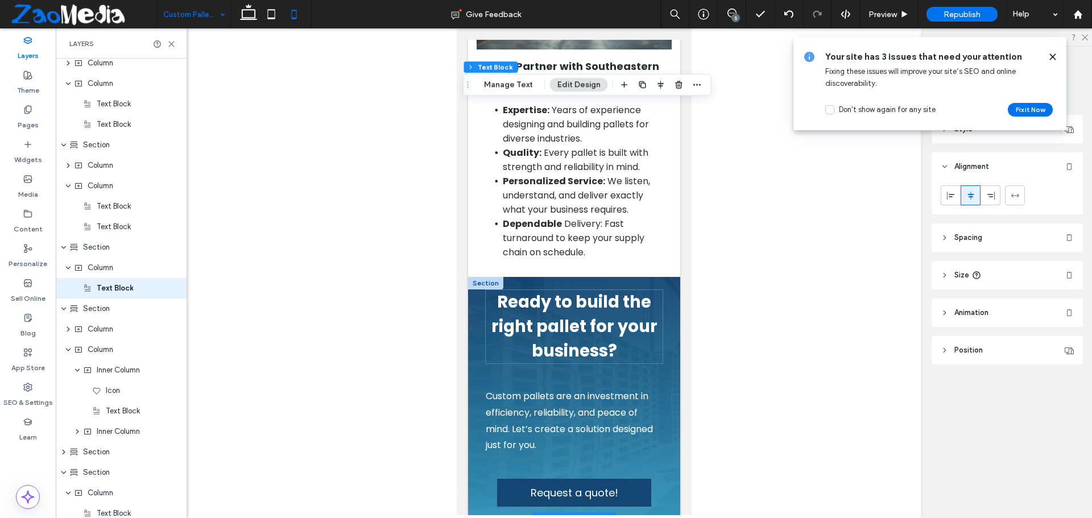
scroll to position [1649, 0]
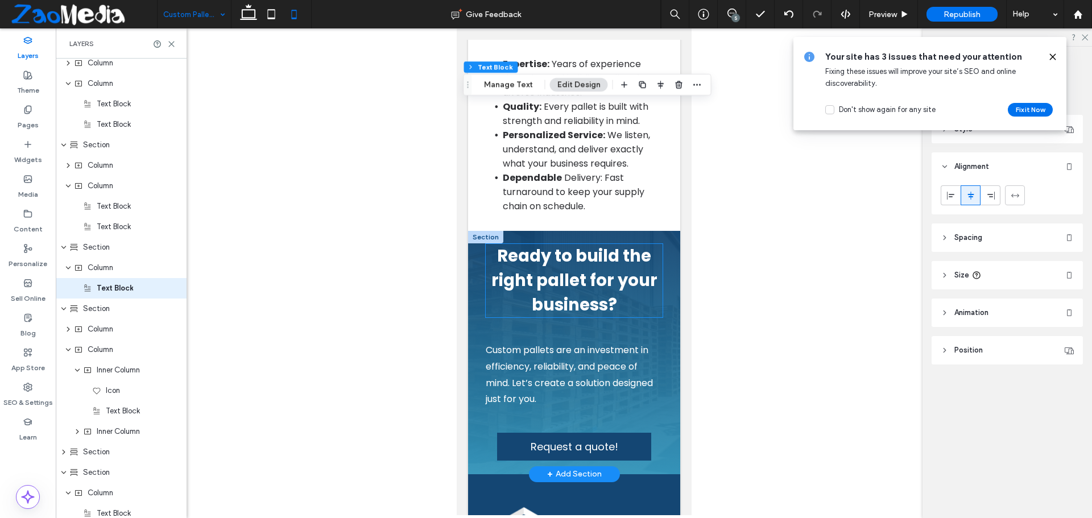
click at [497, 317] on h4 "Ready to build the right pallet for your business?" at bounding box center [573, 280] width 177 height 73
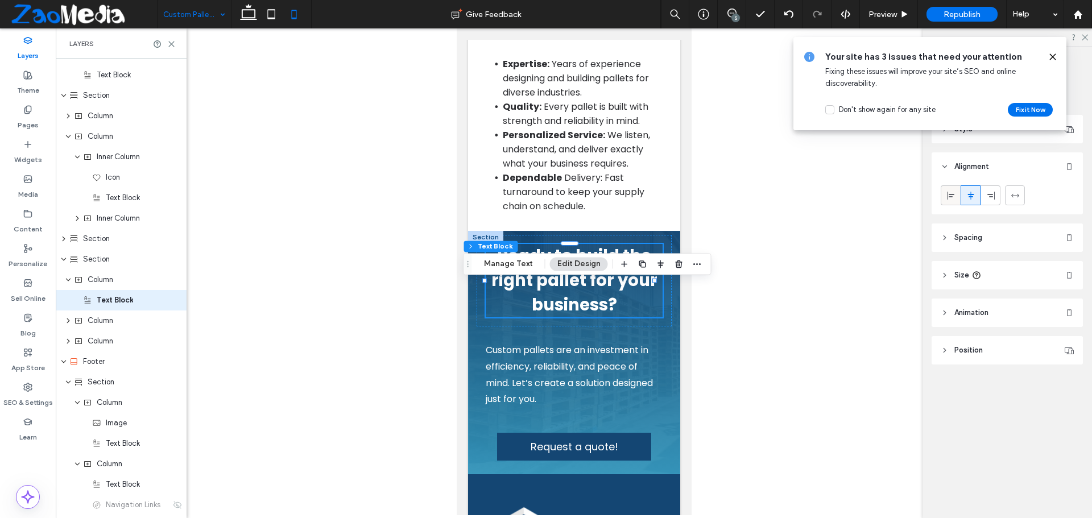
scroll to position [661, 0]
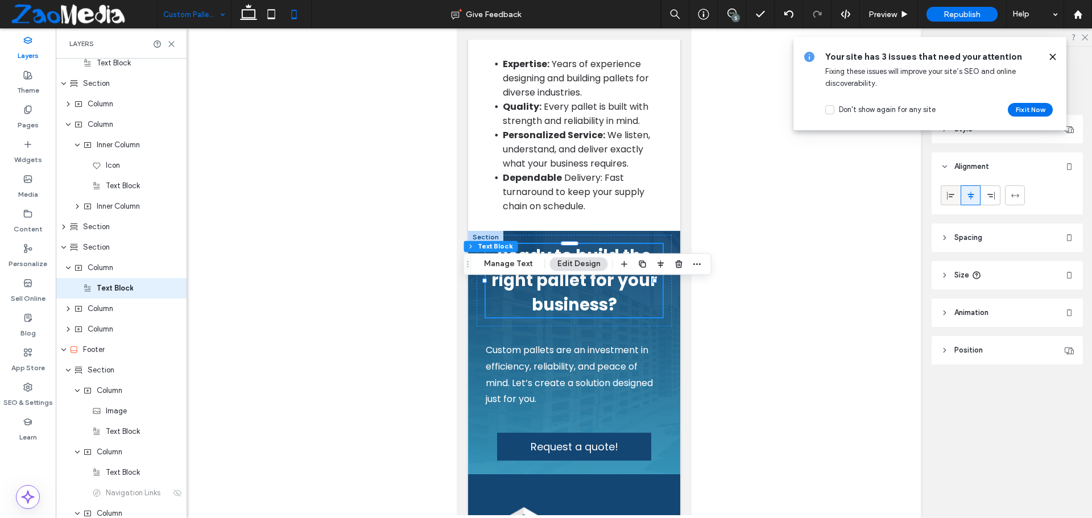
click at [955, 196] on icon at bounding box center [950, 195] width 9 height 9
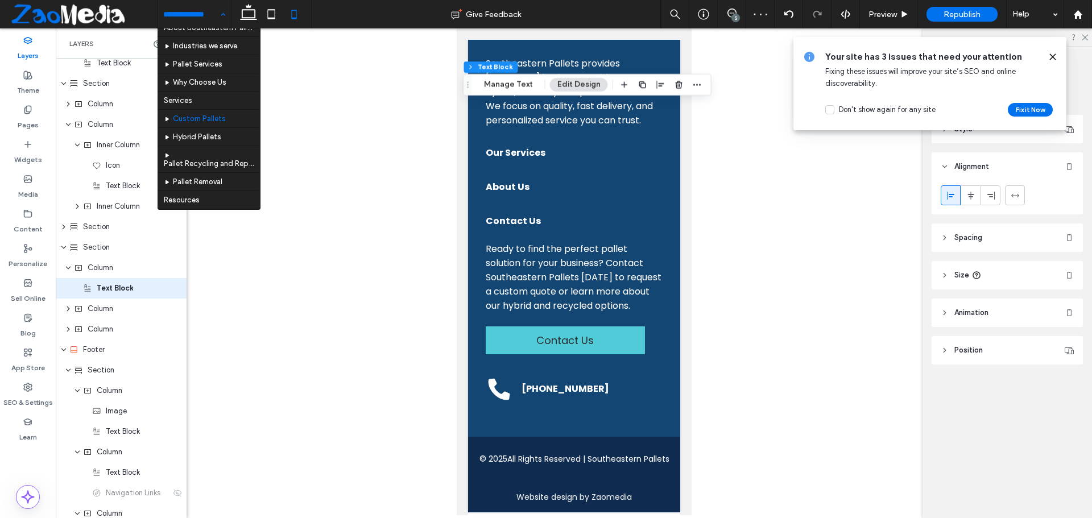
scroll to position [57, 0]
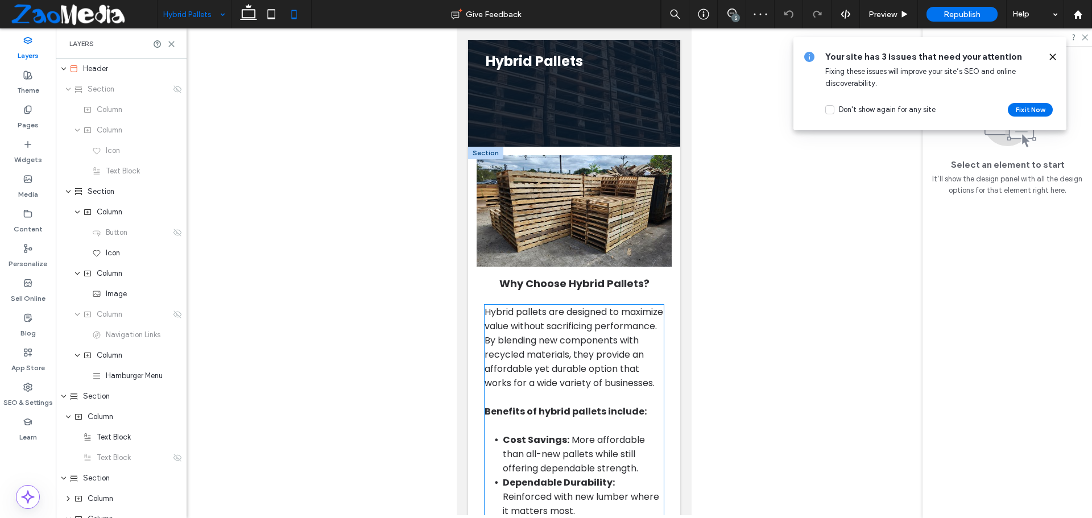
scroll to position [114, 0]
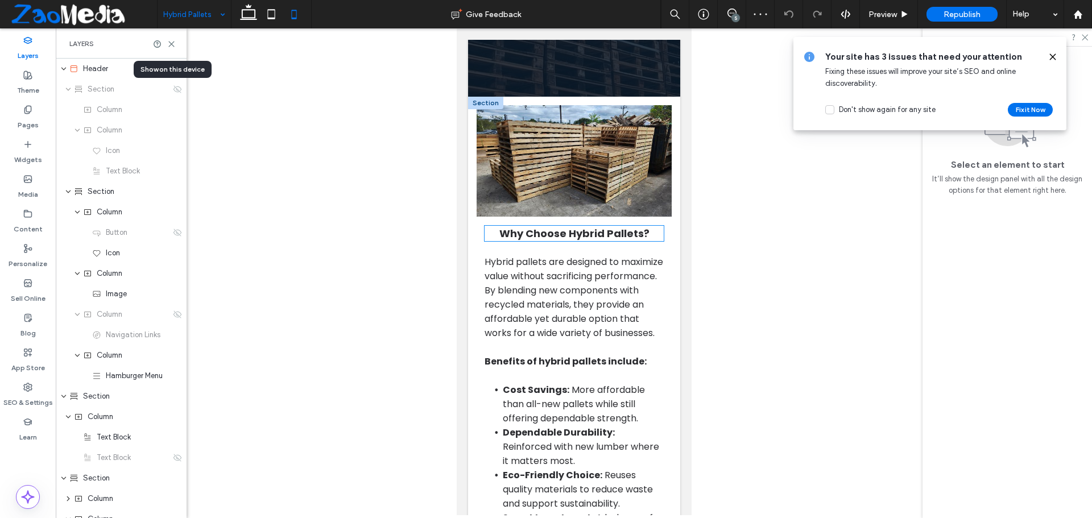
click at [485, 239] on h2 "Why Choose Hybrid Pallets?" at bounding box center [574, 233] width 180 height 15
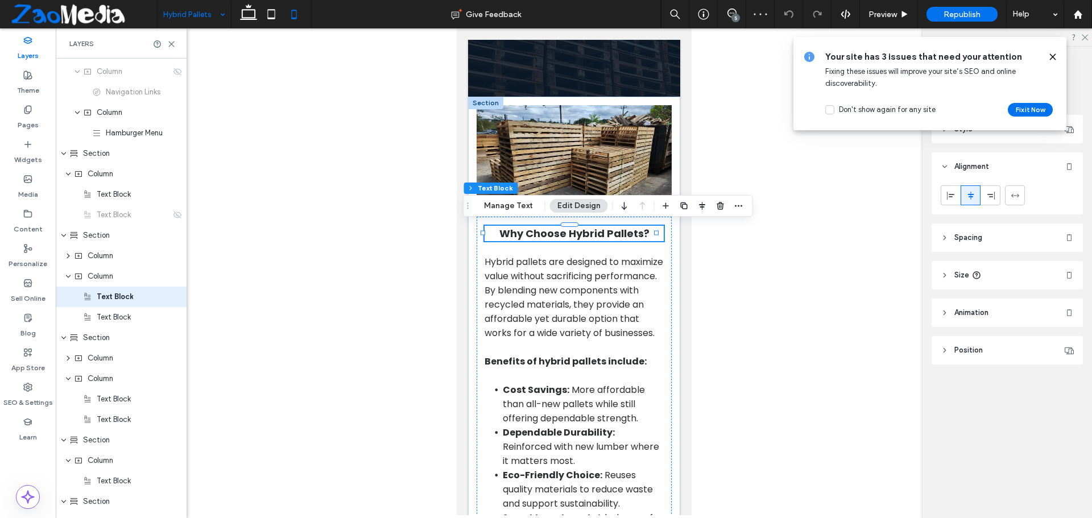
scroll to position [251, 0]
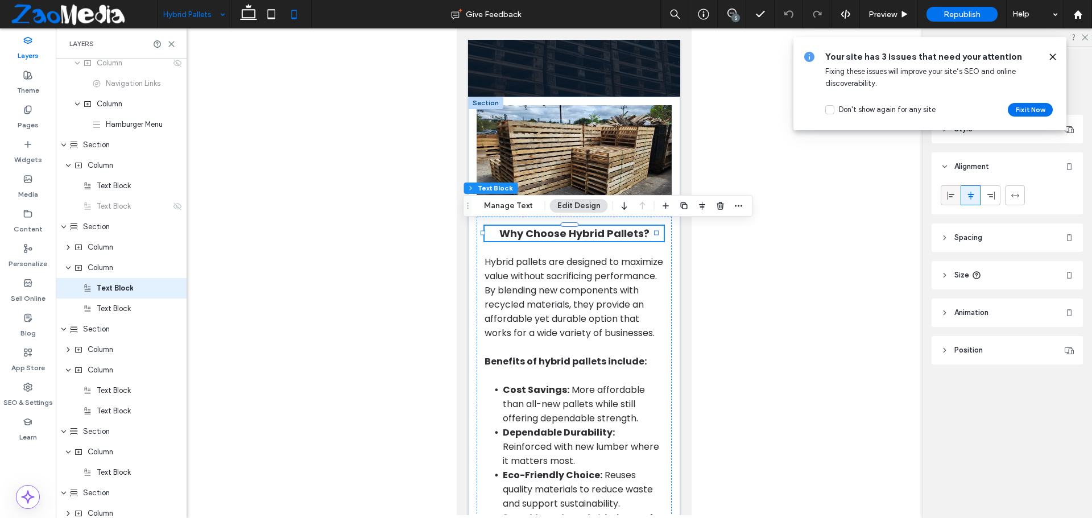
click at [942, 202] on div at bounding box center [950, 195] width 19 height 19
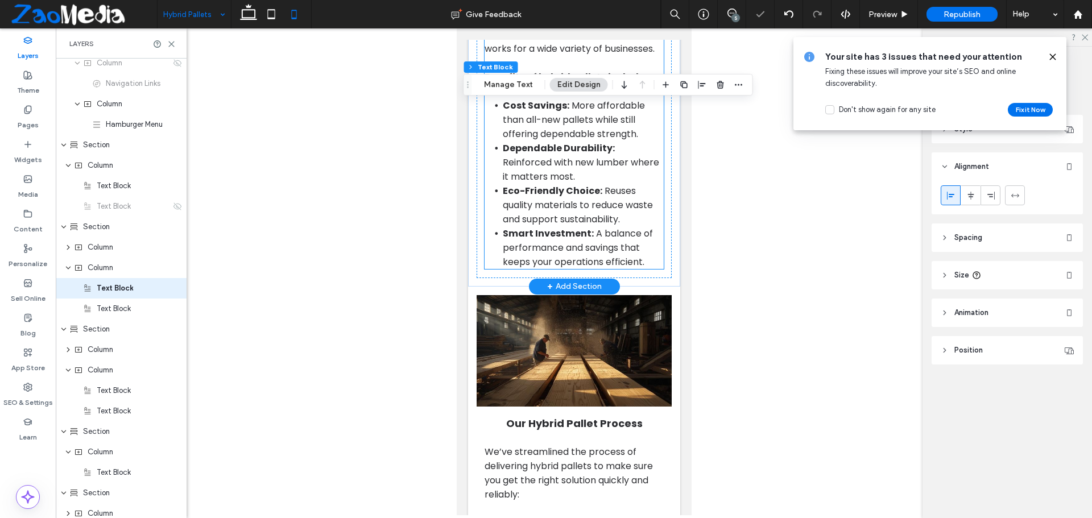
scroll to position [569, 0]
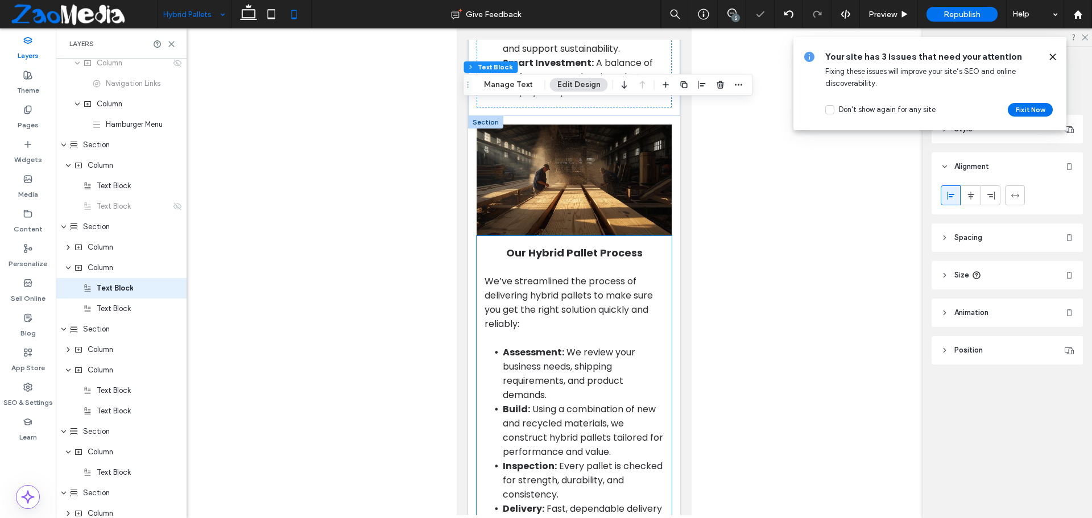
click at [500, 273] on div "Our Hybrid Pallet Process We’ve streamlined the process of delivering hybrid pa…" at bounding box center [573, 394] width 195 height 317
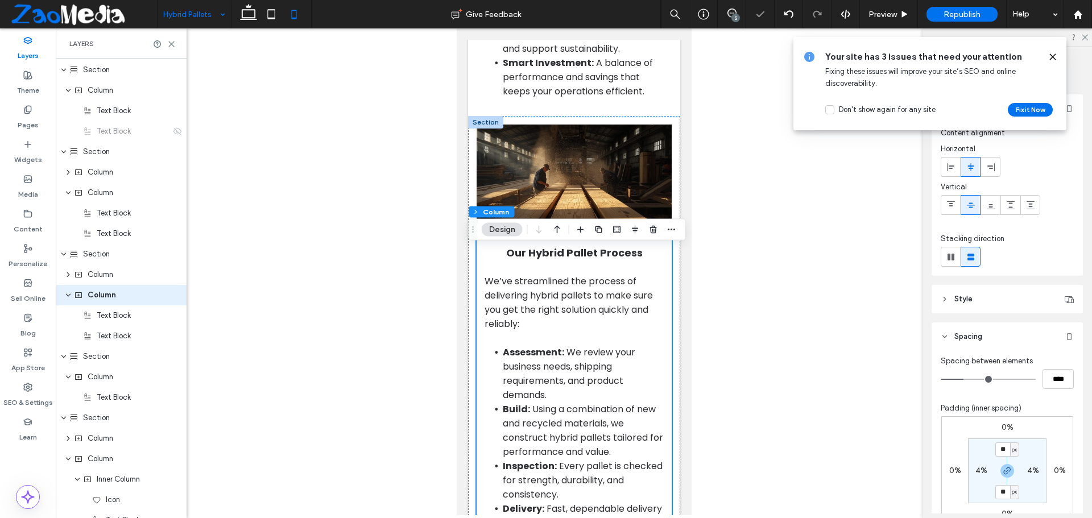
scroll to position [333, 0]
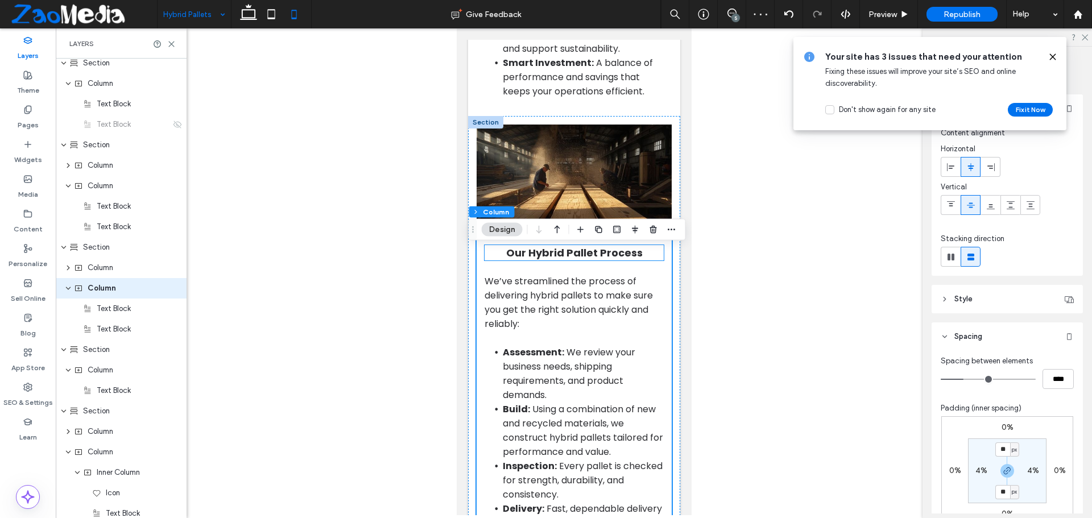
click at [494, 260] on h2 "Our Hybrid Pallet Process" at bounding box center [574, 252] width 180 height 15
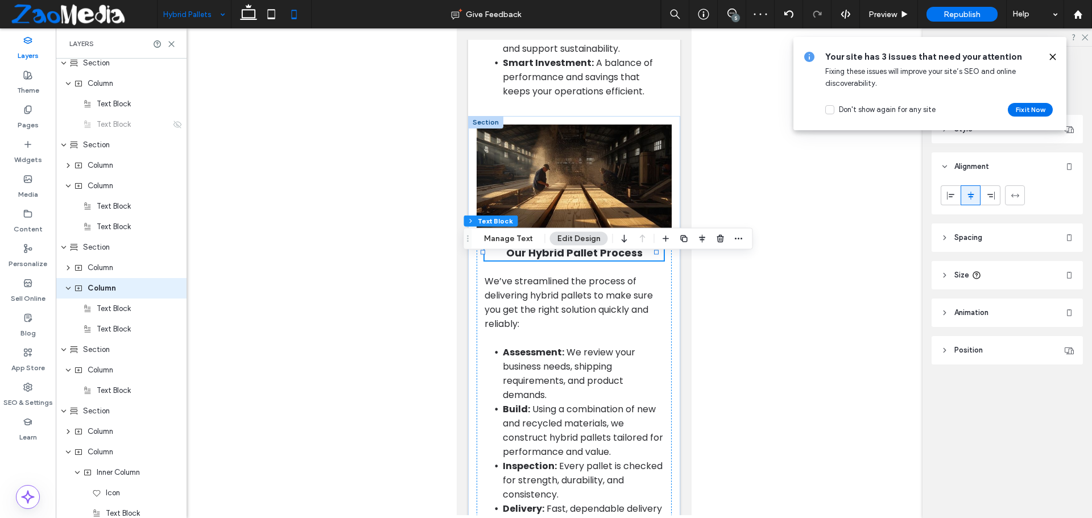
click at [953, 169] on header "Alignment" at bounding box center [1007, 166] width 151 height 28
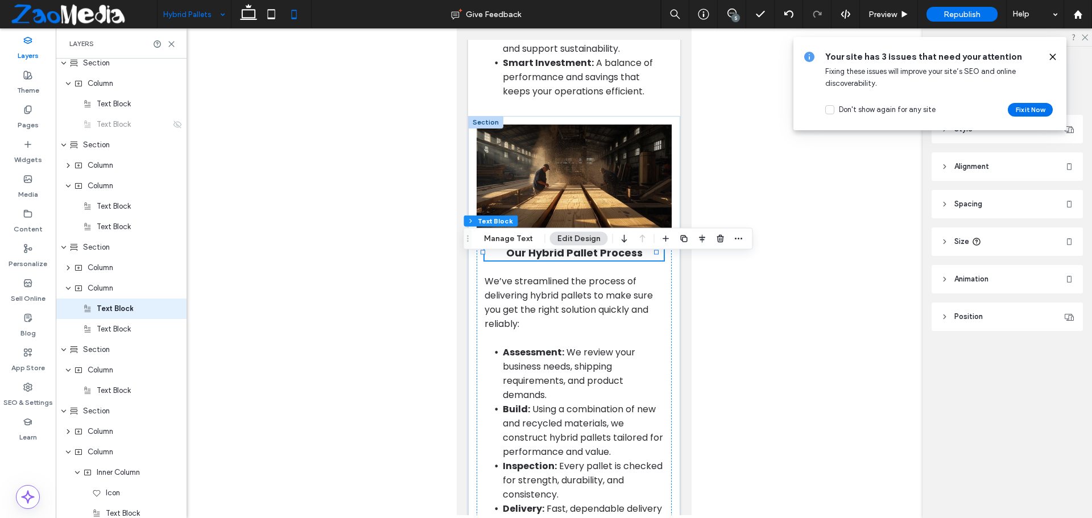
scroll to position [354, 0]
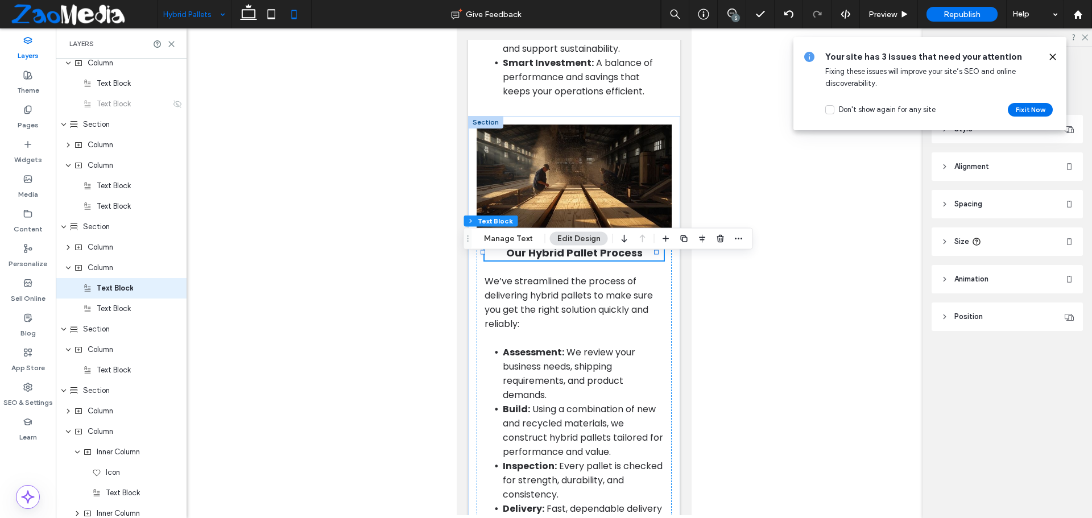
click at [944, 171] on header "Alignment" at bounding box center [1007, 166] width 151 height 28
click at [946, 195] on icon at bounding box center [950, 195] width 9 height 9
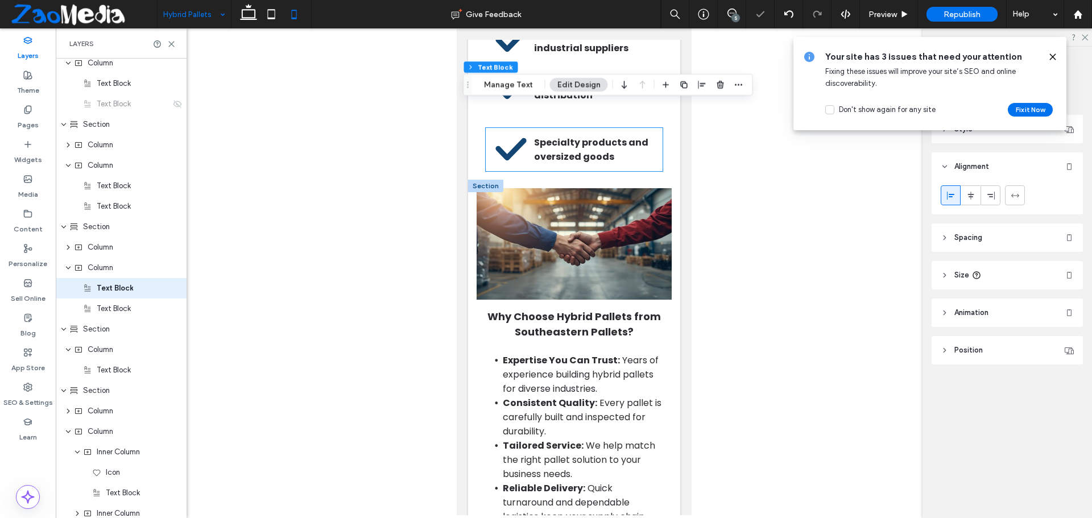
scroll to position [1308, 0]
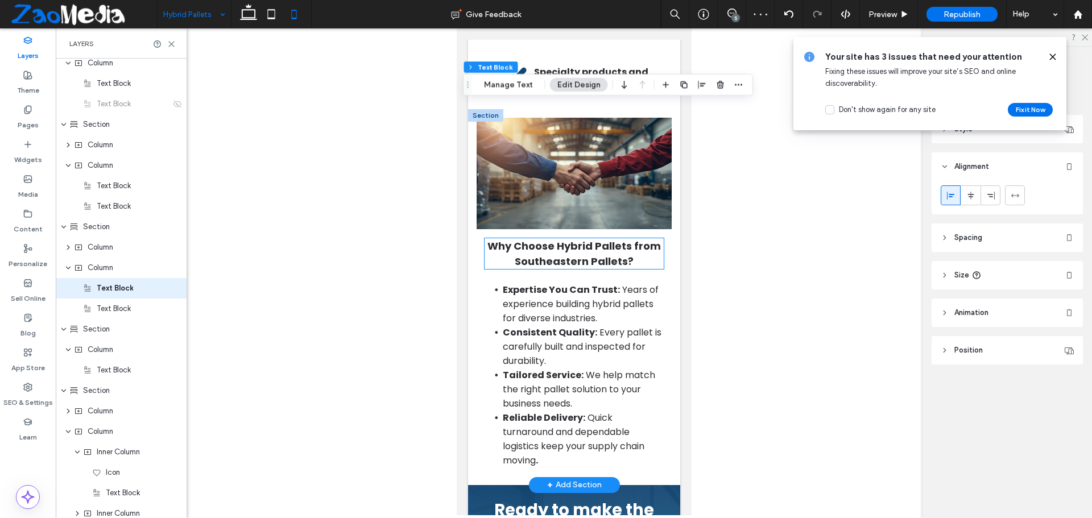
click at [487, 261] on span "Why Choose Hybrid Pallets from Southeastern Pallets?" at bounding box center [573, 254] width 173 height 30
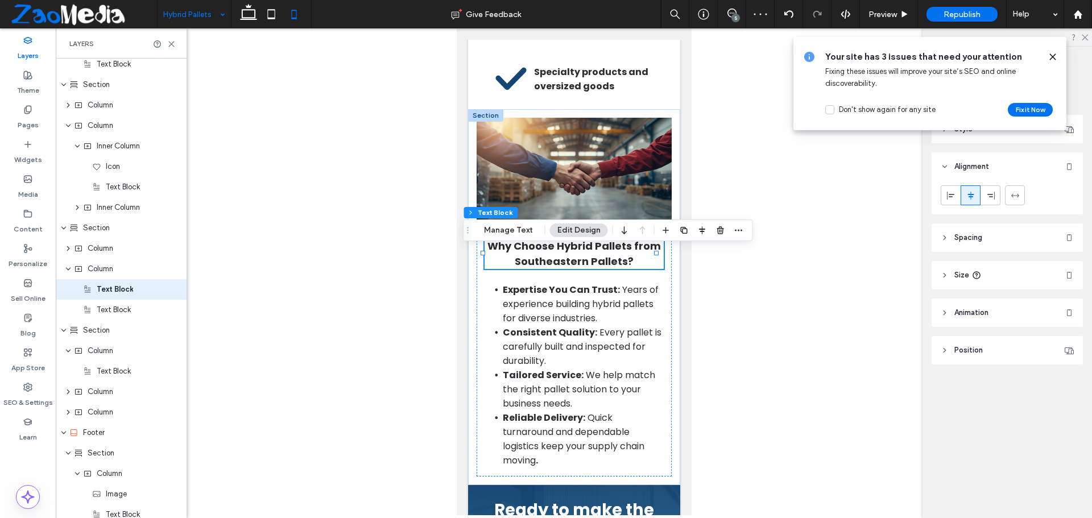
scroll to position [661, 0]
click at [946, 189] on span at bounding box center [950, 195] width 9 height 19
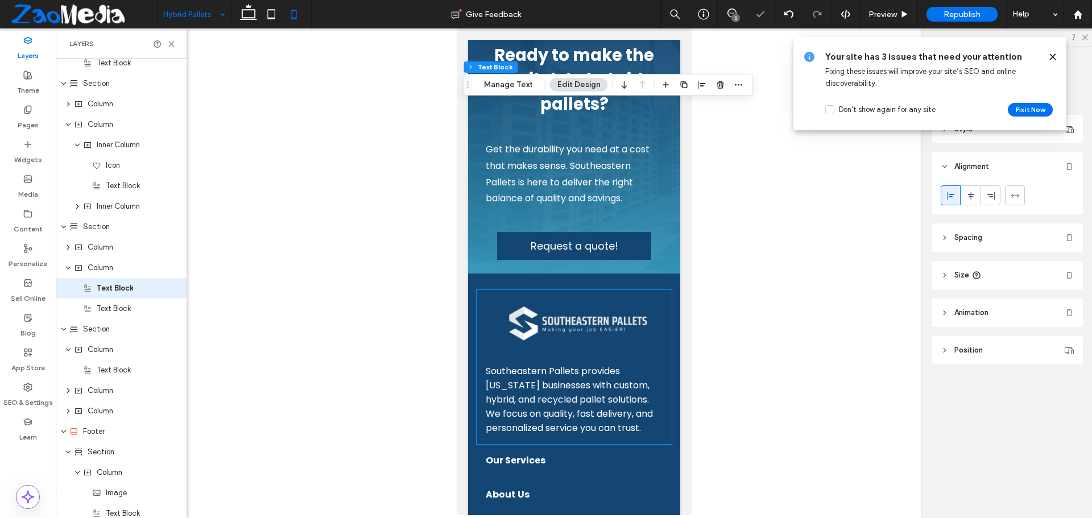
scroll to position [1536, 0]
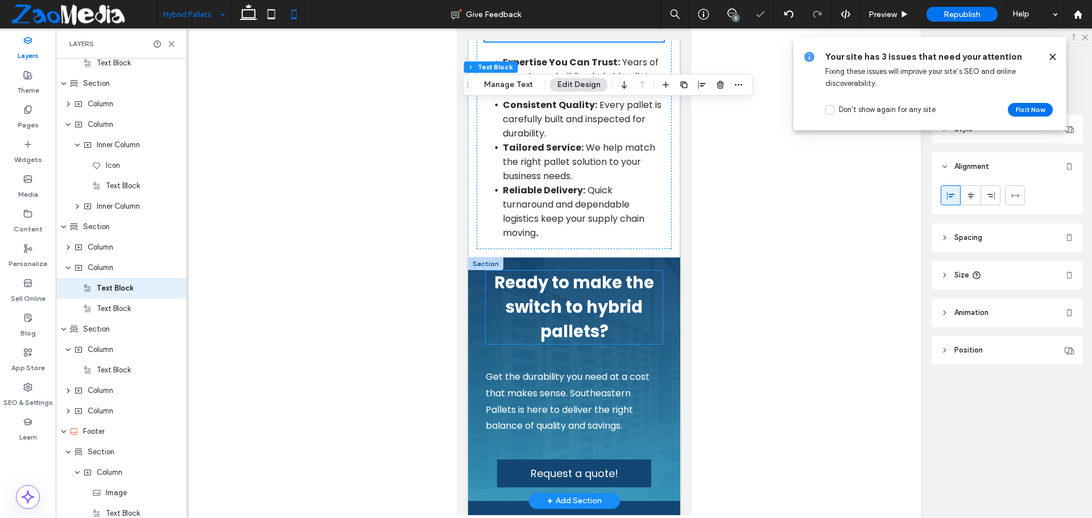
click at [508, 338] on h4 "Ready to make the switch to hybrid pallets?" at bounding box center [573, 307] width 177 height 73
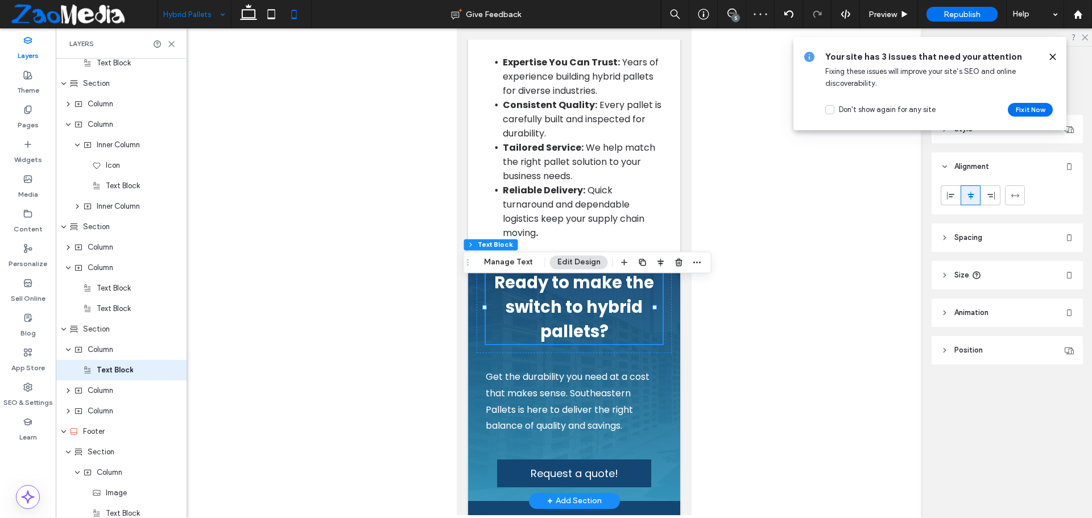
scroll to position [743, 0]
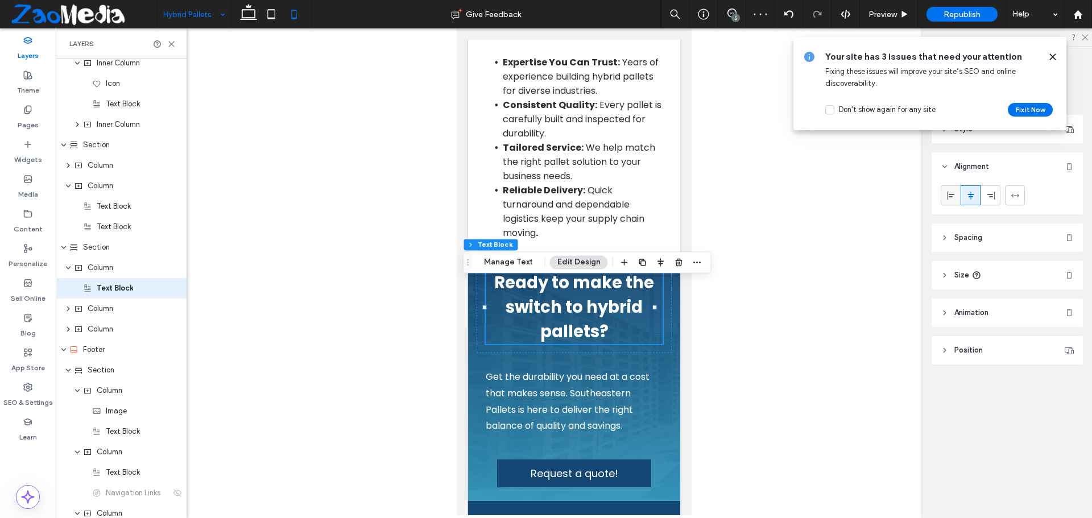
click at [949, 191] on icon at bounding box center [950, 195] width 9 height 9
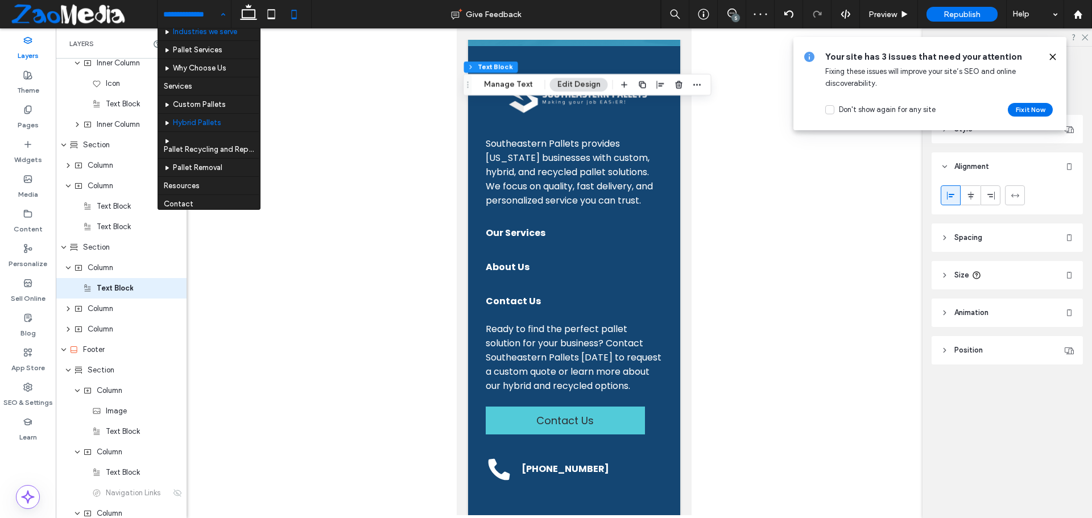
scroll to position [71, 0]
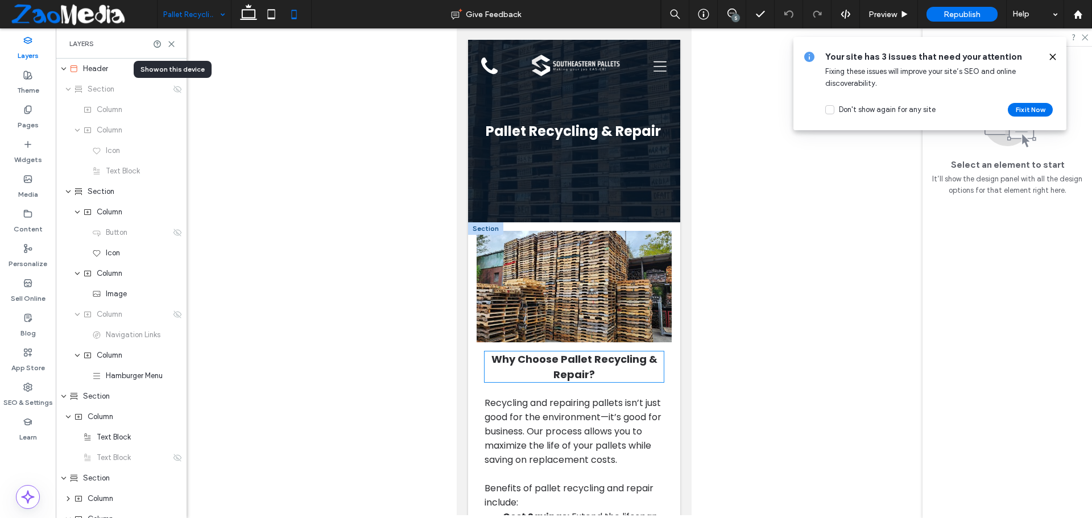
click at [510, 368] on h2 "Why Choose Pallet Recycling & Repair?" at bounding box center [574, 366] width 180 height 31
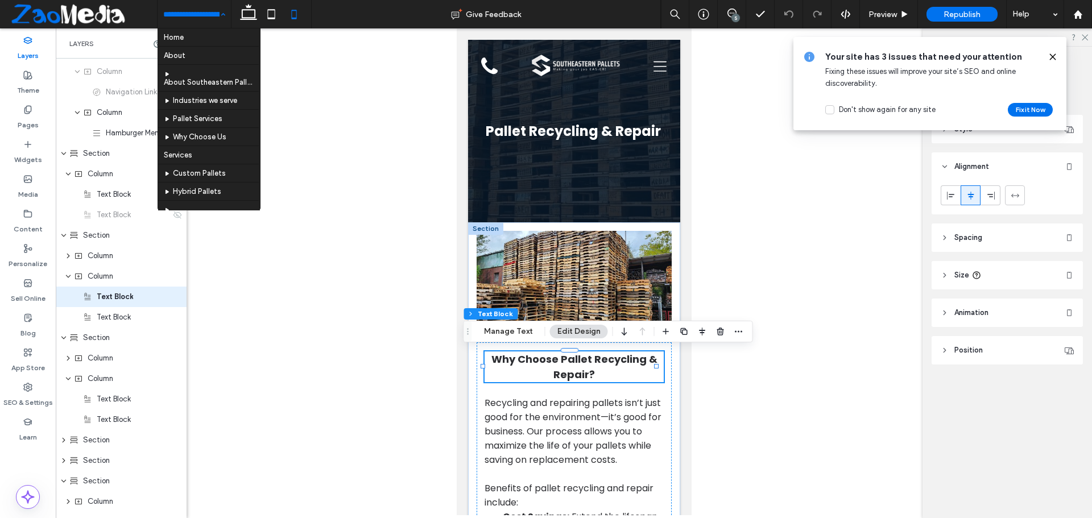
scroll to position [251, 0]
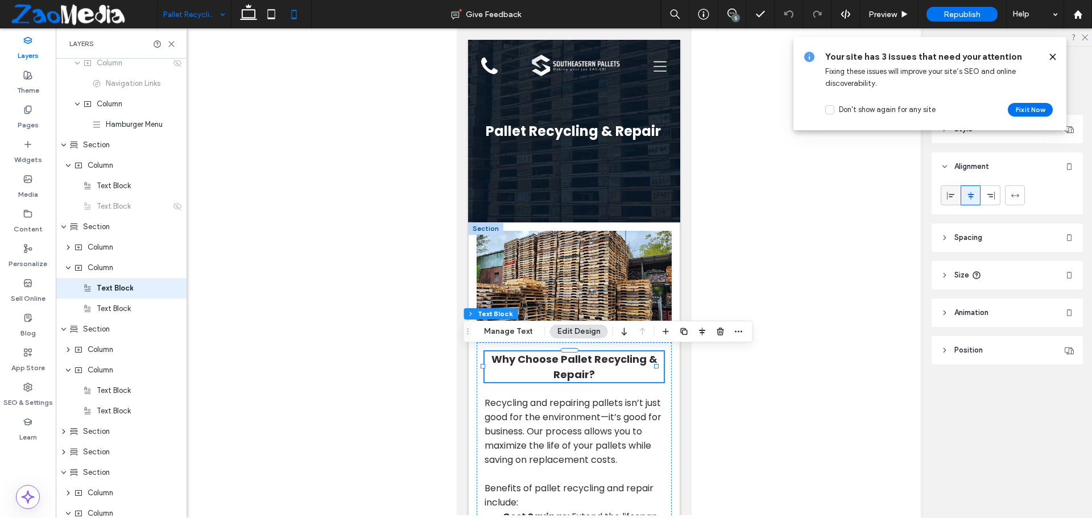
click at [951, 201] on span at bounding box center [950, 195] width 9 height 19
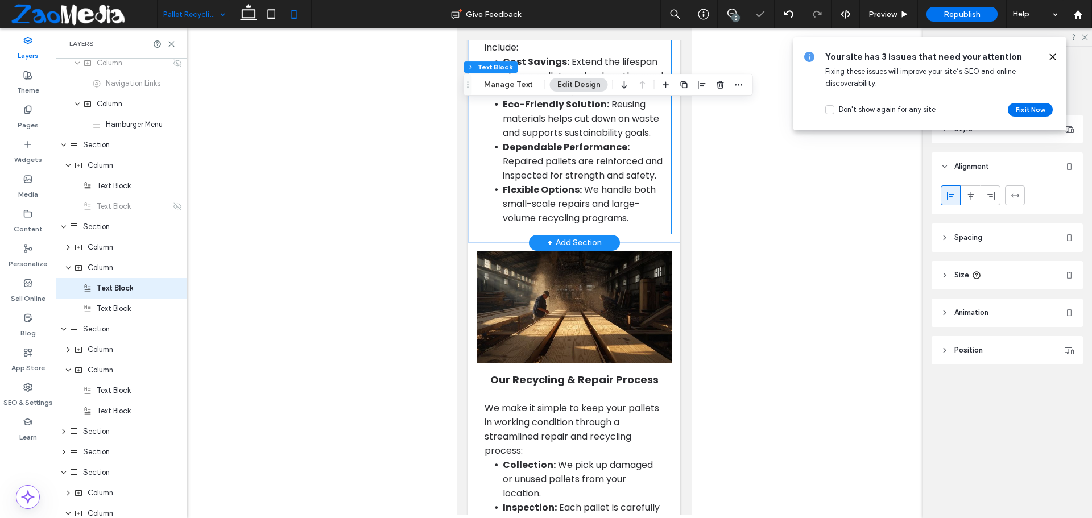
scroll to position [626, 0]
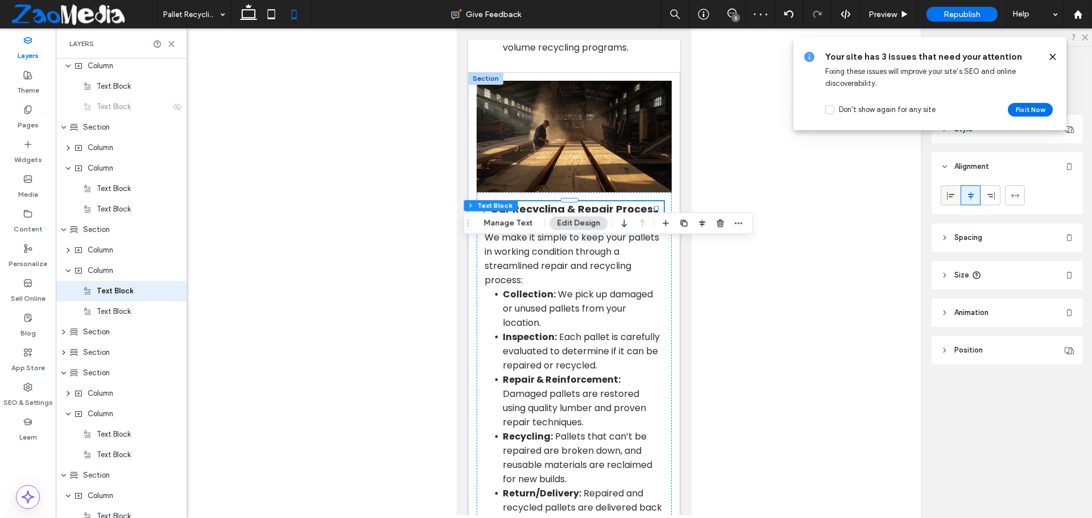
scroll to position [354, 0]
click at [949, 200] on span at bounding box center [950, 195] width 9 height 19
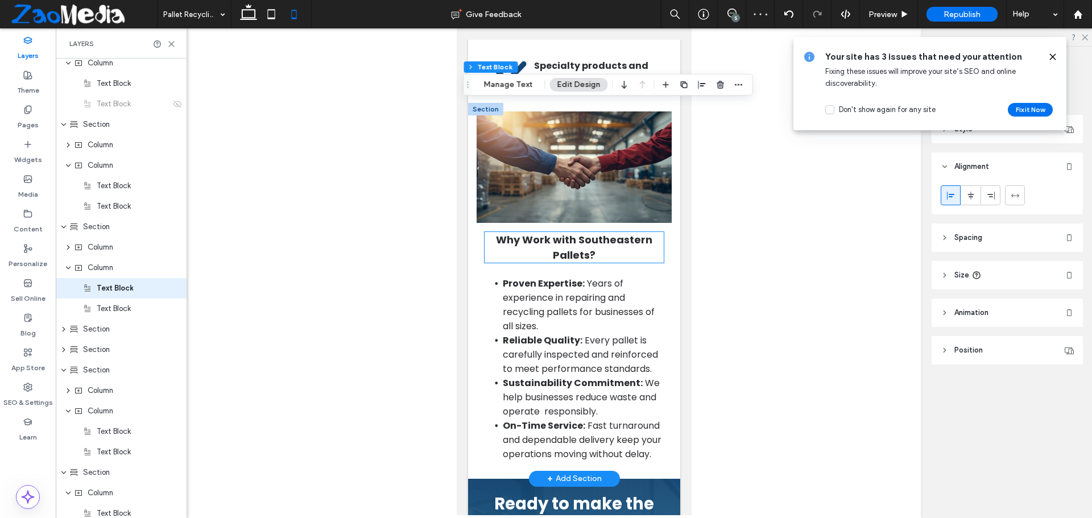
scroll to position [1422, 0]
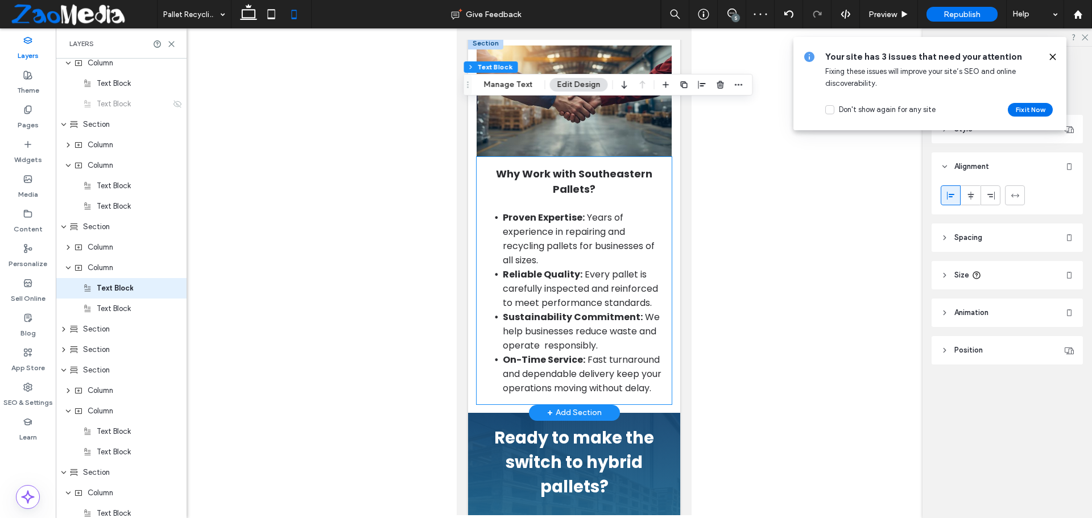
click at [514, 197] on h2 "Why Work with Southeastern Pallets?" at bounding box center [574, 181] width 180 height 31
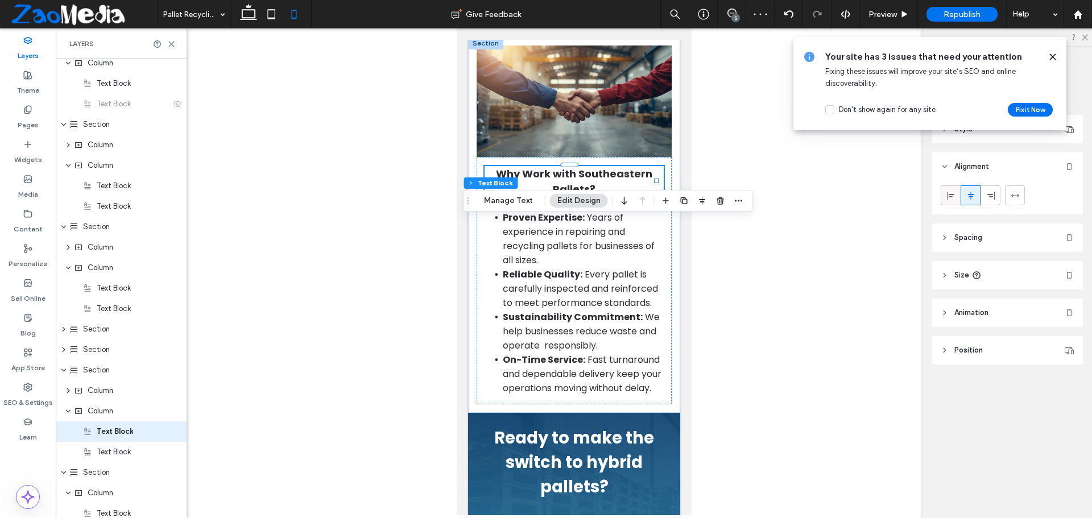
click at [955, 196] on div at bounding box center [950, 195] width 19 height 19
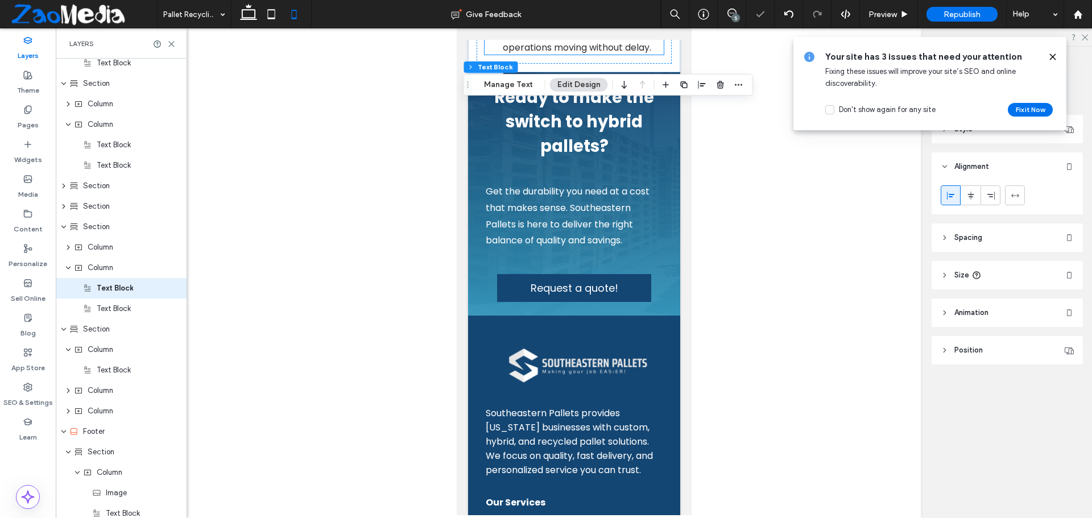
scroll to position [1763, 0]
click at [516, 157] on span "Ready to make the switch to hybrid pallets?" at bounding box center [574, 121] width 160 height 72
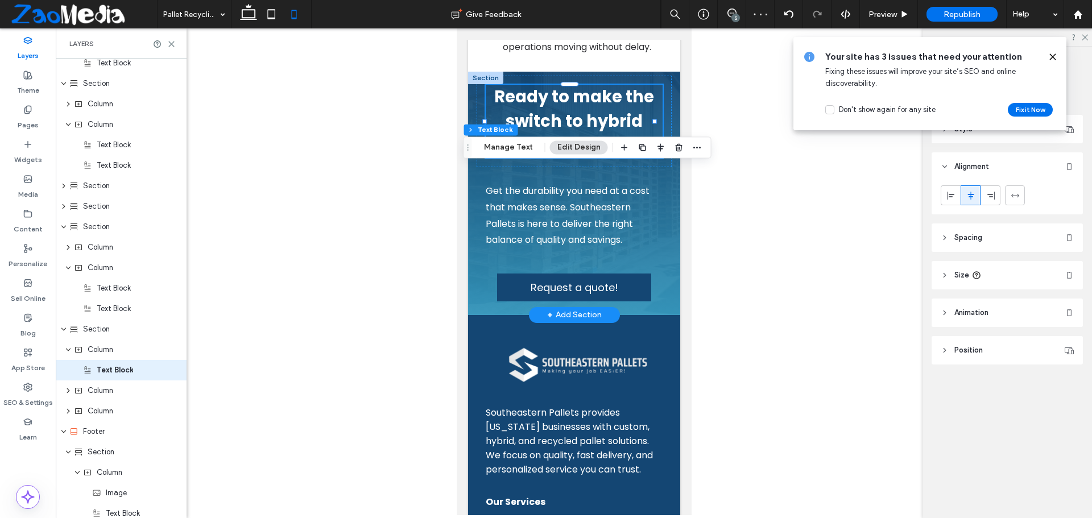
scroll to position [579, 0]
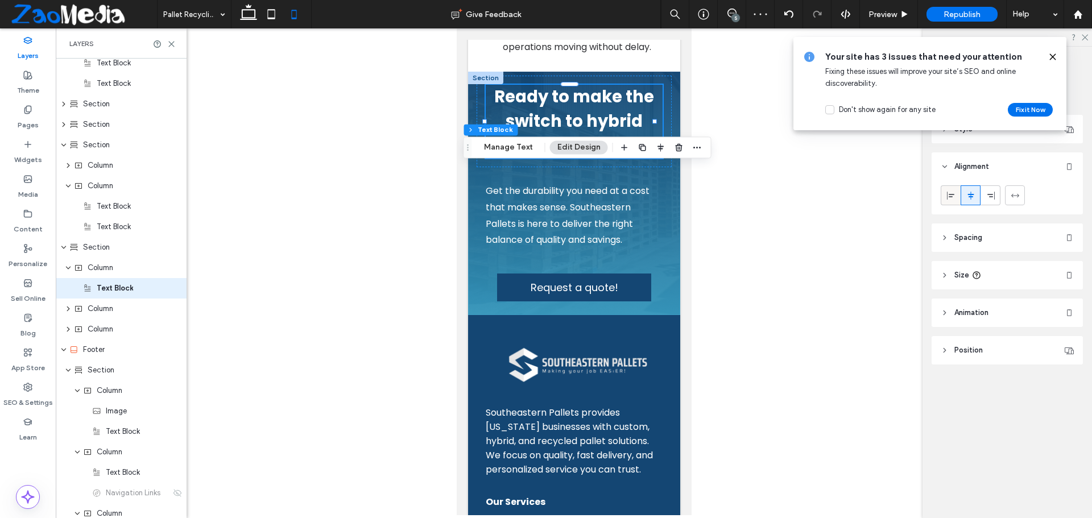
click at [950, 195] on icon at bounding box center [950, 195] width 9 height 9
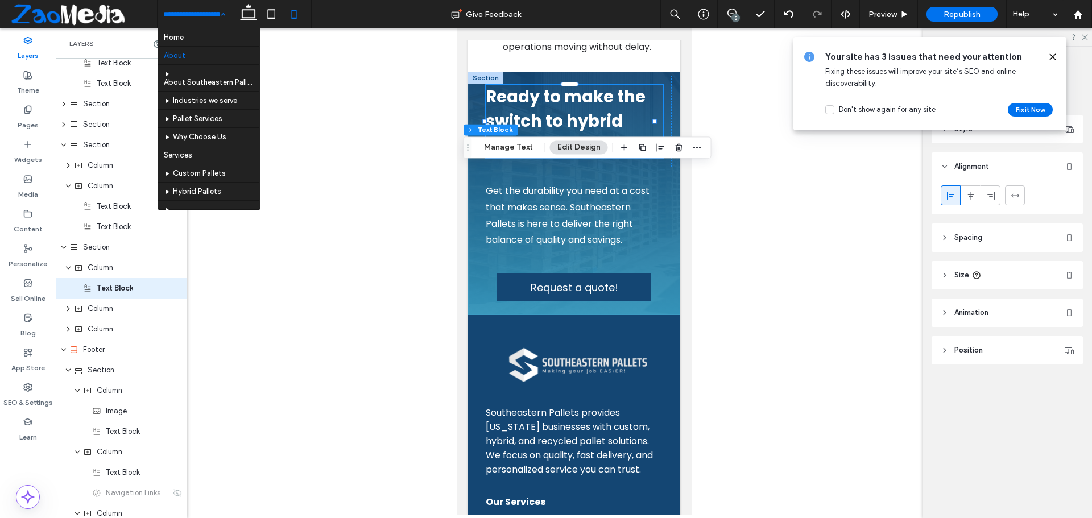
scroll to position [71, 0]
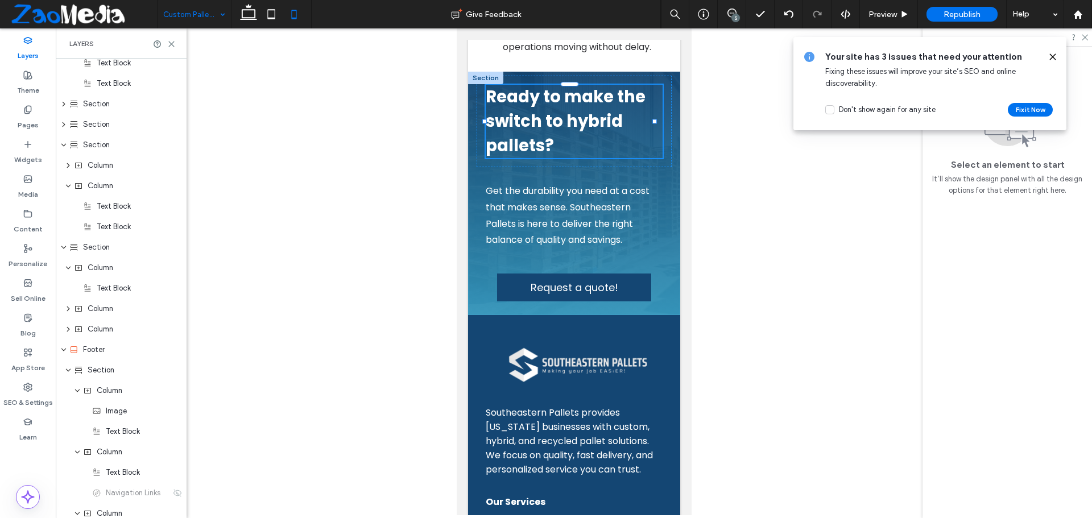
click at [250, 13] on div at bounding box center [546, 259] width 1092 height 518
click at [250, 13] on icon at bounding box center [248, 14] width 23 height 23
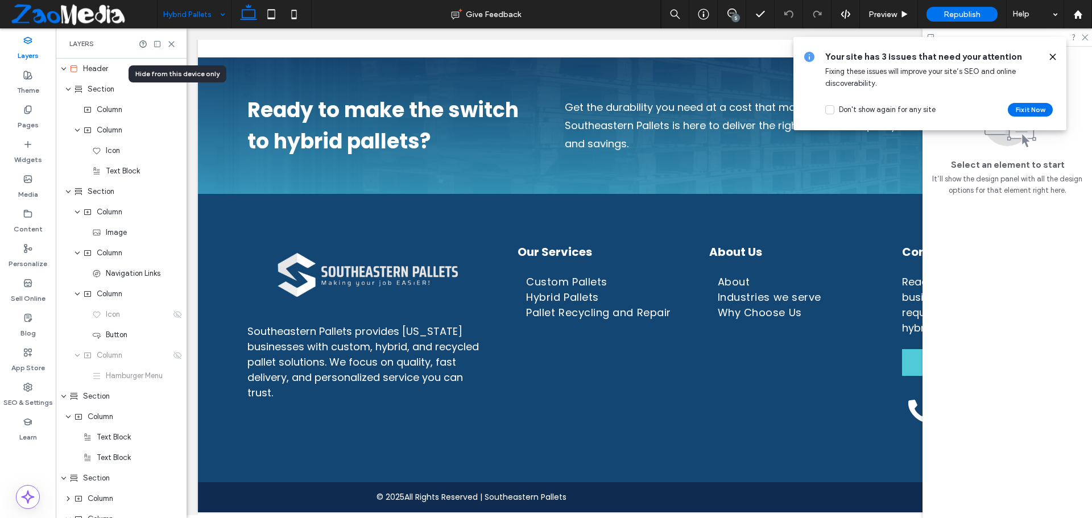
click at [168, 15] on input at bounding box center [191, 14] width 56 height 28
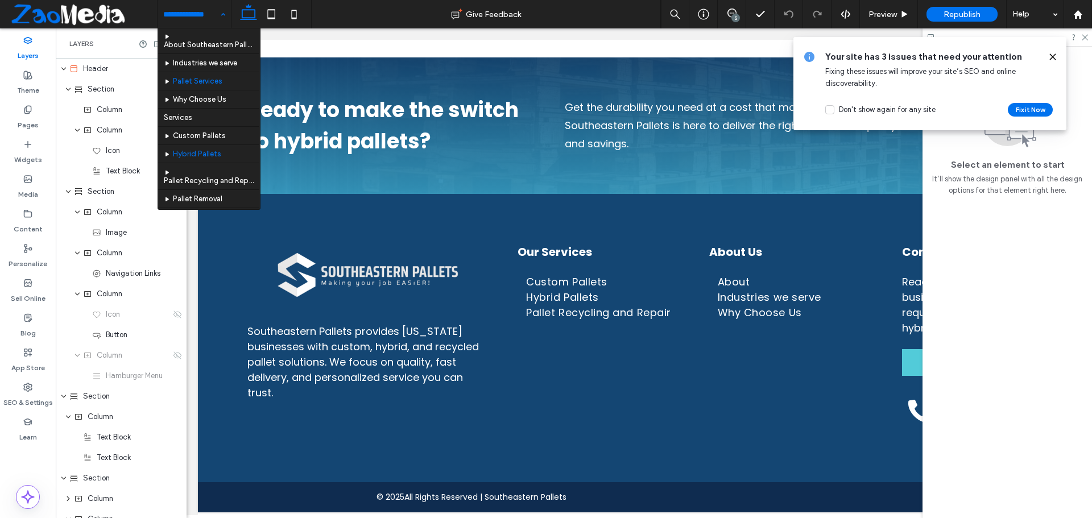
scroll to position [57, 0]
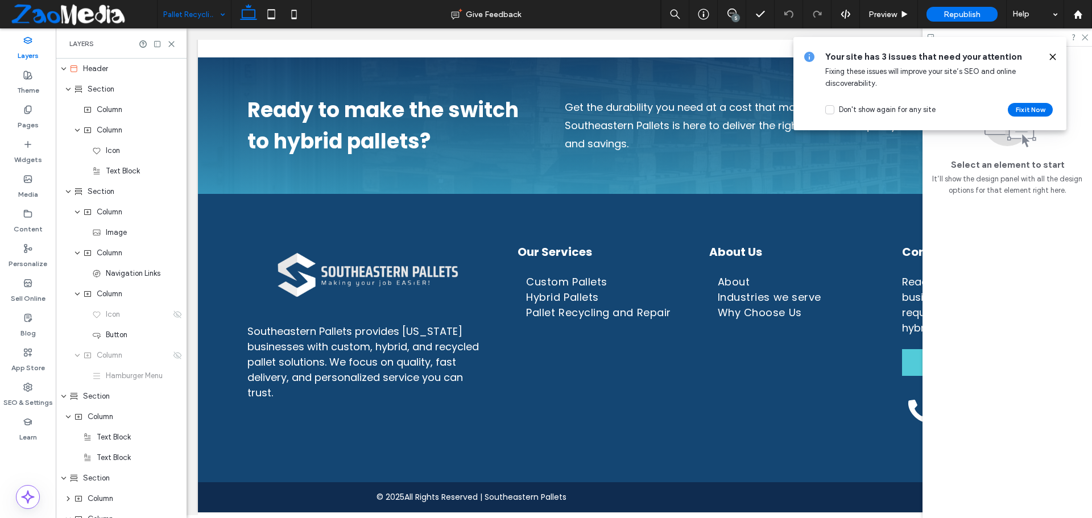
click at [1049, 52] on icon at bounding box center [1052, 56] width 9 height 9
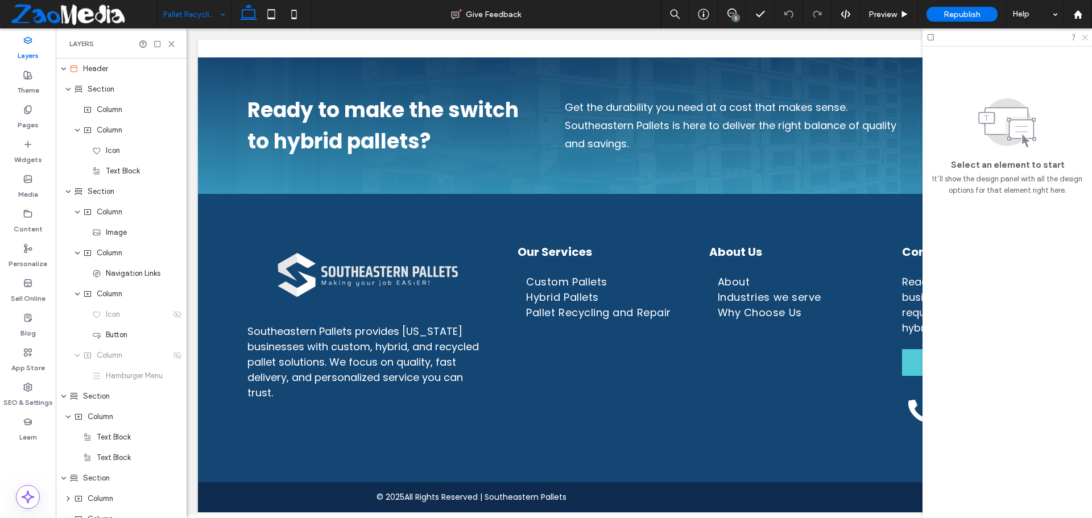
click at [1084, 33] on icon at bounding box center [1084, 36] width 7 height 7
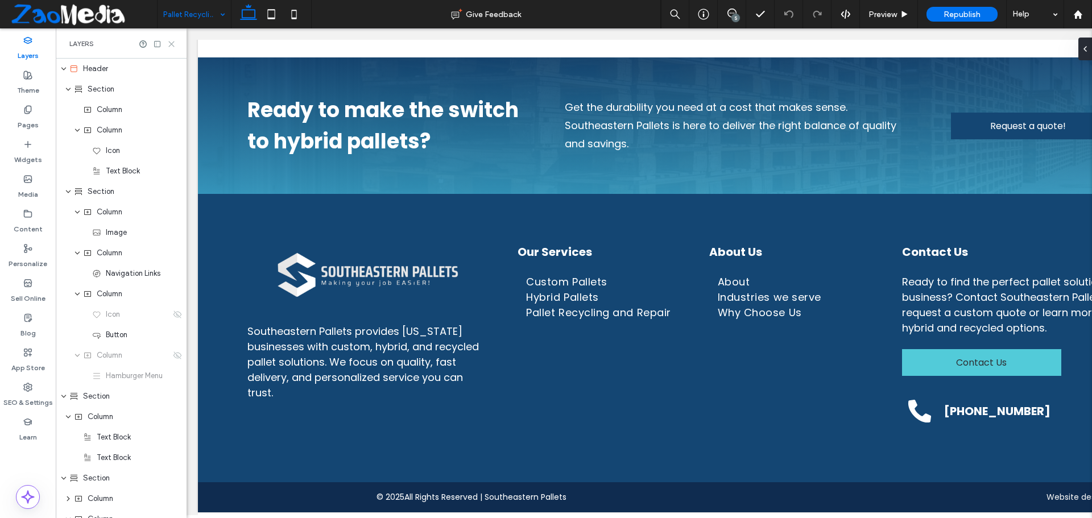
click at [169, 47] on icon at bounding box center [171, 44] width 9 height 9
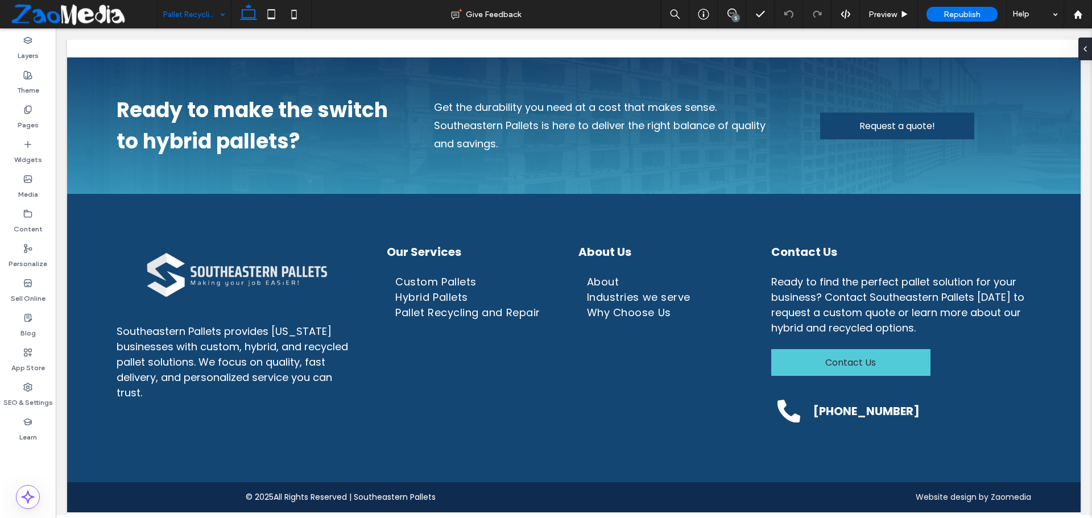
type input "***"
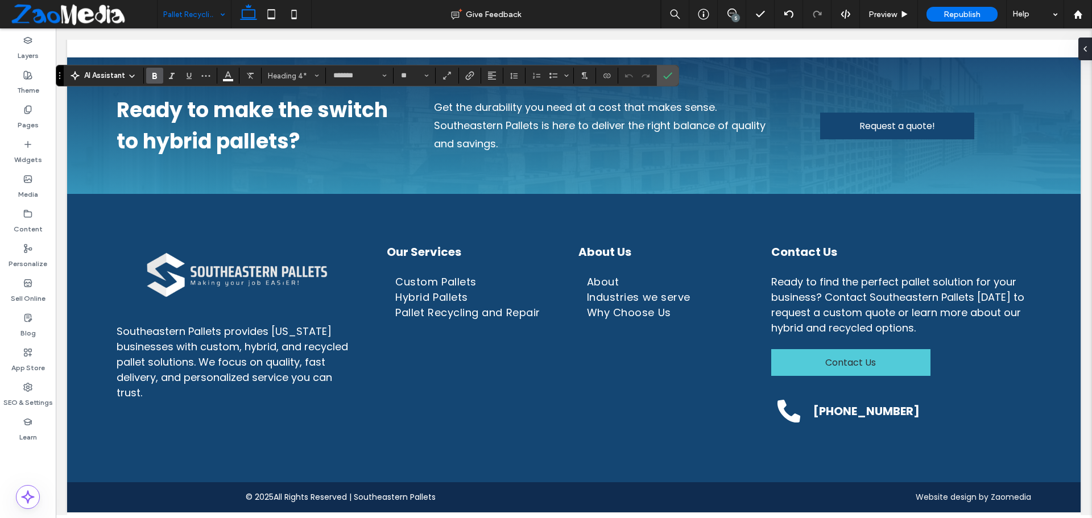
type input "**"
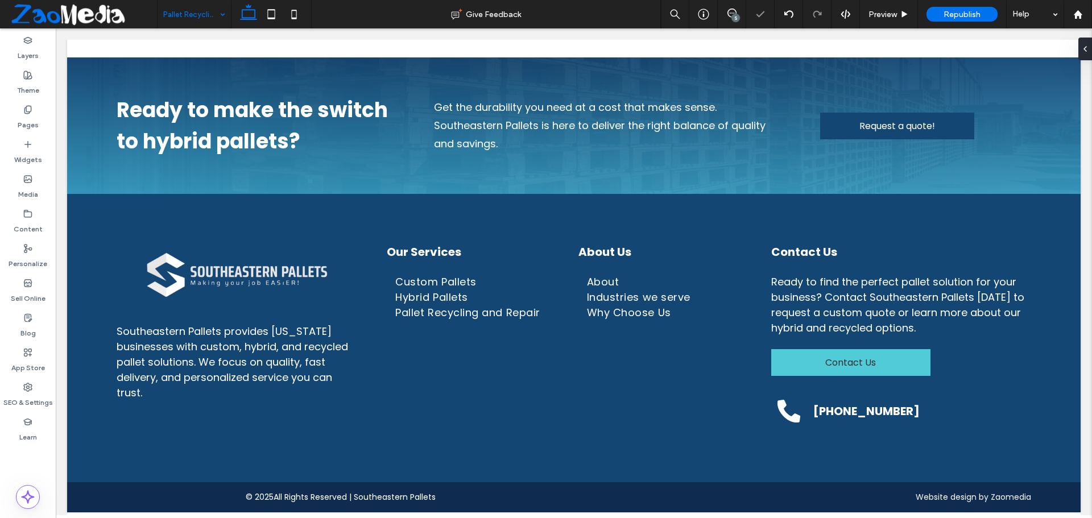
type input "*******"
type input "**"
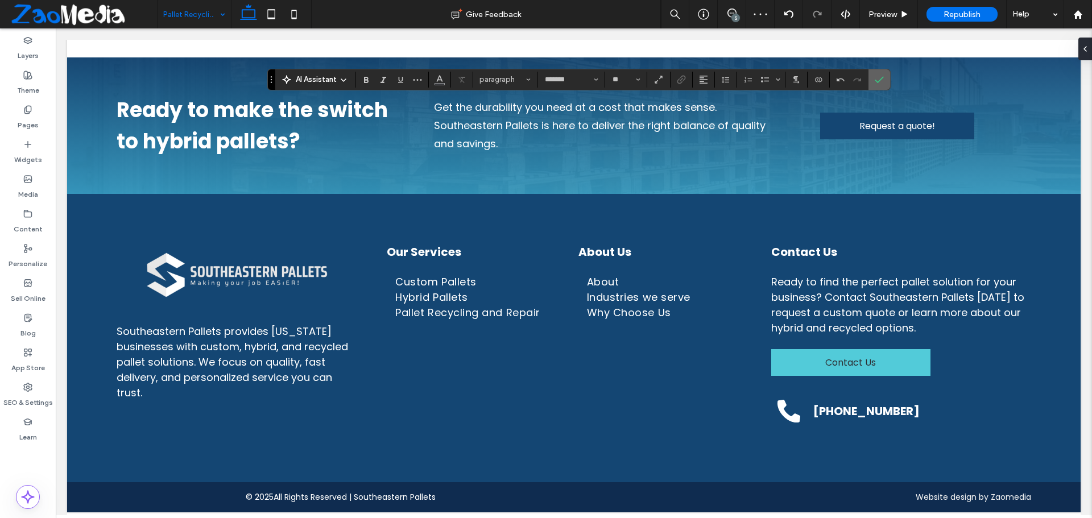
click at [881, 84] on span "Confirm" at bounding box center [879, 79] width 9 height 19
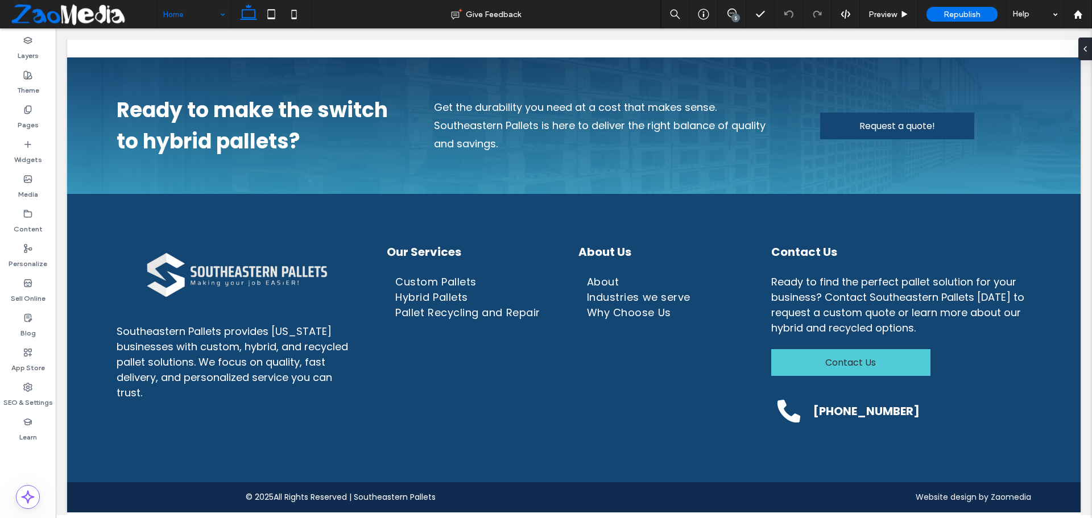
type input "***"
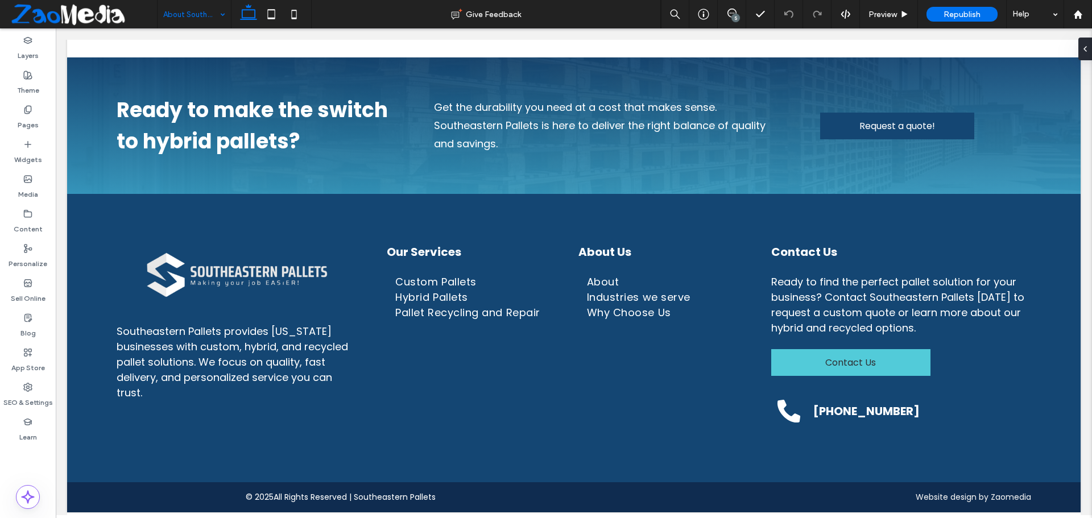
type input "***"
click at [109, 85] on button "Design" at bounding box center [100, 85] width 41 height 14
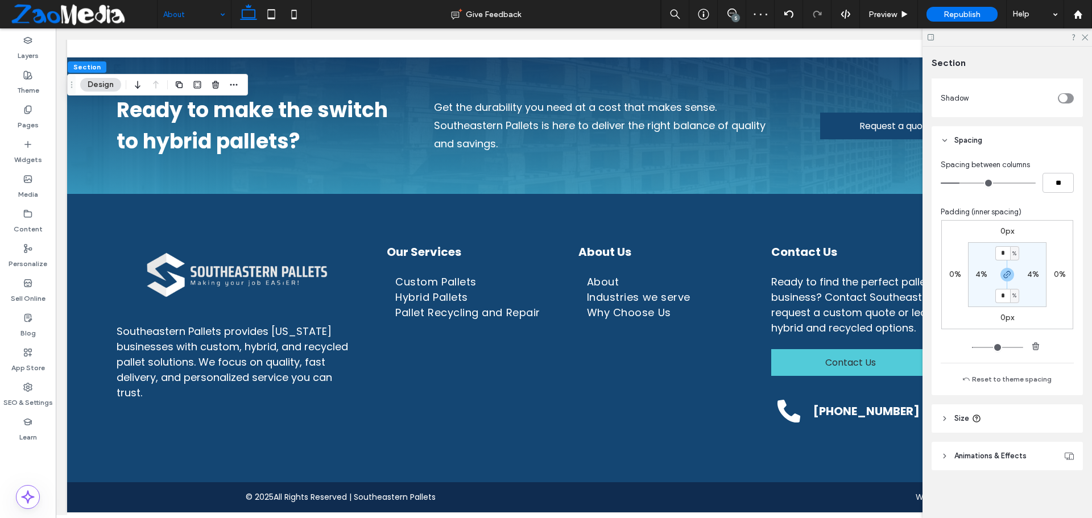
scroll to position [487, 0]
click at [950, 420] on header "Size" at bounding box center [1007, 416] width 151 height 28
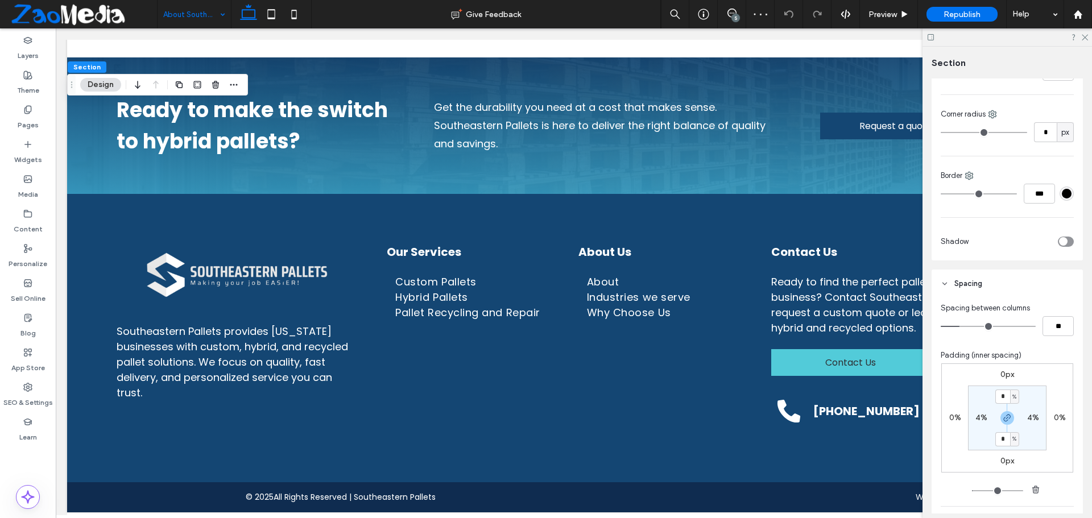
scroll to position [520, 0]
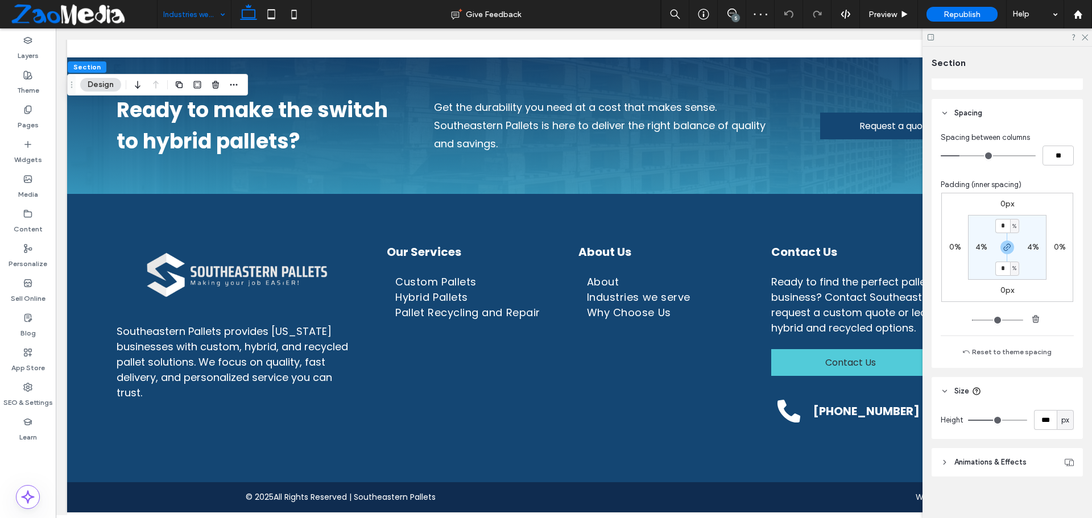
scroll to position [520, 0]
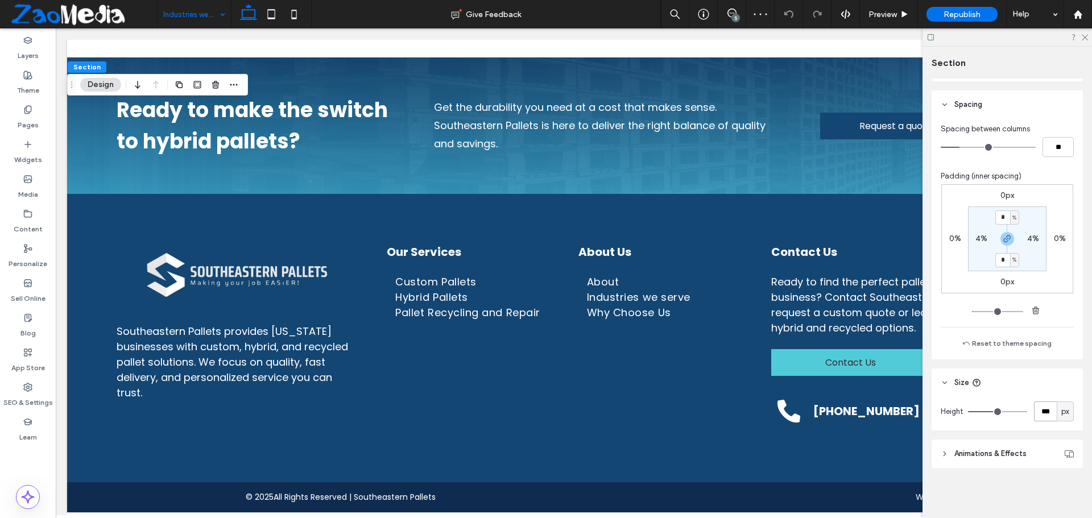
click at [1037, 411] on input "***" at bounding box center [1045, 412] width 23 height 20
type input "***"
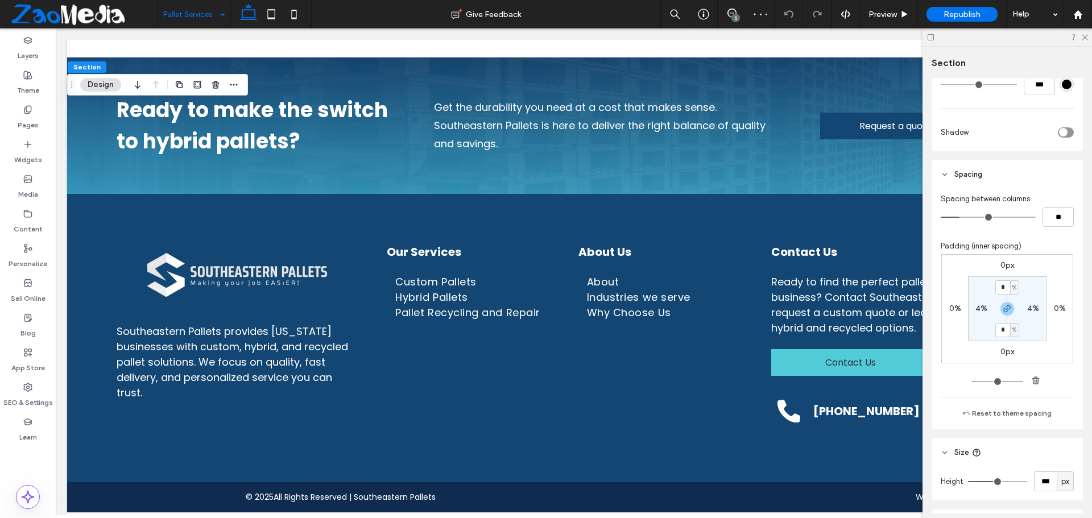
scroll to position [512, 0]
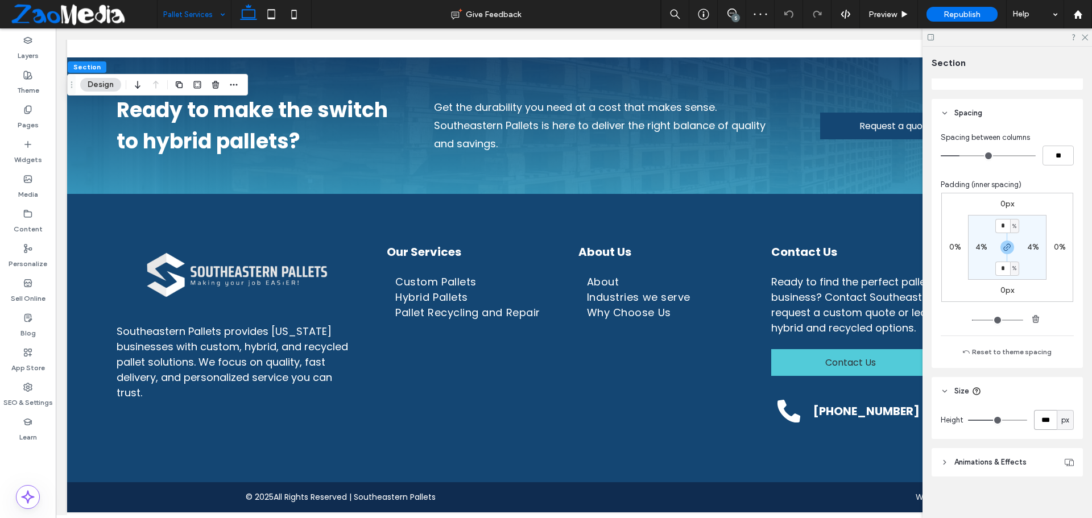
click at [1041, 422] on input "***" at bounding box center [1045, 420] width 23 height 20
type input "***"
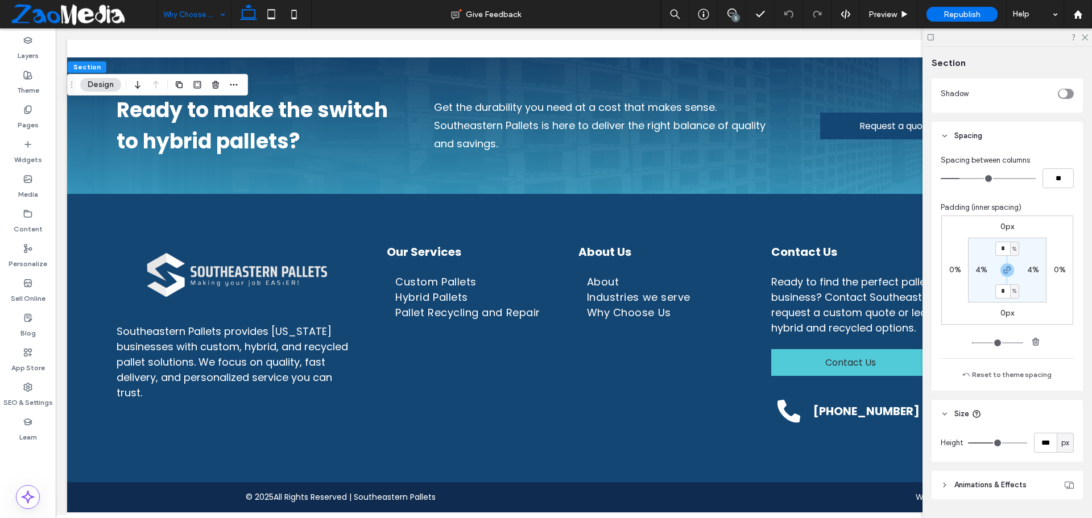
scroll to position [520, 0]
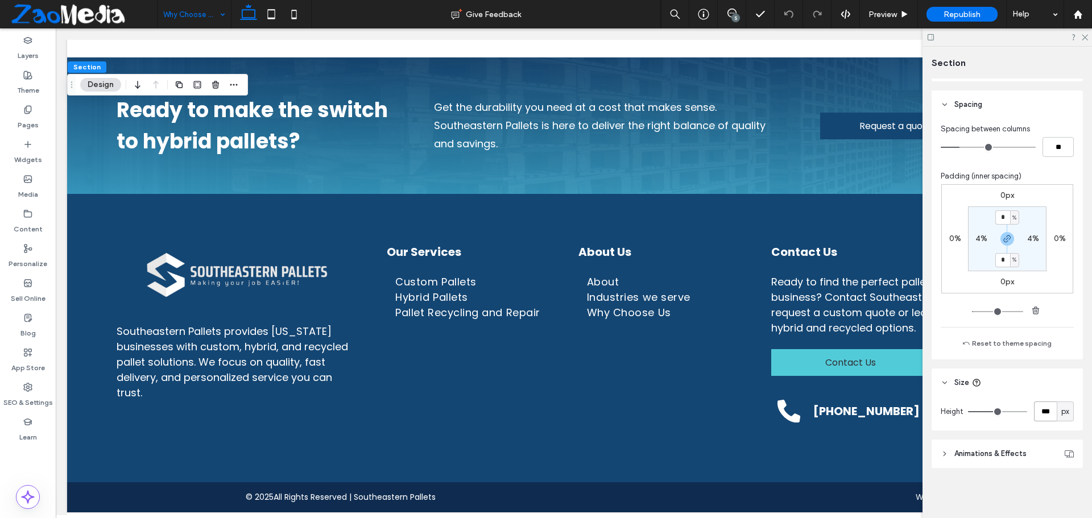
click at [1034, 419] on input "***" at bounding box center [1045, 412] width 23 height 20
type input "***"
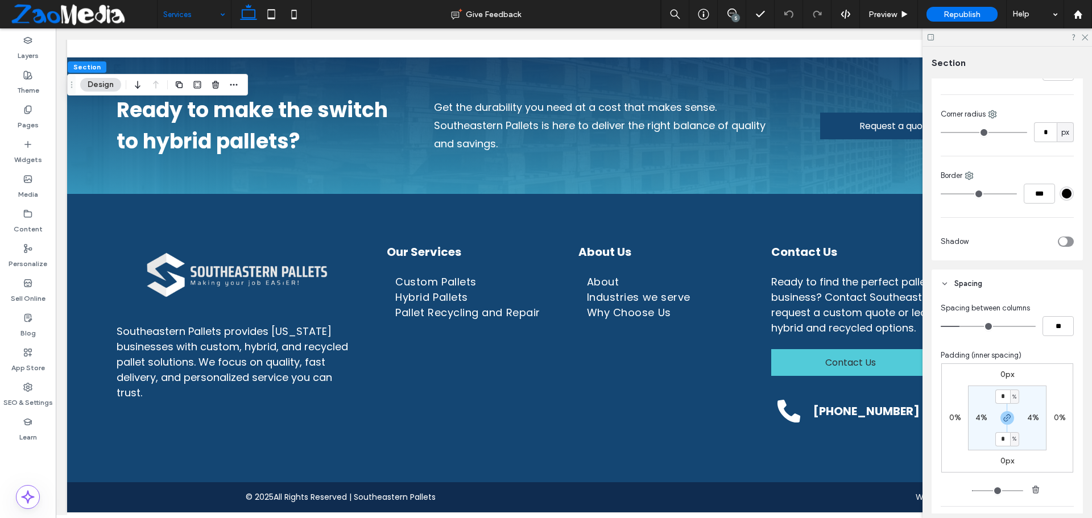
scroll to position [512, 0]
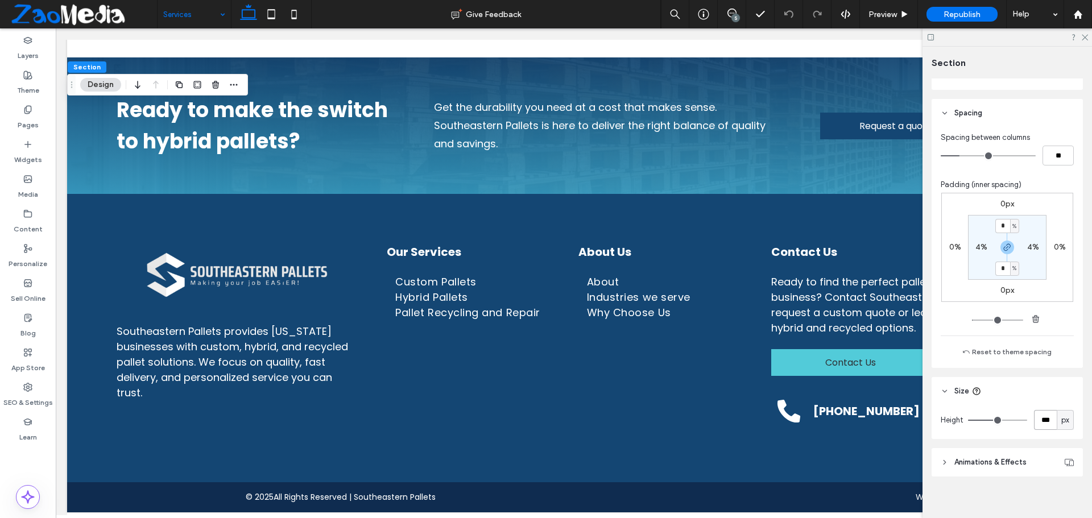
click at [1040, 424] on input "***" at bounding box center [1045, 420] width 23 height 20
type input "***"
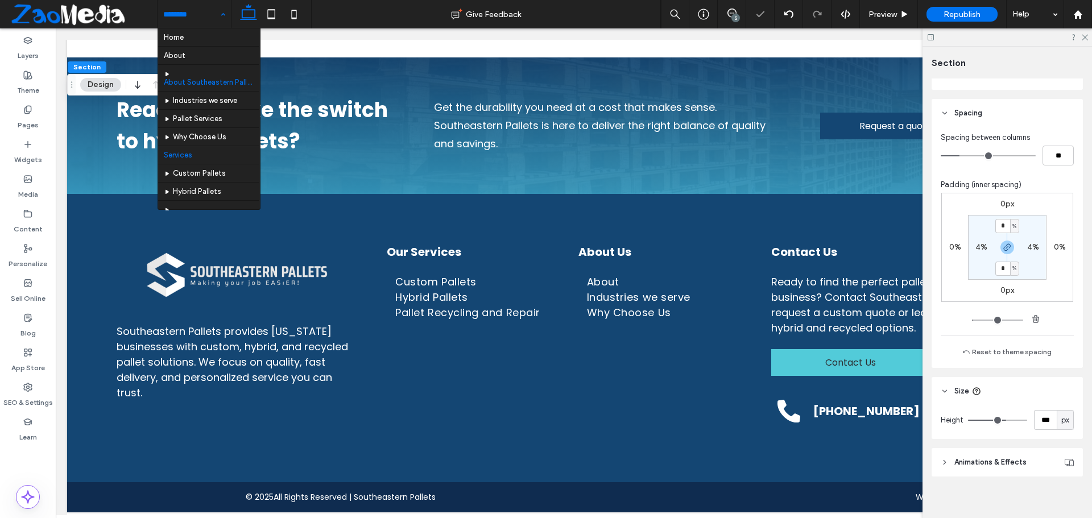
scroll to position [57, 0]
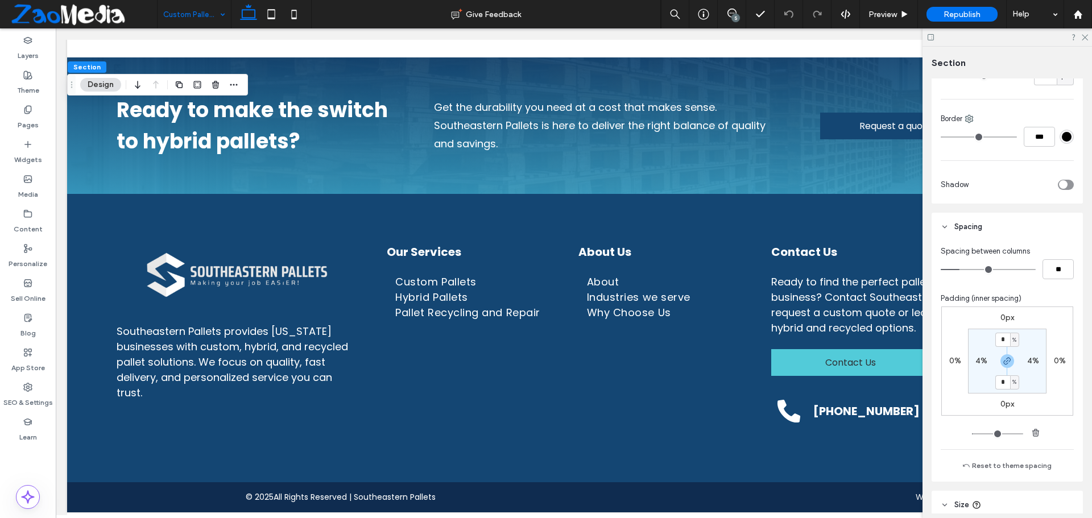
scroll to position [520, 0]
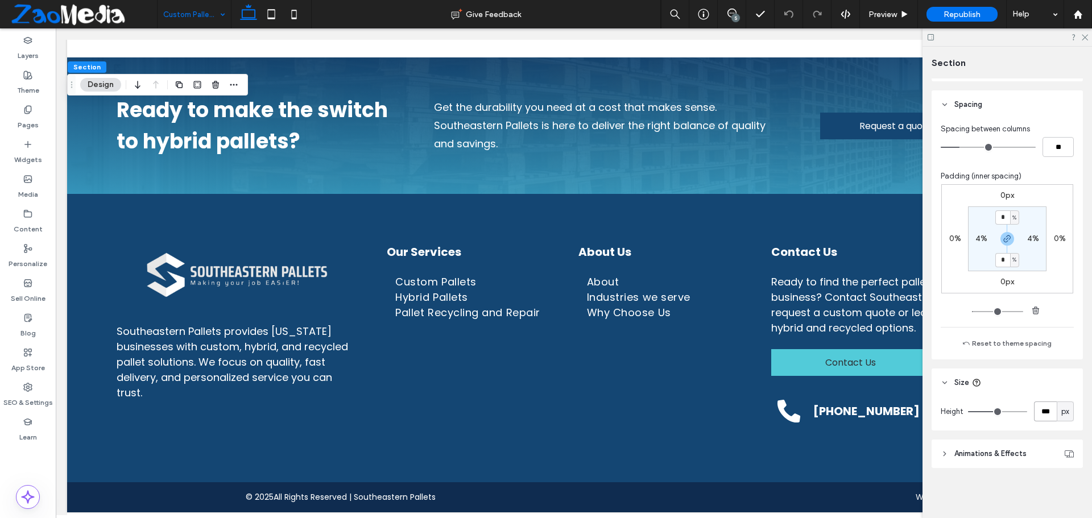
click at [1040, 411] on input "***" at bounding box center [1045, 412] width 23 height 20
type input "***"
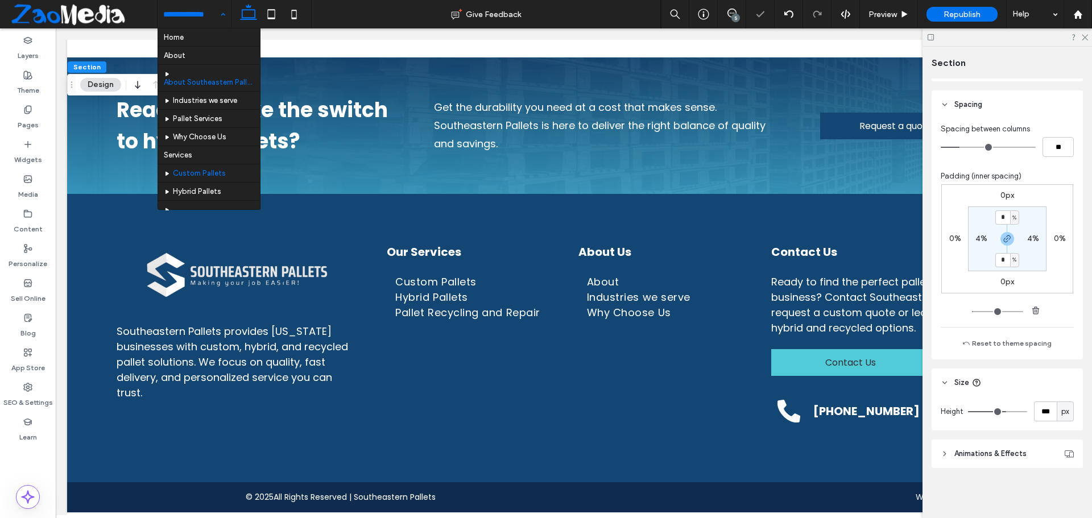
scroll to position [57, 0]
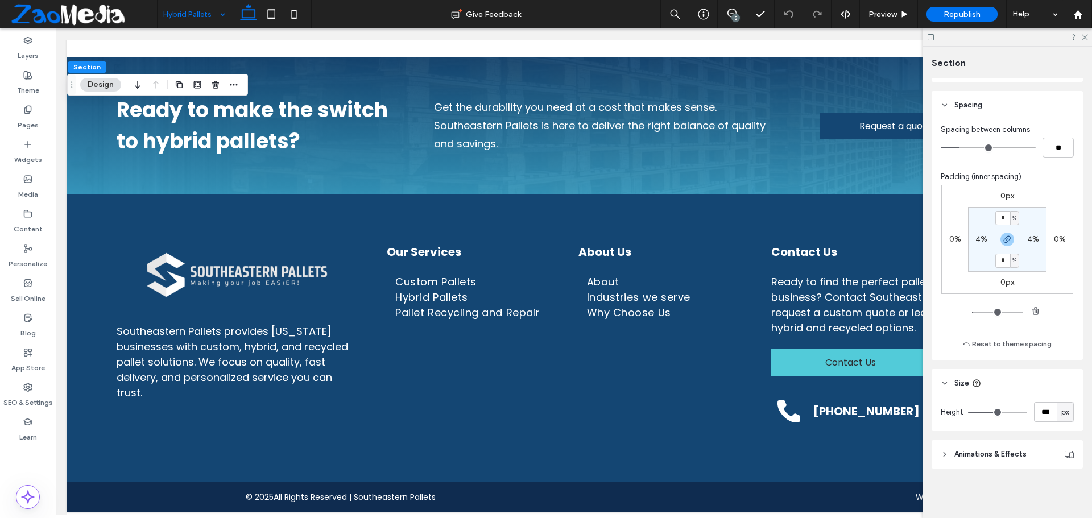
scroll to position [520, 0]
click at [1040, 416] on input "***" at bounding box center [1045, 412] width 23 height 20
type input "***"
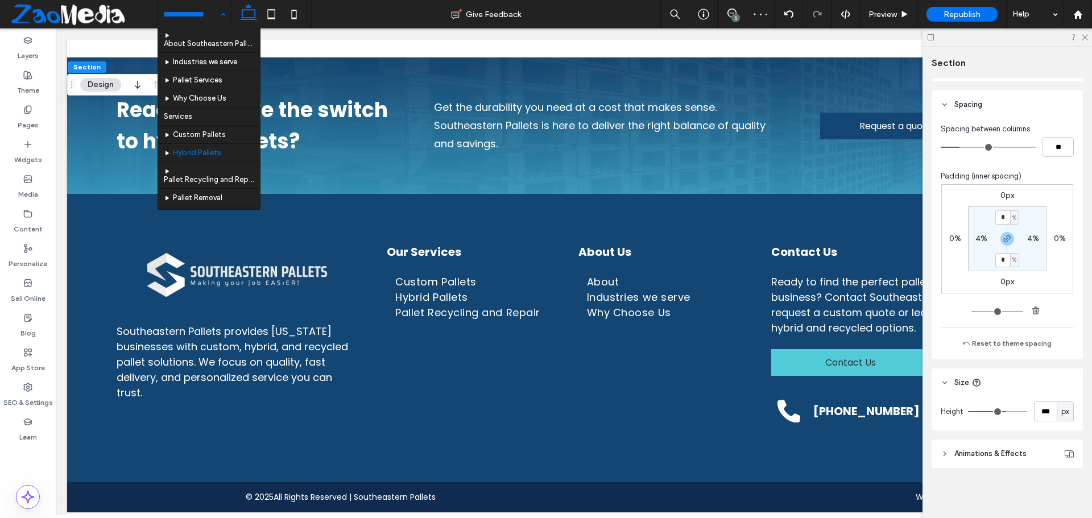
scroll to position [71, 0]
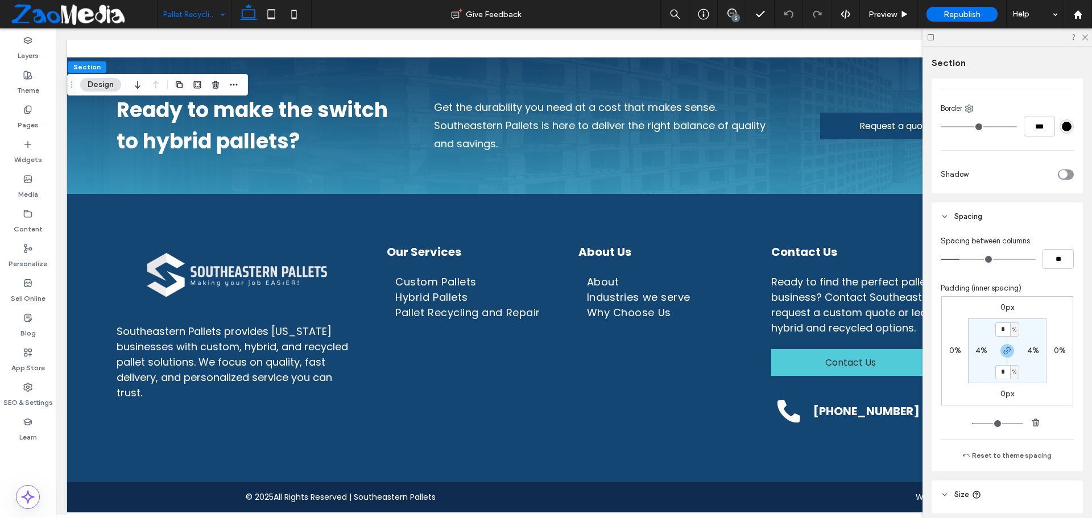
scroll to position [512, 0]
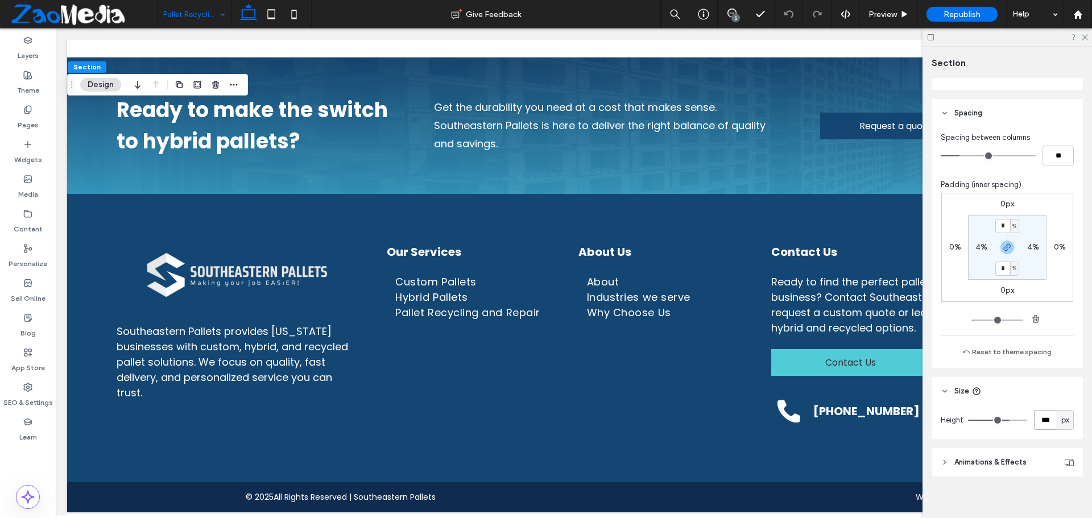
click at [1039, 423] on input "***" at bounding box center [1045, 420] width 23 height 20
type input "***"
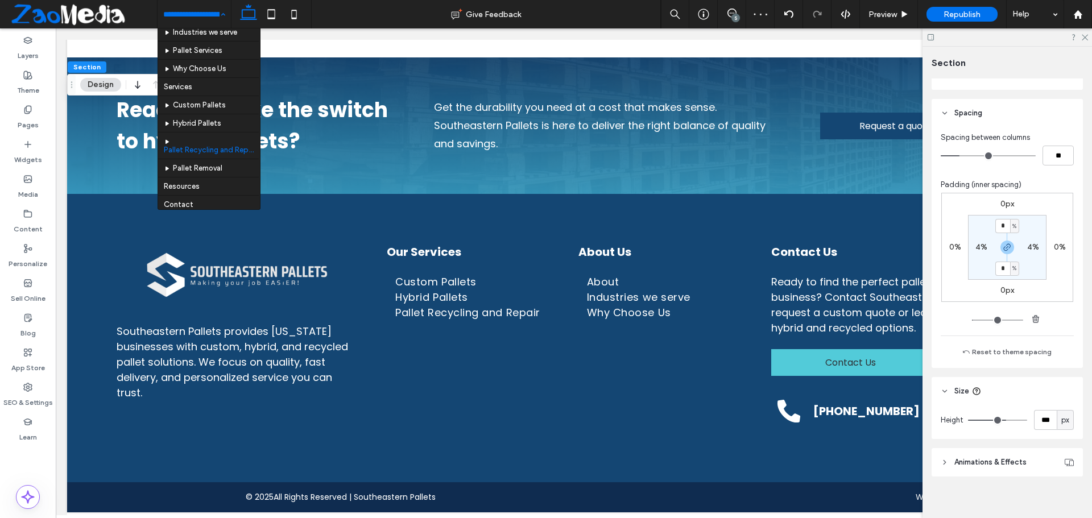
scroll to position [71, 0]
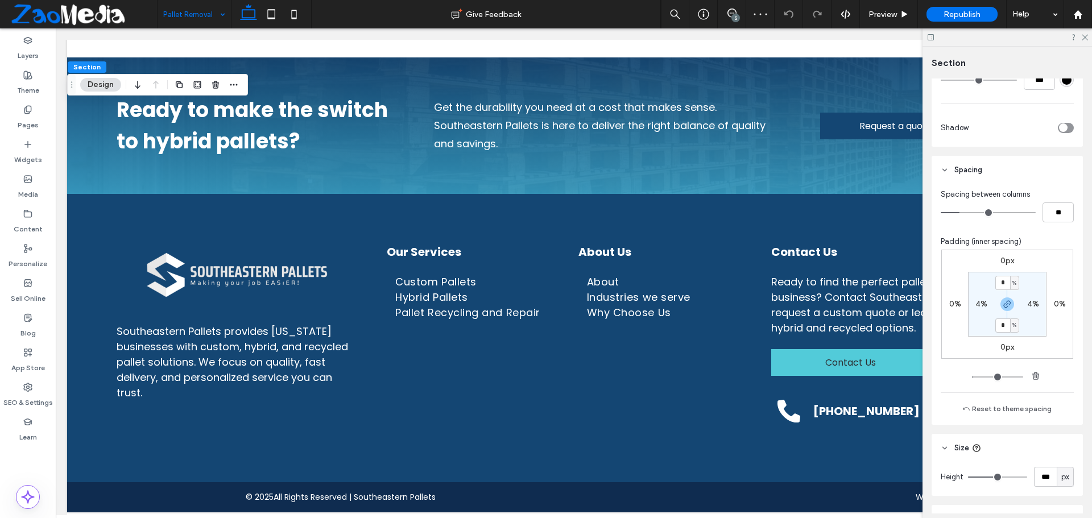
scroll to position [520, 0]
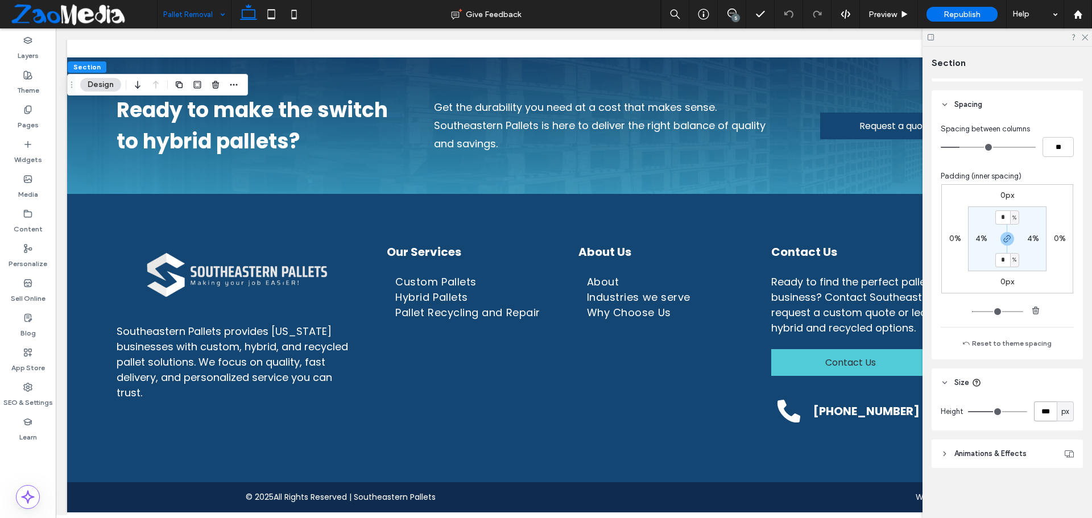
click at [1045, 417] on input "***" at bounding box center [1045, 412] width 23 height 20
type input "***"
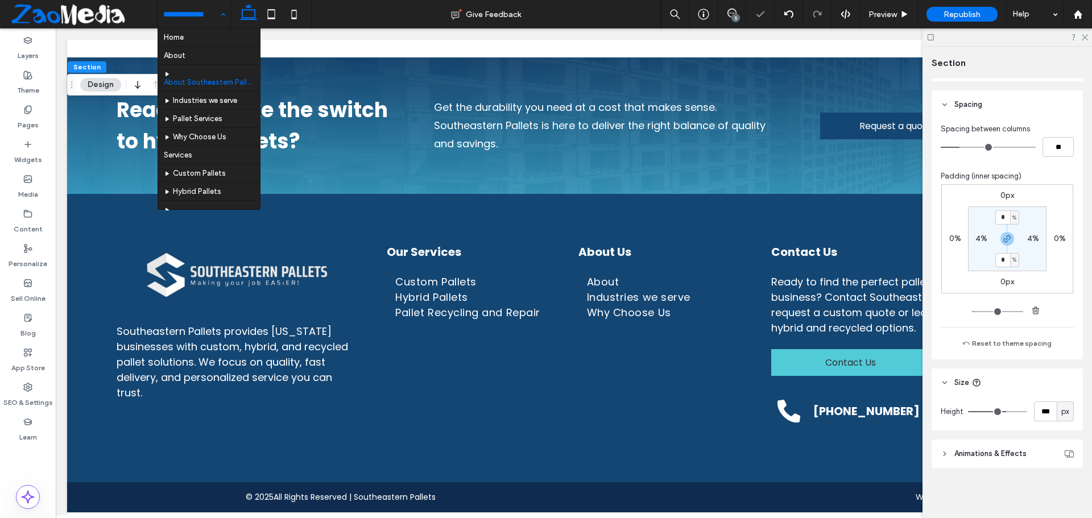
scroll to position [71, 0]
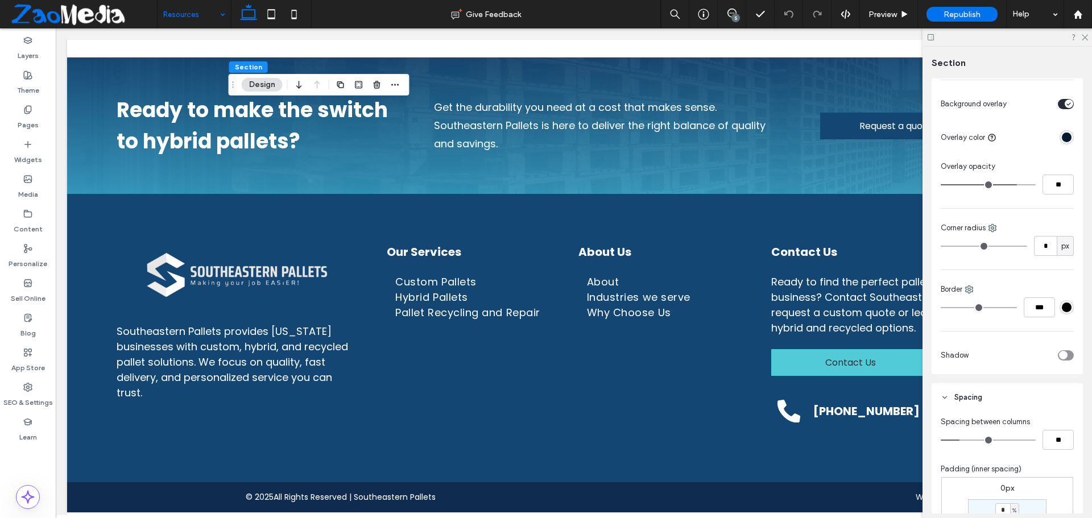
scroll to position [520, 0]
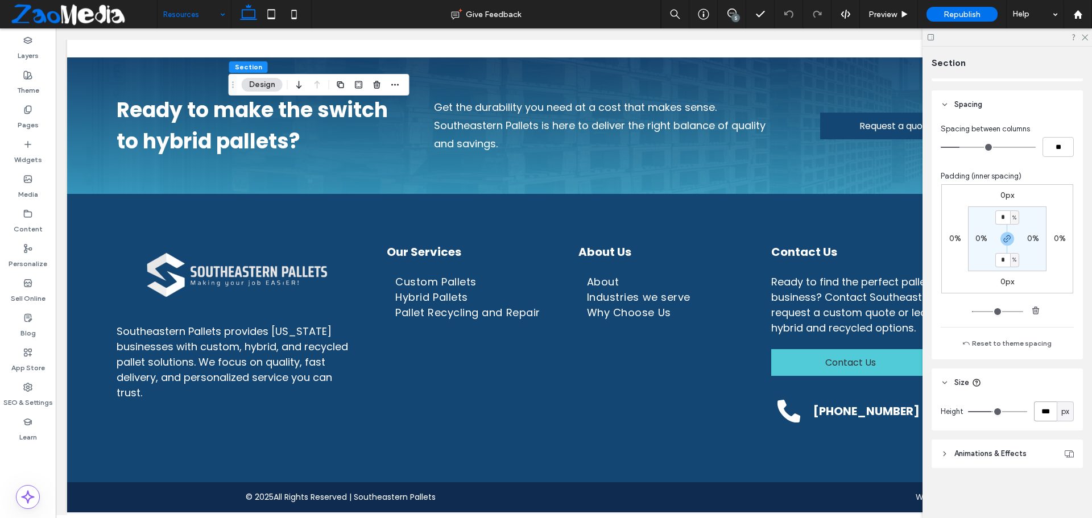
click at [1047, 415] on input "***" at bounding box center [1045, 412] width 23 height 20
type input "***"
type input "*"
type input "***"
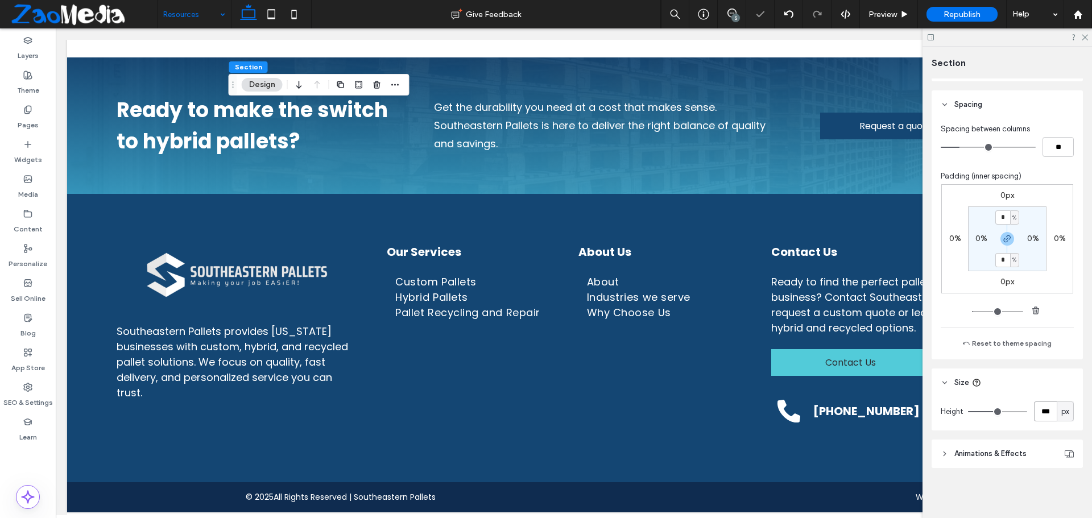
type input "***"
click at [1047, 415] on input "***" at bounding box center [1045, 412] width 23 height 20
type input "***"
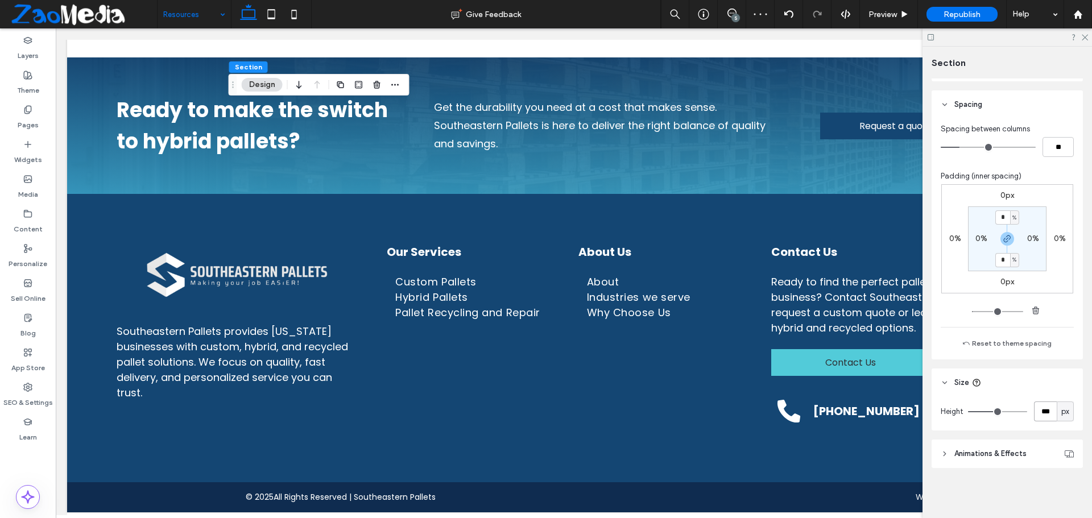
type input "***"
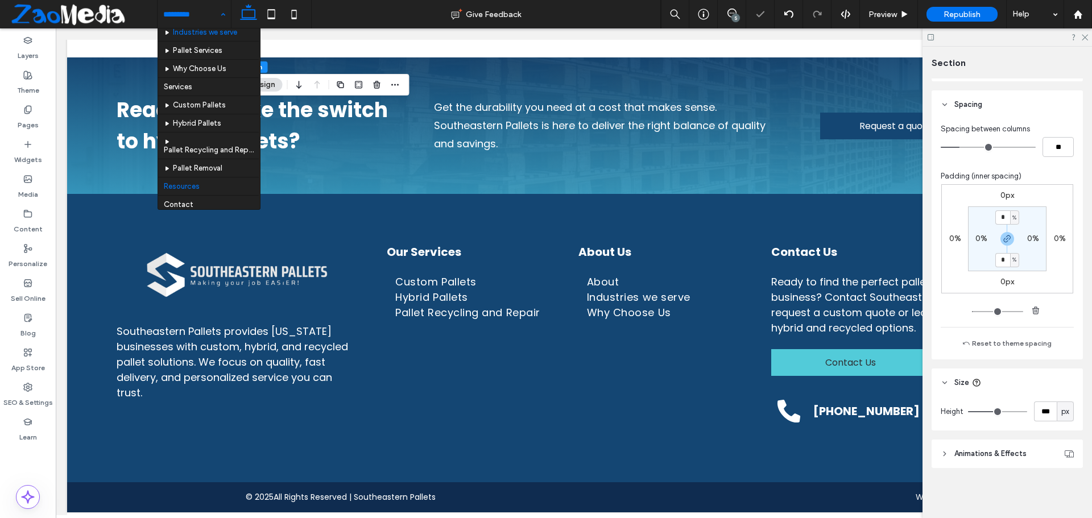
scroll to position [71, 0]
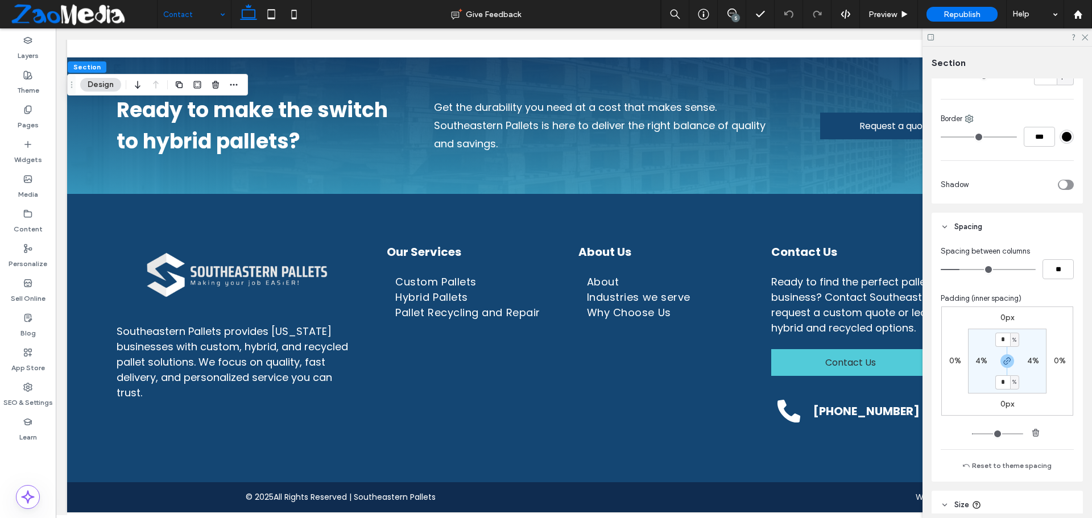
scroll to position [520, 0]
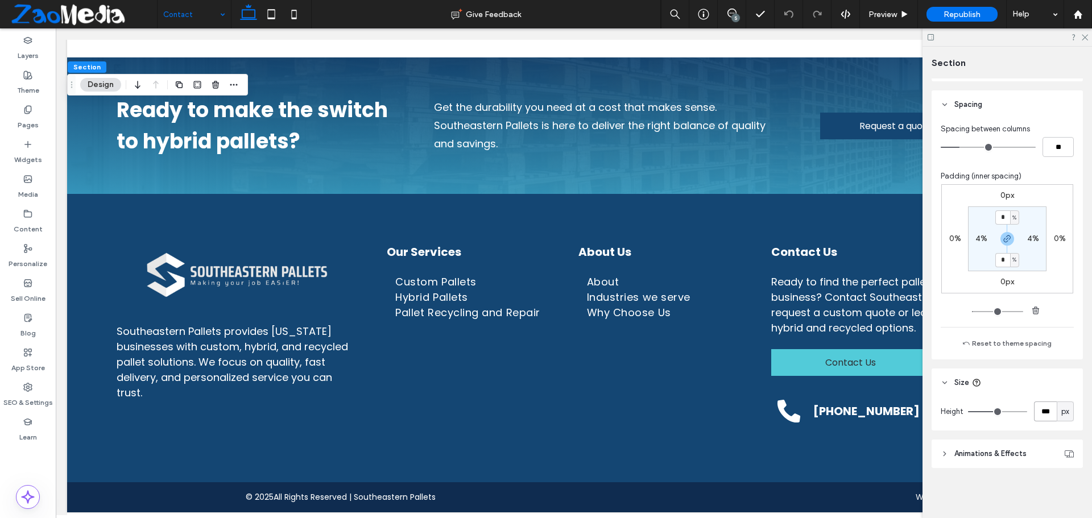
click at [1037, 416] on input "***" at bounding box center [1045, 412] width 23 height 20
type input "***"
click at [952, 16] on span "Republish" at bounding box center [961, 15] width 37 height 10
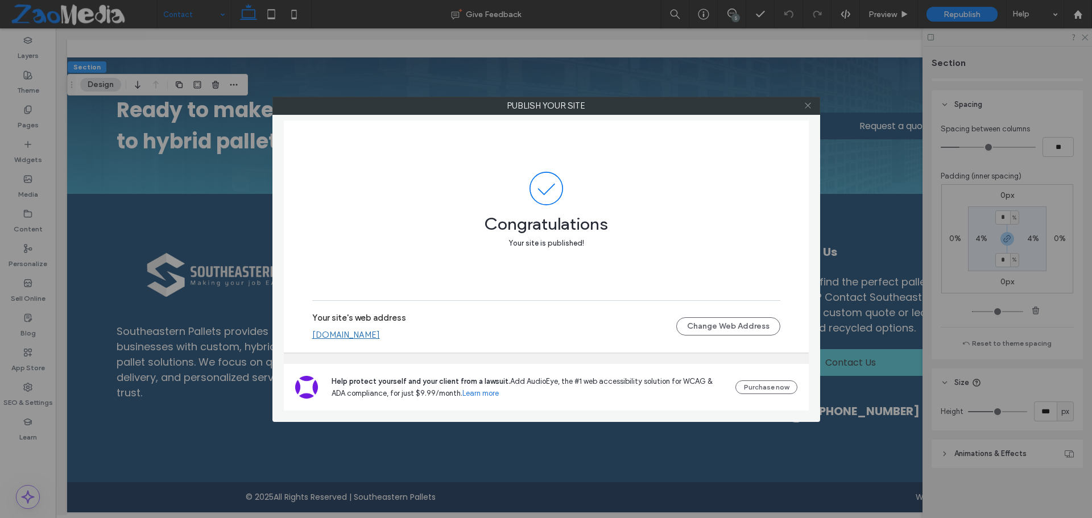
click at [809, 104] on use at bounding box center [808, 106] width 6 height 6
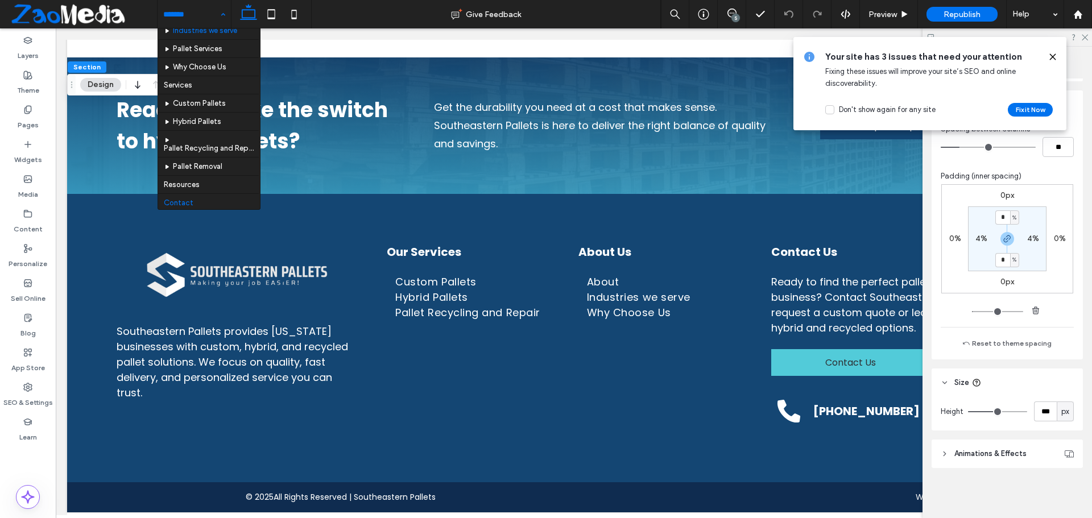
scroll to position [71, 0]
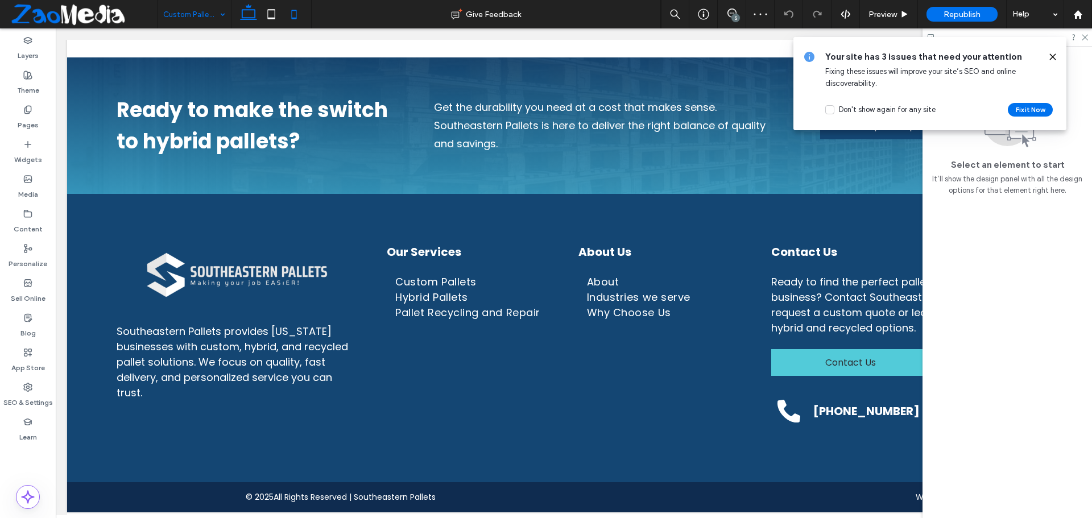
click at [296, 16] on icon at bounding box center [294, 14] width 23 height 23
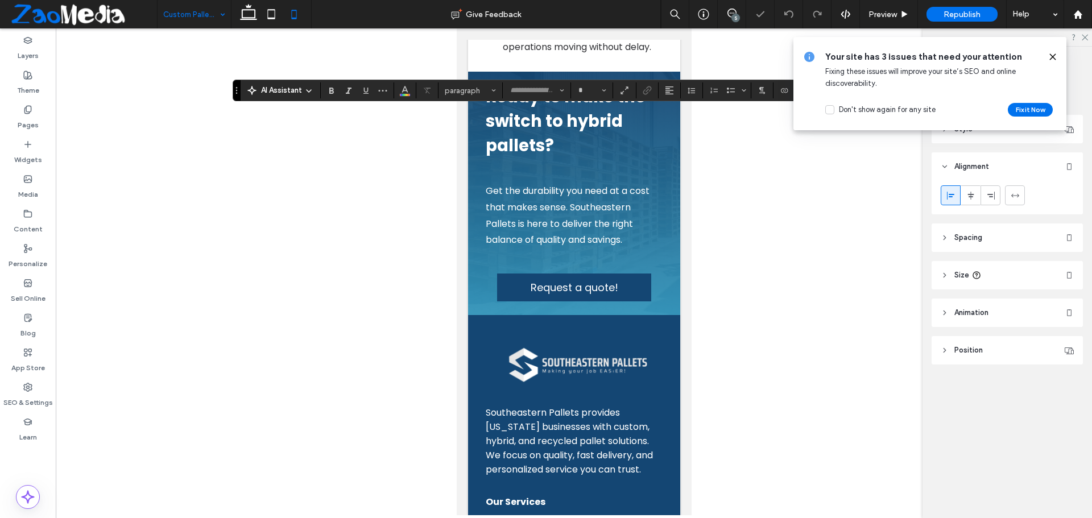
type input "*******"
type input "**"
click at [671, 85] on span "Alignment" at bounding box center [669, 90] width 9 height 15
click at [672, 110] on label "ui.textEditor.alignment.left" at bounding box center [681, 109] width 40 height 16
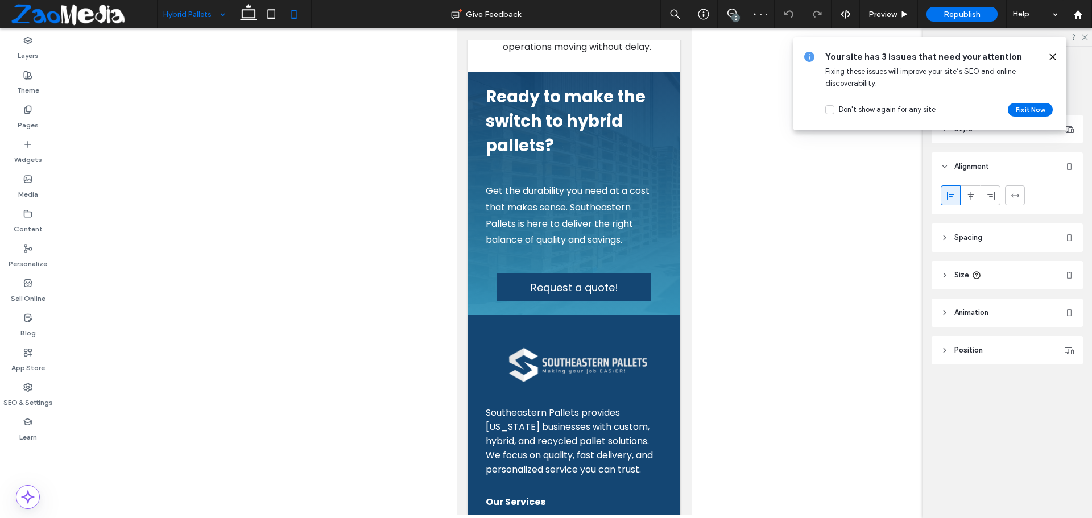
type input "*******"
type input "**"
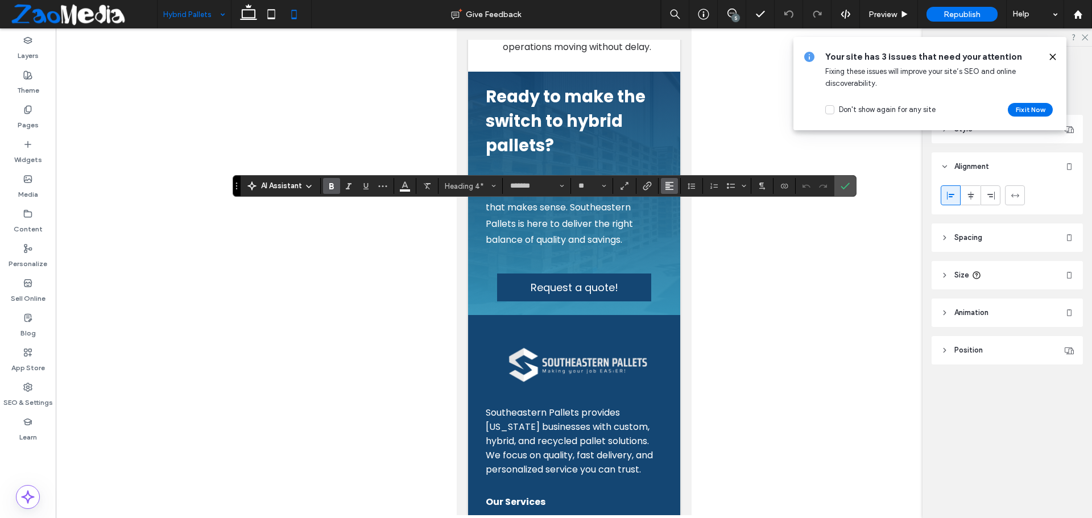
click at [671, 185] on icon "Alignment" at bounding box center [669, 185] width 9 height 9
click at [675, 202] on icon "ui.textEditor.alignment.left" at bounding box center [677, 204] width 9 height 9
click at [846, 179] on span "Confirm" at bounding box center [845, 185] width 9 height 19
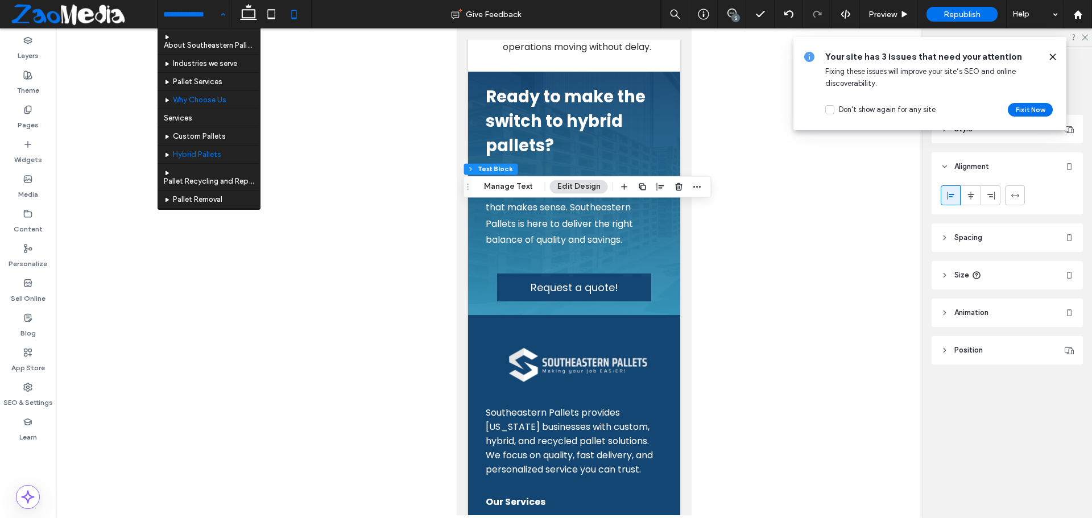
scroll to position [57, 0]
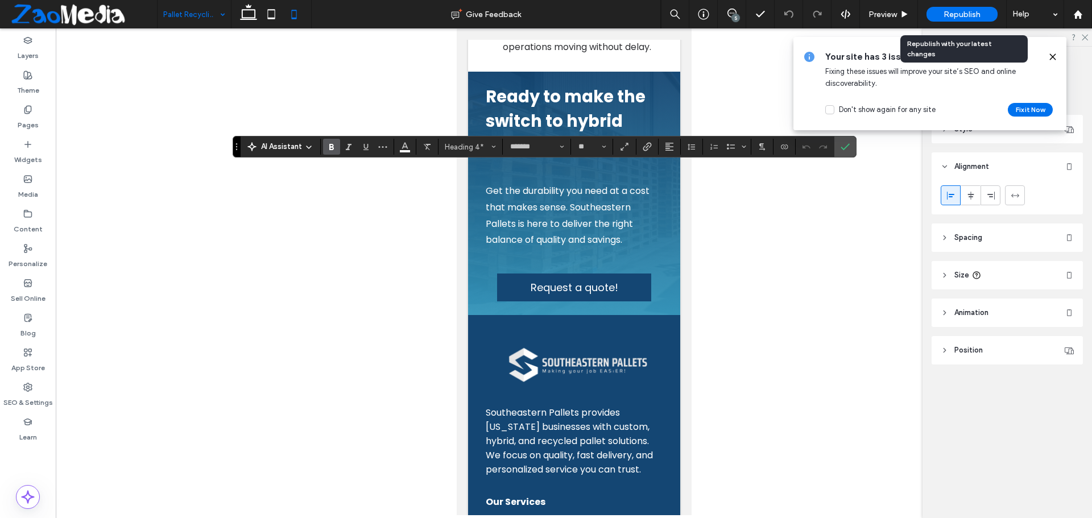
click at [969, 13] on span "Republish" at bounding box center [961, 15] width 37 height 10
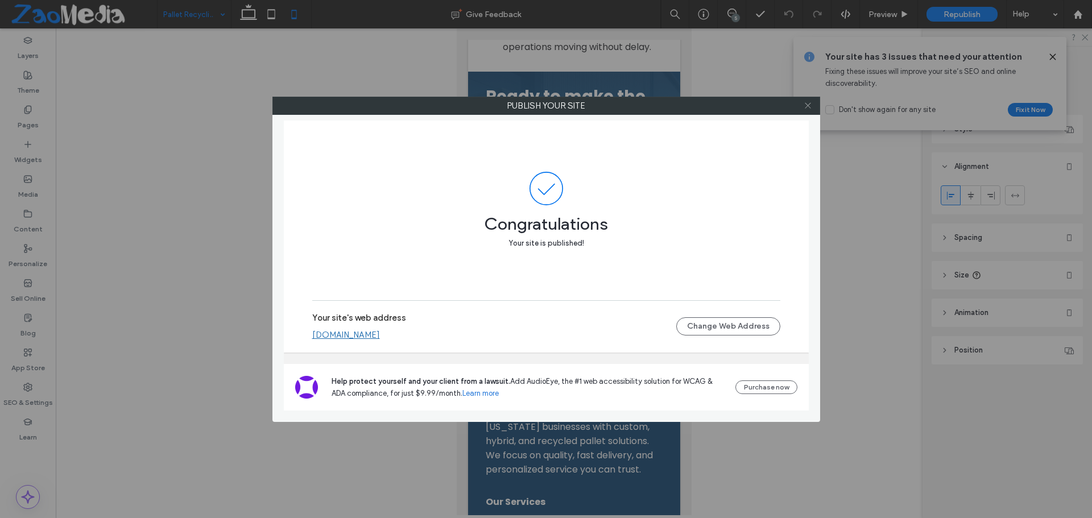
click at [804, 100] on span at bounding box center [808, 105] width 9 height 17
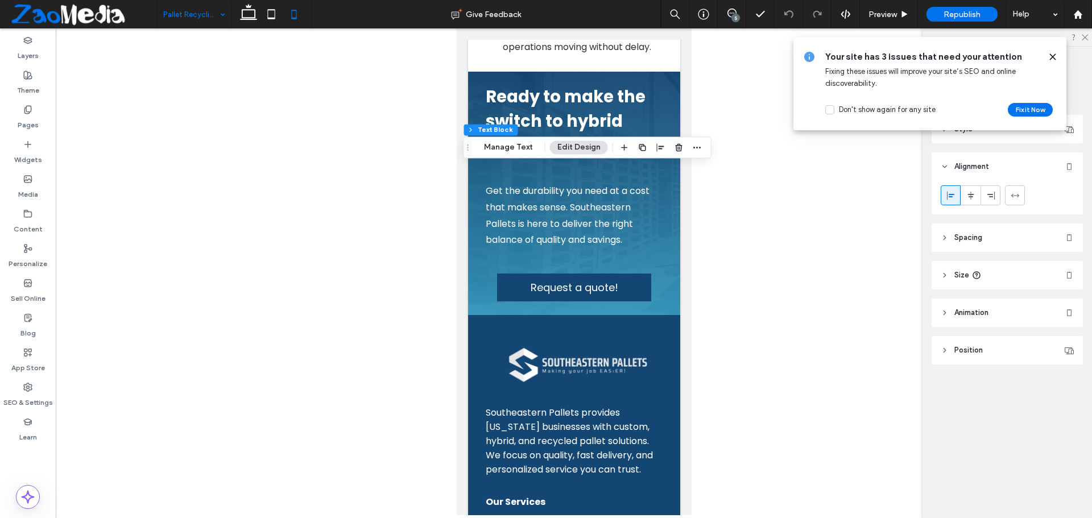
click at [1054, 58] on use at bounding box center [1052, 56] width 5 height 5
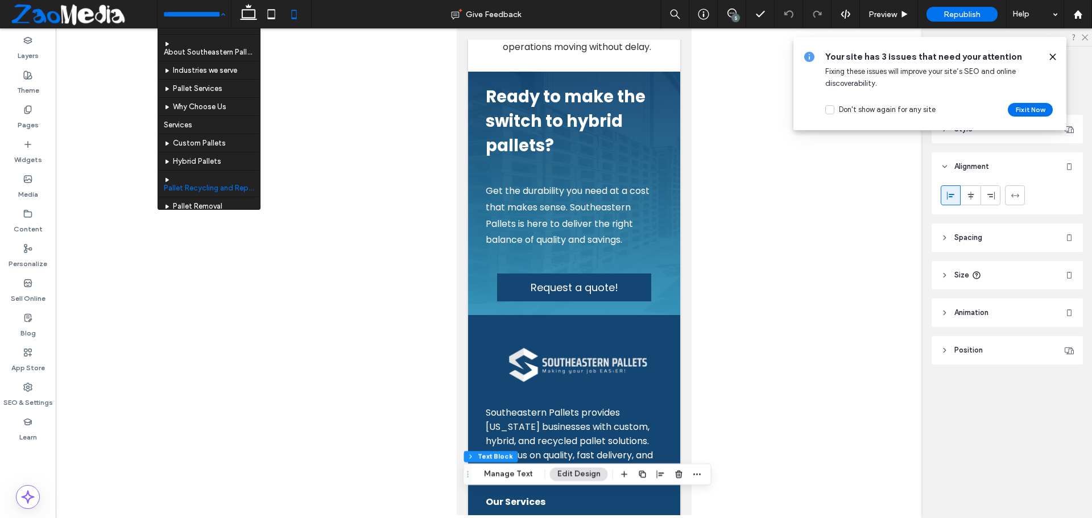
scroll to position [71, 0]
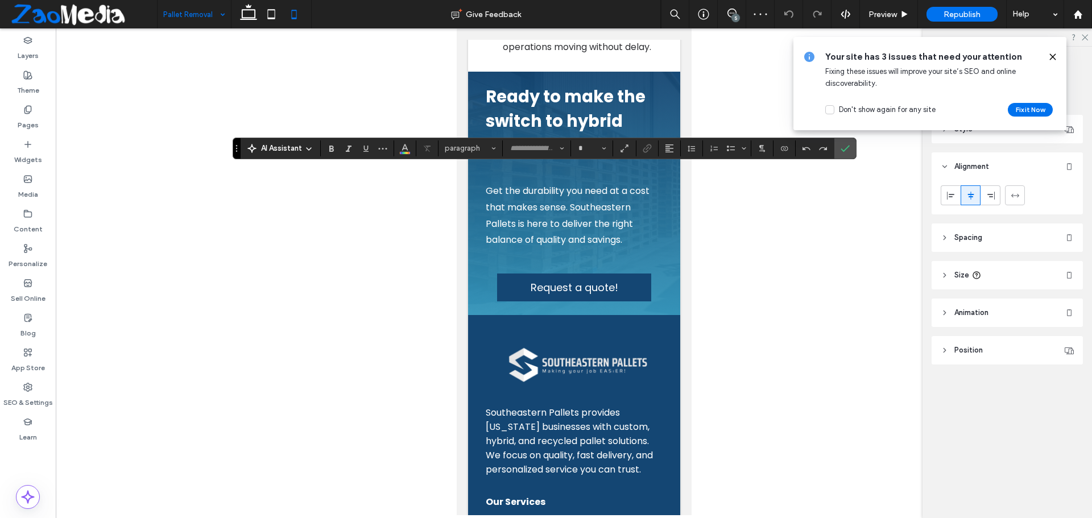
type input "*******"
type input "**"
click at [661, 147] on button "Alignment" at bounding box center [669, 148] width 17 height 16
click at [665, 159] on span "ui.textEditor.alignment.left" at bounding box center [667, 167] width 5 height 16
click at [850, 153] on label "Confirm" at bounding box center [845, 148] width 17 height 20
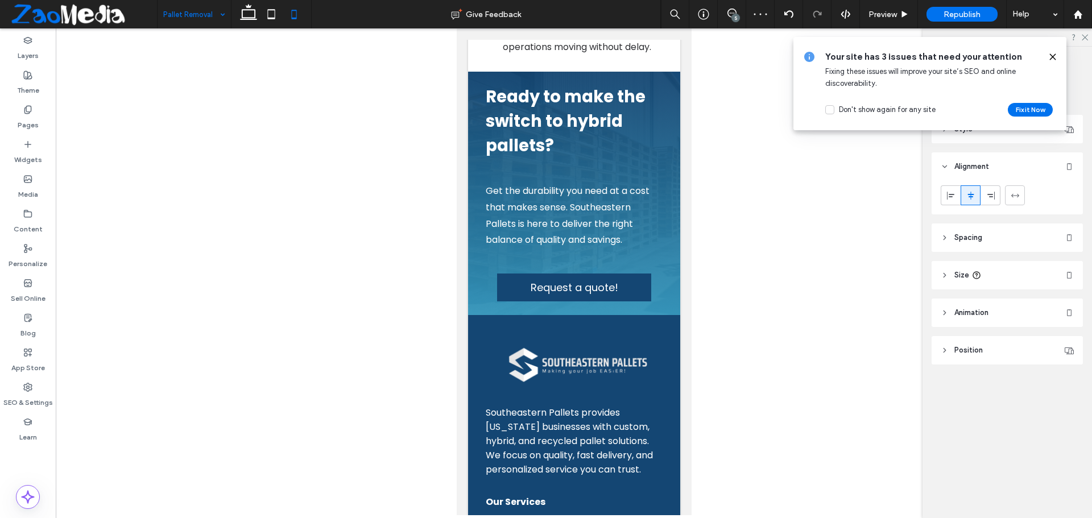
type input "*******"
type input "**"
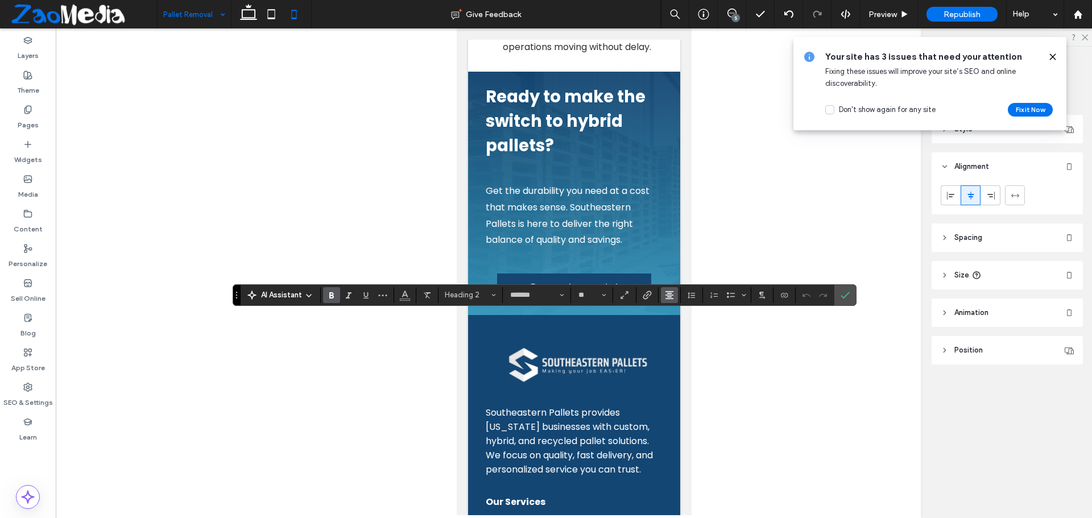
click at [674, 290] on button "Alignment" at bounding box center [669, 295] width 17 height 16
click at [674, 309] on icon "ui.textEditor.alignment.left" at bounding box center [677, 313] width 9 height 9
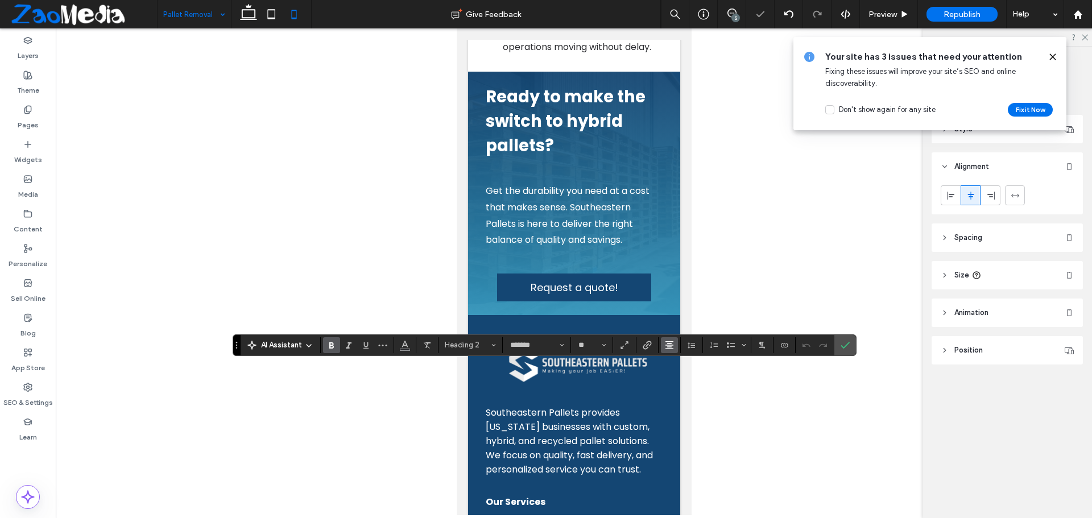
click at [665, 345] on icon "Alignment" at bounding box center [669, 345] width 9 height 9
click at [680, 273] on use "ui.textEditor.alignment.left" at bounding box center [678, 277] width 8 height 8
click at [846, 338] on span "Confirm" at bounding box center [845, 345] width 9 height 19
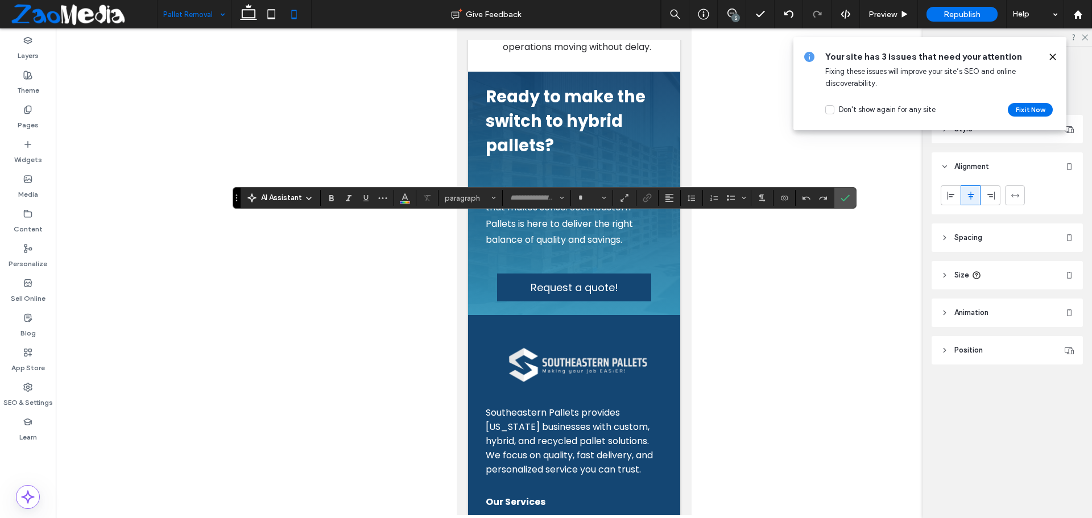
type input "*******"
type input "**"
click at [666, 194] on use "Alignment" at bounding box center [669, 198] width 8 height 8
click at [674, 218] on use "ui.textEditor.alignment.left" at bounding box center [678, 217] width 8 height 8
click at [839, 202] on label "Confirm" at bounding box center [845, 198] width 17 height 20
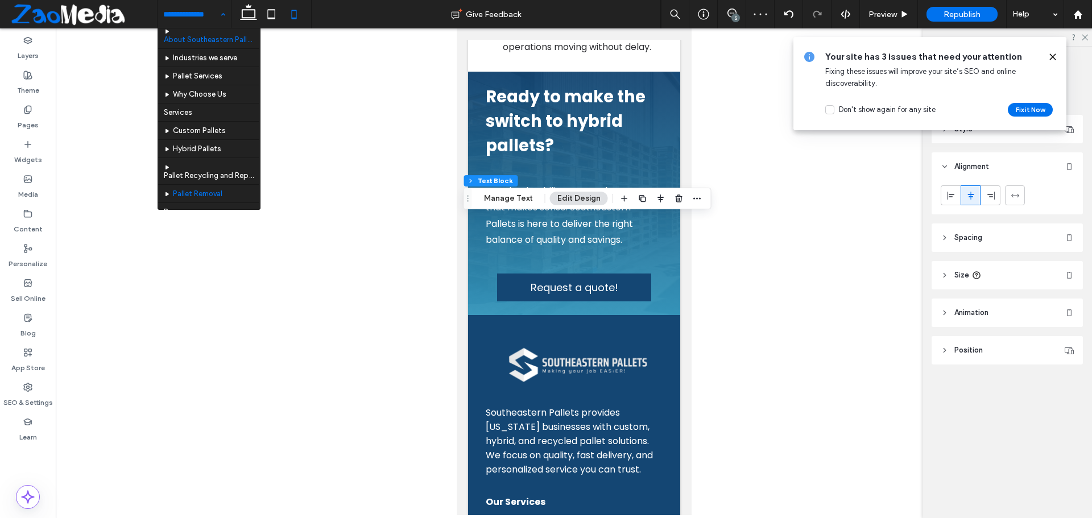
scroll to position [71, 0]
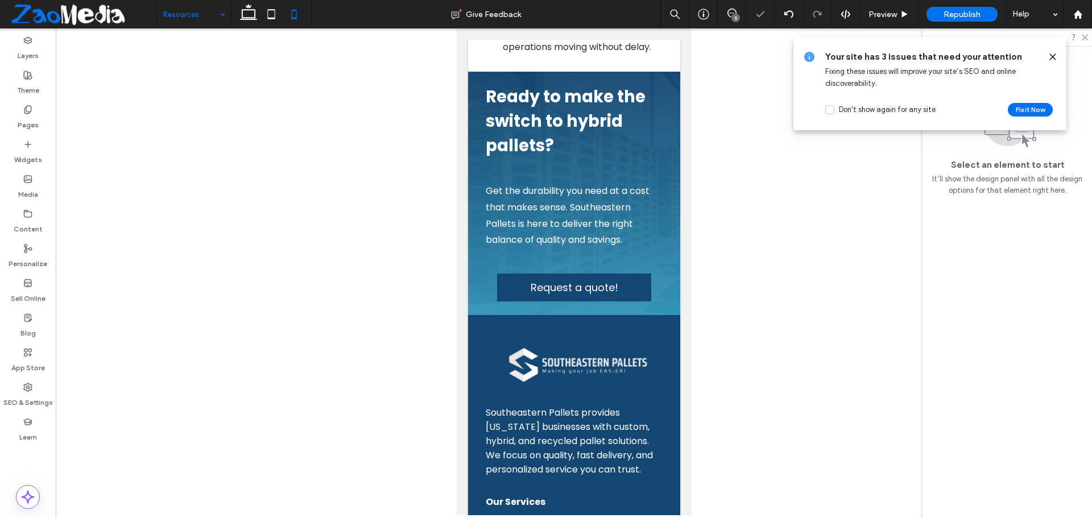
click at [188, 14] on input at bounding box center [191, 14] width 56 height 28
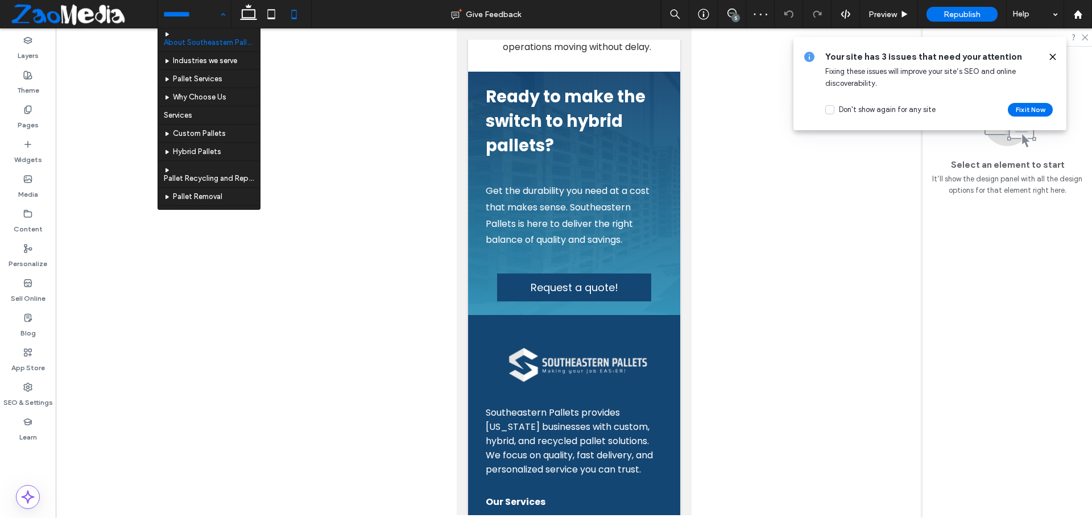
scroll to position [71, 0]
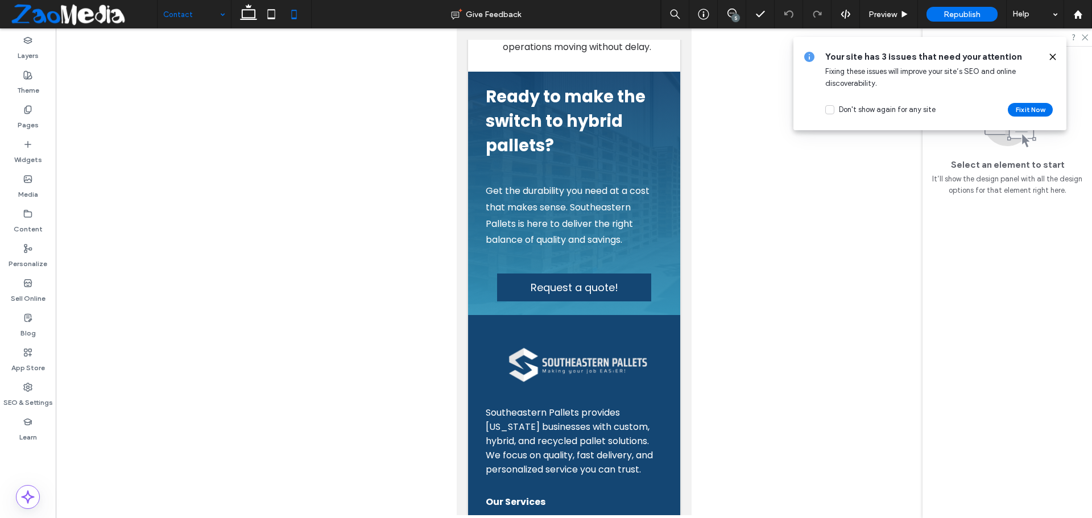
click at [1056, 61] on icon at bounding box center [1052, 56] width 9 height 9
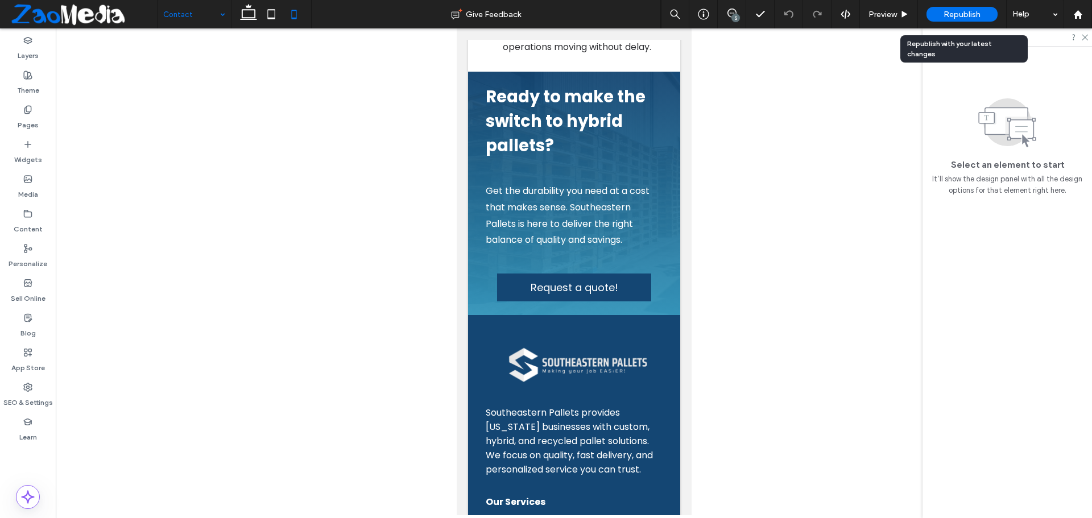
click at [970, 14] on span "Republish" at bounding box center [961, 15] width 37 height 10
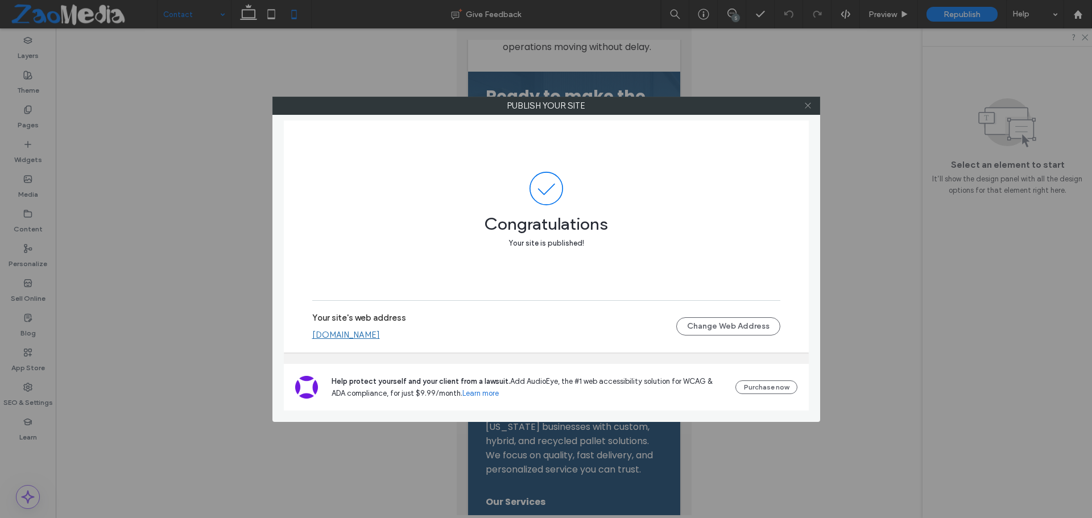
click at [809, 105] on use at bounding box center [808, 106] width 6 height 6
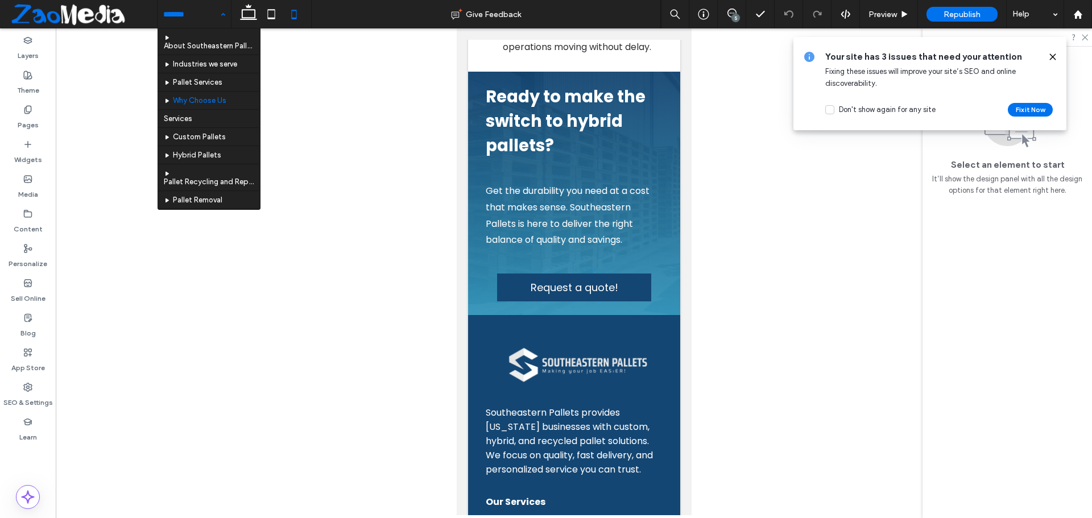
scroll to position [71, 0]
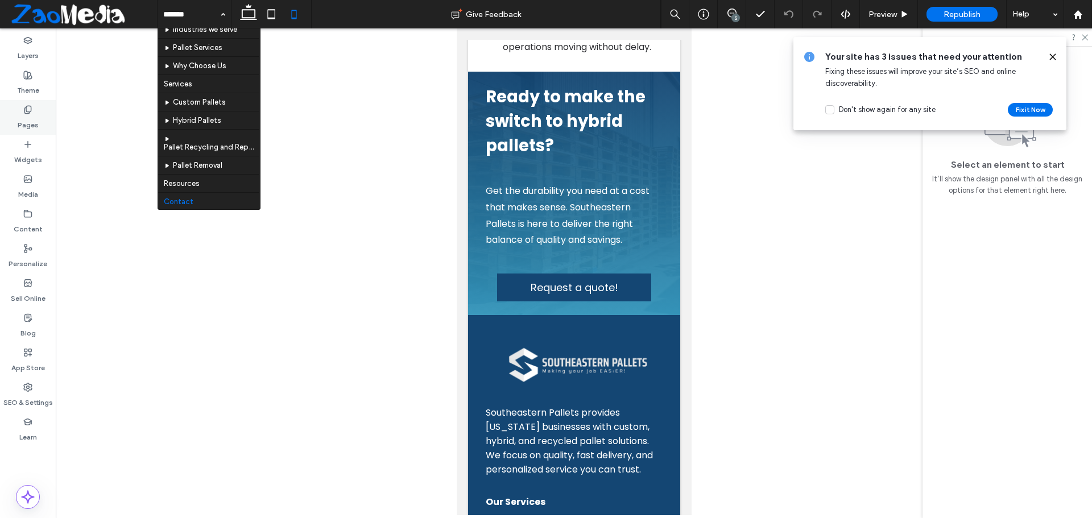
click at [17, 109] on div "Pages" at bounding box center [28, 117] width 56 height 35
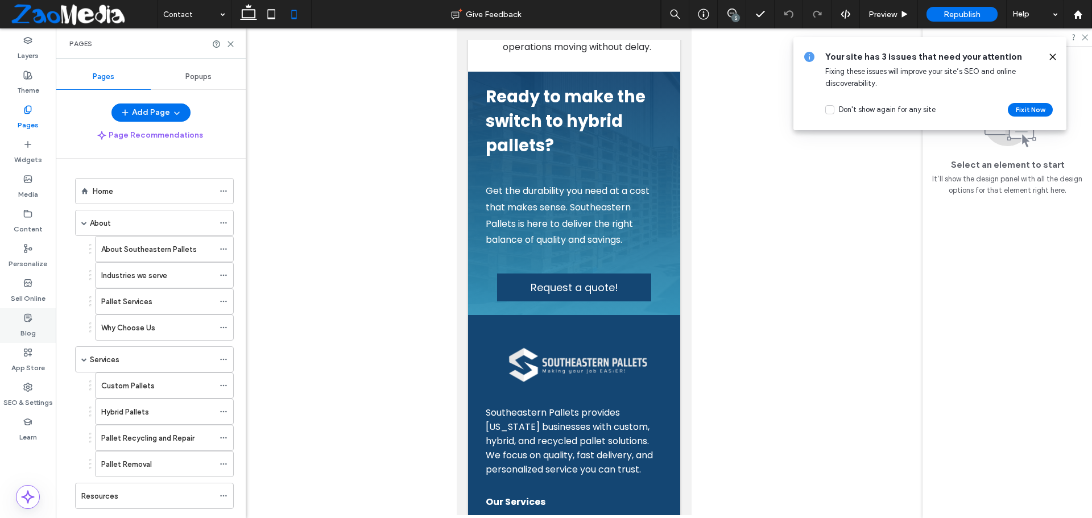
click at [24, 323] on label "Blog" at bounding box center [27, 330] width 15 height 16
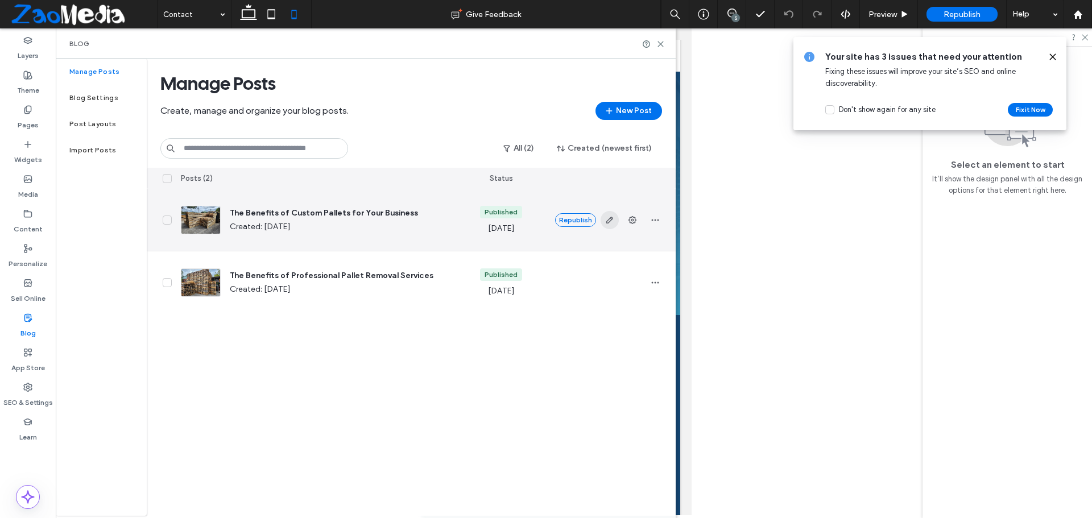
click at [608, 223] on use "button" at bounding box center [609, 220] width 7 height 7
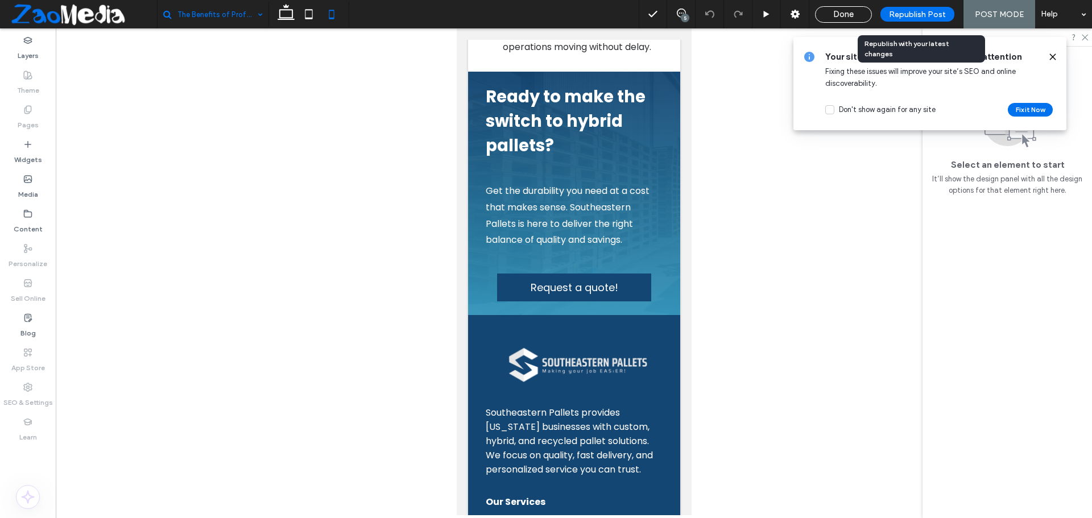
click at [909, 20] on div "Republish Post" at bounding box center [917, 14] width 74 height 15
click at [907, 8] on div "Republish Post" at bounding box center [917, 14] width 74 height 15
click at [908, 18] on span "Republish Post" at bounding box center [917, 15] width 57 height 10
click at [894, 15] on span "Republish Post" at bounding box center [917, 15] width 57 height 10
click at [908, 20] on div "Republish Post" at bounding box center [917, 14] width 74 height 15
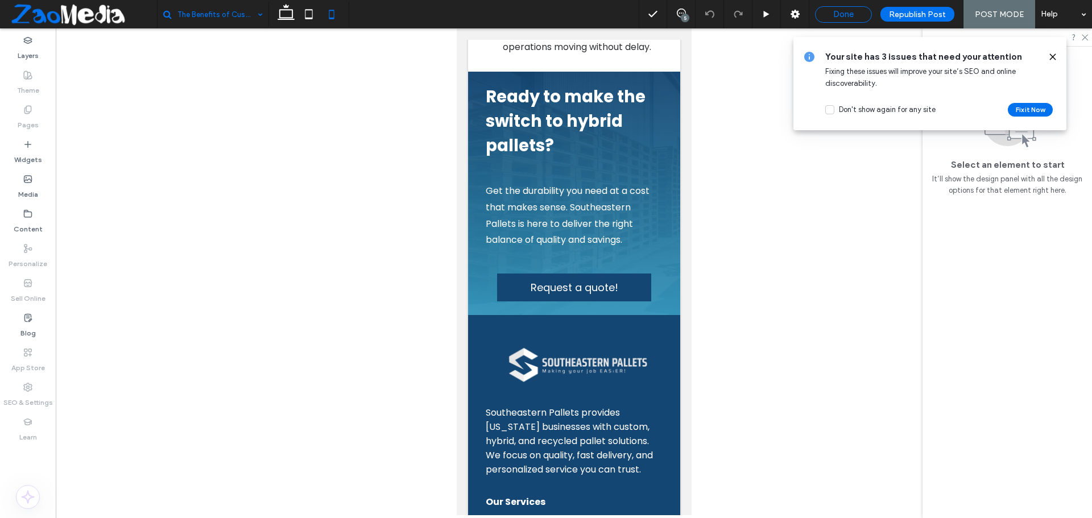
click at [848, 16] on span "Done" at bounding box center [843, 14] width 20 height 10
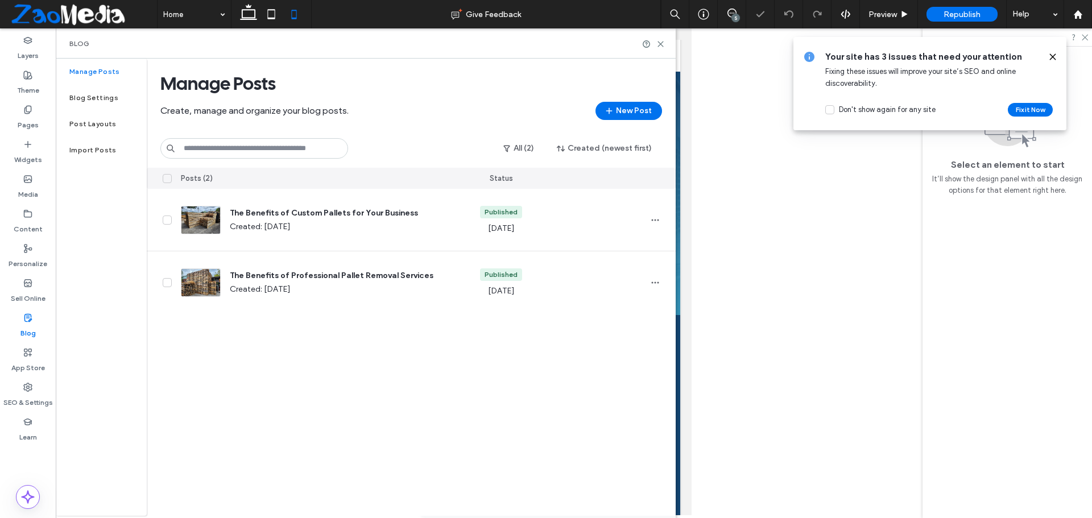
click at [967, 12] on span "Republish" at bounding box center [961, 15] width 37 height 10
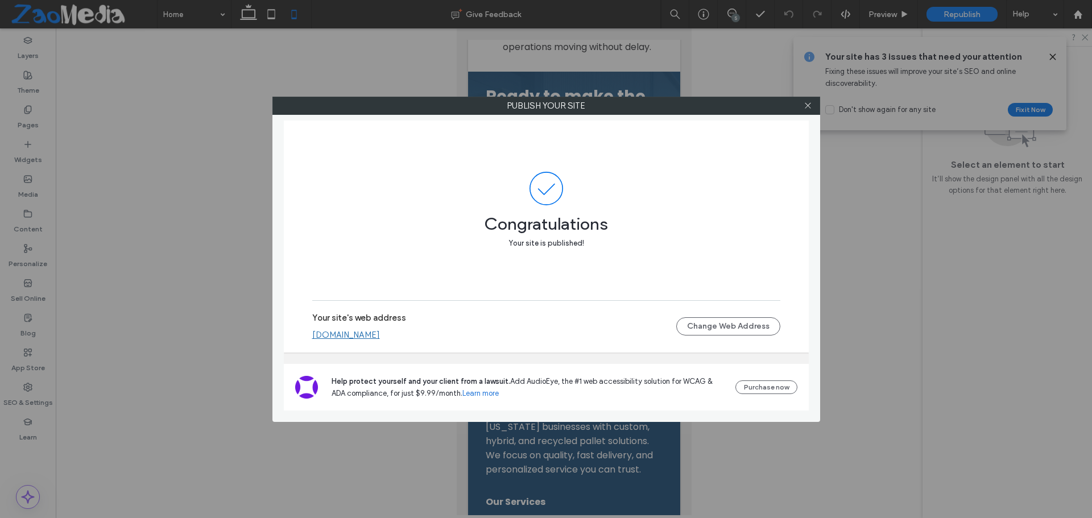
click at [369, 330] on link "[DOMAIN_NAME]" at bounding box center [346, 335] width 68 height 10
